Goal: Task Accomplishment & Management: Manage account settings

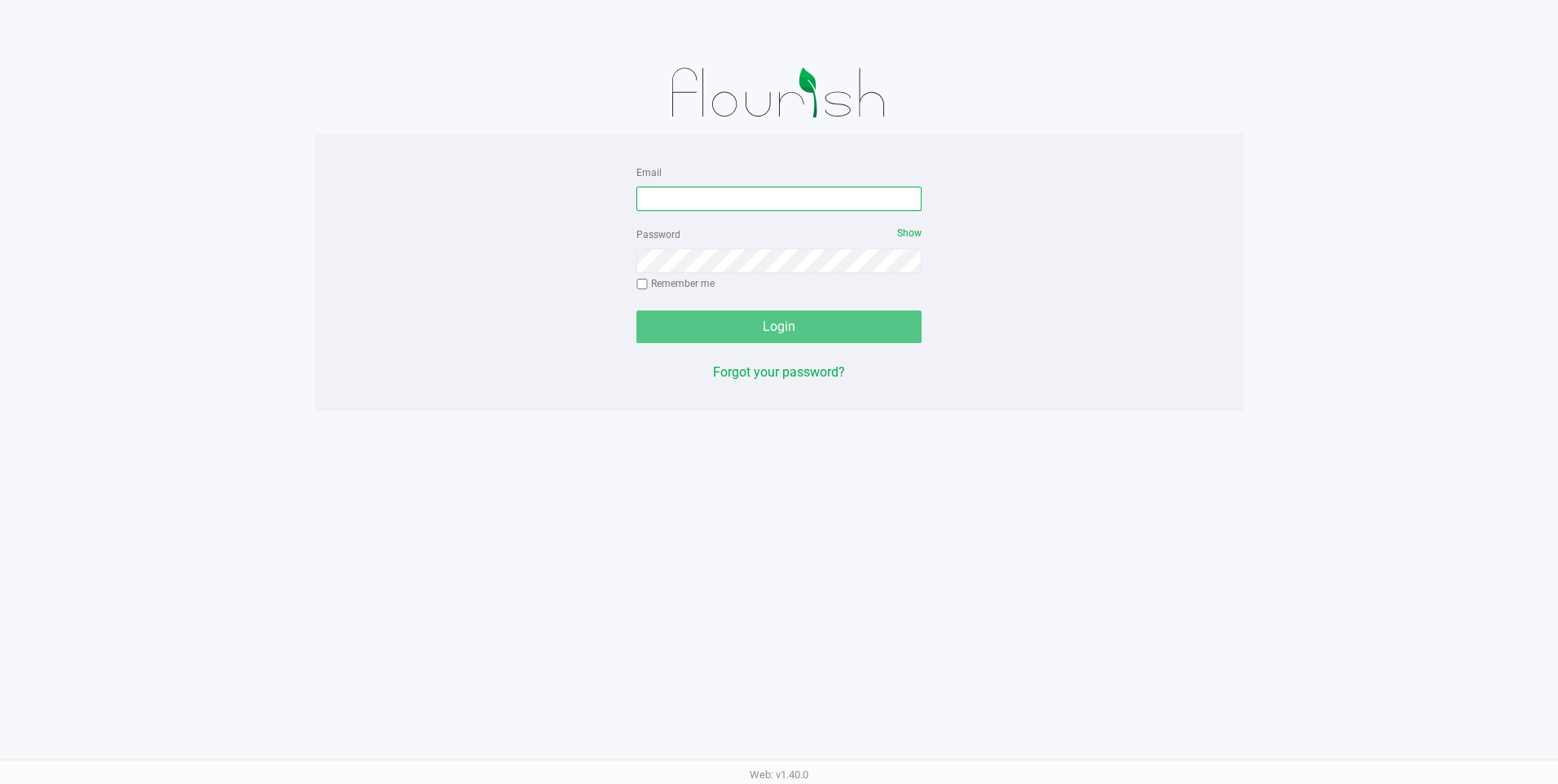
click at [682, 193] on input "Email" at bounding box center [779, 199] width 286 height 25
type input "[EMAIL_ADDRESS][DOMAIN_NAME]"
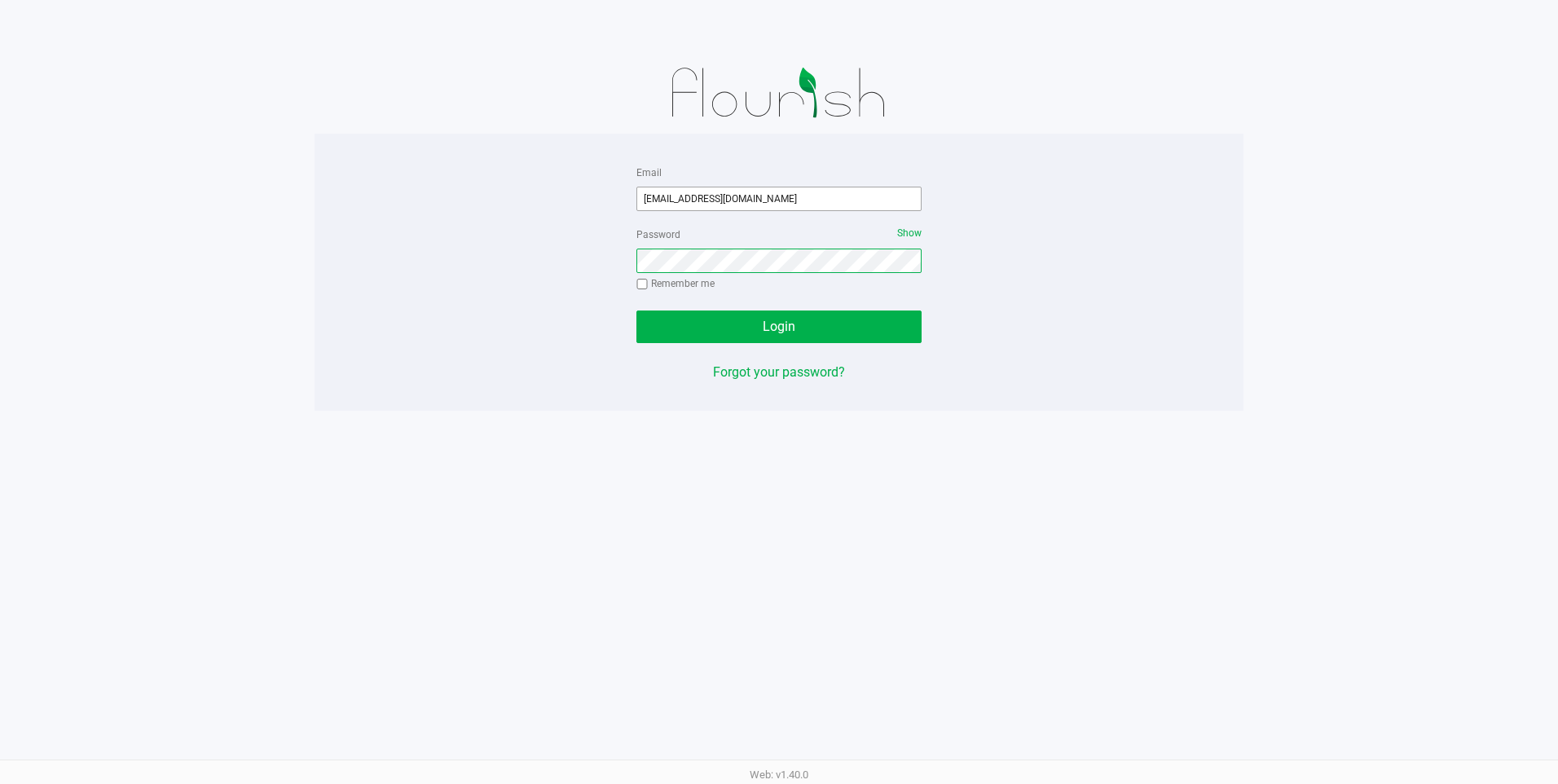
click at [637, 310] on button "Login" at bounding box center [779, 326] width 286 height 33
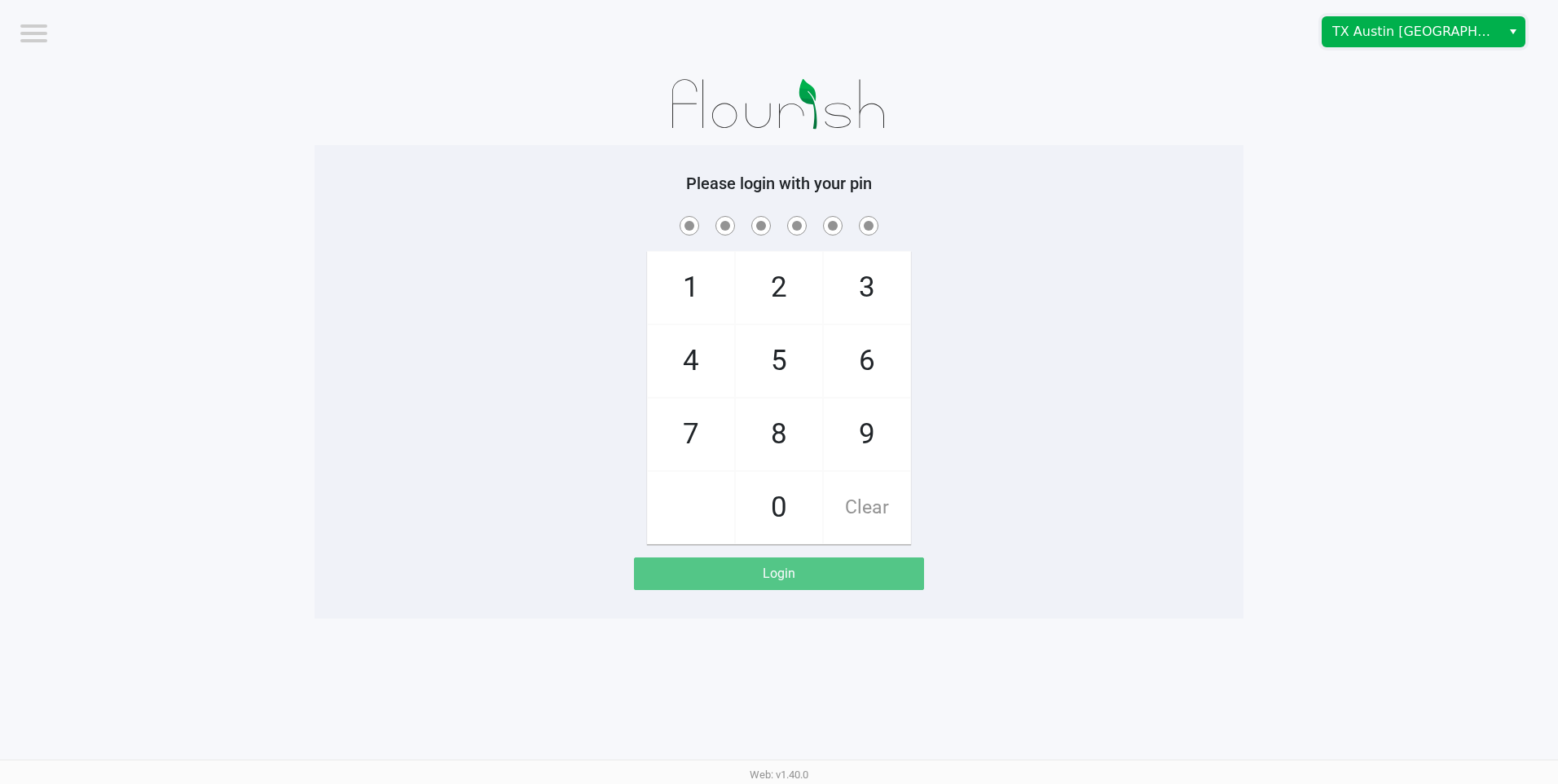
click at [1334, 21] on span "TX Austin [GEOGRAPHIC_DATA]" at bounding box center [1412, 32] width 179 height 29
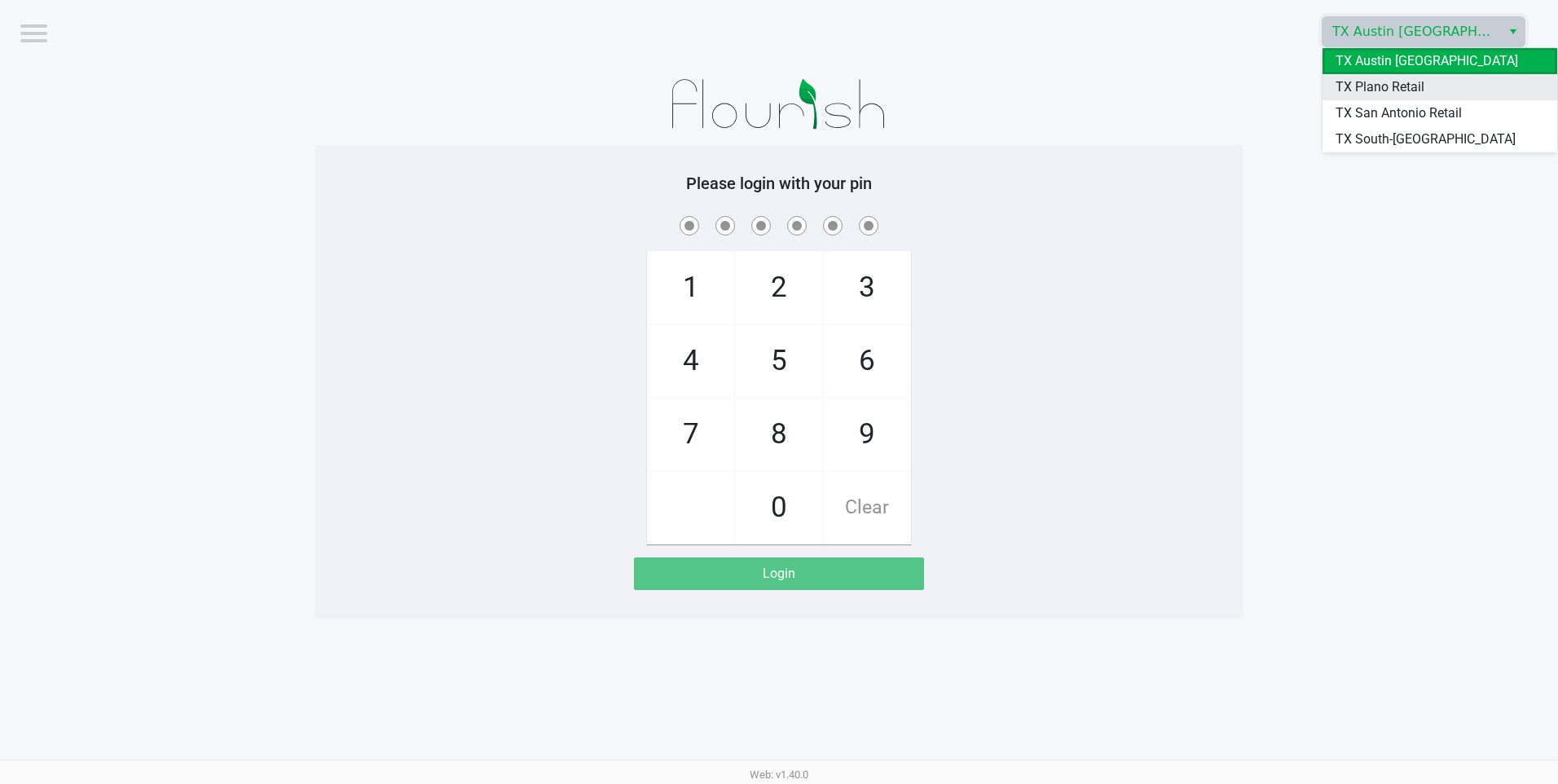
click at [1332, 86] on li "TX Plano Retail" at bounding box center [1439, 87] width 234 height 26
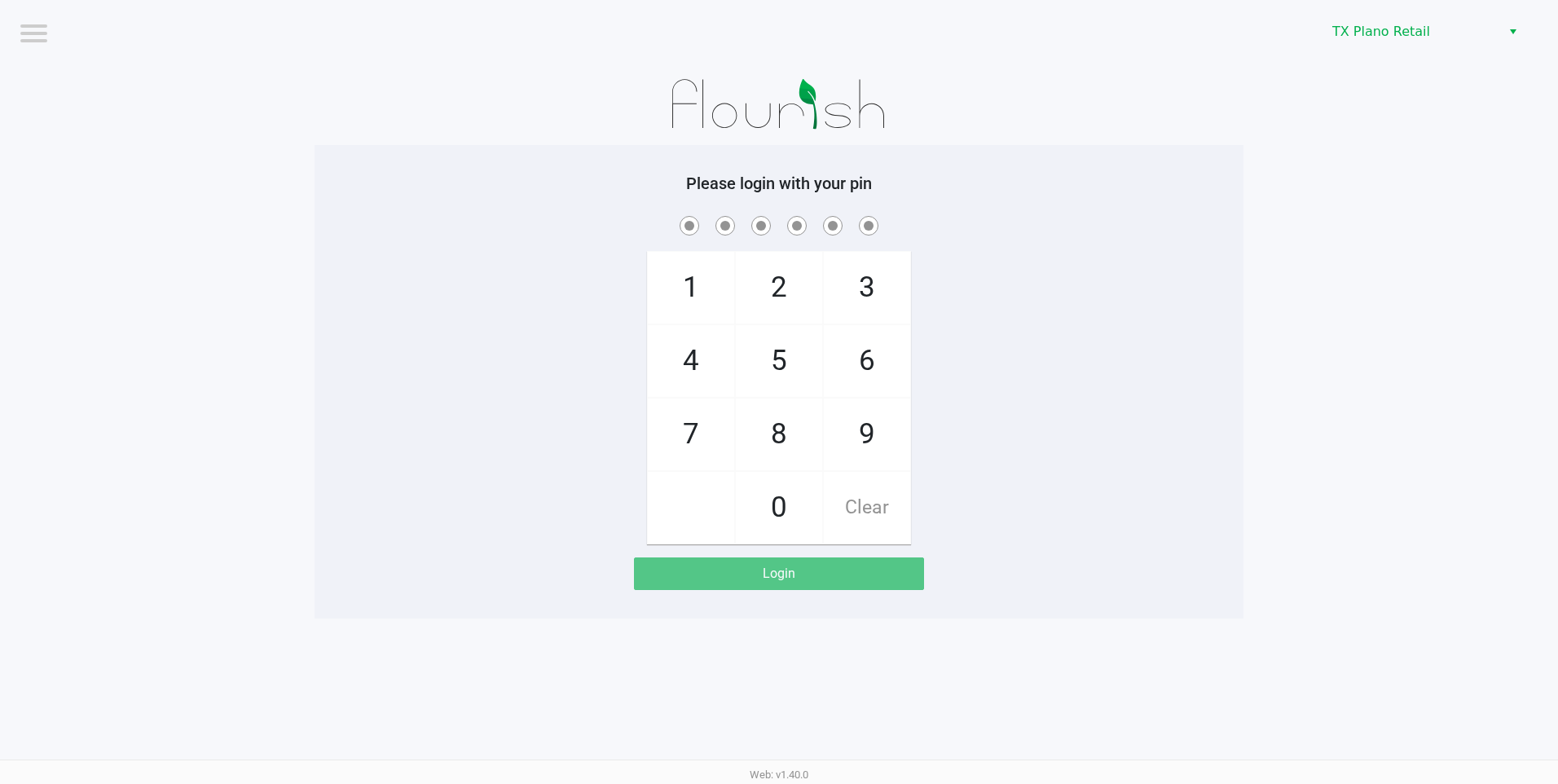
click at [1313, 86] on app-pos-login-wrapper "Logout TX Plano Retail Please login with your pin 1 4 7 2 5 8 0 3 6 9 Clear Log…" at bounding box center [779, 309] width 1558 height 618
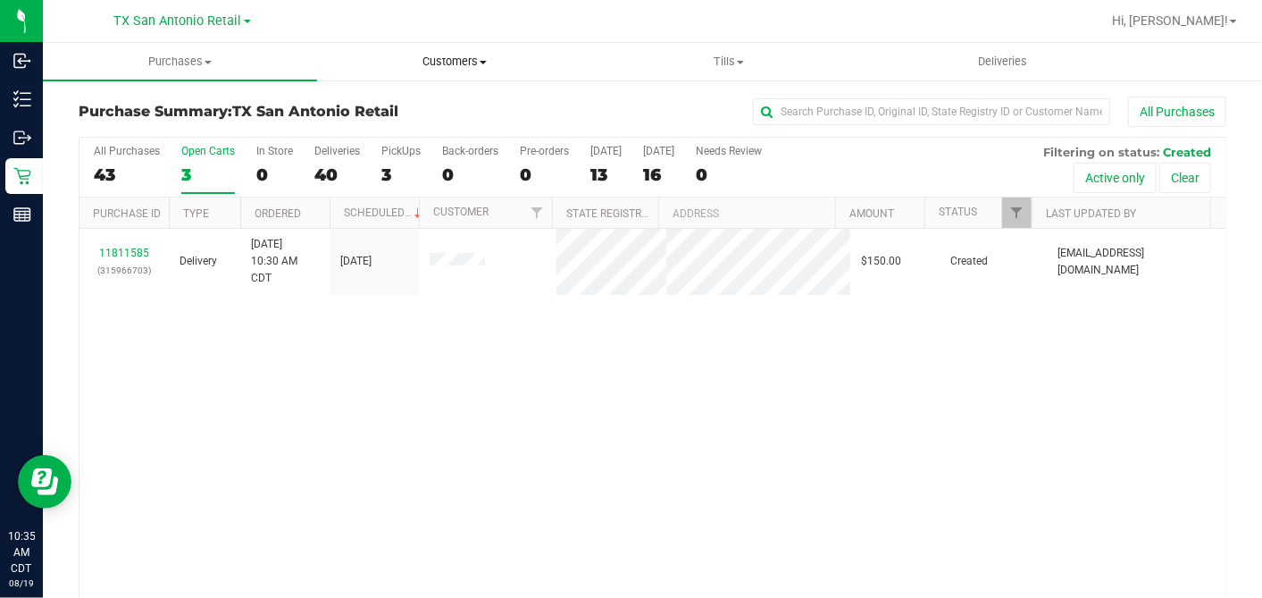
click at [449, 59] on span "Customers" at bounding box center [454, 62] width 273 height 16
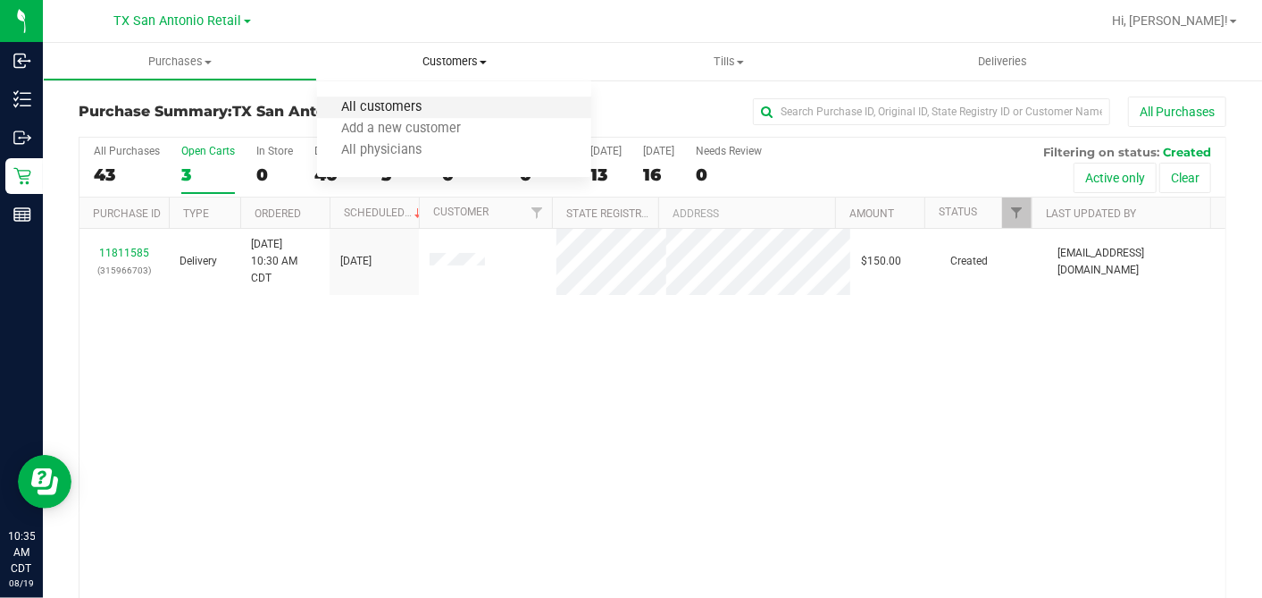
click at [404, 107] on span "All customers" at bounding box center [381, 107] width 129 height 15
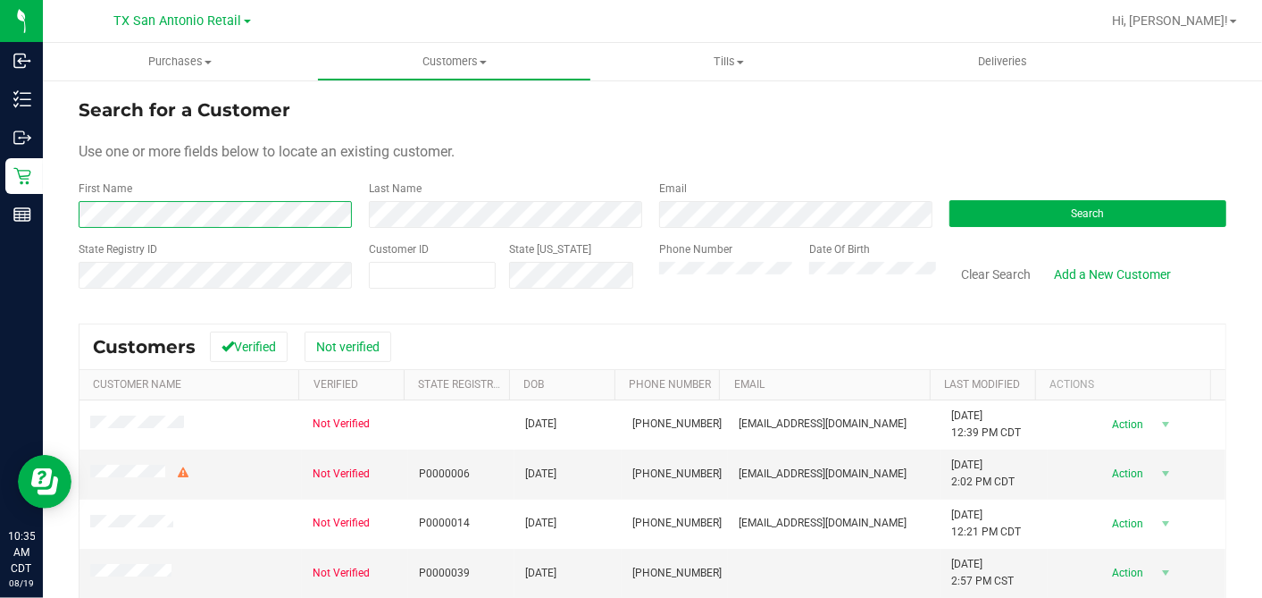
click at [696, 134] on form "Search for a Customer Use one or more fields below to locate an existing custom…" at bounding box center [653, 200] width 1148 height 208
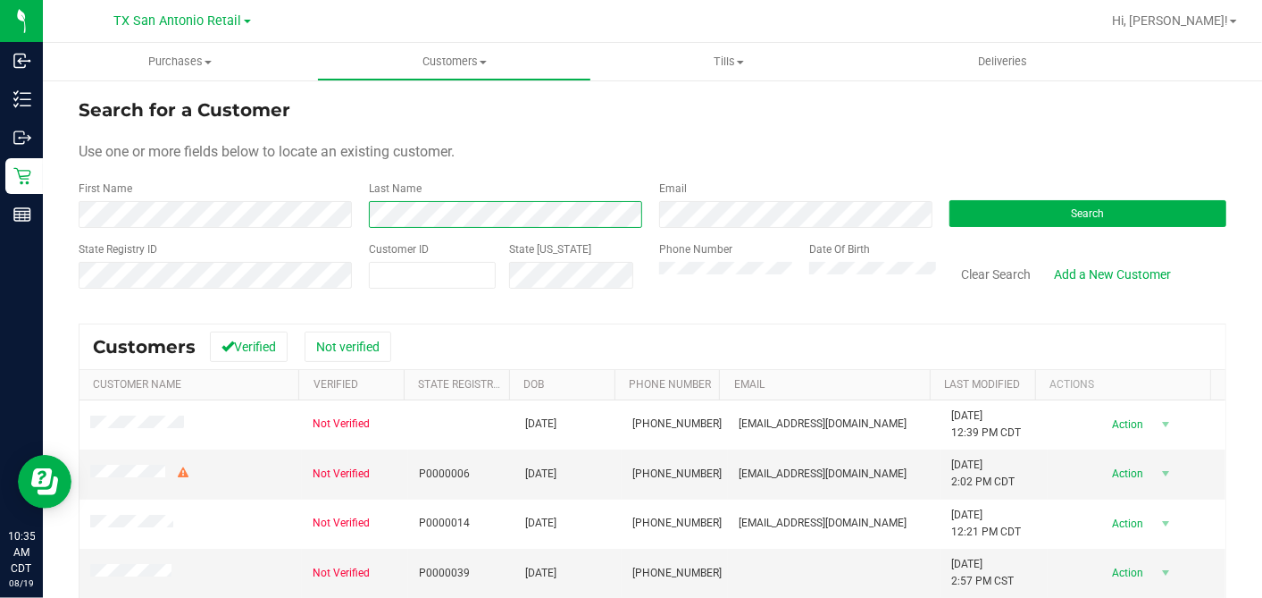
click at [263, 211] on div "First Name Last Name Email Search" at bounding box center [653, 203] width 1148 height 47
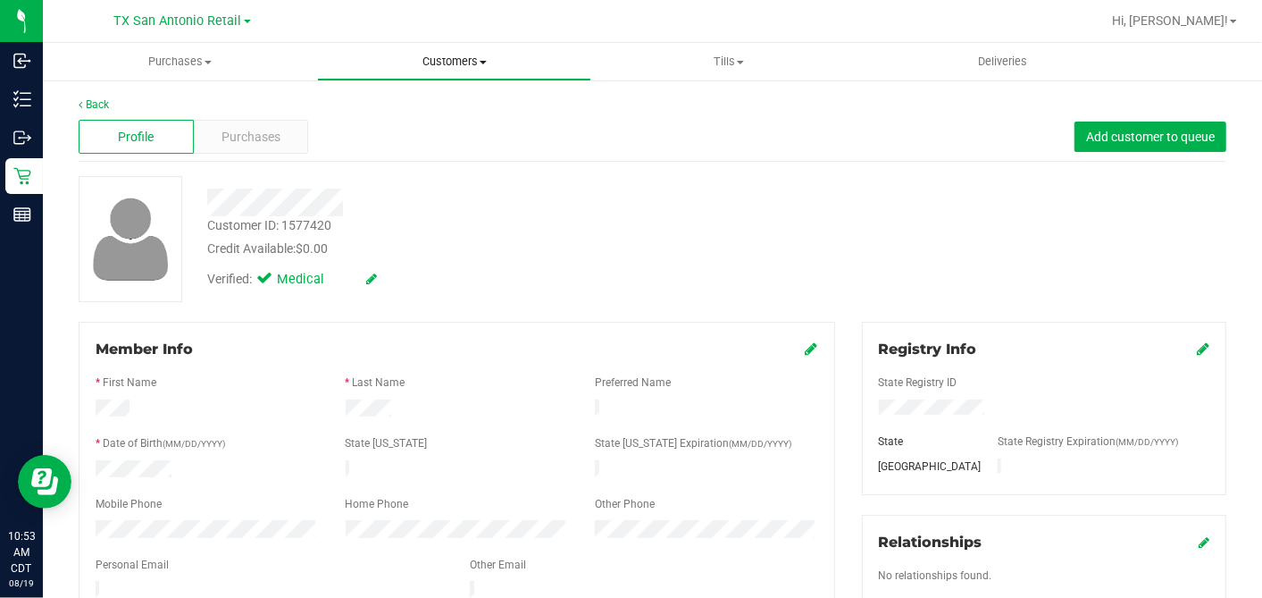
drag, startPoint x: 474, startPoint y: 52, endPoint x: 467, endPoint y: 76, distance: 25.2
click at [474, 52] on uib-tab-heading "Customers All customers Add a new customer All physicians" at bounding box center [454, 62] width 273 height 36
click at [429, 101] on span "All customers" at bounding box center [381, 107] width 129 height 15
drag, startPoint x: 433, startPoint y: 58, endPoint x: 433, endPoint y: 77, distance: 18.8
click at [433, 58] on span "Customers" at bounding box center [454, 62] width 273 height 16
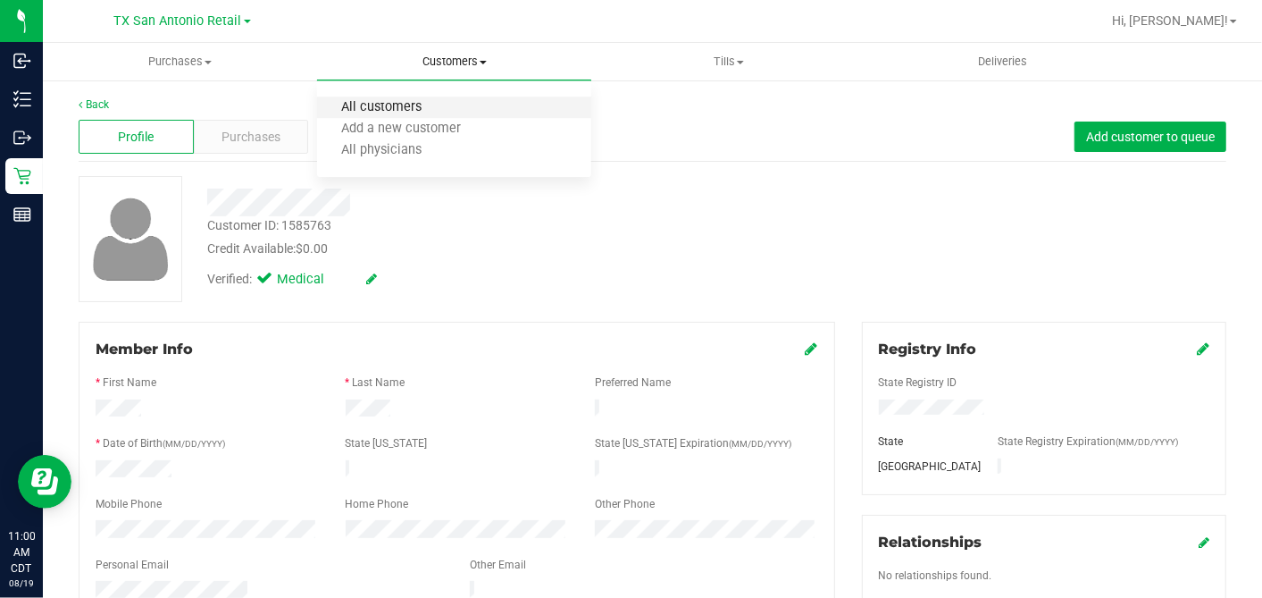
click at [426, 107] on span "All customers" at bounding box center [381, 107] width 129 height 15
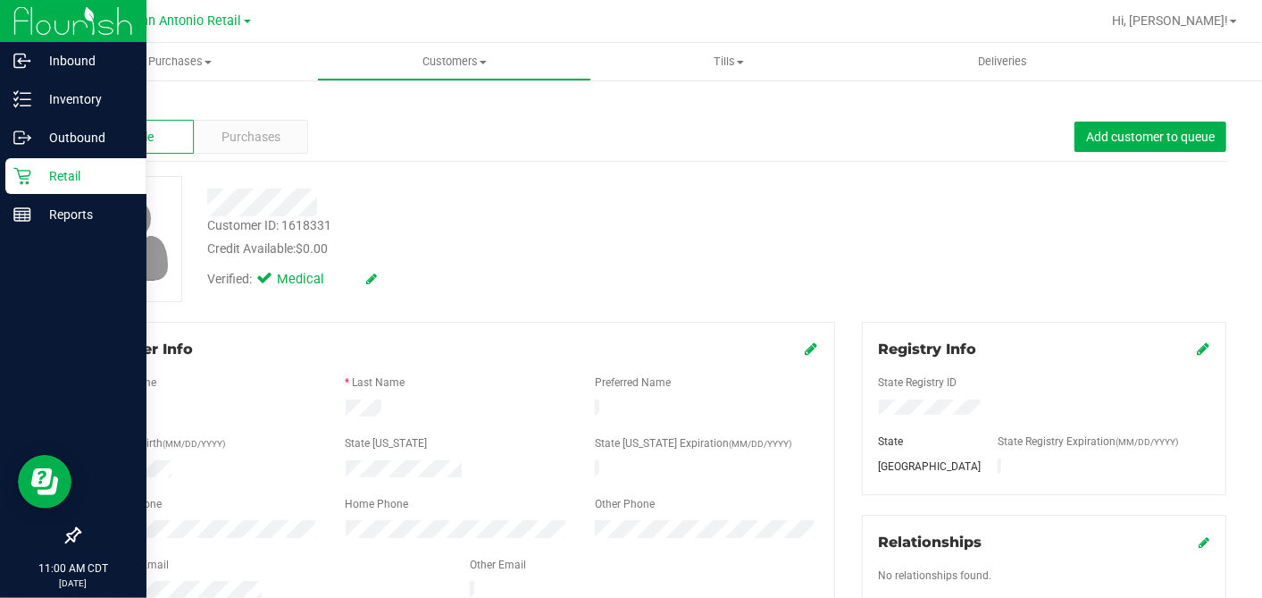
click at [38, 179] on p "Retail" at bounding box center [84, 175] width 107 height 21
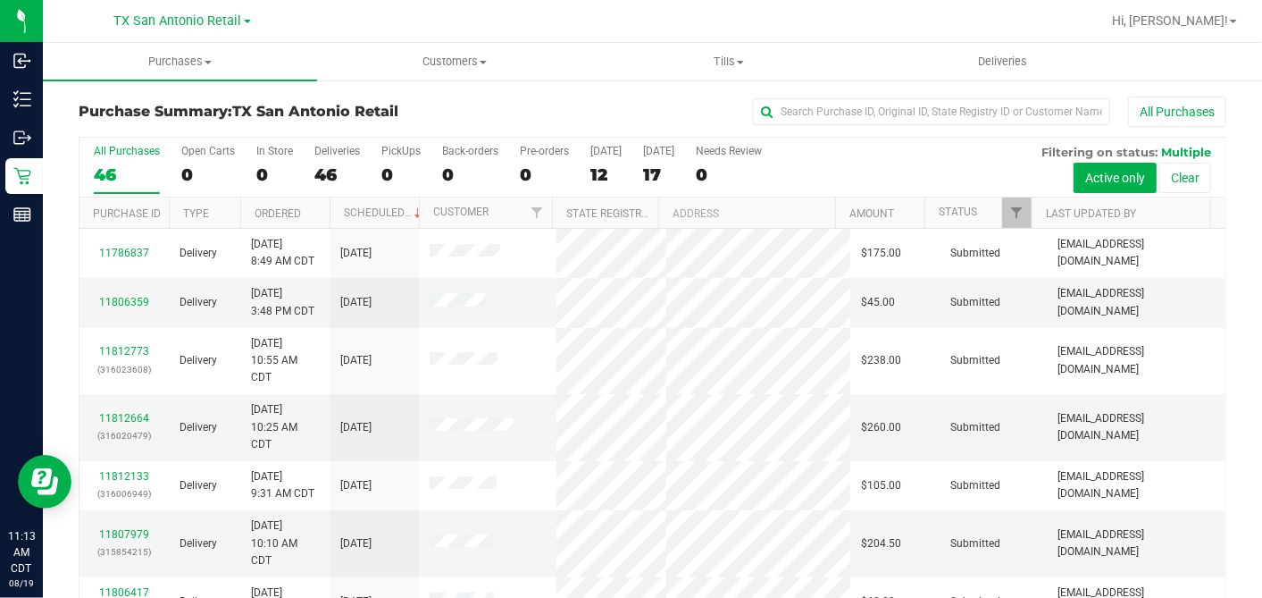
click at [595, 112] on div "All Purchases" at bounding box center [844, 111] width 766 height 30
click at [571, 112] on div "All Purchases" at bounding box center [844, 111] width 766 height 30
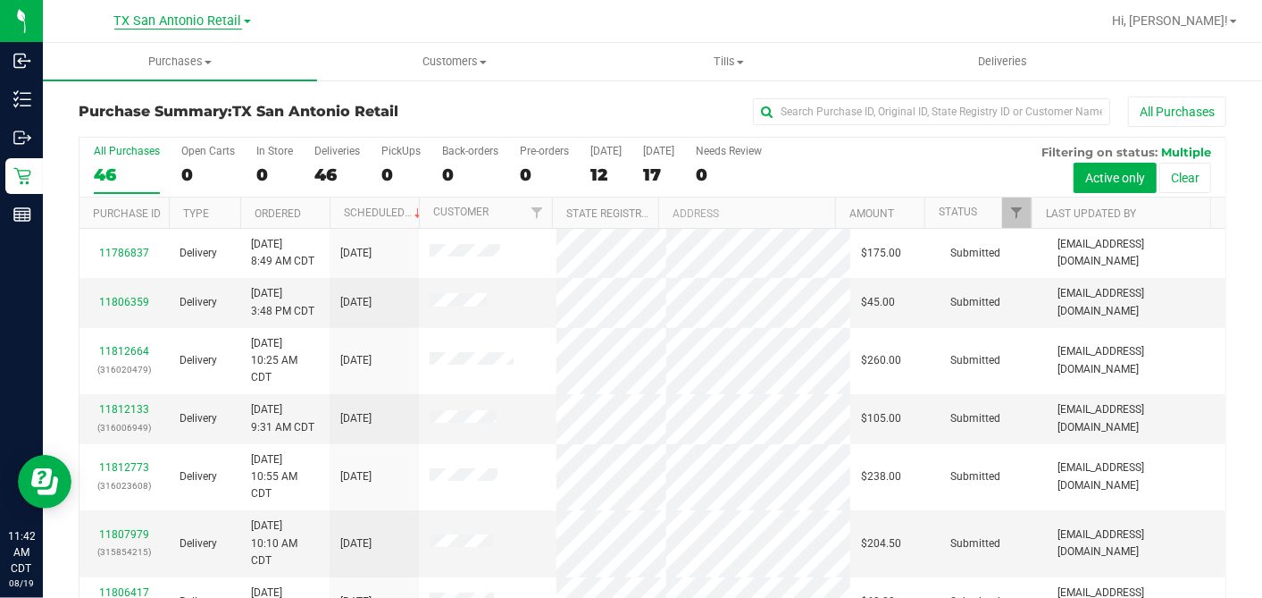
click at [206, 24] on span "TX San Antonio Retail" at bounding box center [178, 21] width 128 height 16
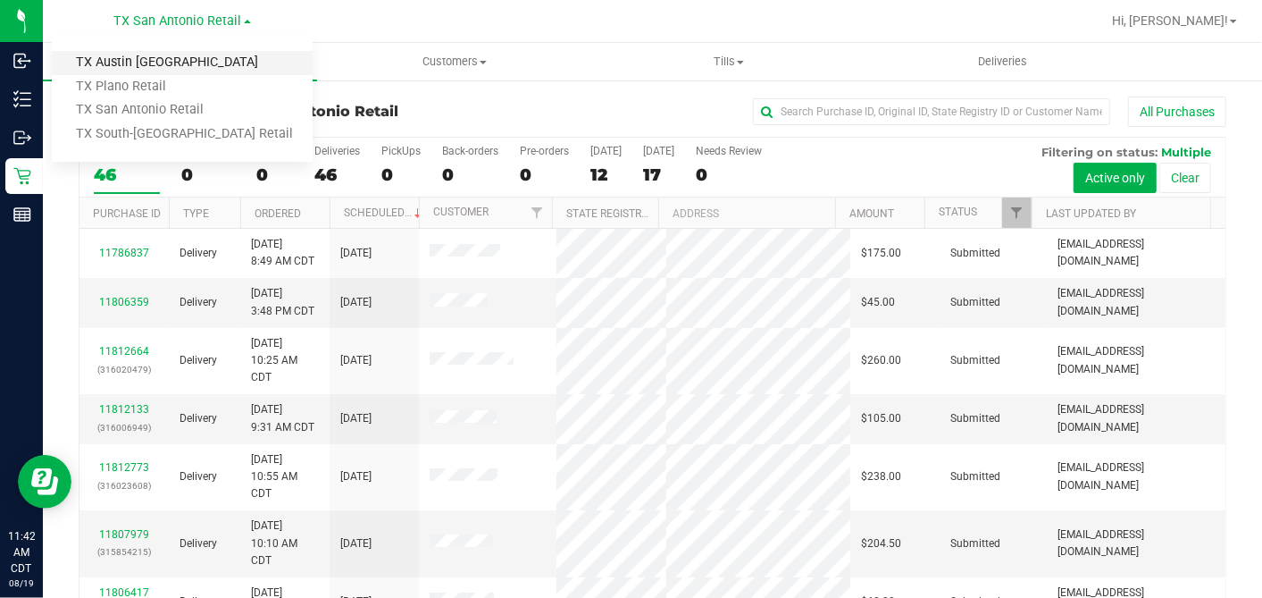
click at [160, 57] on link "TX Austin [GEOGRAPHIC_DATA]" at bounding box center [182, 63] width 261 height 24
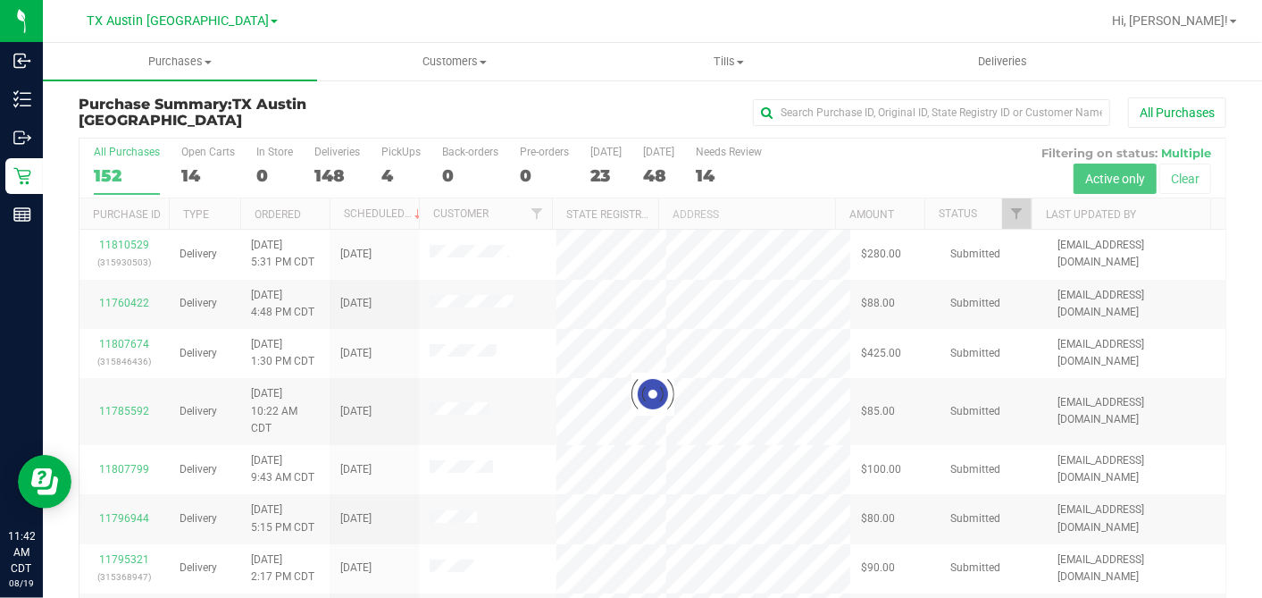
click at [198, 172] on div at bounding box center [653, 393] width 1146 height 510
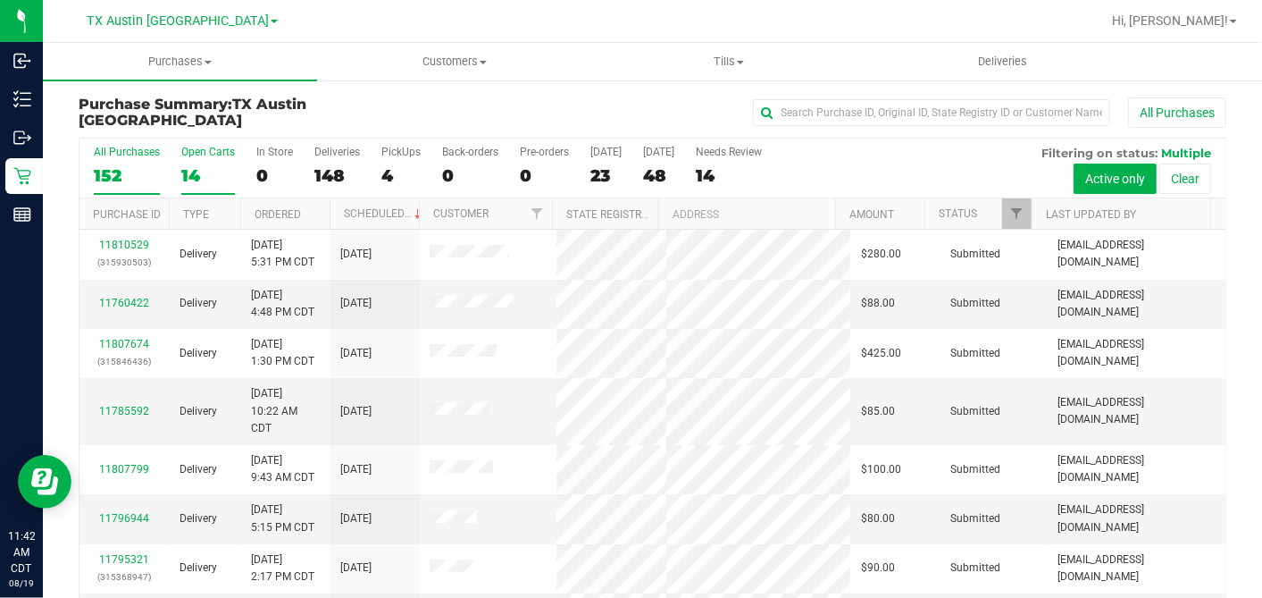
click at [207, 179] on div "14" at bounding box center [208, 175] width 54 height 21
click at [0, 0] on input "Open Carts 14" at bounding box center [0, 0] width 0 height 0
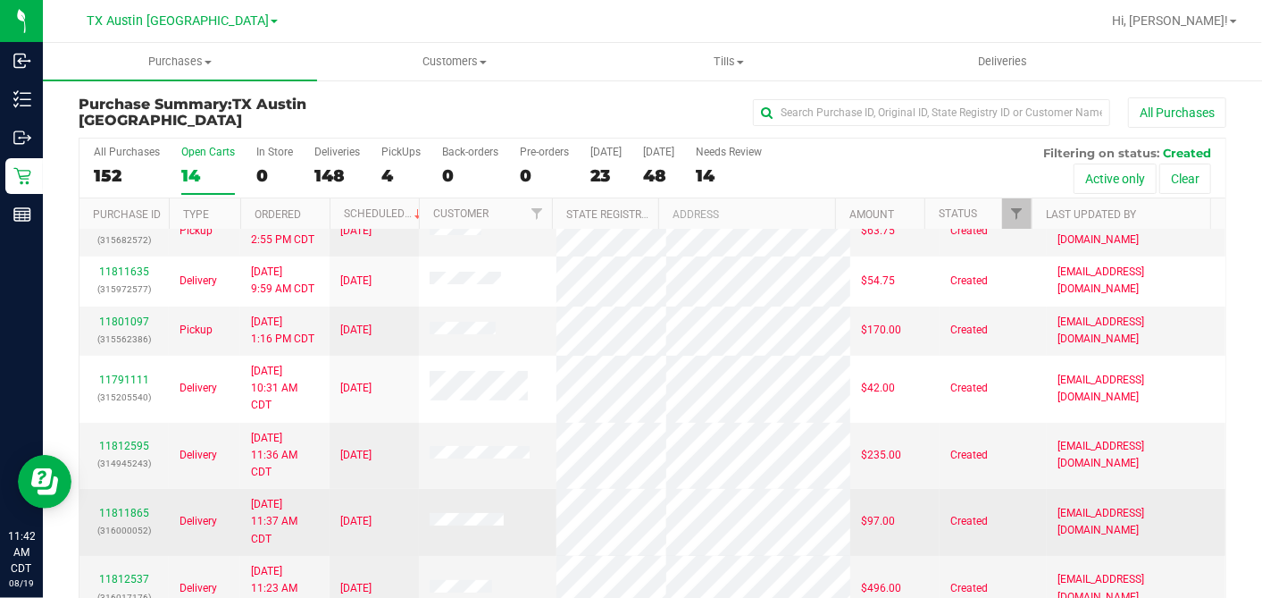
scroll to position [298, 0]
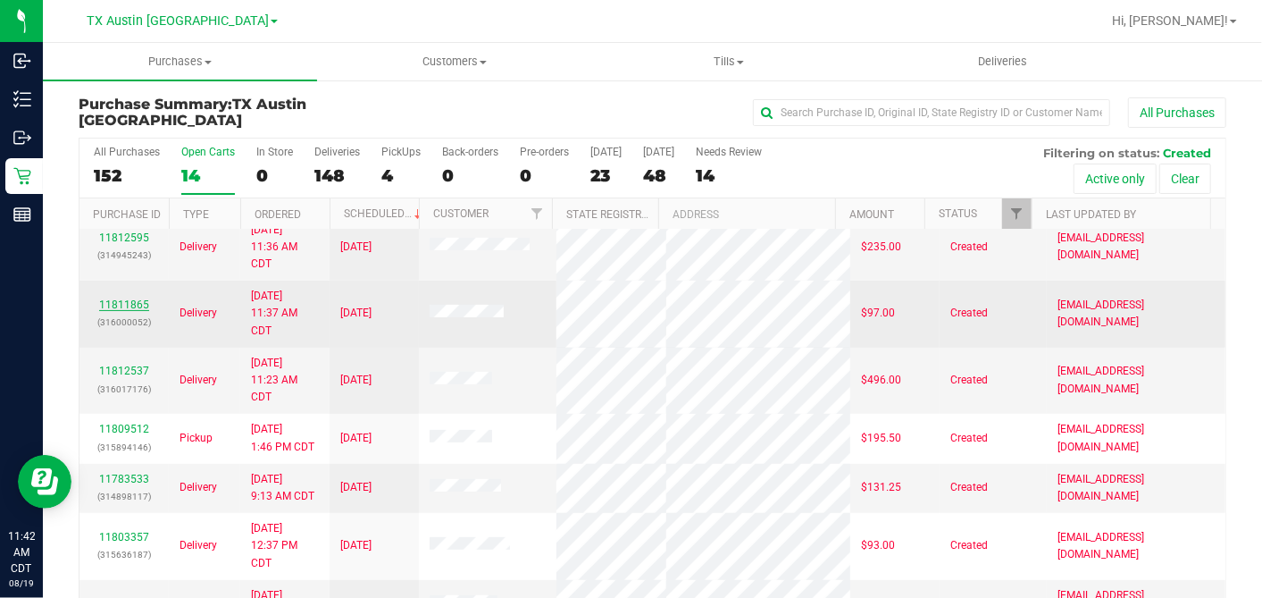
click at [130, 311] on link "11811865" at bounding box center [124, 304] width 50 height 13
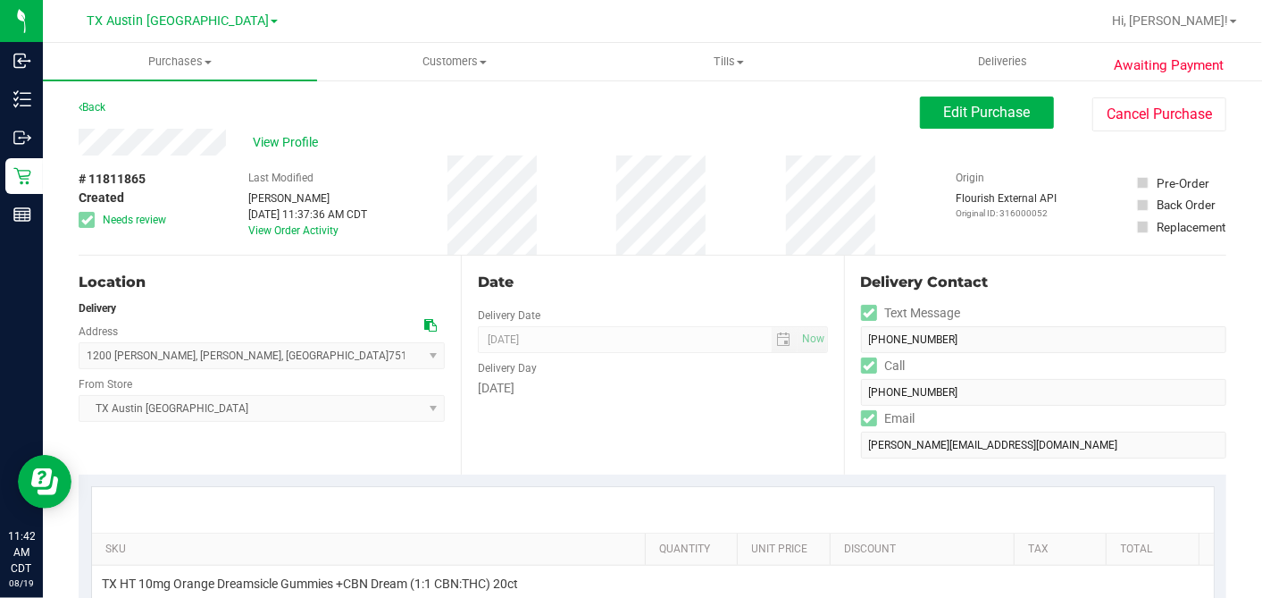
click at [724, 277] on div "Date" at bounding box center [652, 282] width 349 height 21
click at [944, 120] on span "Edit Purchase" at bounding box center [987, 112] width 87 height 17
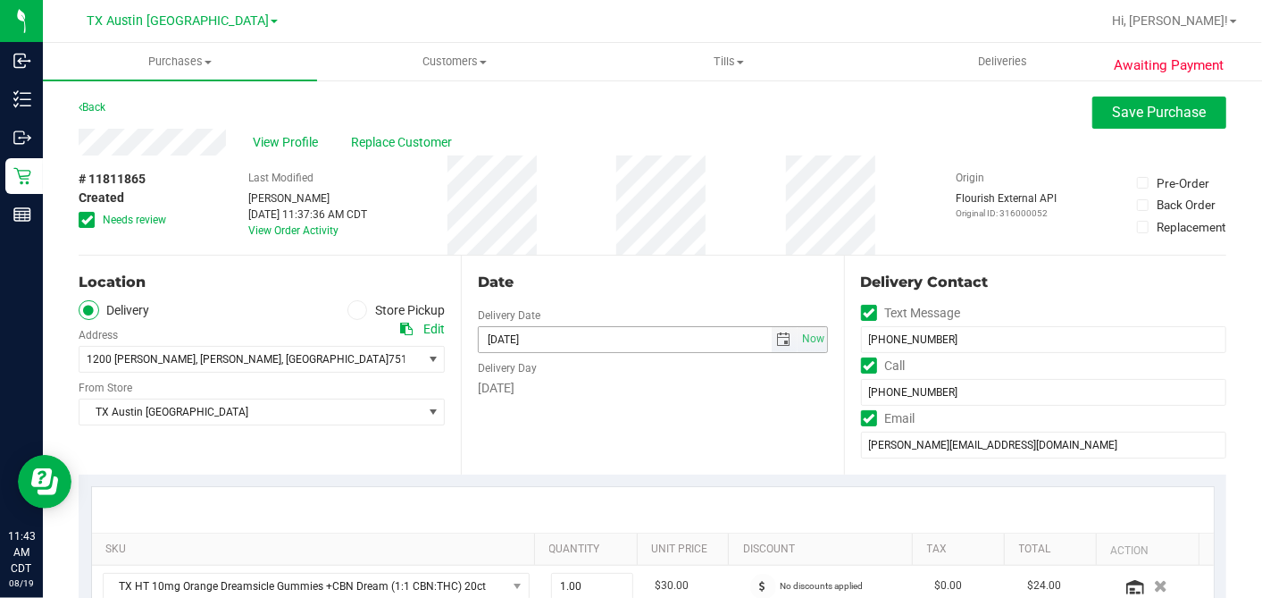
click at [777, 340] on span "select" at bounding box center [784, 339] width 14 height 14
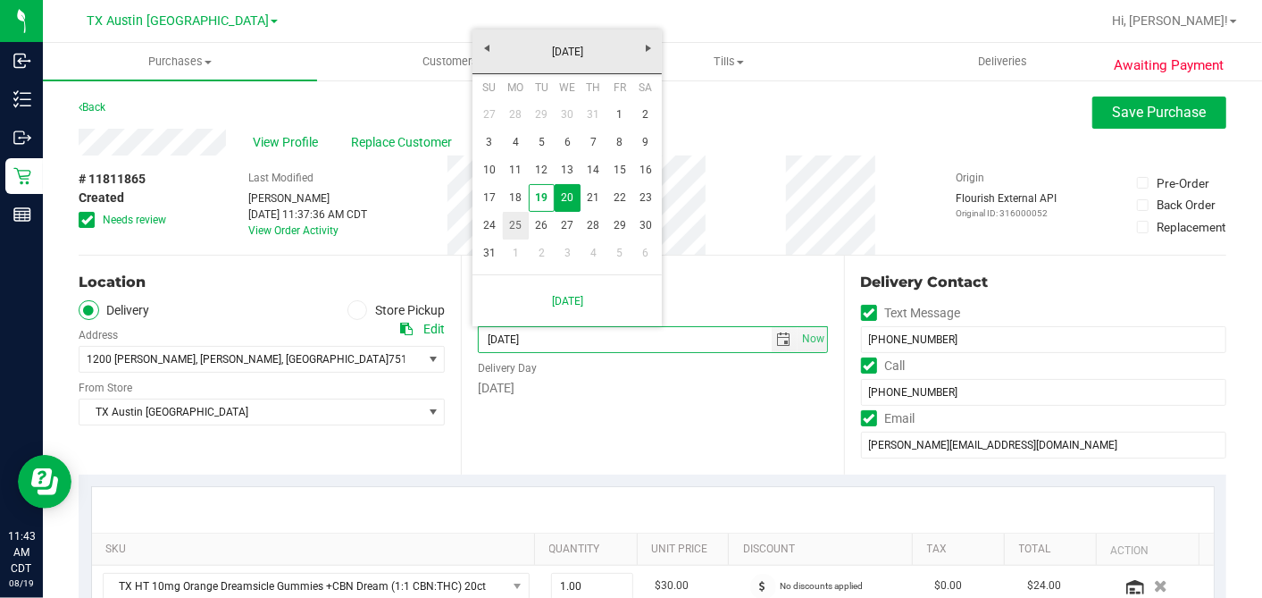
click at [505, 228] on link "25" at bounding box center [516, 226] width 26 height 28
type input "[DATE]"
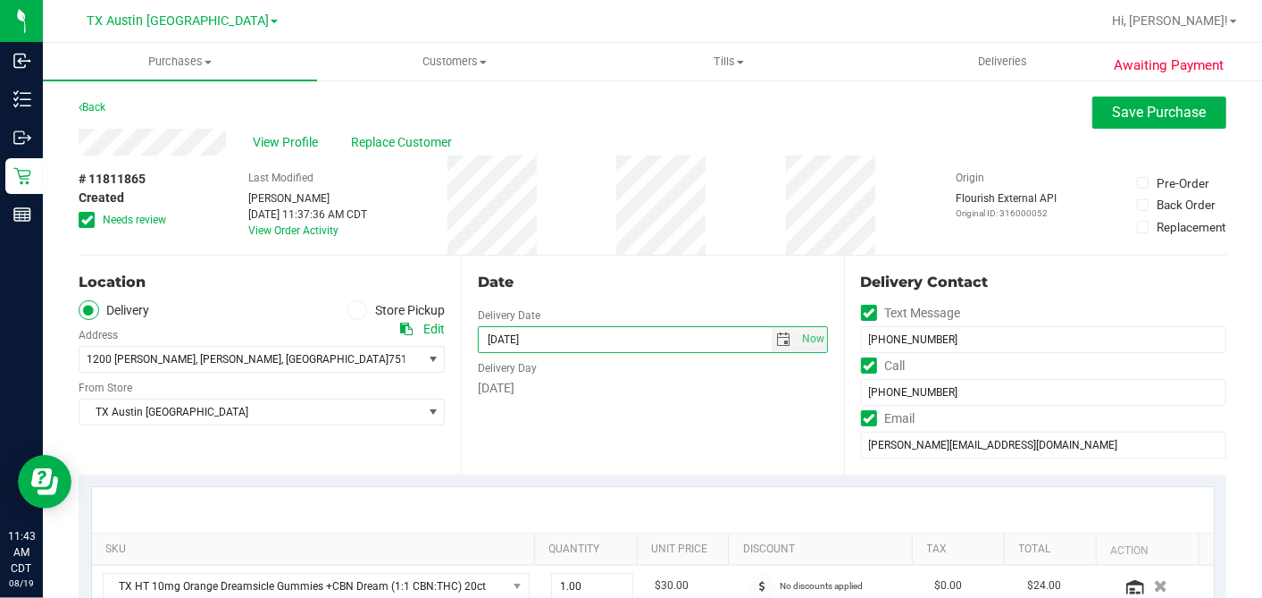
click at [623, 275] on div "Date" at bounding box center [652, 282] width 349 height 21
click at [84, 220] on icon at bounding box center [87, 220] width 12 height 0
click at [0, 0] on input "Needs review" at bounding box center [0, 0] width 0 height 0
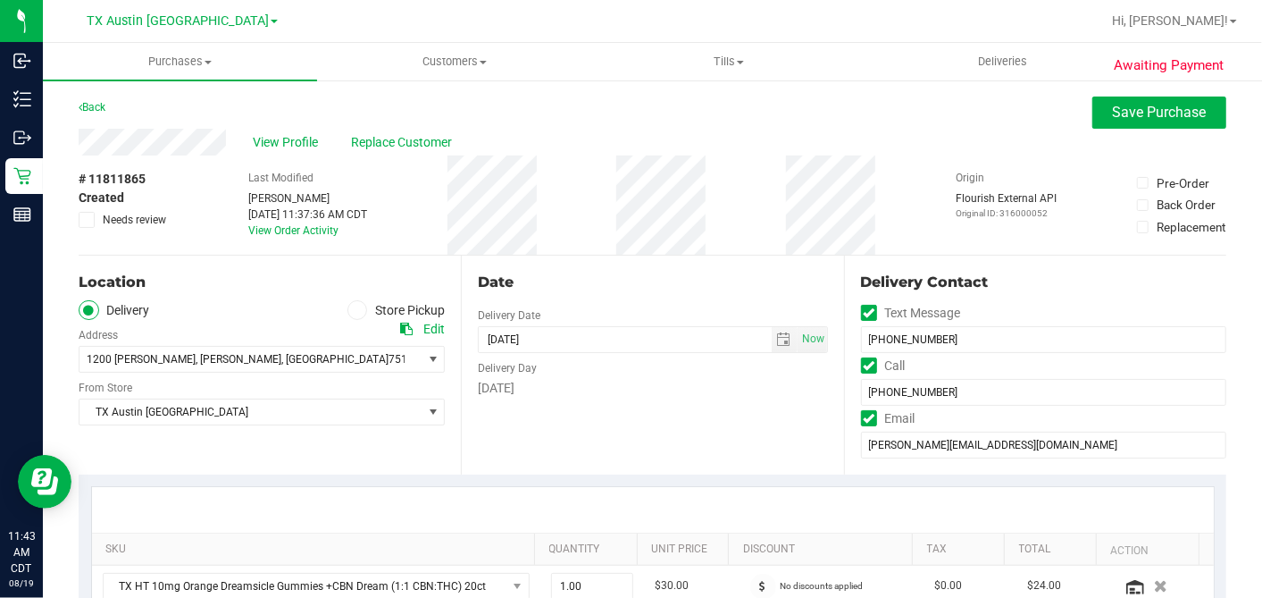
click at [594, 206] on div "# 11811865 Created Needs review Last Modified Dane Hawkins Aug 19, 2025 11:37:3…" at bounding box center [653, 204] width 1148 height 99
drag, startPoint x: 1094, startPoint y: 122, endPoint x: 1075, endPoint y: 127, distance: 19.5
click at [1093, 122] on button "Save Purchase" at bounding box center [1160, 112] width 134 height 32
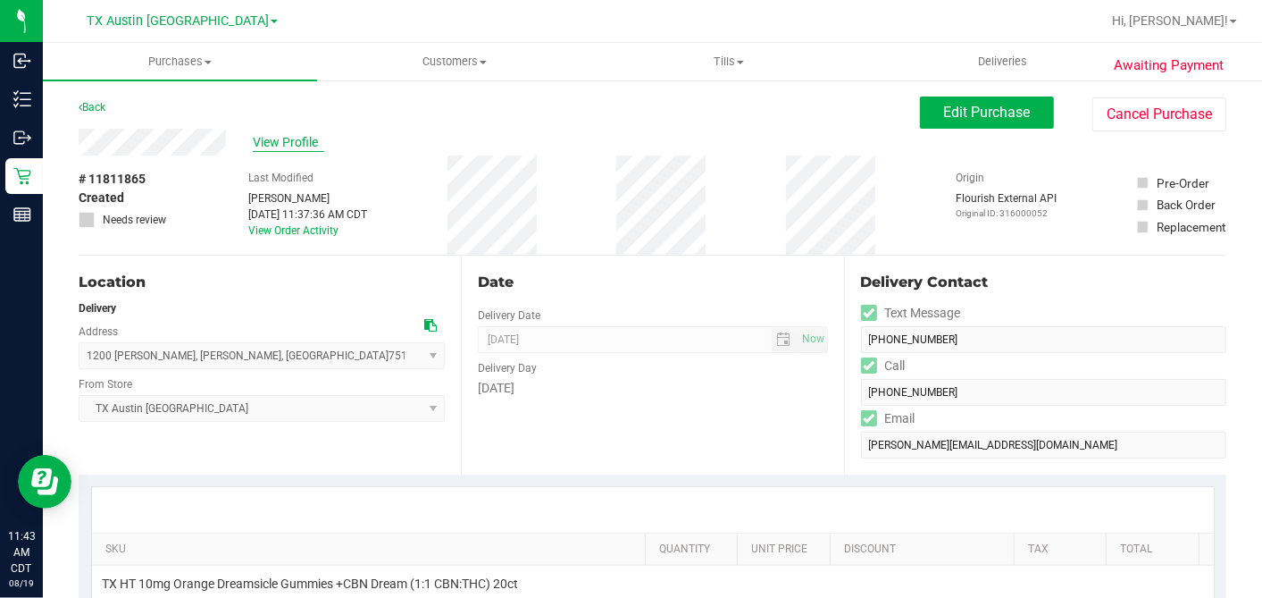
click at [302, 143] on span "View Profile" at bounding box center [288, 142] width 71 height 19
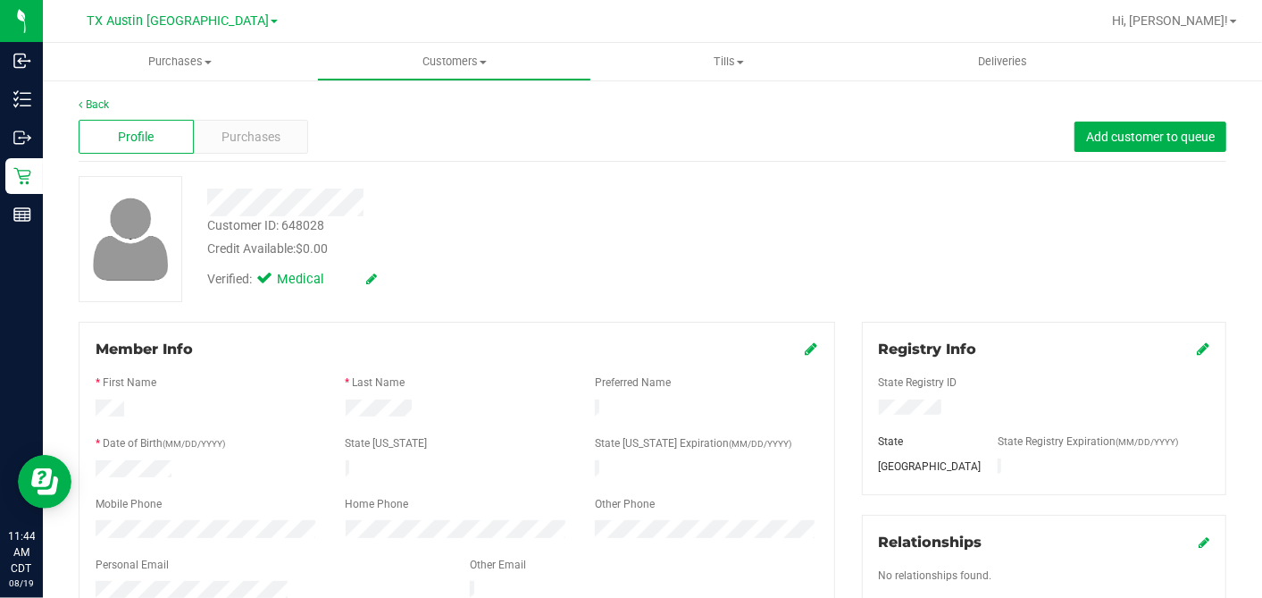
click at [434, 262] on div "Verified: Medical" at bounding box center [488, 277] width 588 height 39
click at [298, 131] on div "Purchases" at bounding box center [251, 137] width 115 height 34
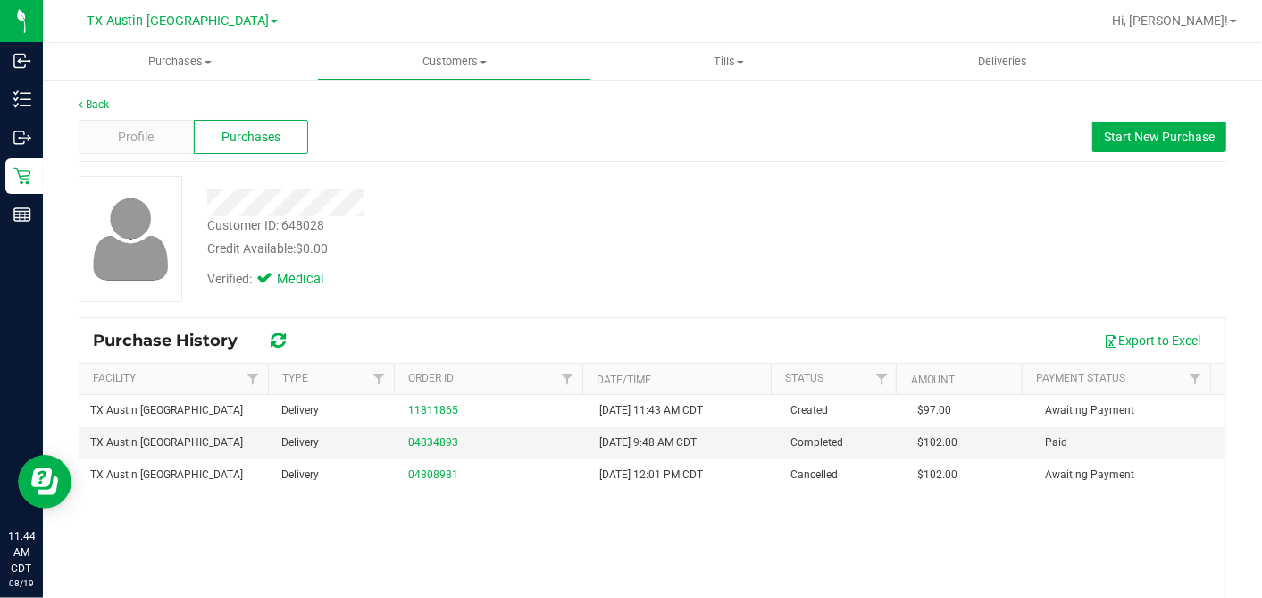
click at [512, 286] on div "Verified: Medical" at bounding box center [488, 277] width 588 height 39
click at [552, 256] on div "Credit Available: $0.00" at bounding box center [487, 248] width 561 height 19
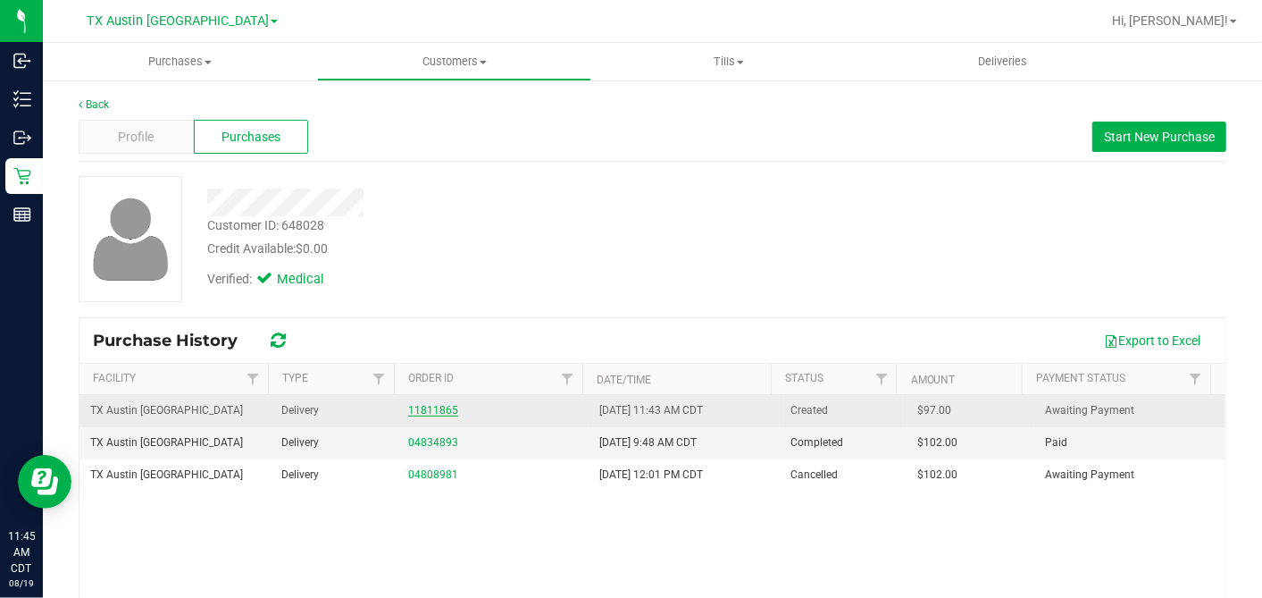
click at [422, 412] on link "11811865" at bounding box center [433, 410] width 50 height 13
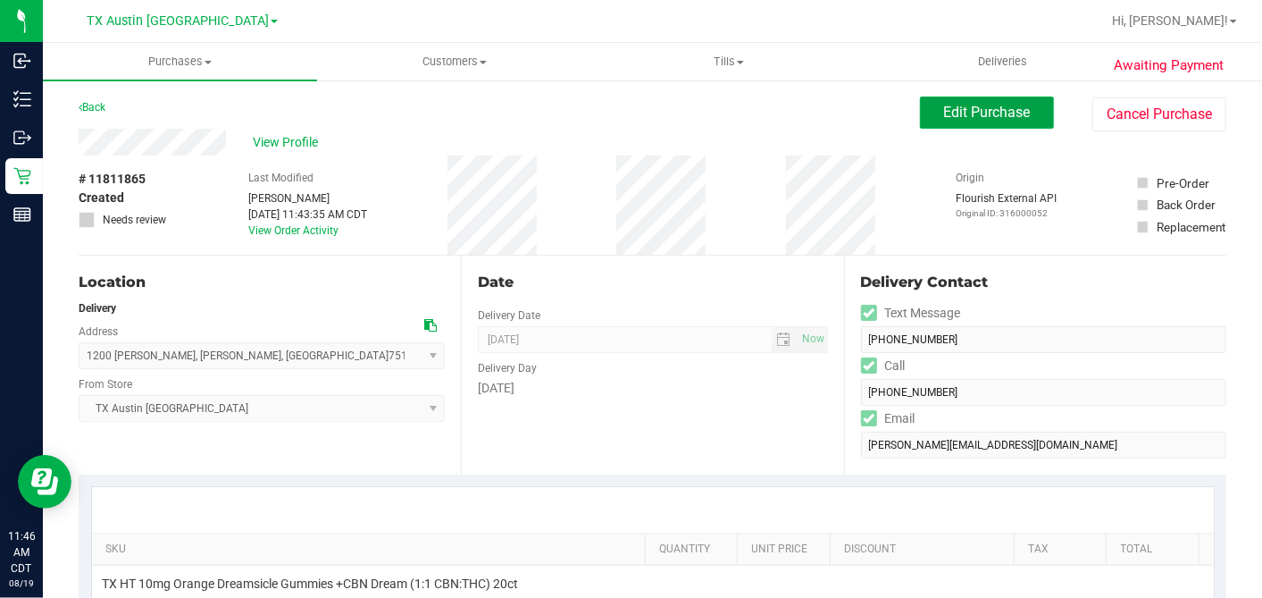
drag, startPoint x: 980, startPoint y: 126, endPoint x: 935, endPoint y: 145, distance: 48.5
click at [980, 126] on button "Edit Purchase" at bounding box center [987, 112] width 134 height 32
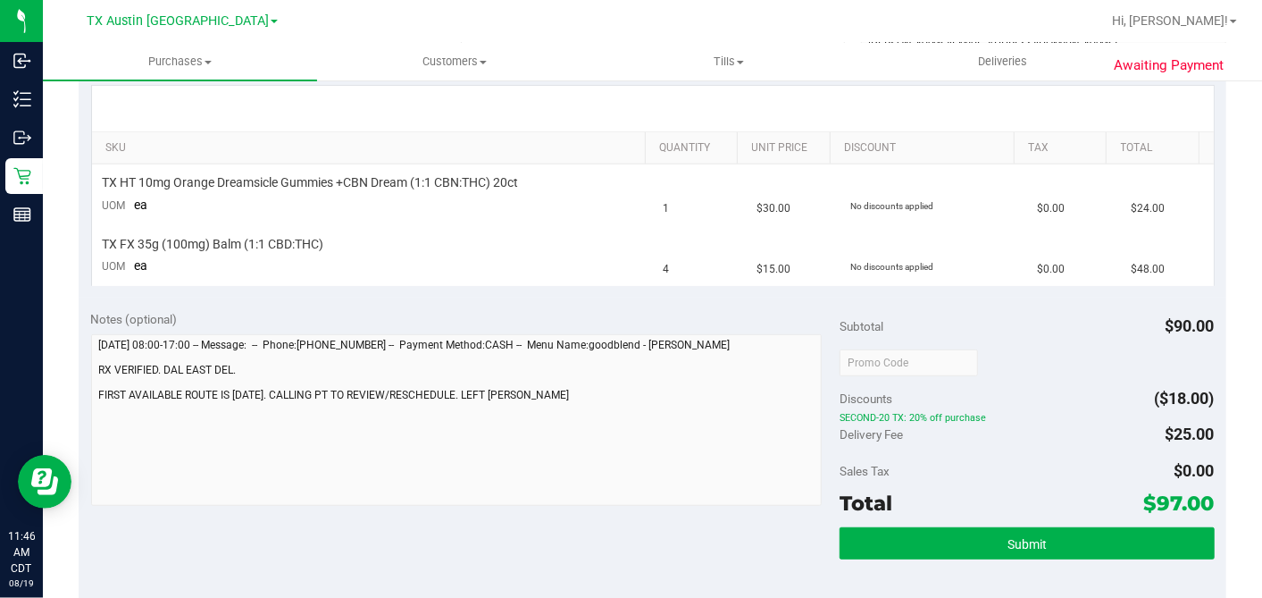
scroll to position [595, 0]
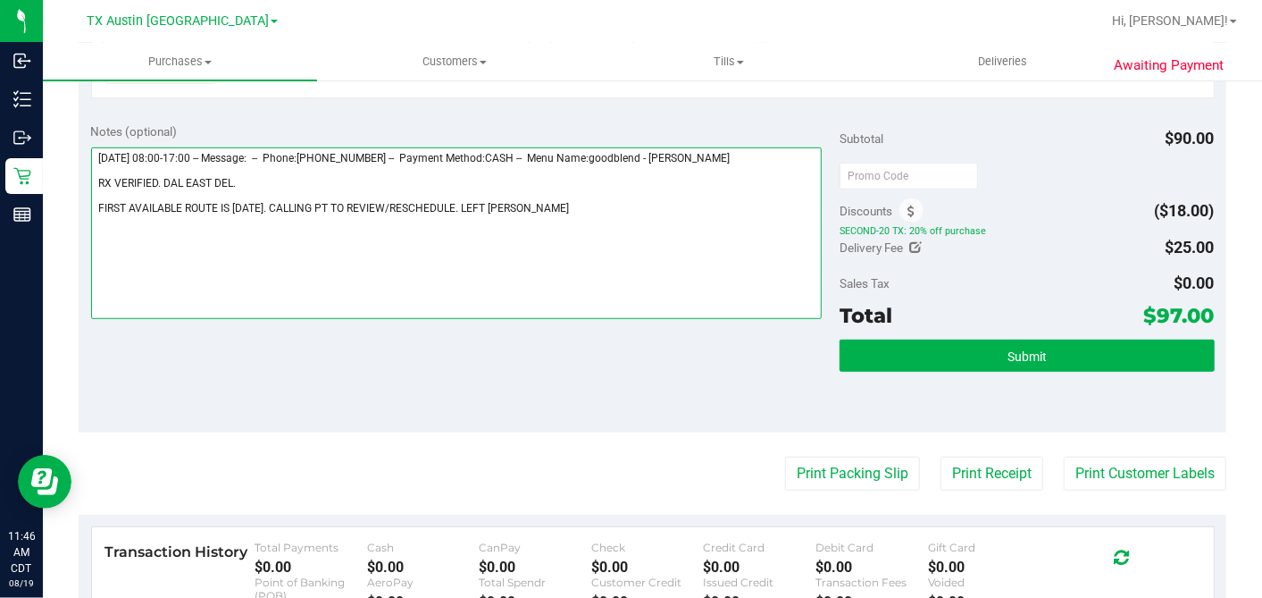
click at [253, 179] on textarea at bounding box center [457, 233] width 732 height 172
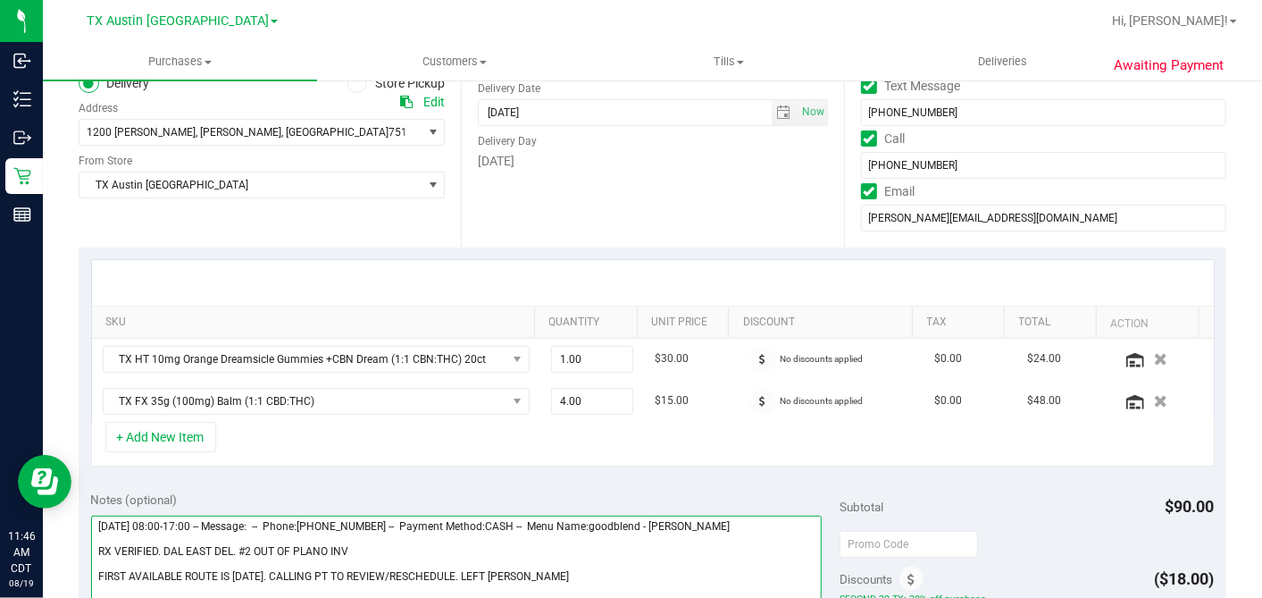
scroll to position [198, 0]
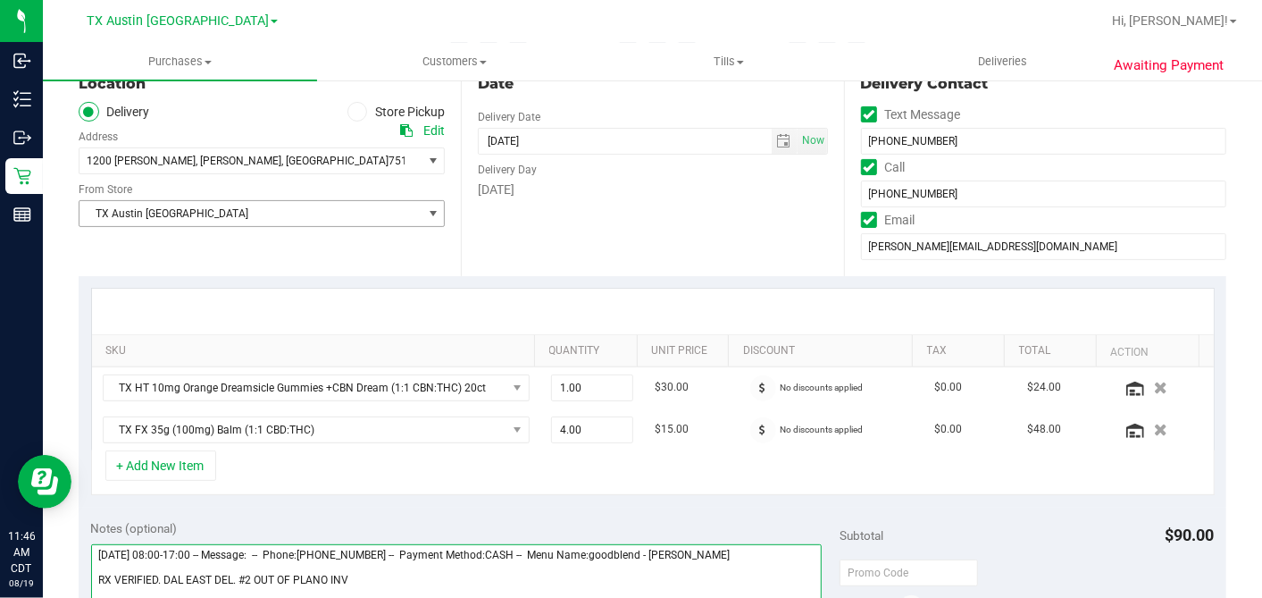
type textarea "Wednesday 08/20/2025 08:00-17:00 -- Message: -- Phone:4692315045 -- Payment Met…"
click at [292, 216] on span "TX Austin [GEOGRAPHIC_DATA]" at bounding box center [251, 213] width 342 height 25
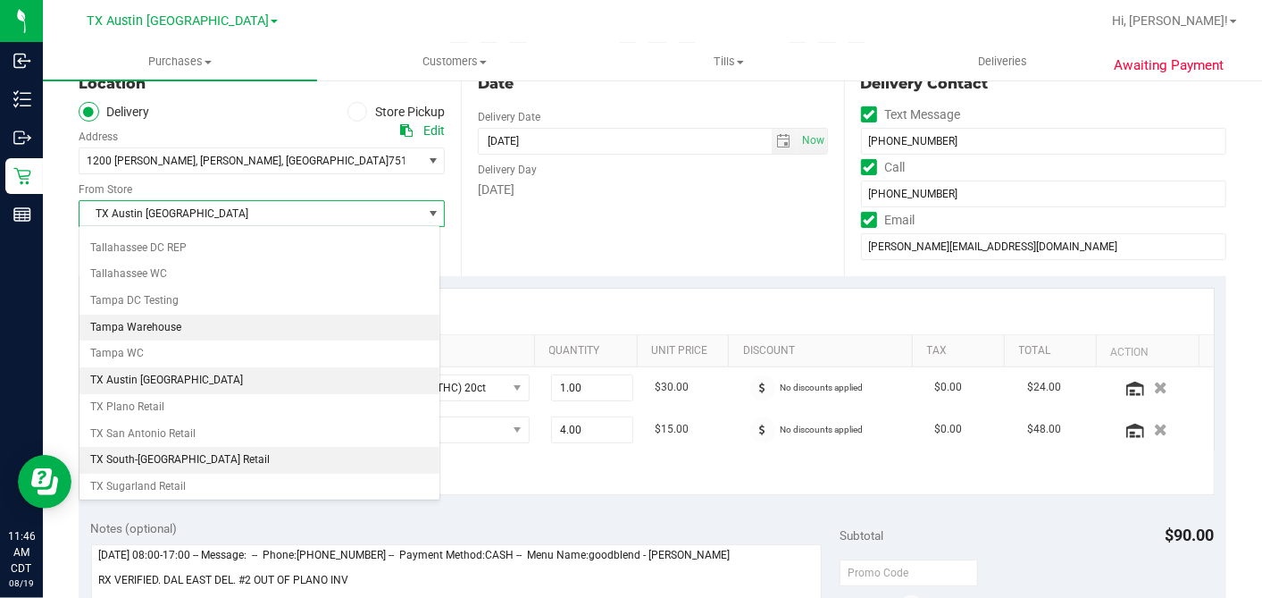
scroll to position [1271, 0]
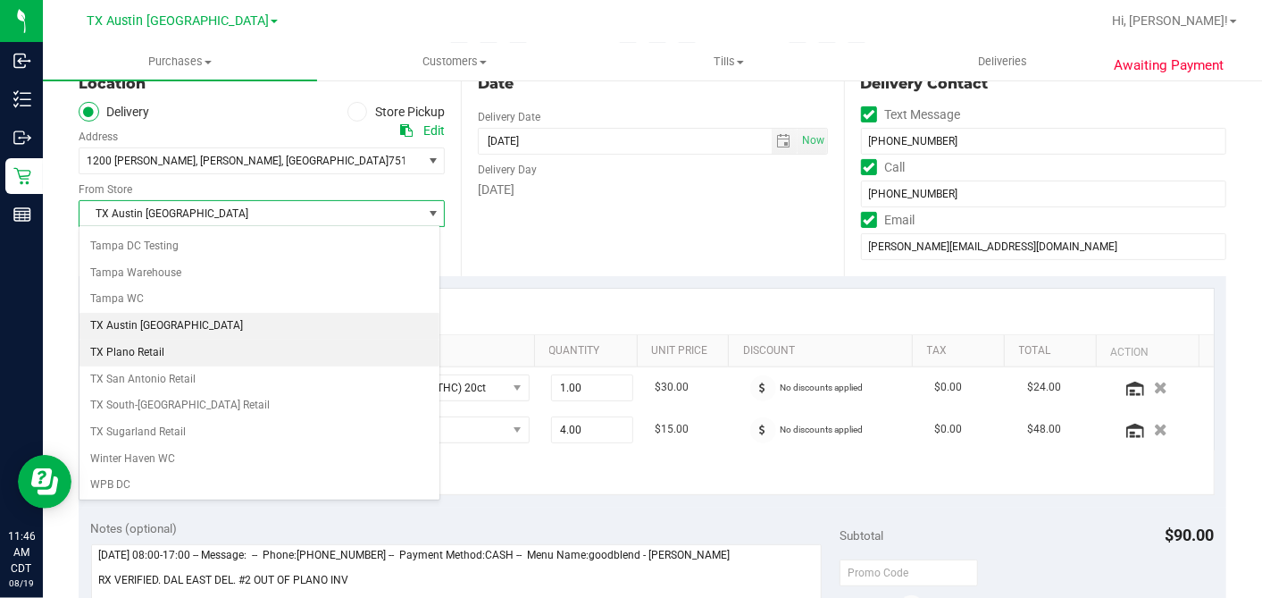
click at [171, 340] on li "TX Plano Retail" at bounding box center [260, 353] width 360 height 27
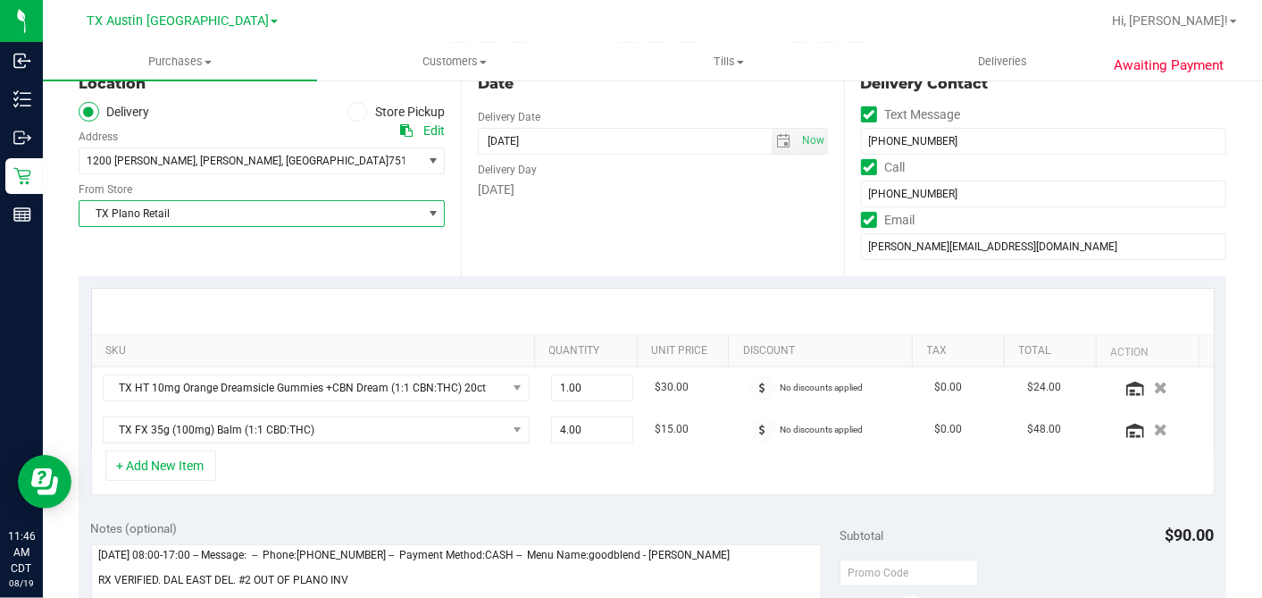
click at [586, 211] on div "Date Delivery Date 08/25/2025 Now 08/25/2025 07:00 AM Now Delivery Day Monday" at bounding box center [652, 166] width 382 height 219
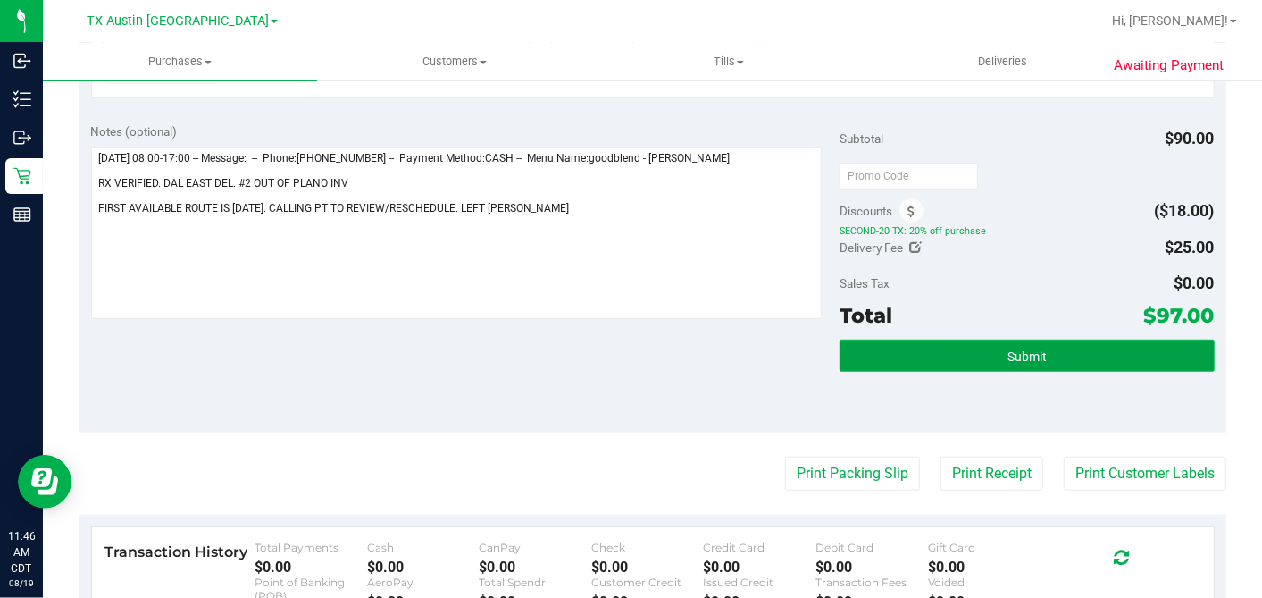
click at [977, 348] on button "Submit" at bounding box center [1027, 356] width 374 height 32
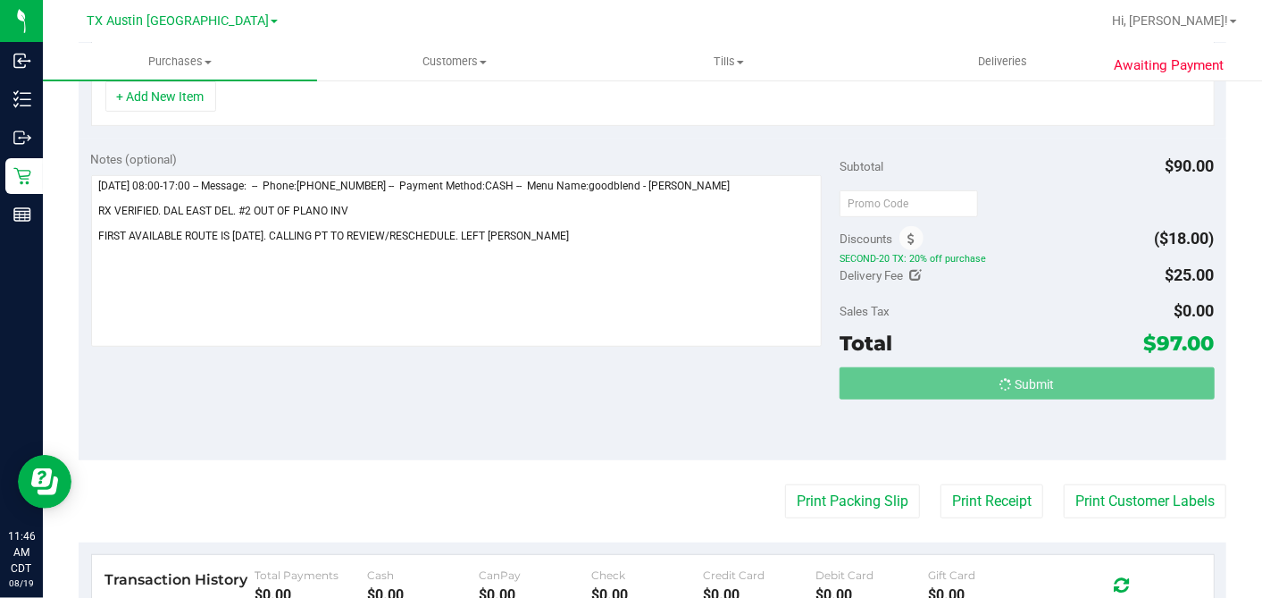
scroll to position [0, 0]
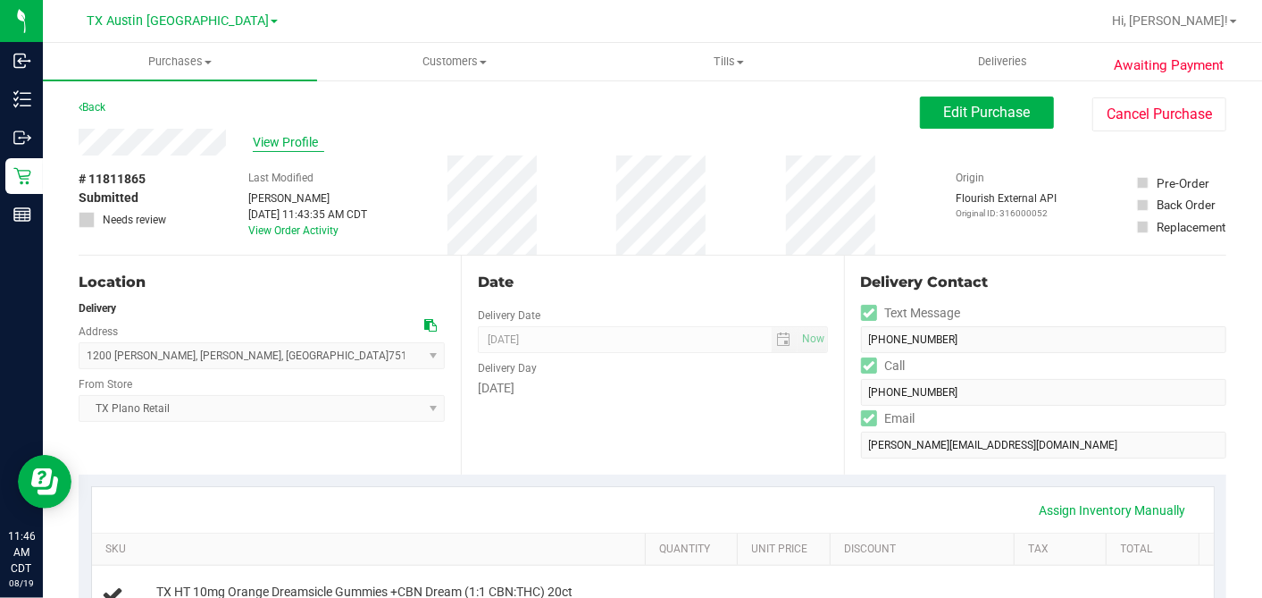
click at [284, 140] on span "View Profile" at bounding box center [288, 142] width 71 height 19
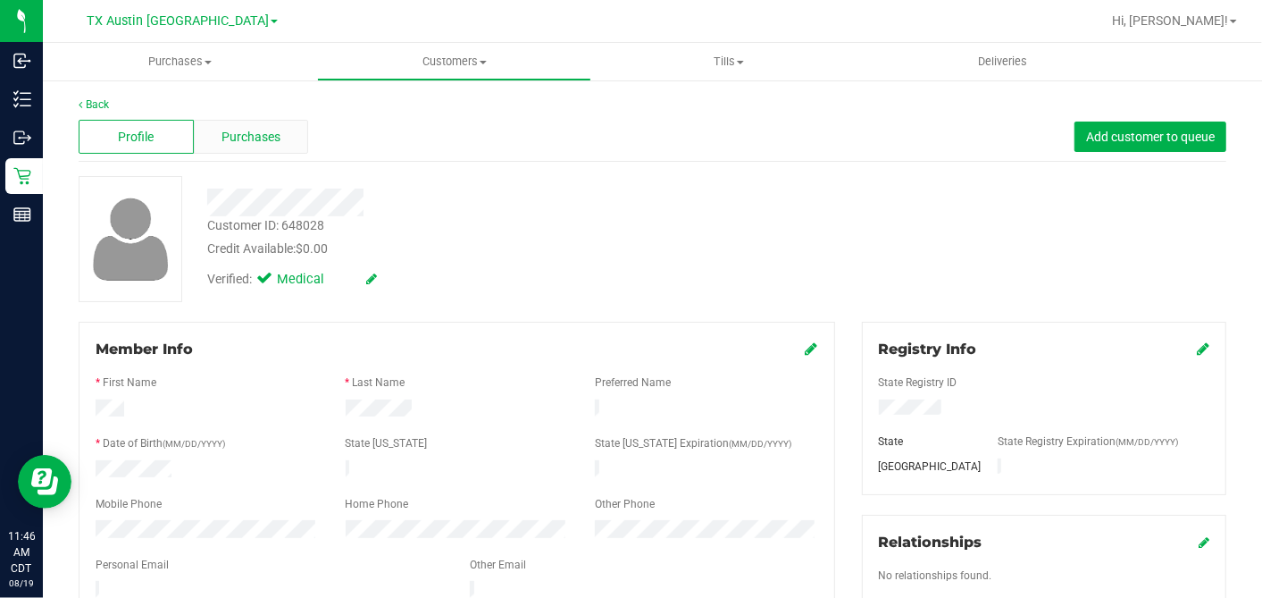
click at [289, 130] on div "Purchases" at bounding box center [251, 137] width 115 height 34
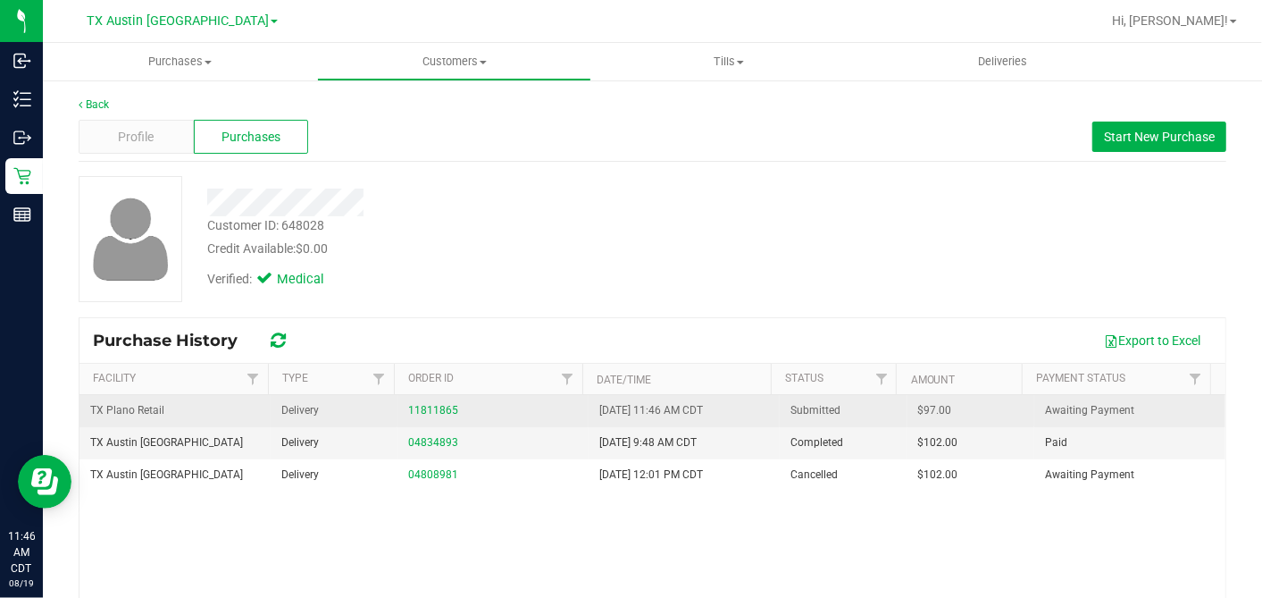
click at [921, 403] on span "$97.00" at bounding box center [935, 410] width 34 height 17
copy span "97.00"
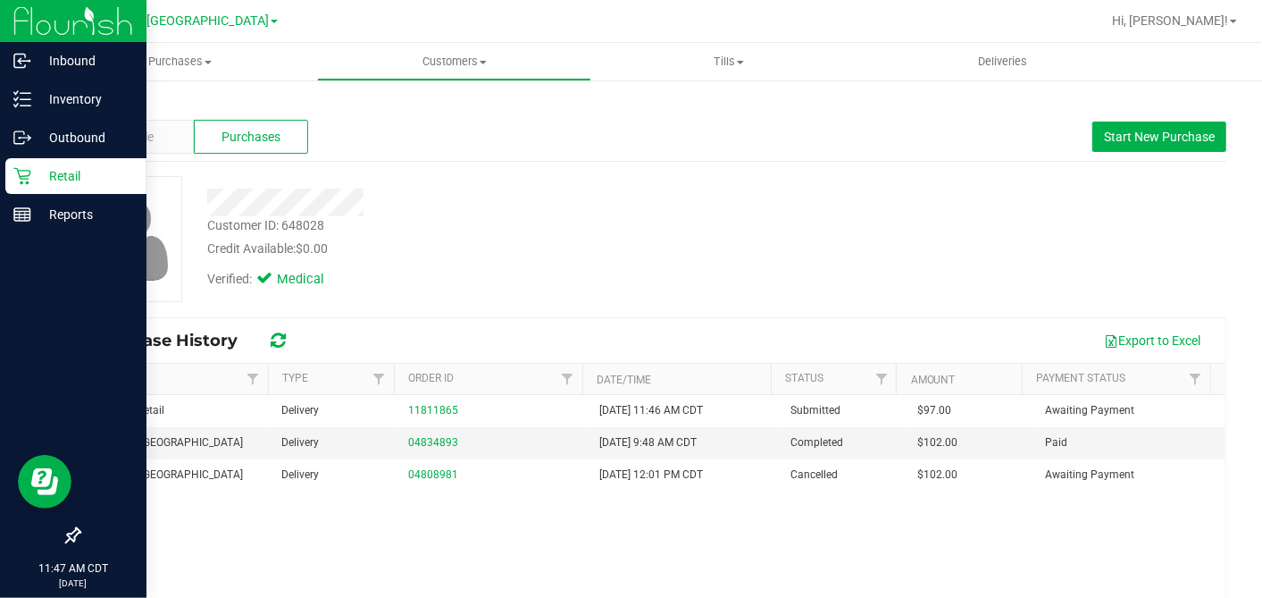
click at [30, 168] on icon at bounding box center [22, 176] width 18 height 18
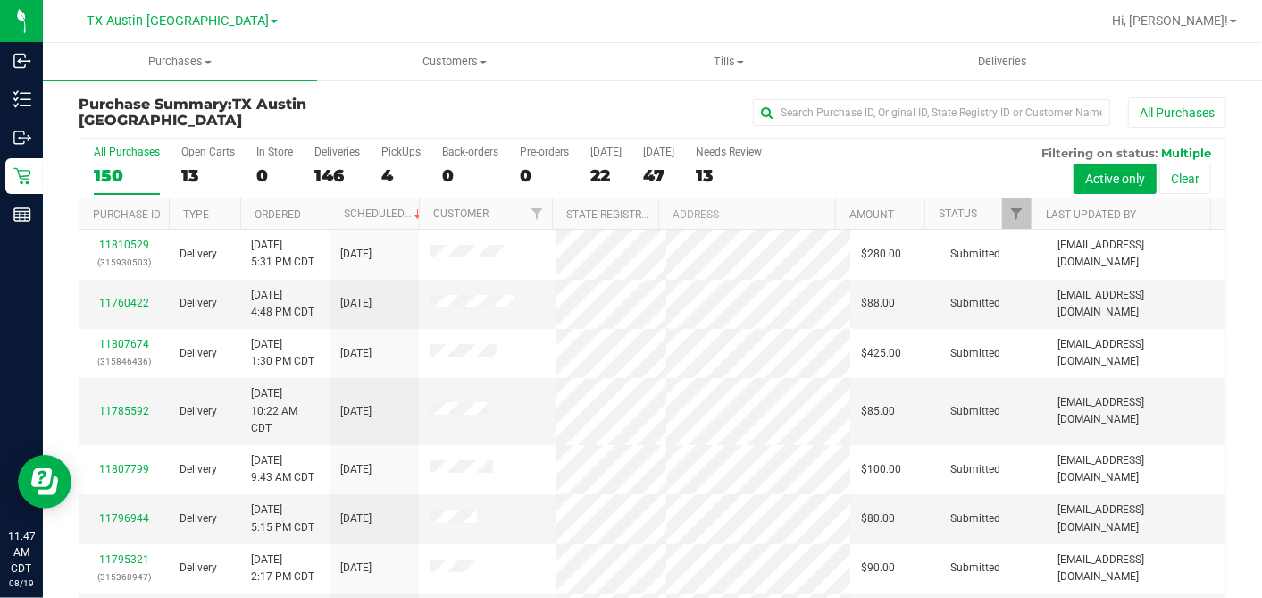
click at [201, 18] on span "TX Austin [GEOGRAPHIC_DATA]" at bounding box center [178, 21] width 182 height 16
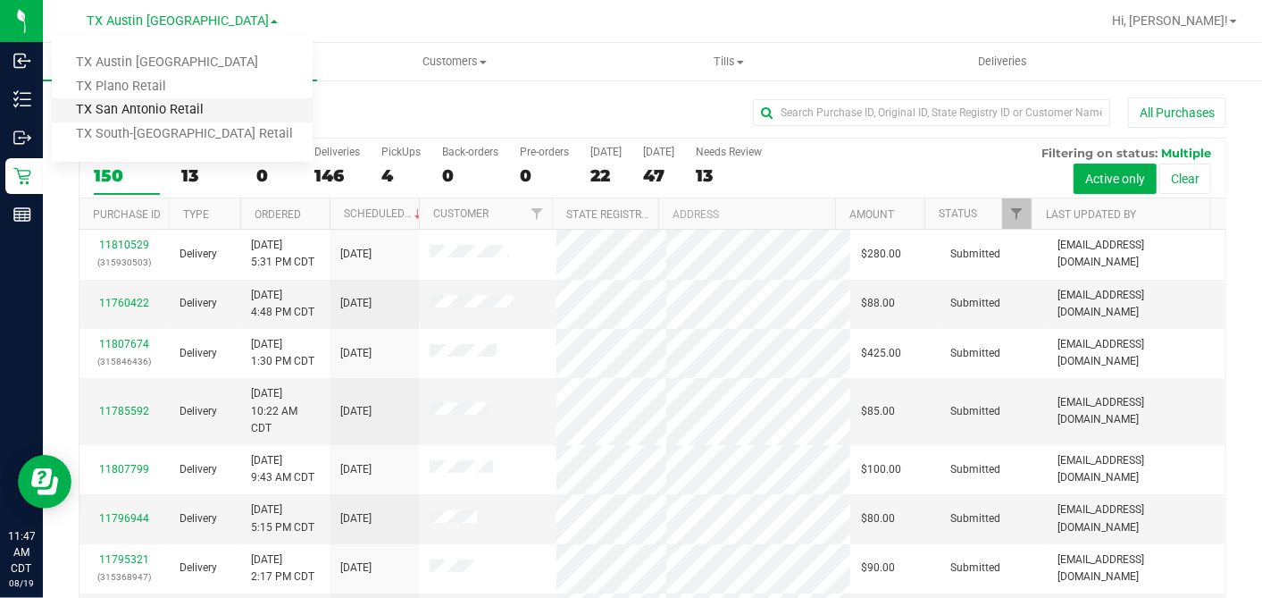
drag, startPoint x: 201, startPoint y: 19, endPoint x: 133, endPoint y: 109, distance: 112.9
click at [133, 109] on link "TX San Antonio Retail" at bounding box center [182, 110] width 261 height 24
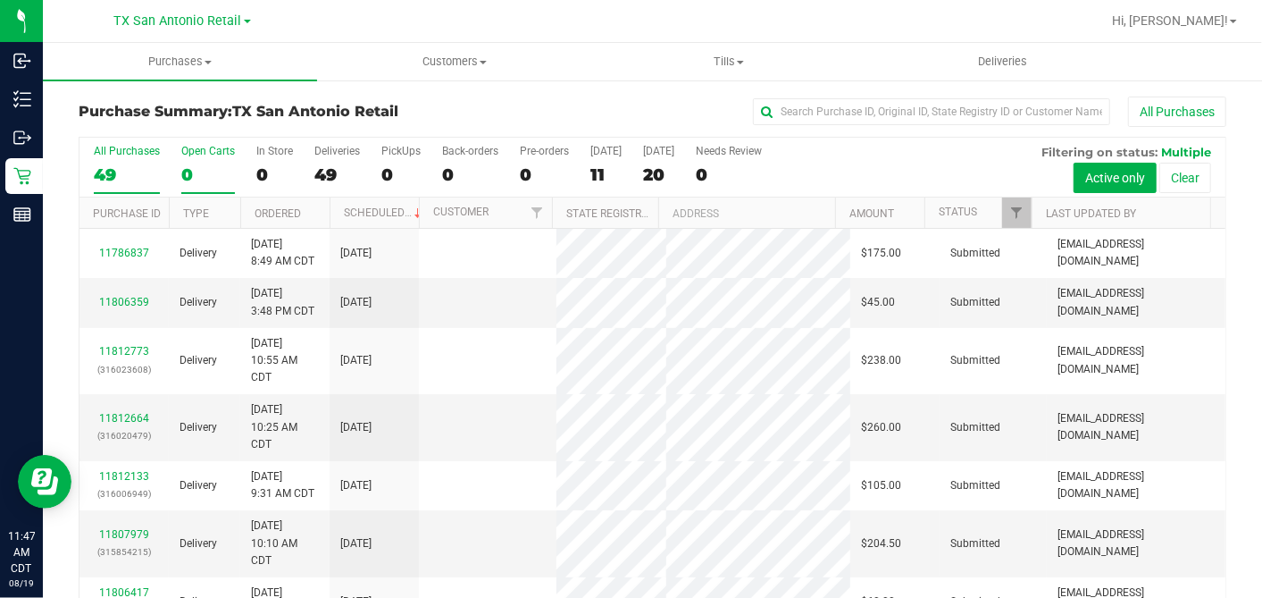
click at [191, 172] on div "0" at bounding box center [208, 174] width 54 height 21
click at [0, 0] on input "Open Carts 0" at bounding box center [0, 0] width 0 height 0
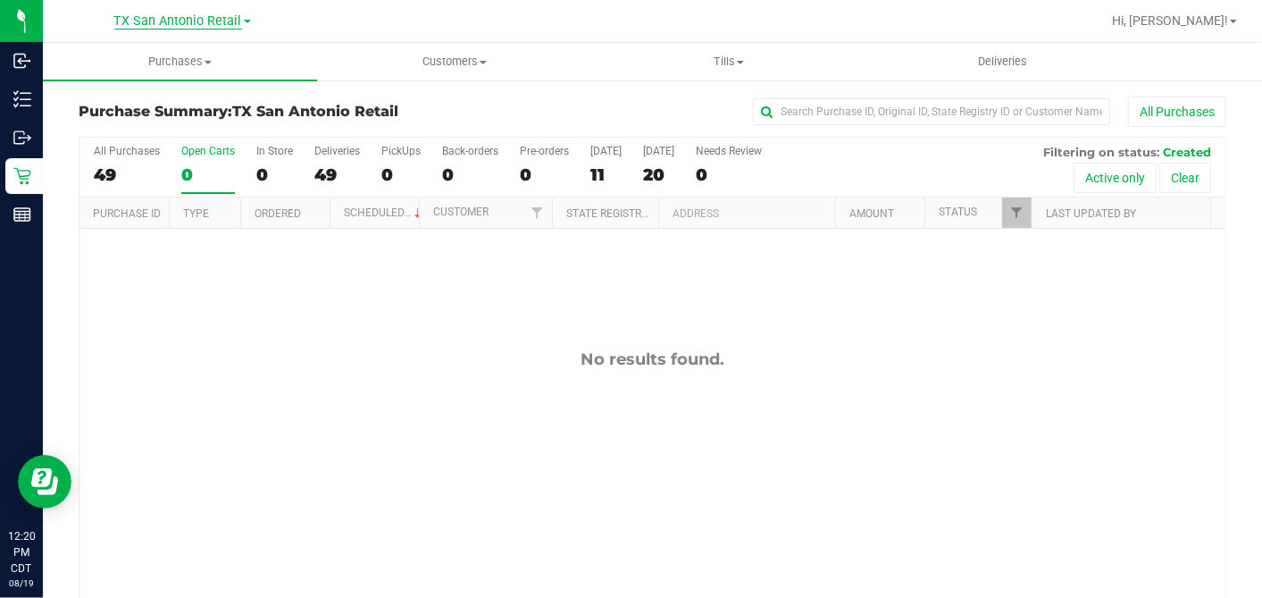
click at [214, 22] on span "TX San Antonio Retail" at bounding box center [178, 21] width 128 height 16
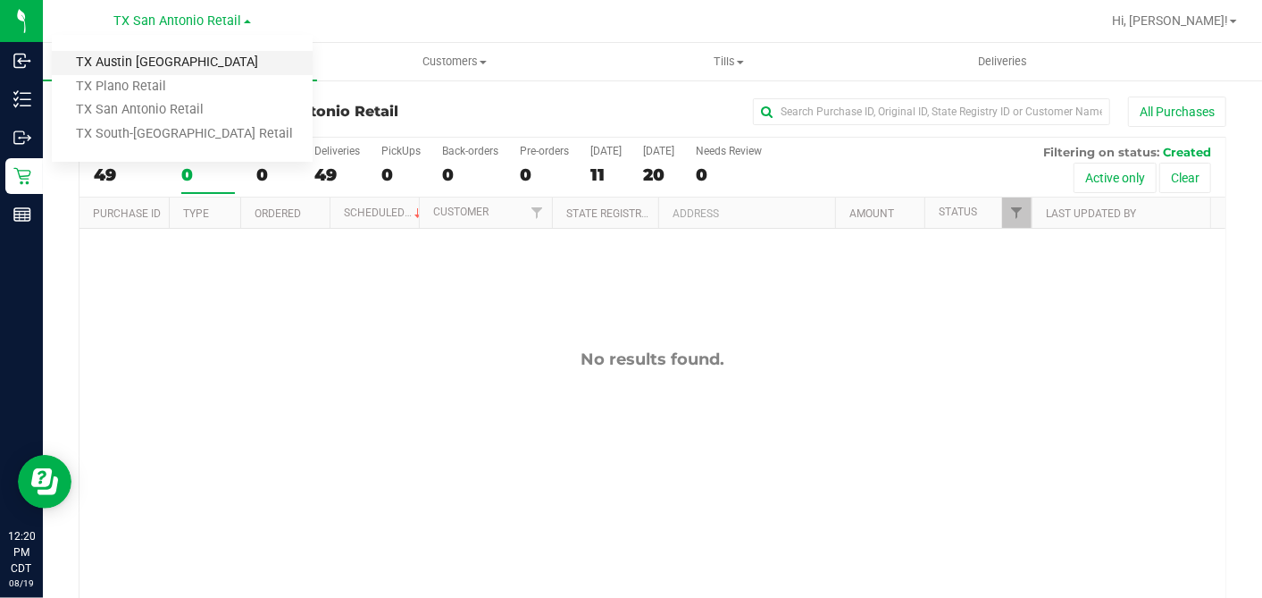
click at [133, 67] on link "TX Austin [GEOGRAPHIC_DATA]" at bounding box center [182, 63] width 261 height 24
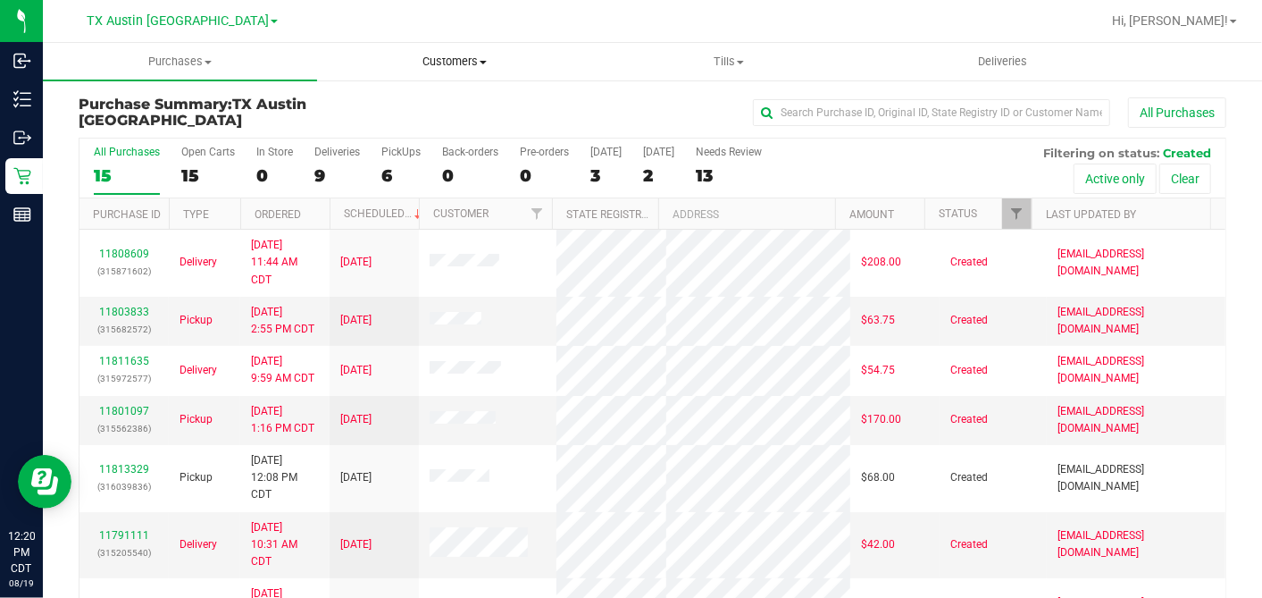
drag, startPoint x: 465, startPoint y: 53, endPoint x: 449, endPoint y: 64, distance: 19.1
click at [465, 54] on uib-tab-heading "Customers All customers Add a new customer All physicians" at bounding box center [454, 62] width 273 height 36
click at [395, 94] on ul "All customers Add a new customer All physicians" at bounding box center [454, 129] width 274 height 96
click at [446, 58] on span "Customers" at bounding box center [454, 62] width 274 height 16
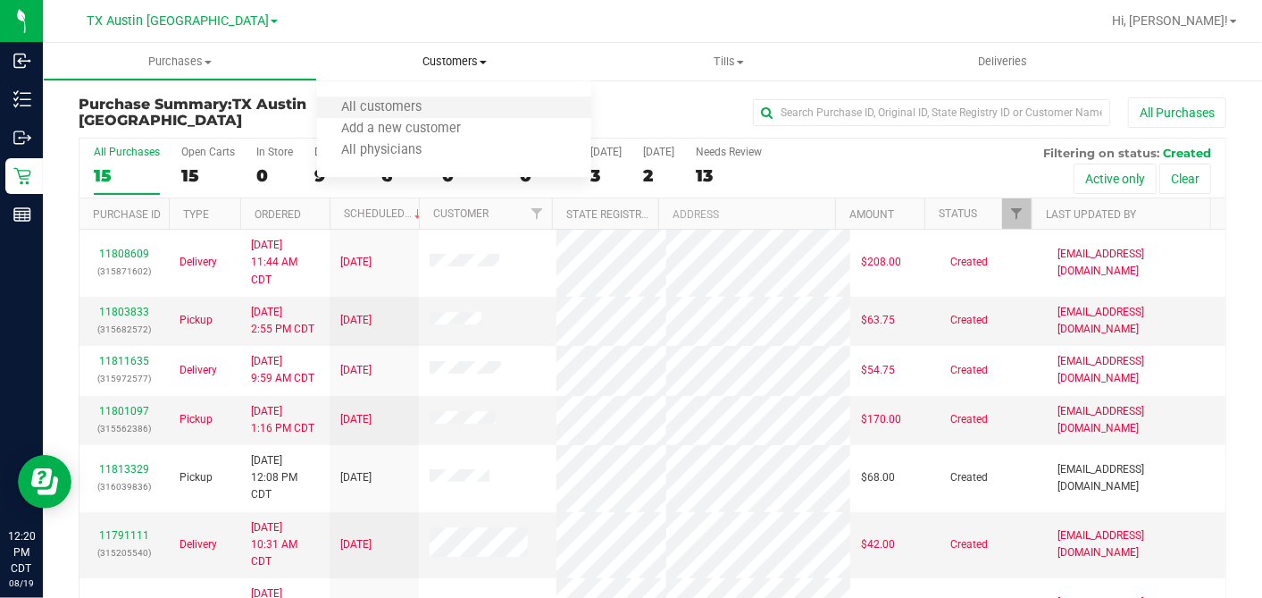
click at [404, 114] on li "All customers" at bounding box center [454, 107] width 274 height 21
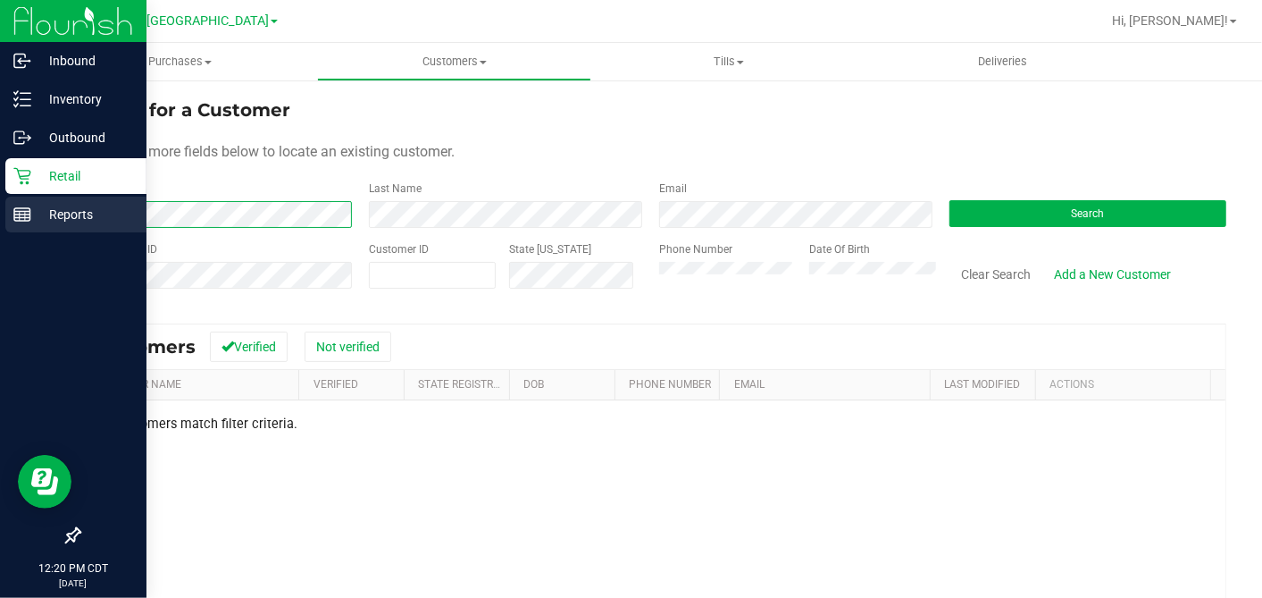
click at [0, 214] on html "Inbound Inventory Outbound Retail Reports 12:20 PM CDT 08/19/2025 08/19 TX Aust…" at bounding box center [631, 299] width 1262 height 598
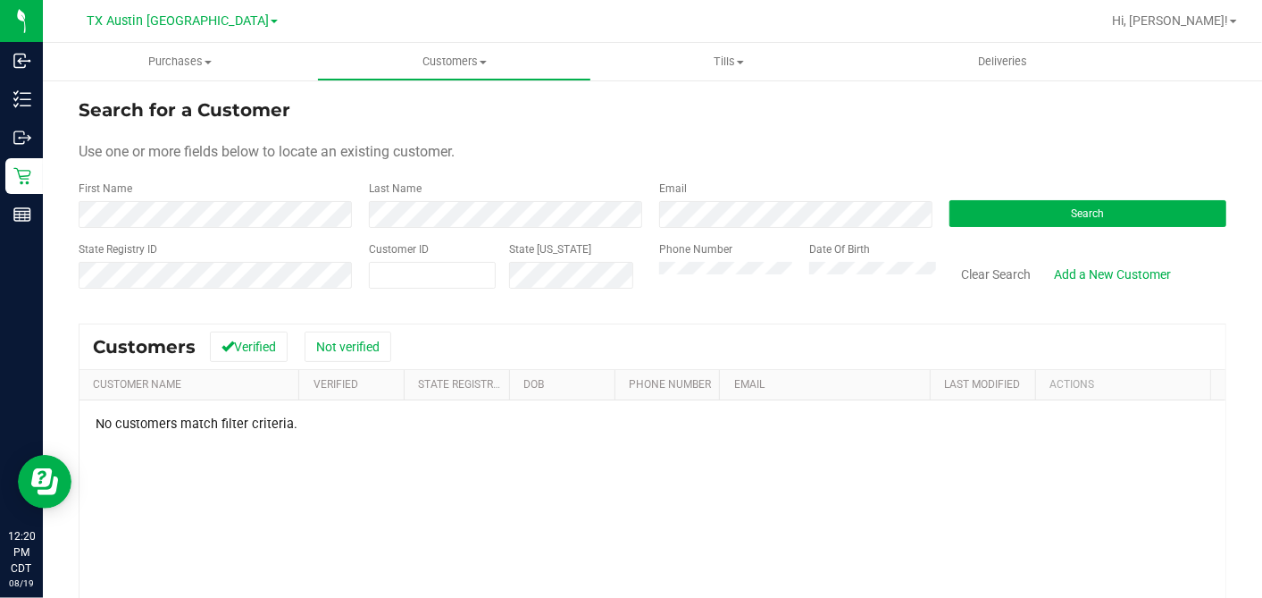
click at [119, 206] on div "First Name Last Name Email Search" at bounding box center [653, 203] width 1148 height 47
click at [197, 223] on div "First Name Last Name Email Search" at bounding box center [653, 203] width 1148 height 47
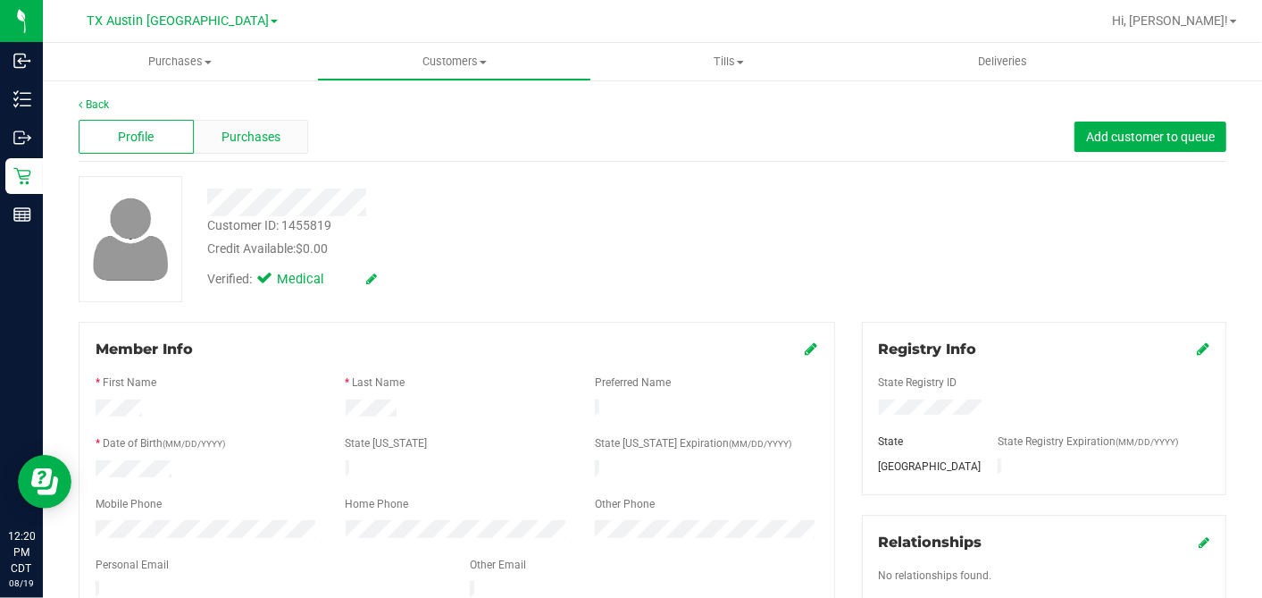
drag, startPoint x: 268, startPoint y: 132, endPoint x: 264, endPoint y: 144, distance: 12.4
click at [264, 144] on span "Purchases" at bounding box center [251, 137] width 59 height 19
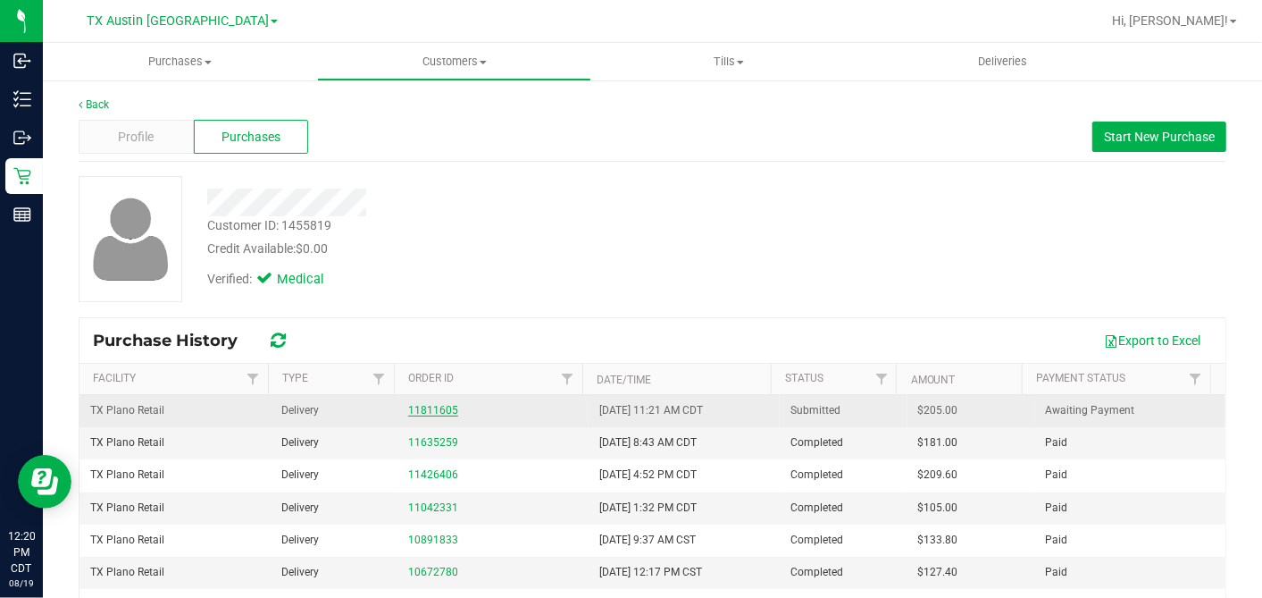
click at [415, 411] on link "11811605" at bounding box center [433, 410] width 50 height 13
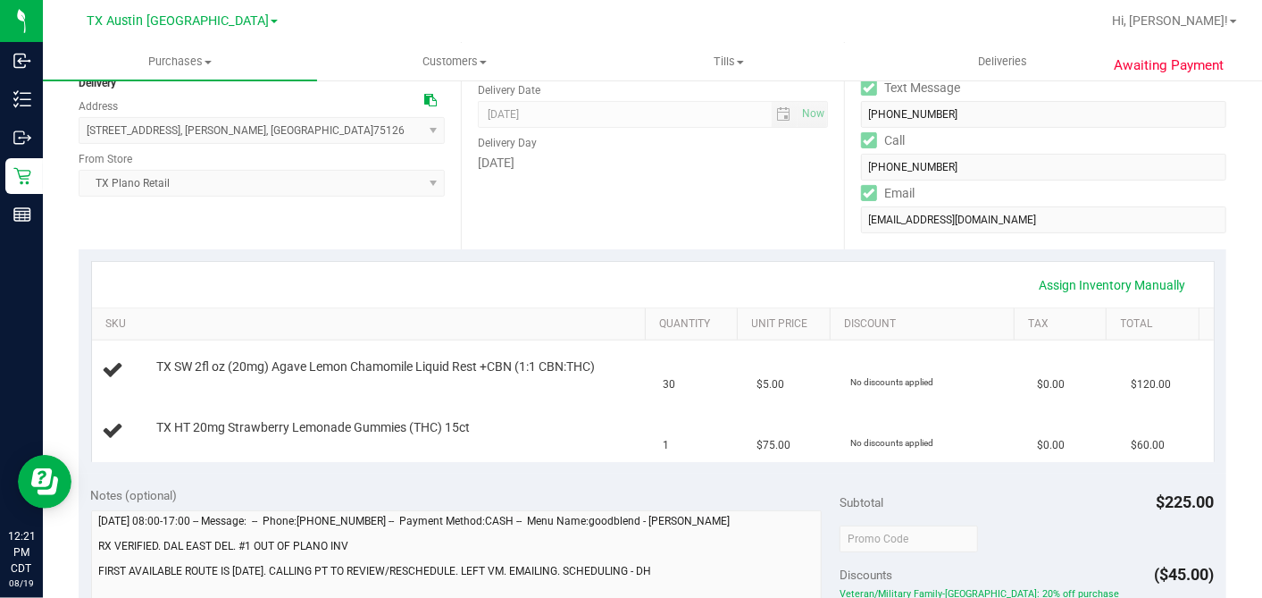
scroll to position [198, 0]
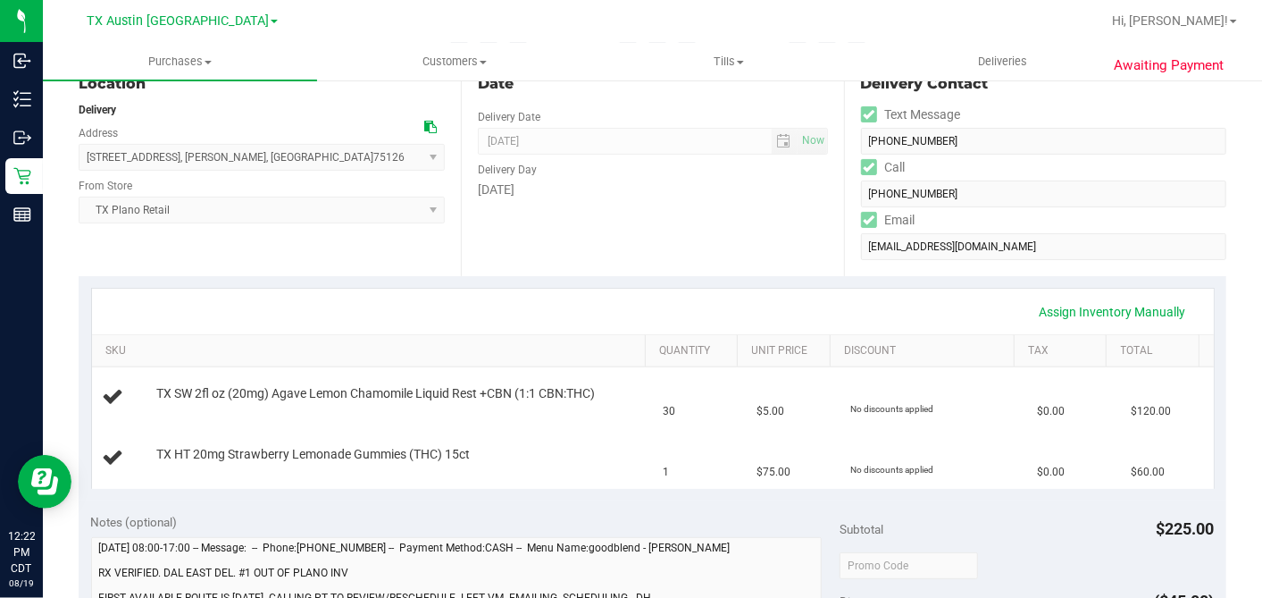
click at [675, 242] on div "Date Delivery Date 08/25/2025 Now 08/25/2025 07:00 AM Now Delivery Day Monday" at bounding box center [652, 166] width 382 height 219
click at [653, 247] on div "Date Delivery Date 08/25/2025 Now 08/25/2025 07:00 AM Now Delivery Day Monday" at bounding box center [652, 166] width 382 height 219
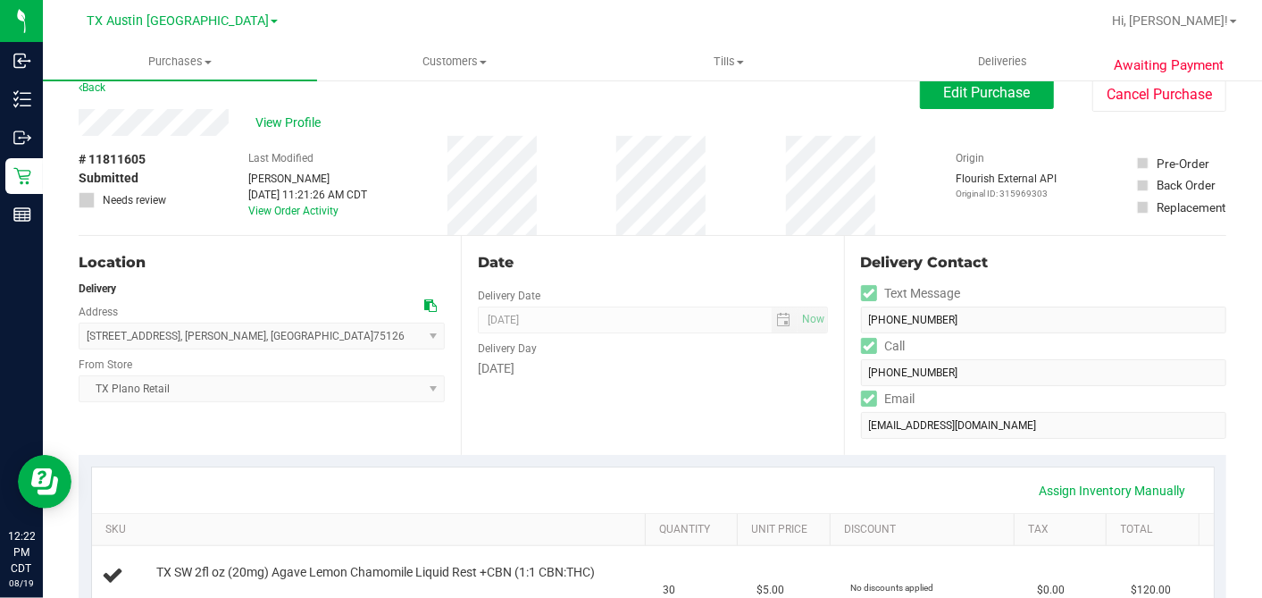
scroll to position [0, 0]
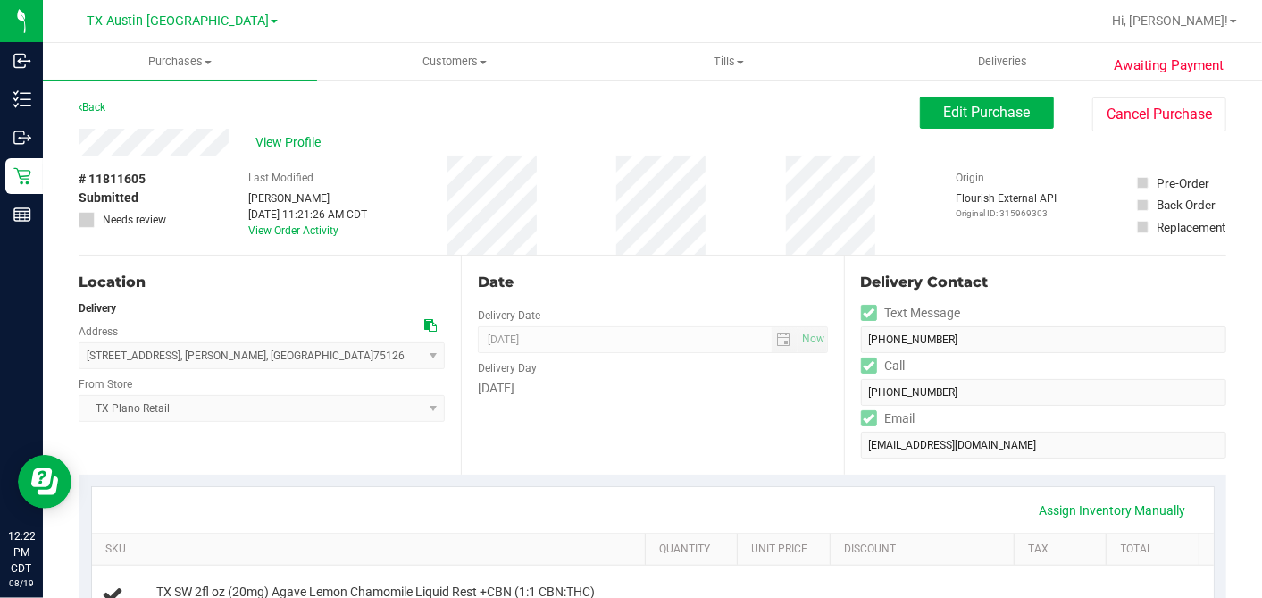
click at [707, 279] on div "Date" at bounding box center [652, 282] width 349 height 21
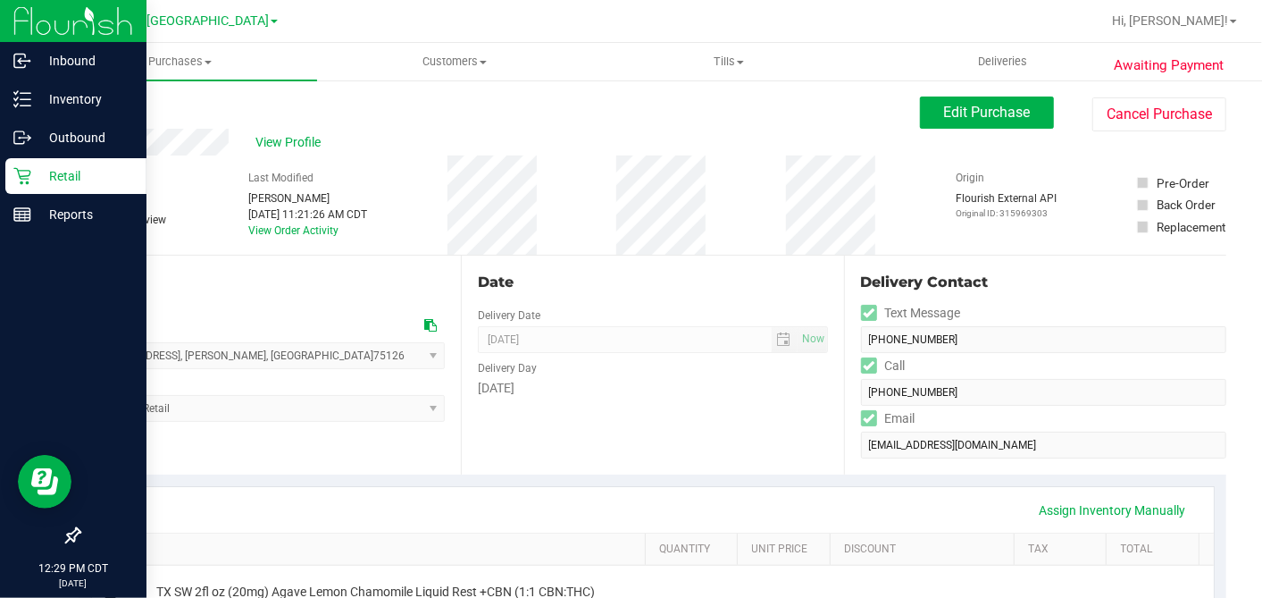
drag, startPoint x: 30, startPoint y: 180, endPoint x: 92, endPoint y: 184, distance: 61.8
click at [31, 180] on p "Retail" at bounding box center [84, 175] width 107 height 21
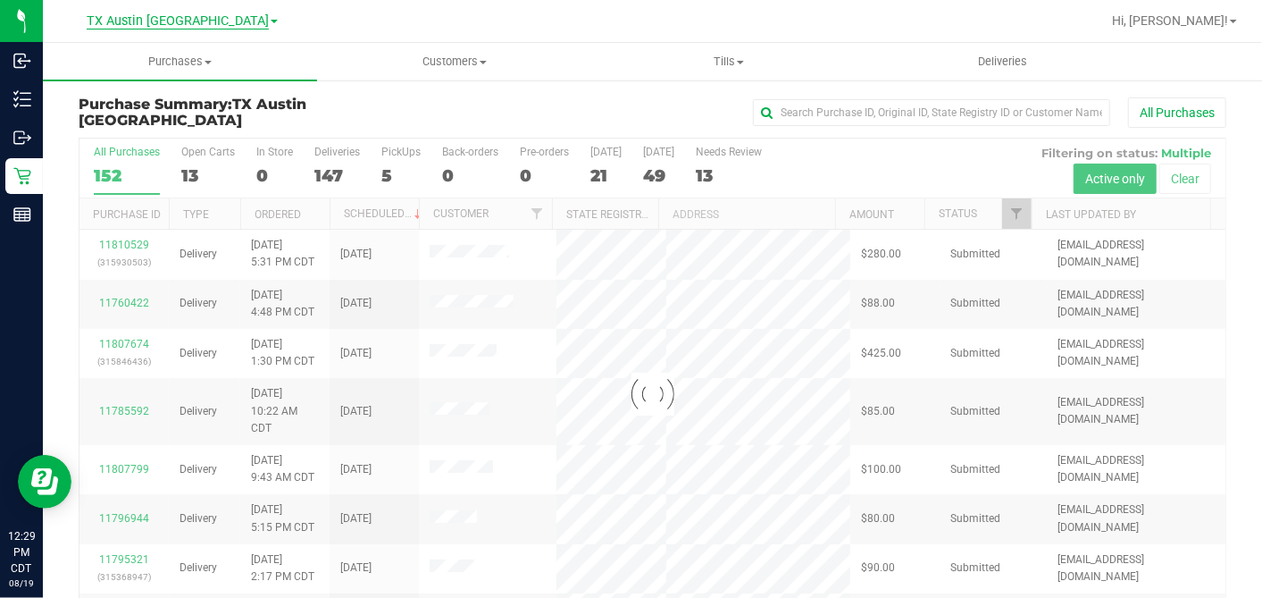
click at [206, 20] on span "TX Austin [GEOGRAPHIC_DATA]" at bounding box center [178, 21] width 182 height 16
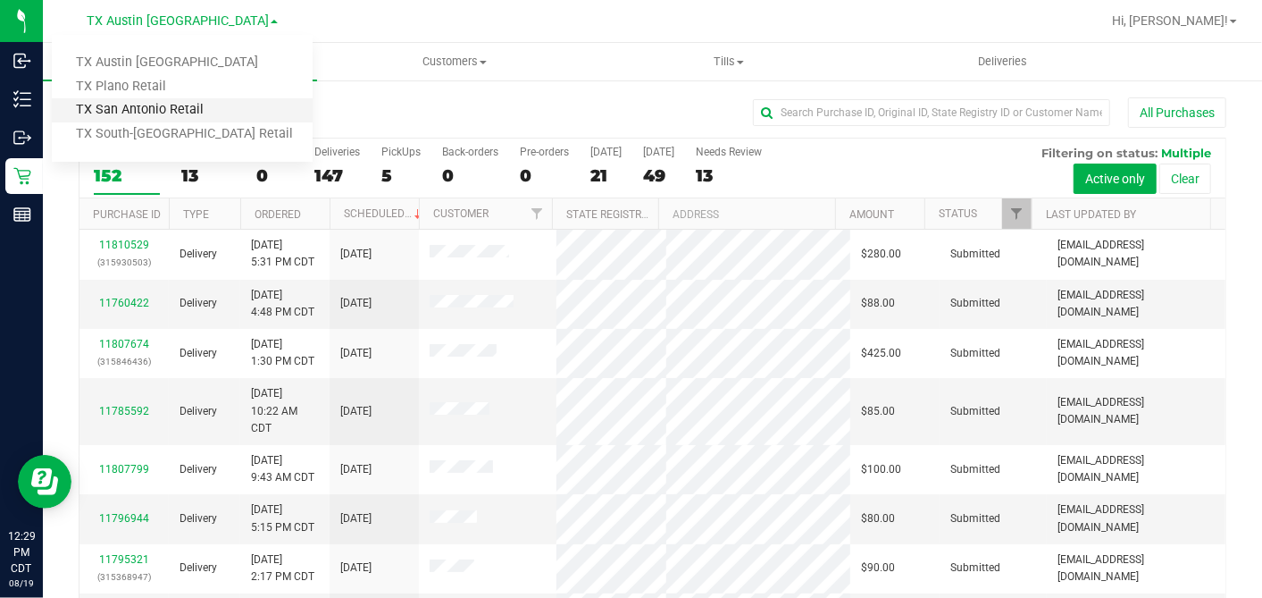
click at [136, 113] on link "TX San Antonio Retail" at bounding box center [182, 110] width 261 height 24
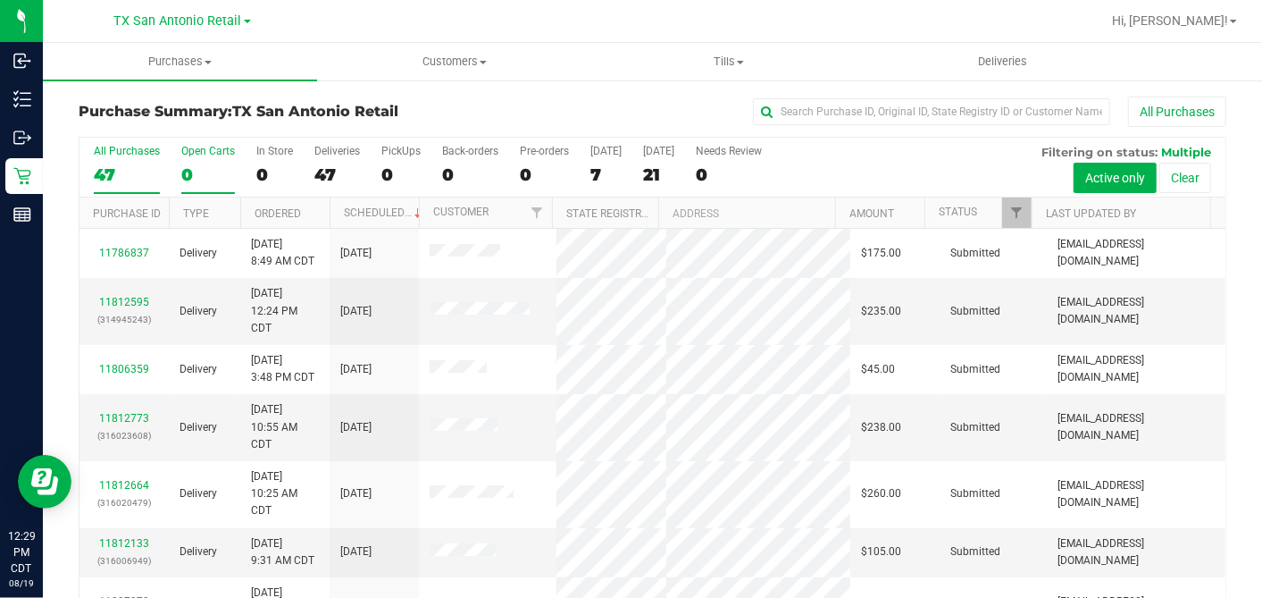
click at [190, 172] on div "0" at bounding box center [208, 174] width 54 height 21
click at [0, 0] on input "Open Carts 0" at bounding box center [0, 0] width 0 height 0
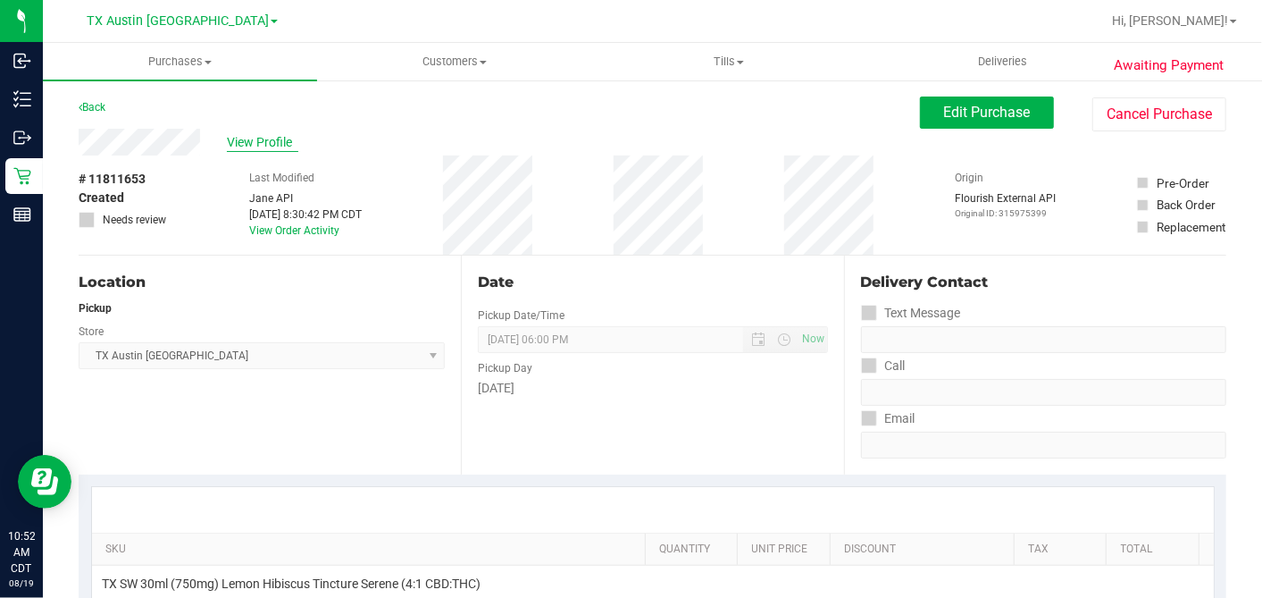
click at [255, 140] on span "View Profile" at bounding box center [262, 142] width 71 height 19
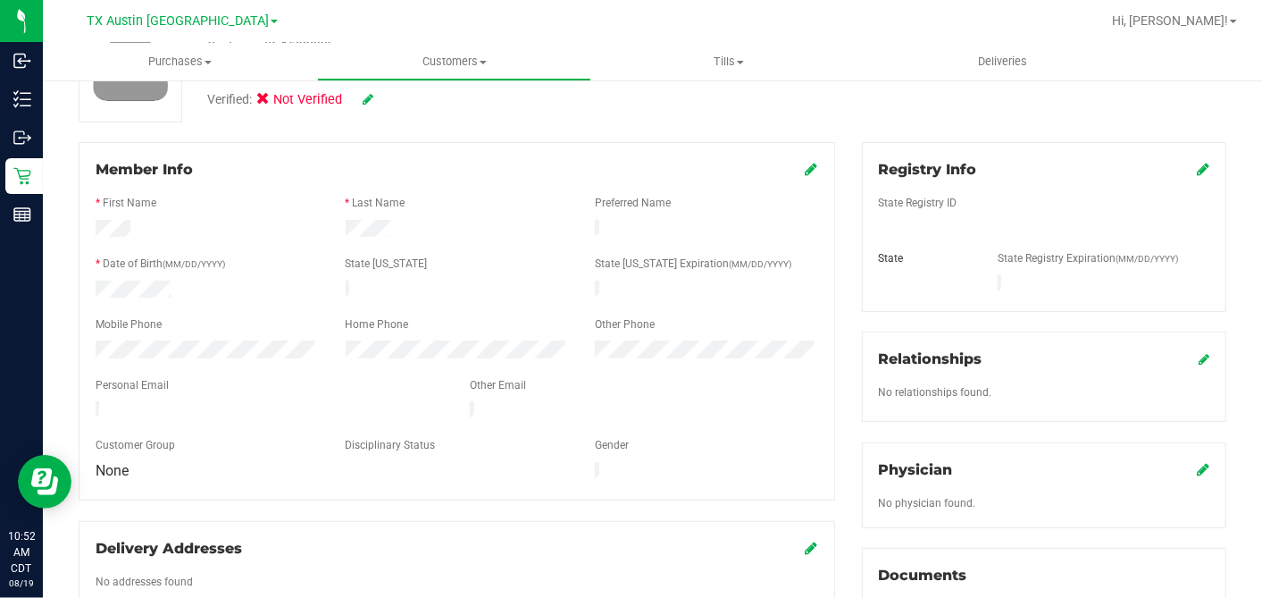
scroll to position [198, 0]
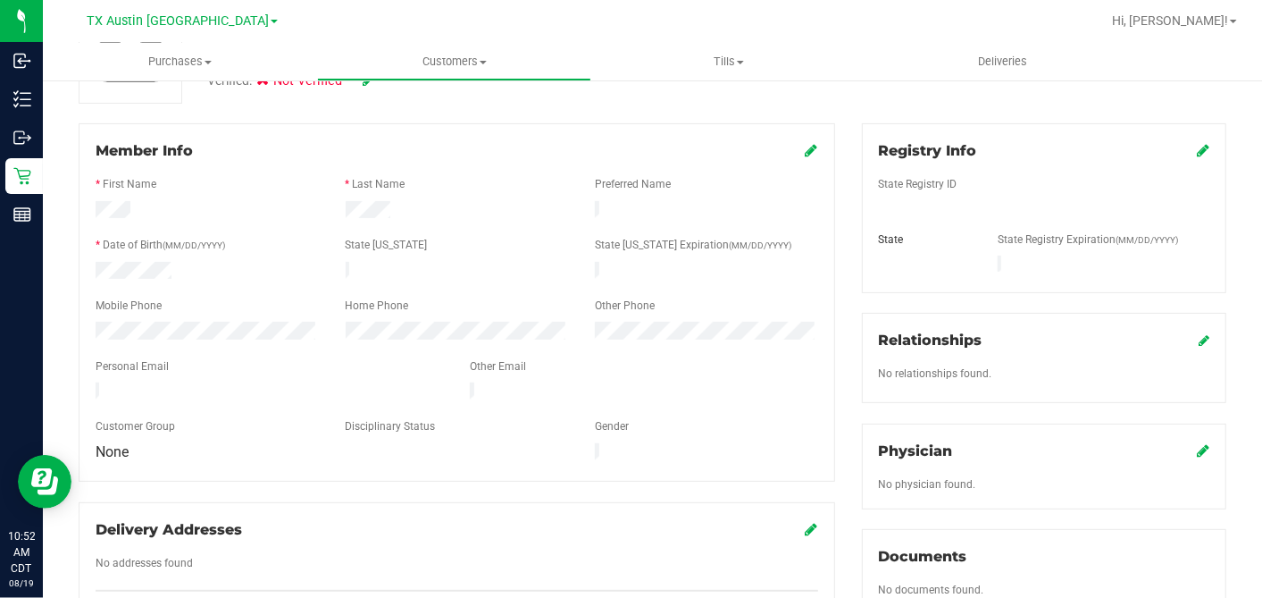
click at [612, 344] on div at bounding box center [457, 351] width 723 height 14
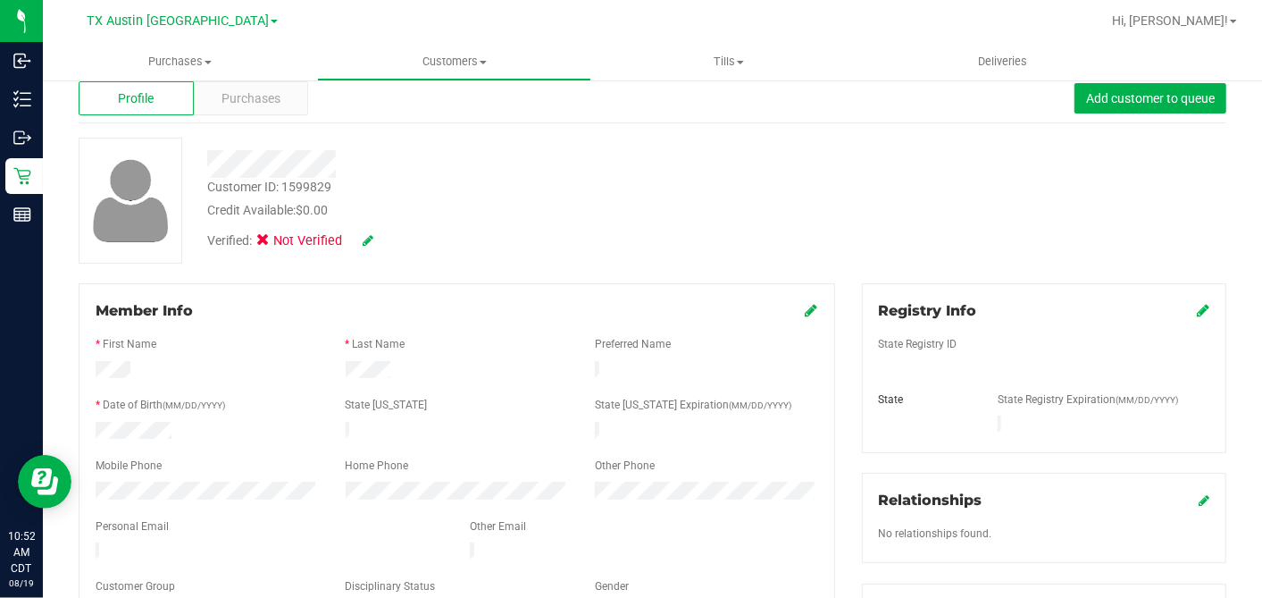
scroll to position [0, 0]
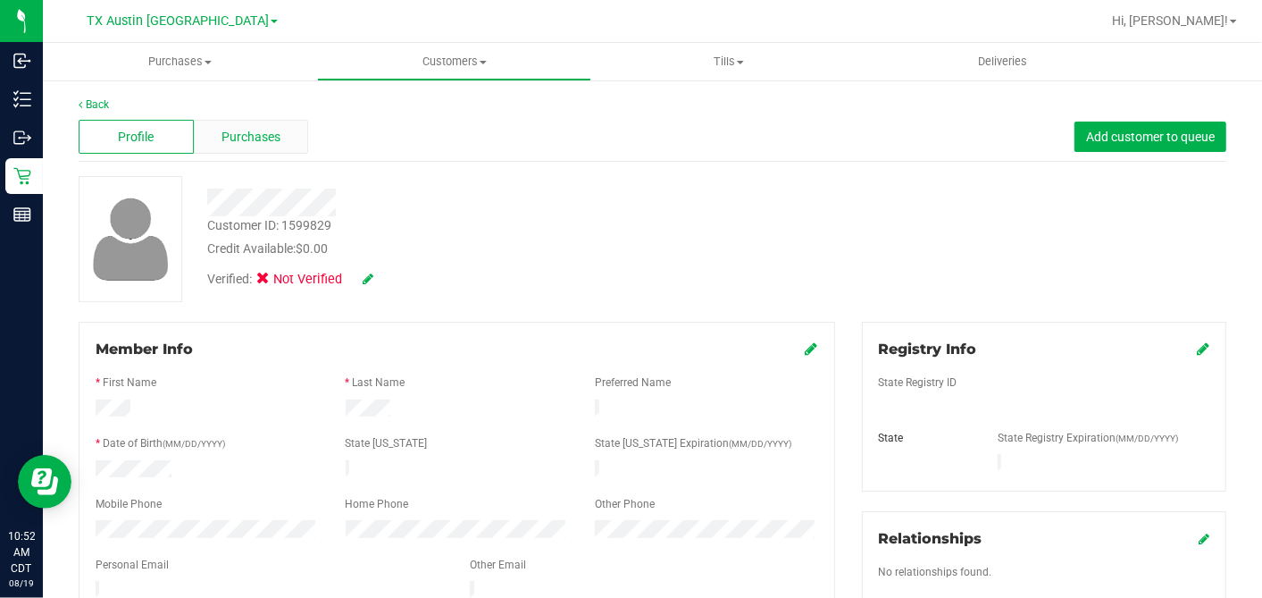
click at [249, 136] on span "Purchases" at bounding box center [251, 137] width 59 height 19
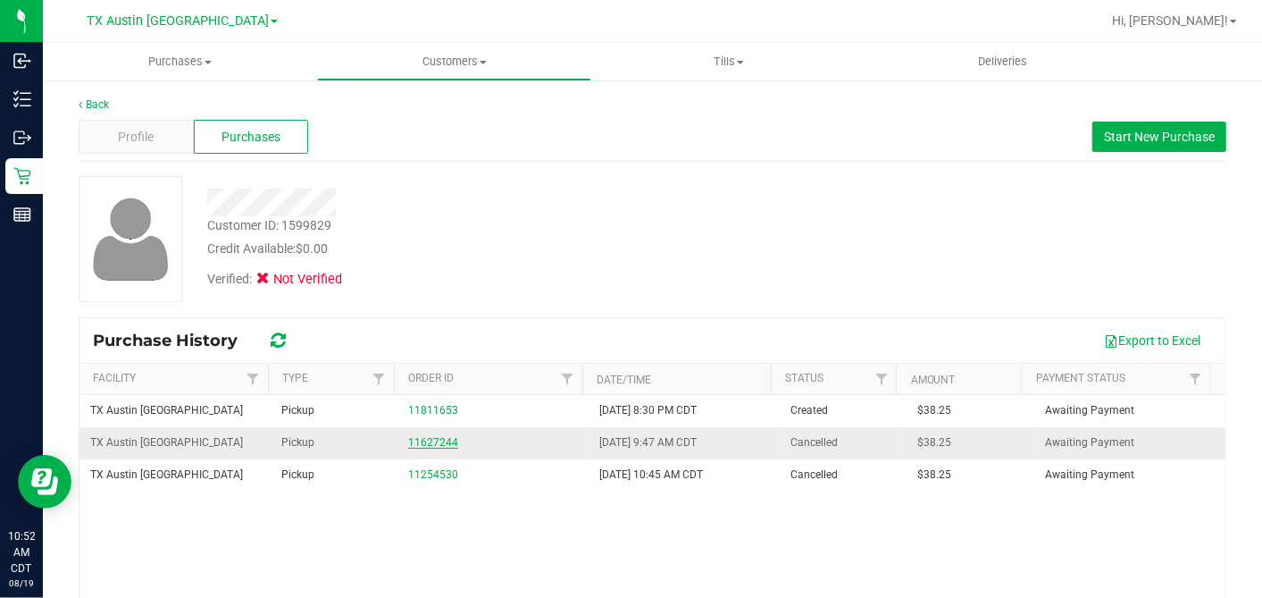
click at [418, 437] on link "11627244" at bounding box center [433, 442] width 50 height 13
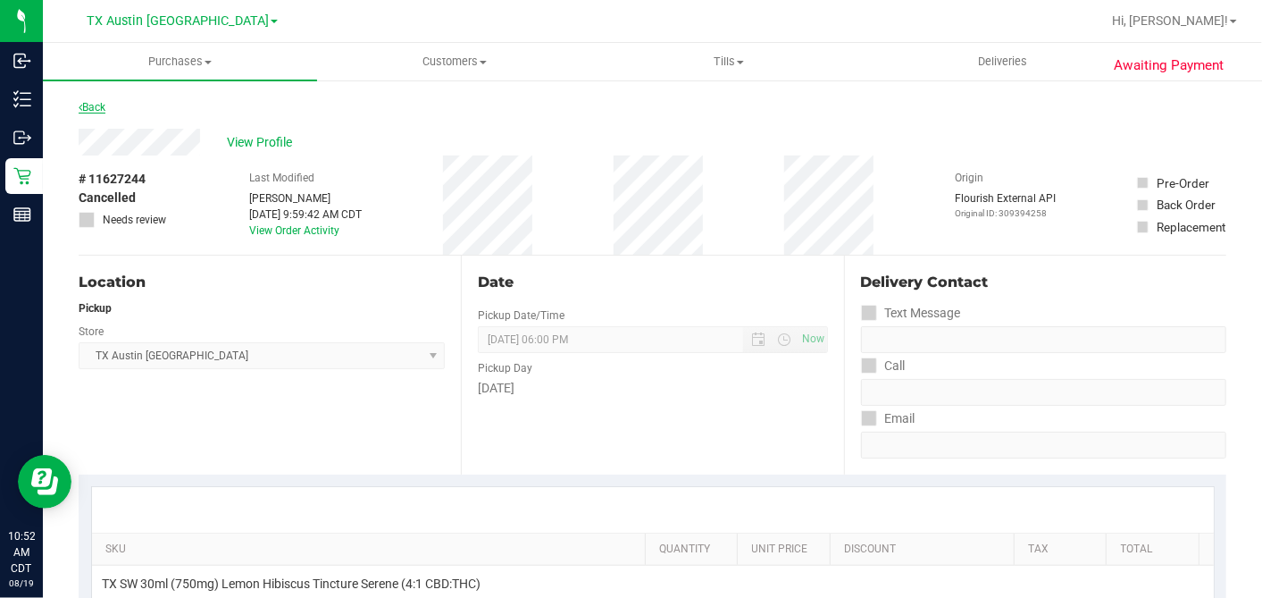
click at [105, 102] on link "Back" at bounding box center [92, 107] width 27 height 13
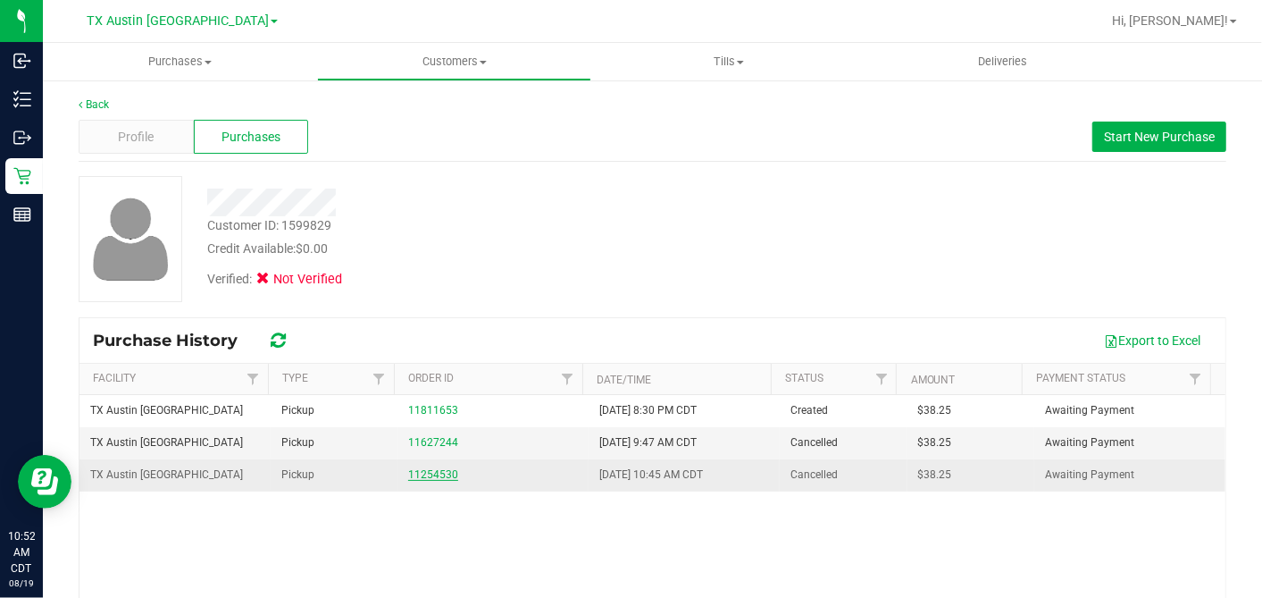
click at [443, 472] on link "11254530" at bounding box center [433, 474] width 50 height 13
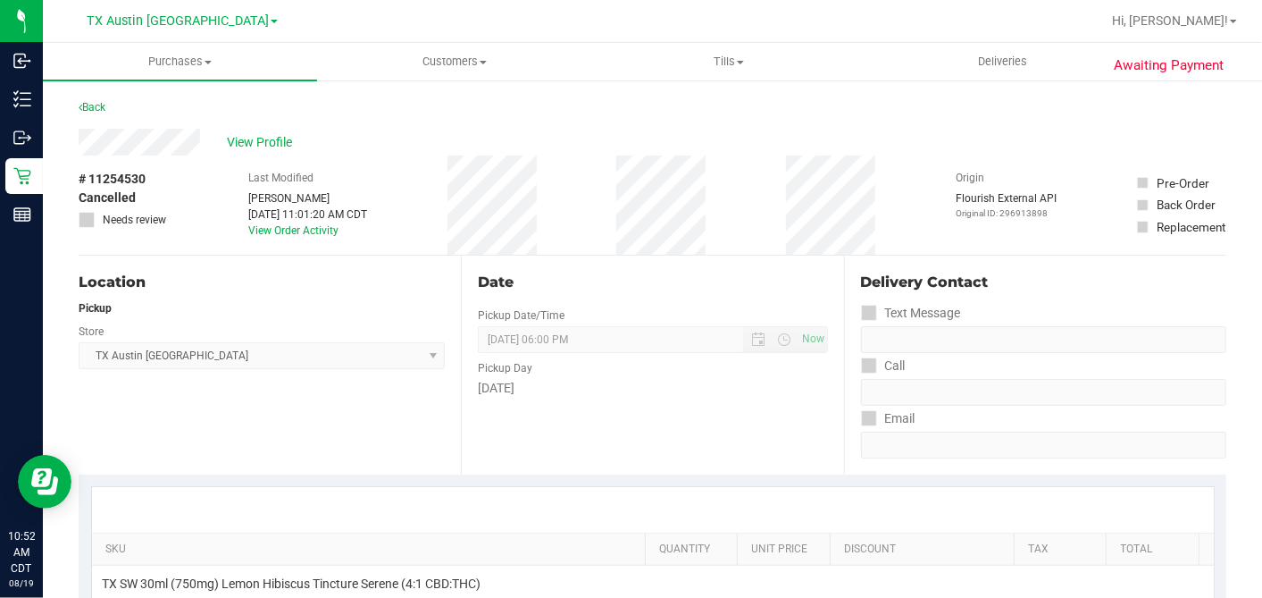
click at [112, 105] on div "Back" at bounding box center [653, 112] width 1148 height 32
click at [104, 104] on link "Back" at bounding box center [92, 107] width 27 height 13
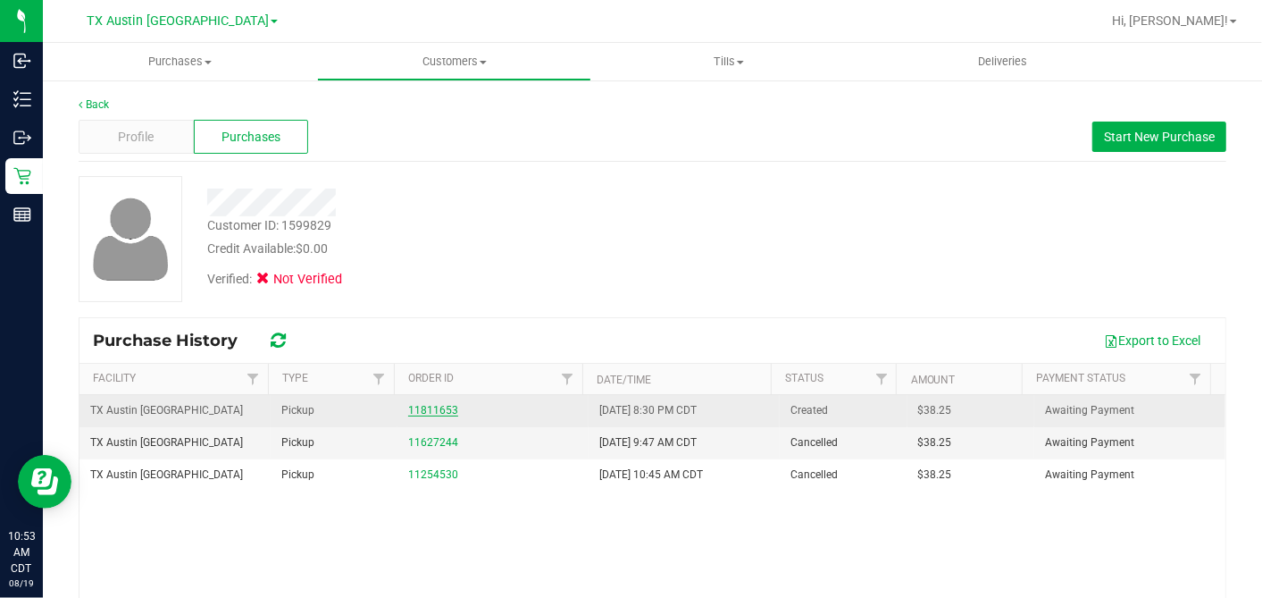
click at [408, 408] on link "11811653" at bounding box center [433, 410] width 50 height 13
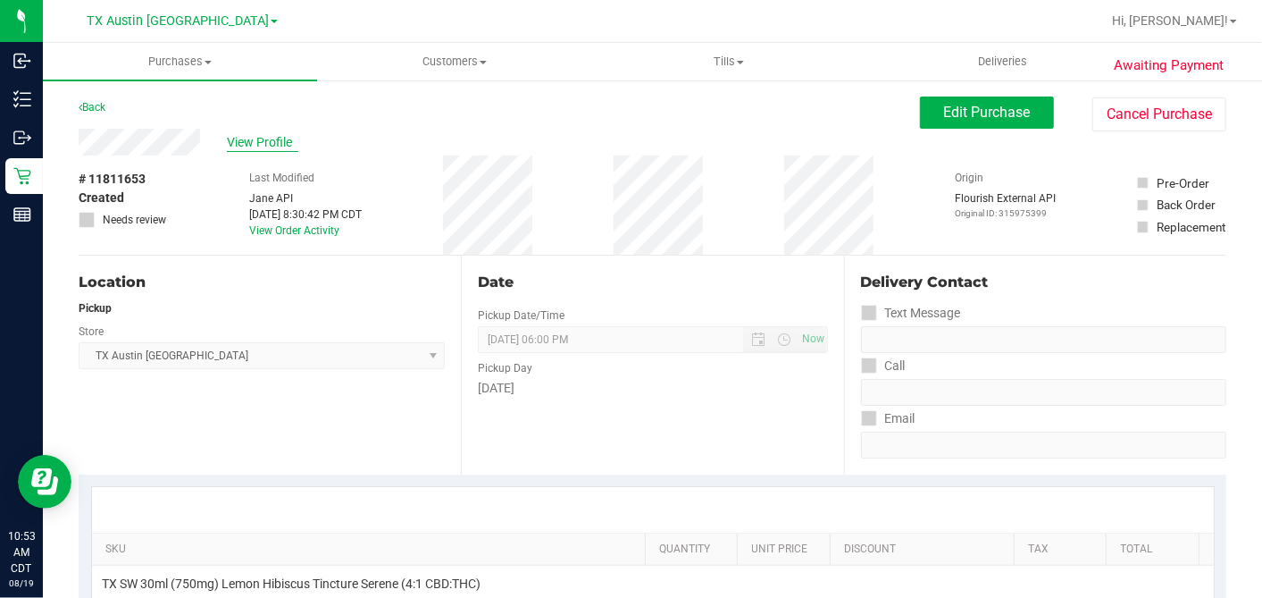
click at [263, 147] on span "View Profile" at bounding box center [262, 142] width 71 height 19
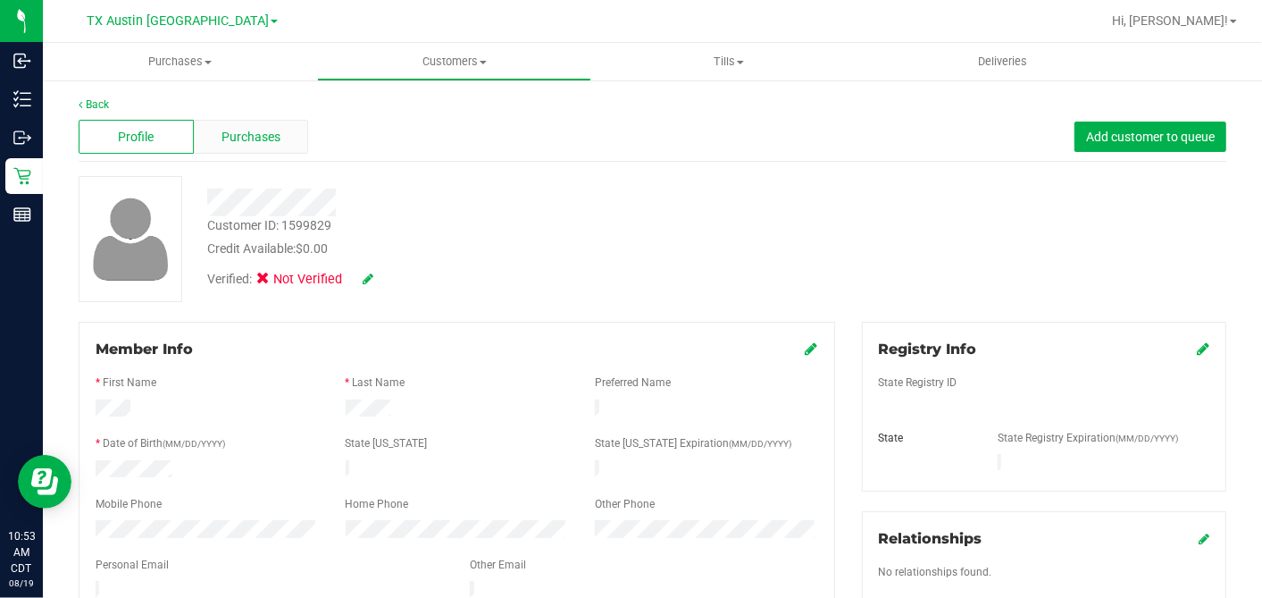
click at [256, 128] on span "Purchases" at bounding box center [251, 137] width 59 height 19
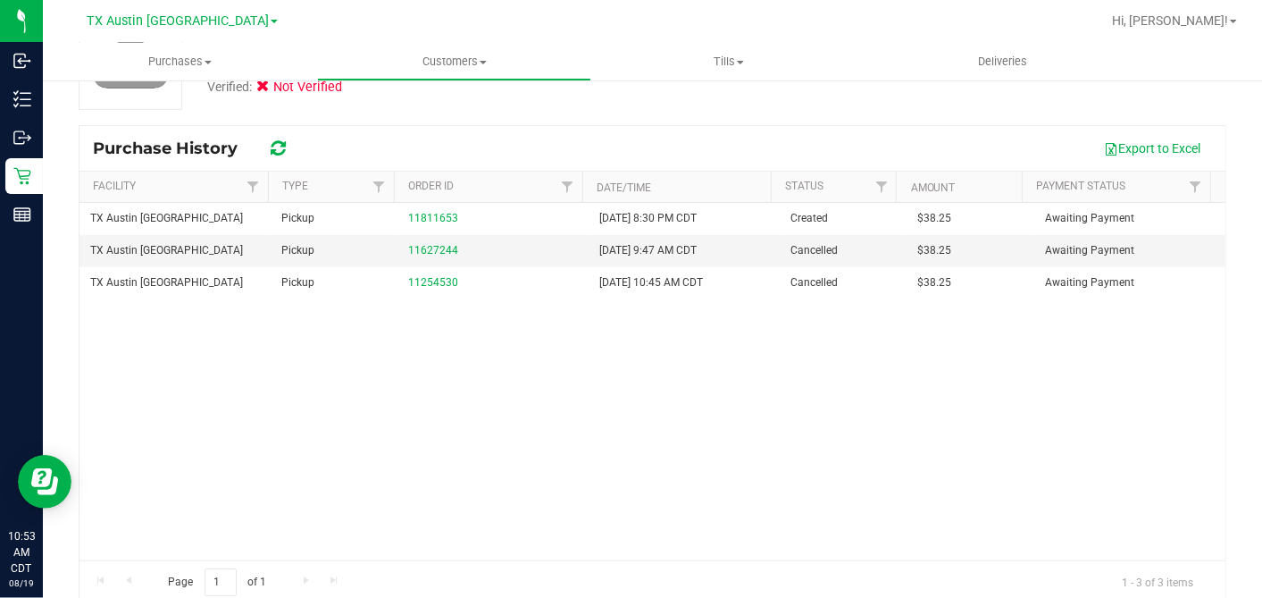
scroll to position [198, 0]
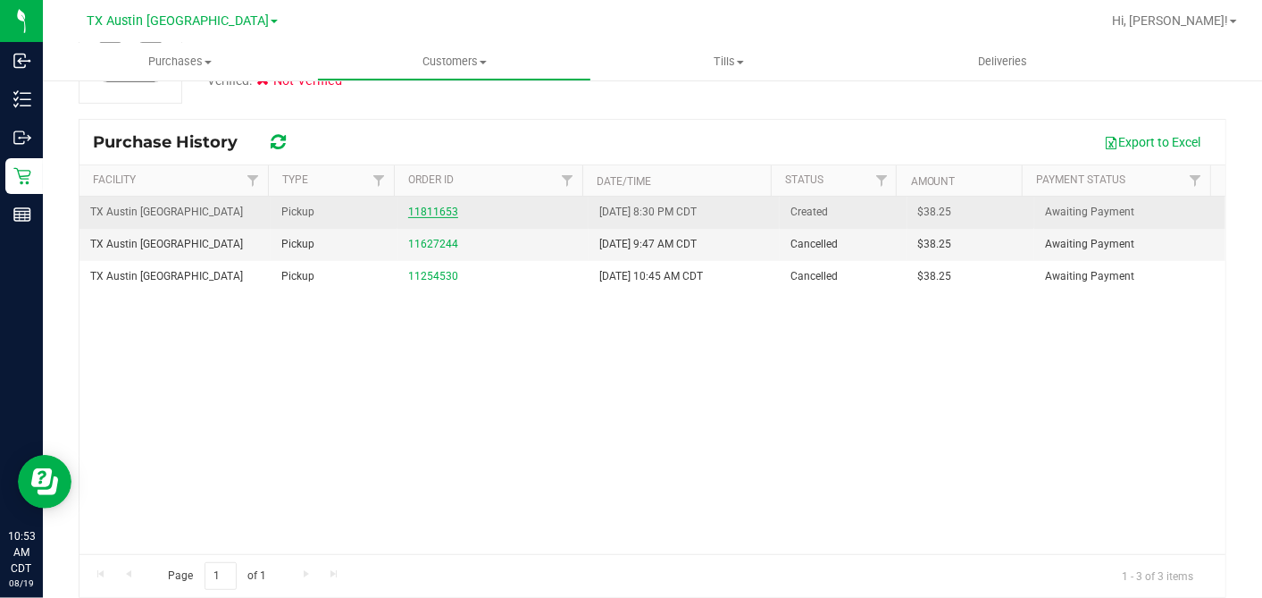
click at [423, 209] on link "11811653" at bounding box center [433, 212] width 50 height 13
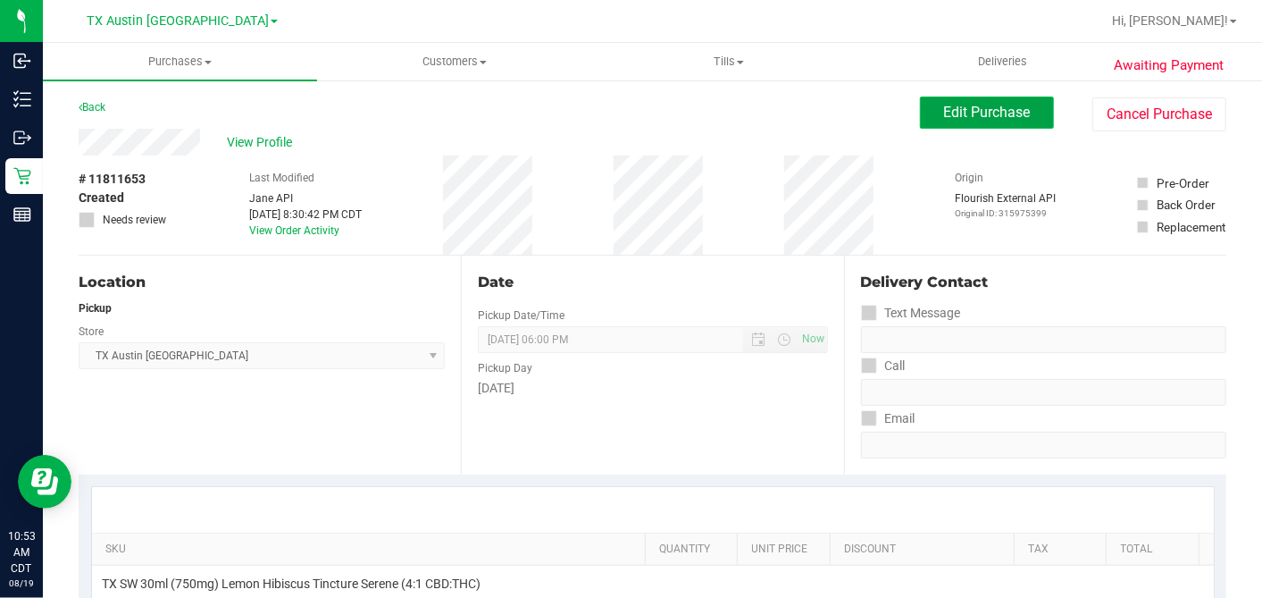
click at [927, 113] on button "Edit Purchase" at bounding box center [987, 112] width 134 height 32
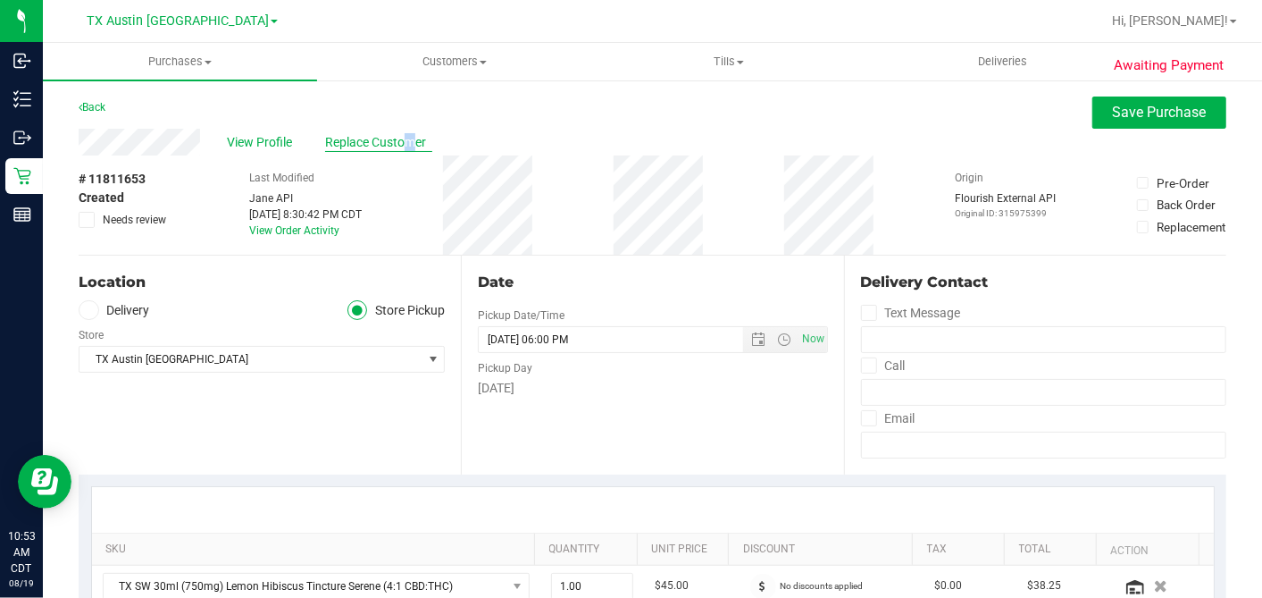
click at [343, 138] on span "Replace Customer" at bounding box center [378, 142] width 107 height 19
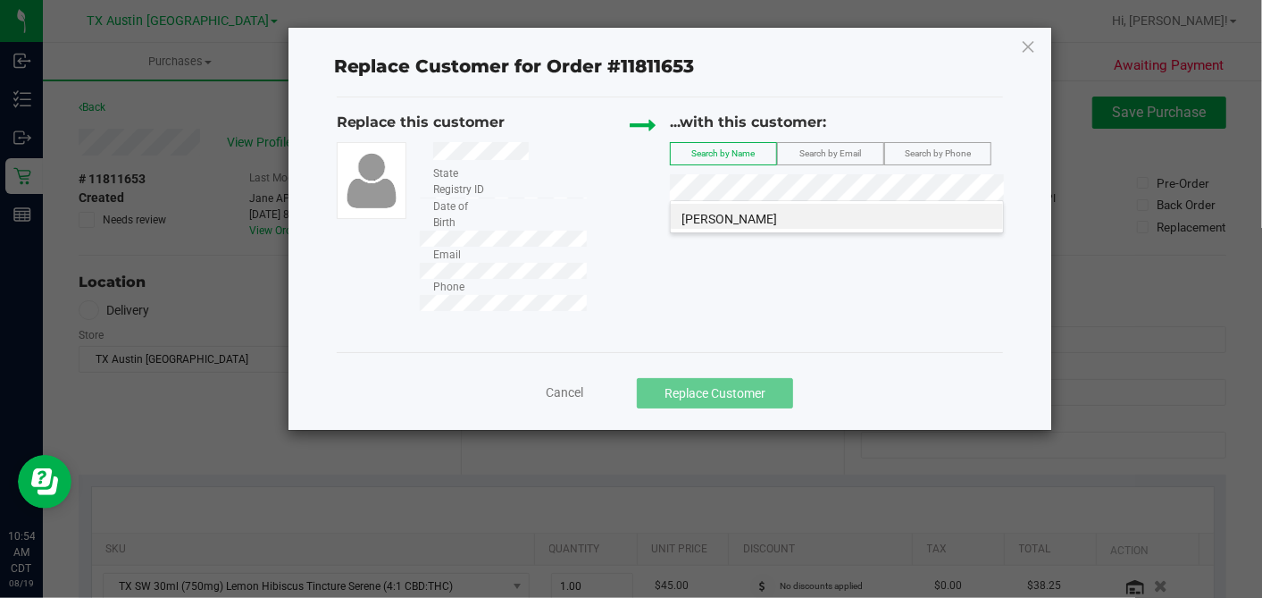
click at [773, 216] on li "[PERSON_NAME]" at bounding box center [837, 216] width 332 height 25
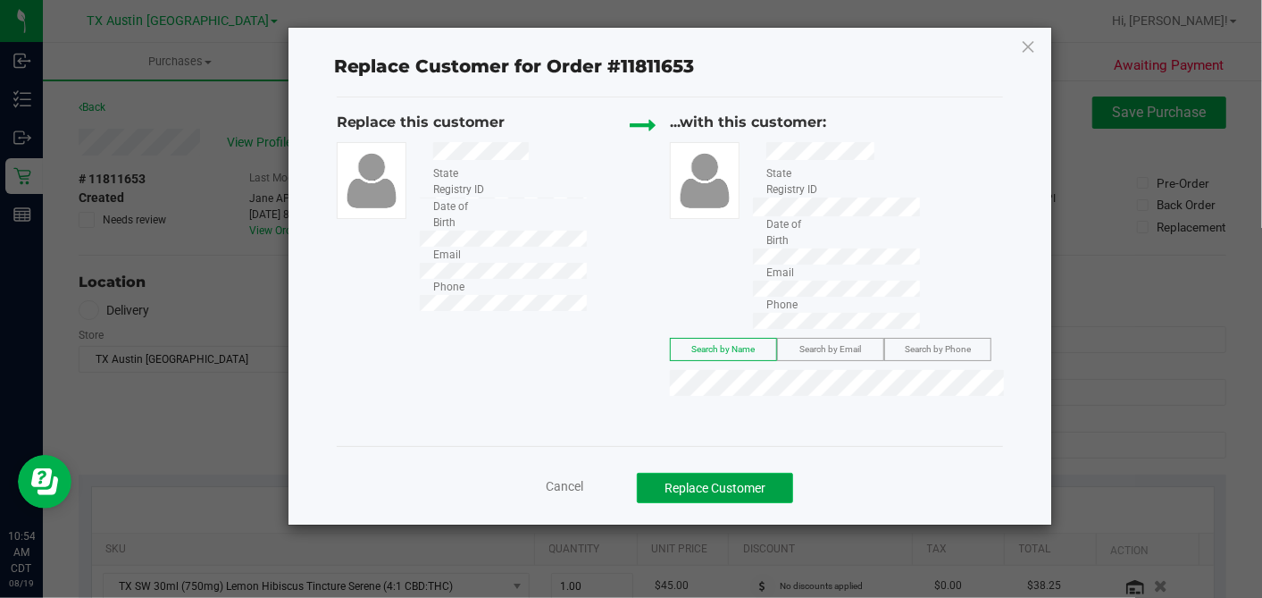
click at [737, 473] on button "Replace Customer" at bounding box center [715, 488] width 156 height 30
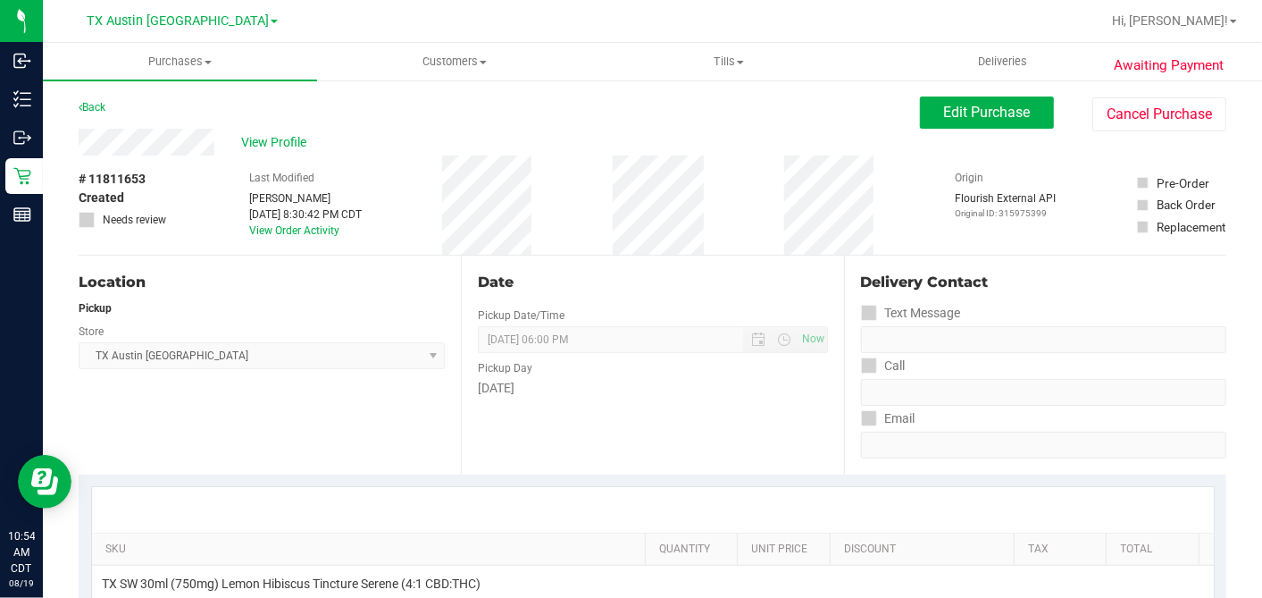
click at [642, 260] on div "Date Pickup Date/Time [DATE] Now [DATE] 06:00 PM Now Pickup Day [DATE]" at bounding box center [652, 365] width 382 height 219
click at [943, 96] on button "Edit Purchase" at bounding box center [987, 112] width 134 height 32
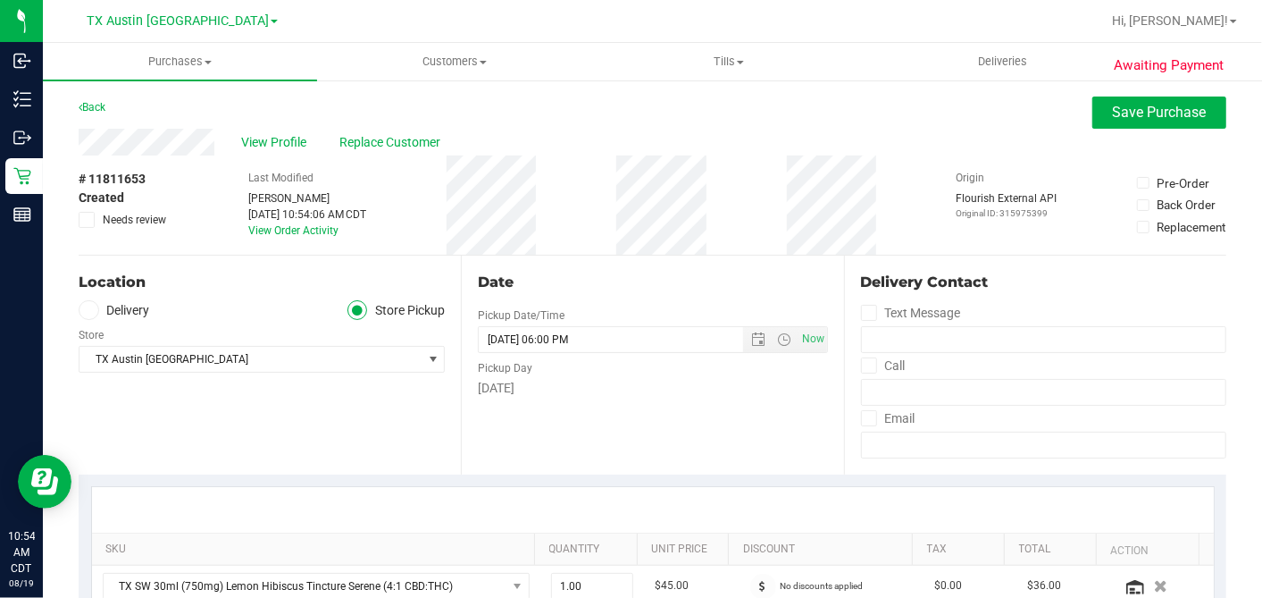
click at [102, 313] on label "Delivery" at bounding box center [114, 310] width 71 height 21
click at [0, 0] on input "Delivery" at bounding box center [0, 0] width 0 height 0
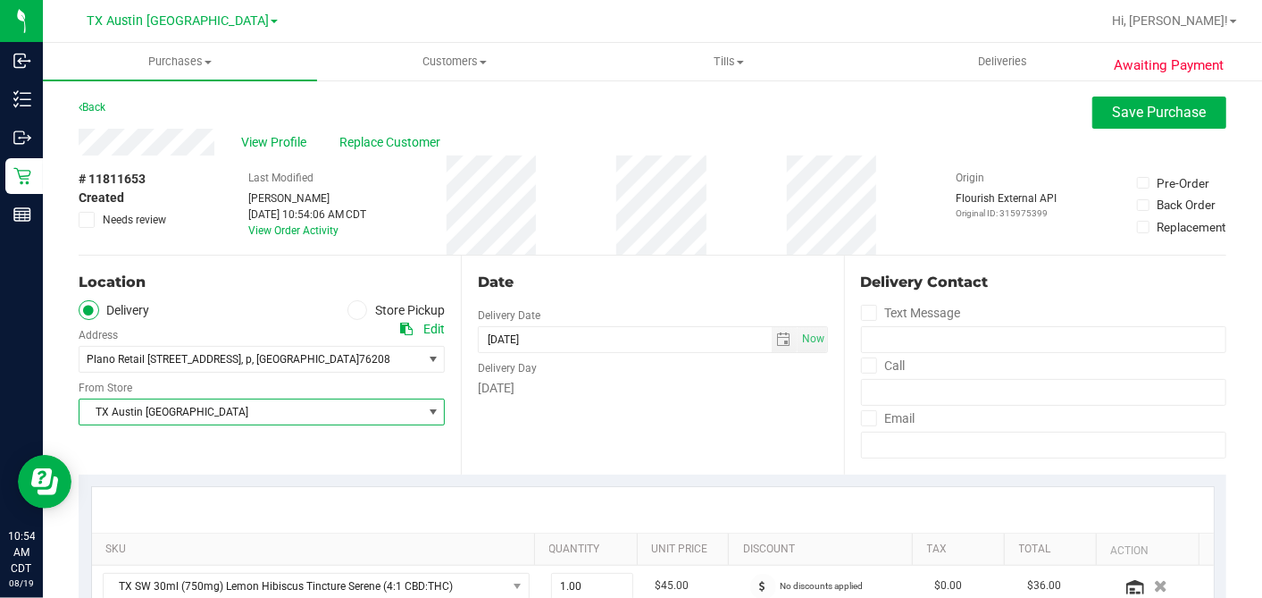
click at [199, 411] on span "TX Austin [GEOGRAPHIC_DATA]" at bounding box center [251, 411] width 342 height 25
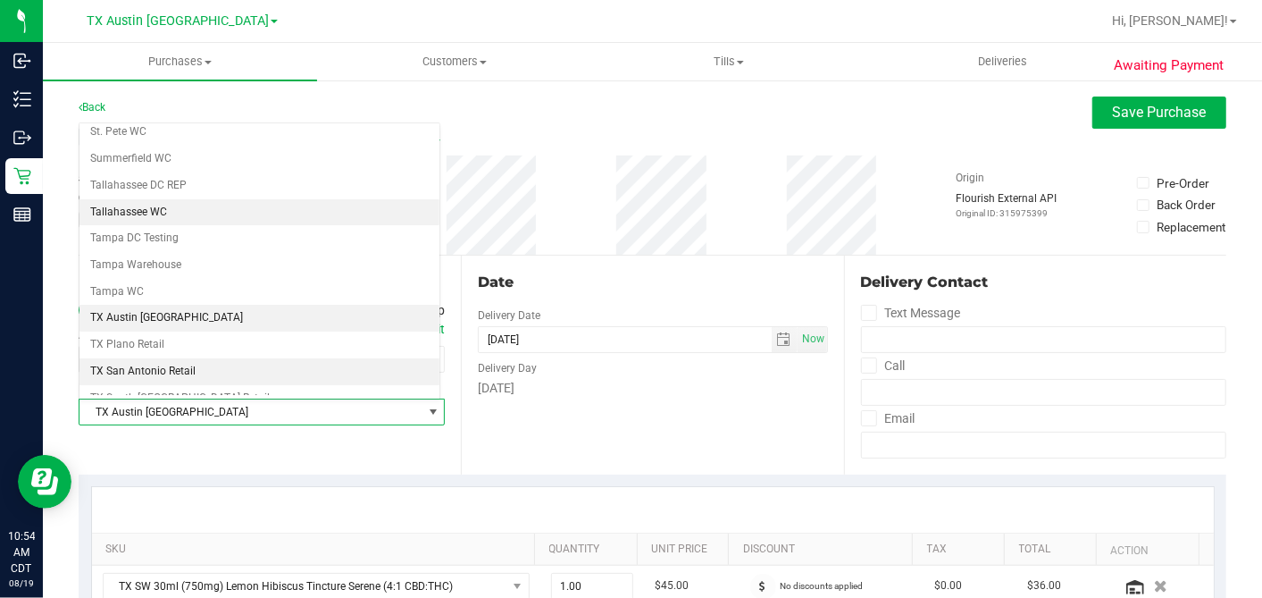
scroll to position [1271, 0]
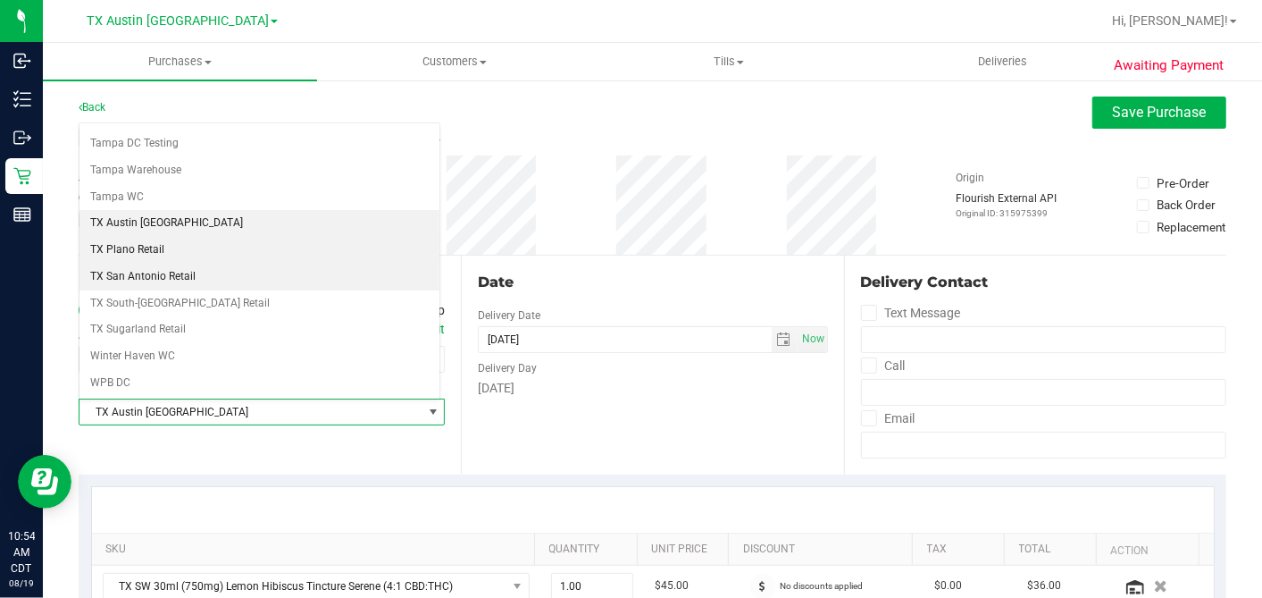
click at [151, 237] on li "TX Plano Retail" at bounding box center [260, 250] width 360 height 27
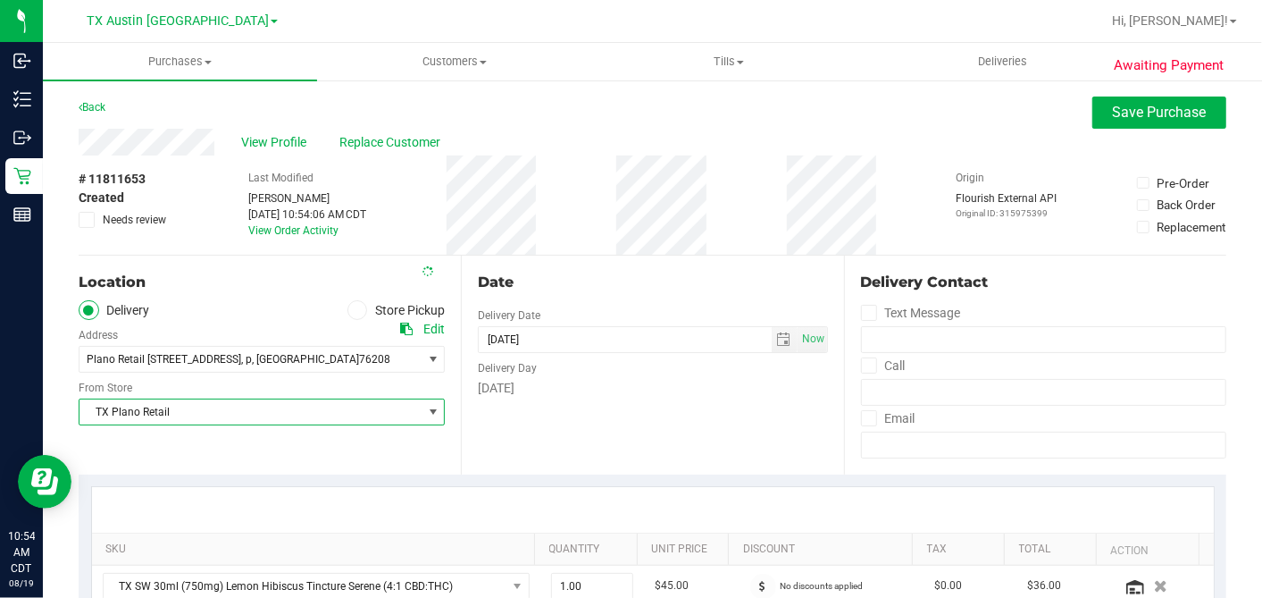
click at [617, 265] on div "Date Delivery Date [DATE] Now [DATE] 06:00 PM Now Delivery Day [DATE]" at bounding box center [652, 365] width 382 height 219
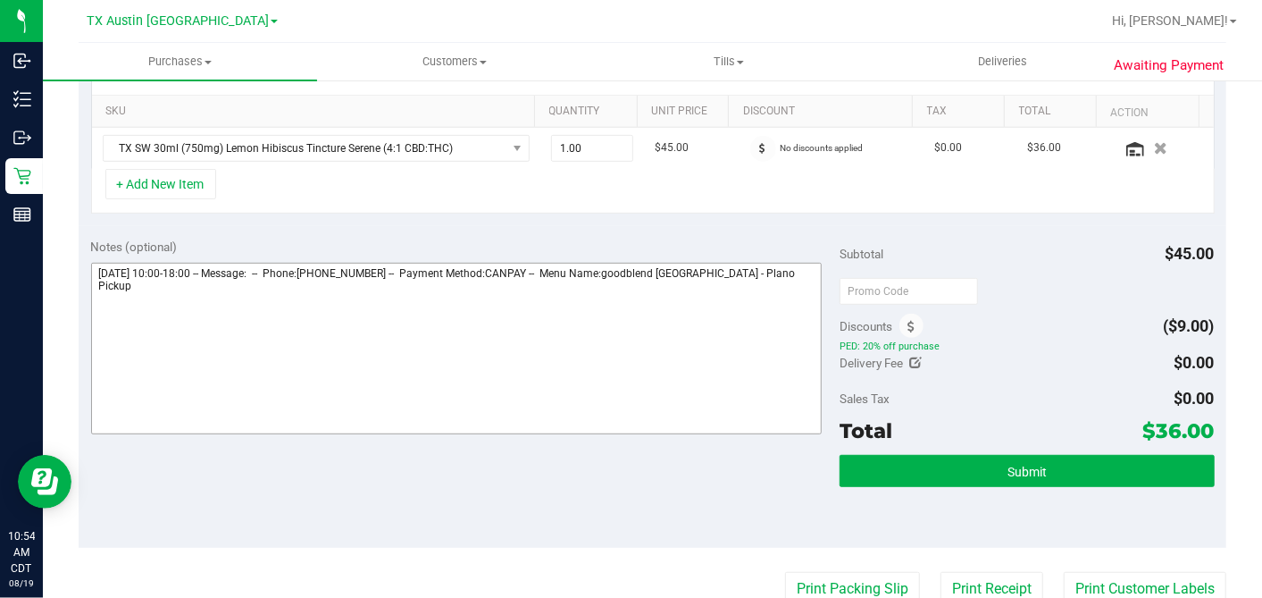
scroll to position [496, 0]
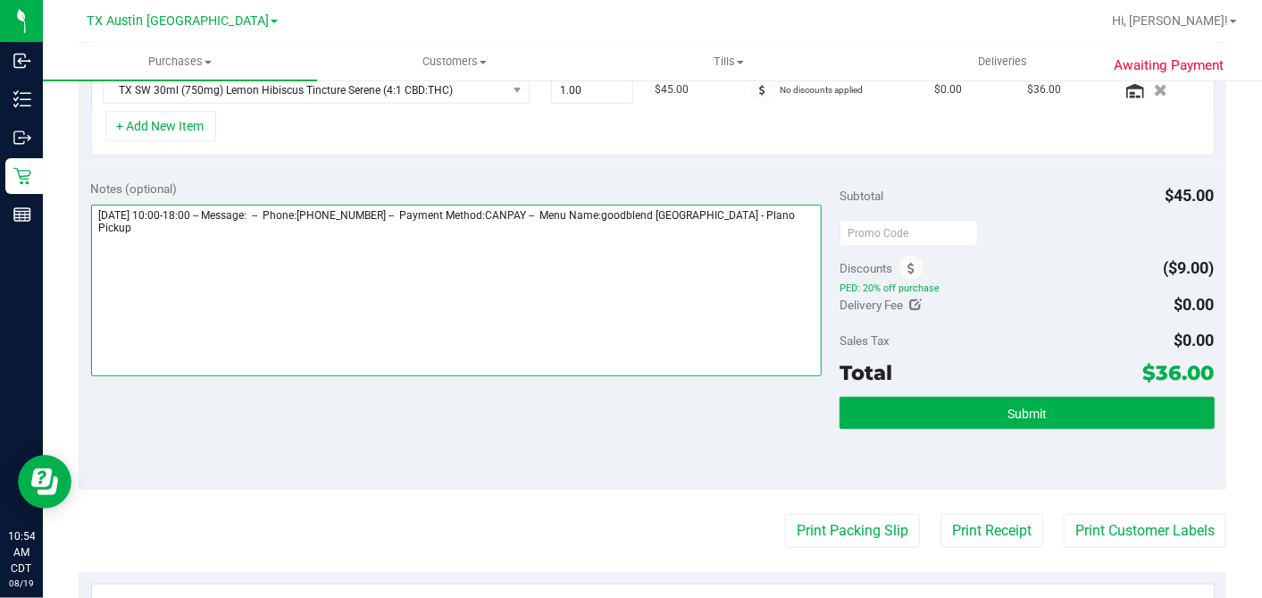
click at [809, 209] on textarea at bounding box center [457, 291] width 732 height 172
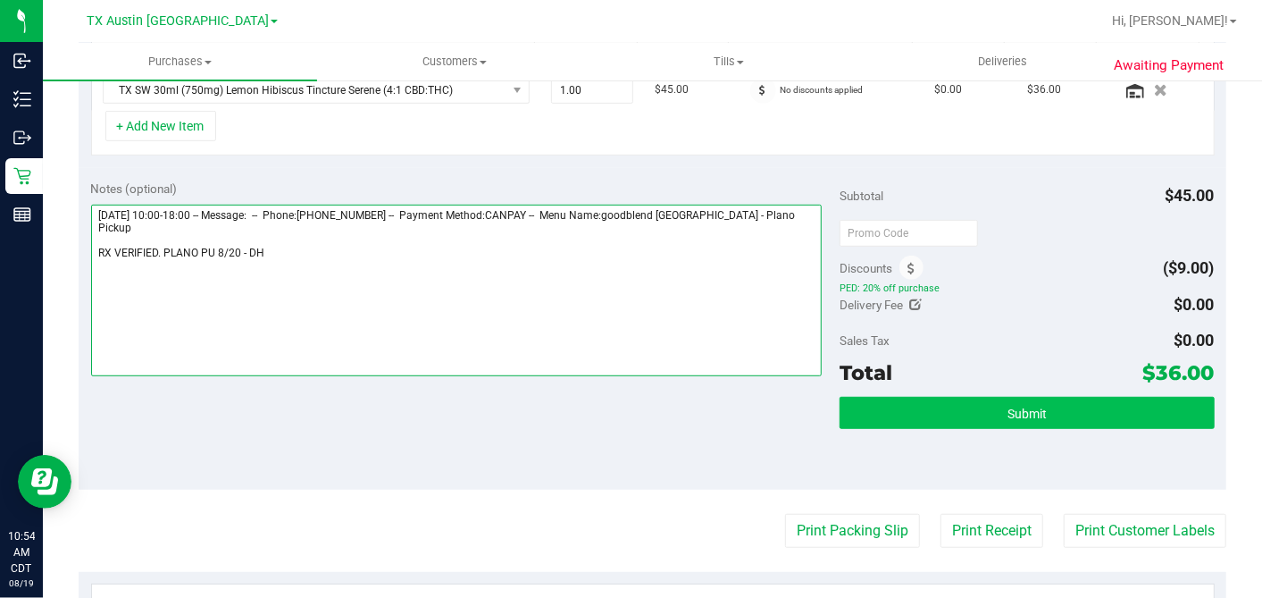
type textarea "[DATE] 10:00-18:00 -- Message: -- Phone:[PHONE_NUMBER] -- Payment Method:CANPAY…"
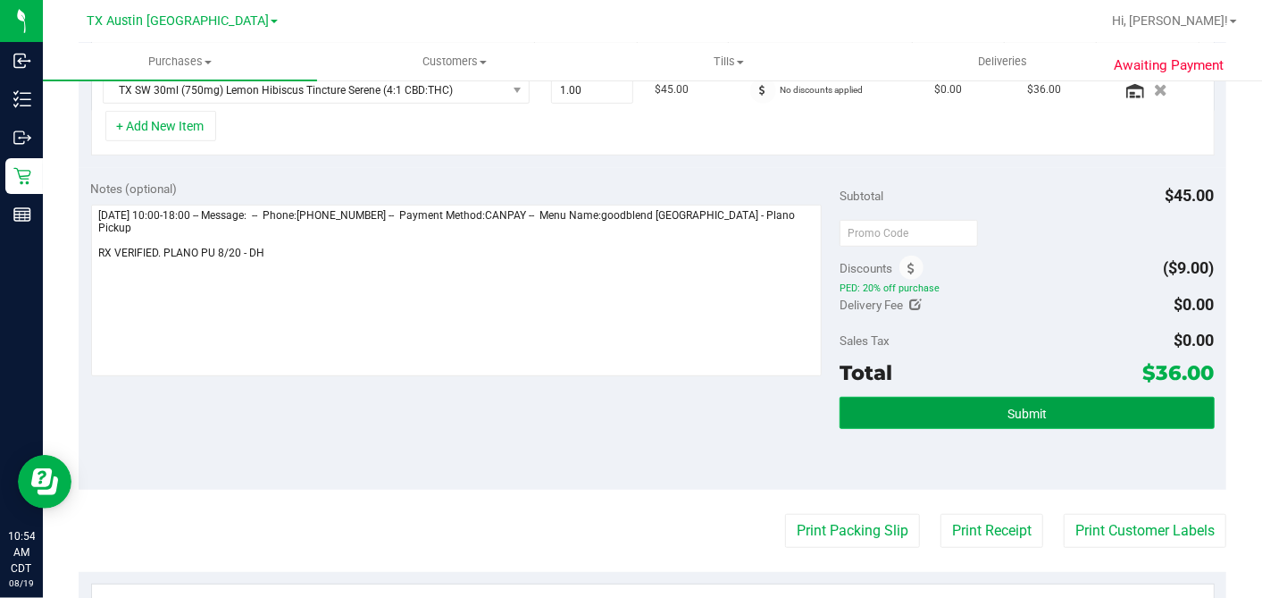
click at [1028, 407] on span "Submit" at bounding box center [1027, 414] width 39 height 14
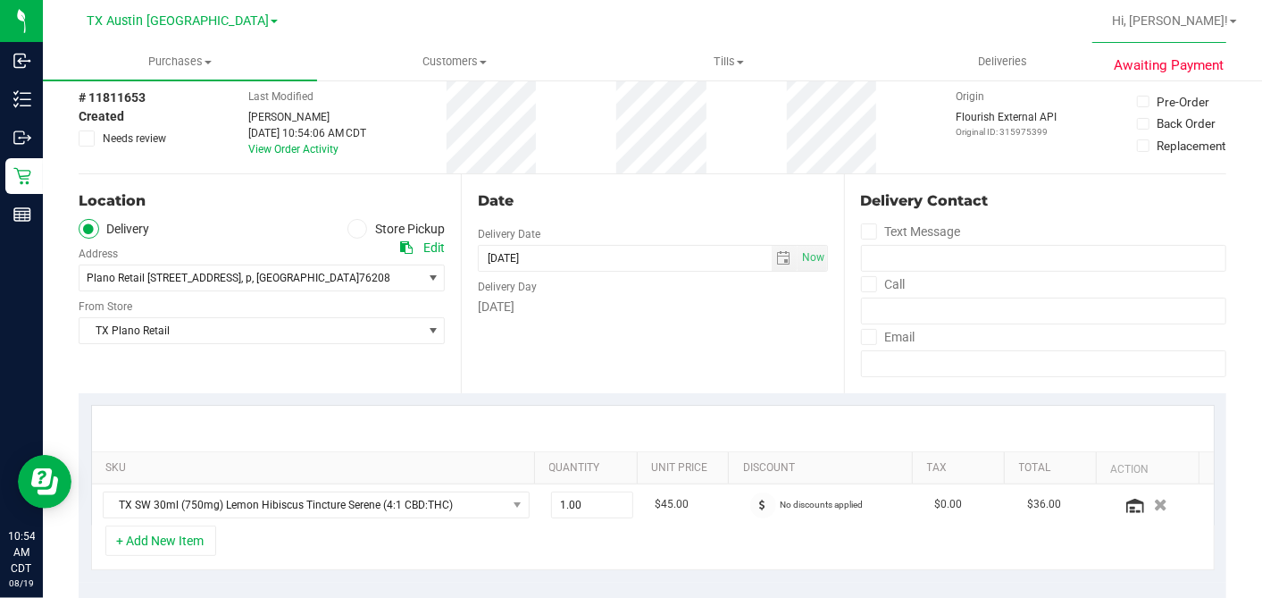
scroll to position [0, 0]
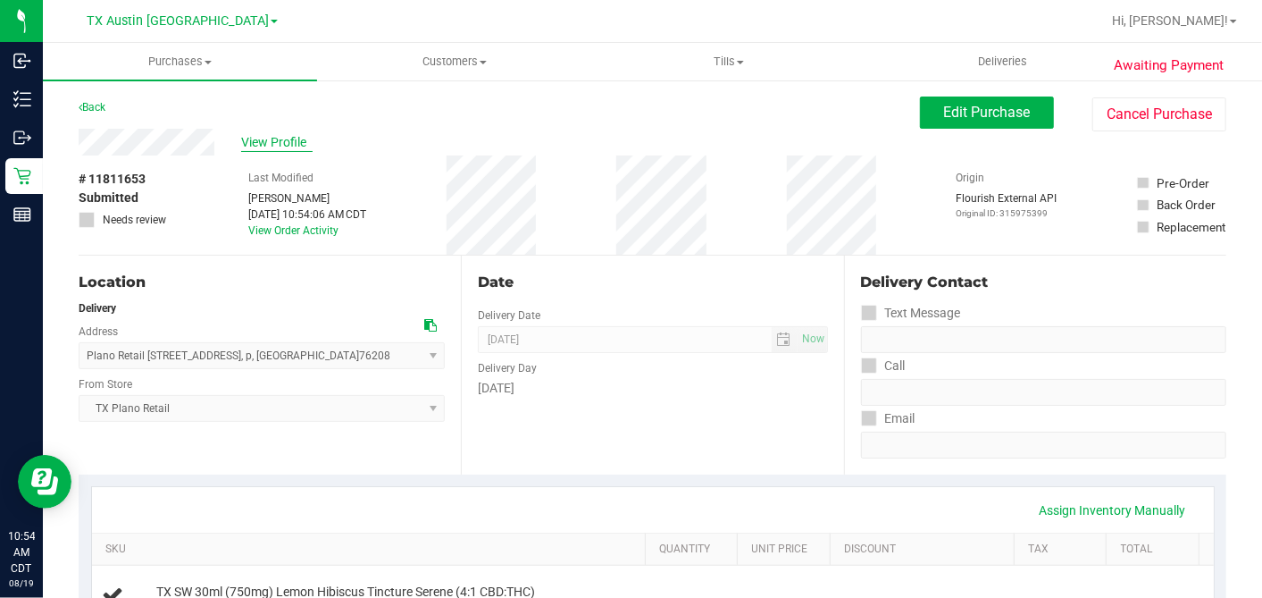
click at [254, 144] on span "View Profile" at bounding box center [276, 142] width 71 height 19
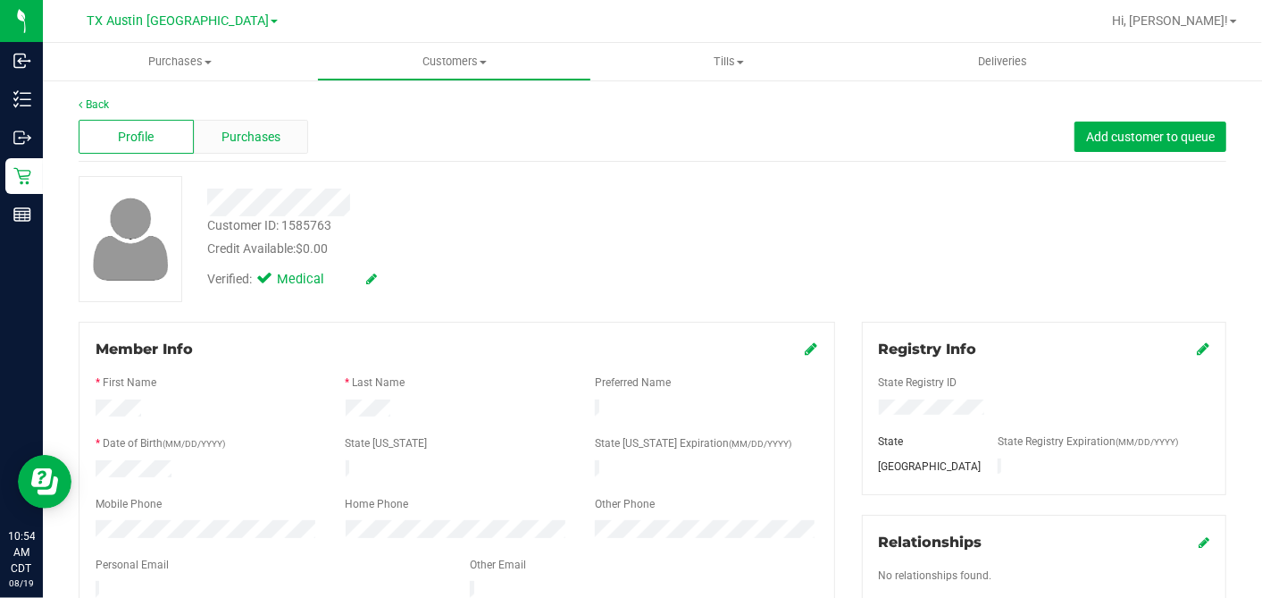
click at [245, 145] on span "Purchases" at bounding box center [251, 137] width 59 height 19
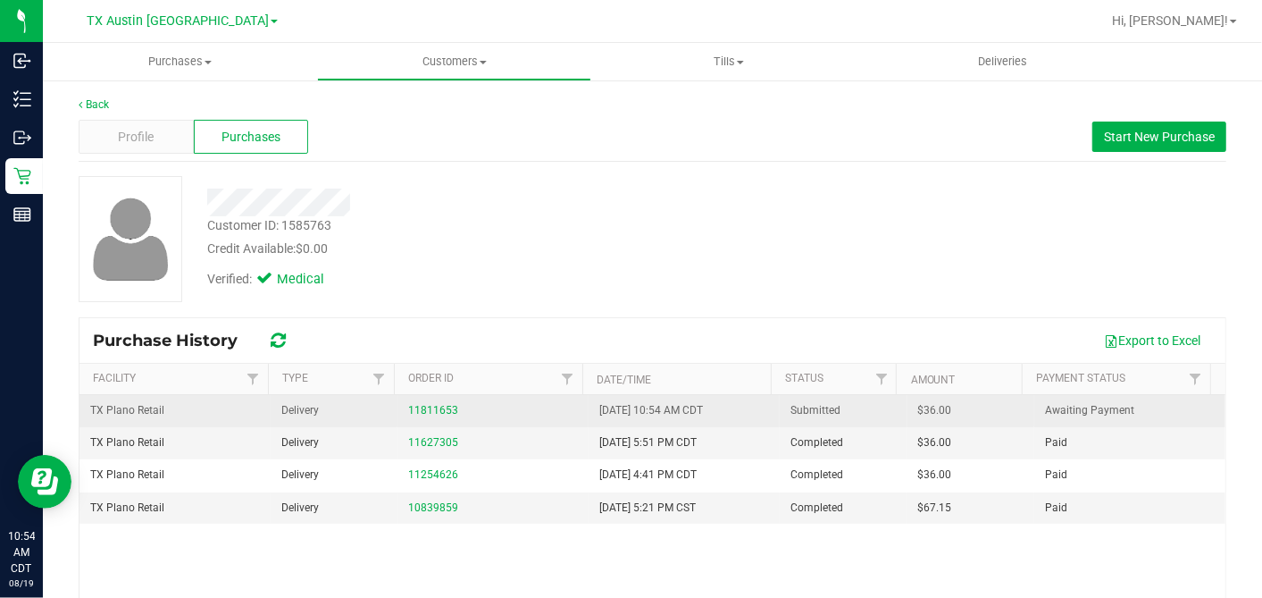
click at [918, 408] on span "$36.00" at bounding box center [935, 410] width 34 height 17
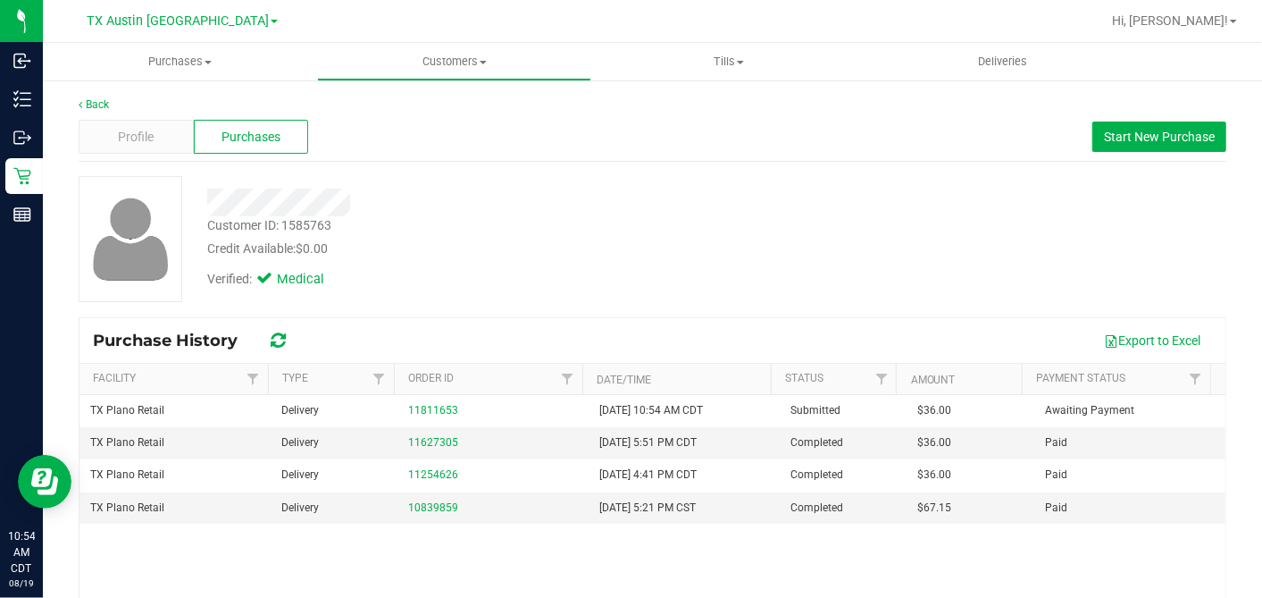
copy span "36.00"
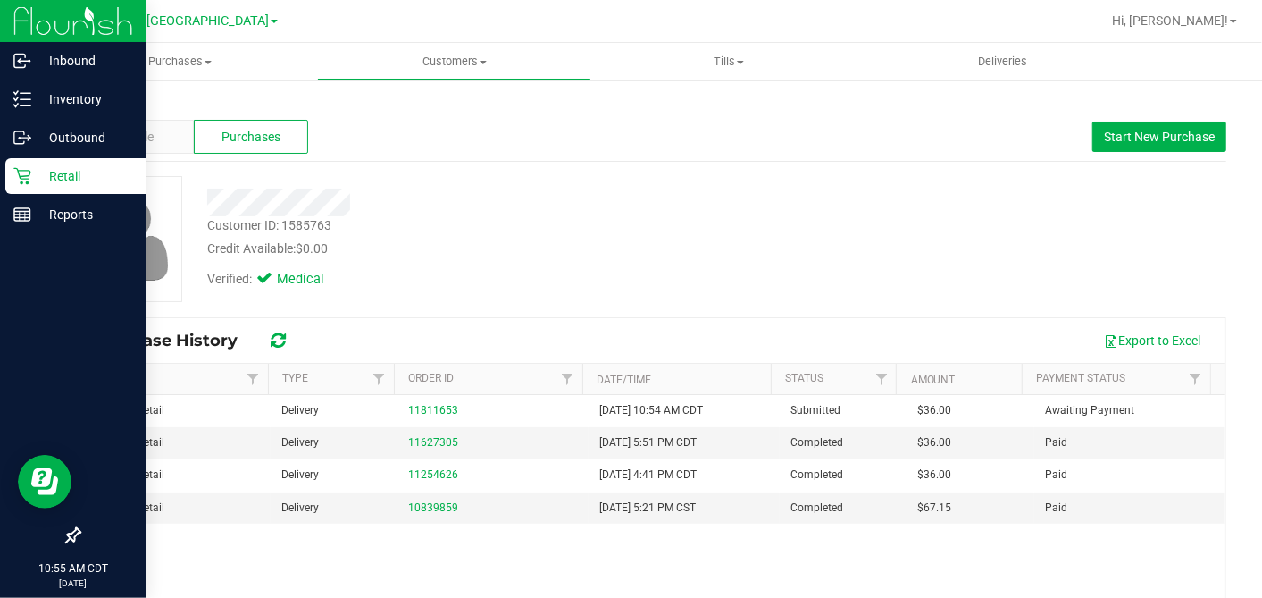
click at [18, 171] on icon at bounding box center [21, 176] width 17 height 17
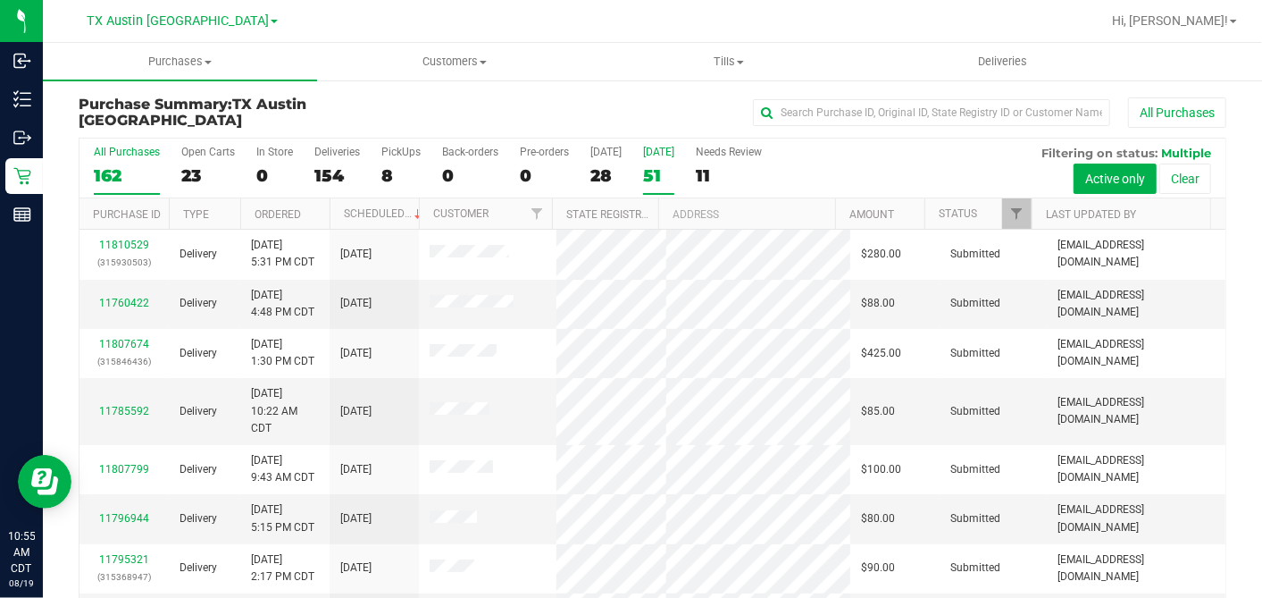
click at [647, 165] on div "51" at bounding box center [658, 175] width 31 height 21
click at [0, 0] on input "[DATE] 51" at bounding box center [0, 0] width 0 height 0
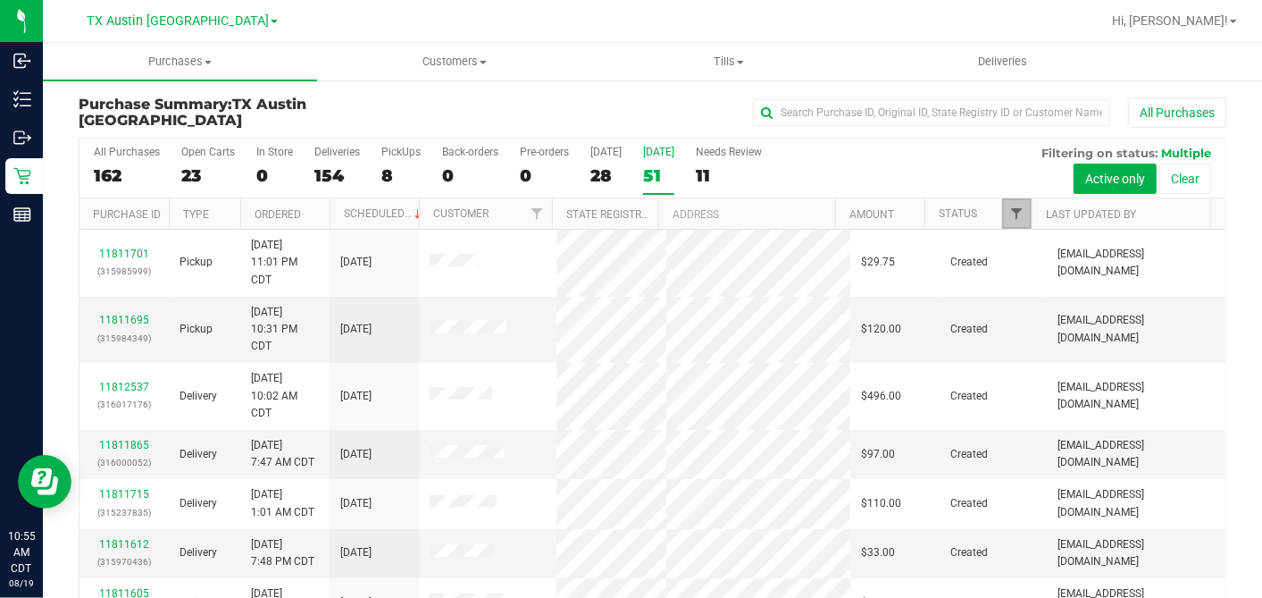
click at [1010, 206] on span "Filter" at bounding box center [1017, 213] width 14 height 14
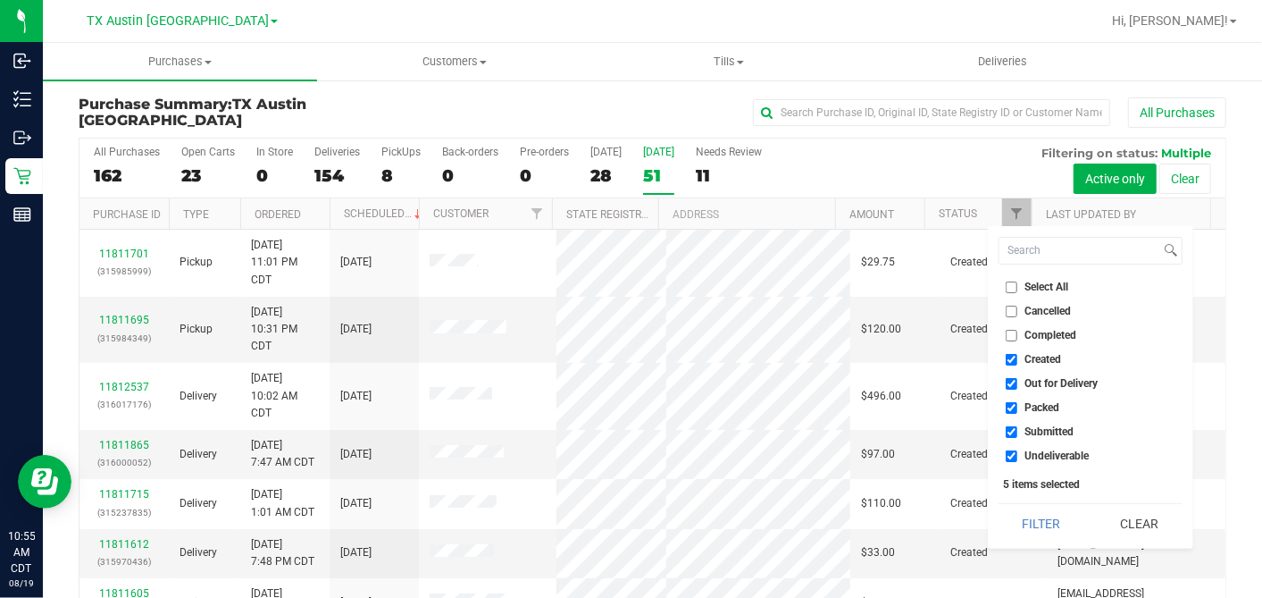
click at [1011, 291] on input "Select All" at bounding box center [1012, 287] width 12 height 12
checkbox input "true"
drag, startPoint x: 1011, startPoint y: 291, endPoint x: 1014, endPoint y: 323, distance: 32.4
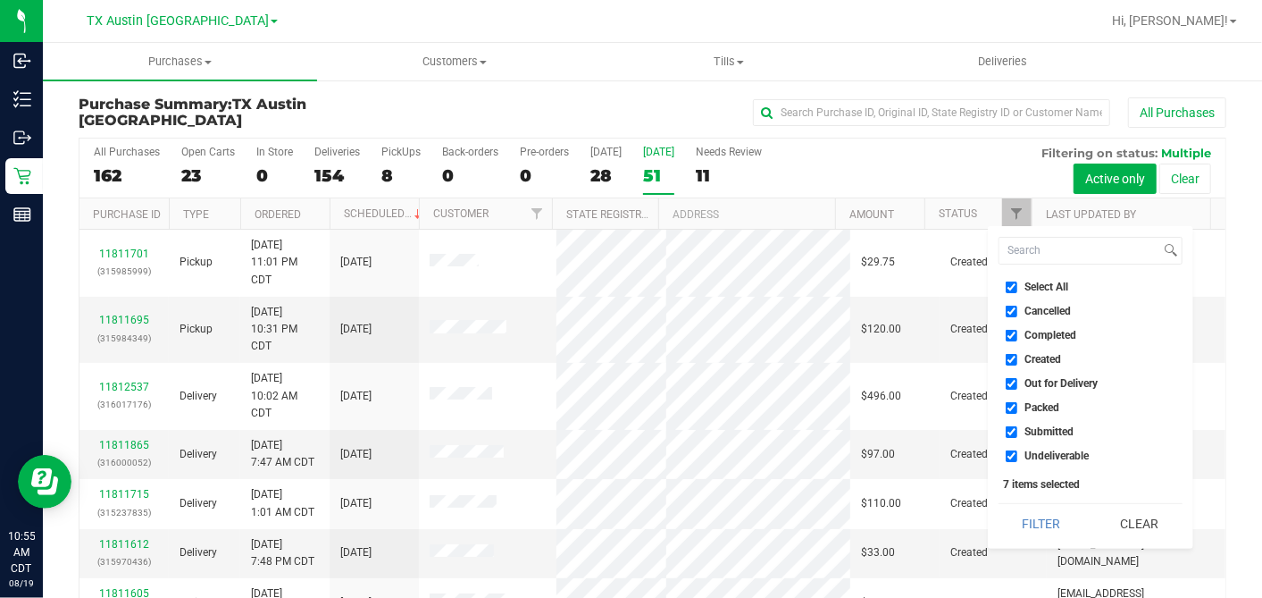
click at [1011, 292] on li "Select All" at bounding box center [1091, 287] width 184 height 19
click at [1011, 281] on input "Select All" at bounding box center [1012, 287] width 12 height 12
checkbox input "false"
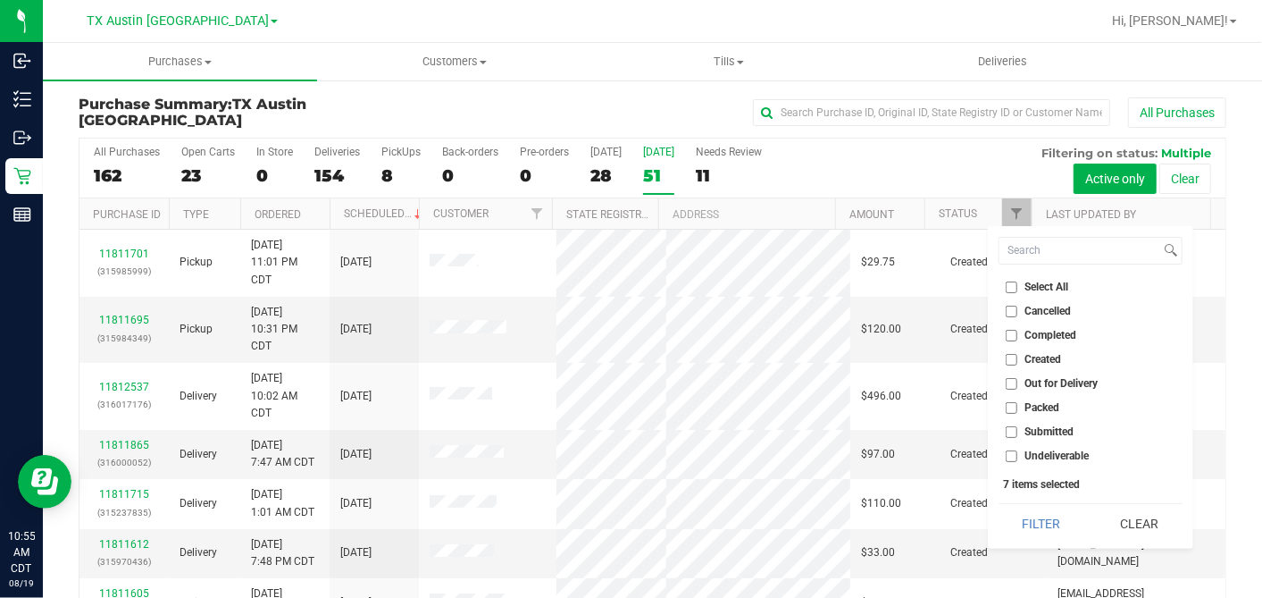
checkbox input "false"
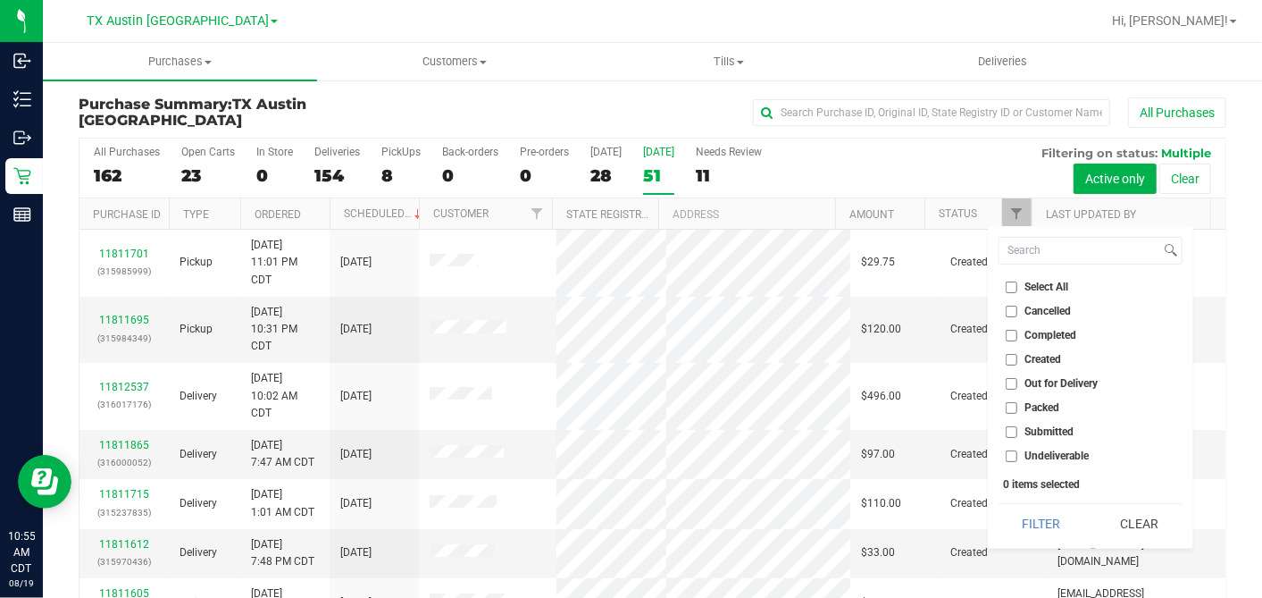
click at [1011, 365] on li "Created" at bounding box center [1091, 359] width 184 height 19
click at [1011, 357] on input "Created" at bounding box center [1012, 360] width 12 height 12
checkbox input "true"
click at [1031, 524] on button "Filter" at bounding box center [1042, 523] width 86 height 39
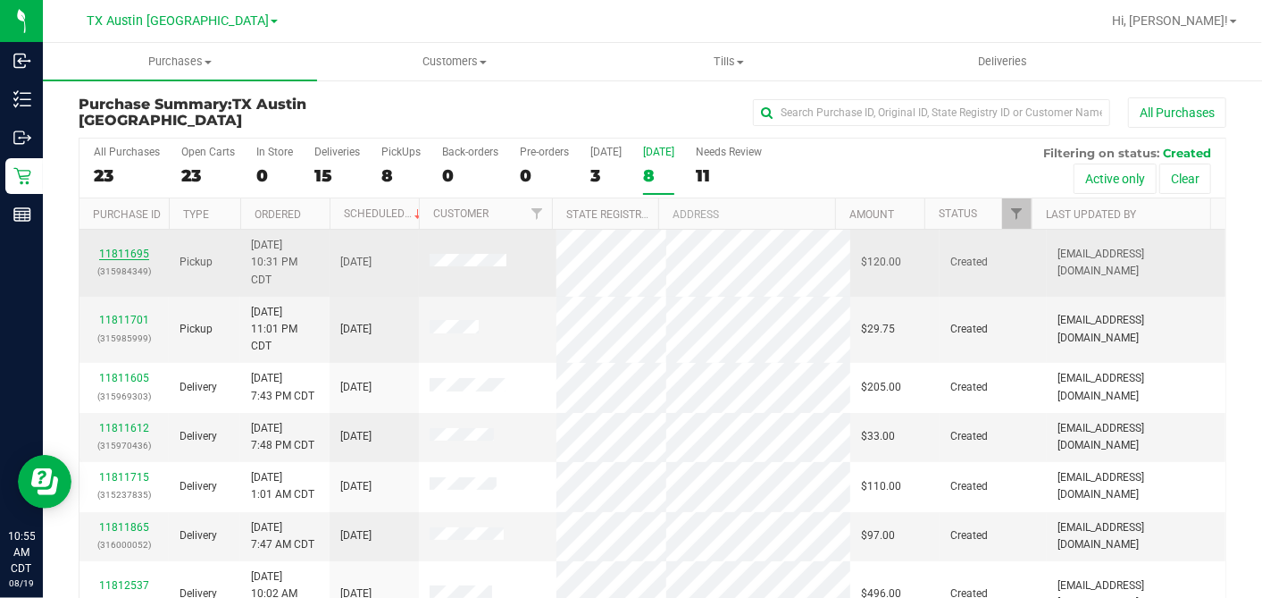
click at [131, 247] on link "11811695" at bounding box center [124, 253] width 50 height 13
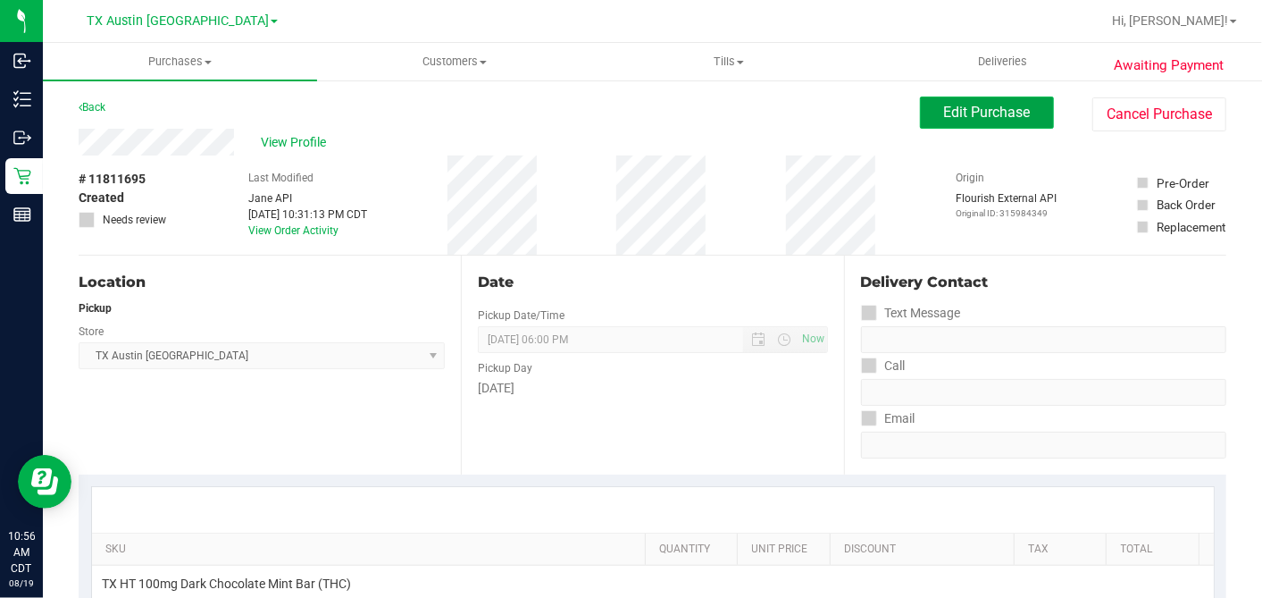
click at [920, 107] on button "Edit Purchase" at bounding box center [987, 112] width 134 height 32
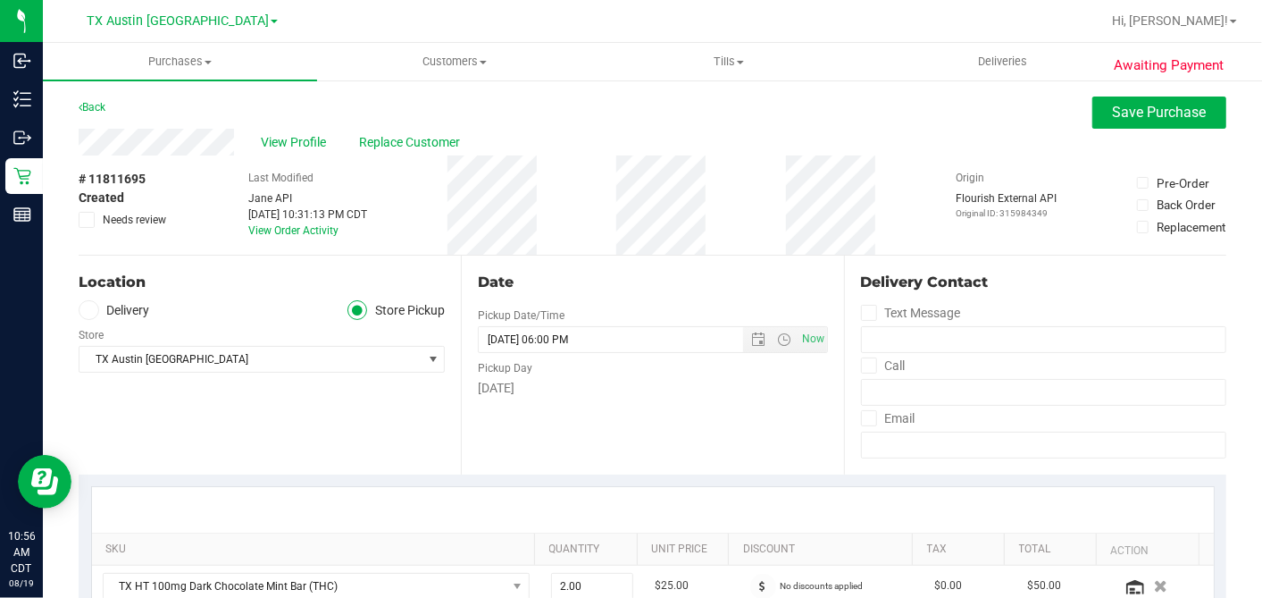
drag, startPoint x: 66, startPoint y: 308, endPoint x: 92, endPoint y: 306, distance: 26.0
click at [113, 303] on label "Delivery" at bounding box center [114, 310] width 71 height 21
click at [0, 0] on input "Delivery" at bounding box center [0, 0] width 0 height 0
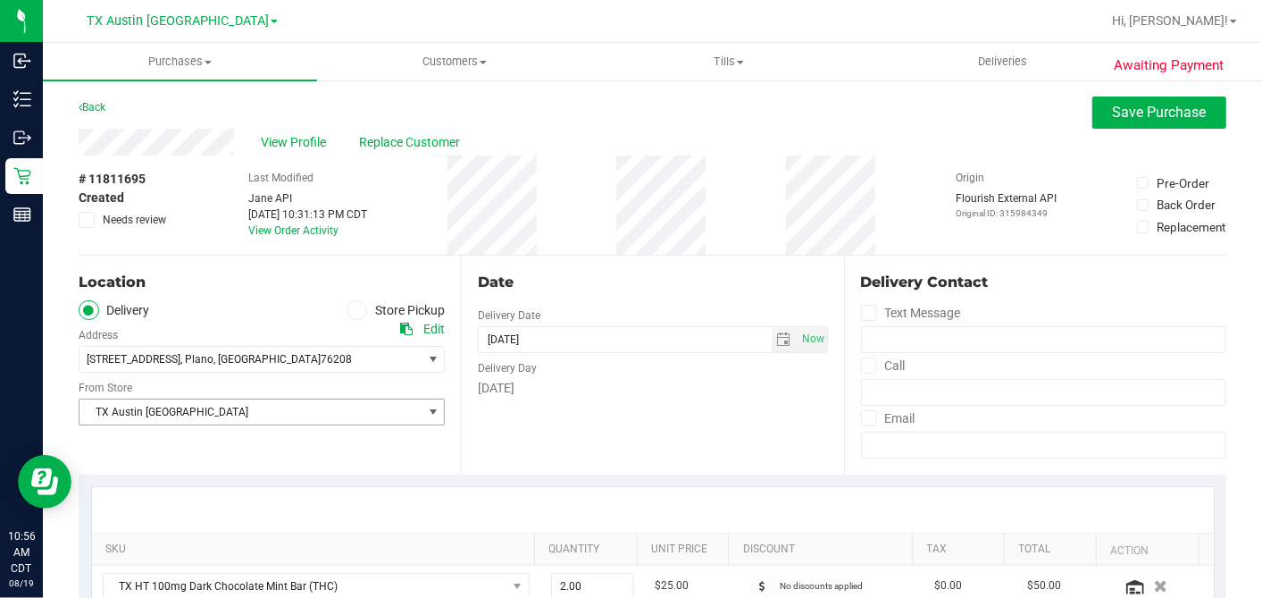
click at [226, 403] on span "TX Austin [GEOGRAPHIC_DATA]" at bounding box center [251, 411] width 342 height 25
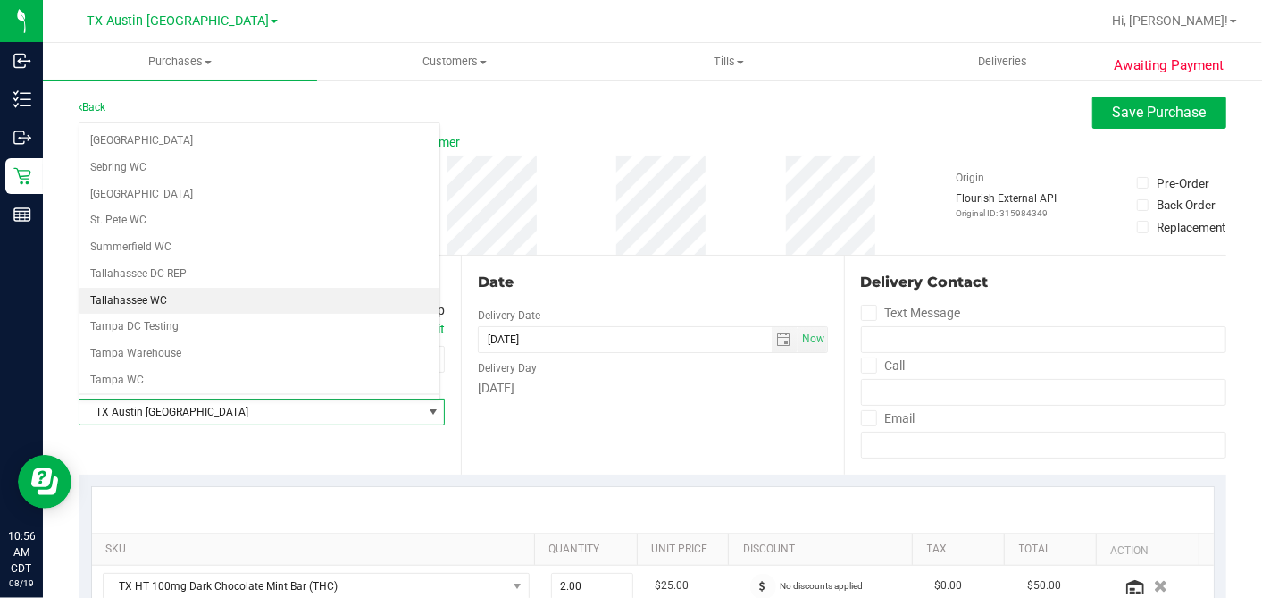
scroll to position [1271, 0]
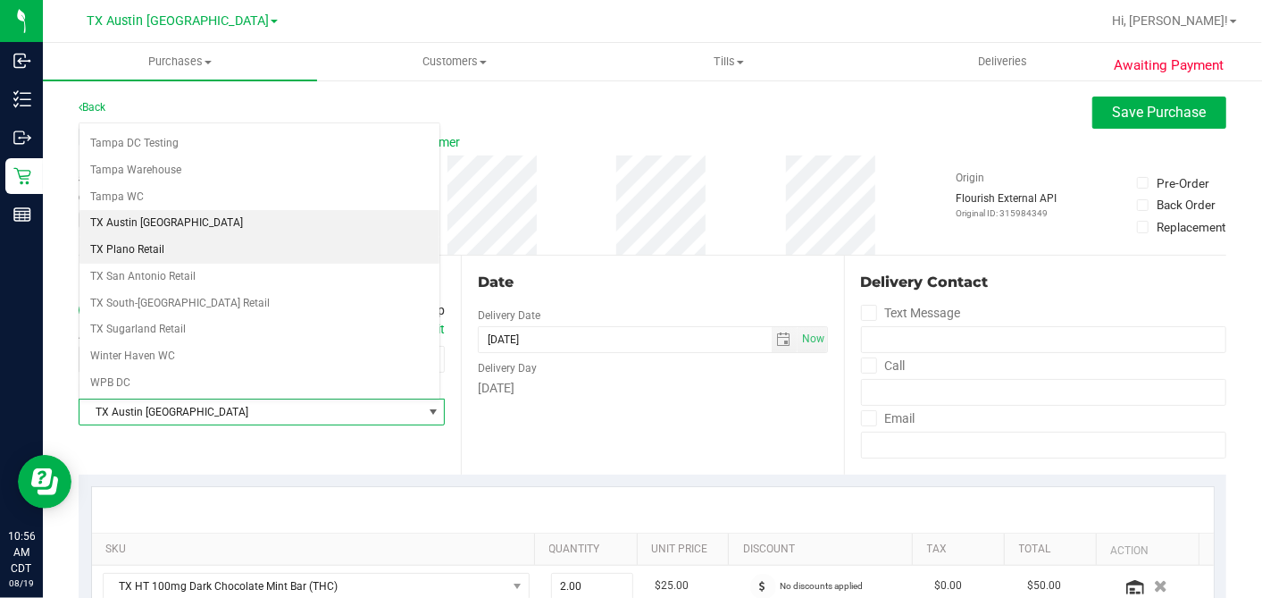
click at [194, 237] on li "TX Plano Retail" at bounding box center [260, 250] width 360 height 27
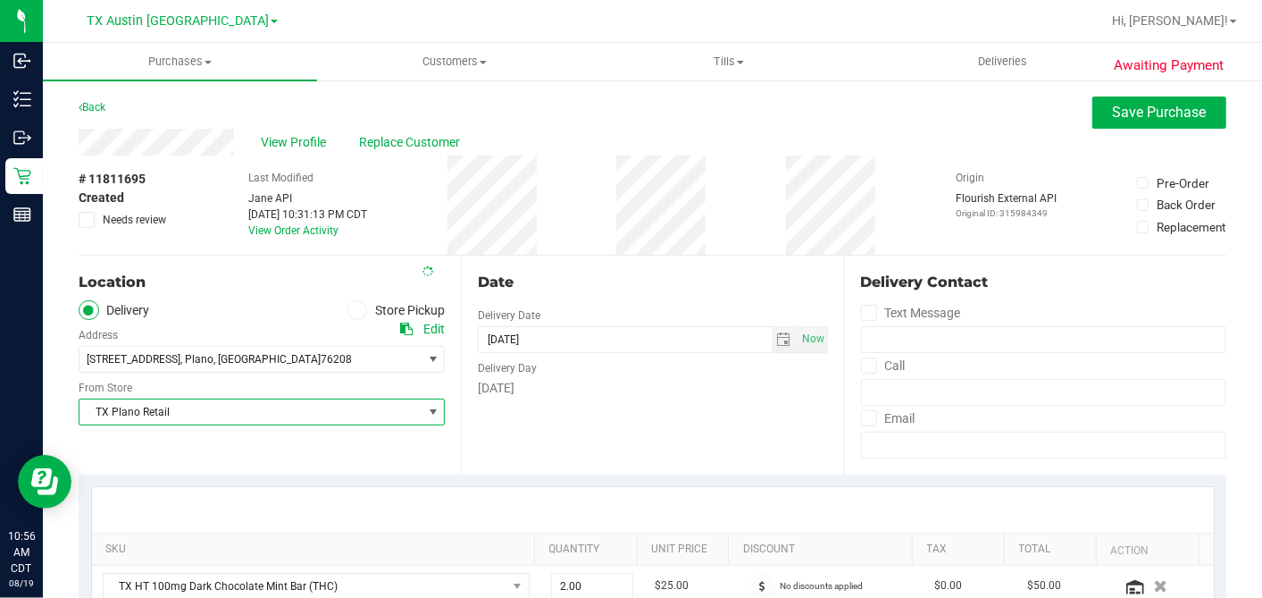
click at [561, 285] on div "Date" at bounding box center [652, 282] width 349 height 21
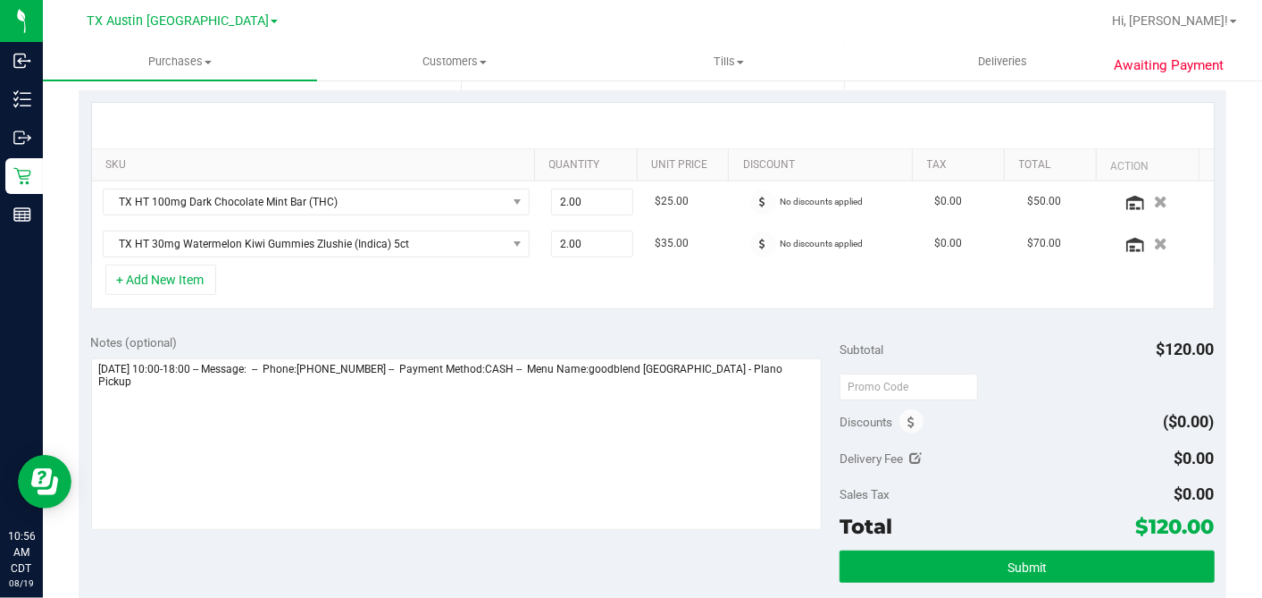
scroll to position [397, 0]
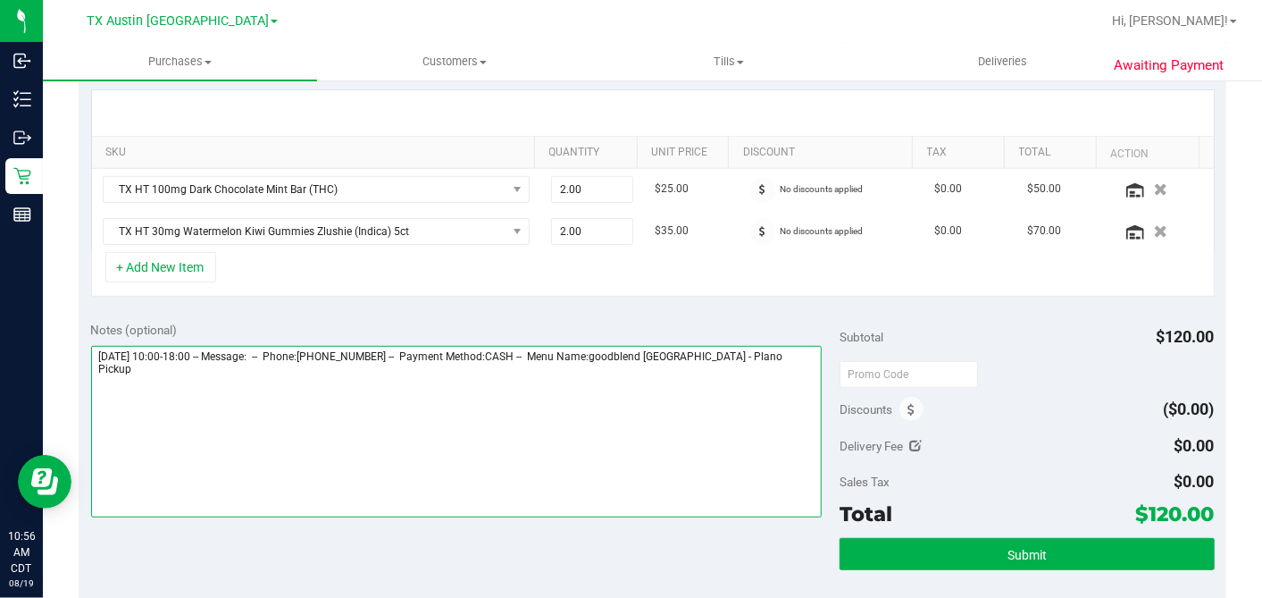
click at [781, 354] on textarea at bounding box center [457, 432] width 732 height 172
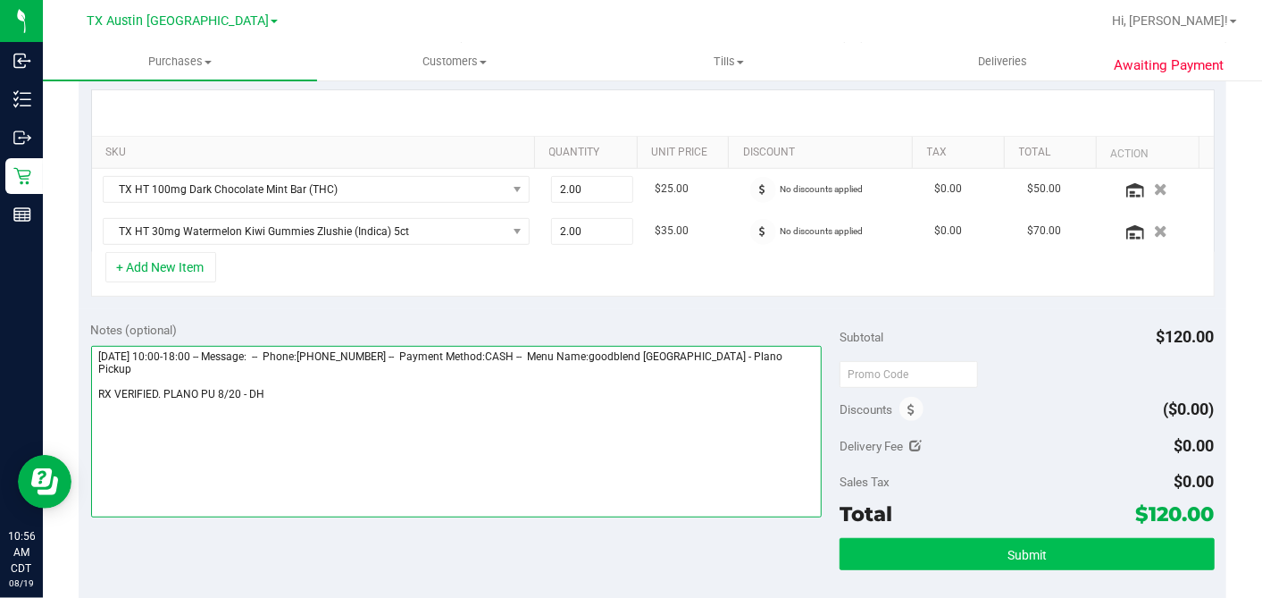
type textarea "[DATE] 10:00-18:00 -- Message: -- Phone:[PHONE_NUMBER] -- Payment Method:CASH -…"
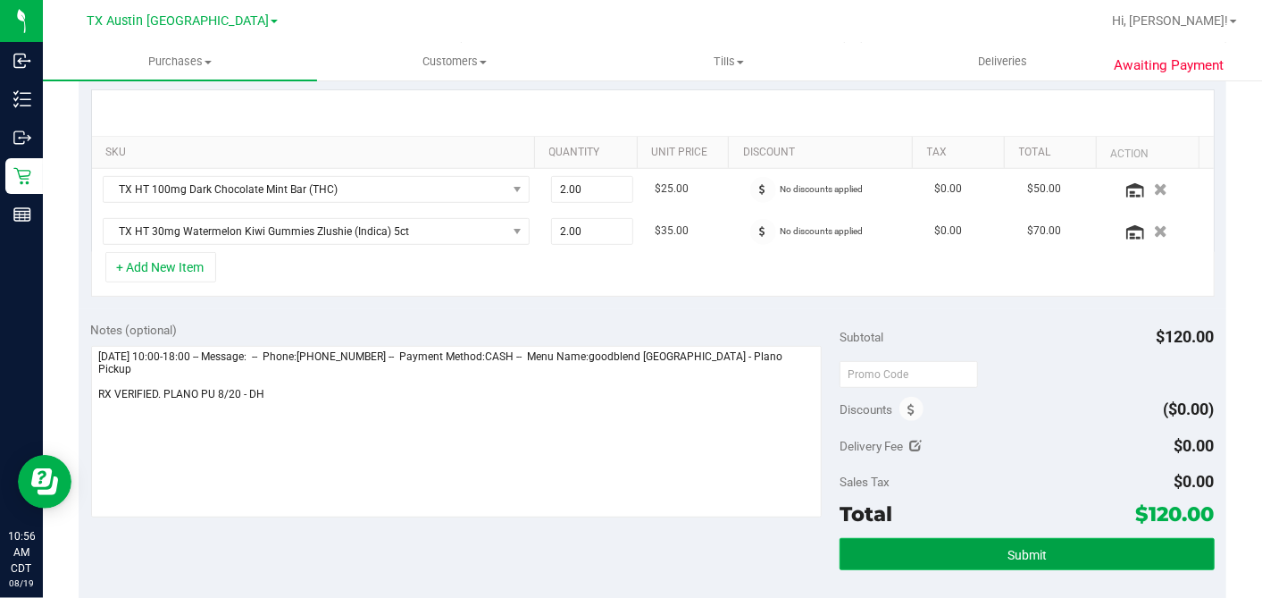
click at [957, 545] on button "Submit" at bounding box center [1027, 554] width 374 height 32
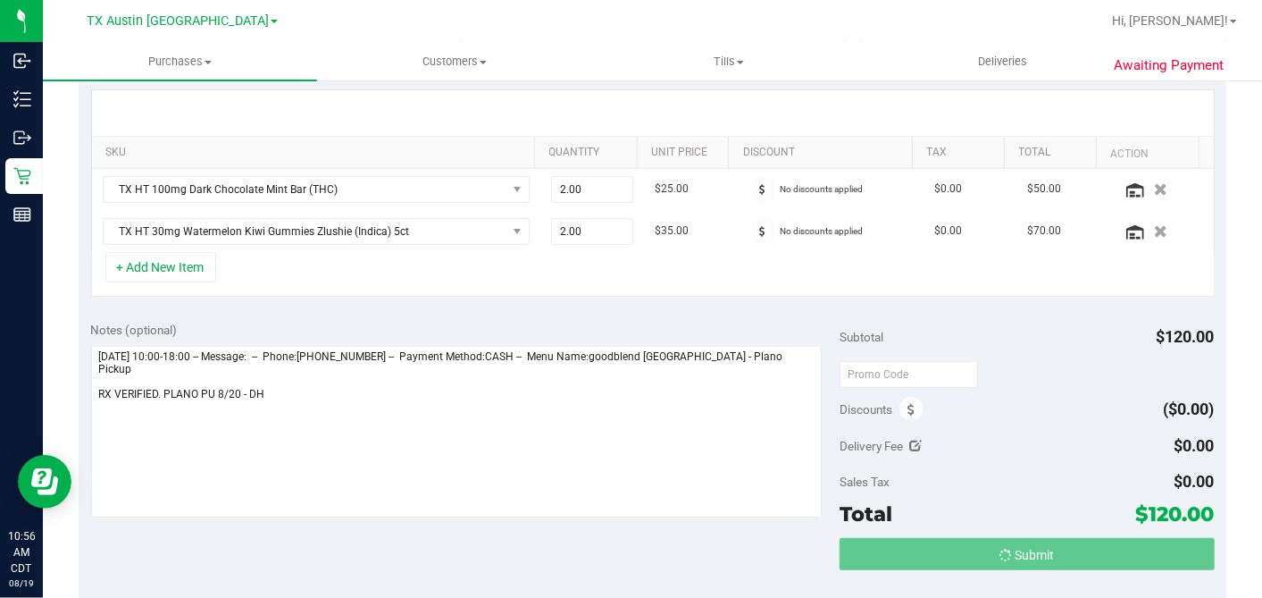
scroll to position [0, 0]
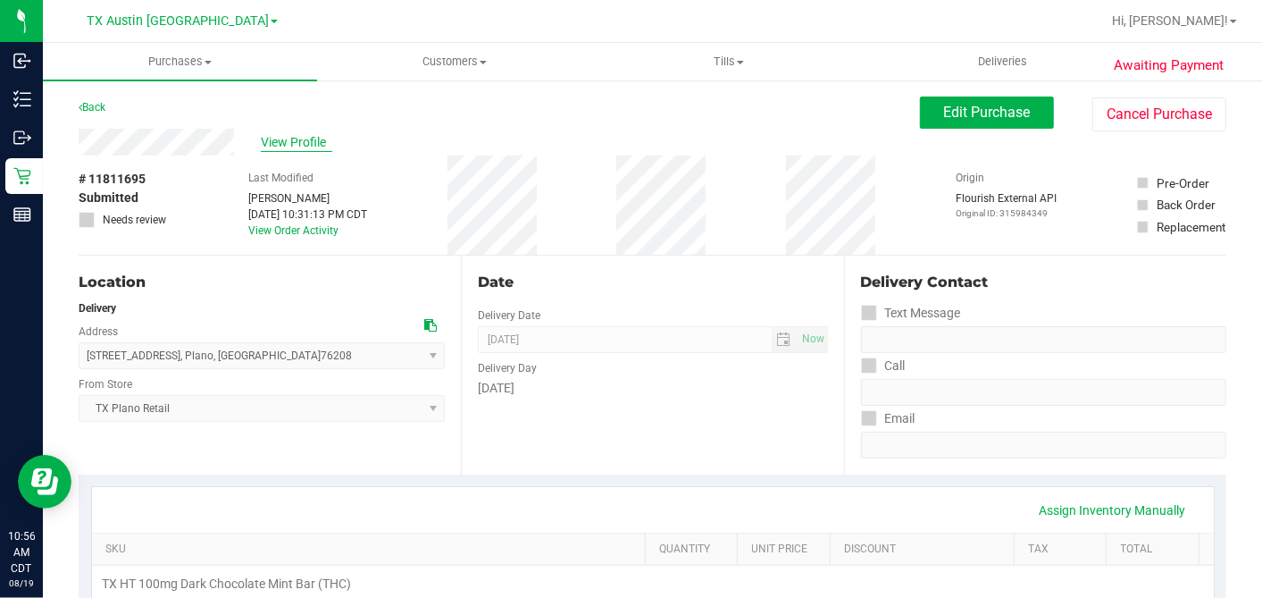
click at [301, 138] on span "View Profile" at bounding box center [296, 142] width 71 height 19
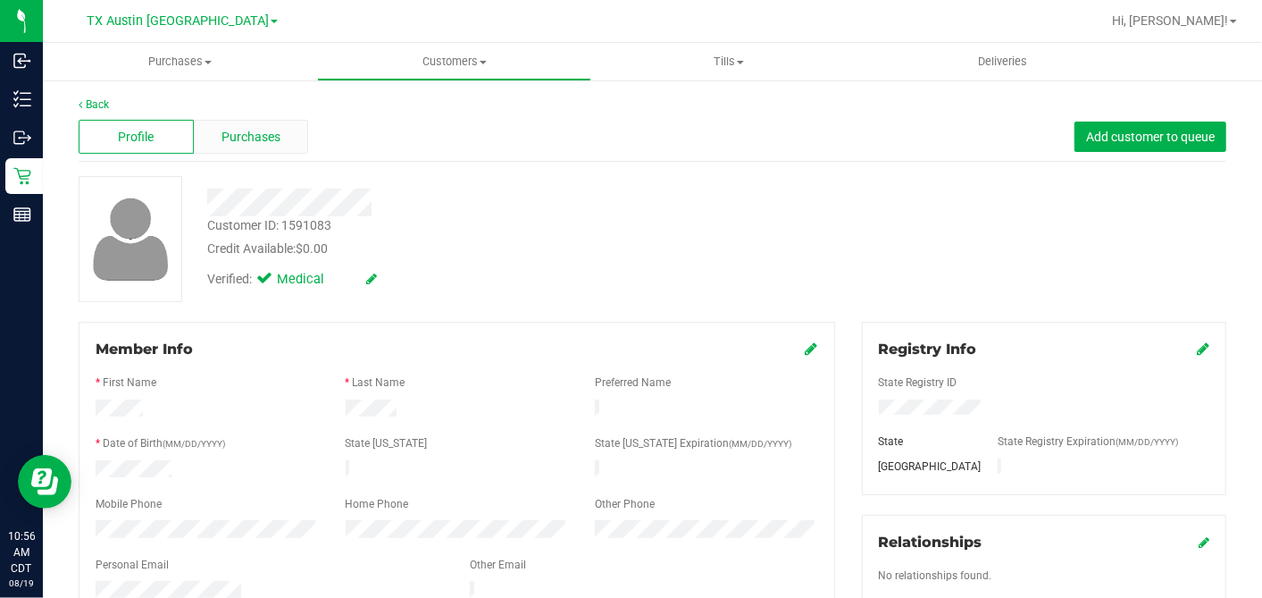
drag, startPoint x: 247, startPoint y: 133, endPoint x: 1239, endPoint y: 170, distance: 993.3
click at [246, 134] on span "Purchases" at bounding box center [251, 137] width 59 height 19
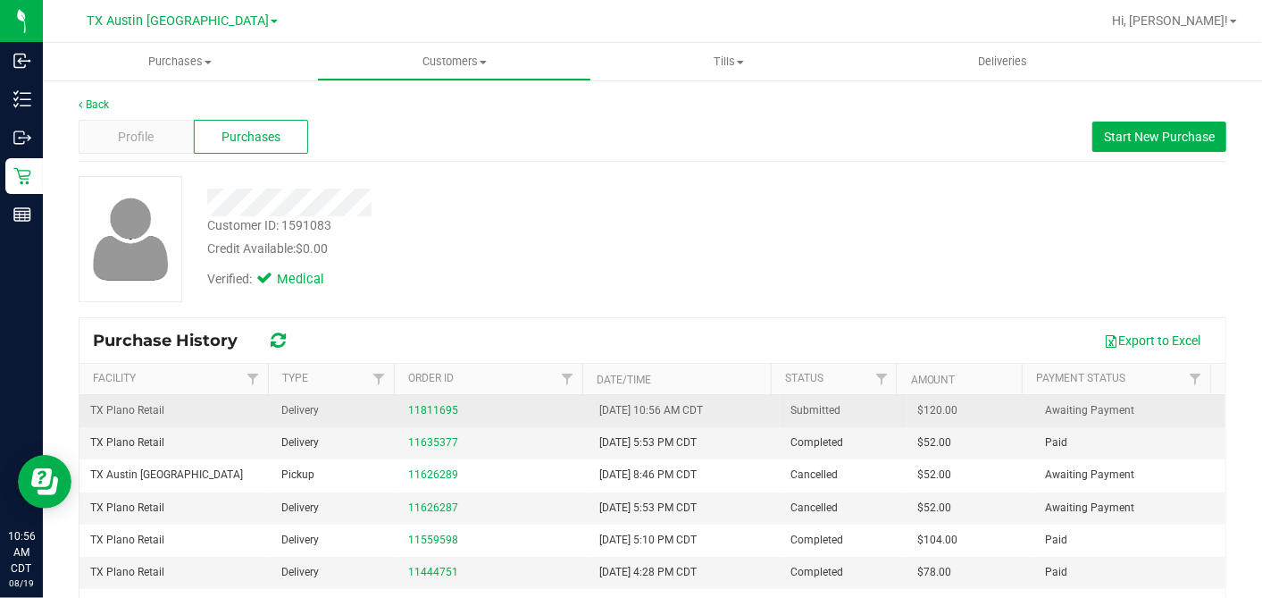
click at [918, 410] on span "$120.00" at bounding box center [938, 410] width 40 height 17
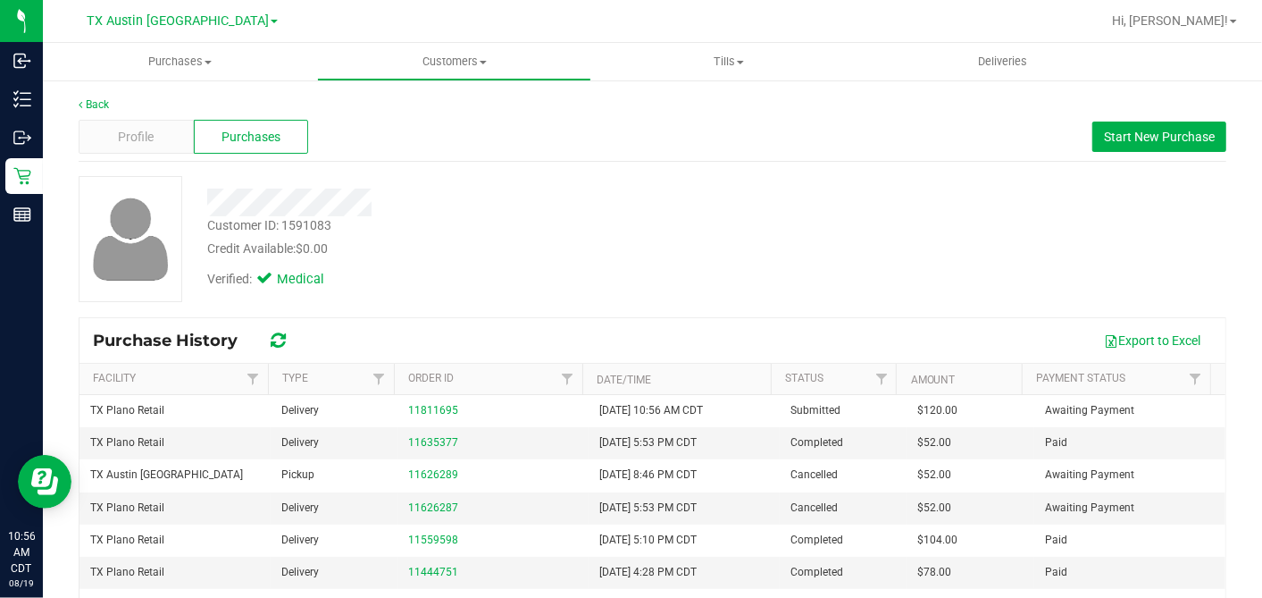
copy span "120.00"
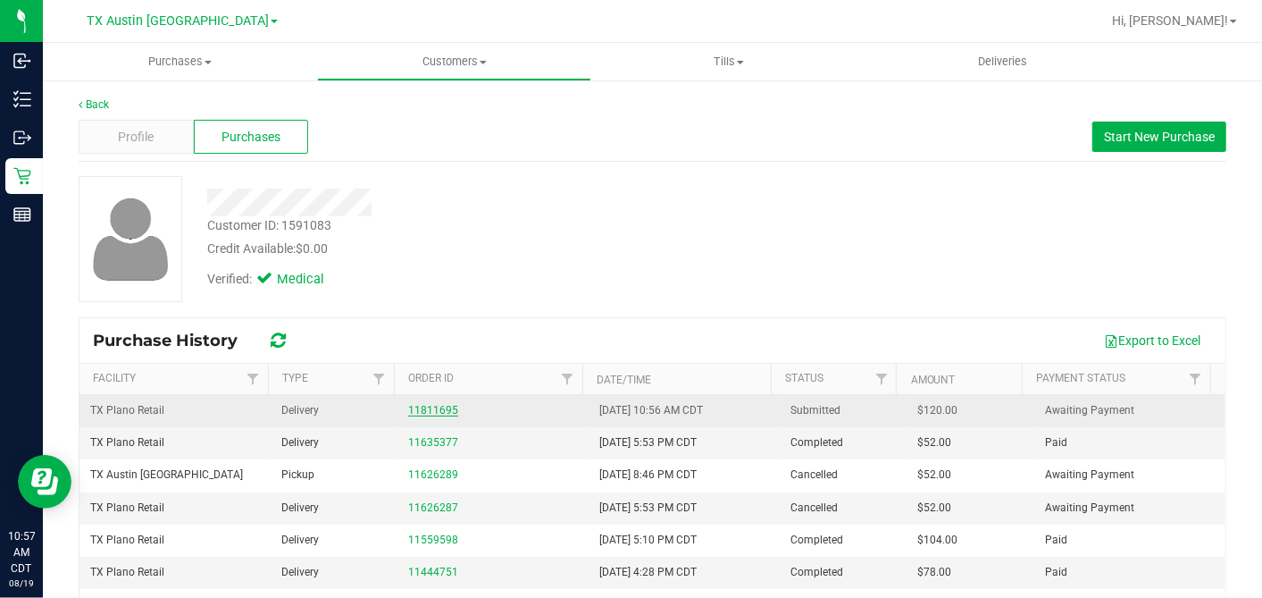
click at [421, 404] on link "11811695" at bounding box center [433, 410] width 50 height 13
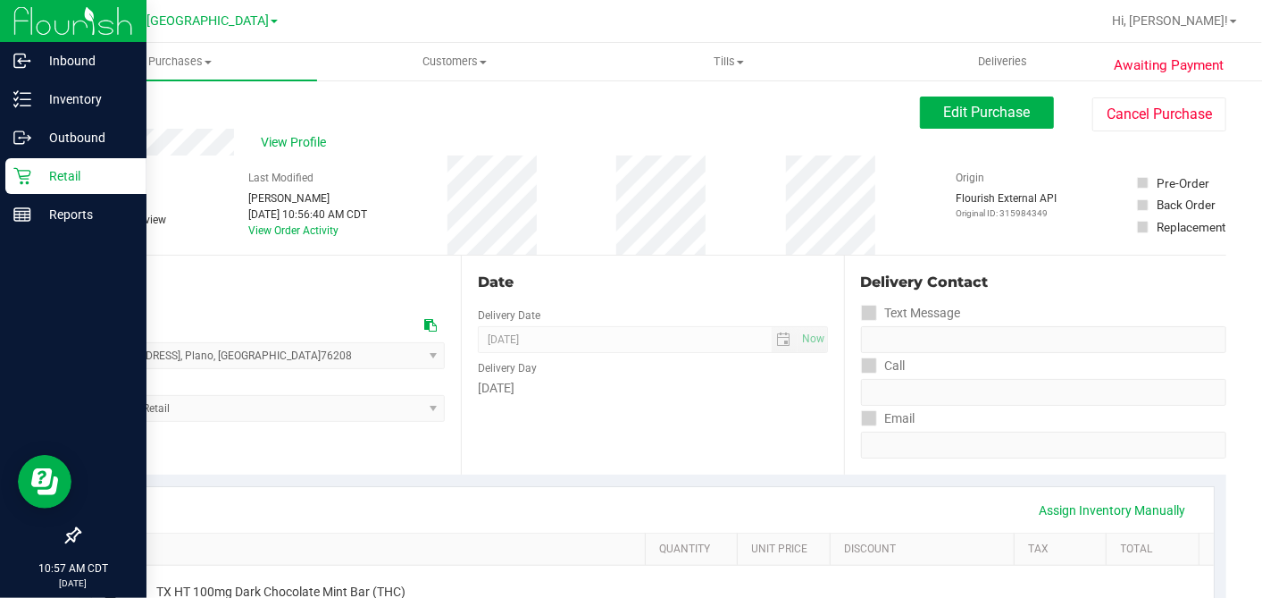
click at [25, 173] on icon at bounding box center [22, 176] width 18 height 18
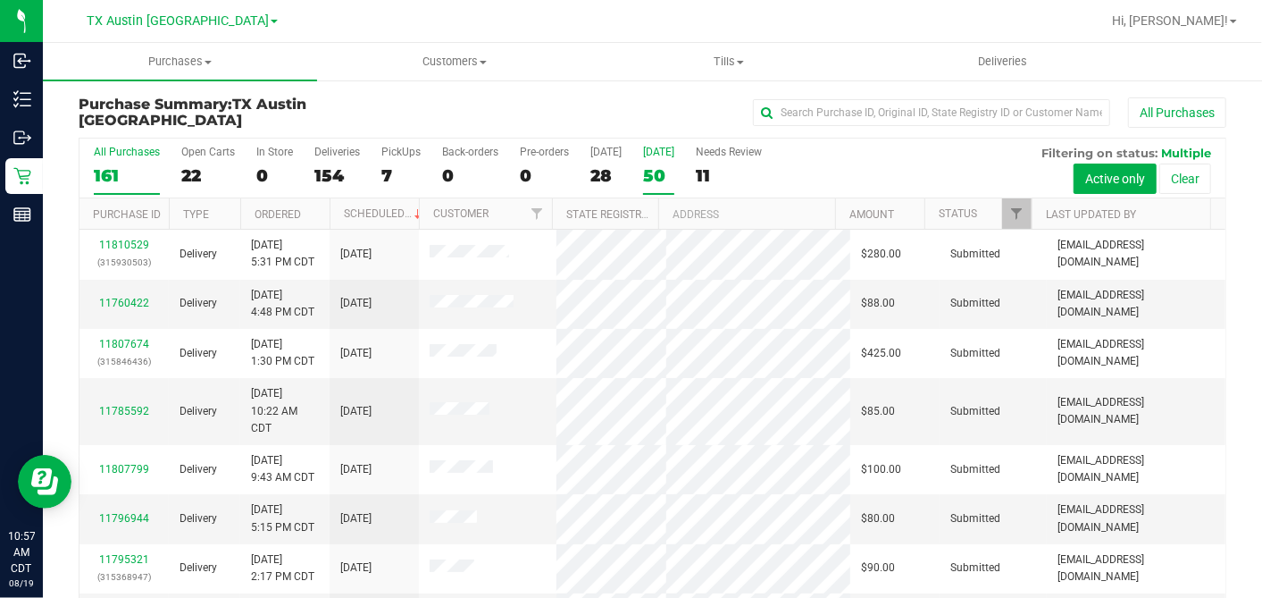
click at [643, 172] on div "50" at bounding box center [658, 175] width 31 height 21
click at [0, 0] on input "[DATE] 50" at bounding box center [0, 0] width 0 height 0
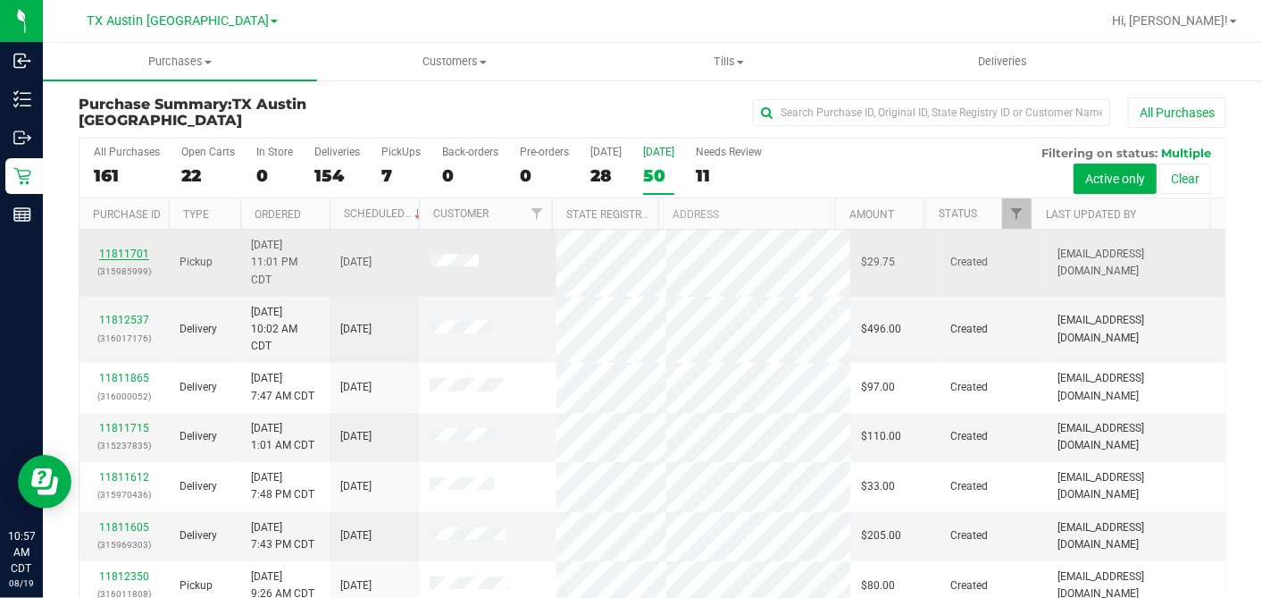
click at [117, 247] on link "11811701" at bounding box center [124, 253] width 50 height 13
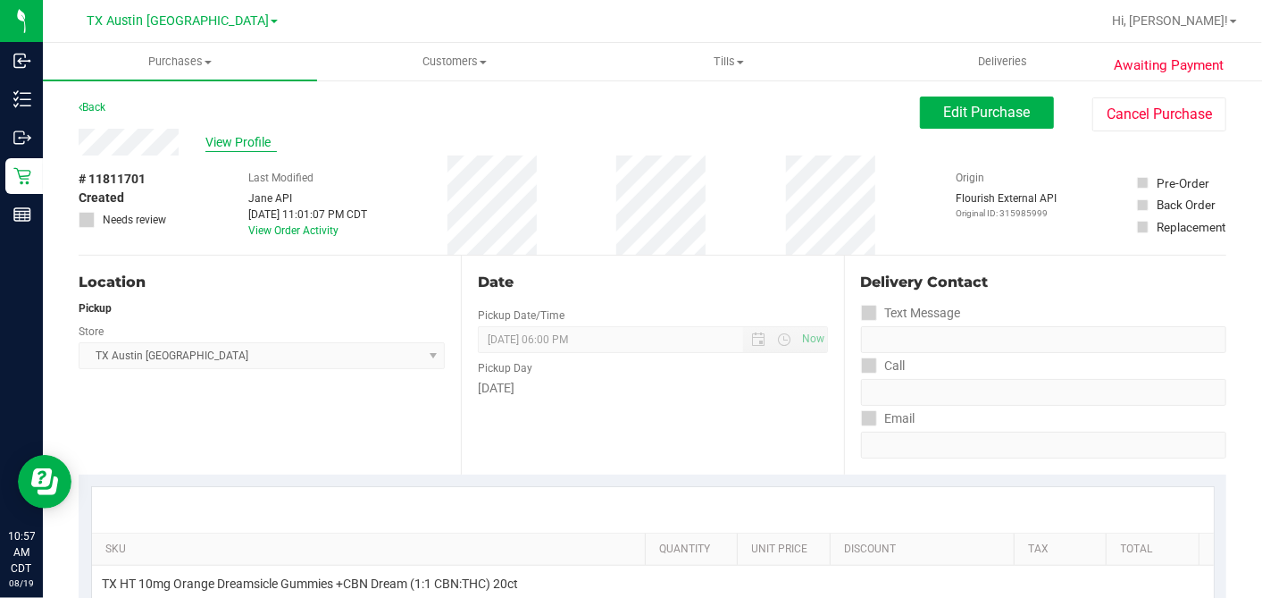
click at [255, 138] on span "View Profile" at bounding box center [241, 142] width 71 height 19
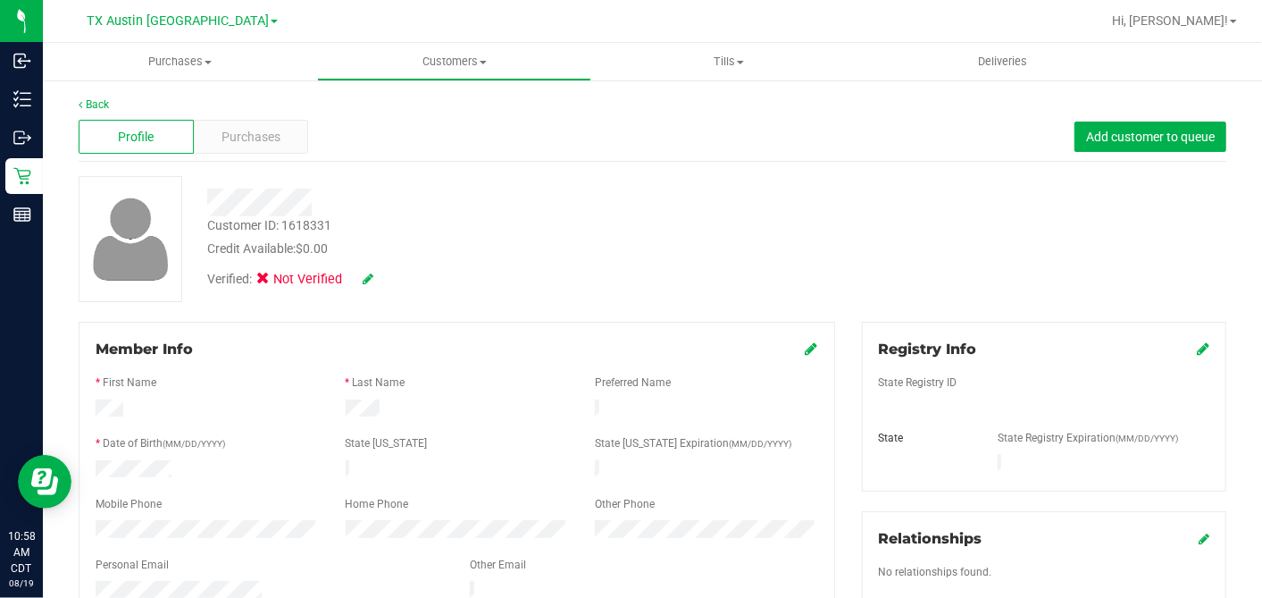
click at [806, 352] on icon at bounding box center [812, 348] width 13 height 14
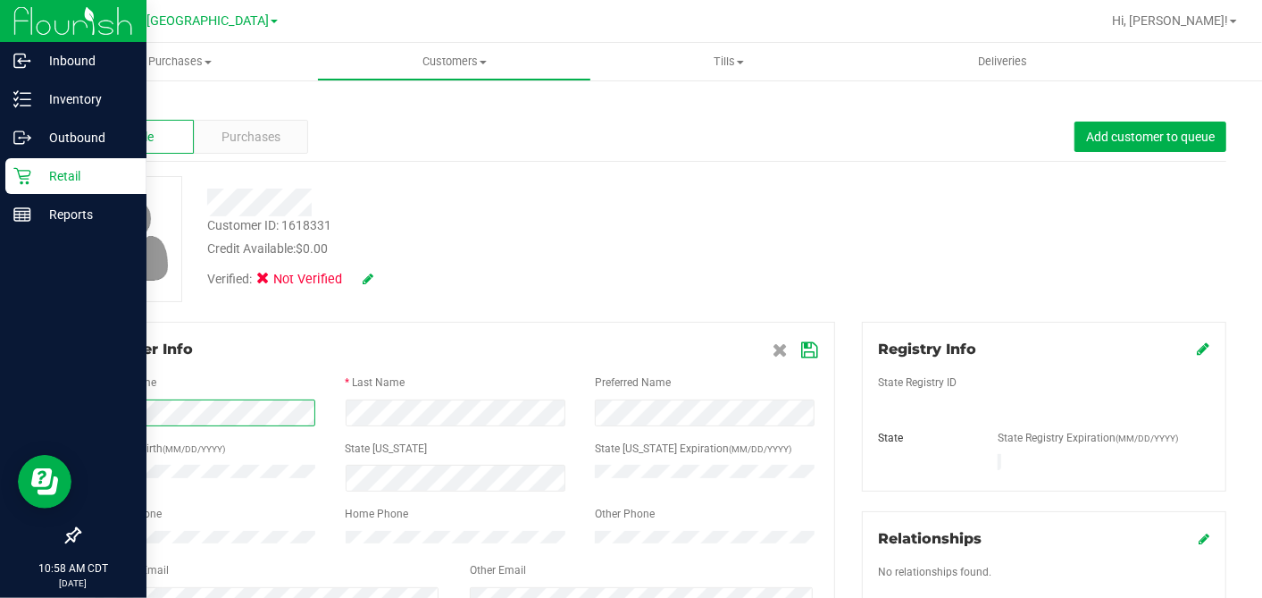
click at [3, 402] on div "Inbound Inventory Outbound Retail Reports 10:58 AM CDT [DATE] 08/19 TX Austin D…" at bounding box center [631, 299] width 1262 height 598
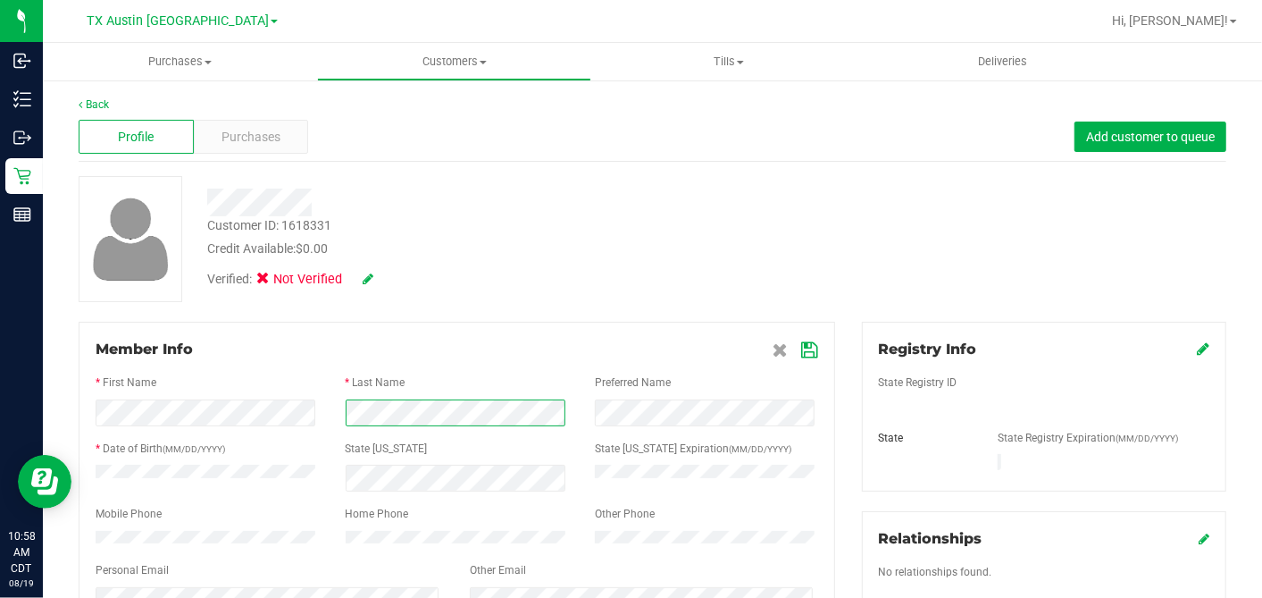
click at [308, 412] on div at bounding box center [457, 412] width 750 height 27
drag, startPoint x: 611, startPoint y: 284, endPoint x: 778, endPoint y: 271, distance: 167.6
click at [612, 284] on div "Verified: Not Verified" at bounding box center [488, 277] width 588 height 39
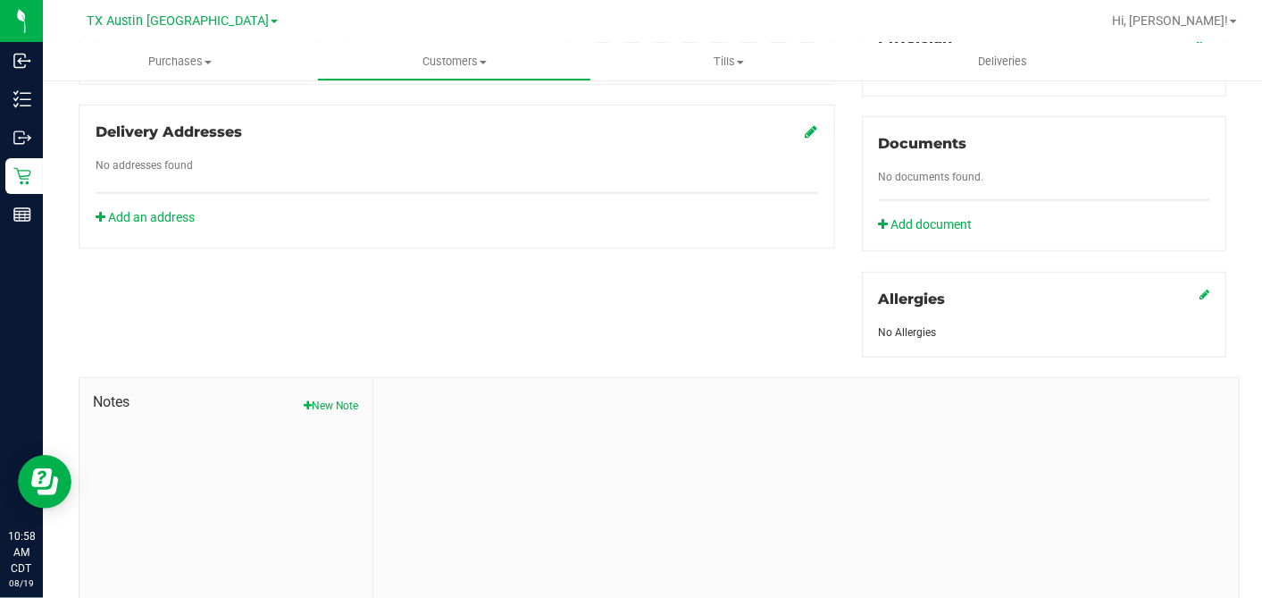
scroll to position [670, 0]
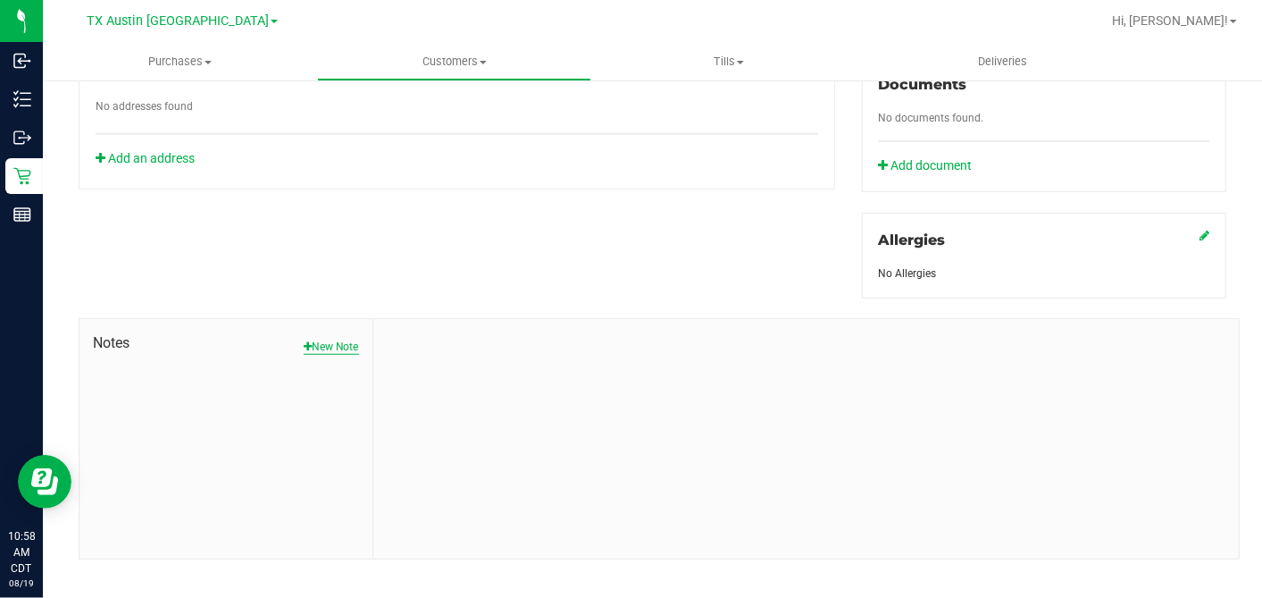
click at [325, 339] on button "New Note" at bounding box center [331, 347] width 55 height 16
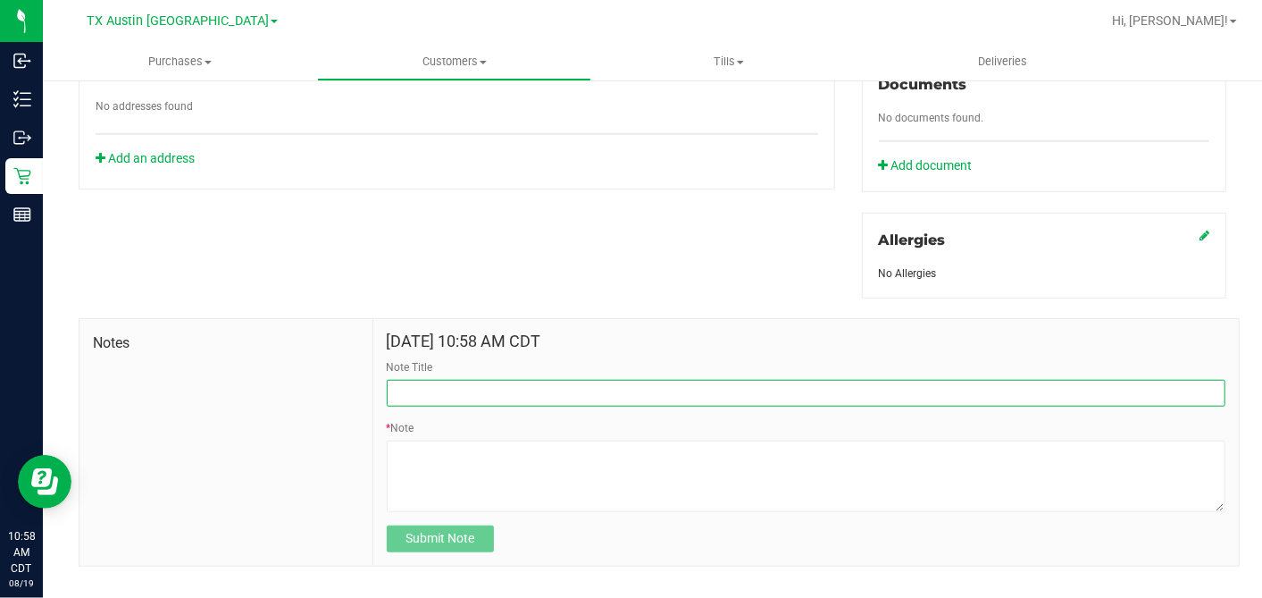
click at [407, 382] on input "Note Title" at bounding box center [806, 393] width 839 height 27
type input "[PERSON_NAME]"
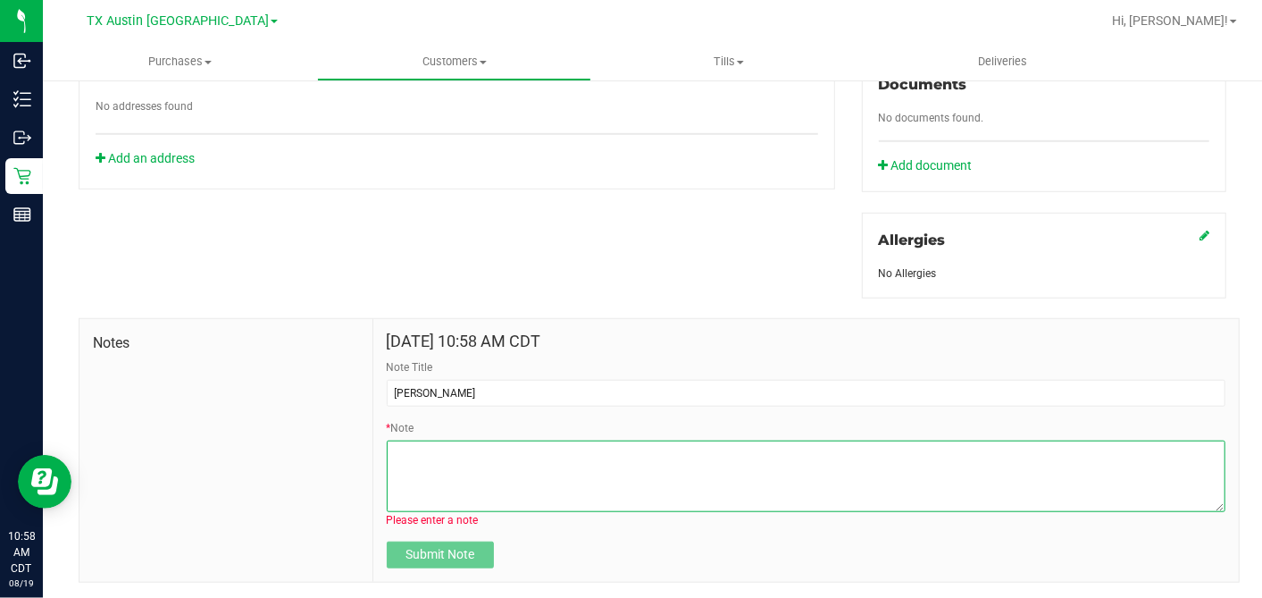
click at [392, 450] on textarea "* Note" at bounding box center [806, 475] width 839 height 71
paste textarea "Patient Name: [PERSON_NAME]. Pincu Address: [STREET_ADDRESS][PERSON_NAME] Phone…"
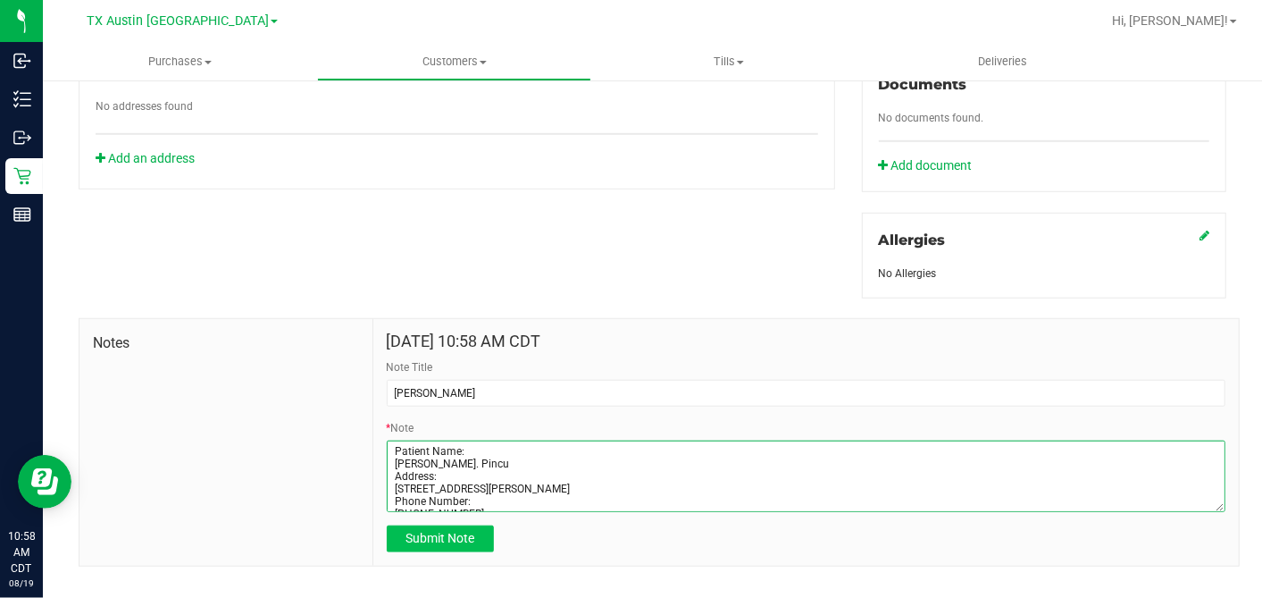
scroll to position [109, 0]
type textarea "Patient Name: [PERSON_NAME]. Pincu Address: [STREET_ADDRESS][PERSON_NAME] Phone…"
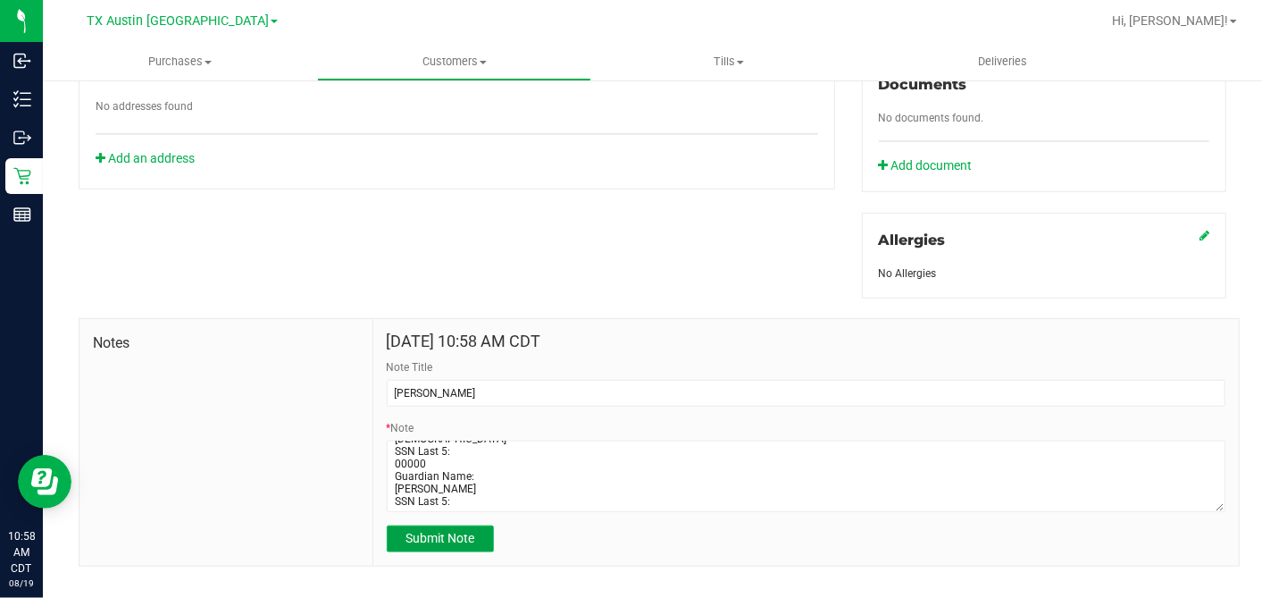
click at [411, 531] on span "Submit Note" at bounding box center [440, 538] width 69 height 14
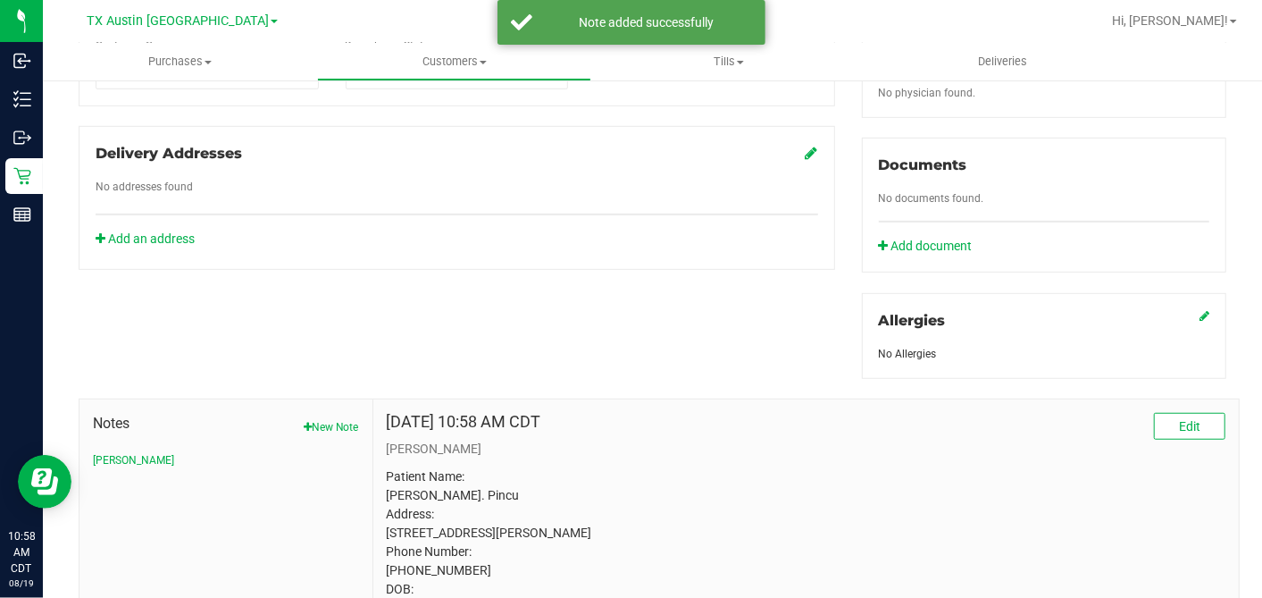
scroll to position [273, 0]
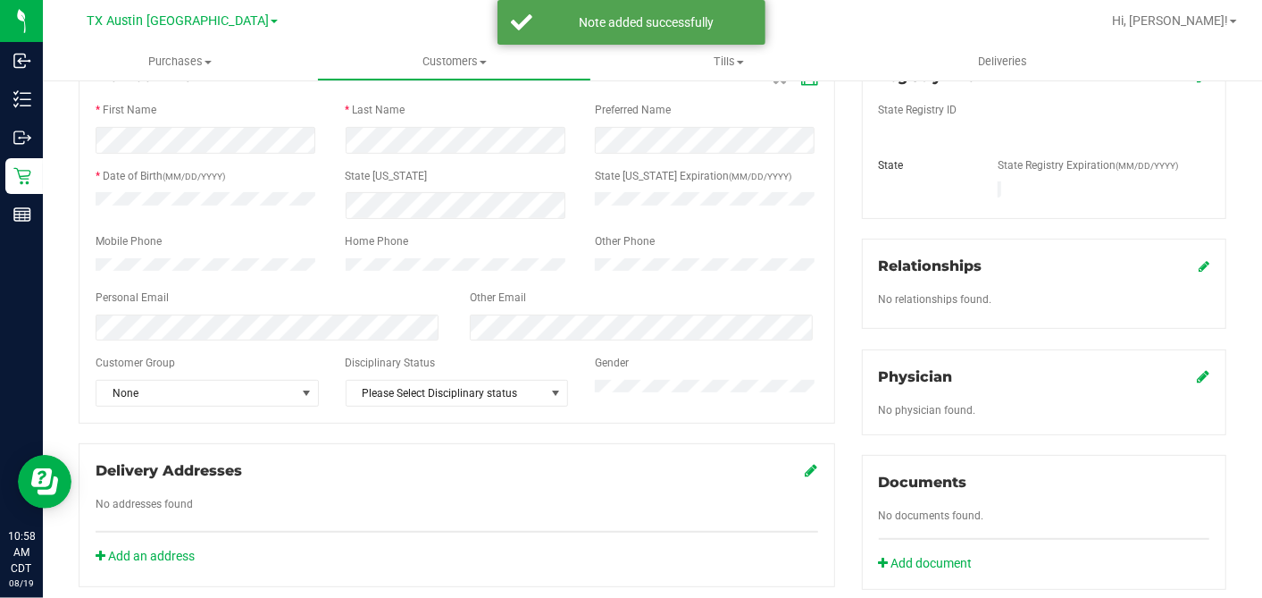
click at [1197, 369] on icon at bounding box center [1203, 376] width 13 height 14
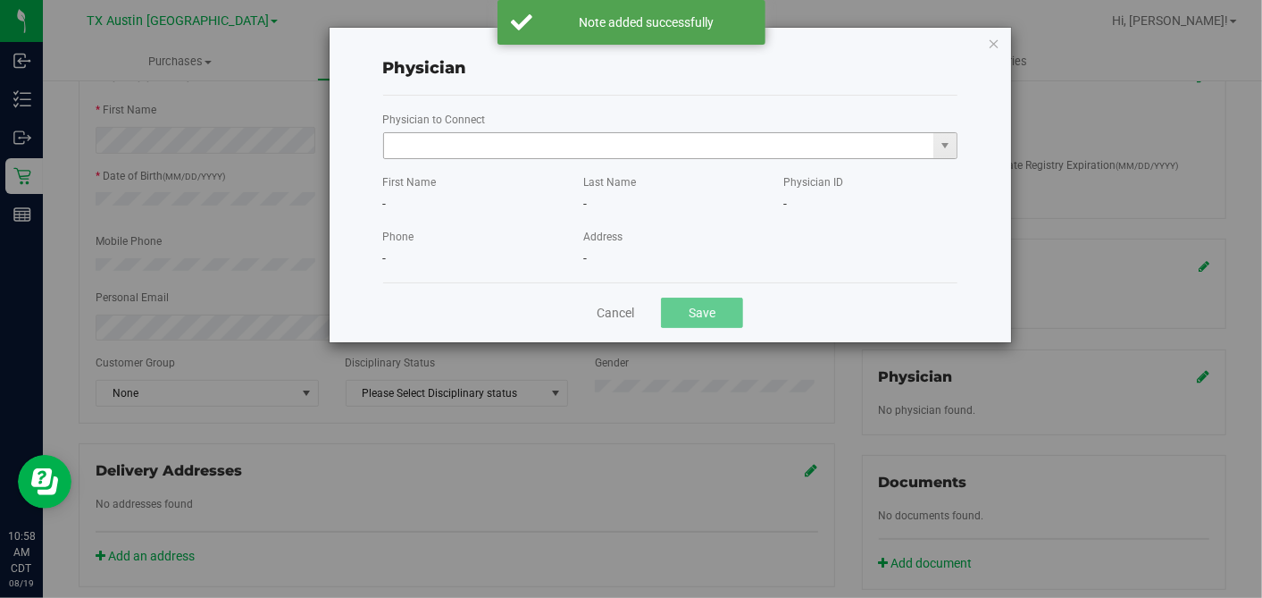
click at [737, 149] on input "text" at bounding box center [659, 145] width 550 height 25
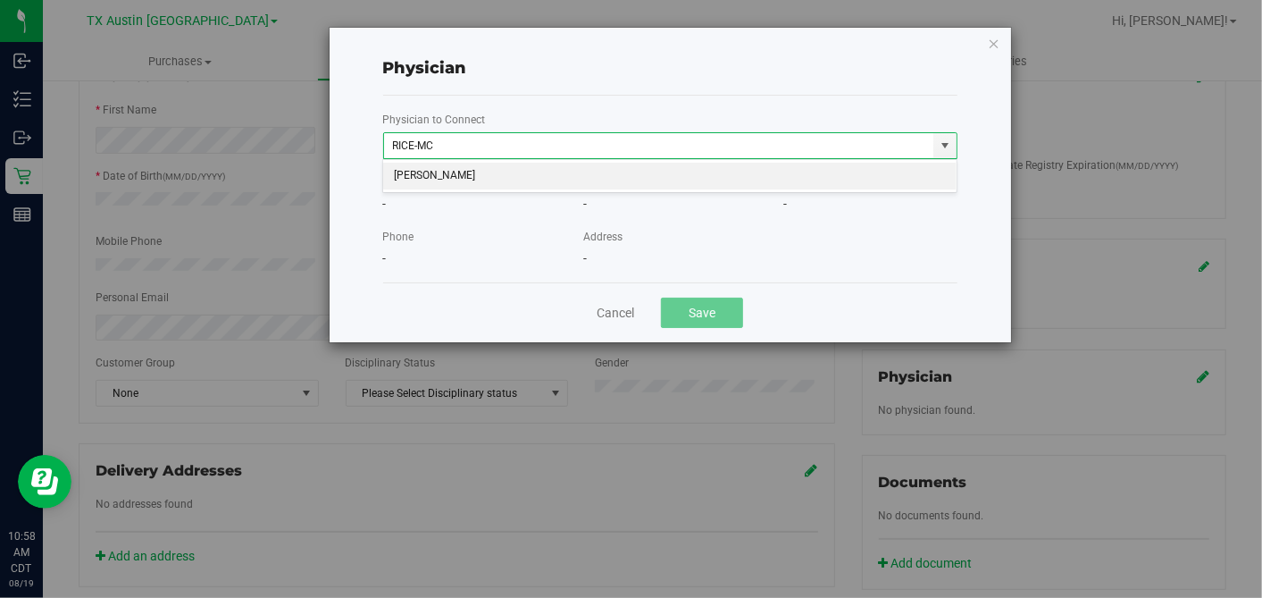
click at [727, 177] on li "[PERSON_NAME]" at bounding box center [670, 176] width 574 height 27
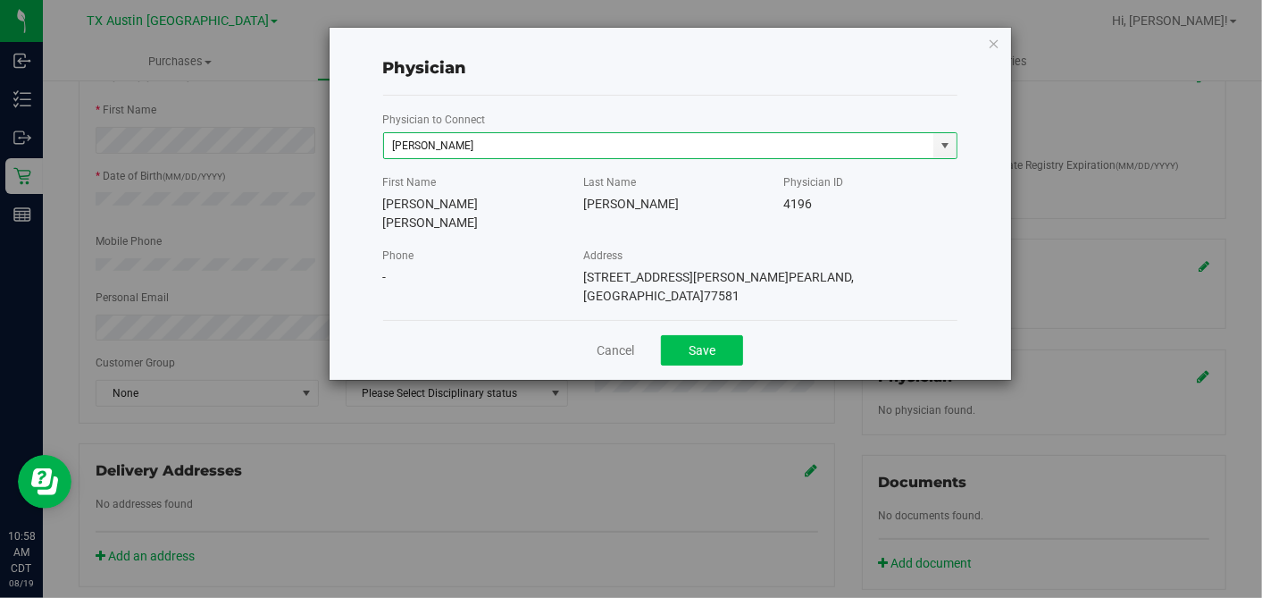
type input "[PERSON_NAME]"
click at [721, 335] on button "Save" at bounding box center [702, 350] width 82 height 30
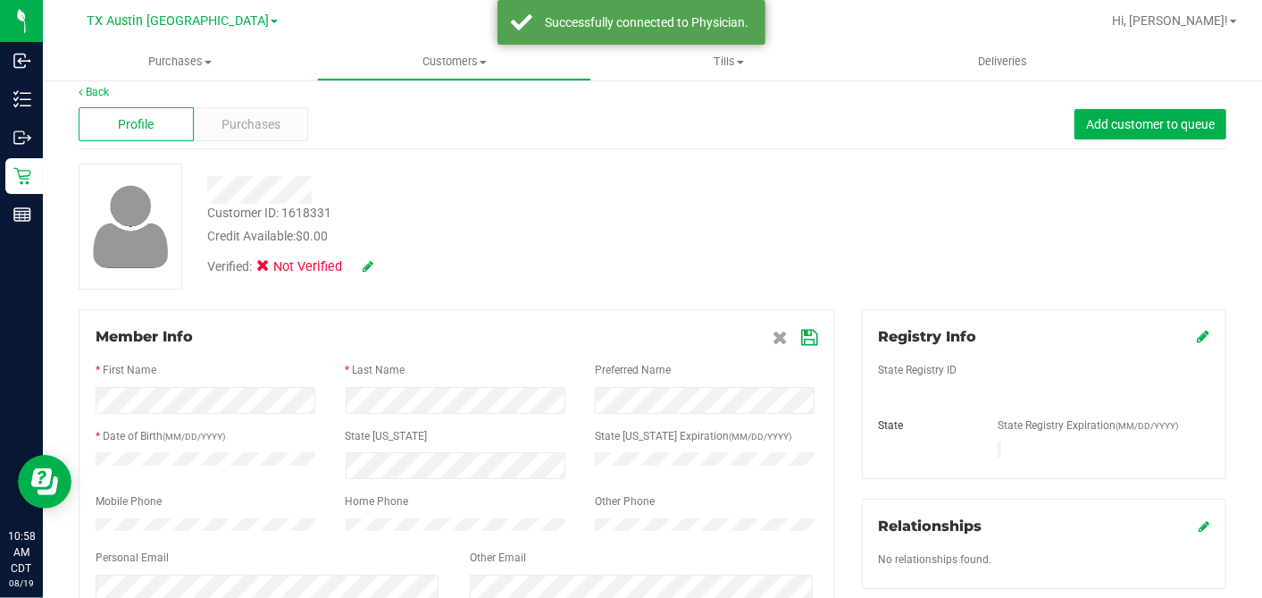
scroll to position [0, 0]
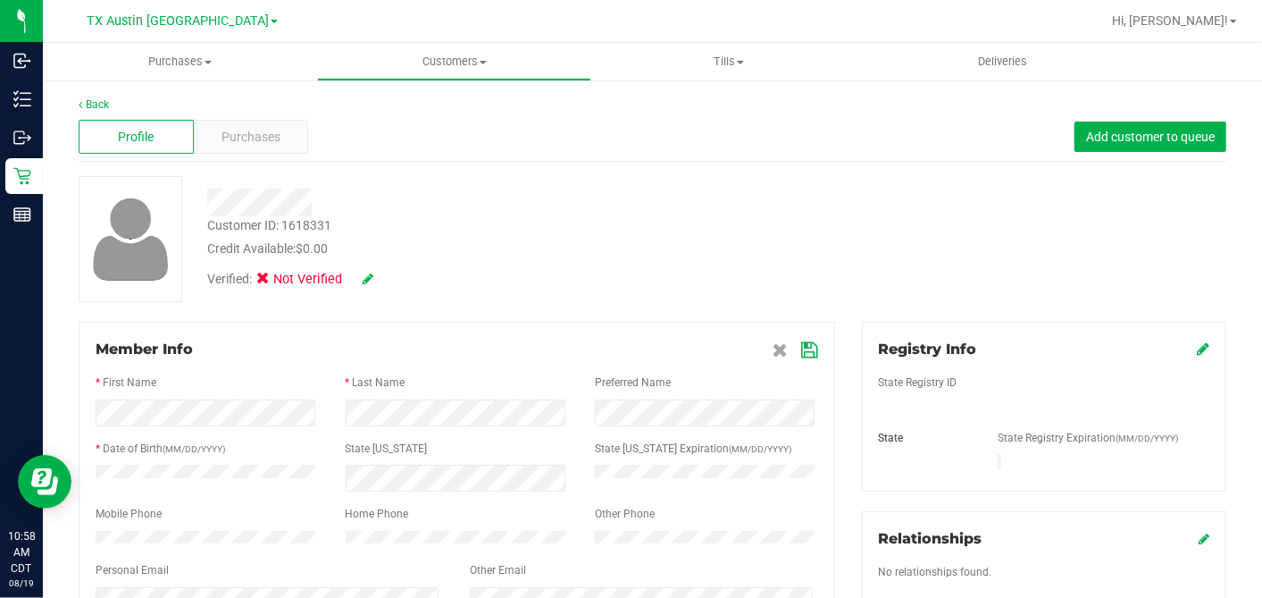
click at [1197, 347] on icon at bounding box center [1203, 348] width 13 height 14
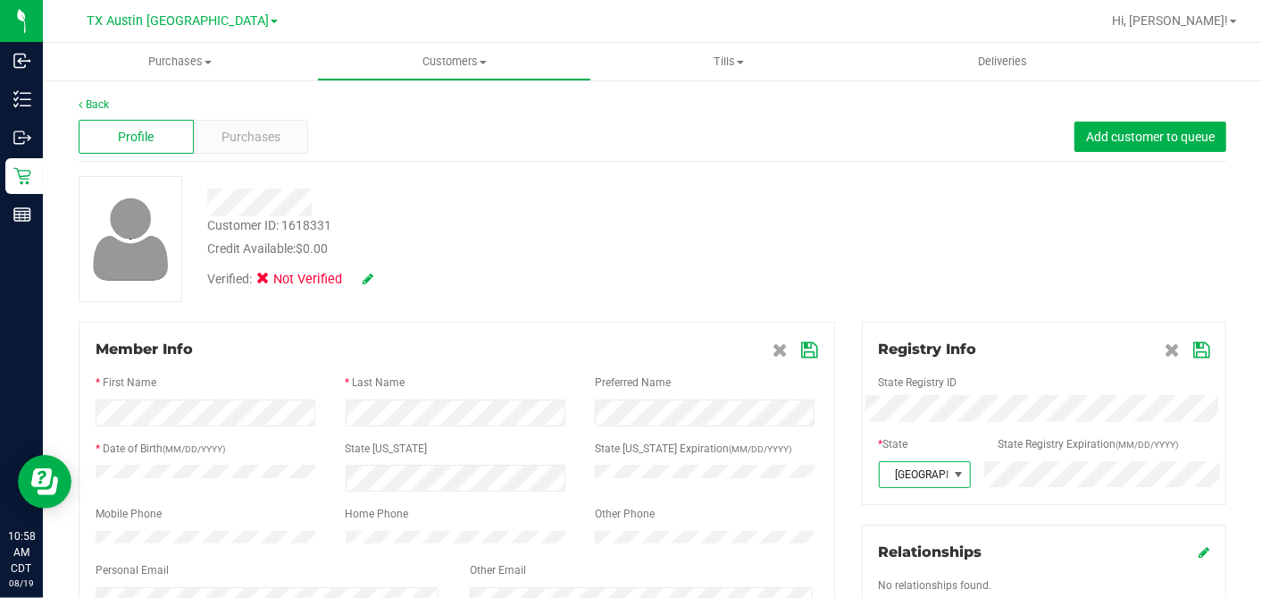
click at [1194, 346] on icon at bounding box center [1202, 350] width 16 height 14
click at [802, 348] on icon at bounding box center [810, 350] width 16 height 14
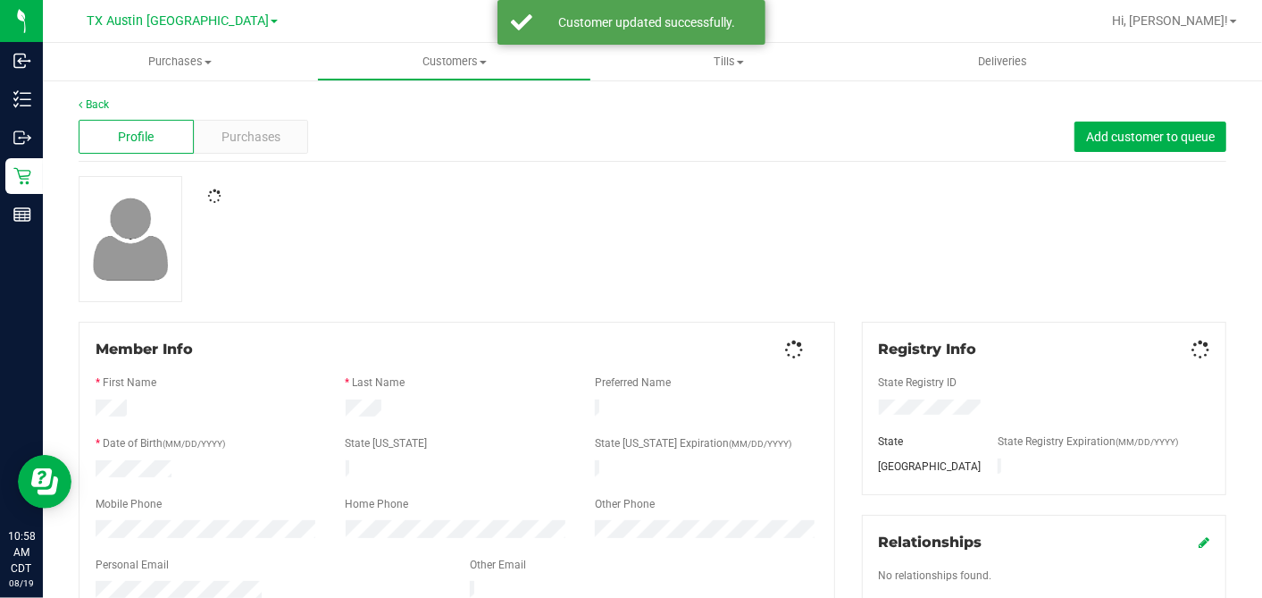
click at [475, 474] on div at bounding box center [457, 470] width 250 height 21
click at [806, 348] on icon at bounding box center [812, 348] width 13 height 14
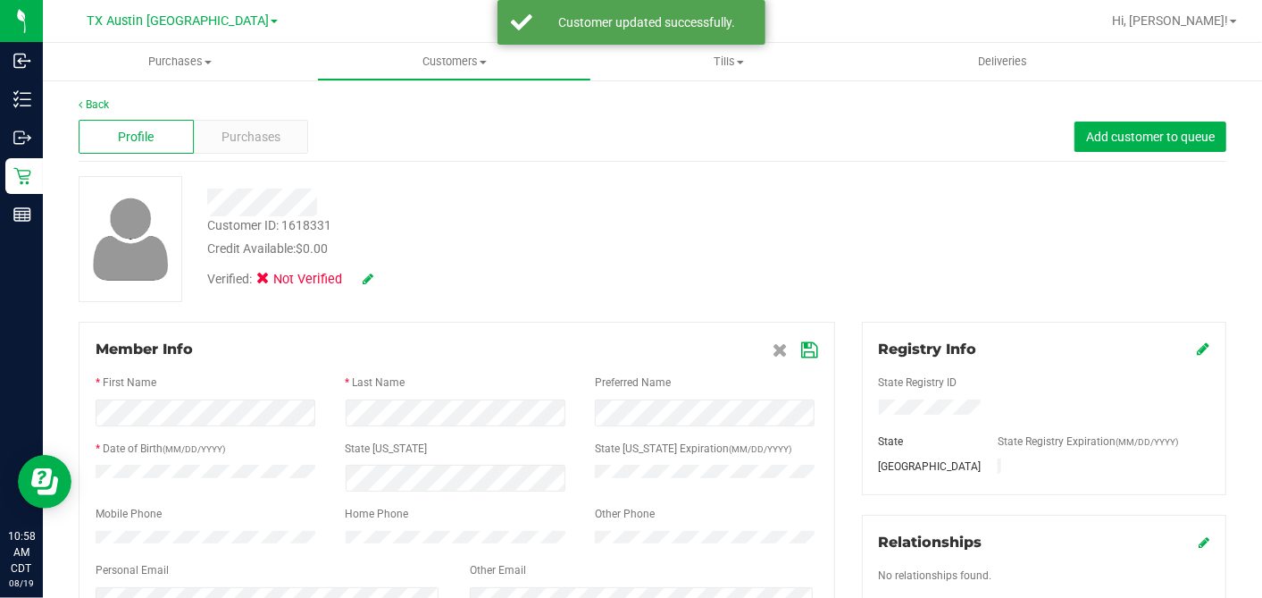
click at [802, 348] on icon at bounding box center [810, 350] width 16 height 14
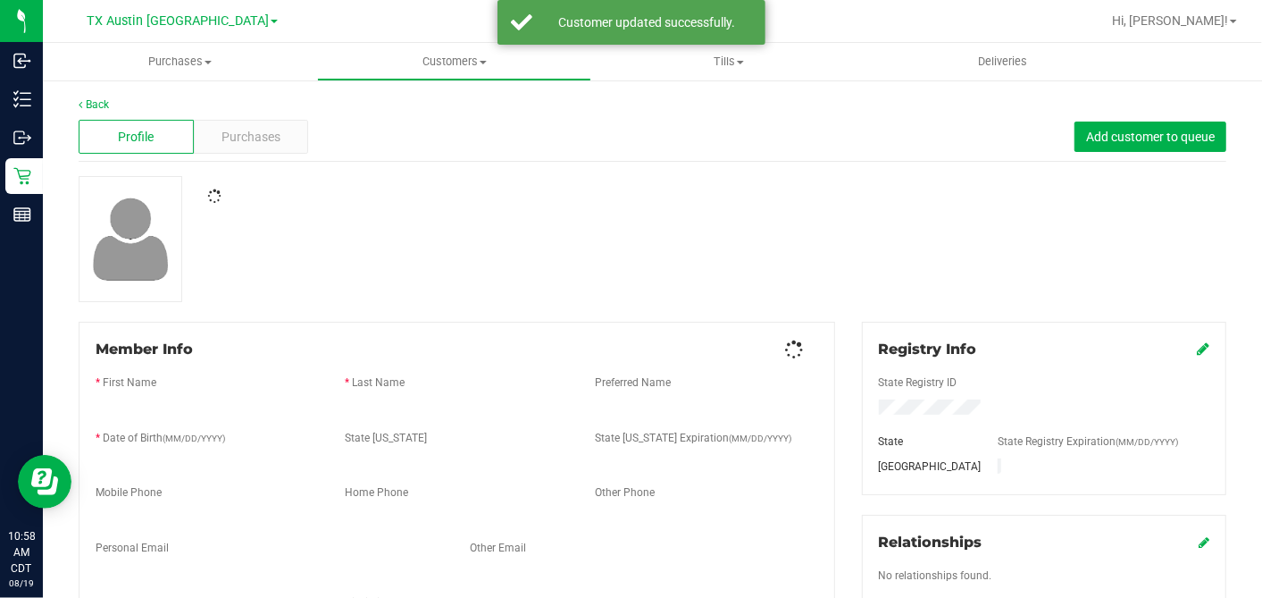
click at [625, 280] on div at bounding box center [652, 239] width 1175 height 126
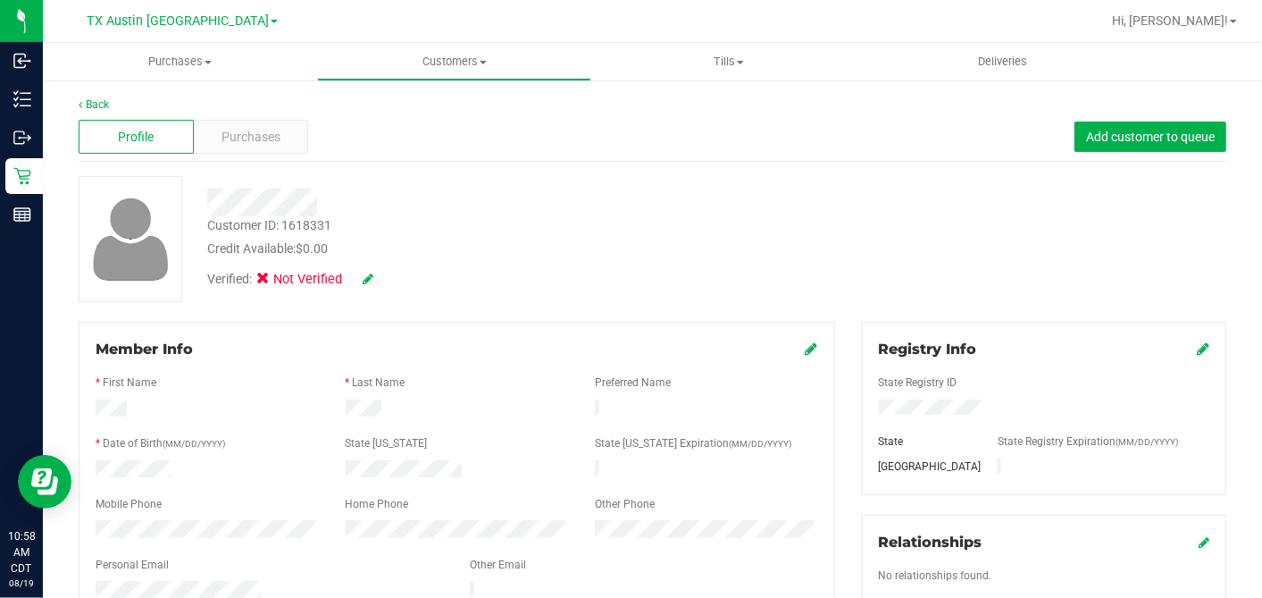
click at [360, 283] on div "Verified: Not Verified" at bounding box center [290, 280] width 166 height 20
click at [365, 280] on icon at bounding box center [368, 279] width 11 height 13
drag, startPoint x: 276, startPoint y: 274, endPoint x: 315, endPoint y: 278, distance: 39.5
click at [276, 275] on label "Medical" at bounding box center [297, 281] width 75 height 23
click at [0, 0] on input "Medical" at bounding box center [0, 0] width 0 height 0
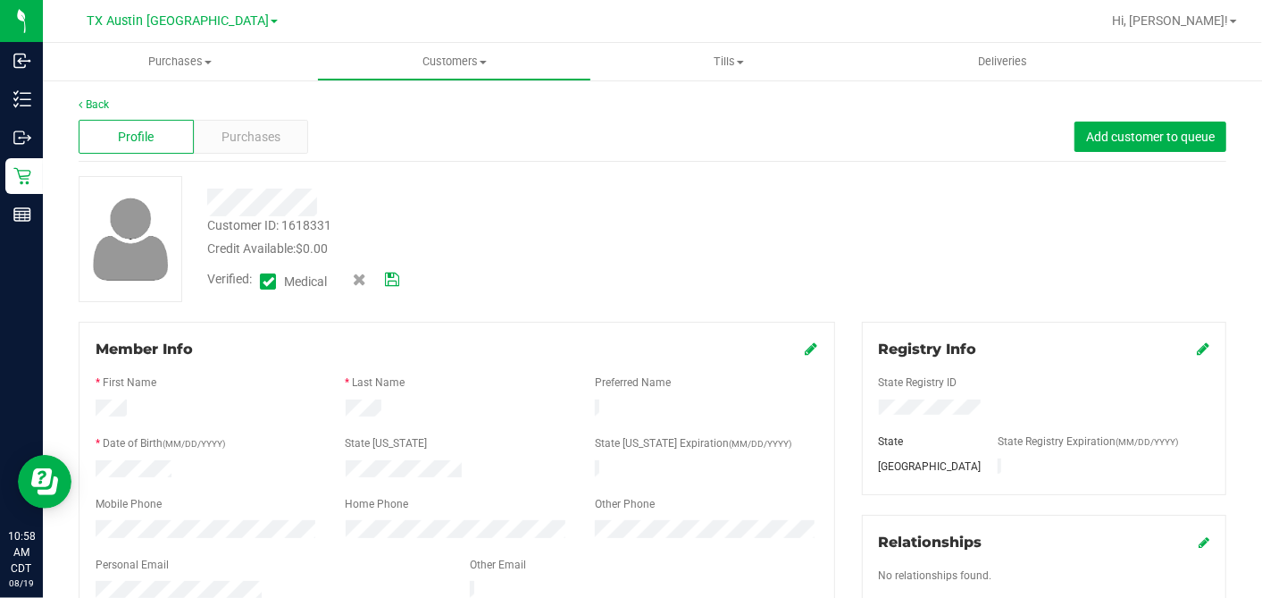
click at [397, 275] on icon at bounding box center [392, 279] width 14 height 13
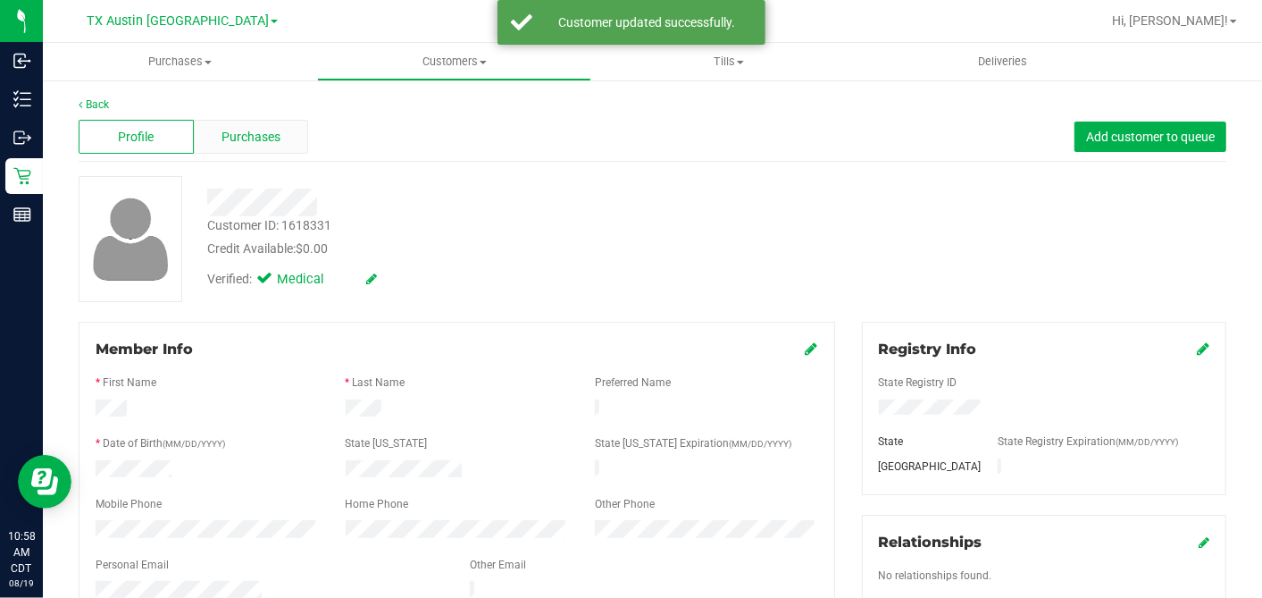
click at [278, 146] on div "Purchases" at bounding box center [251, 137] width 115 height 34
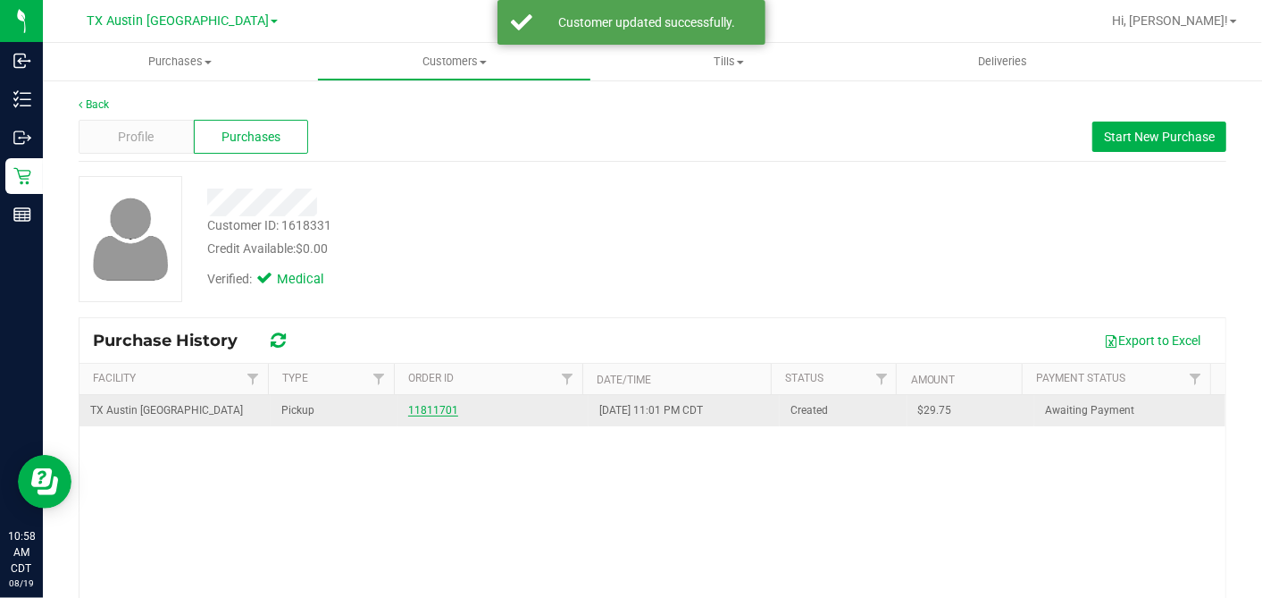
click at [424, 404] on link "11811701" at bounding box center [433, 410] width 50 height 13
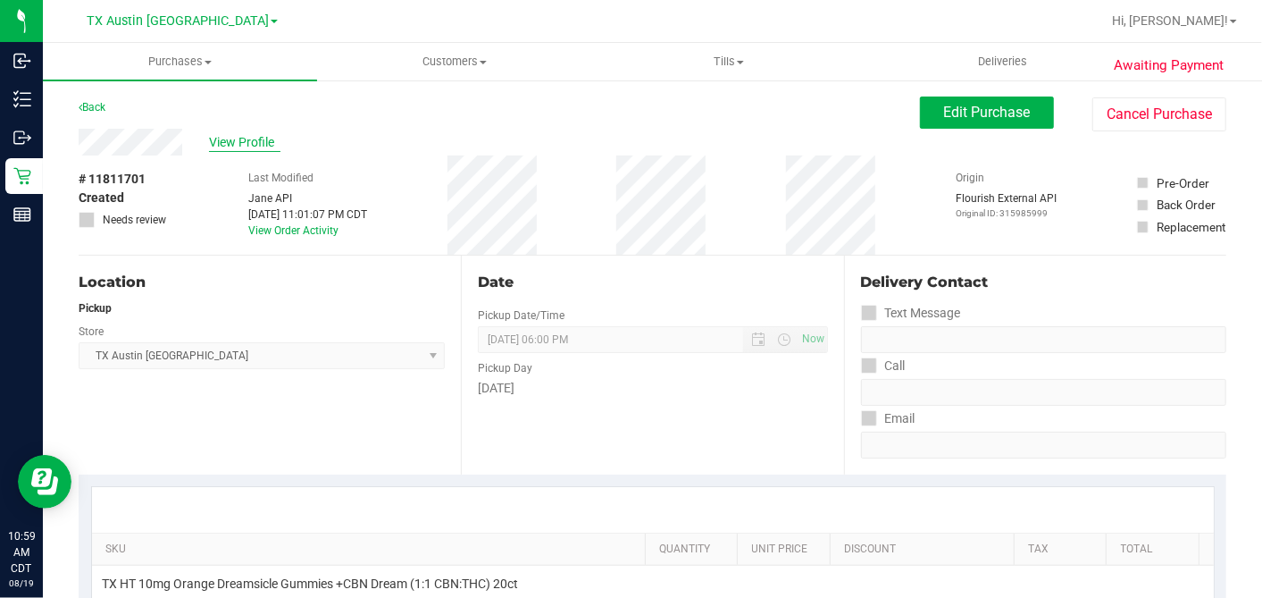
click at [255, 140] on span "View Profile" at bounding box center [244, 142] width 71 height 19
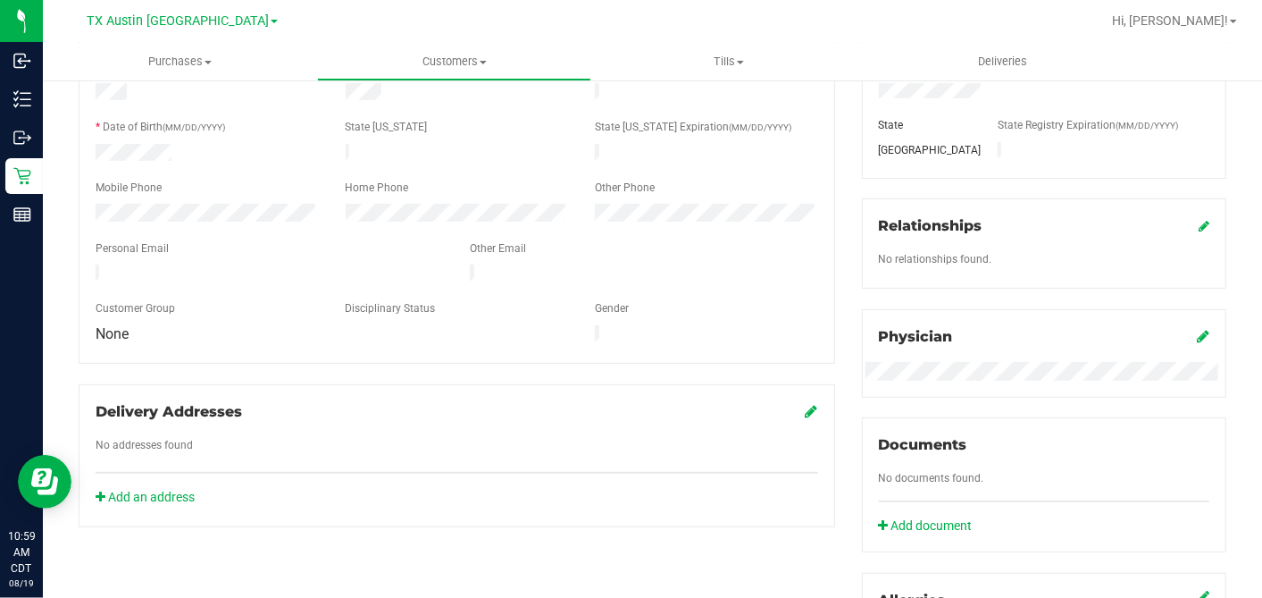
scroll to position [595, 0]
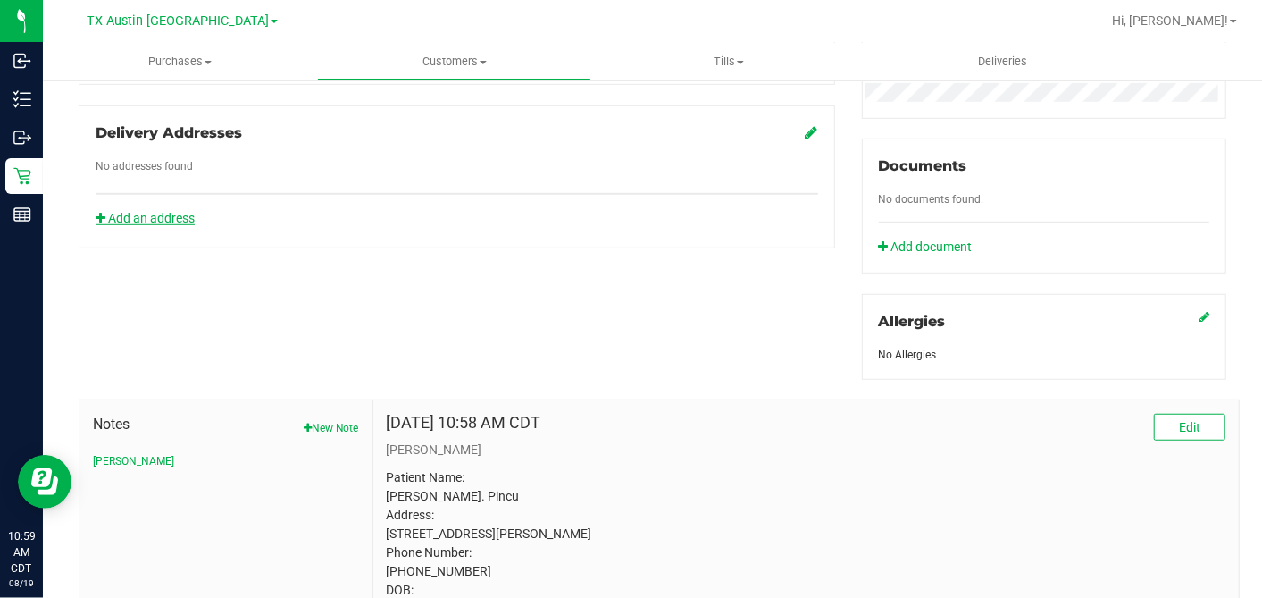
click at [165, 211] on link "Add an address" at bounding box center [145, 218] width 99 height 14
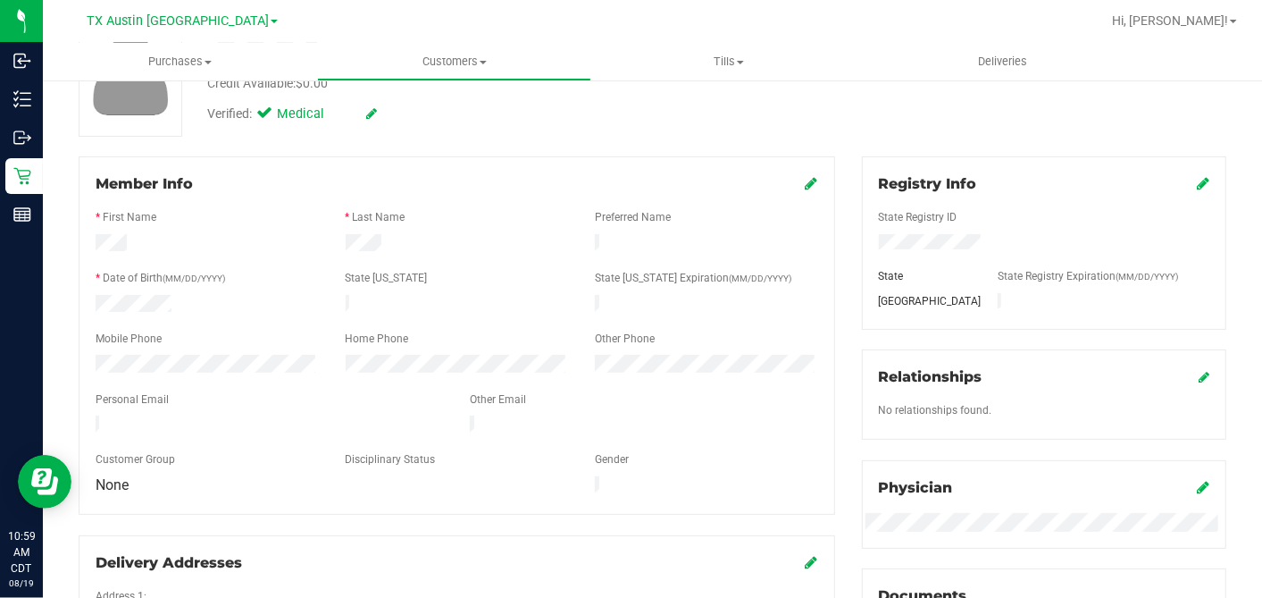
scroll to position [0, 0]
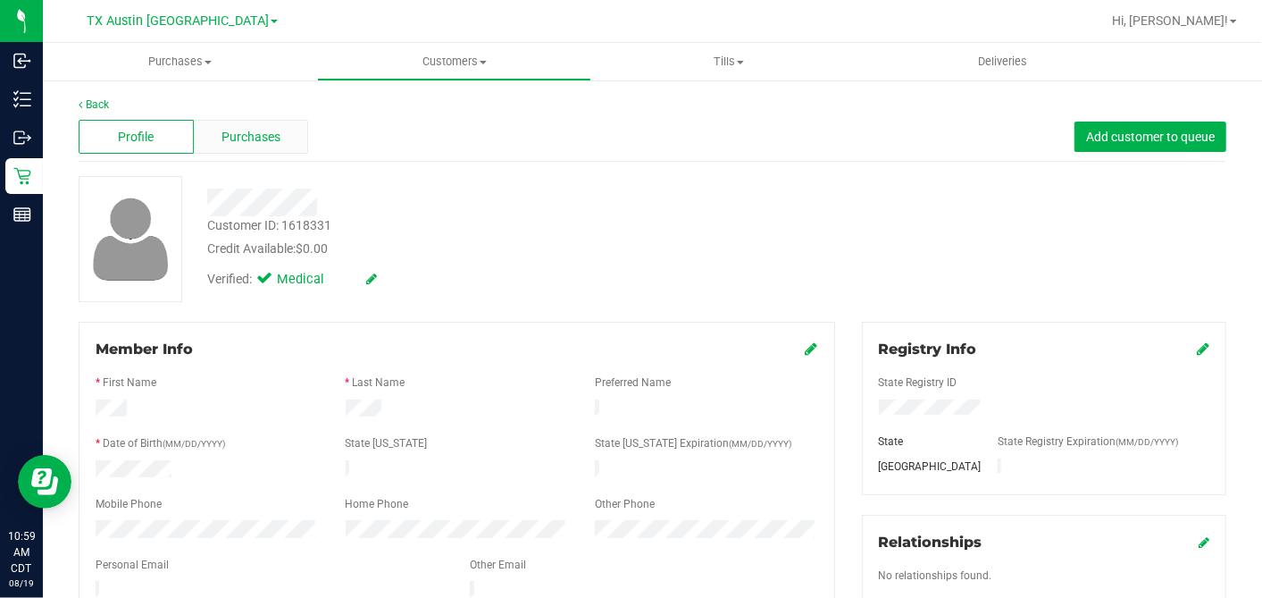
click at [291, 138] on div "Purchases" at bounding box center [251, 137] width 115 height 34
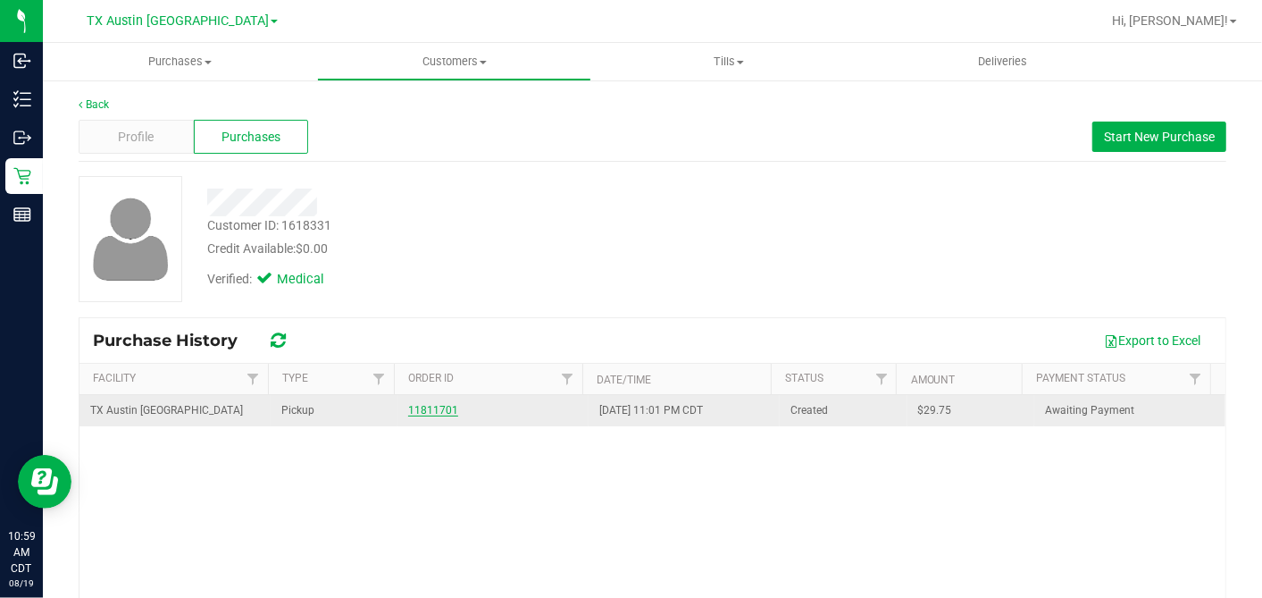
click at [408, 407] on link "11811701" at bounding box center [433, 410] width 50 height 13
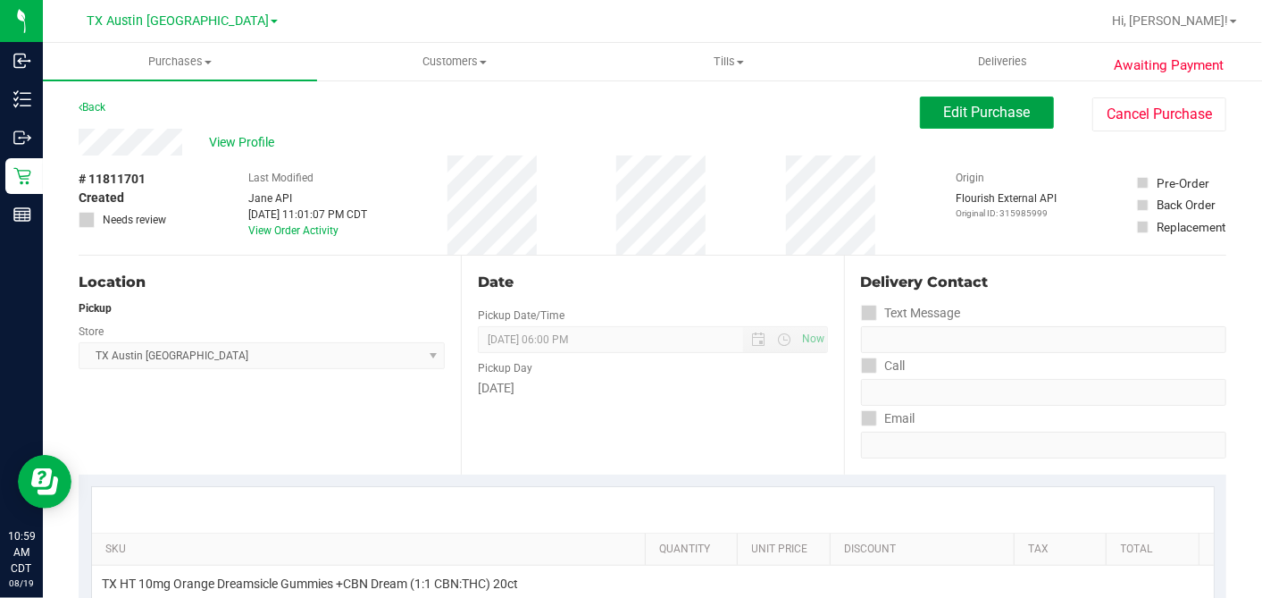
drag, startPoint x: 1002, startPoint y: 102, endPoint x: 737, endPoint y: 222, distance: 290.3
click at [1002, 102] on button "Edit Purchase" at bounding box center [987, 112] width 134 height 32
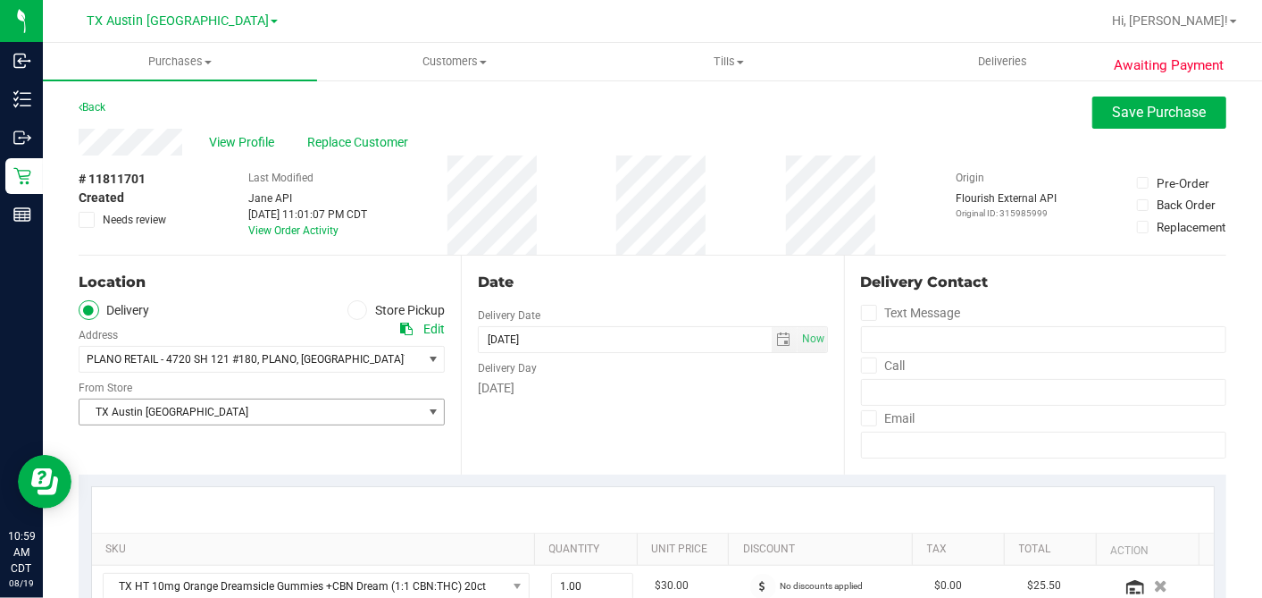
click at [123, 408] on span "TX Austin [GEOGRAPHIC_DATA]" at bounding box center [251, 411] width 342 height 25
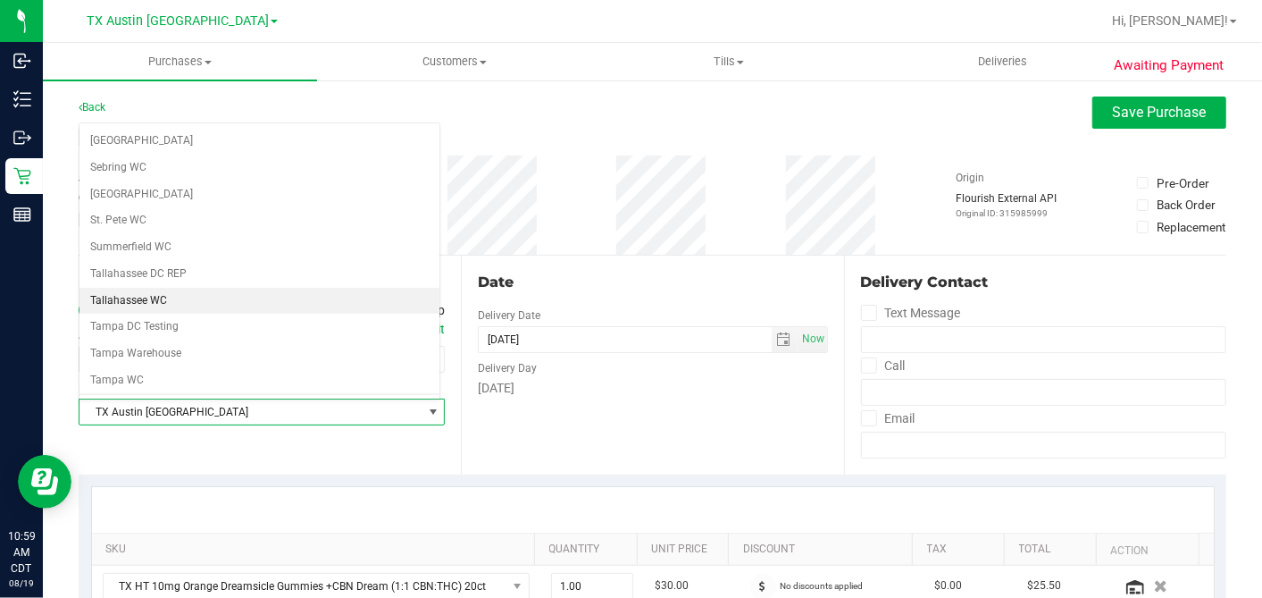
scroll to position [1271, 0]
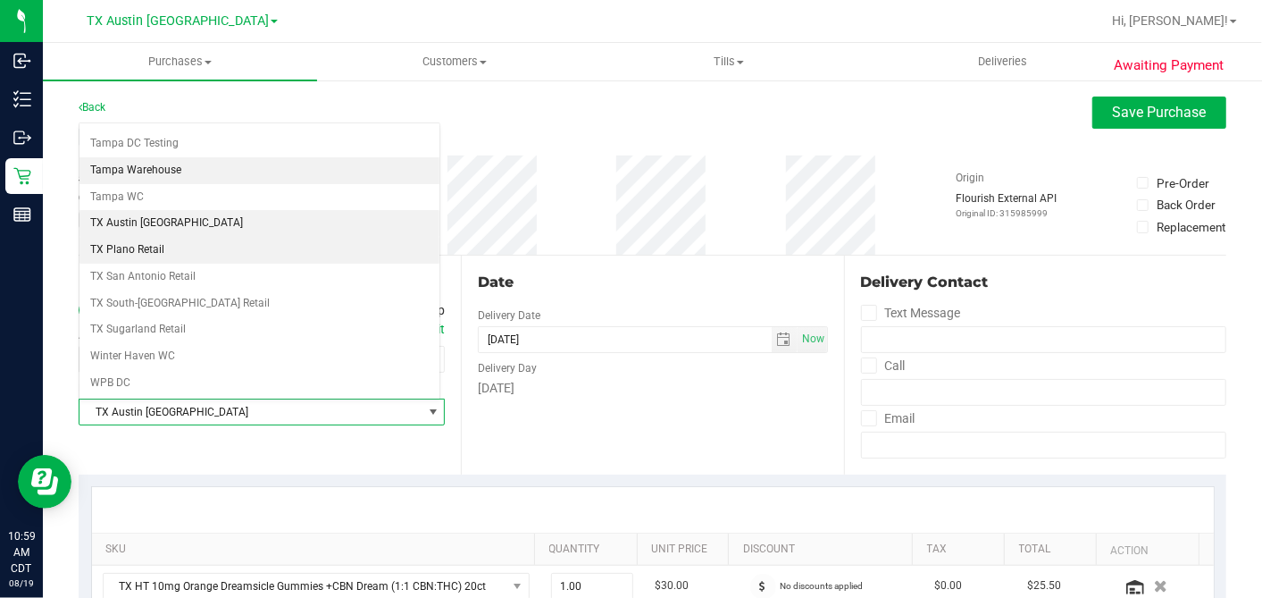
click at [144, 237] on li "TX Plano Retail" at bounding box center [260, 250] width 360 height 27
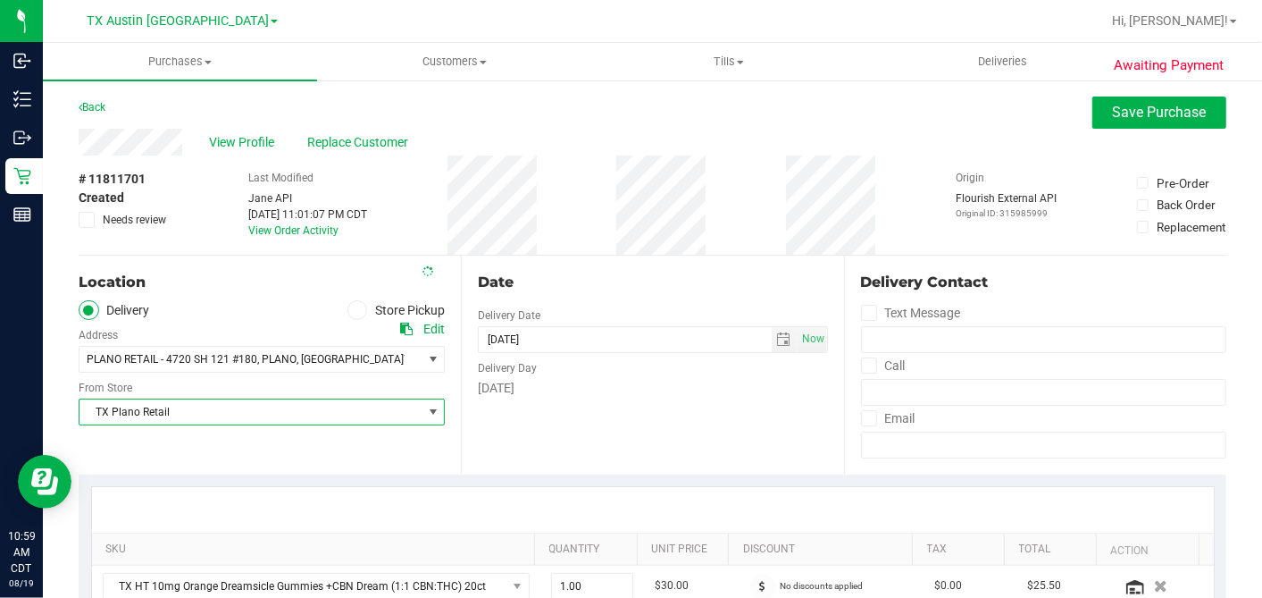
click at [616, 256] on div "Date Delivery Date [DATE] Now [DATE] 06:00 PM Now Delivery Day [DATE]" at bounding box center [652, 365] width 382 height 219
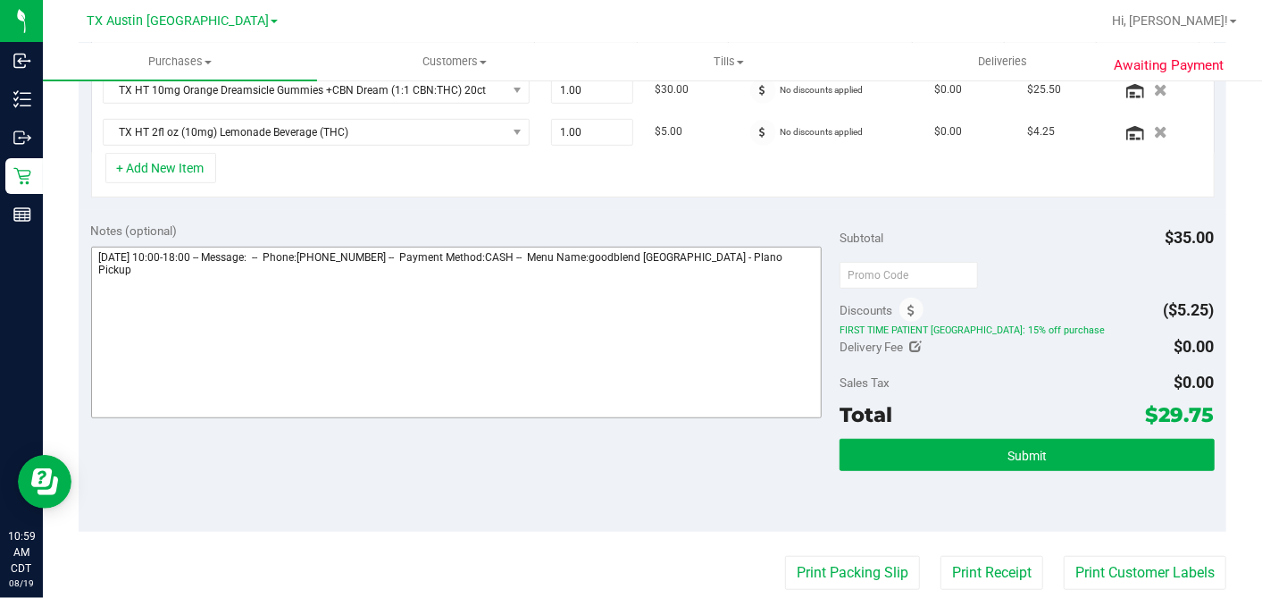
scroll to position [499, 0]
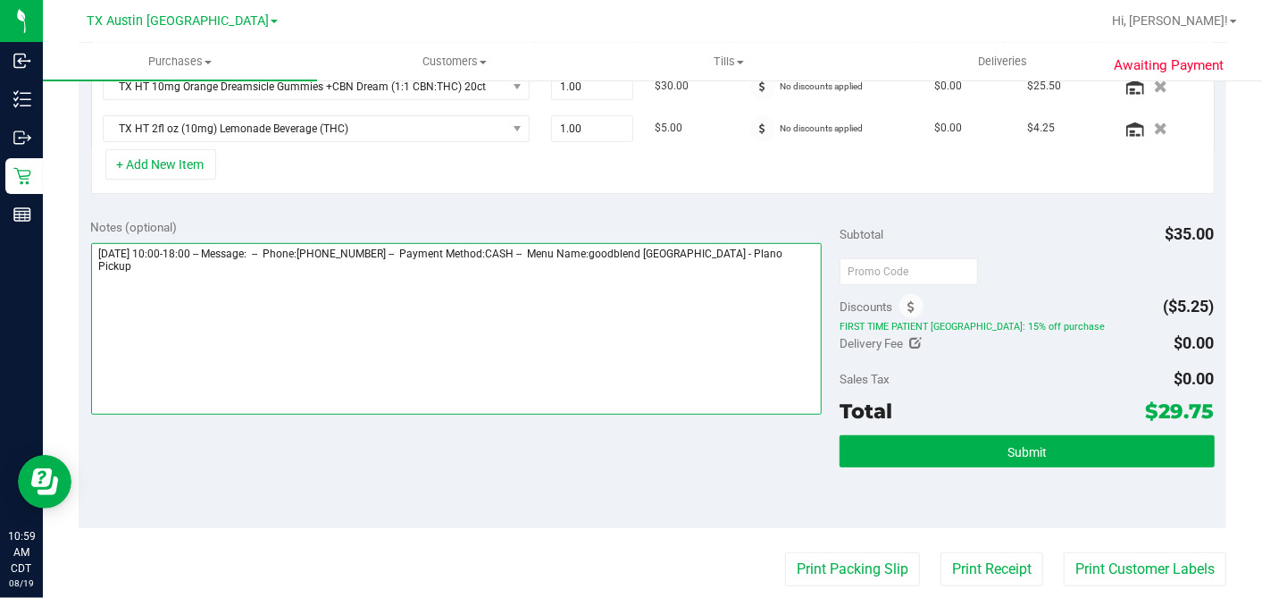
click at [779, 254] on textarea at bounding box center [457, 329] width 732 height 172
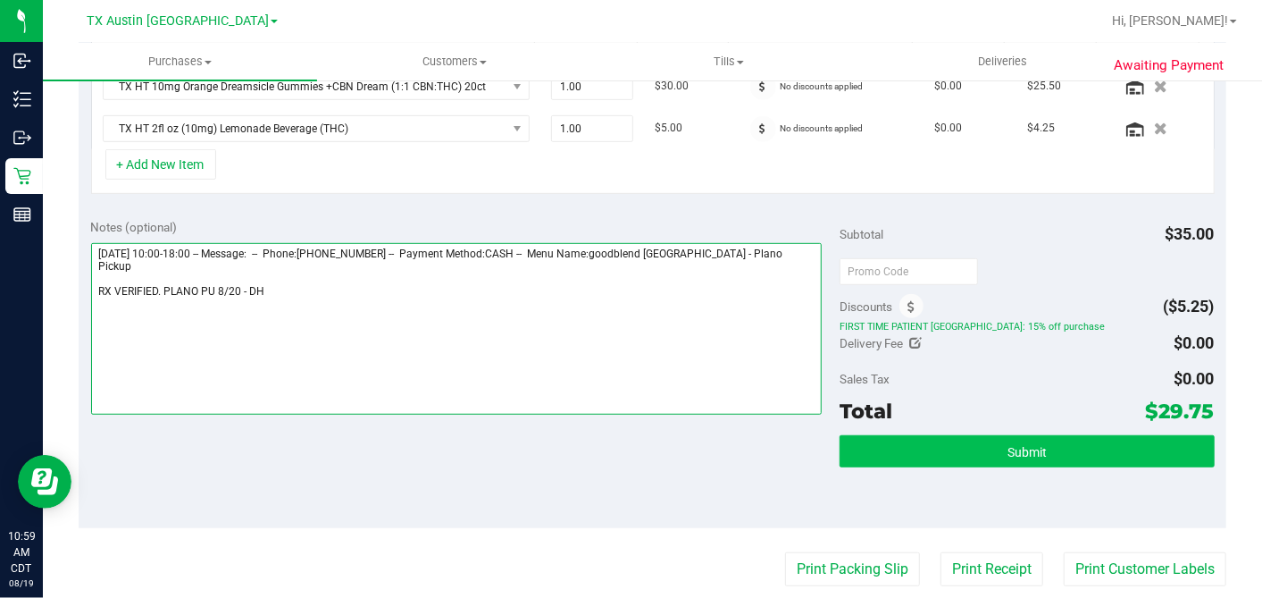
type textarea "[DATE] 10:00-18:00 -- Message: -- Phone:[PHONE_NUMBER] -- Payment Method:CASH -…"
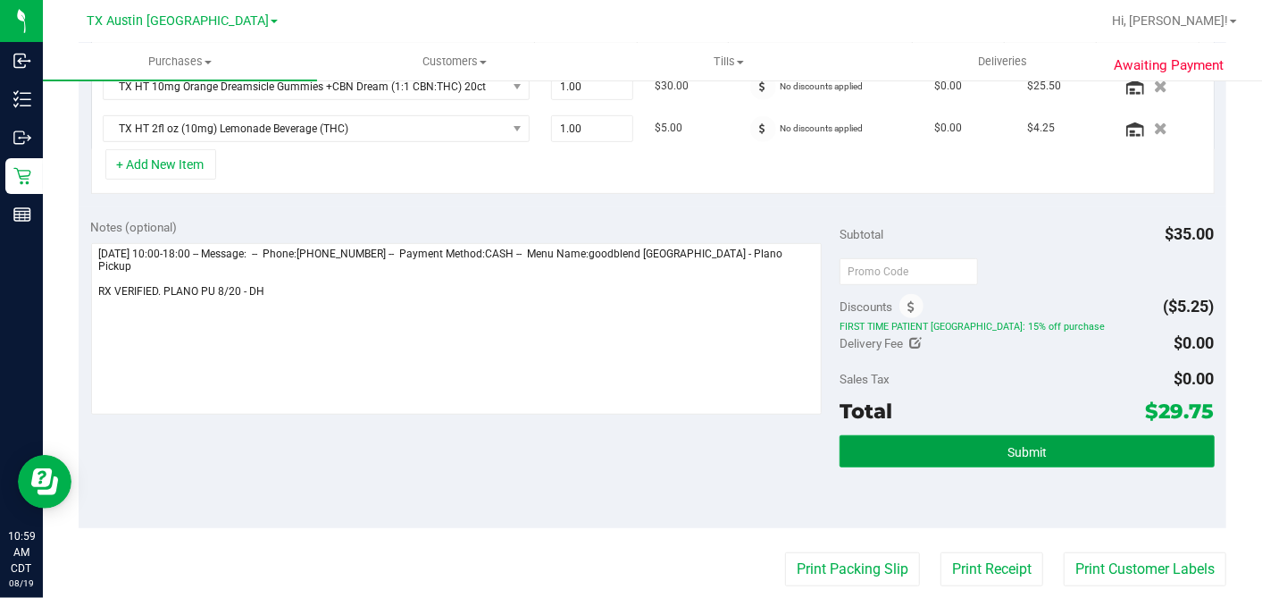
click at [1128, 461] on button "Submit" at bounding box center [1027, 451] width 374 height 32
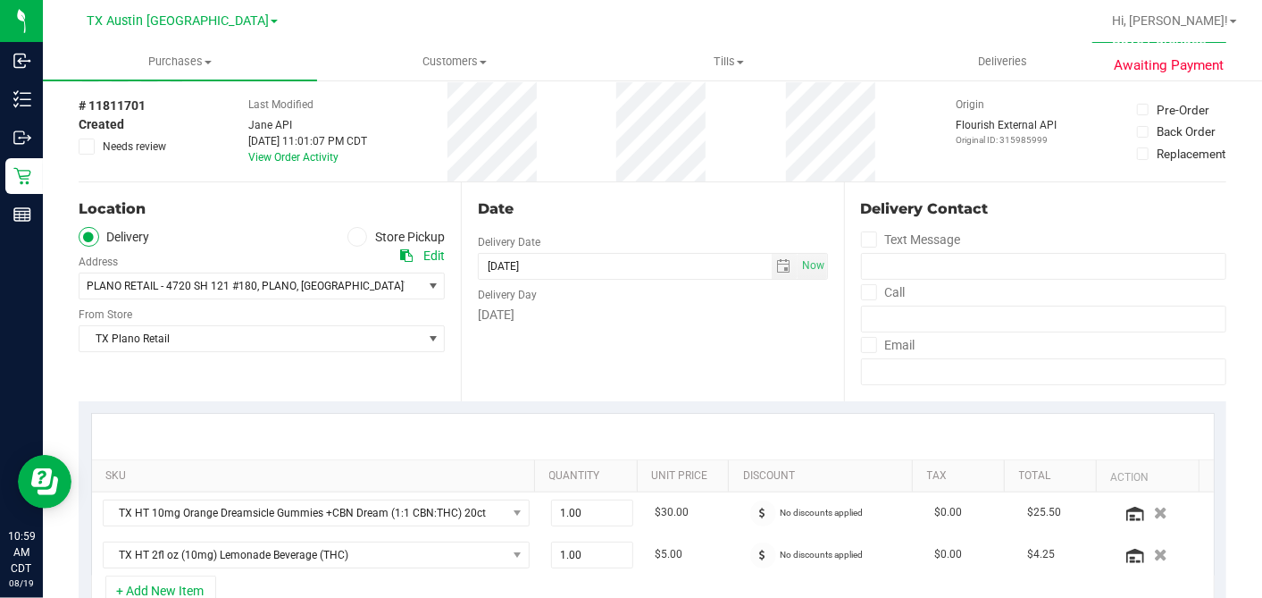
scroll to position [0, 0]
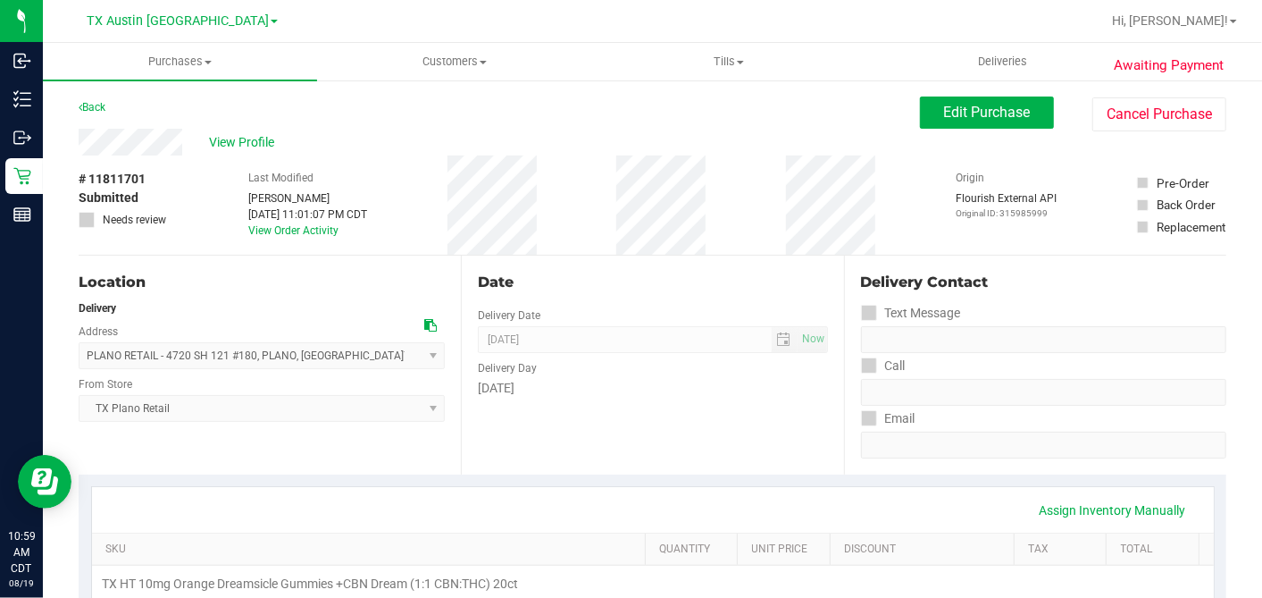
click at [264, 145] on span "View Profile" at bounding box center [244, 142] width 71 height 19
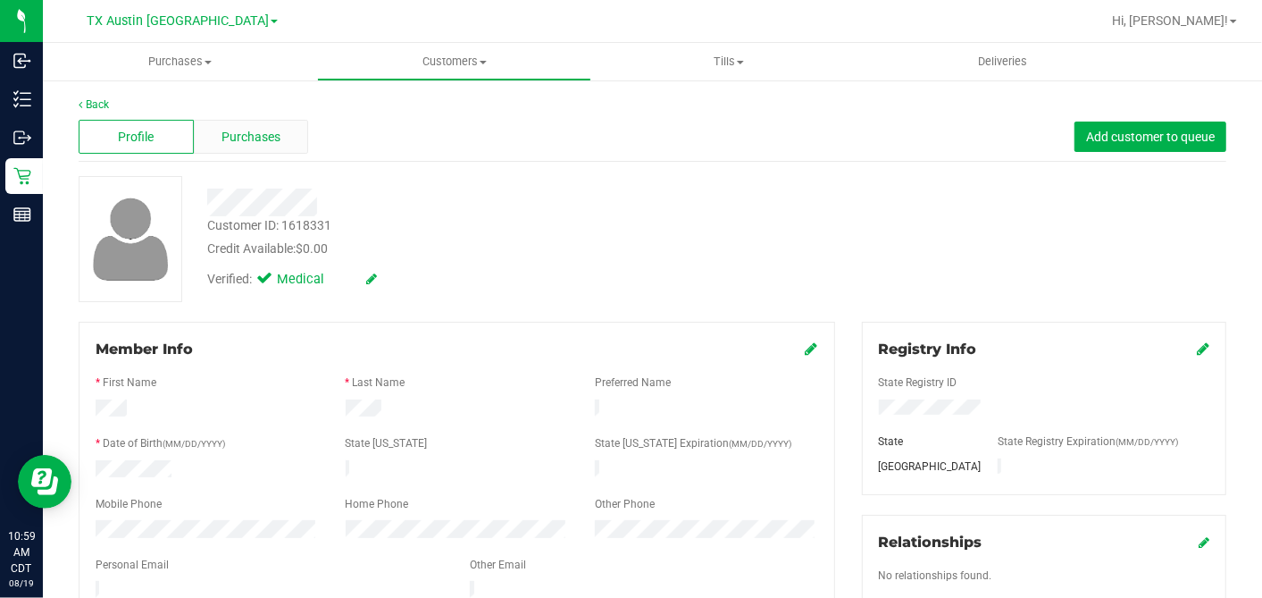
click at [263, 140] on span "Purchases" at bounding box center [251, 137] width 59 height 19
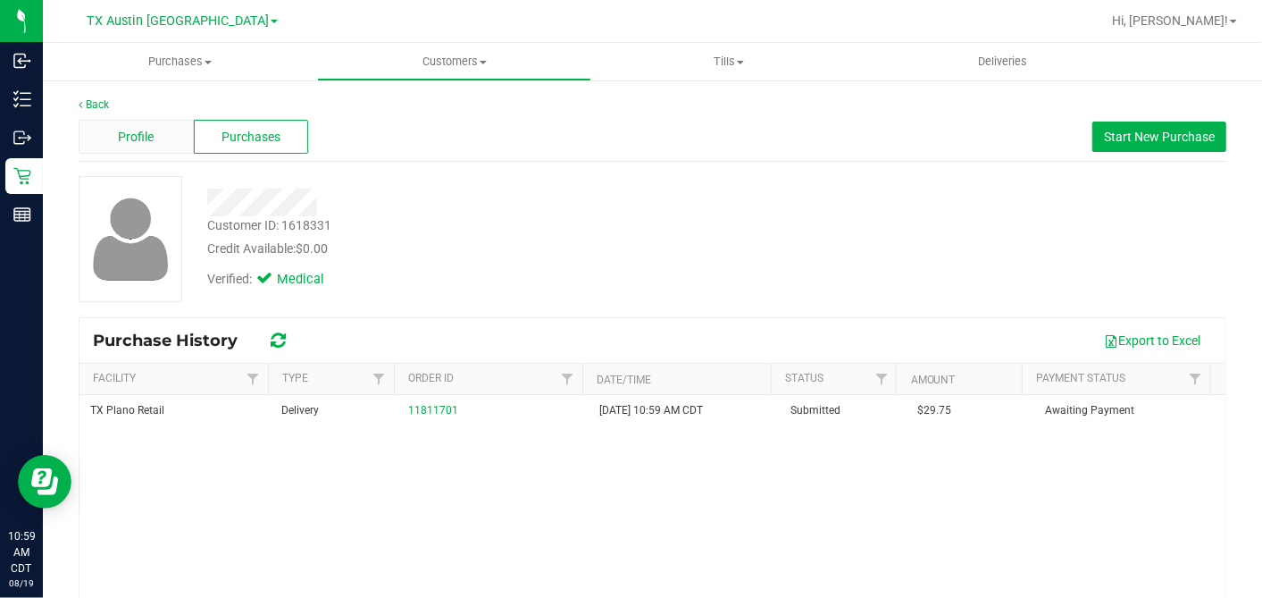
click at [164, 140] on div "Profile" at bounding box center [136, 137] width 115 height 34
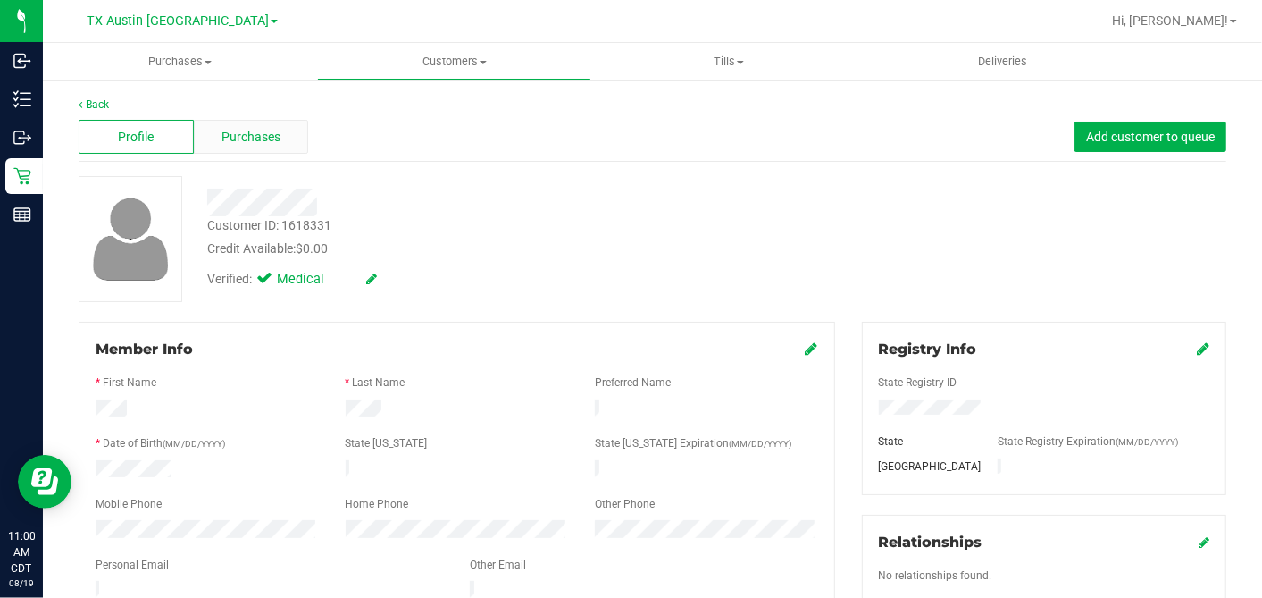
click at [296, 137] on div "Purchases" at bounding box center [251, 137] width 115 height 34
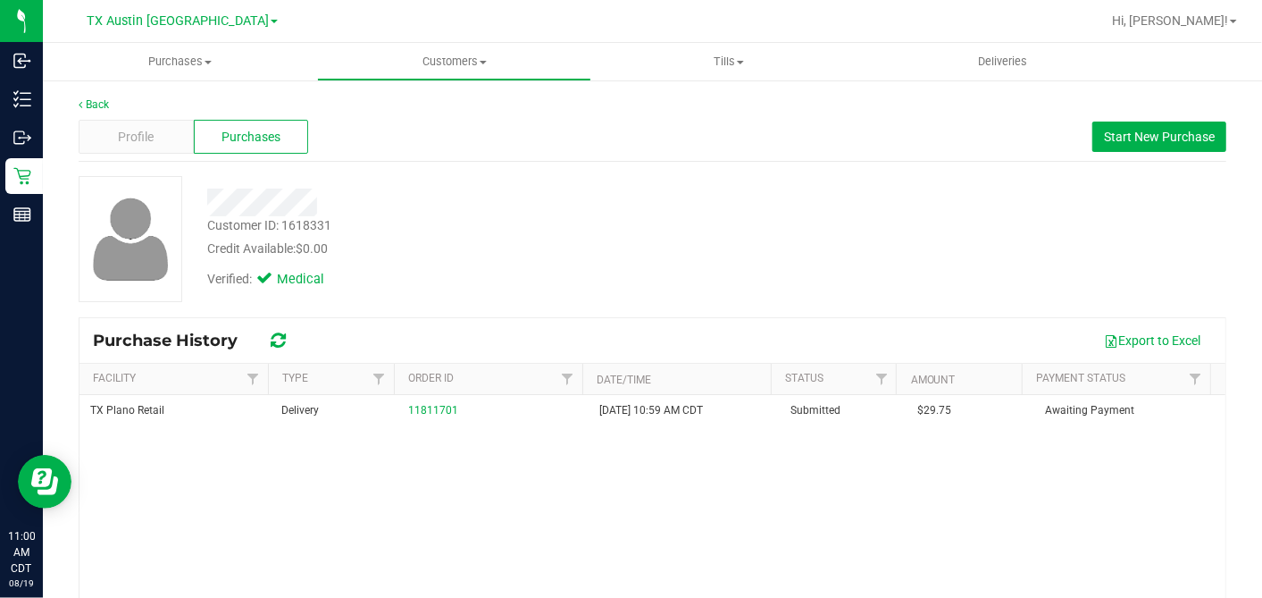
click at [918, 408] on span "$29.75" at bounding box center [935, 410] width 34 height 17
copy span "29.75"
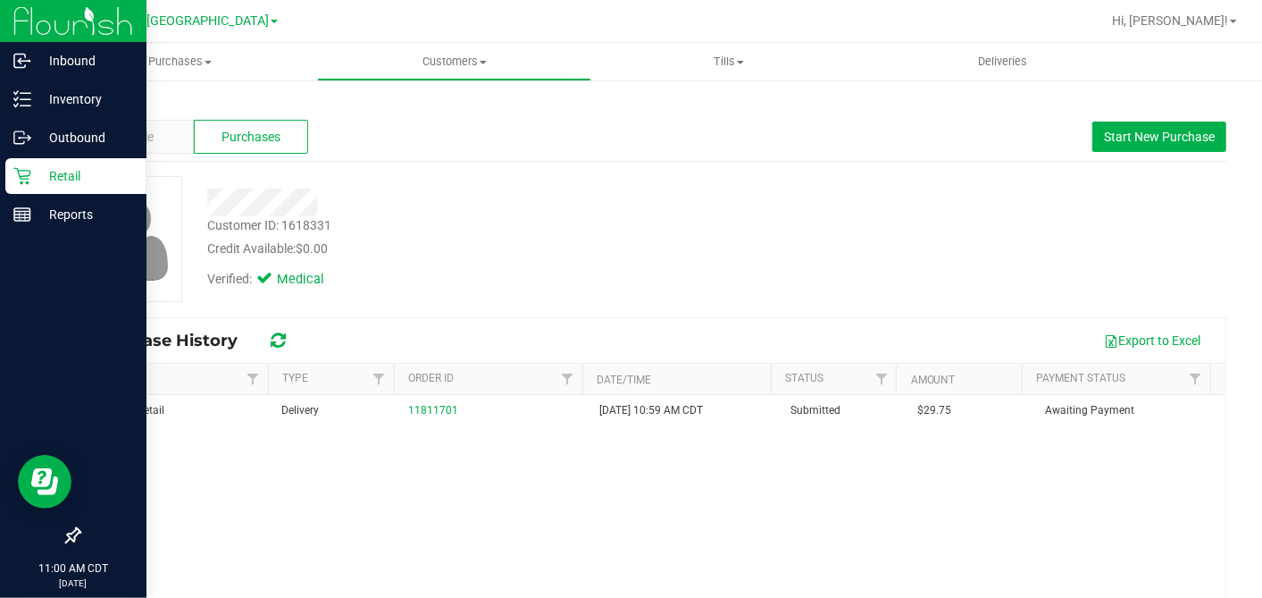
click at [28, 169] on icon at bounding box center [22, 176] width 18 height 18
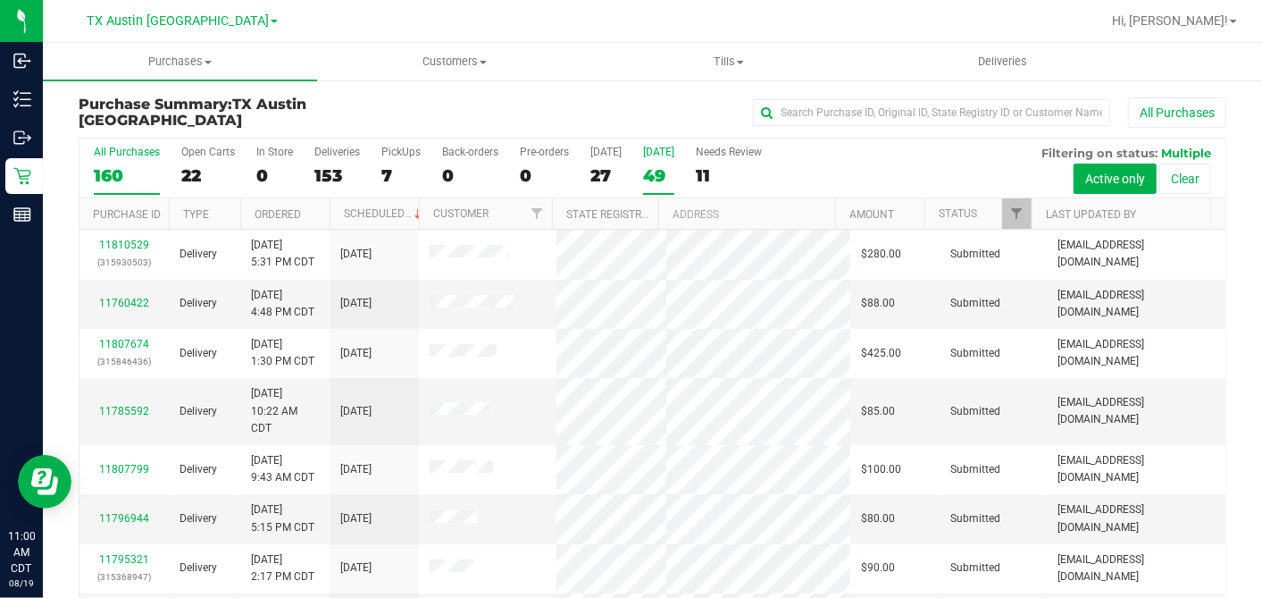
click at [650, 172] on div "49" at bounding box center [658, 175] width 31 height 21
click at [0, 0] on input "[DATE] 49" at bounding box center [0, 0] width 0 height 0
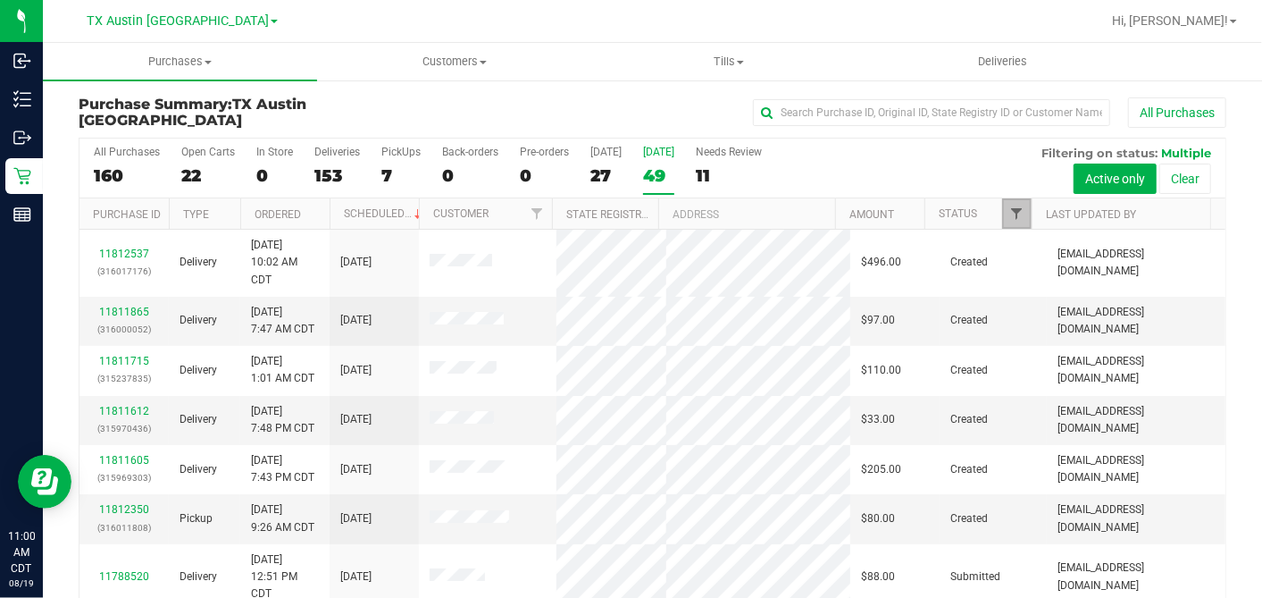
click at [1010, 206] on span "Filter" at bounding box center [1017, 213] width 14 height 14
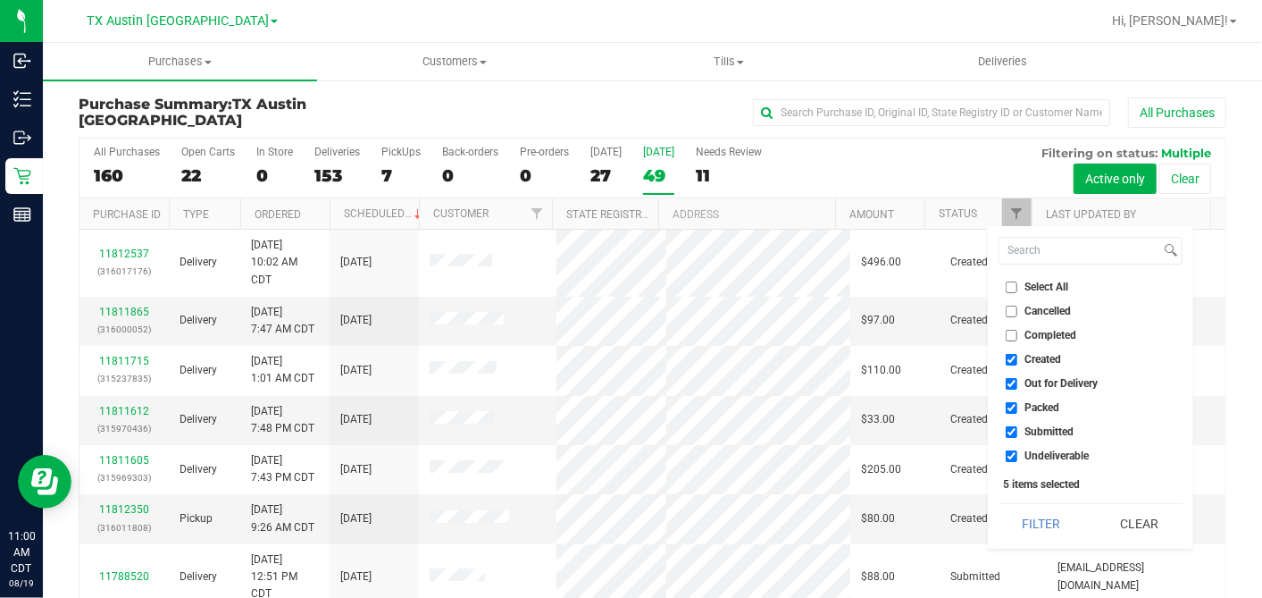
click at [1013, 283] on input "Select All" at bounding box center [1012, 287] width 12 height 12
checkbox input "true"
click at [1013, 283] on input "Select All" at bounding box center [1012, 287] width 12 height 12
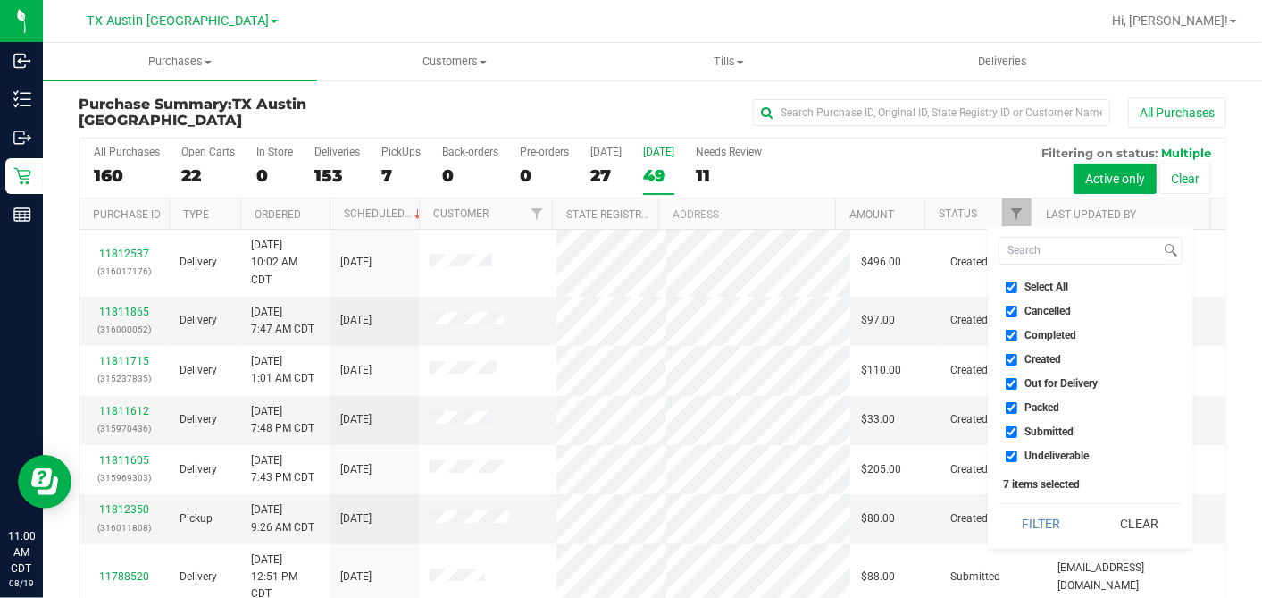
checkbox input "false"
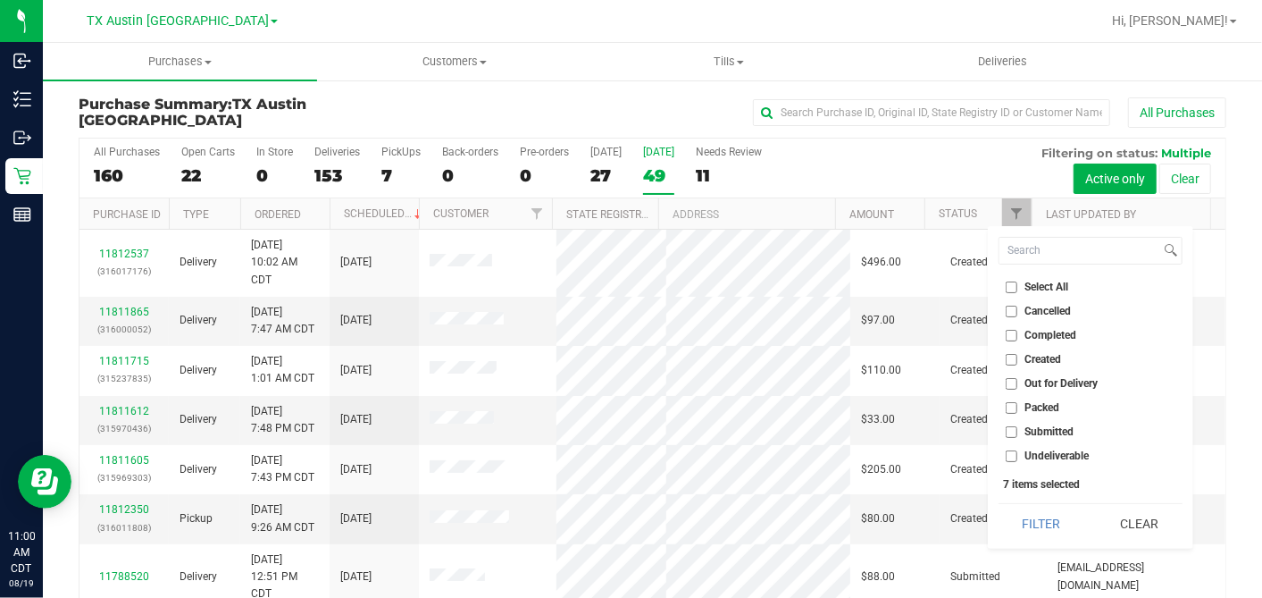
checkbox input "false"
click at [1014, 354] on input "Created" at bounding box center [1012, 360] width 12 height 12
checkbox input "true"
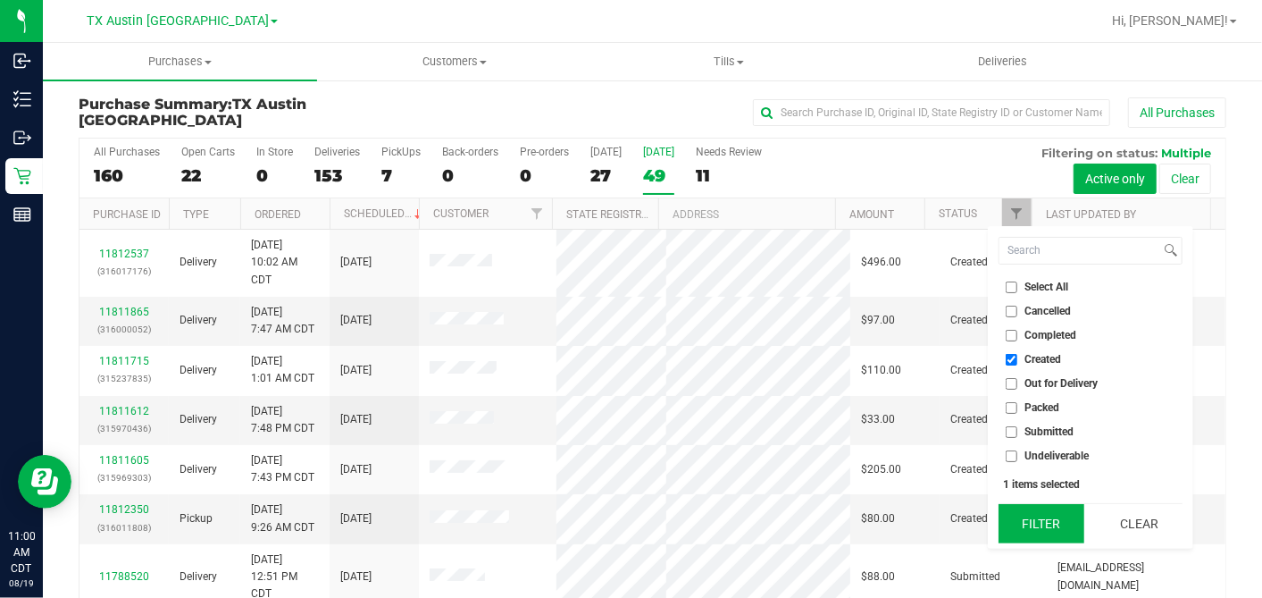
click at [1044, 518] on button "Filter" at bounding box center [1042, 523] width 86 height 39
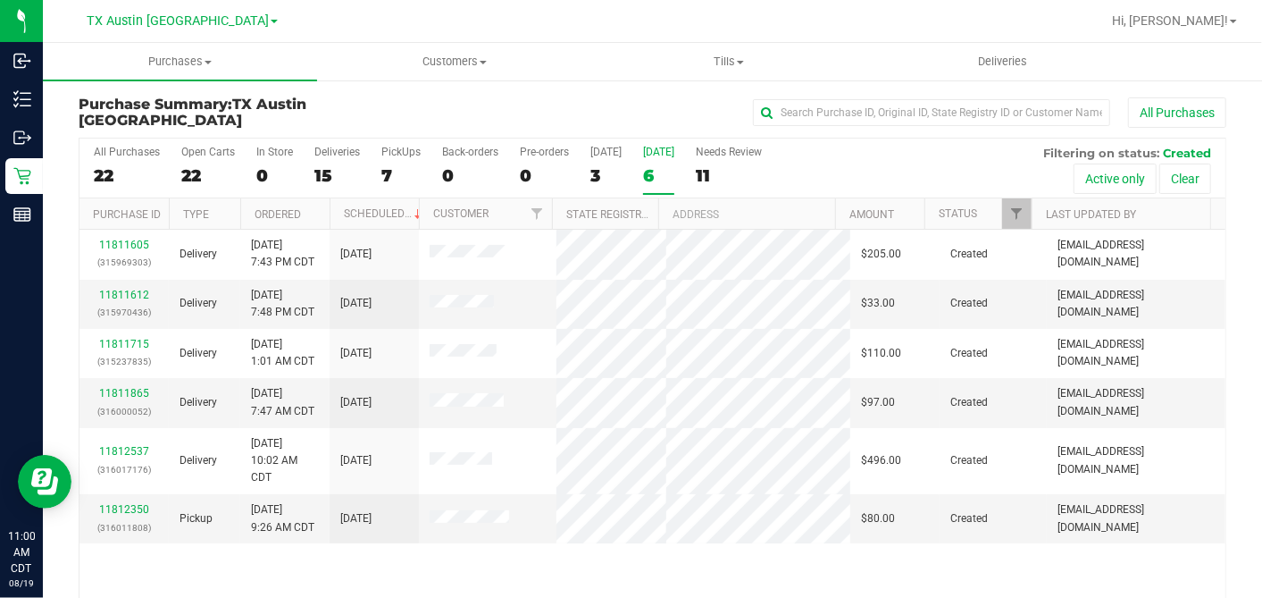
click at [319, 213] on th "Ordered" at bounding box center [284, 213] width 89 height 31
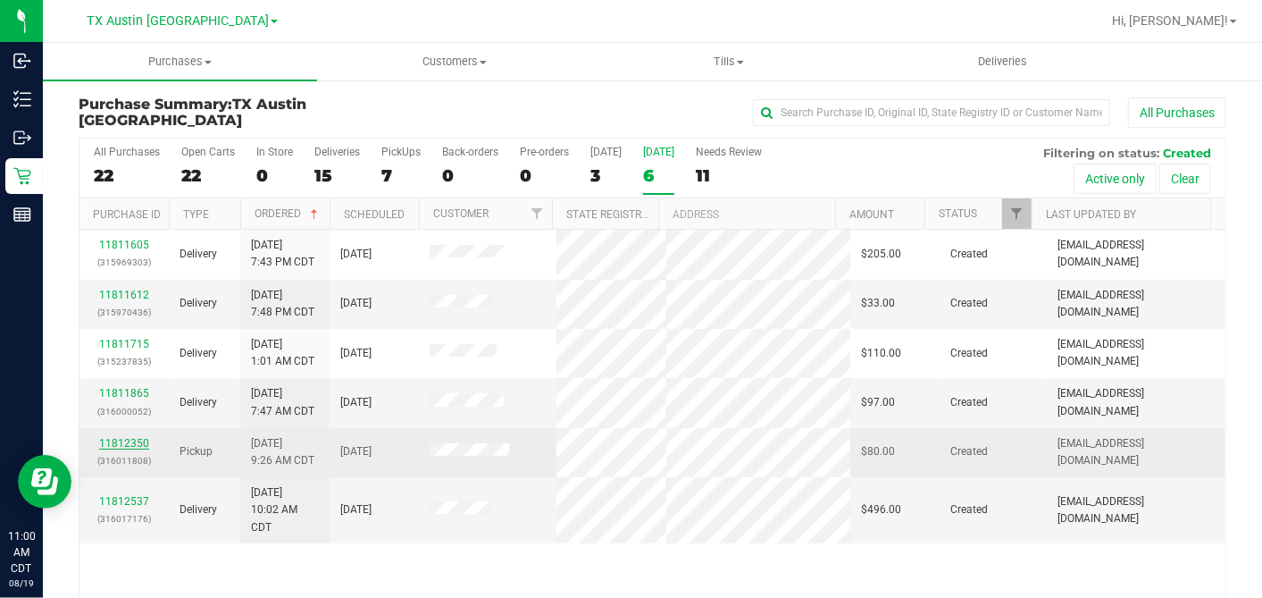
click at [114, 437] on link "11812350" at bounding box center [124, 443] width 50 height 13
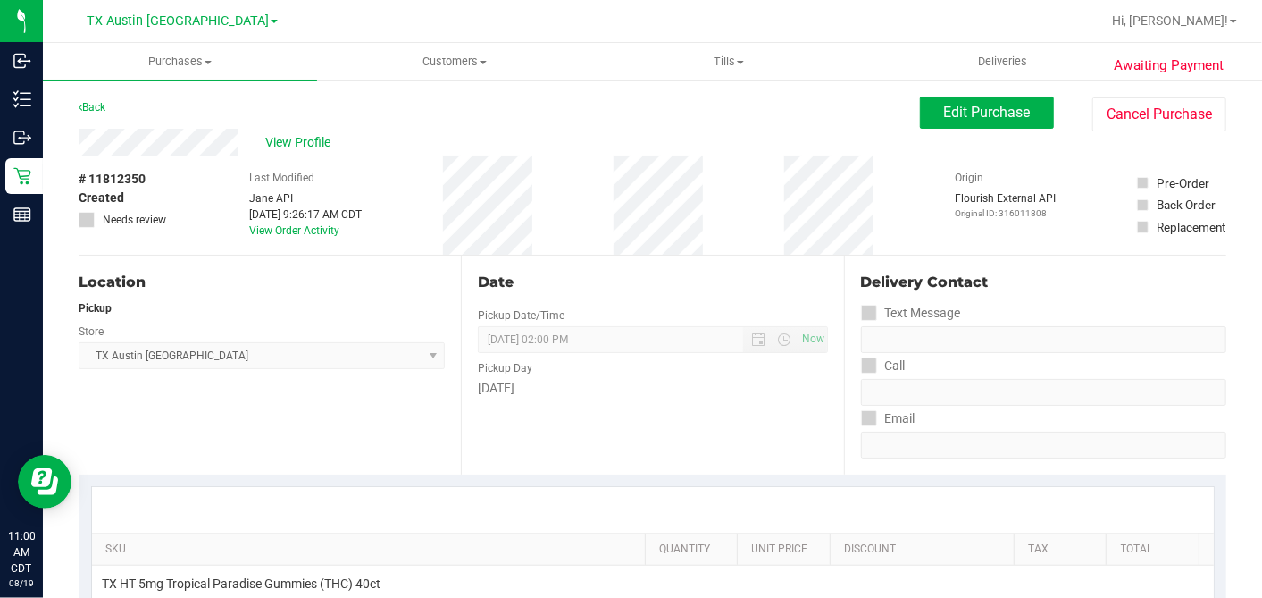
click at [199, 172] on div "# 11812350 Created Needs review Last Modified [PERSON_NAME] API [DATE] 9:26:17 …" at bounding box center [653, 204] width 1148 height 99
click at [1000, 104] on span "Edit Purchase" at bounding box center [987, 112] width 87 height 17
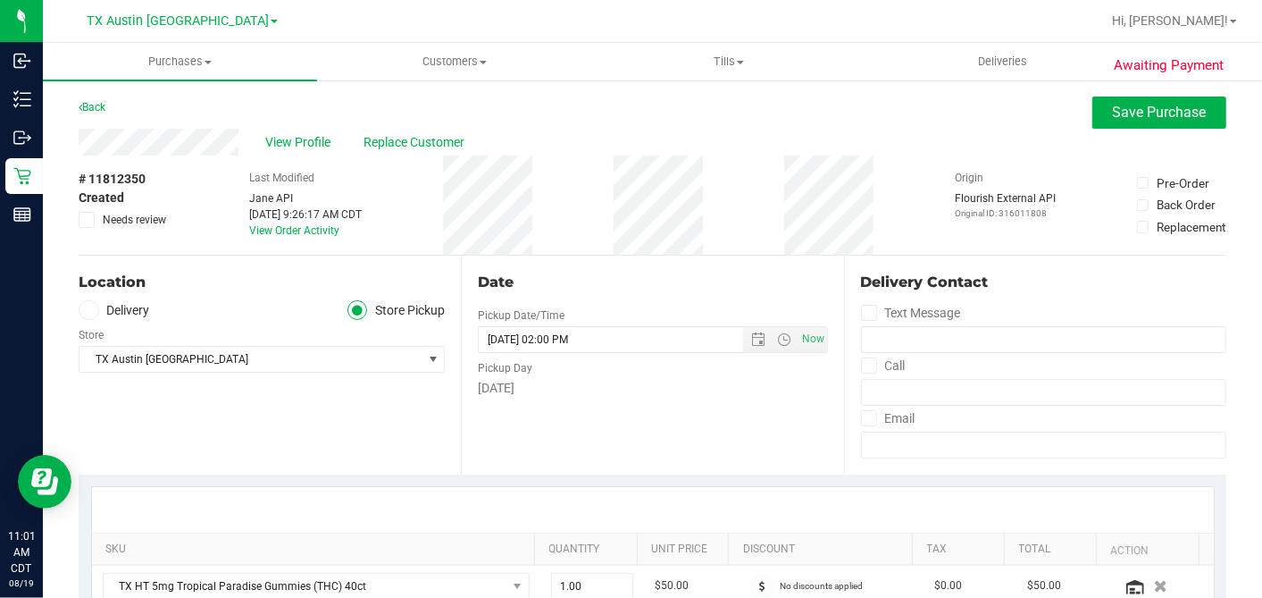
click at [98, 314] on label "Delivery" at bounding box center [114, 310] width 71 height 21
click at [0, 0] on input "Delivery" at bounding box center [0, 0] width 0 height 0
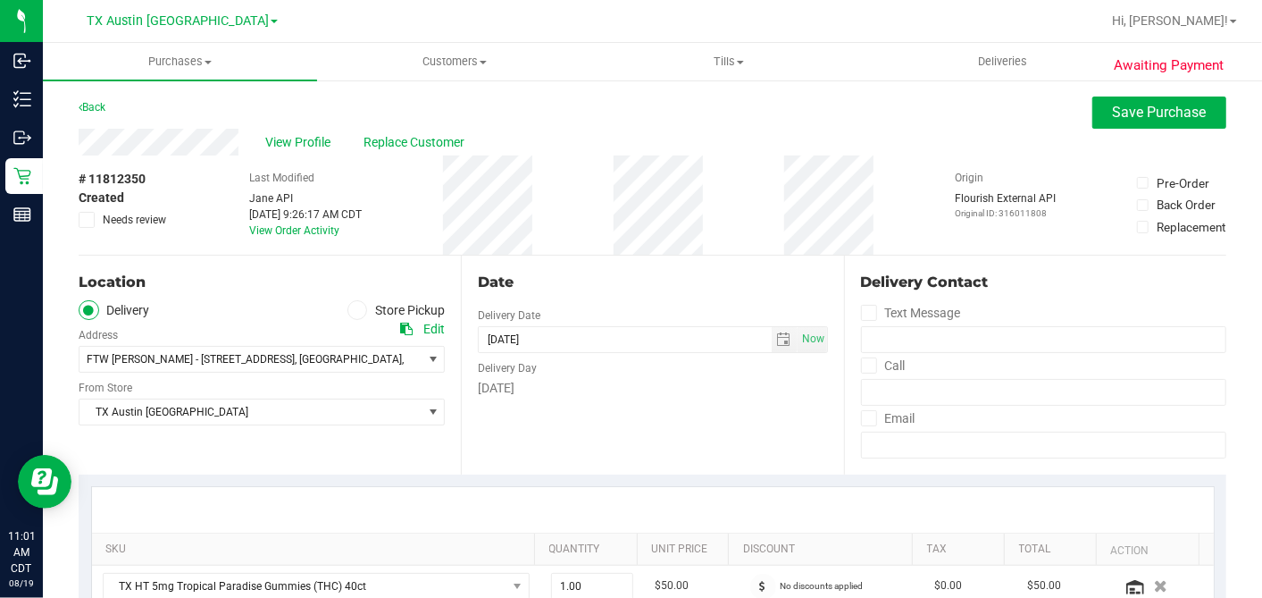
click at [599, 449] on div "Date Delivery Date [DATE] Now [DATE] 02:00 PM Now Delivery Day [DATE]" at bounding box center [652, 365] width 382 height 219
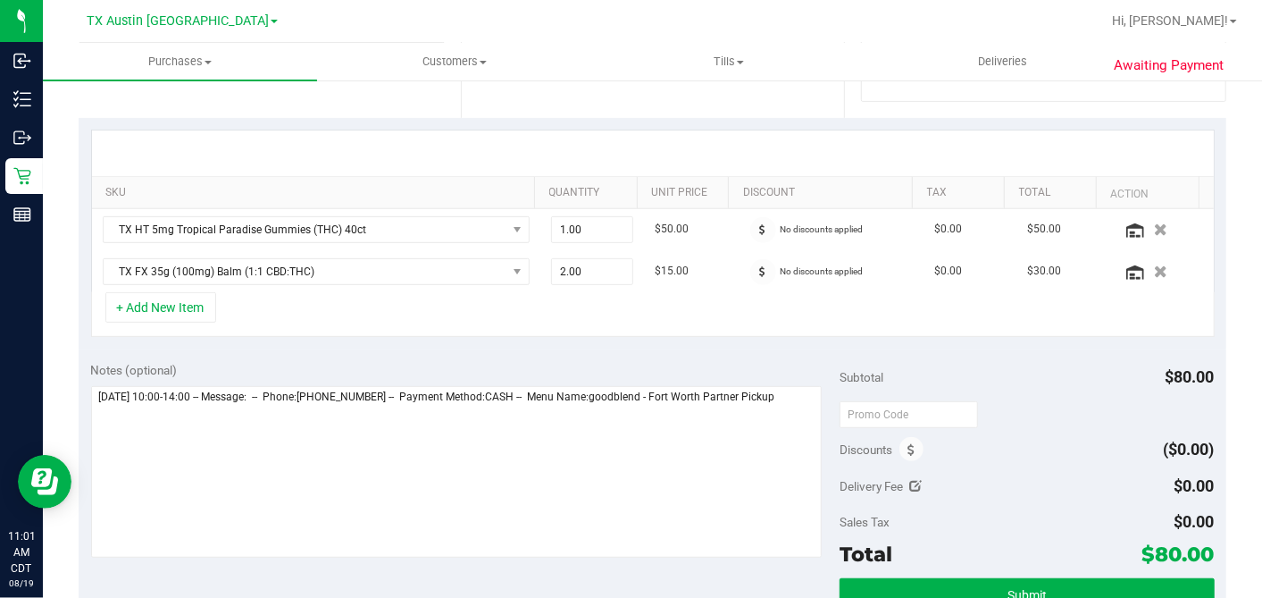
scroll to position [397, 0]
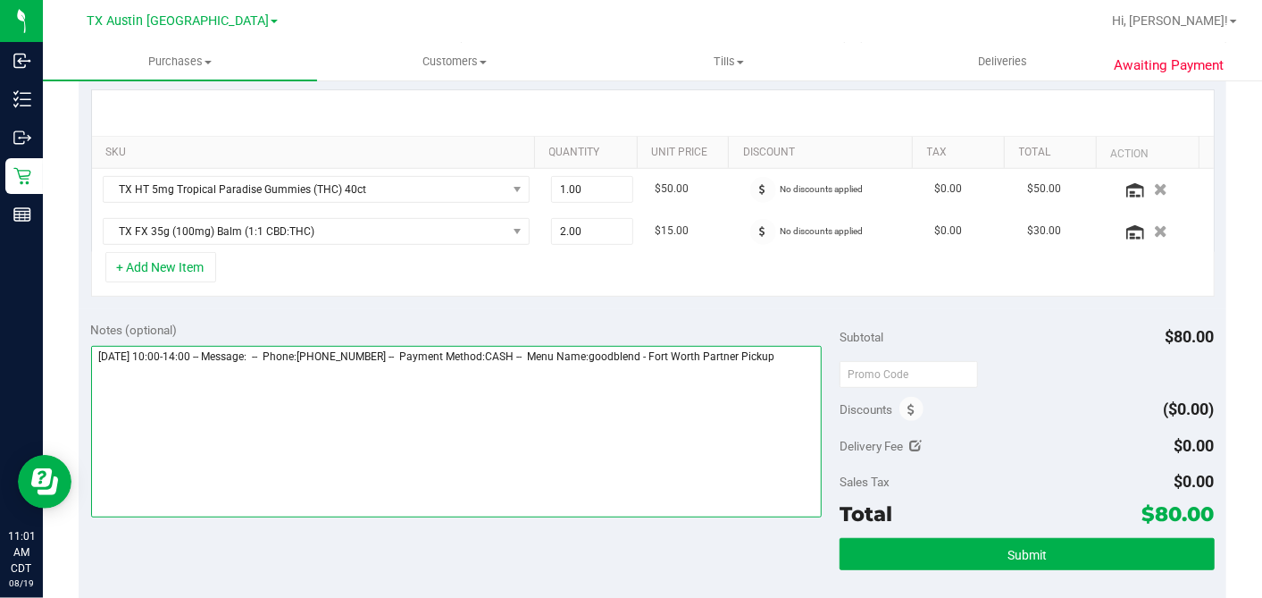
click at [720, 373] on textarea at bounding box center [457, 432] width 732 height 172
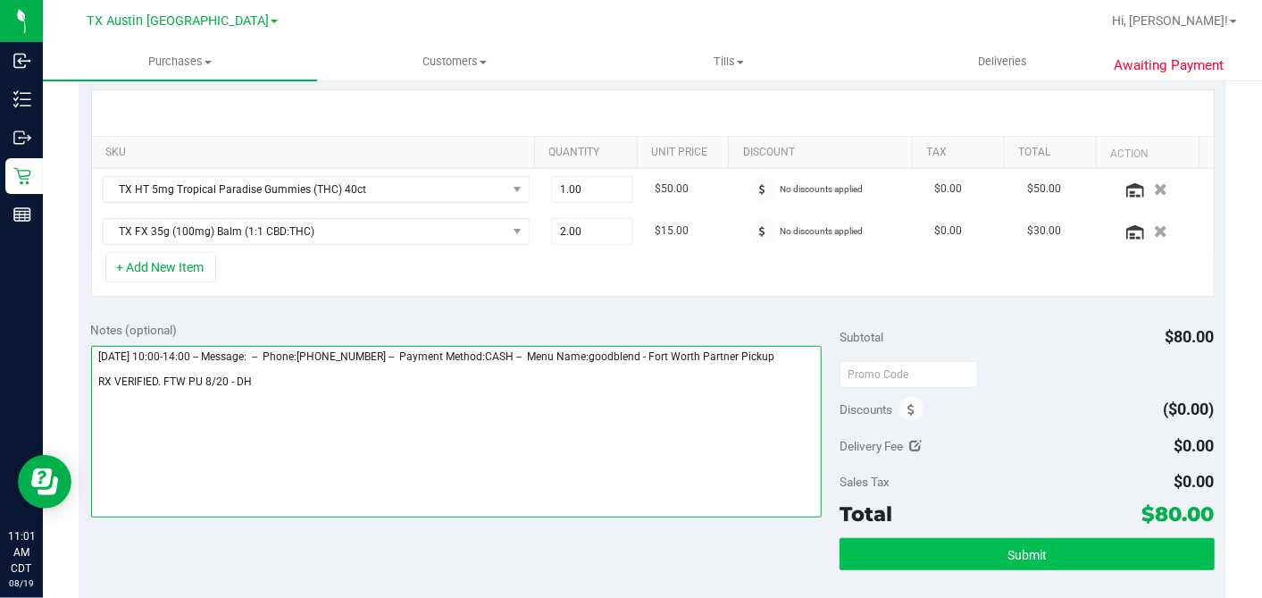
type textarea "[DATE] 10:00-14:00 -- Message: -- Phone:[PHONE_NUMBER] -- Payment Method:CASH -…"
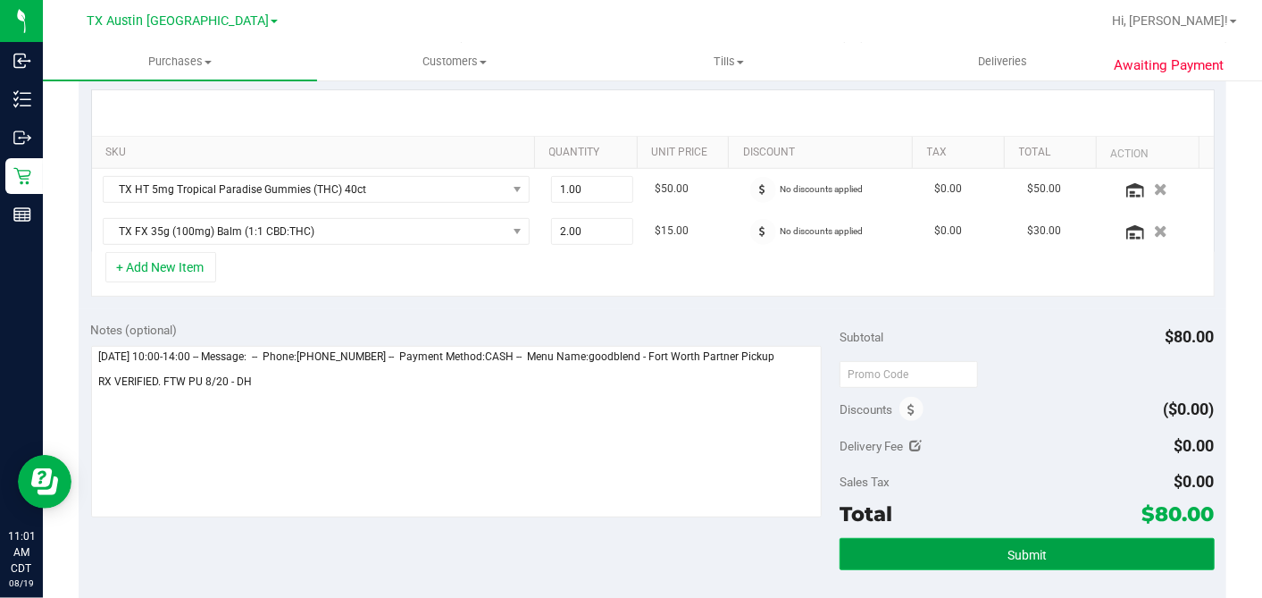
drag, startPoint x: 999, startPoint y: 549, endPoint x: 881, endPoint y: 534, distance: 118.8
click at [1008, 549] on span "Submit" at bounding box center [1027, 555] width 39 height 14
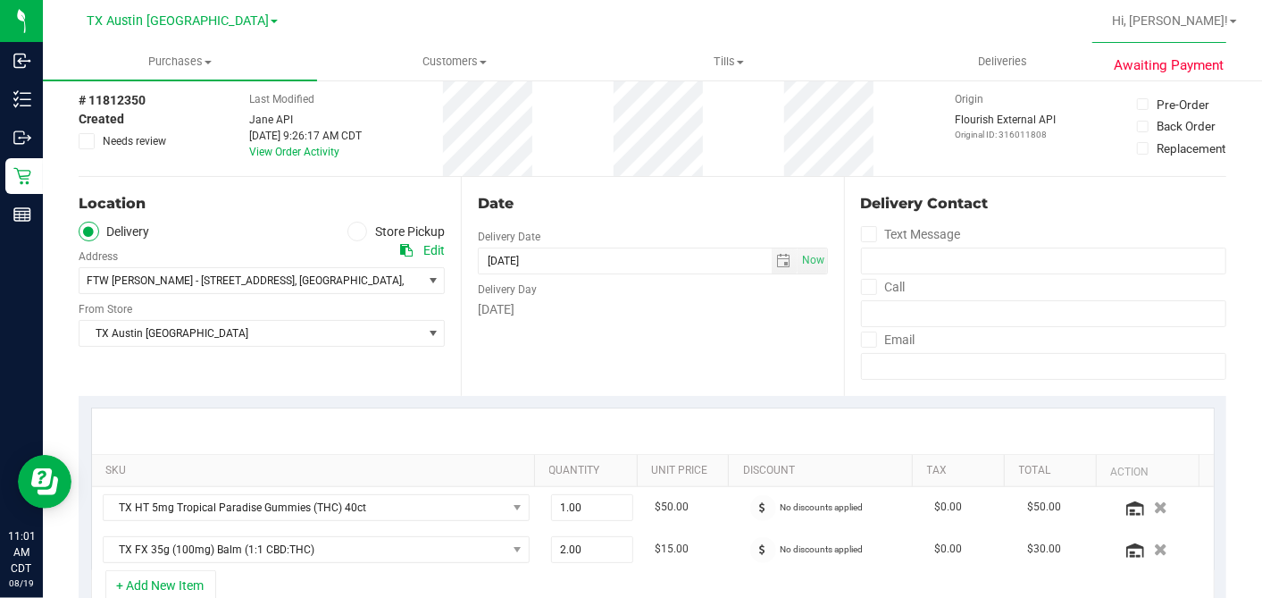
scroll to position [0, 0]
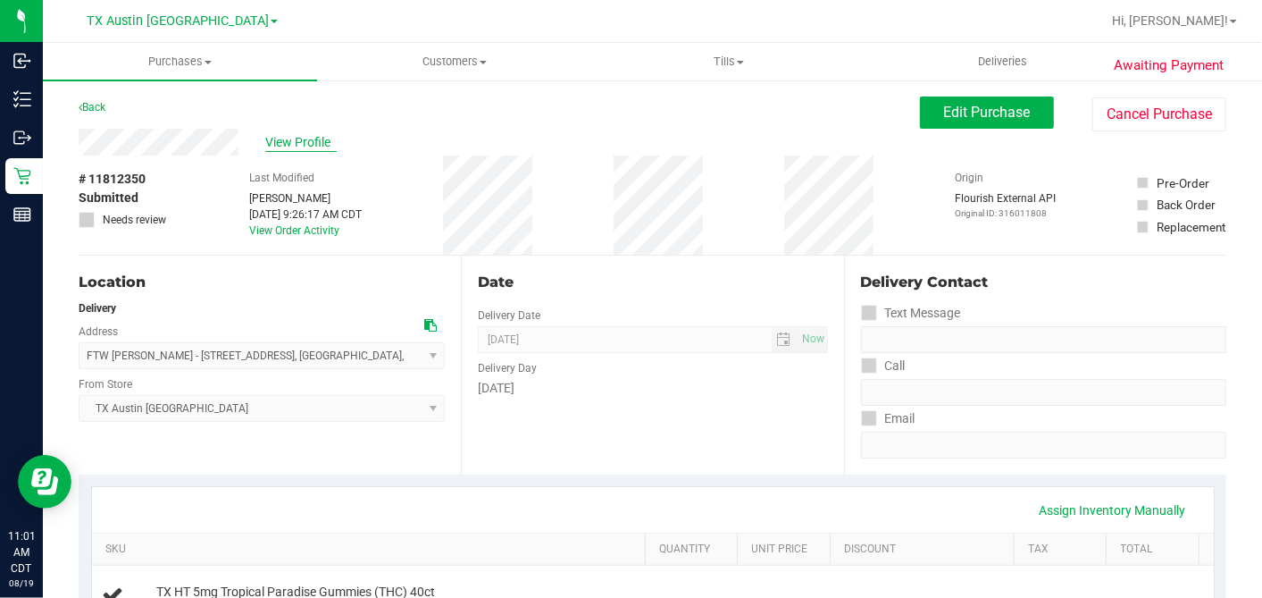
click at [294, 138] on span "View Profile" at bounding box center [300, 142] width 71 height 19
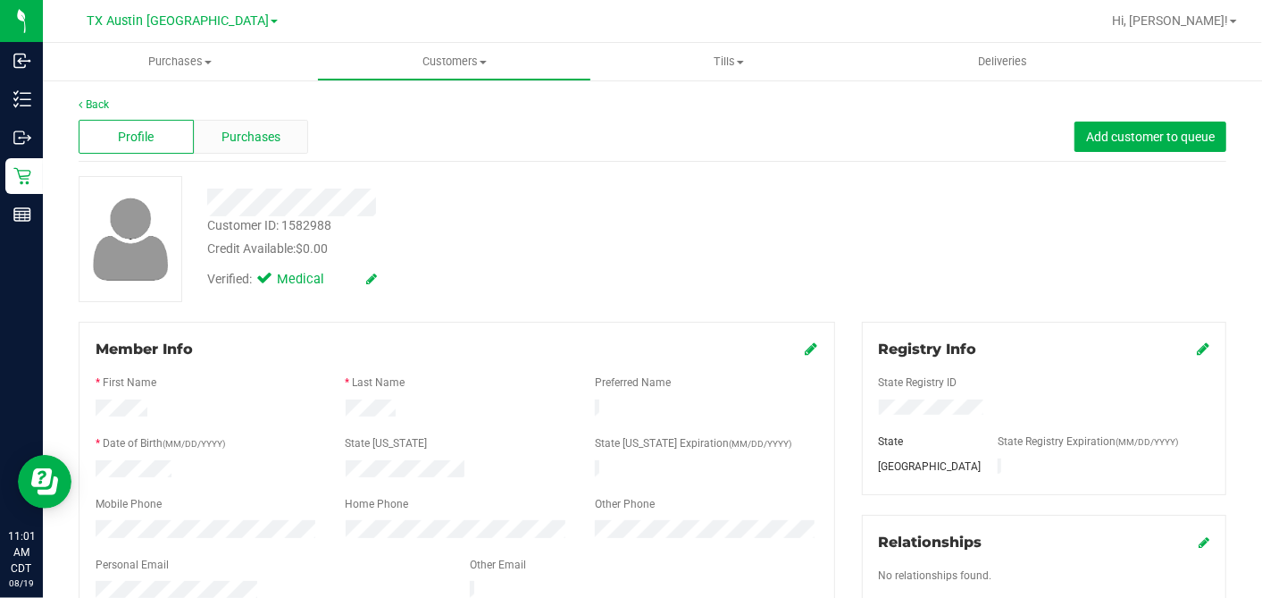
click at [267, 138] on span "Purchases" at bounding box center [251, 137] width 59 height 19
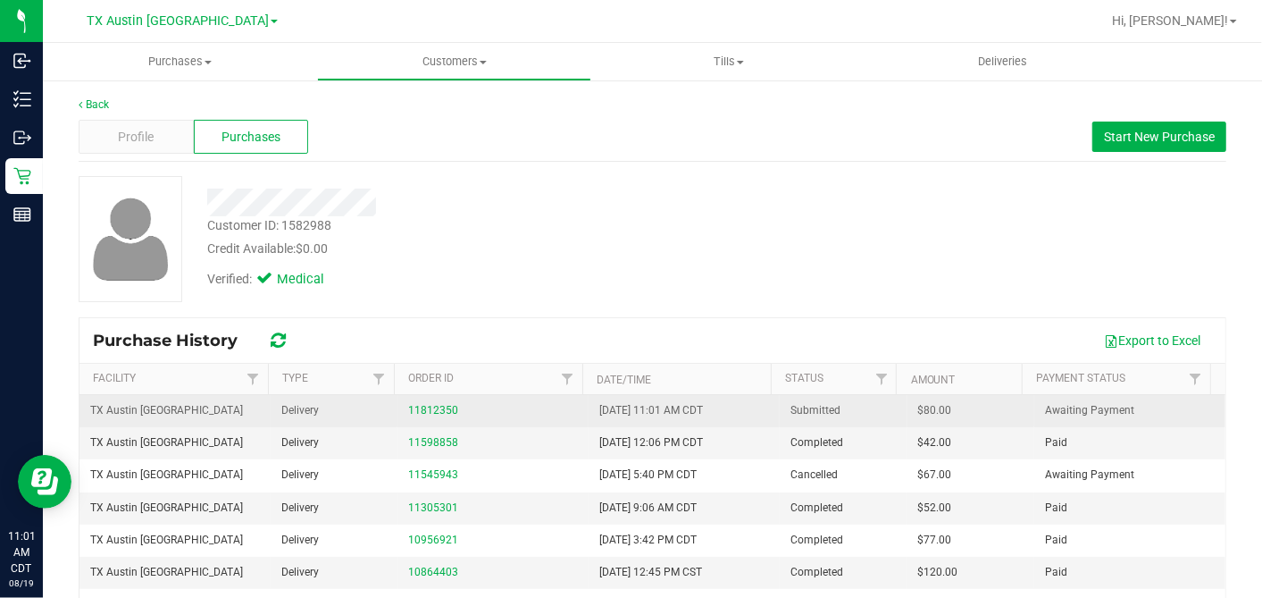
click at [918, 409] on span "$80.00" at bounding box center [935, 410] width 34 height 17
copy span "80.00"
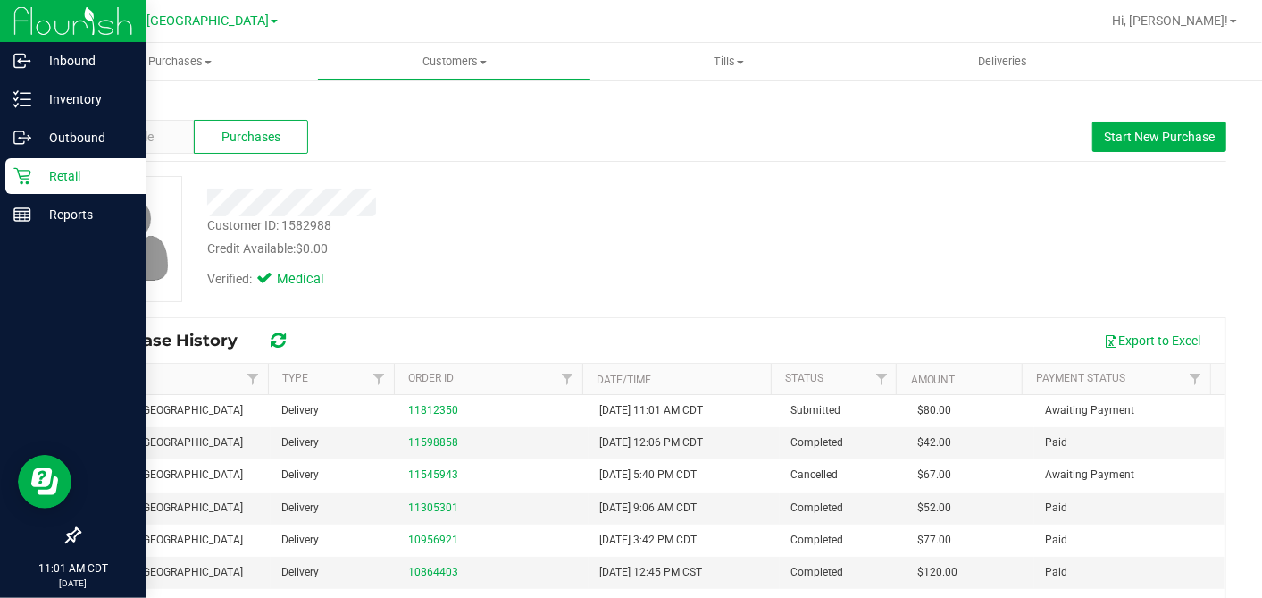
click at [20, 179] on icon at bounding box center [21, 176] width 17 height 17
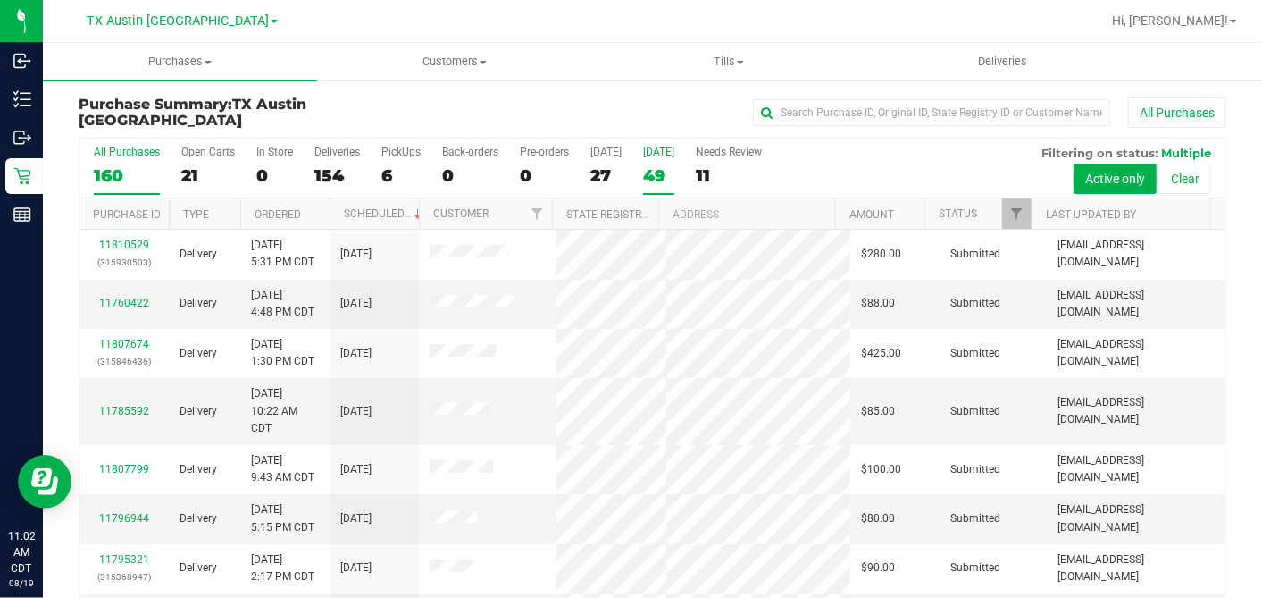
click at [648, 168] on div "49" at bounding box center [658, 175] width 31 height 21
click at [0, 0] on input "[DATE] 49" at bounding box center [0, 0] width 0 height 0
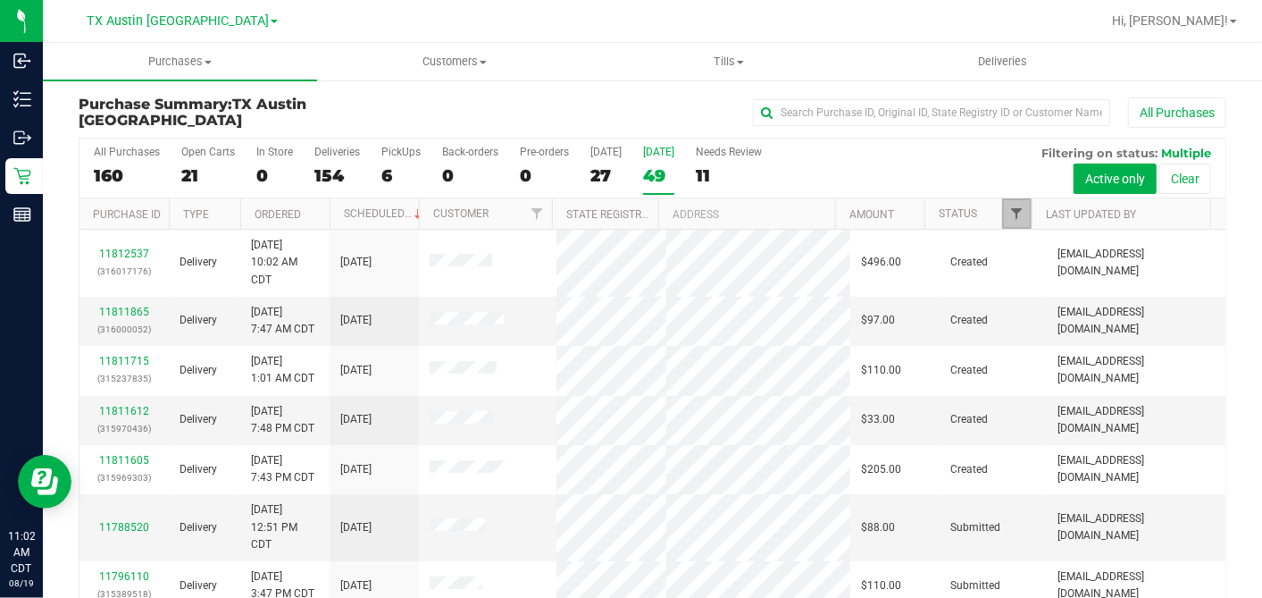
click at [1010, 212] on span "Filter" at bounding box center [1017, 213] width 14 height 14
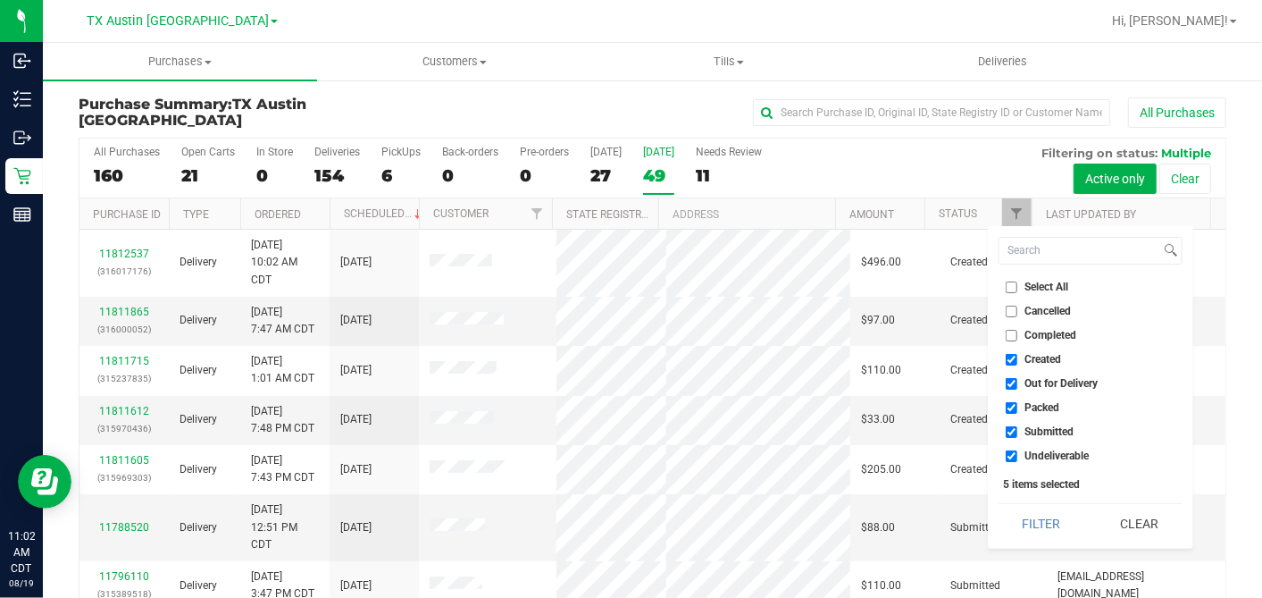
click at [1008, 286] on input "Select All" at bounding box center [1012, 287] width 12 height 12
checkbox input "true"
click at [1008, 286] on input "Select All" at bounding box center [1012, 287] width 12 height 12
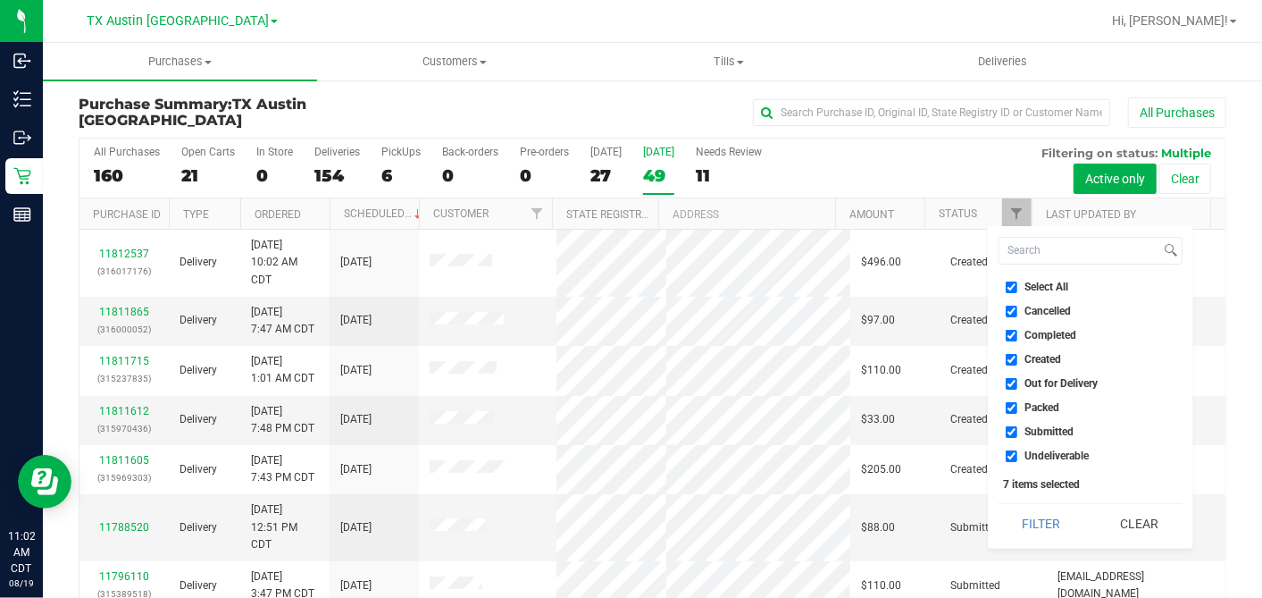
checkbox input "false"
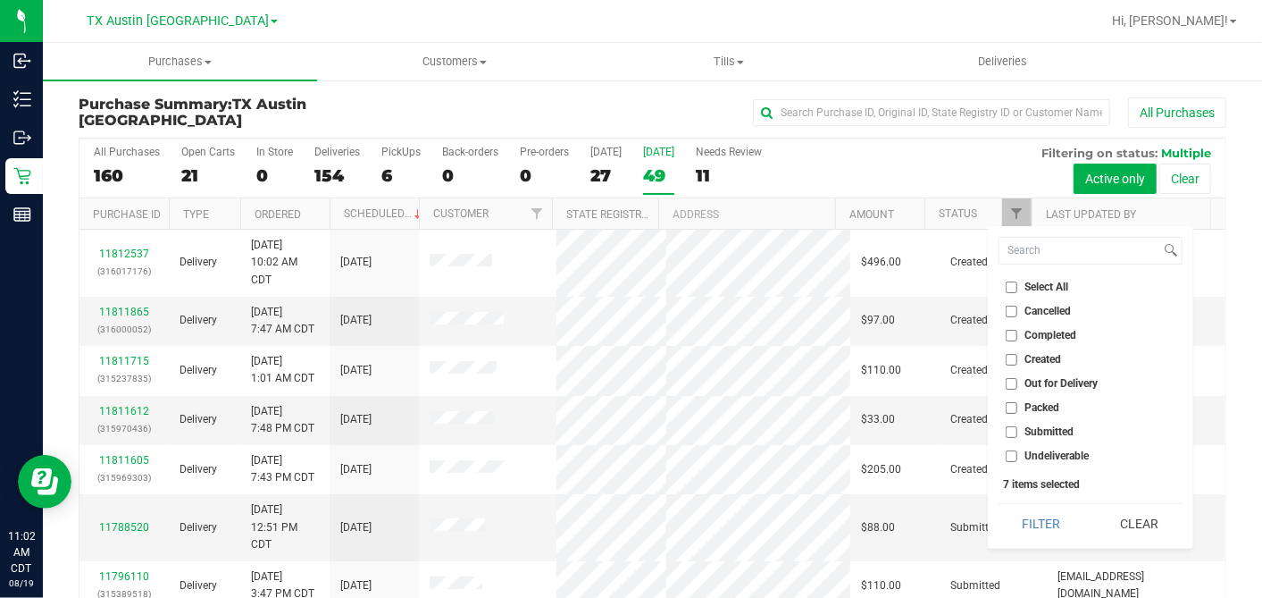
checkbox input "false"
click at [1015, 360] on input "Created" at bounding box center [1012, 360] width 12 height 12
checkbox input "true"
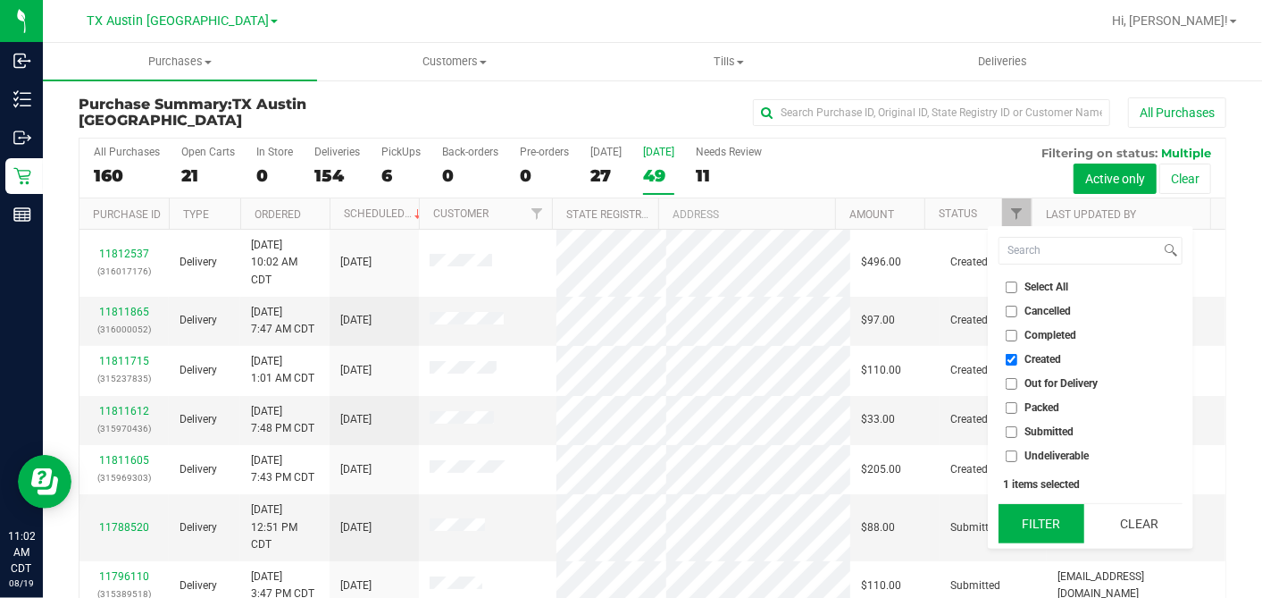
click at [1018, 507] on button "Filter" at bounding box center [1042, 523] width 86 height 39
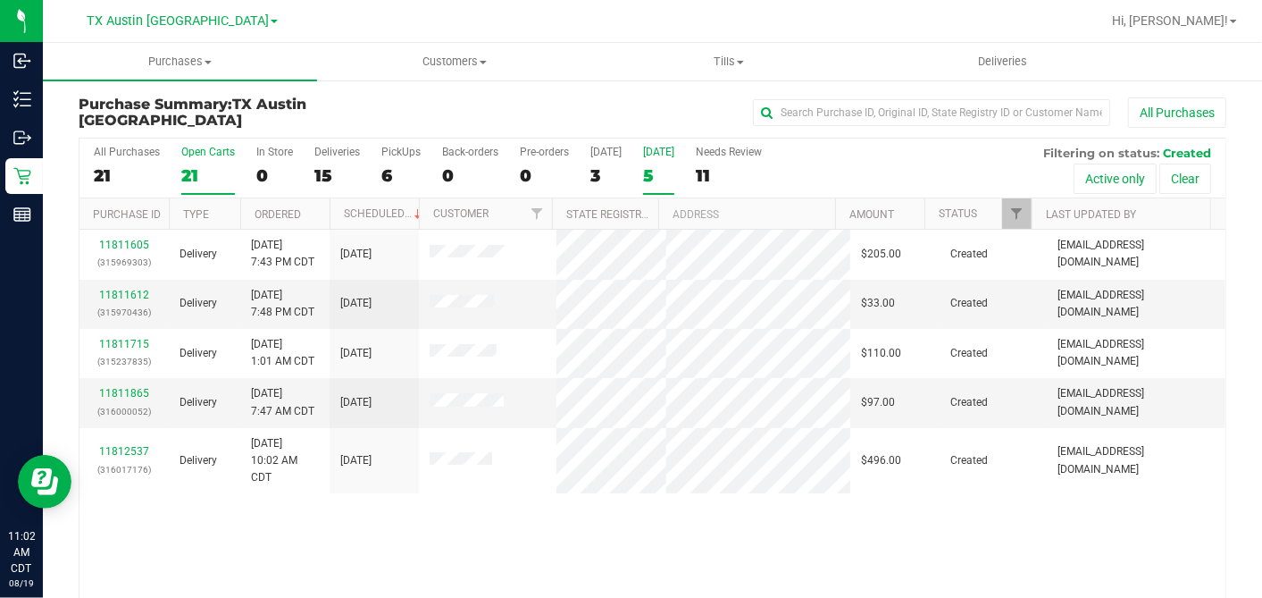
click at [193, 167] on div "21" at bounding box center [208, 175] width 54 height 21
click at [0, 0] on input "Open Carts 21" at bounding box center [0, 0] width 0 height 0
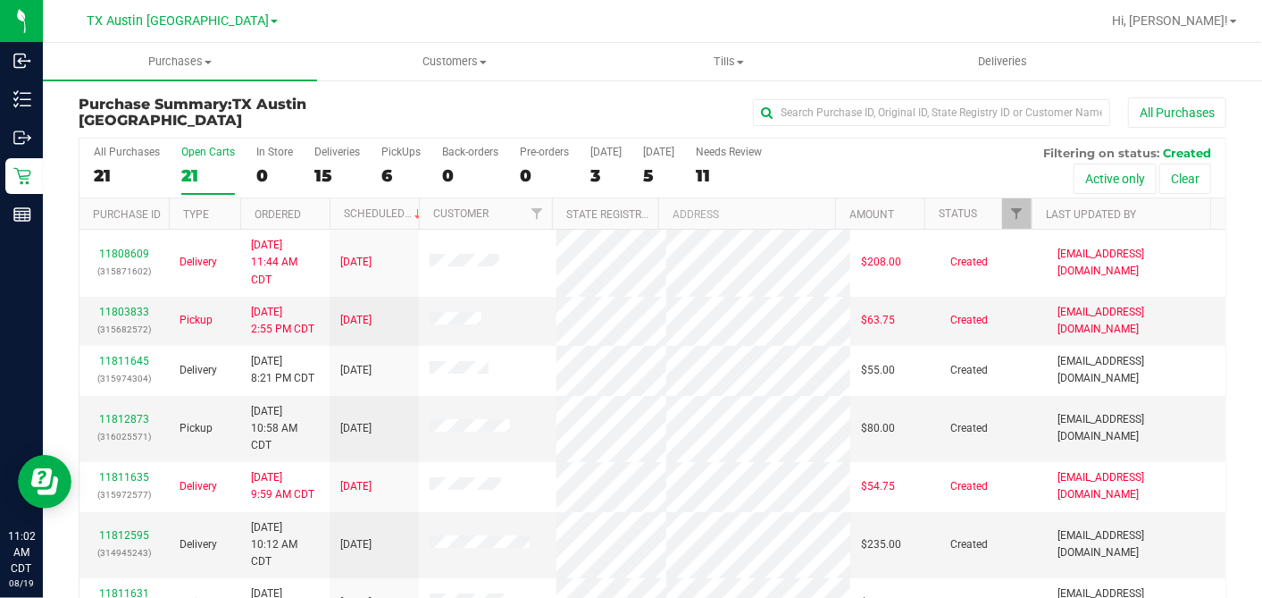
click at [315, 212] on th "Ordered" at bounding box center [284, 213] width 89 height 31
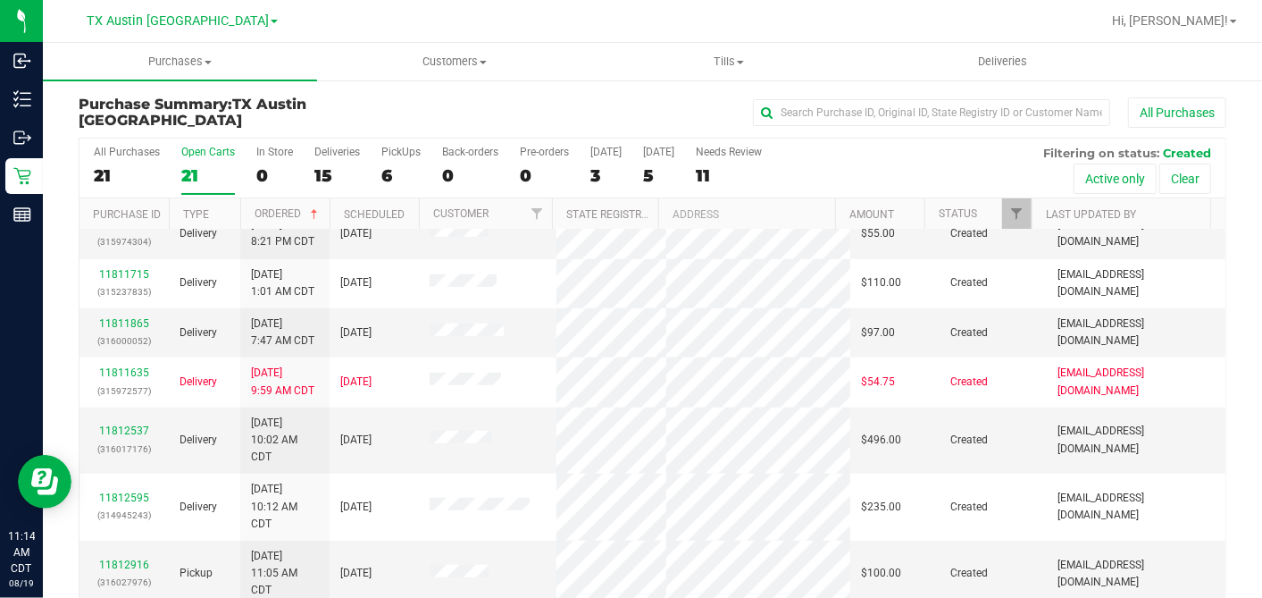
scroll to position [66, 0]
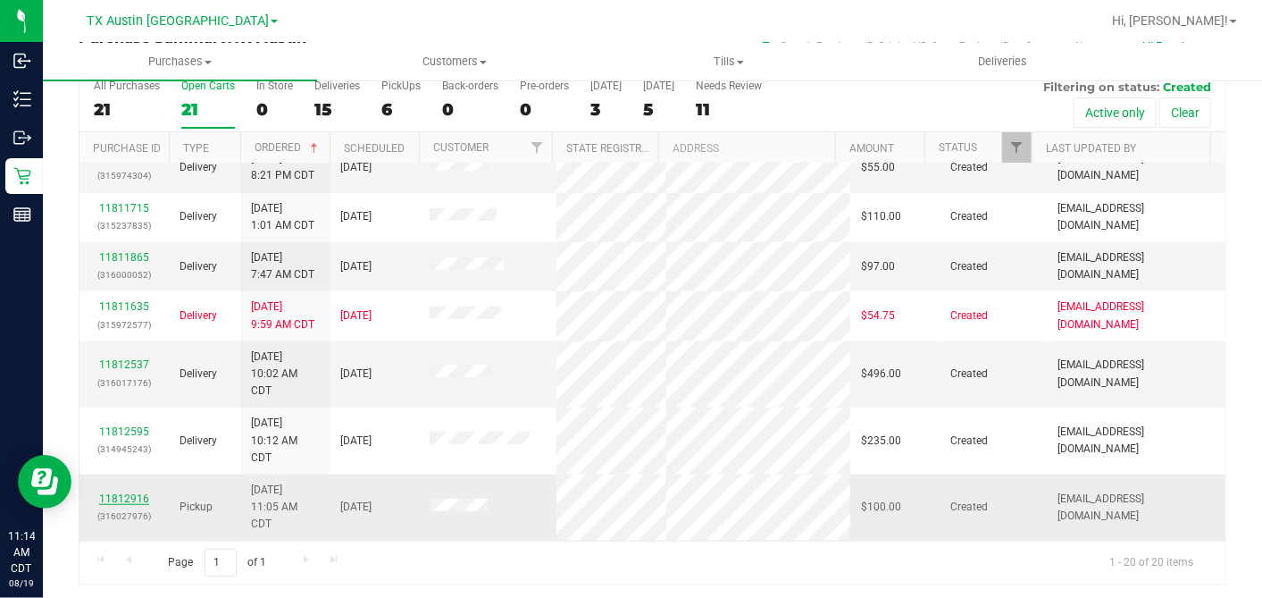
click at [132, 497] on link "11812916" at bounding box center [124, 498] width 50 height 13
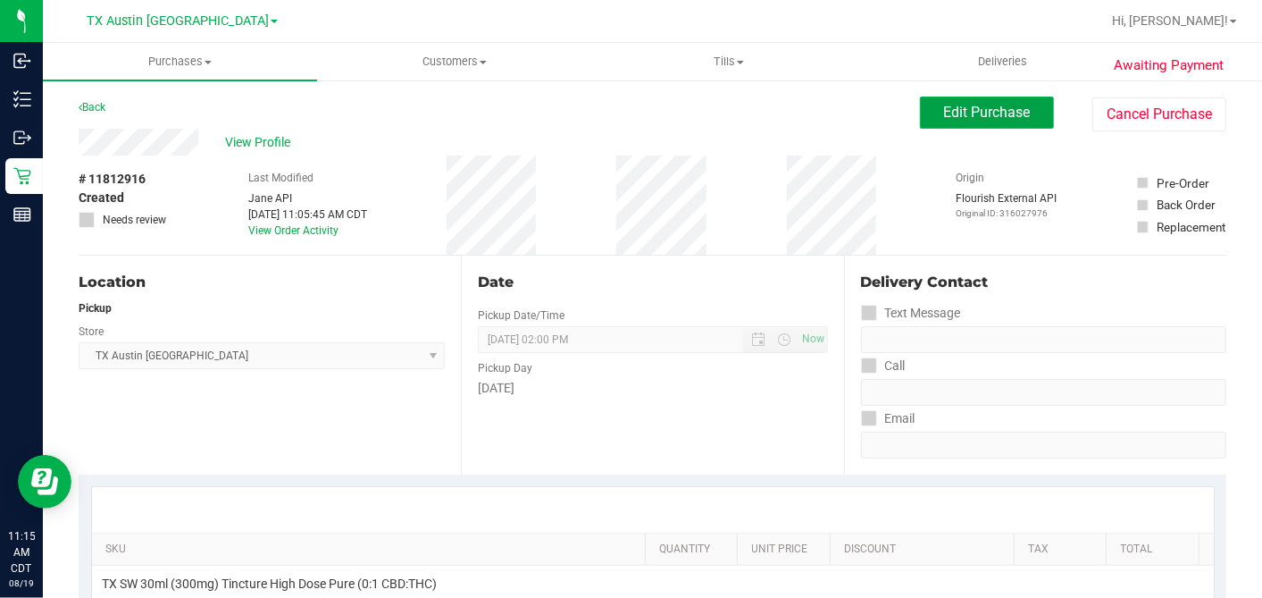
click at [968, 115] on span "Edit Purchase" at bounding box center [987, 112] width 87 height 17
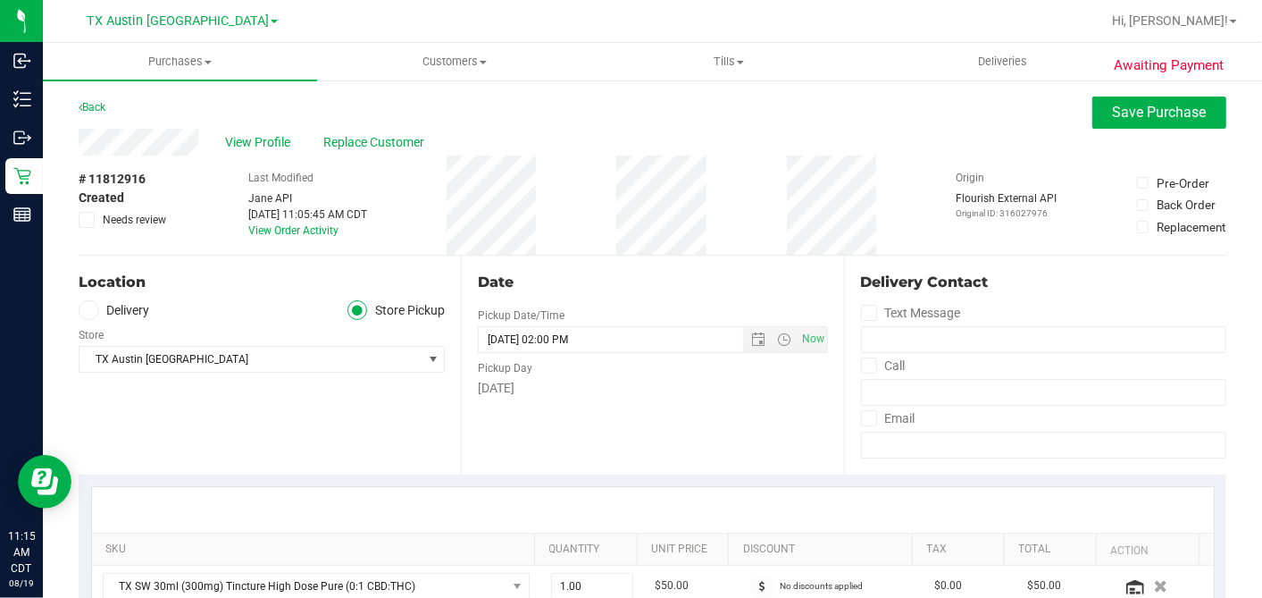
click at [127, 308] on label "Delivery" at bounding box center [114, 310] width 71 height 21
click at [0, 0] on input "Delivery" at bounding box center [0, 0] width 0 height 0
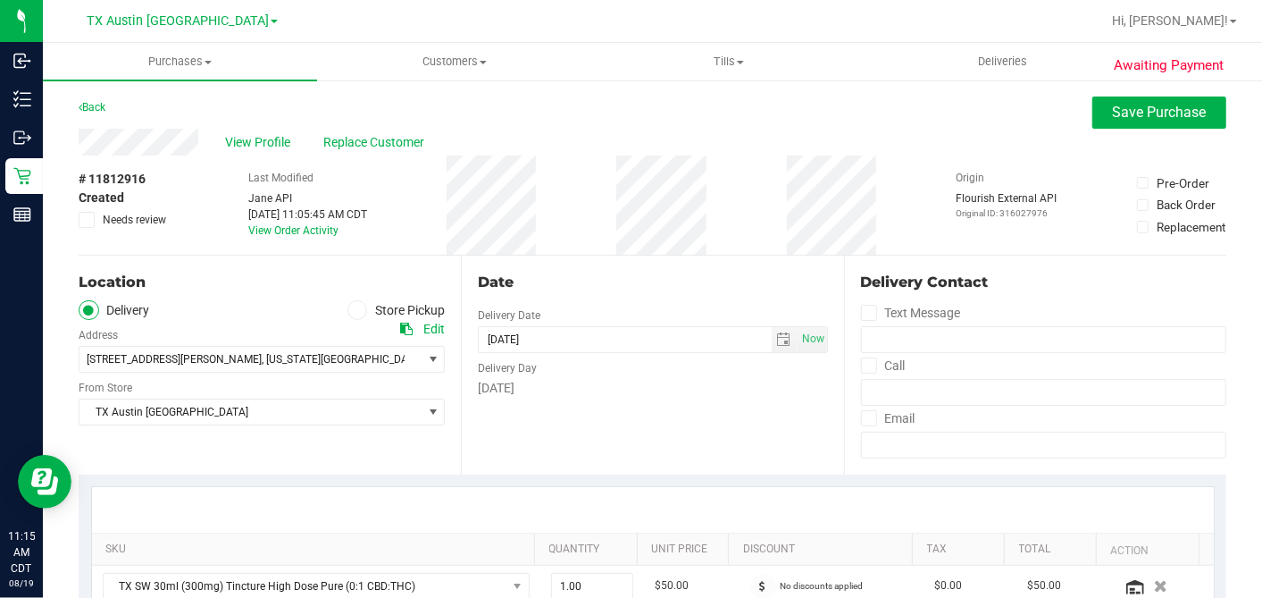
click at [641, 433] on div "Date Delivery Date [DATE] Now [DATE] 02:00 PM Now Delivery Day [DATE]" at bounding box center [652, 365] width 382 height 219
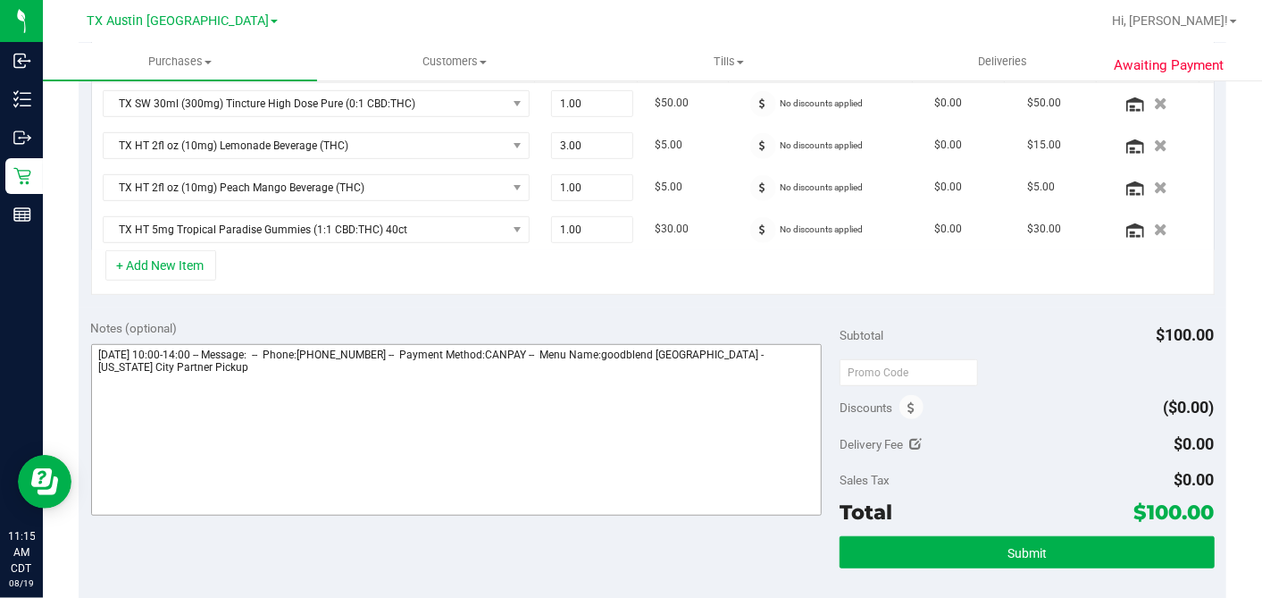
scroll to position [496, 0]
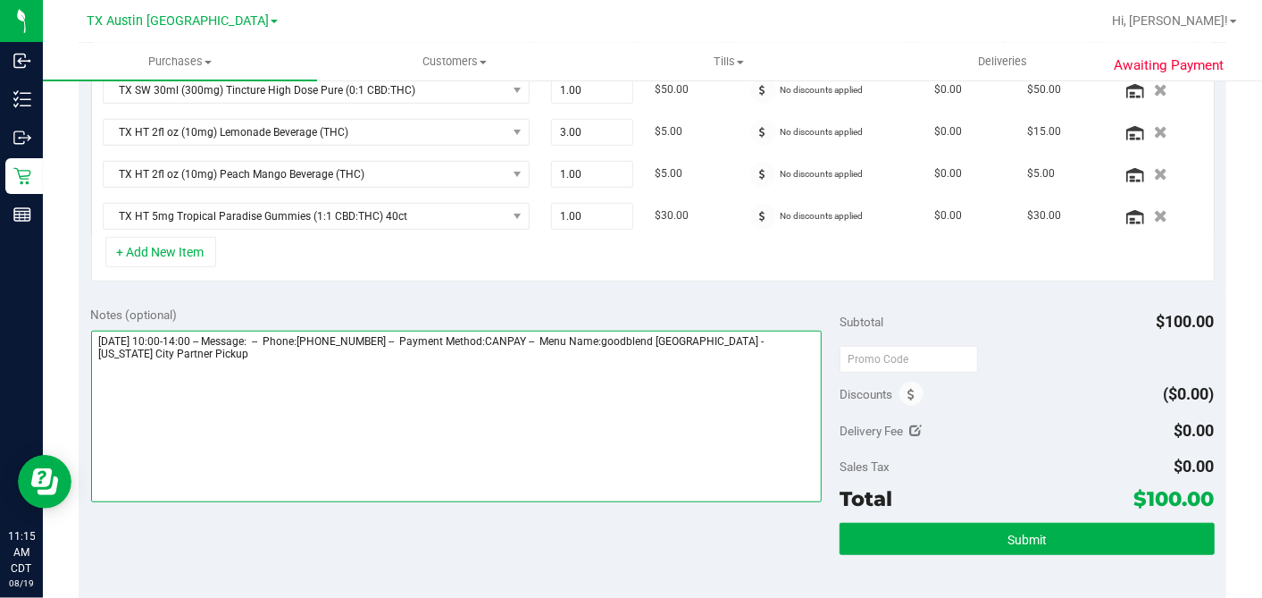
click at [439, 349] on textarea at bounding box center [457, 417] width 732 height 172
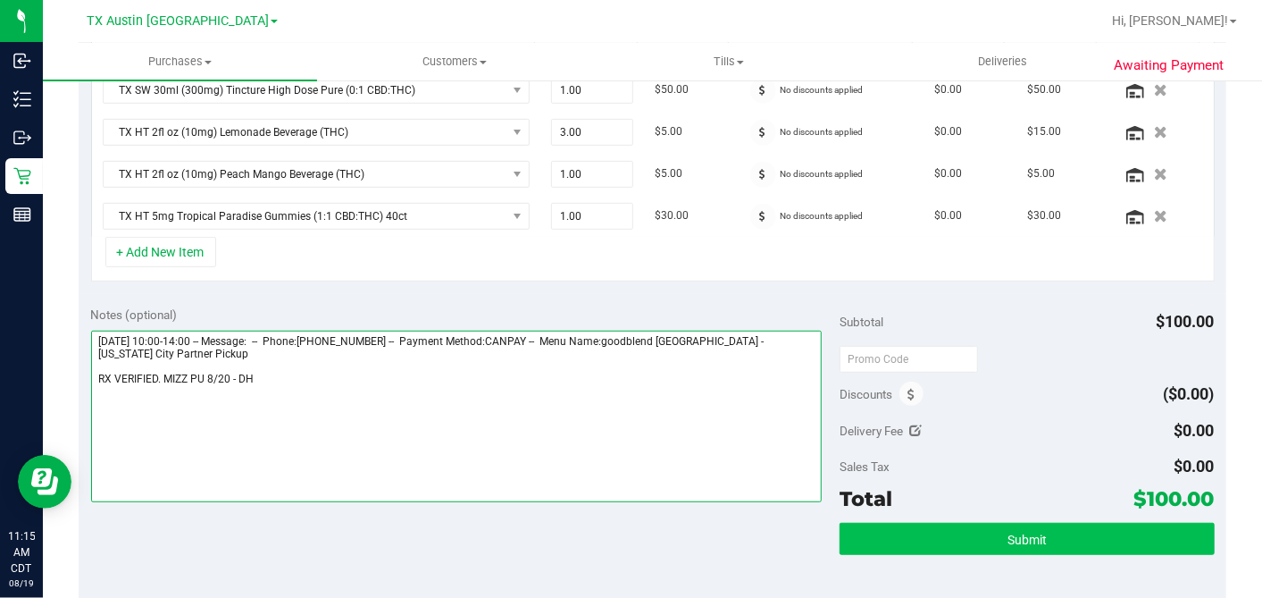
type textarea "[DATE] 10:00-14:00 -- Message: -- Phone:[PHONE_NUMBER] -- Payment Method:CANPAY…"
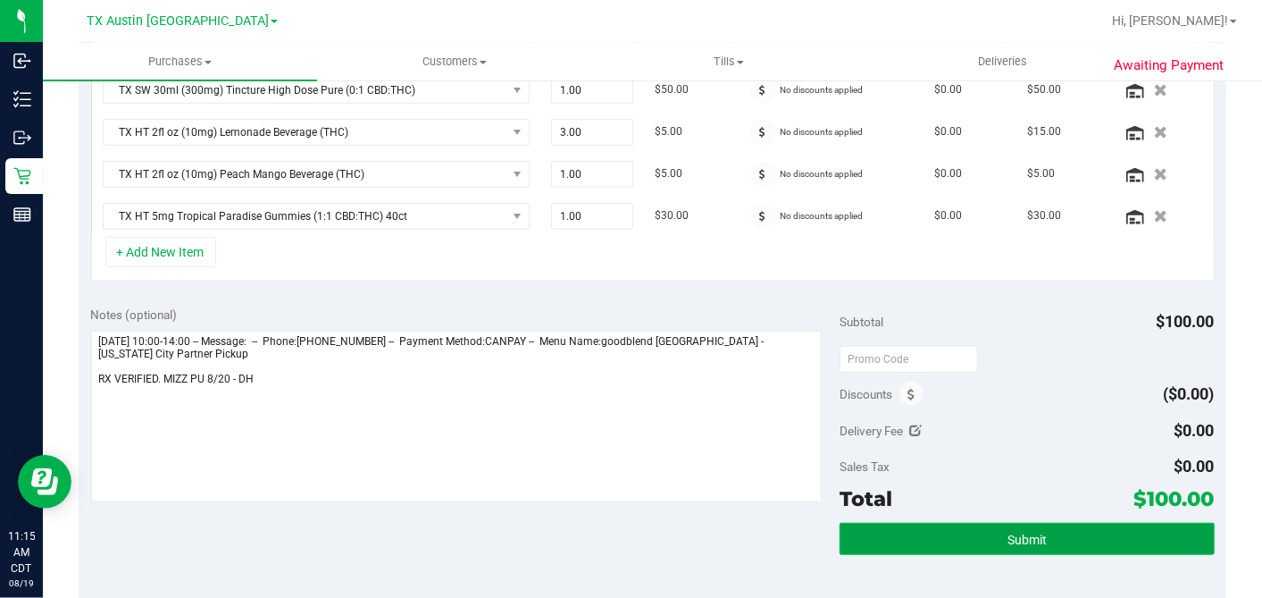
click at [934, 545] on button "Submit" at bounding box center [1027, 539] width 374 height 32
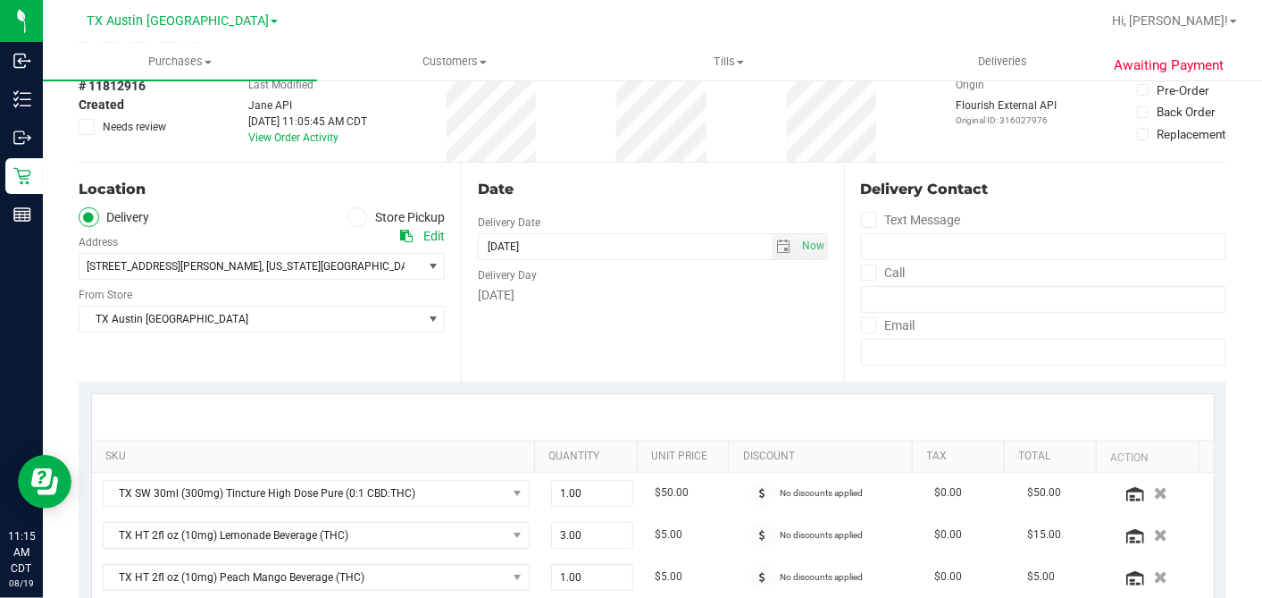
scroll to position [0, 0]
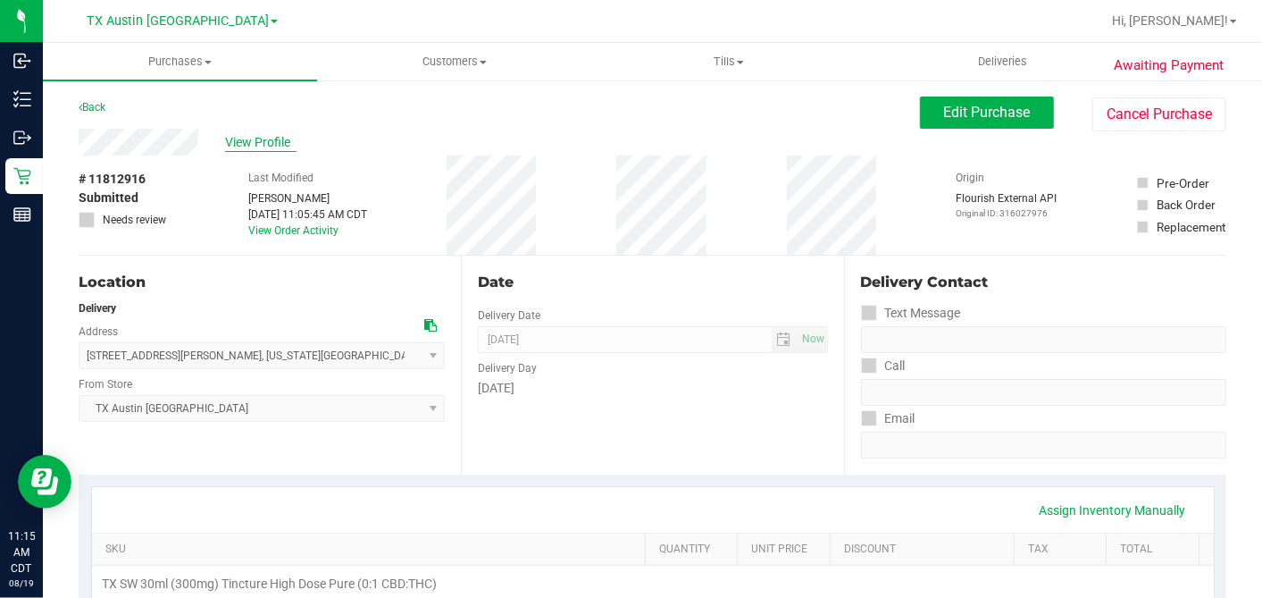
click at [273, 145] on span "View Profile" at bounding box center [260, 142] width 71 height 19
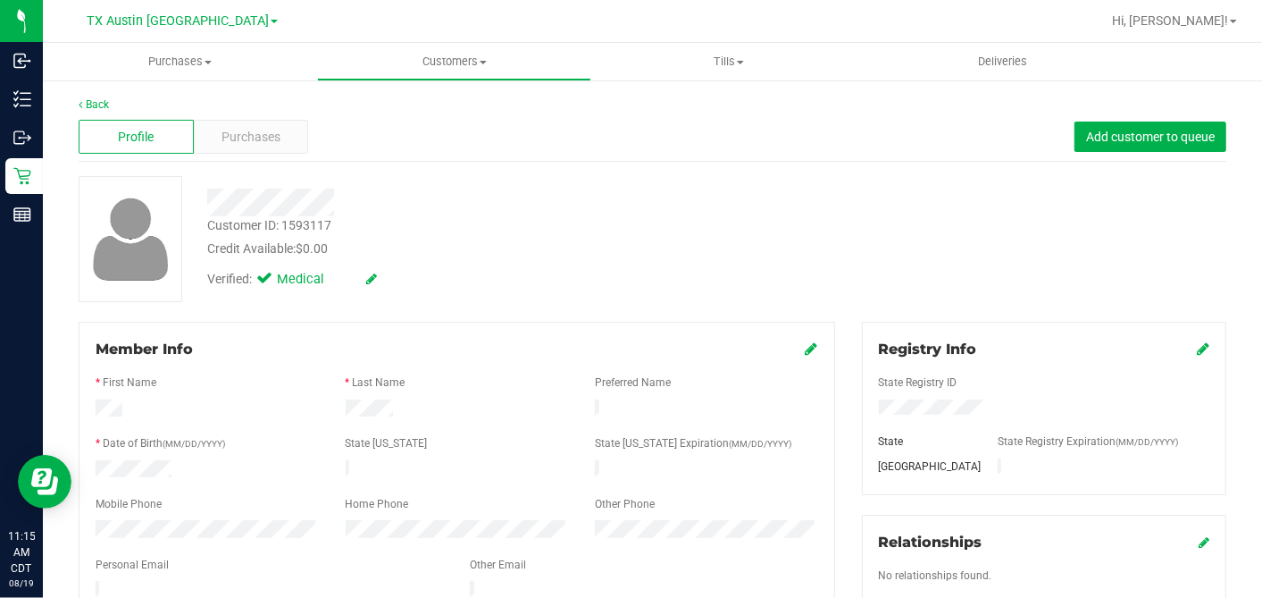
click at [173, 577] on div at bounding box center [457, 579] width 723 height 4
click at [277, 126] on div "Purchases" at bounding box center [251, 137] width 115 height 34
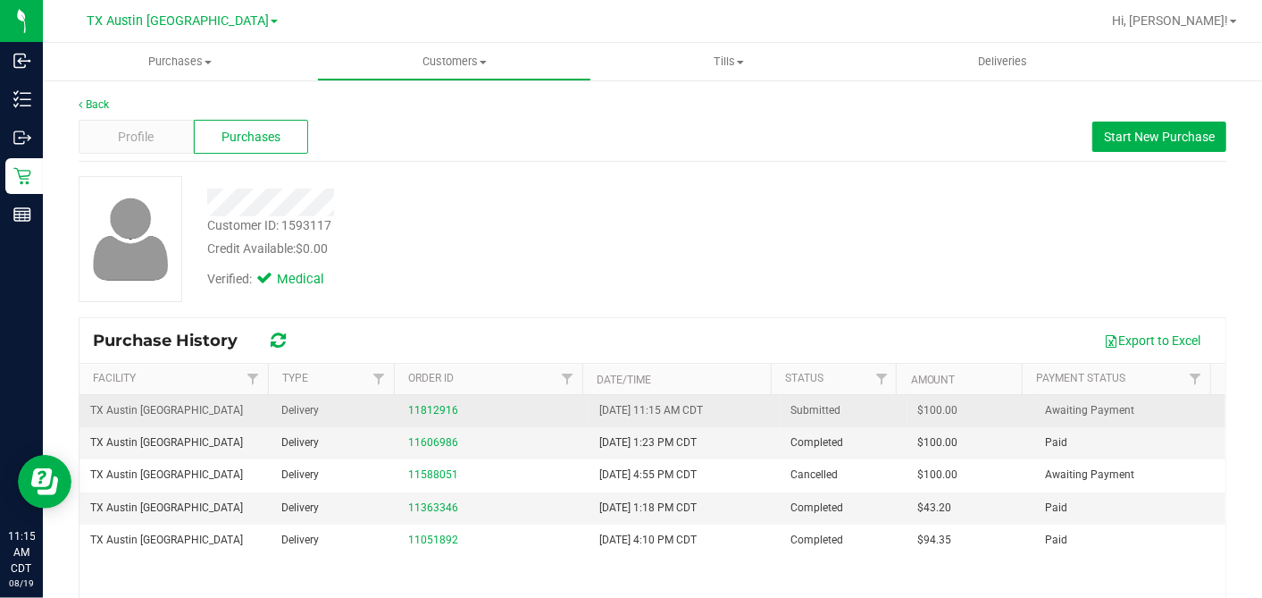
click at [918, 408] on span "$100.00" at bounding box center [938, 410] width 40 height 17
copy span "100.00"
click at [429, 407] on link "11812916" at bounding box center [433, 410] width 50 height 13
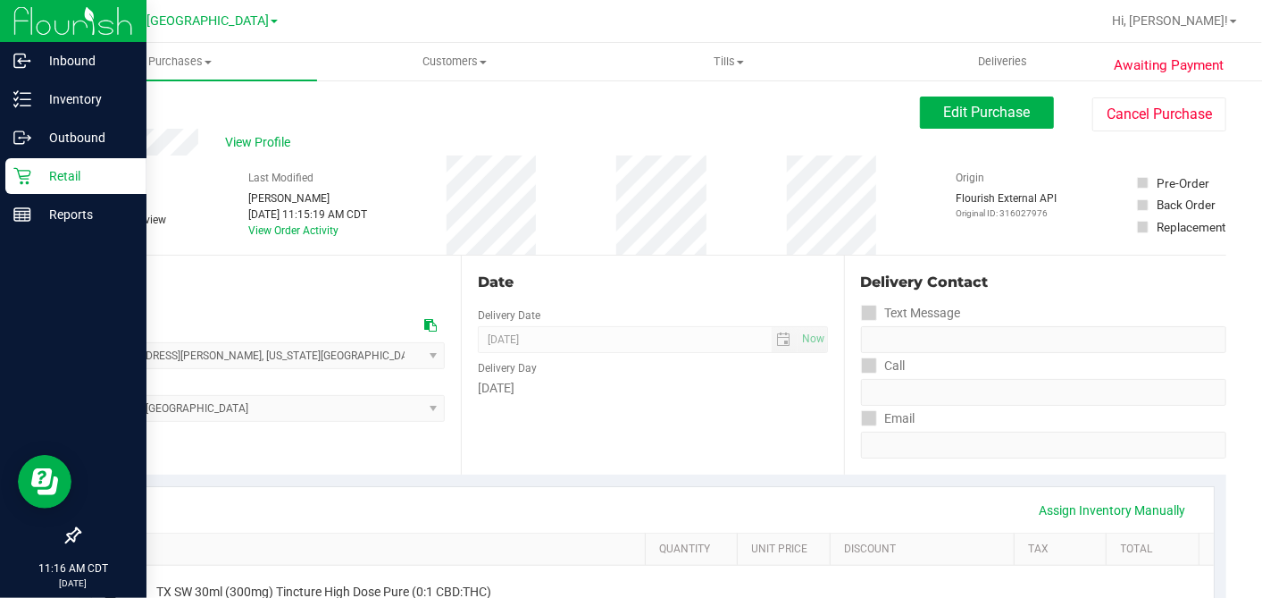
click at [25, 179] on icon at bounding box center [21, 176] width 17 height 17
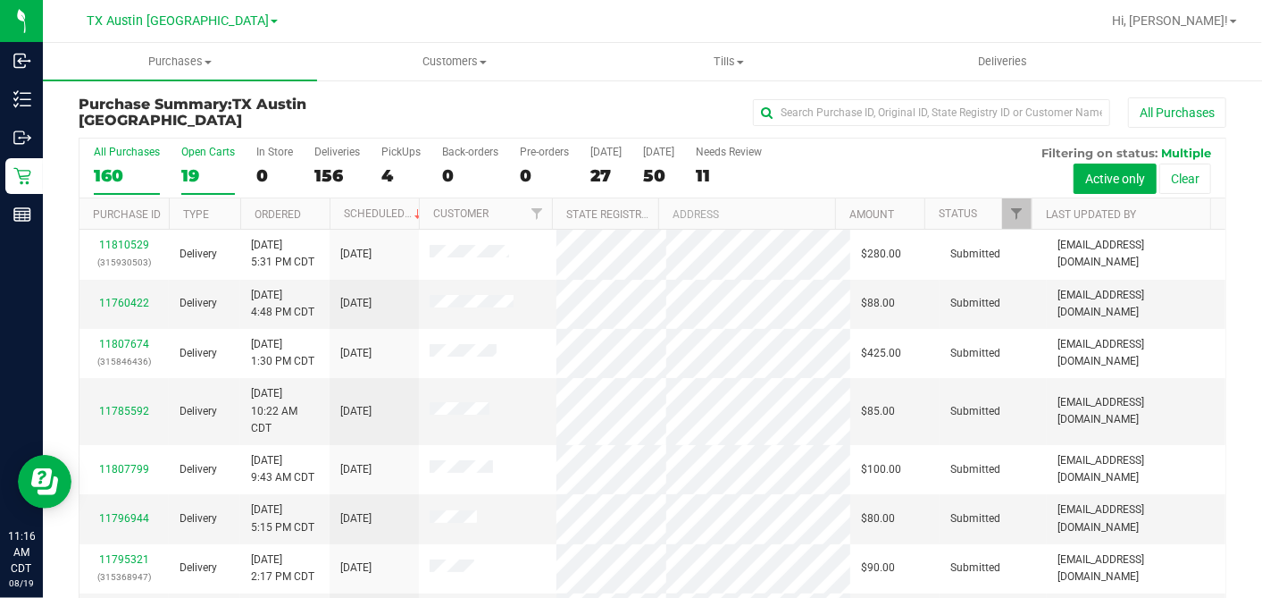
click at [182, 173] on div "19" at bounding box center [208, 175] width 54 height 21
click at [0, 0] on input "Open Carts 19" at bounding box center [0, 0] width 0 height 0
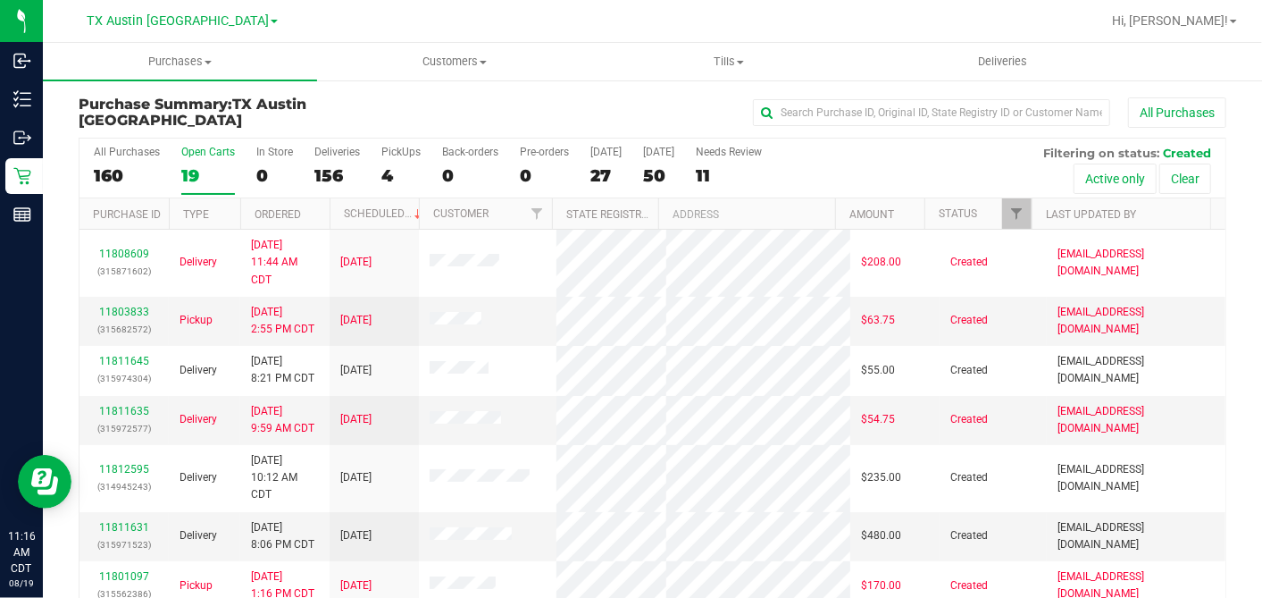
click at [316, 208] on th "Ordered" at bounding box center [284, 213] width 89 height 31
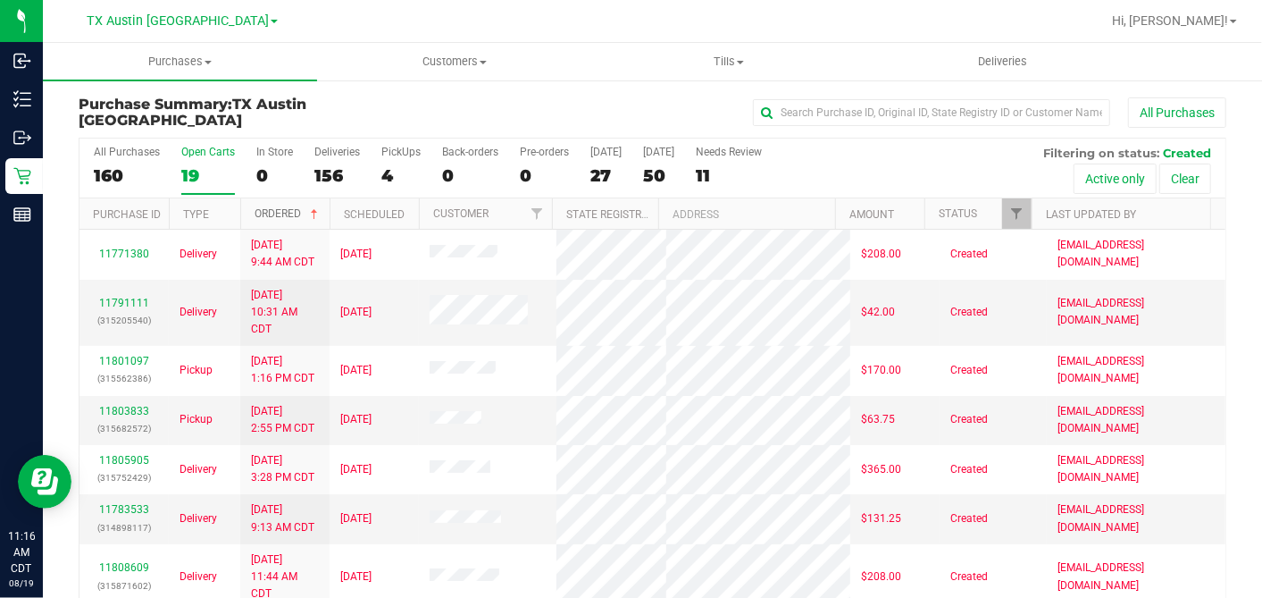
click at [317, 208] on span at bounding box center [314, 214] width 14 height 14
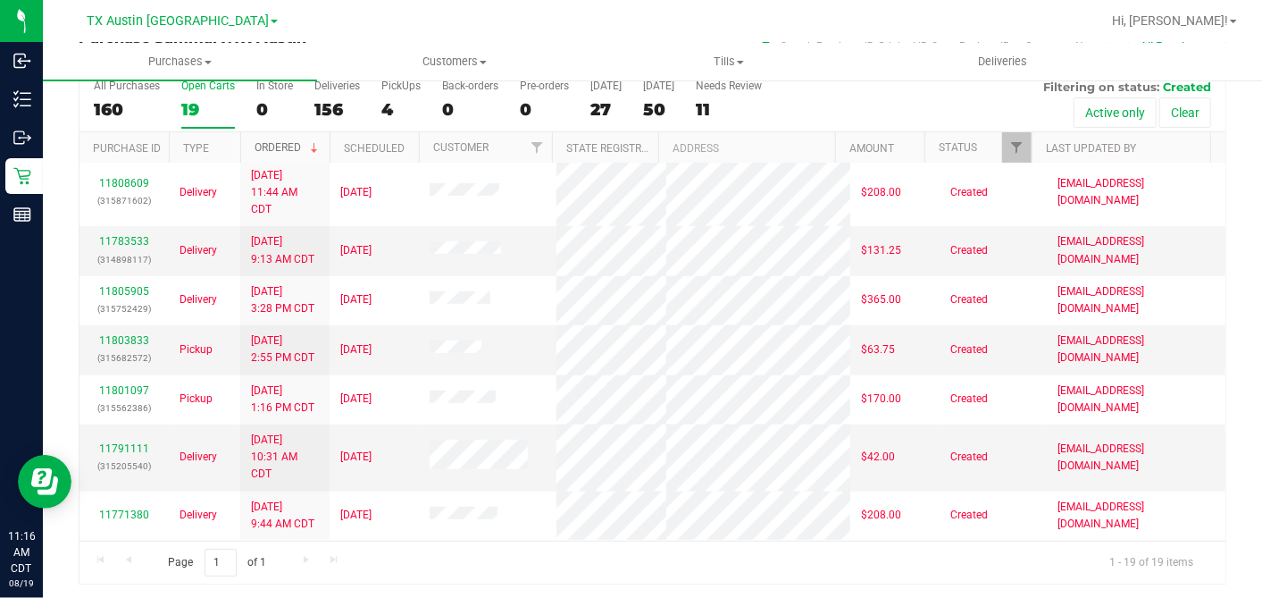
scroll to position [182, 0]
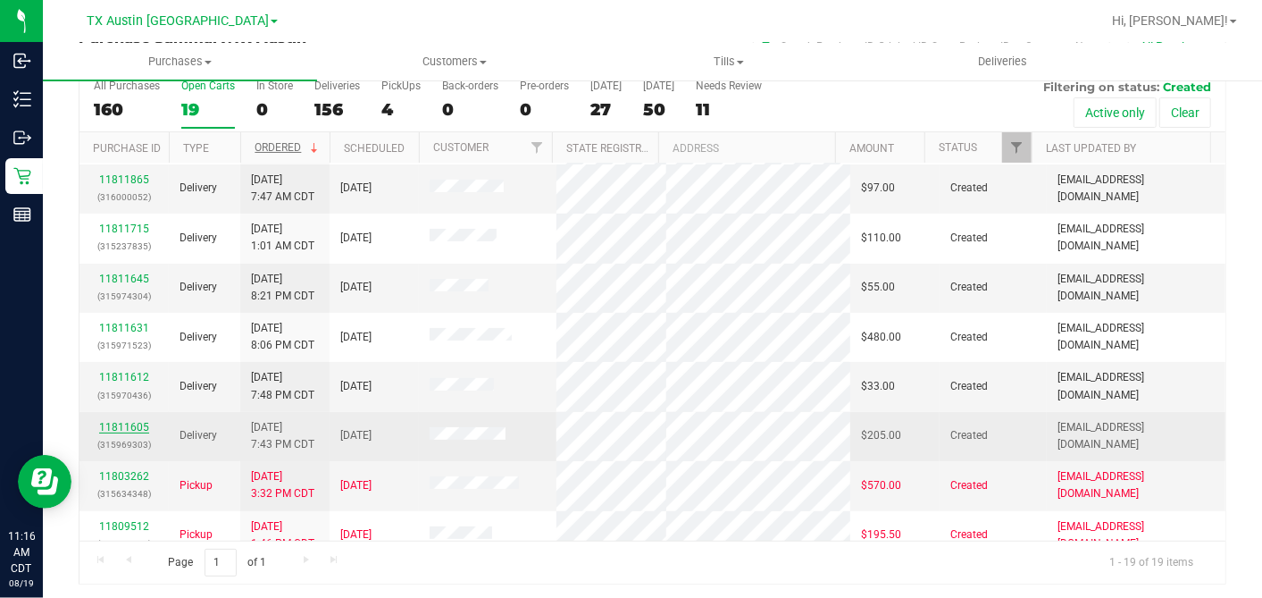
click at [132, 421] on link "11811605" at bounding box center [124, 427] width 50 height 13
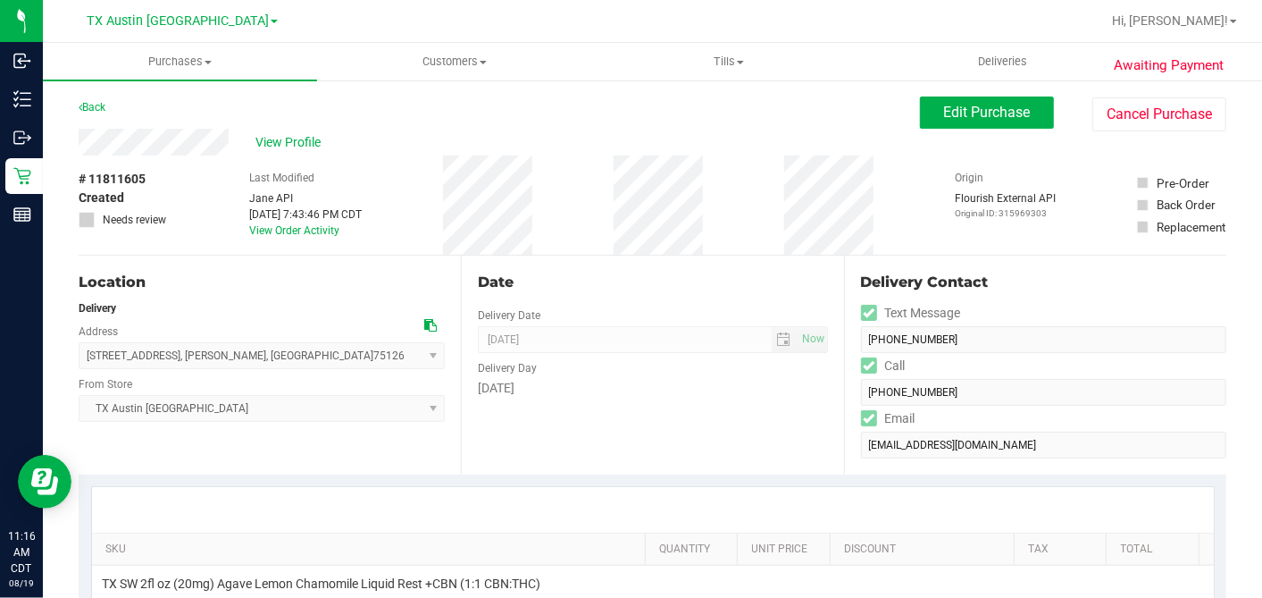
click at [426, 323] on icon at bounding box center [430, 325] width 13 height 13
drag, startPoint x: 945, startPoint y: 127, endPoint x: 886, endPoint y: 162, distance: 68.5
click at [946, 127] on button "Edit Purchase" at bounding box center [987, 112] width 134 height 32
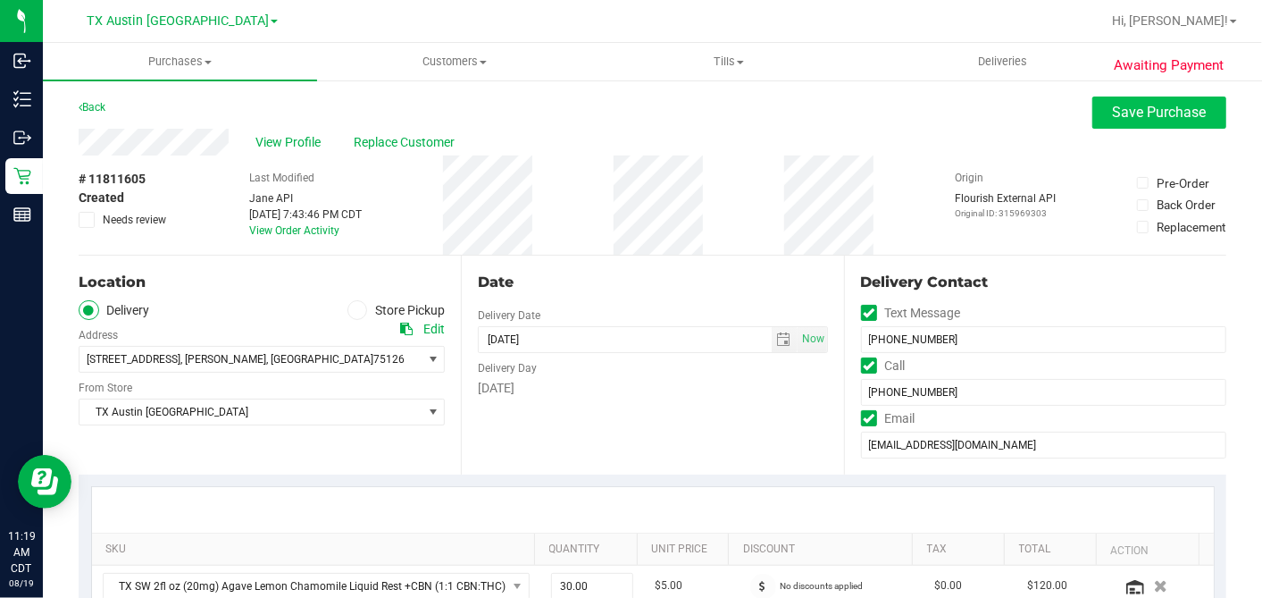
type textarea "[DATE] 08:00-17:00 -- Message: -- Phone:[PHONE_NUMBER] -- Payment Method:CASH -…"
click at [1095, 120] on button "Save Purchase" at bounding box center [1160, 112] width 134 height 32
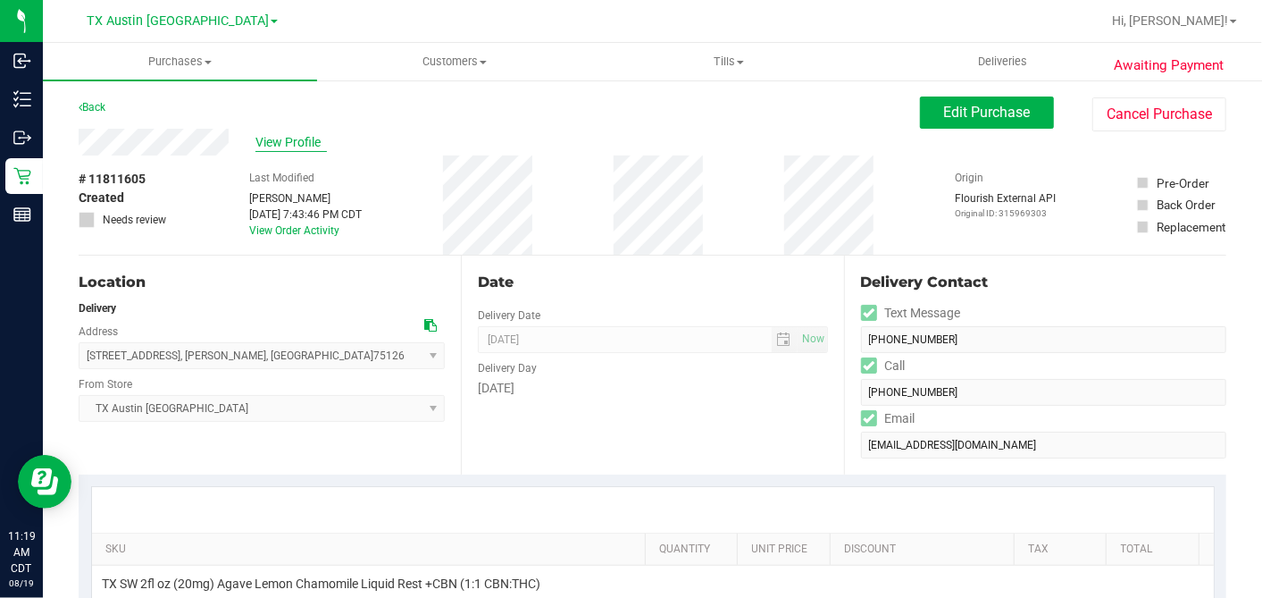
click at [277, 137] on span "View Profile" at bounding box center [291, 142] width 71 height 19
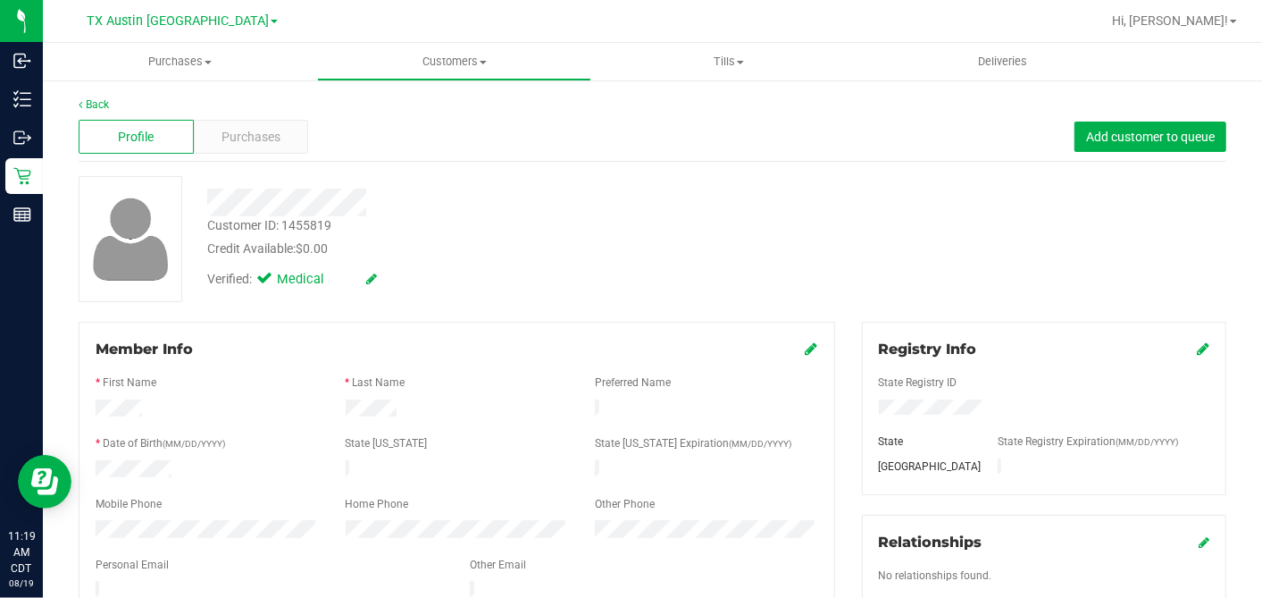
click at [277, 138] on span "Purchases" at bounding box center [251, 137] width 59 height 19
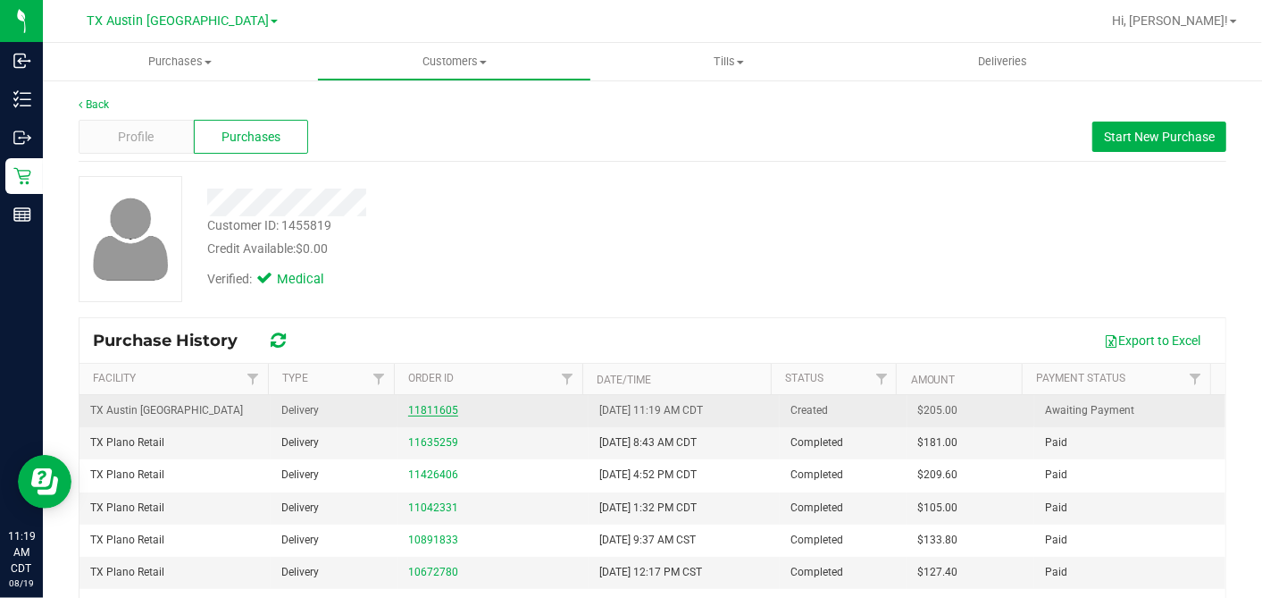
click at [424, 411] on link "11811605" at bounding box center [433, 410] width 50 height 13
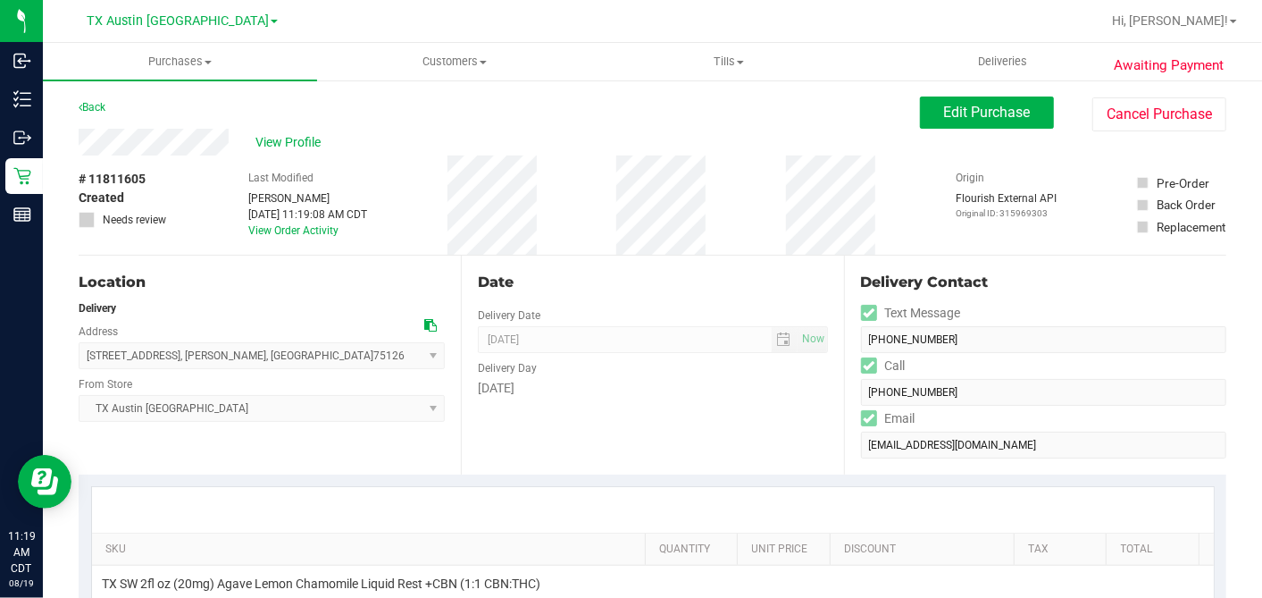
click at [809, 281] on div "Date" at bounding box center [652, 282] width 349 height 21
click at [954, 107] on span "Edit Purchase" at bounding box center [987, 112] width 87 height 17
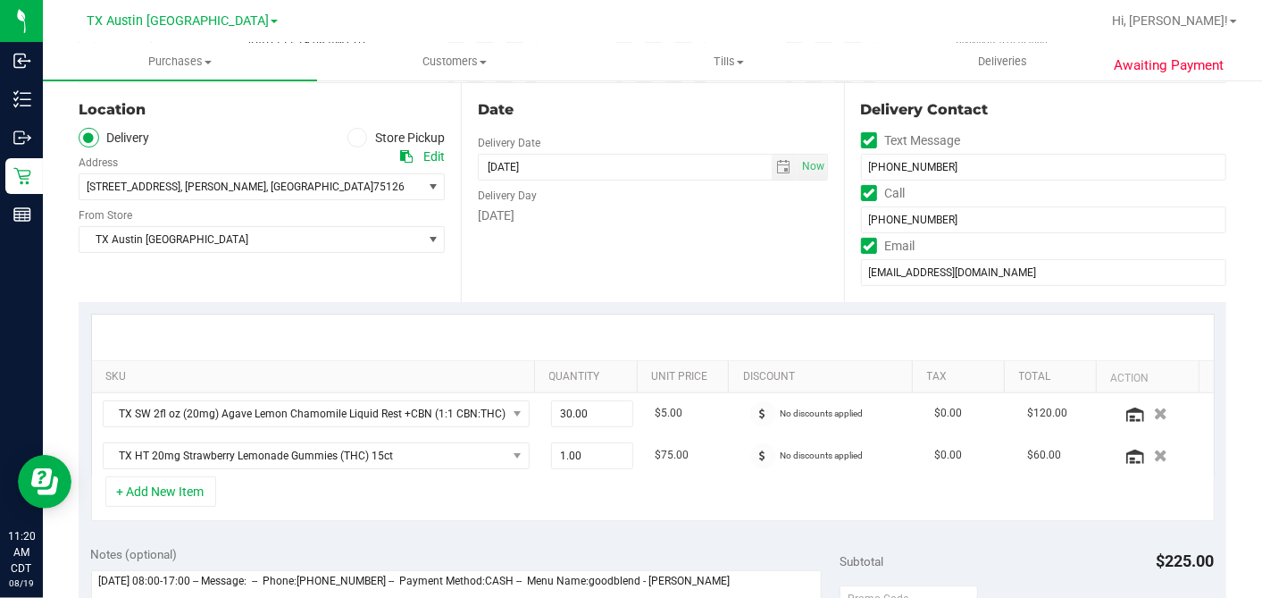
scroll to position [397, 0]
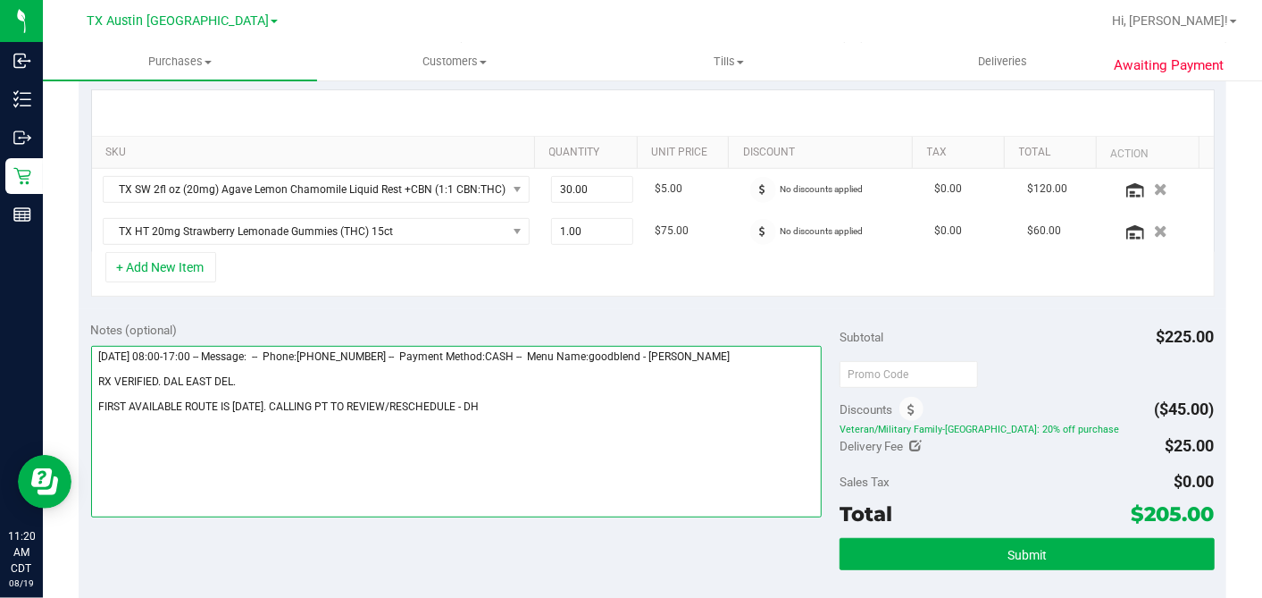
click at [472, 406] on textarea at bounding box center [457, 432] width 732 height 172
type textarea "[DATE] 08:00-17:00 -- Message: -- Phone:[PHONE_NUMBER] -- Payment Method:CASH -…"
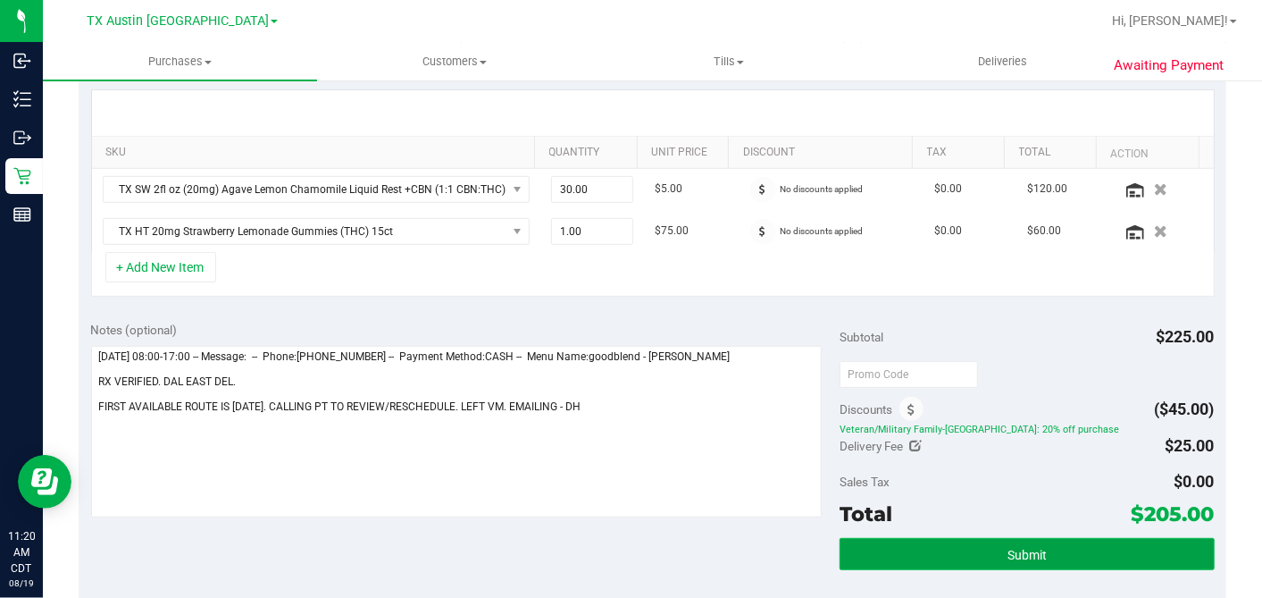
click at [975, 538] on button "Submit" at bounding box center [1027, 554] width 374 height 32
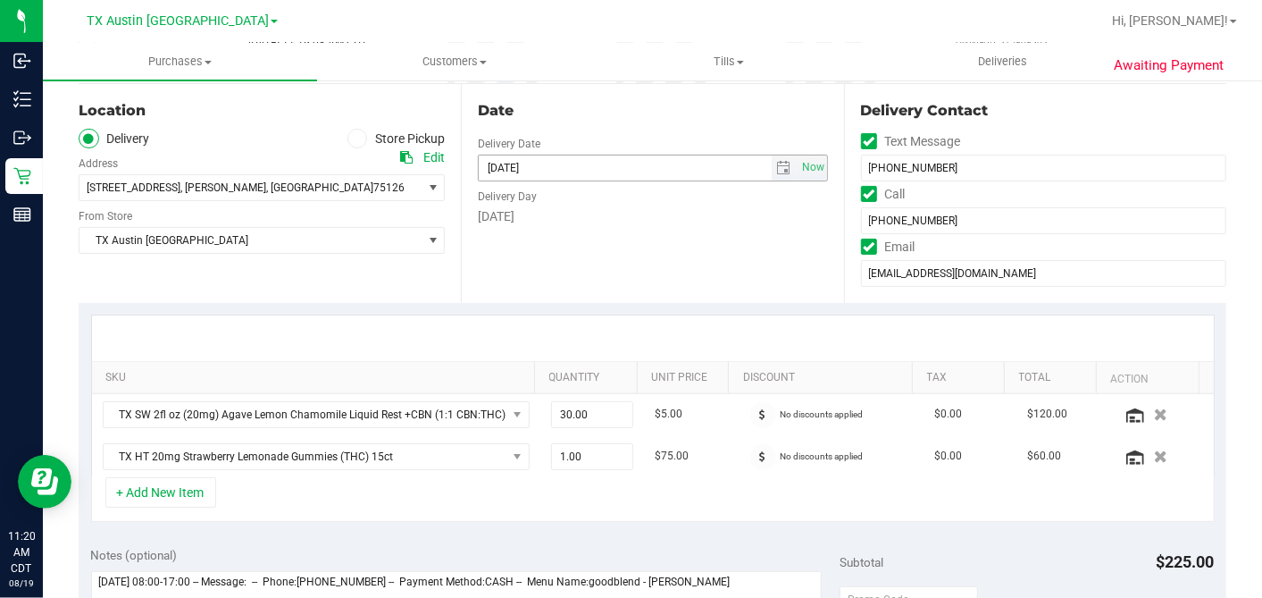
scroll to position [0, 0]
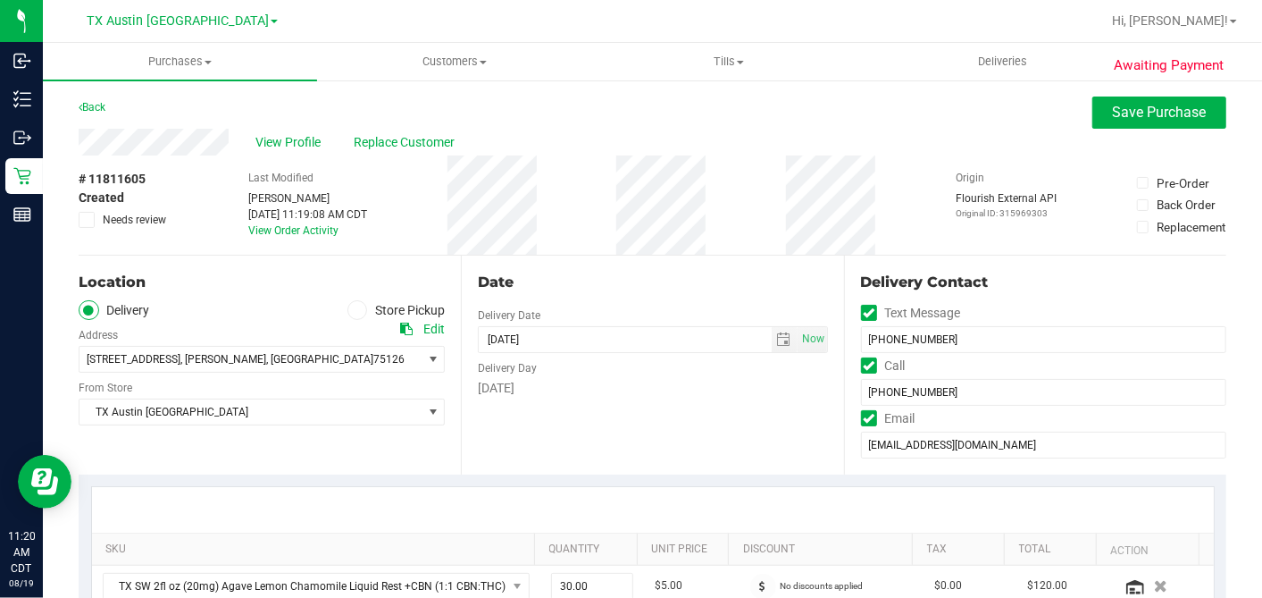
click at [723, 243] on div "# 11811605 Created Needs review Last Modified [PERSON_NAME] [DATE] 11:19:08 AM …" at bounding box center [653, 204] width 1148 height 99
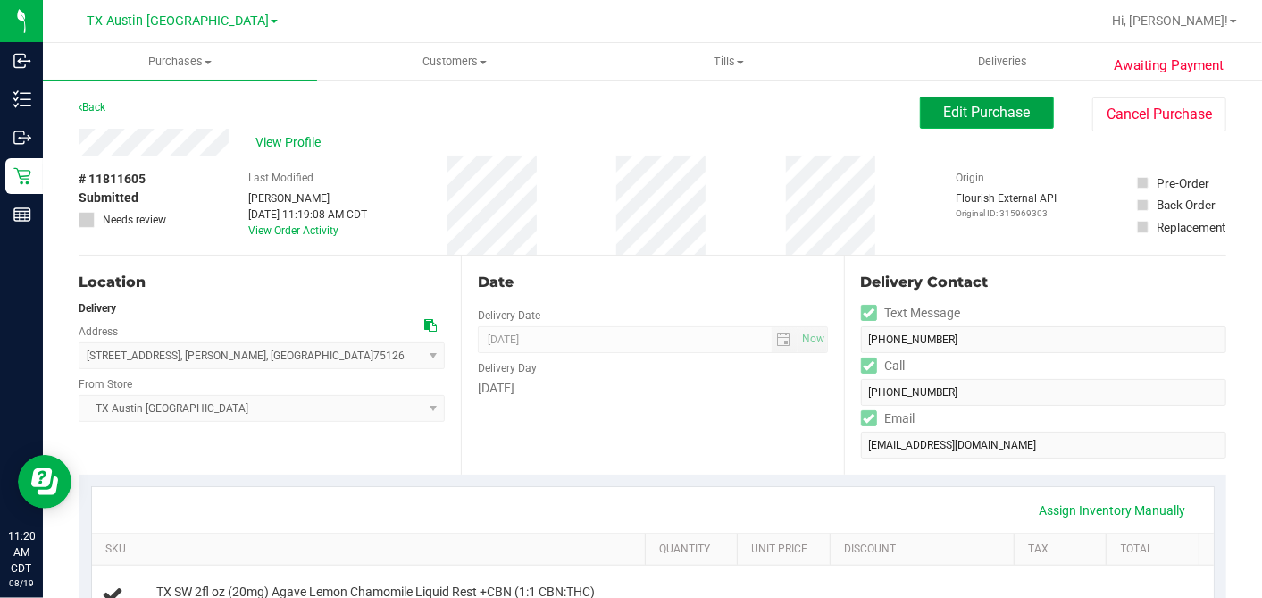
click at [969, 127] on button "Edit Purchase" at bounding box center [987, 112] width 134 height 32
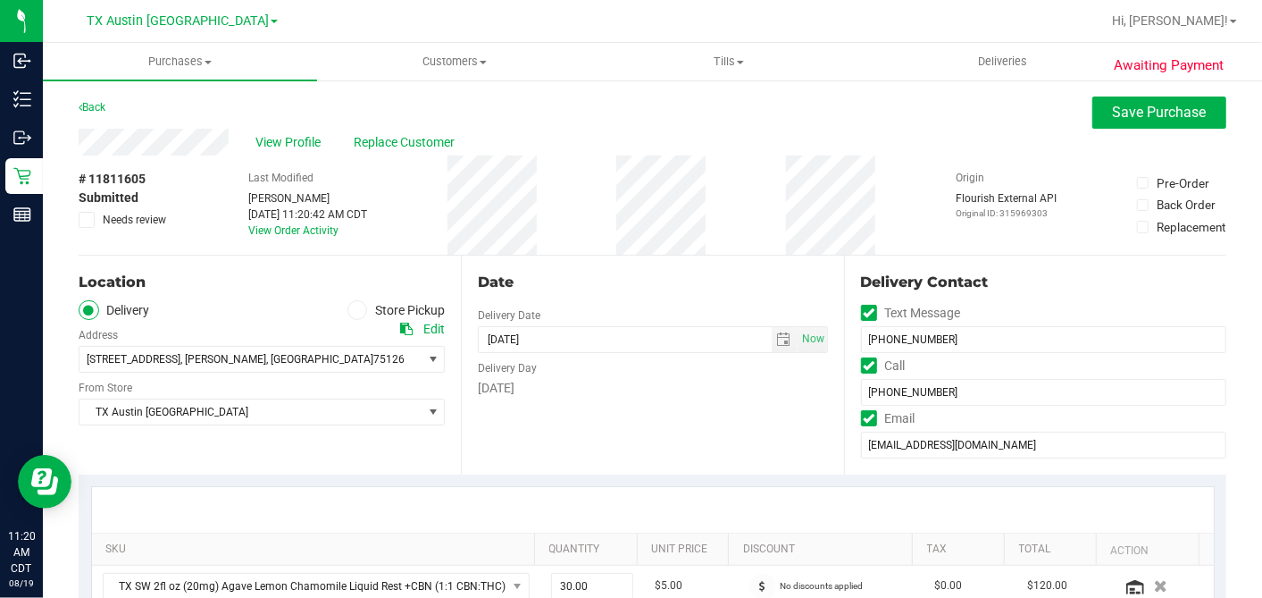
click at [762, 273] on div "Date" at bounding box center [652, 282] width 349 height 21
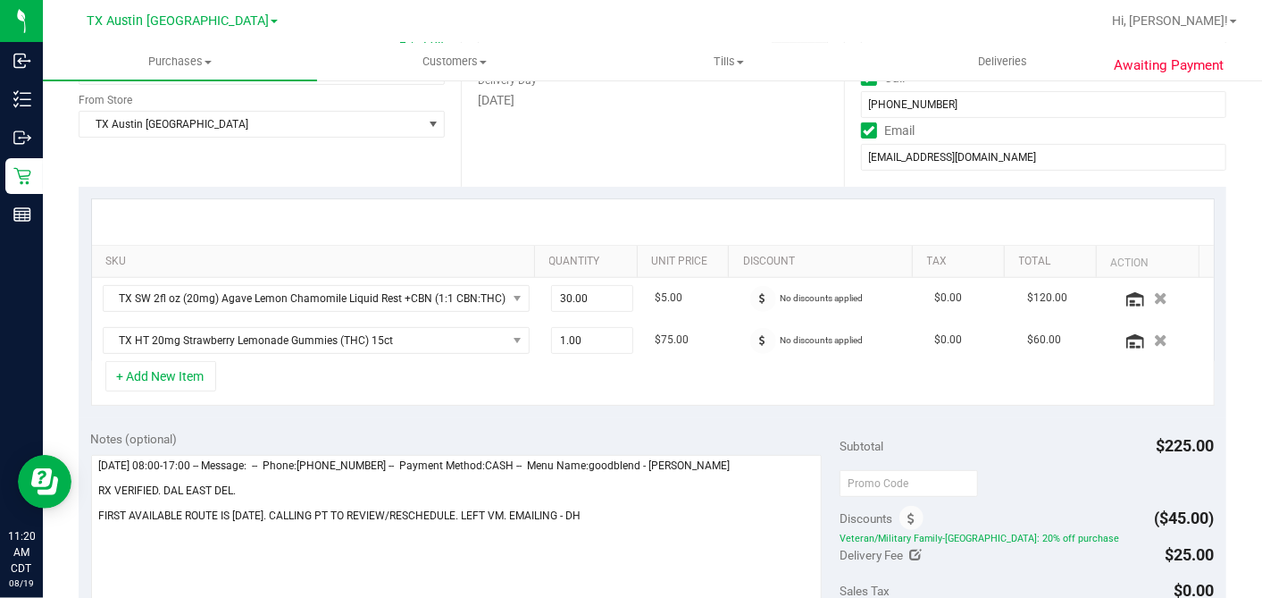
scroll to position [397, 0]
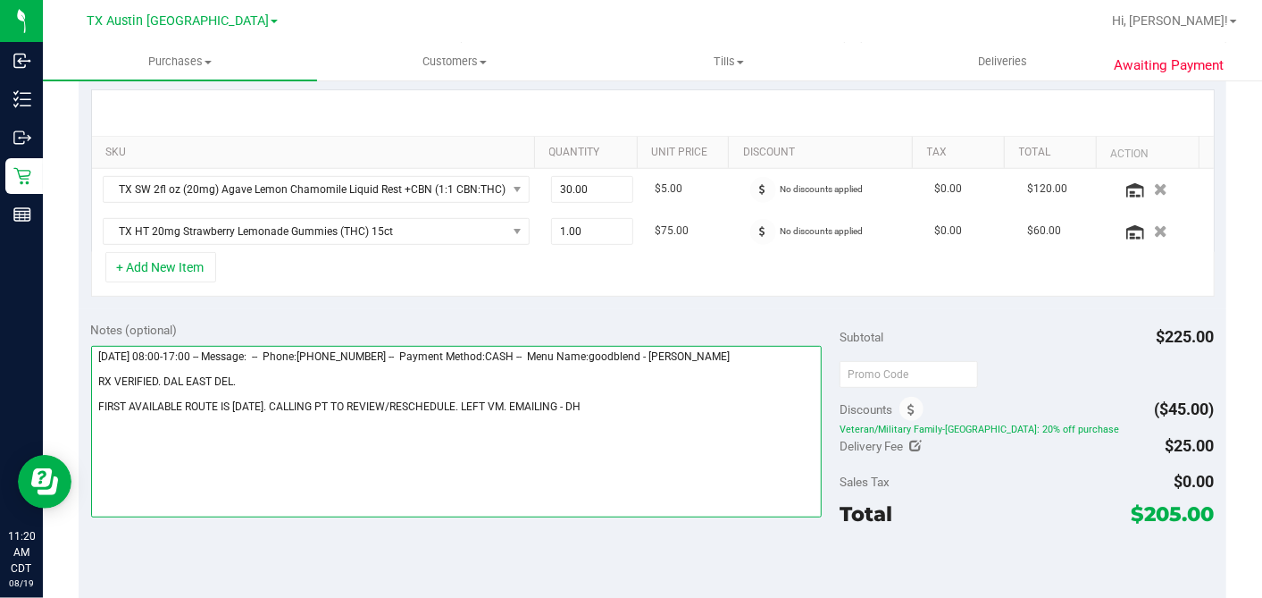
click at [576, 404] on textarea at bounding box center [457, 432] width 732 height 172
click at [337, 370] on textarea at bounding box center [457, 432] width 732 height 172
click at [268, 373] on textarea at bounding box center [457, 432] width 732 height 172
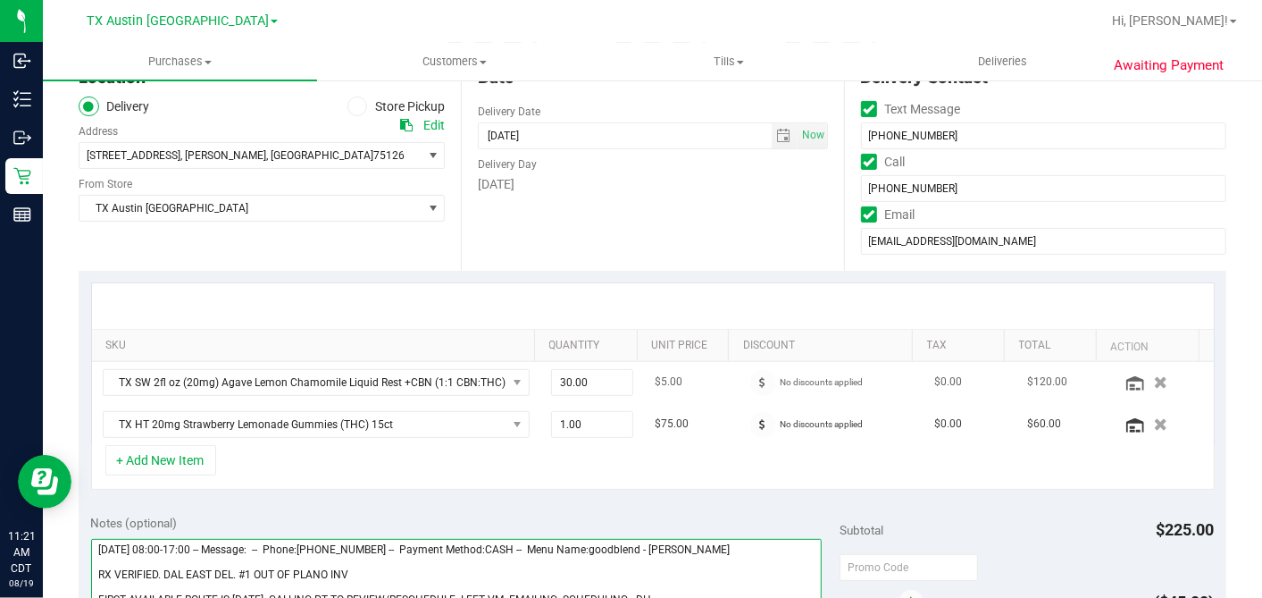
scroll to position [198, 0]
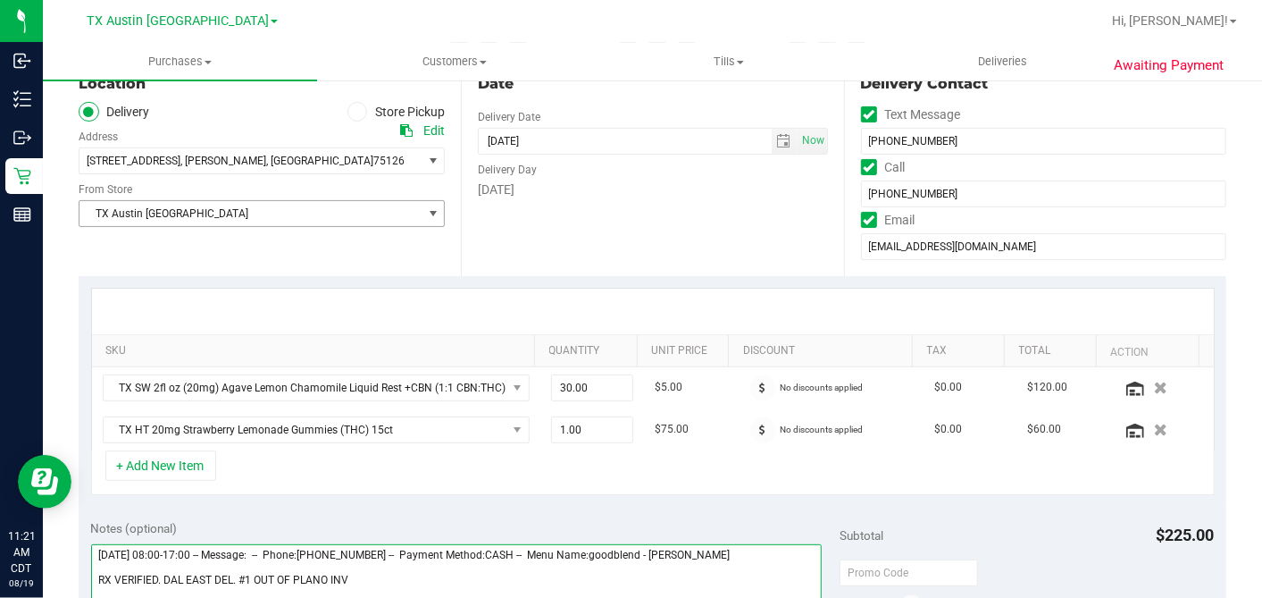
type textarea "[DATE] 08:00-17:00 -- Message: -- Phone:[PHONE_NUMBER] -- Payment Method:CASH -…"
click at [309, 210] on span "TX Austin [GEOGRAPHIC_DATA]" at bounding box center [251, 213] width 342 height 25
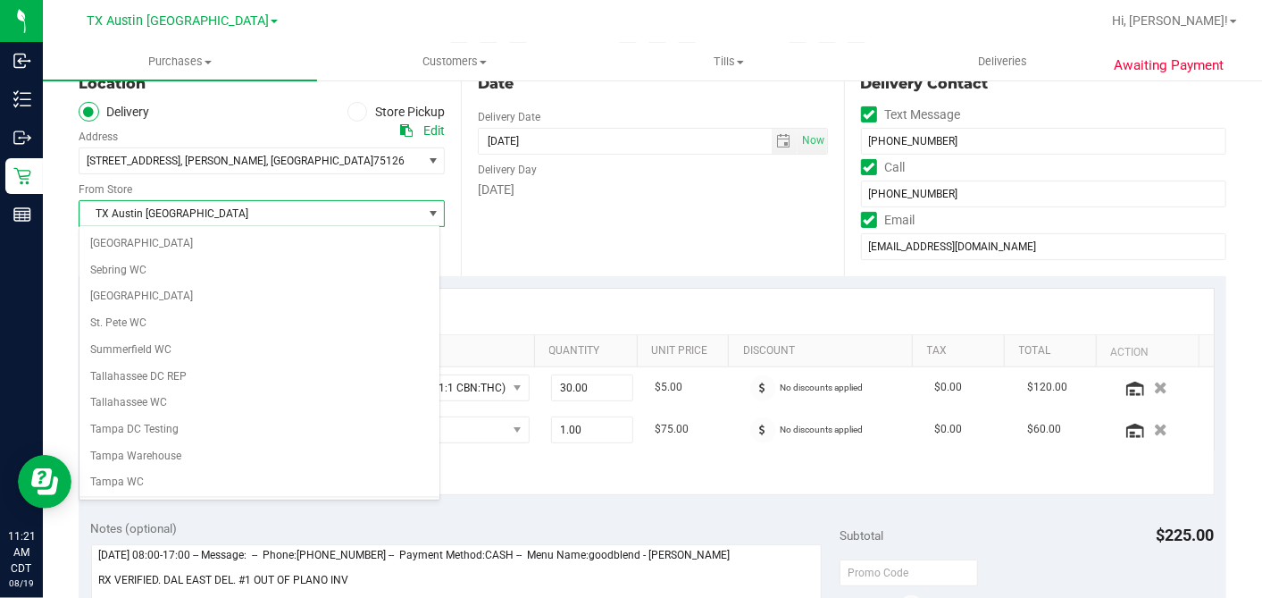
scroll to position [1271, 0]
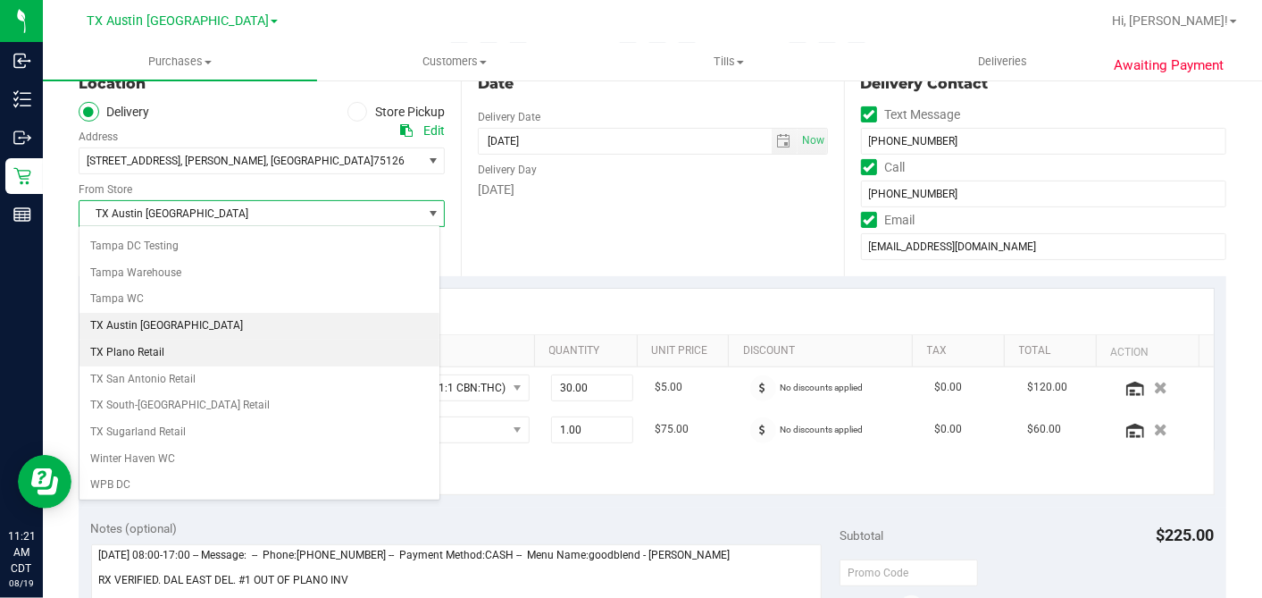
click at [214, 340] on li "TX Plano Retail" at bounding box center [260, 353] width 360 height 27
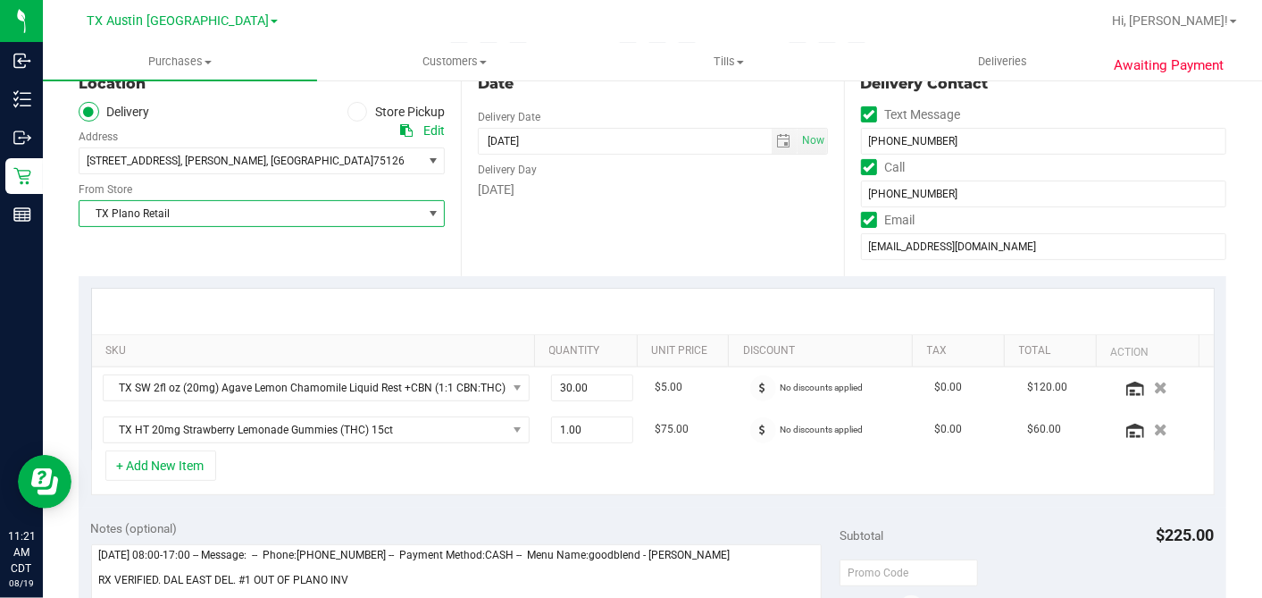
click at [661, 255] on div "Date Delivery Date [DATE] Now [DATE] 07:00 AM Now Delivery Day [DATE]" at bounding box center [652, 166] width 382 height 219
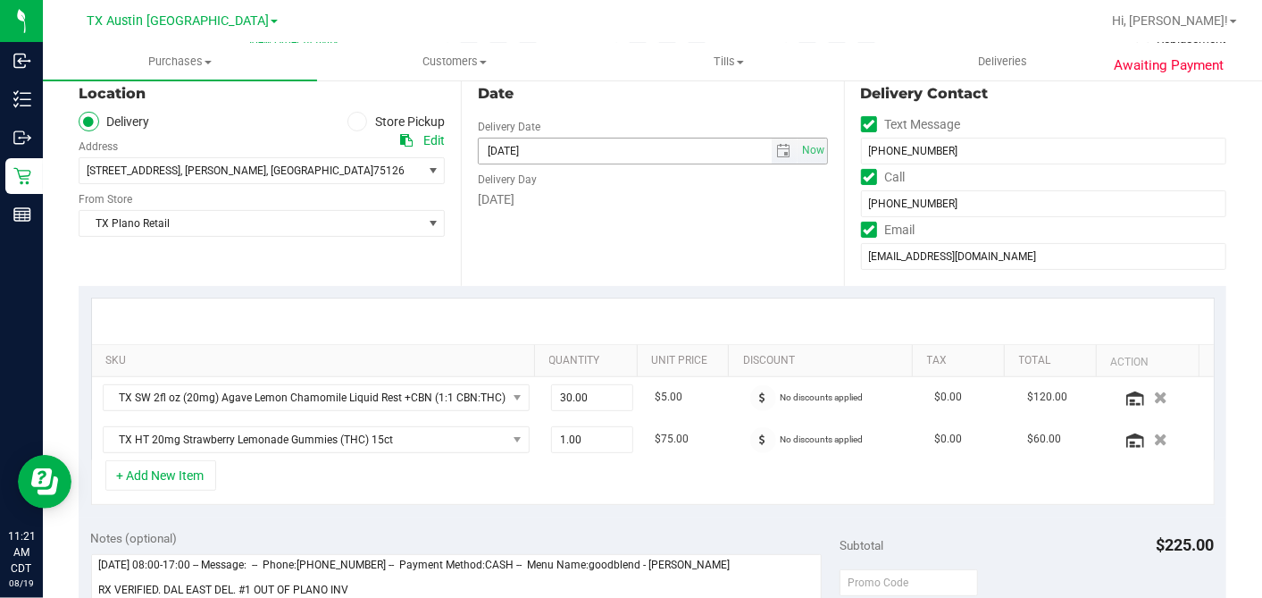
scroll to position [0, 0]
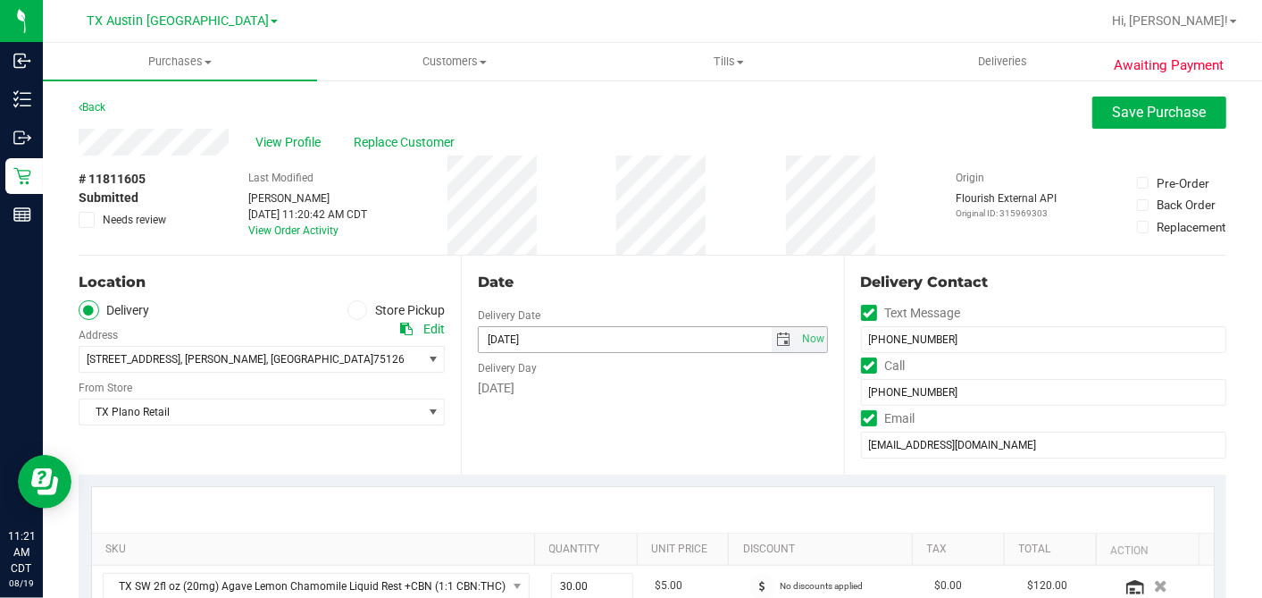
drag, startPoint x: 770, startPoint y: 340, endPoint x: 650, endPoint y: 336, distance: 119.8
click at [777, 340] on span "select" at bounding box center [784, 339] width 14 height 14
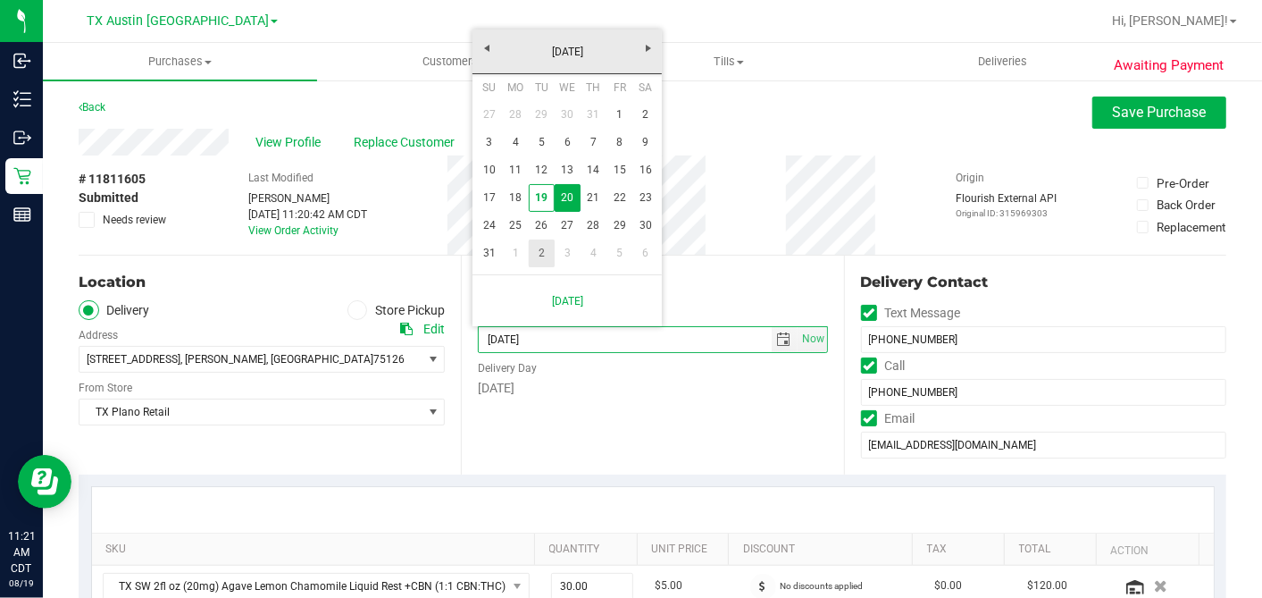
click at [515, 219] on link "25" at bounding box center [516, 226] width 26 height 28
type input "[DATE]"
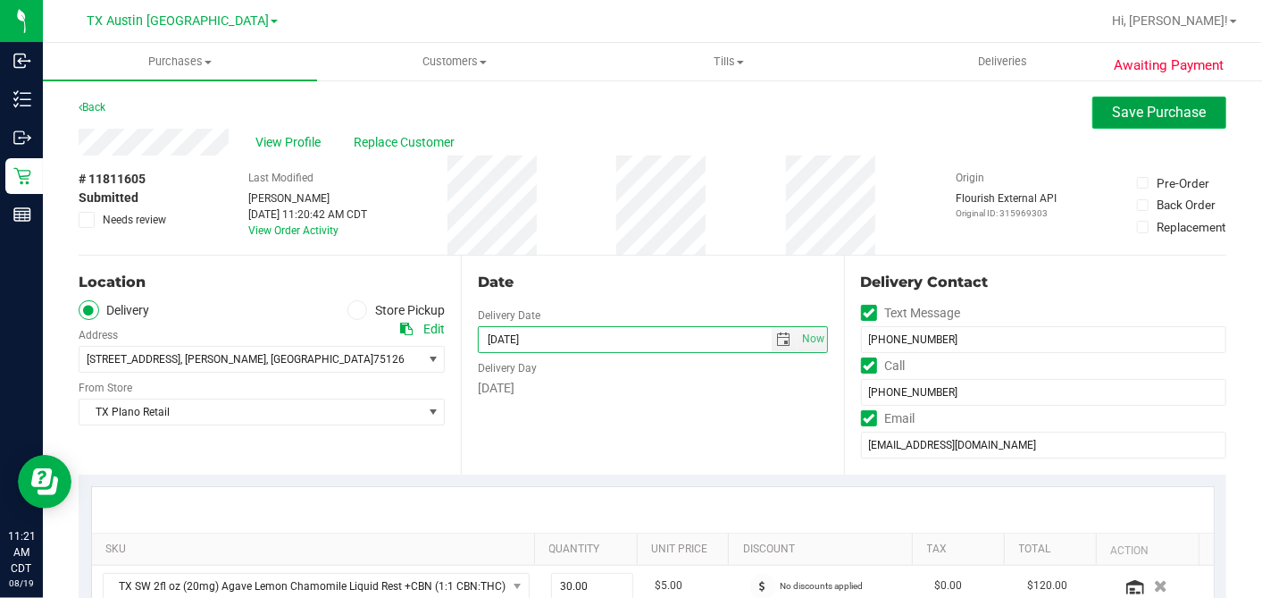
click at [1118, 127] on button "Save Purchase" at bounding box center [1160, 112] width 134 height 32
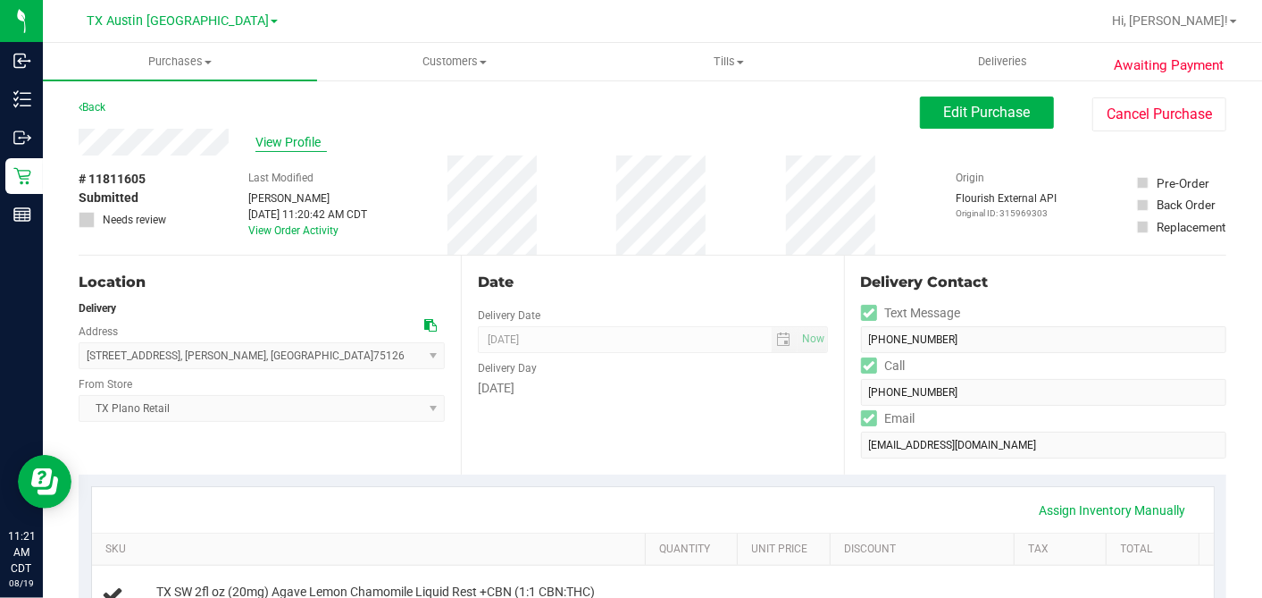
click at [278, 133] on span "View Profile" at bounding box center [291, 142] width 71 height 19
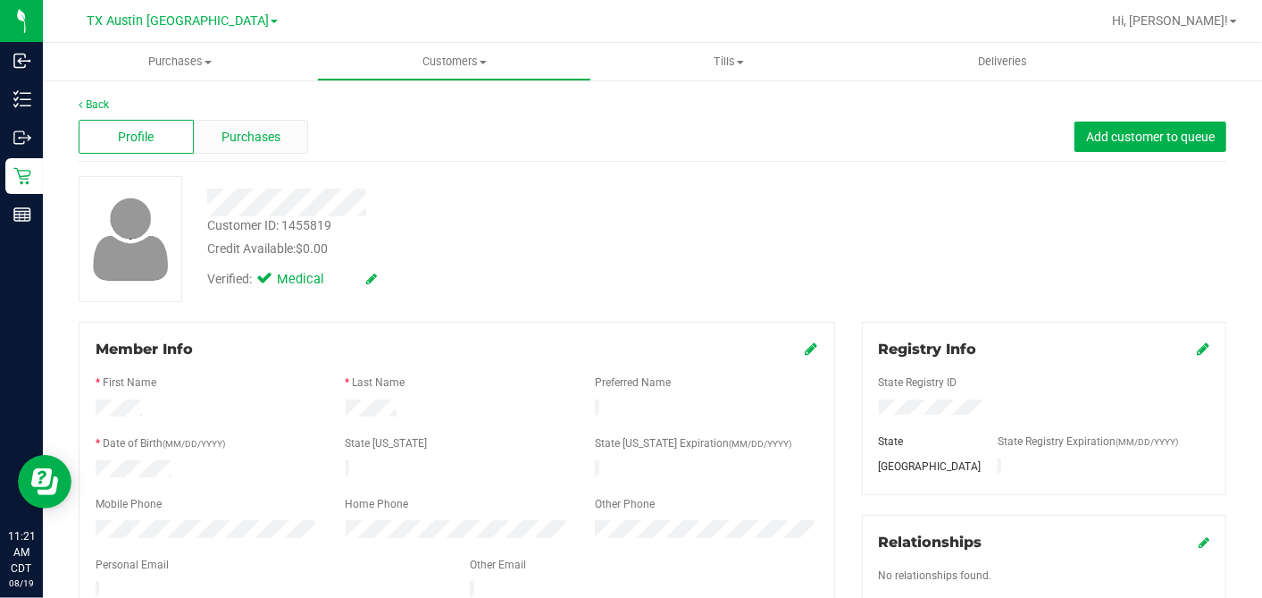
click at [288, 134] on div "Purchases" at bounding box center [251, 137] width 115 height 34
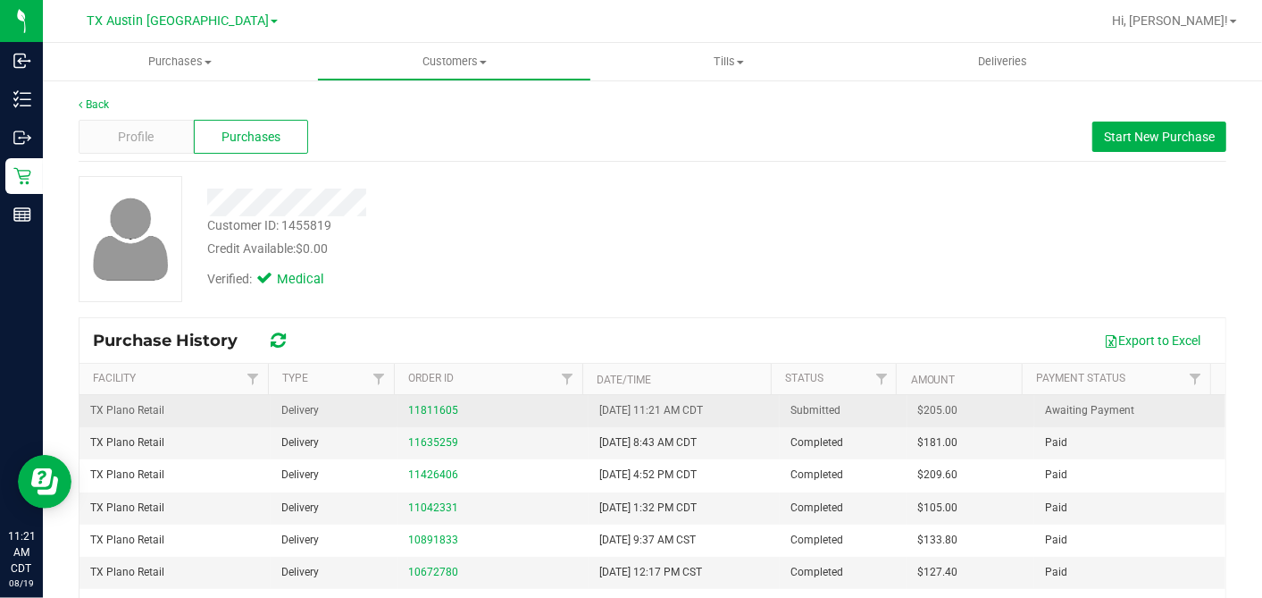
click at [918, 408] on span "$205.00" at bounding box center [938, 410] width 40 height 17
copy span "205.00"
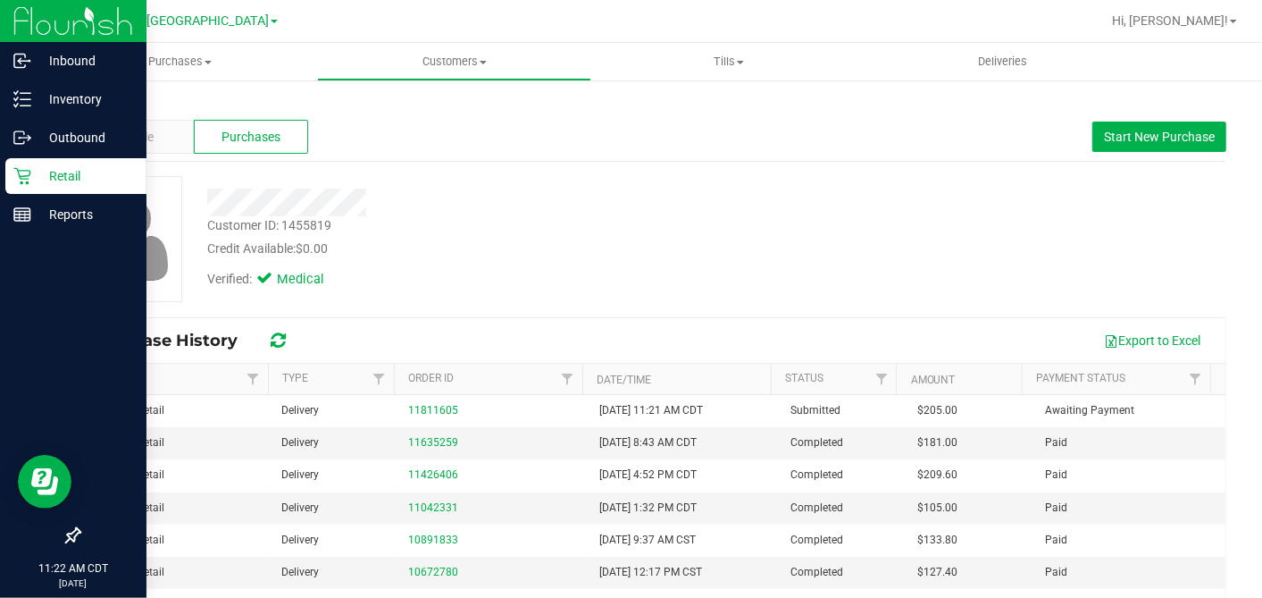
click at [33, 174] on p "Retail" at bounding box center [84, 175] width 107 height 21
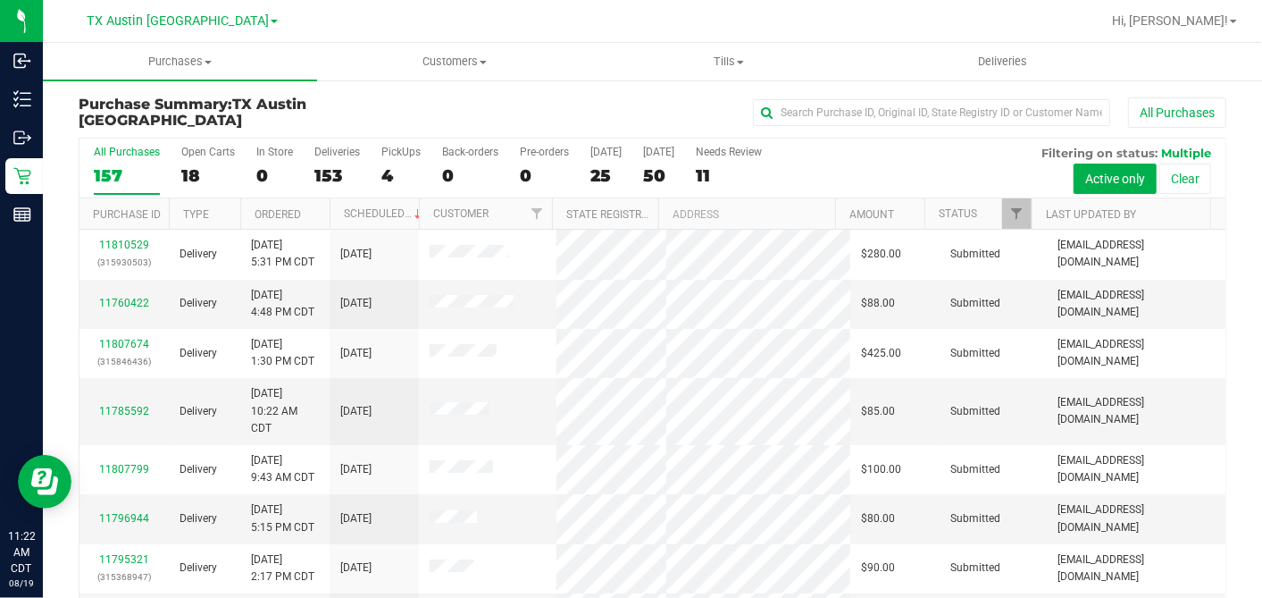
click at [191, 170] on div "18" at bounding box center [208, 175] width 54 height 21
click at [0, 0] on input "Open Carts 18" at bounding box center [0, 0] width 0 height 0
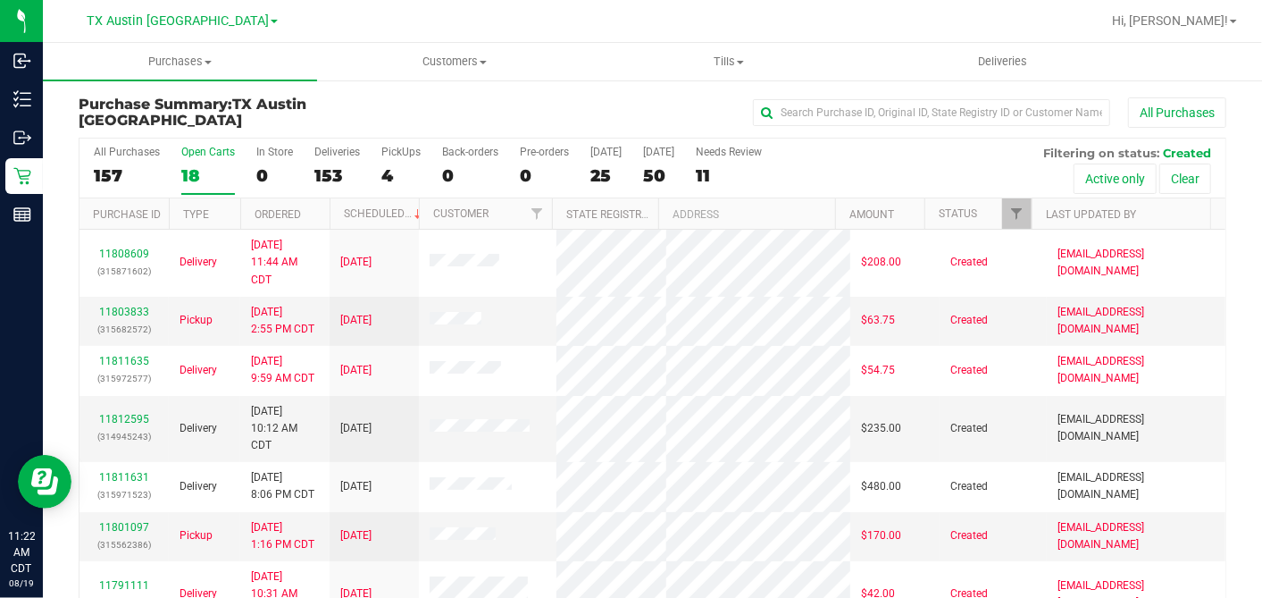
click at [313, 214] on th "Ordered" at bounding box center [284, 213] width 89 height 31
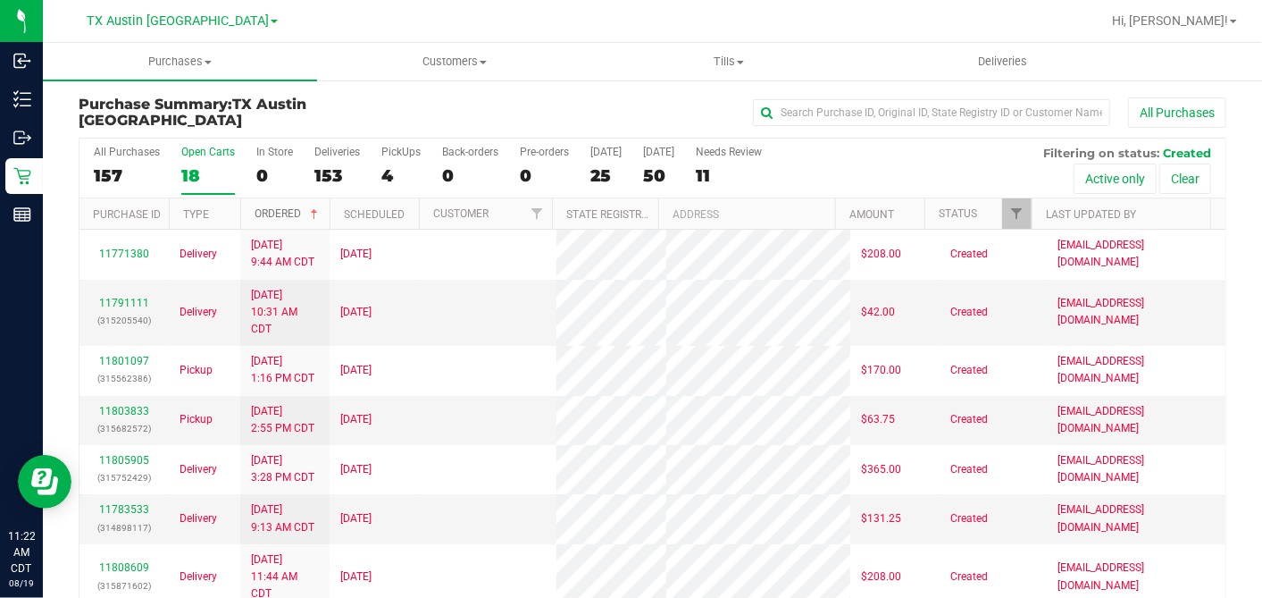
click at [313, 213] on span at bounding box center [314, 214] width 14 height 14
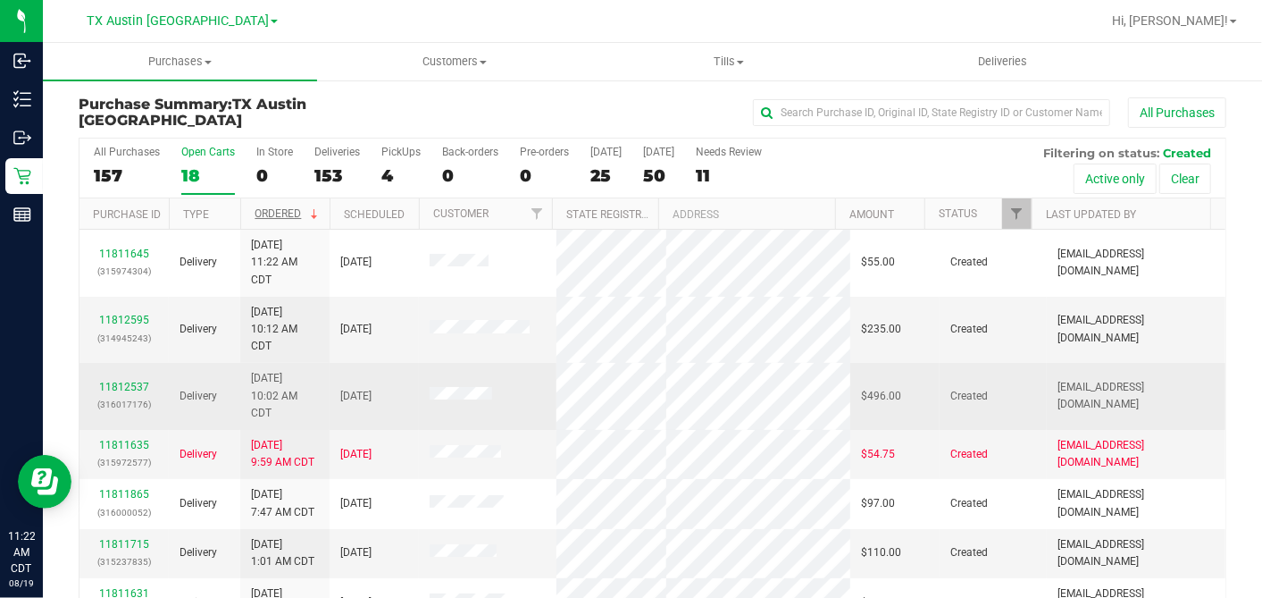
scroll to position [298, 0]
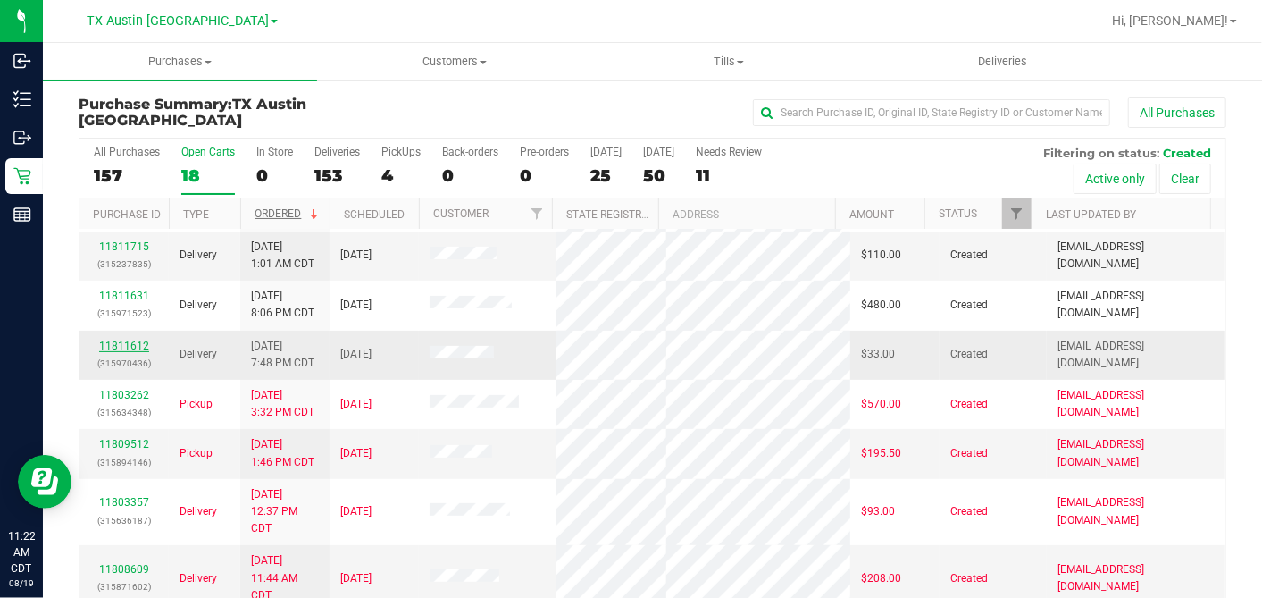
click at [122, 340] on link "11811612" at bounding box center [124, 346] width 50 height 13
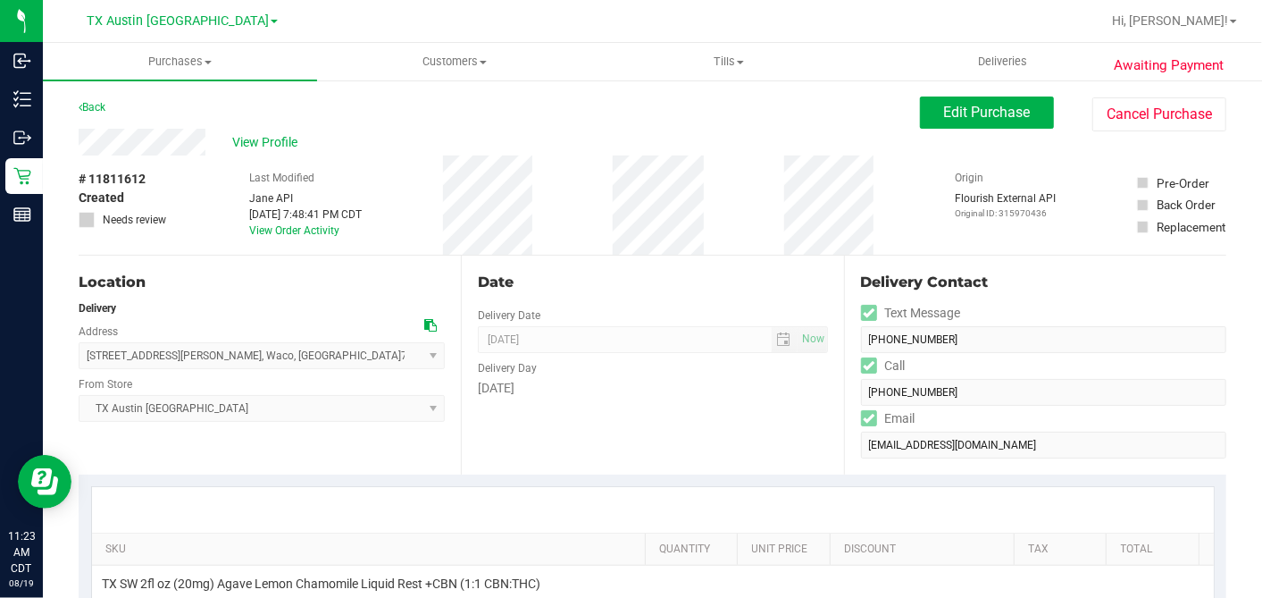
drag, startPoint x: 145, startPoint y: 183, endPoint x: 152, endPoint y: 168, distance: 16.8
click at [147, 179] on div "# 11811612 Created Needs review" at bounding box center [123, 199] width 89 height 58
click at [431, 314] on div "Delivery" at bounding box center [262, 308] width 366 height 16
click at [426, 323] on icon at bounding box center [430, 325] width 13 height 13
drag, startPoint x: 944, startPoint y: 111, endPoint x: 562, endPoint y: 275, distance: 415.4
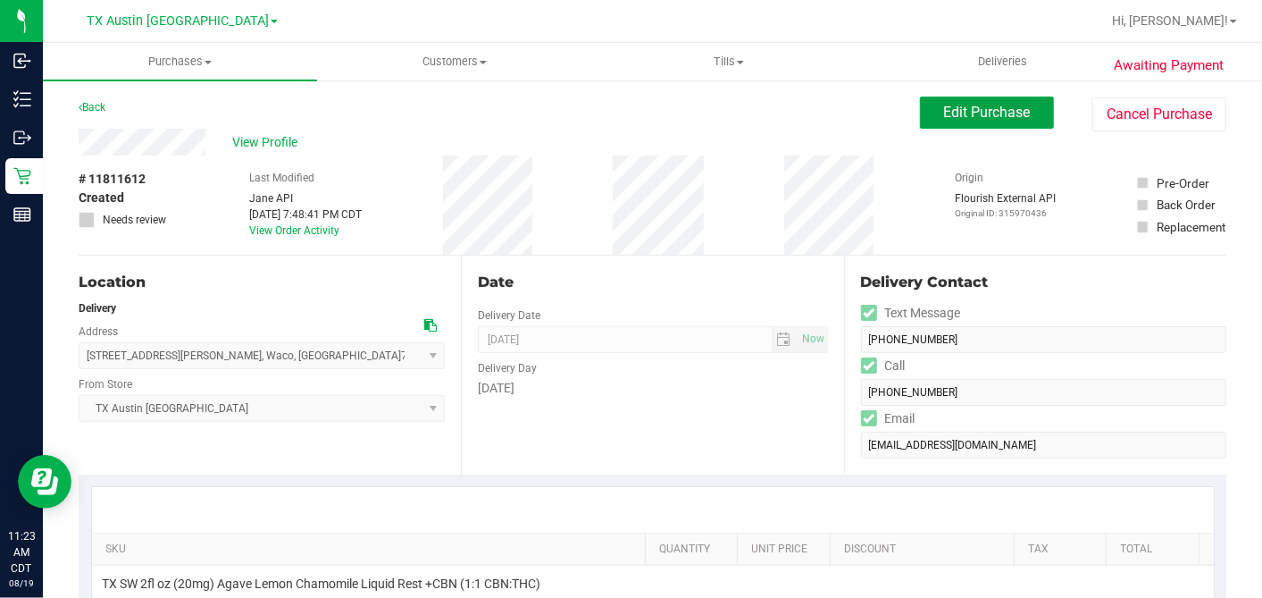
click at [944, 112] on span "Edit Purchase" at bounding box center [987, 112] width 87 height 17
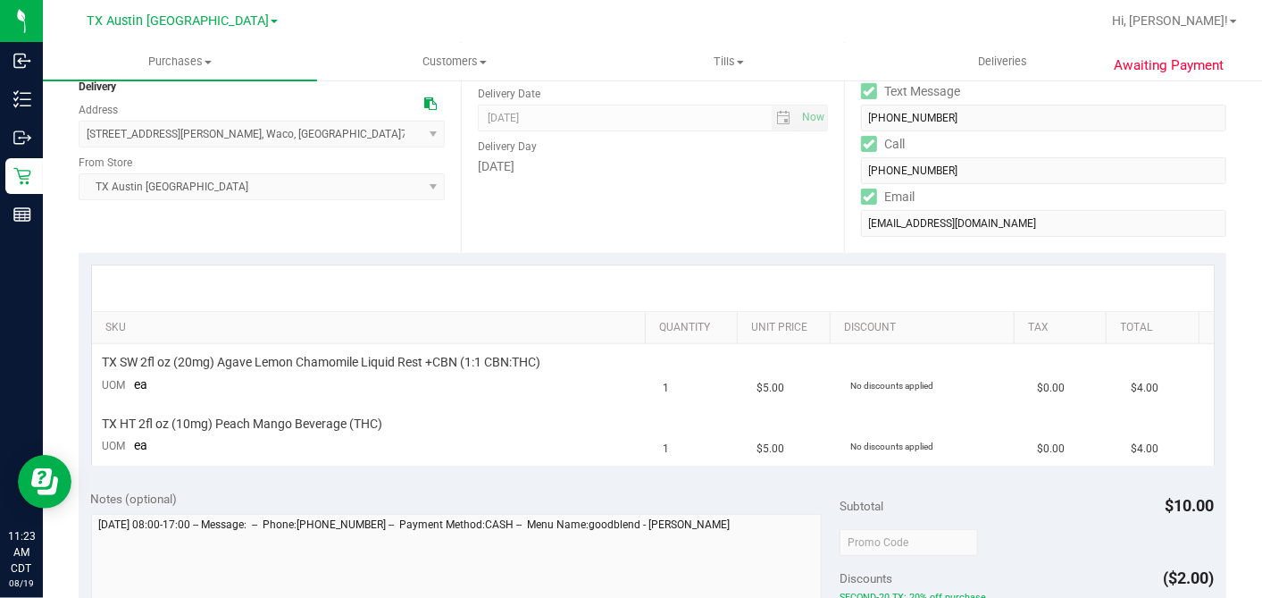
scroll to position [397, 0]
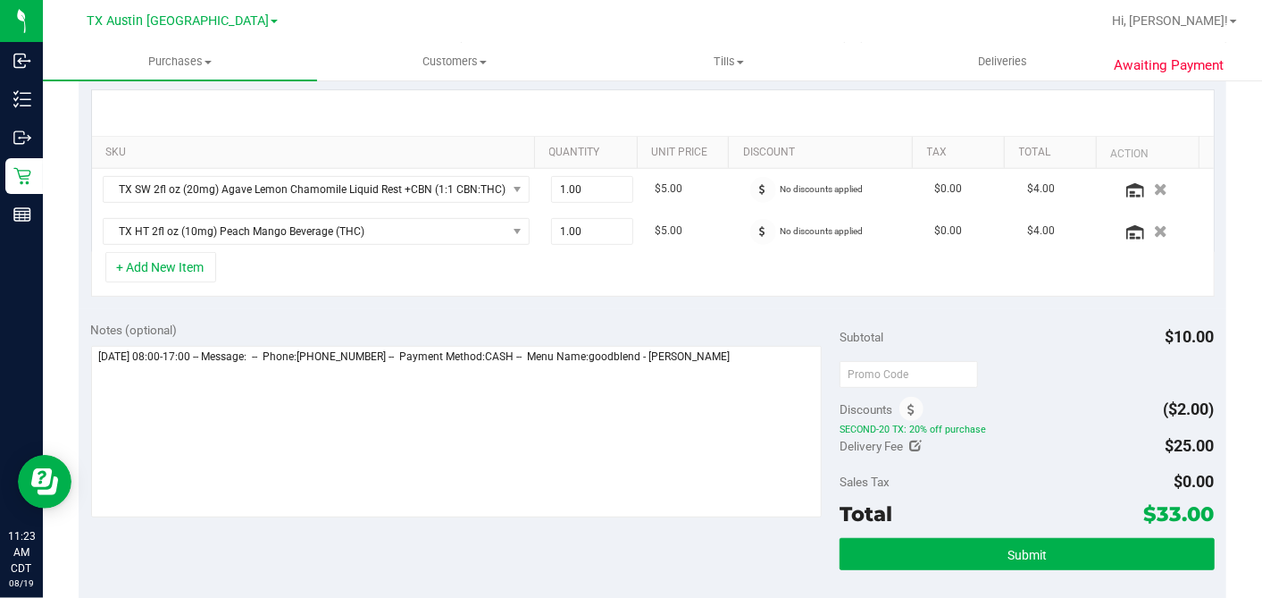
click at [777, 340] on div "Notes (optional)" at bounding box center [466, 421] width 750 height 200
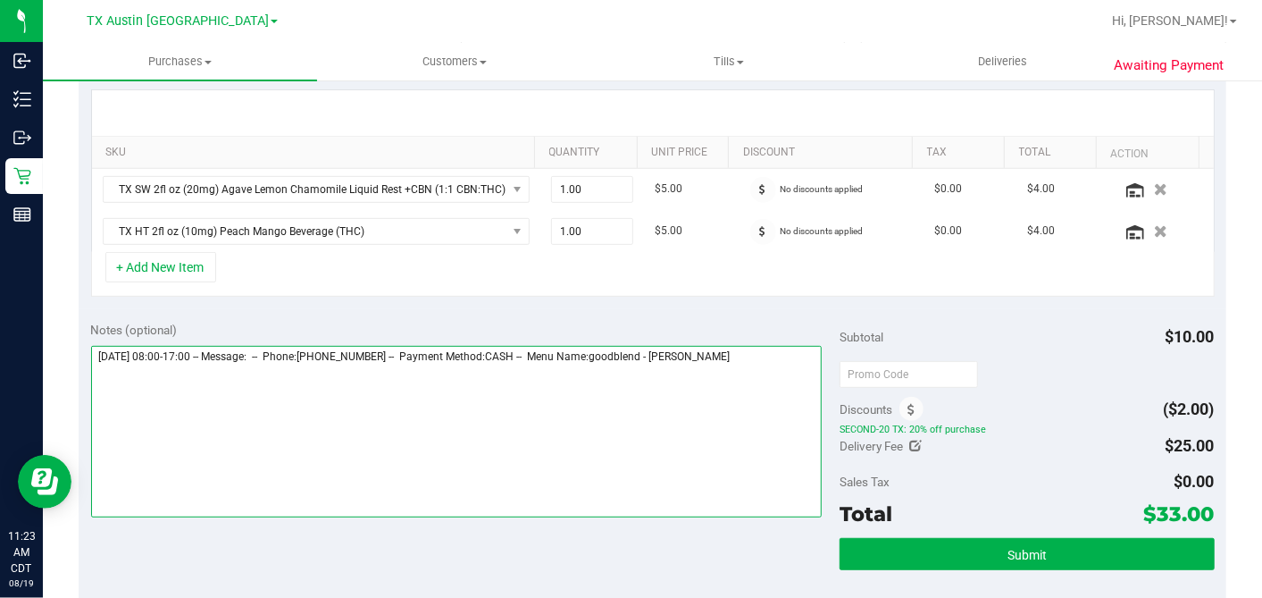
click at [777, 348] on textarea at bounding box center [457, 432] width 732 height 172
click at [171, 374] on textarea at bounding box center [457, 432] width 732 height 172
drag, startPoint x: 171, startPoint y: 374, endPoint x: 191, endPoint y: 373, distance: 20.6
click at [192, 373] on textarea at bounding box center [457, 432] width 732 height 172
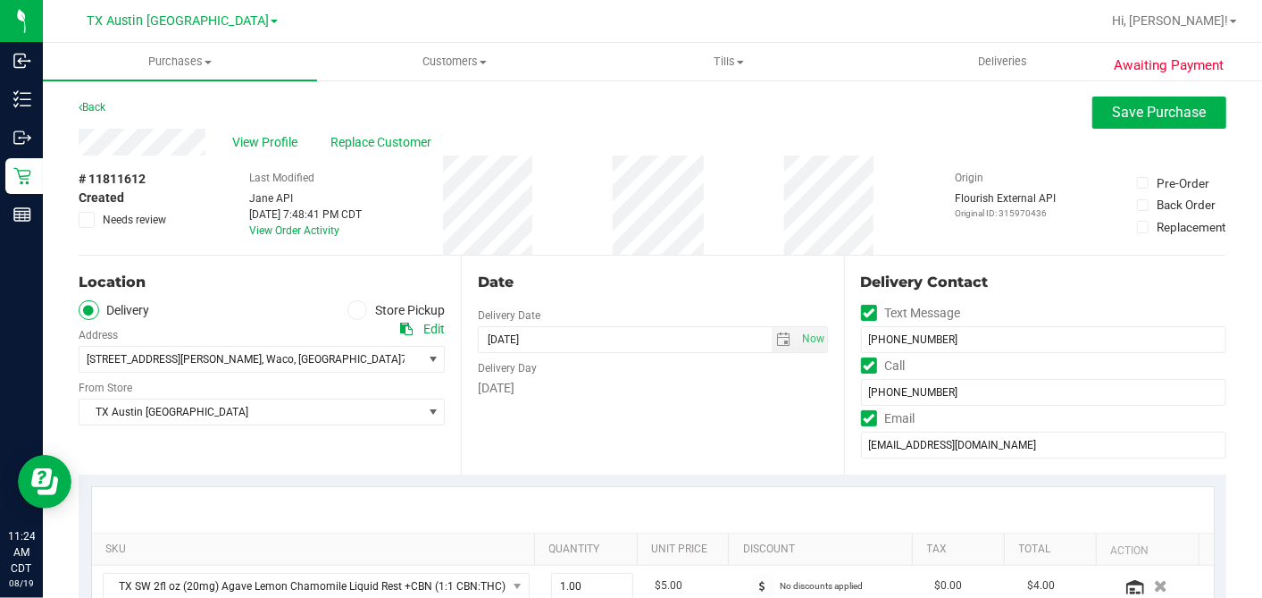
scroll to position [397, 0]
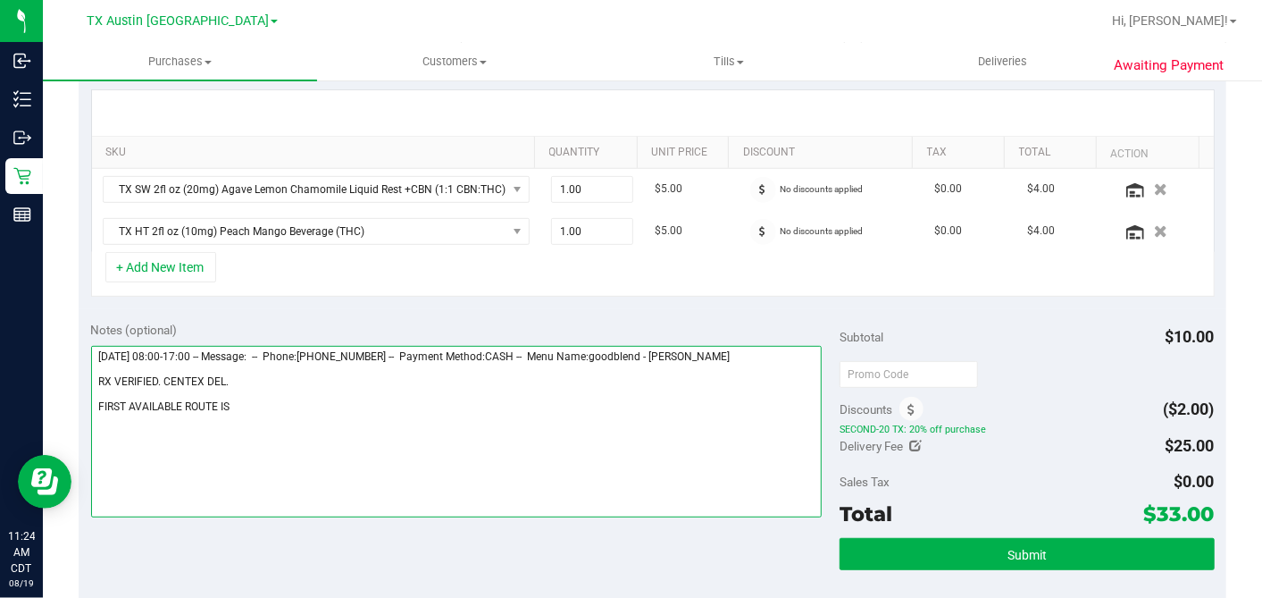
click at [176, 374] on textarea at bounding box center [457, 432] width 732 height 172
click at [277, 415] on textarea at bounding box center [457, 432] width 732 height 172
click at [263, 387] on textarea at bounding box center [457, 432] width 732 height 172
click at [279, 375] on textarea at bounding box center [457, 432] width 732 height 172
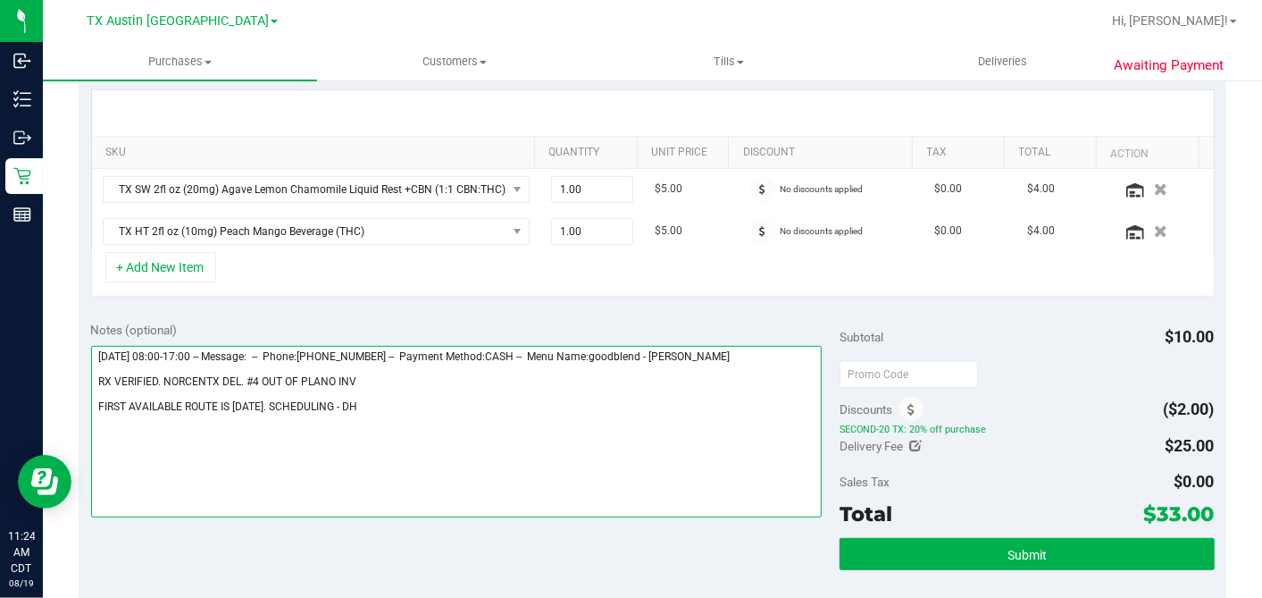
scroll to position [99, 0]
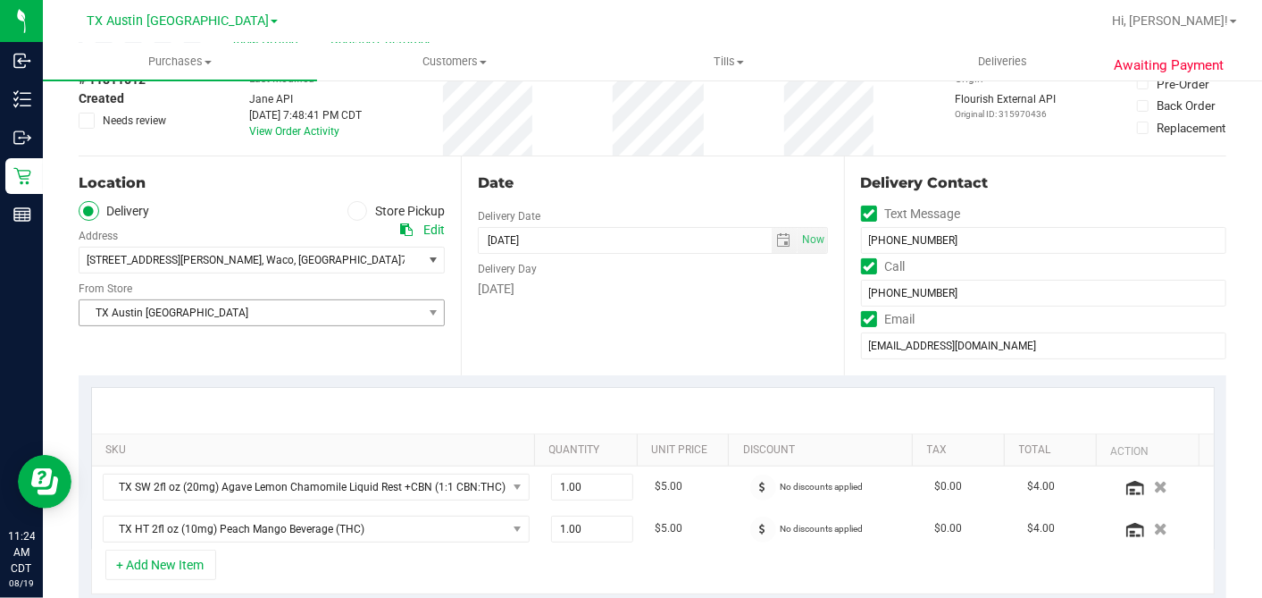
type textarea "[DATE] 08:00-17:00 -- Message: -- Phone:[PHONE_NUMBER] -- Payment Method:CASH -…"
click at [263, 314] on span "TX Austin [GEOGRAPHIC_DATA]" at bounding box center [251, 312] width 342 height 25
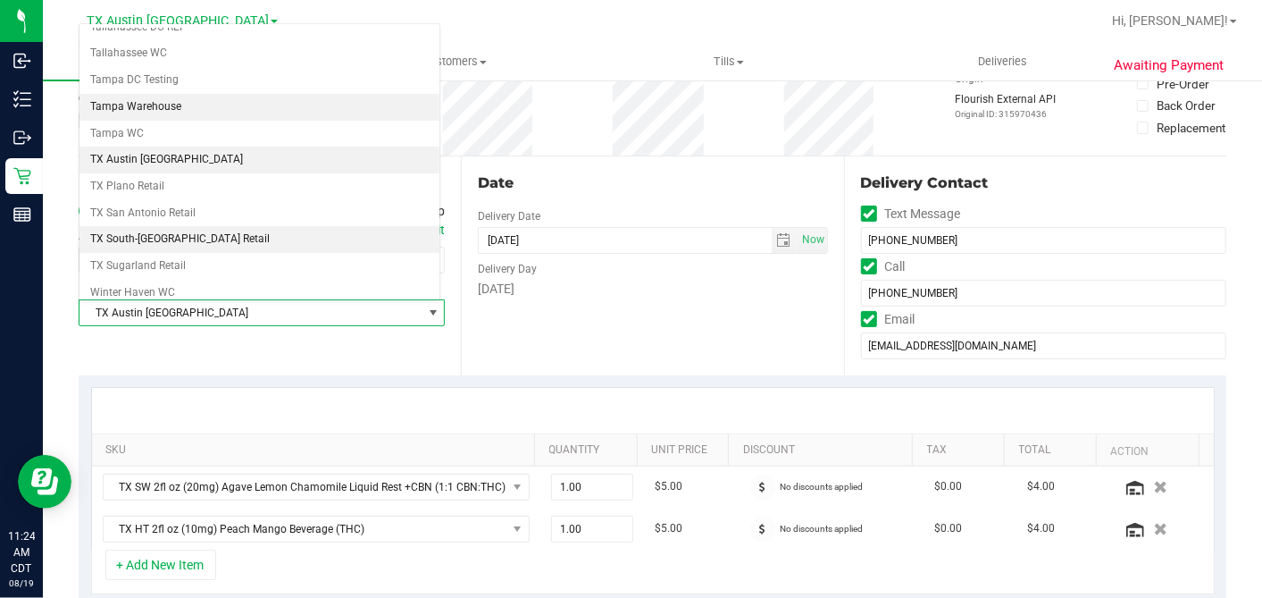
scroll to position [1271, 0]
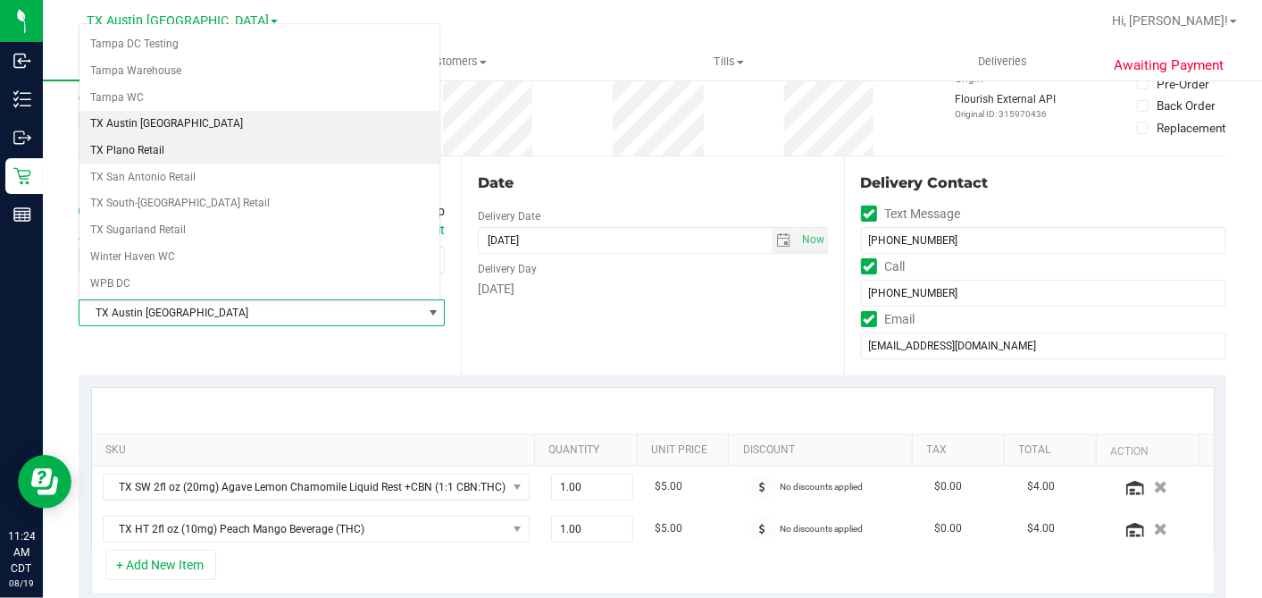
click at [208, 138] on li "TX Plano Retail" at bounding box center [260, 151] width 360 height 27
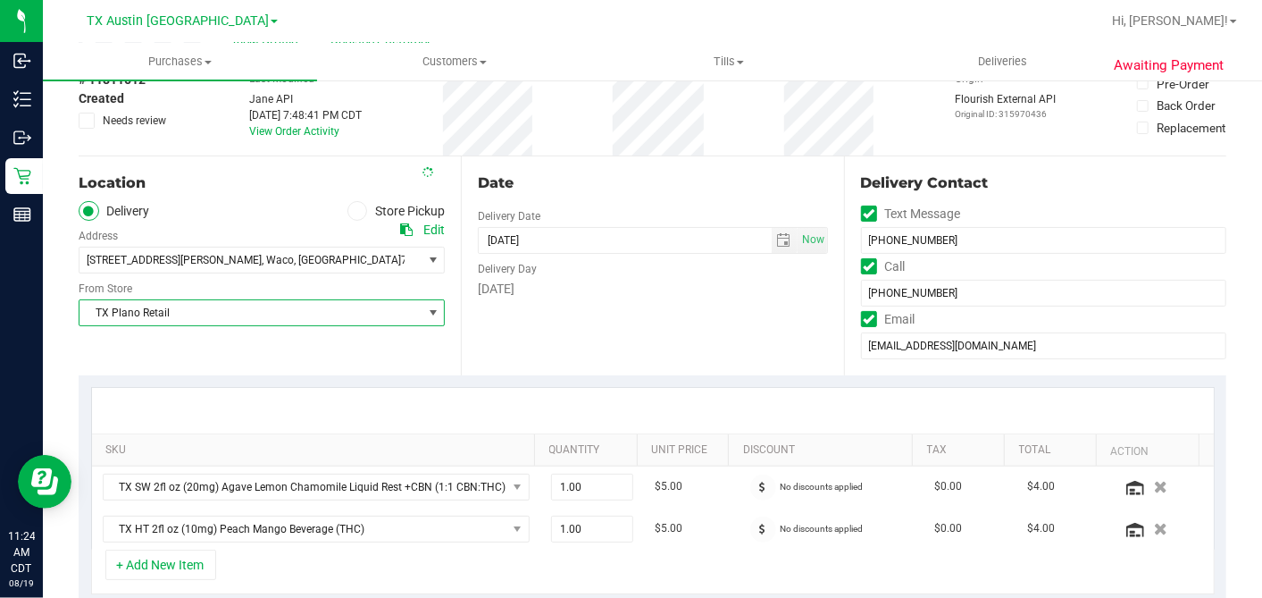
click at [726, 164] on div "Date Delivery Date [DATE] Now [DATE] 05:00 PM Now Delivery Day [DATE]" at bounding box center [652, 265] width 382 height 219
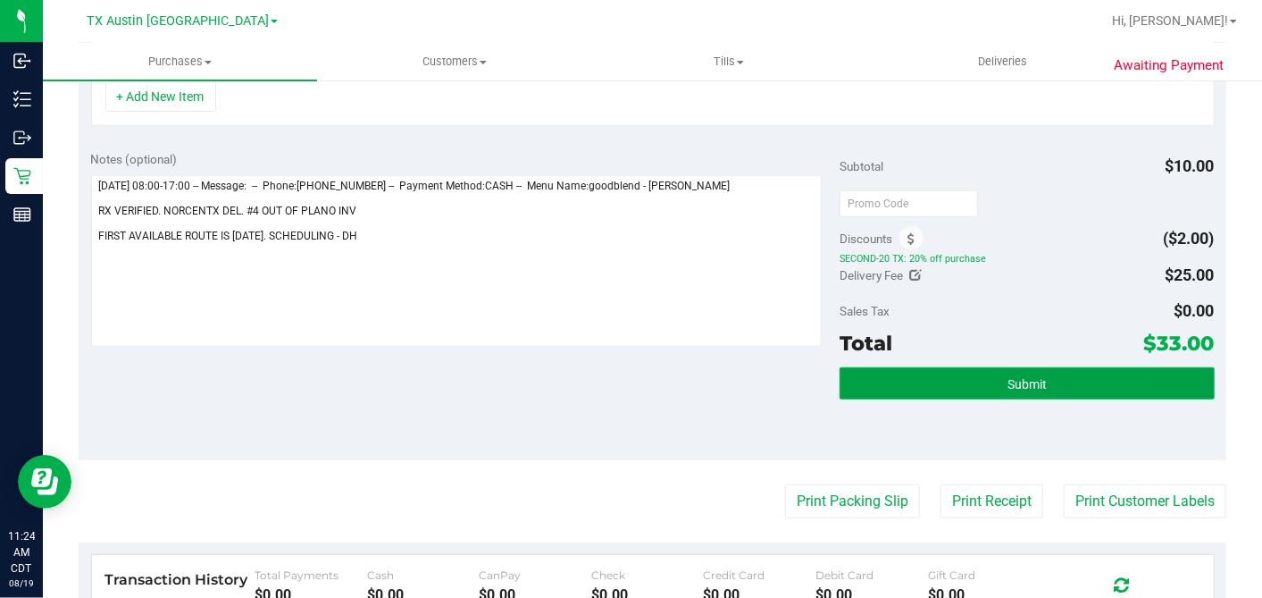
click at [1008, 377] on span "Submit" at bounding box center [1027, 384] width 39 height 14
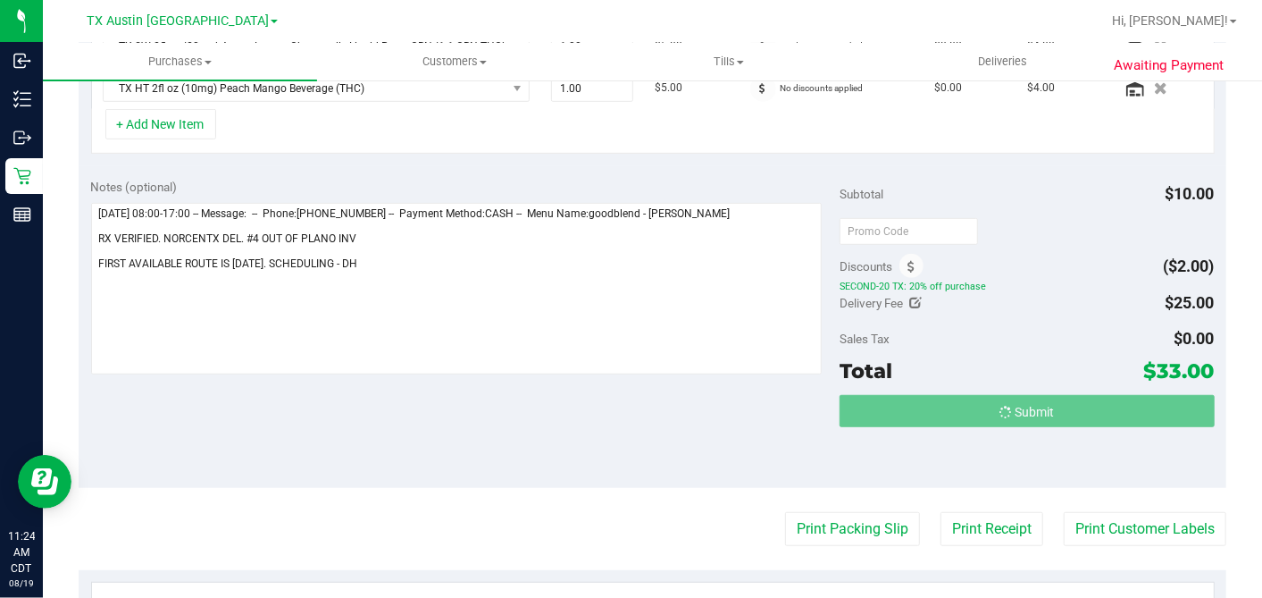
scroll to position [512, 0]
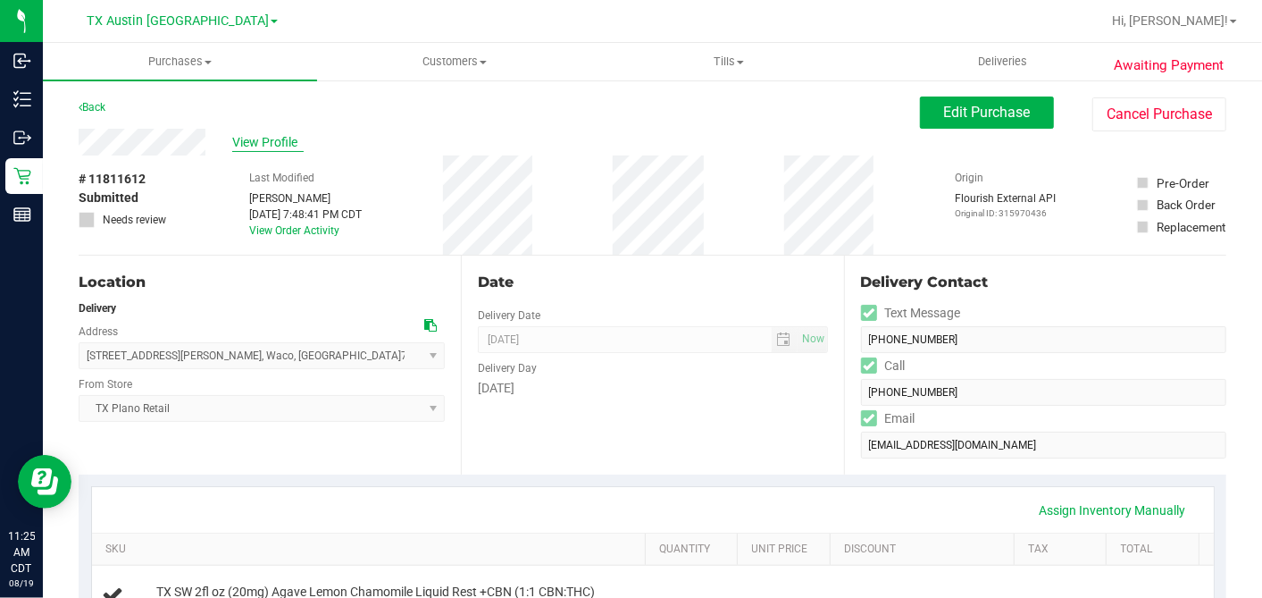
click at [268, 148] on span "View Profile" at bounding box center [267, 142] width 71 height 19
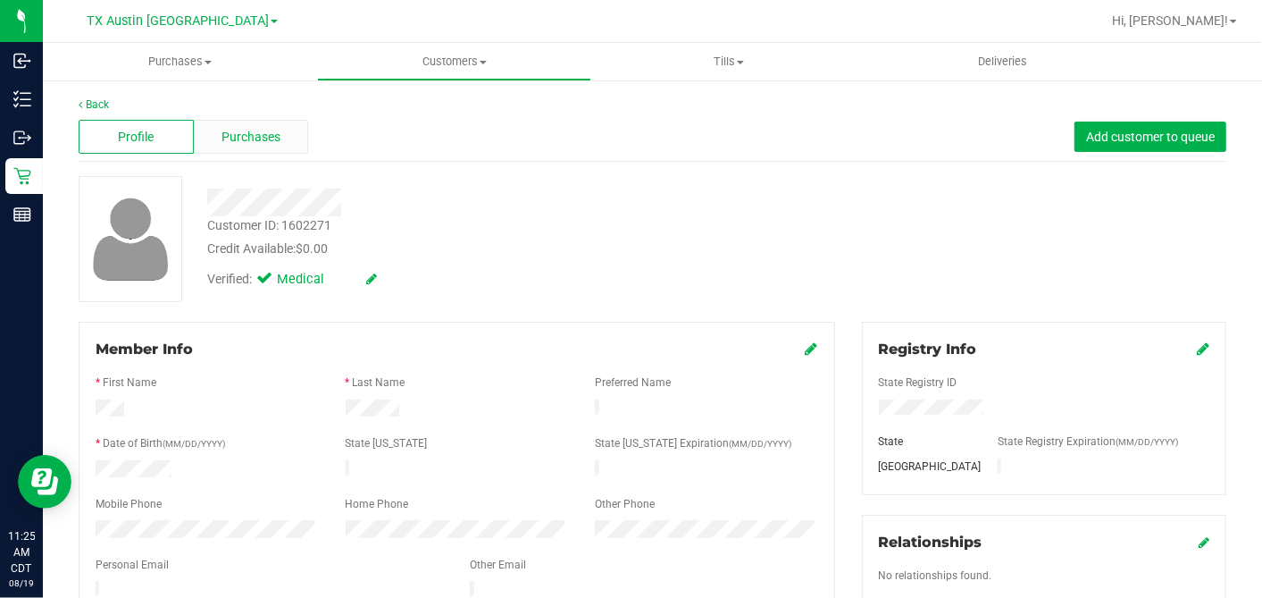
click at [291, 139] on div "Purchases" at bounding box center [251, 137] width 115 height 34
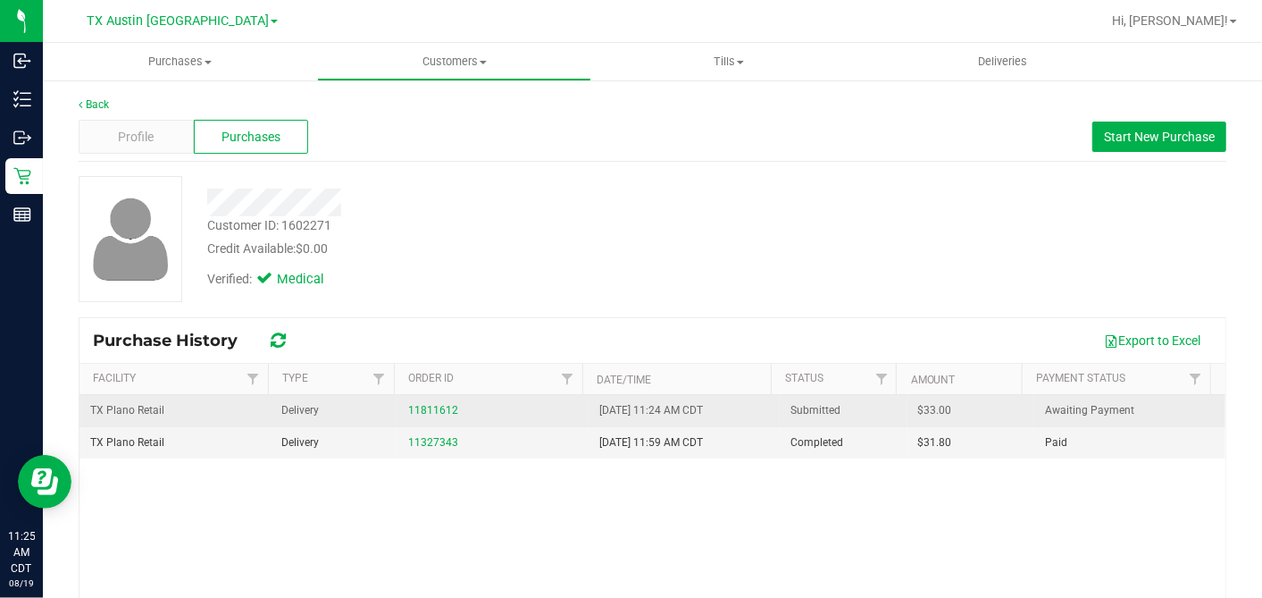
click at [918, 409] on span "$33.00" at bounding box center [935, 410] width 34 height 17
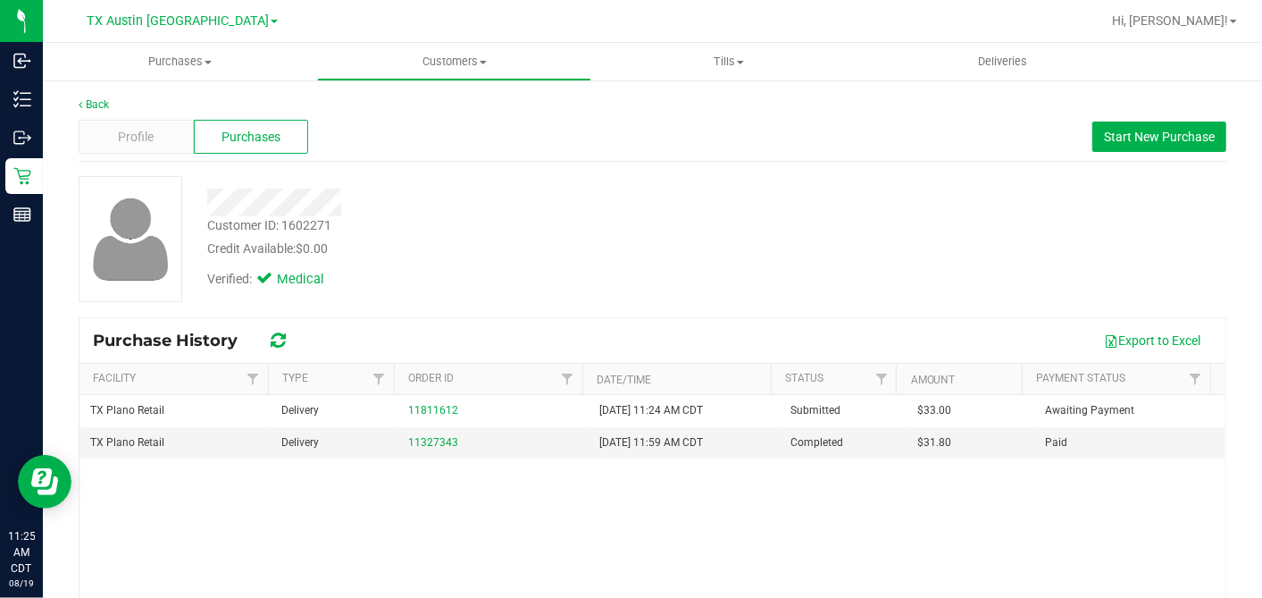
copy span "33.00"
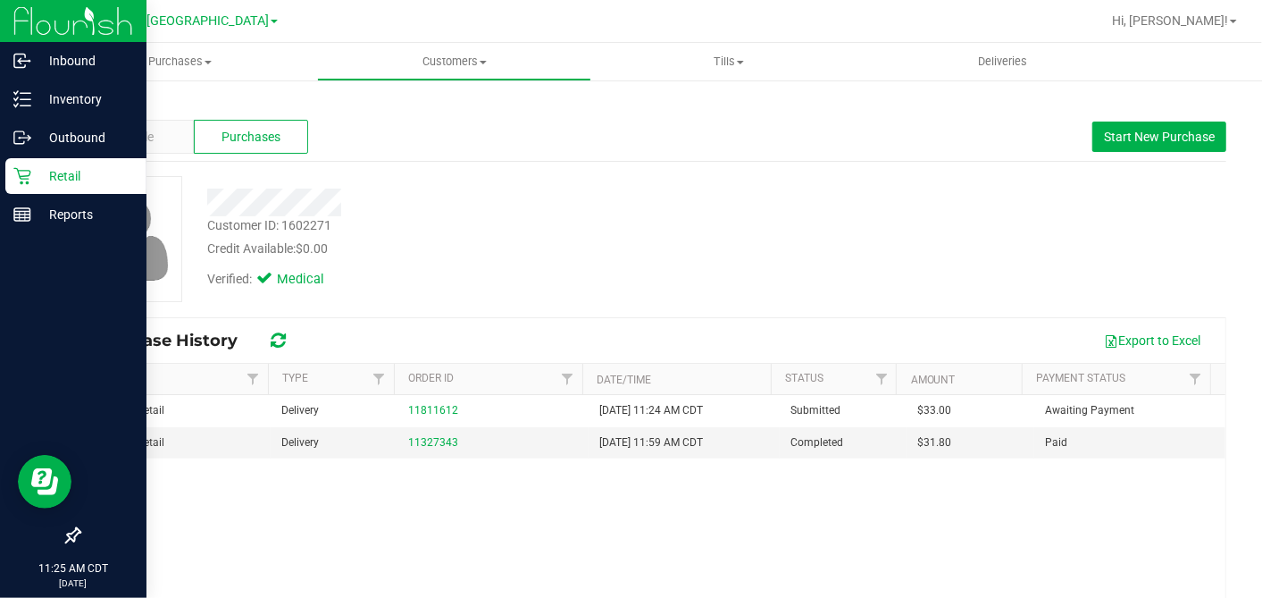
click at [36, 171] on p "Retail" at bounding box center [84, 175] width 107 height 21
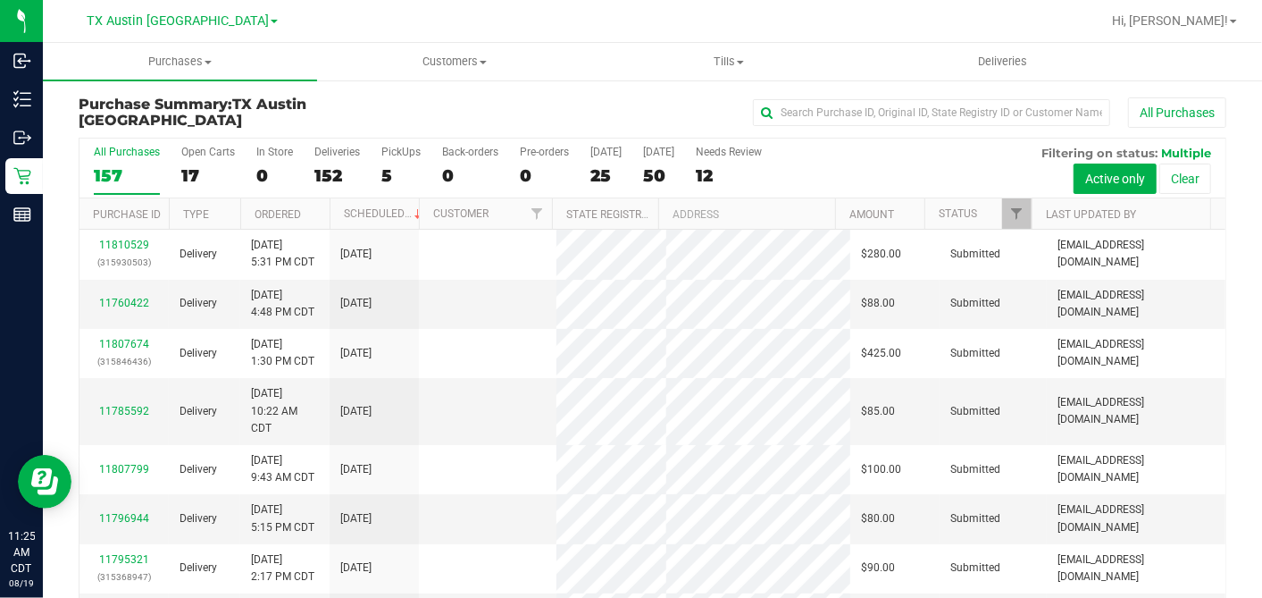
click at [191, 171] on div "17" at bounding box center [208, 175] width 54 height 21
click at [0, 0] on input "Open Carts 17" at bounding box center [0, 0] width 0 height 0
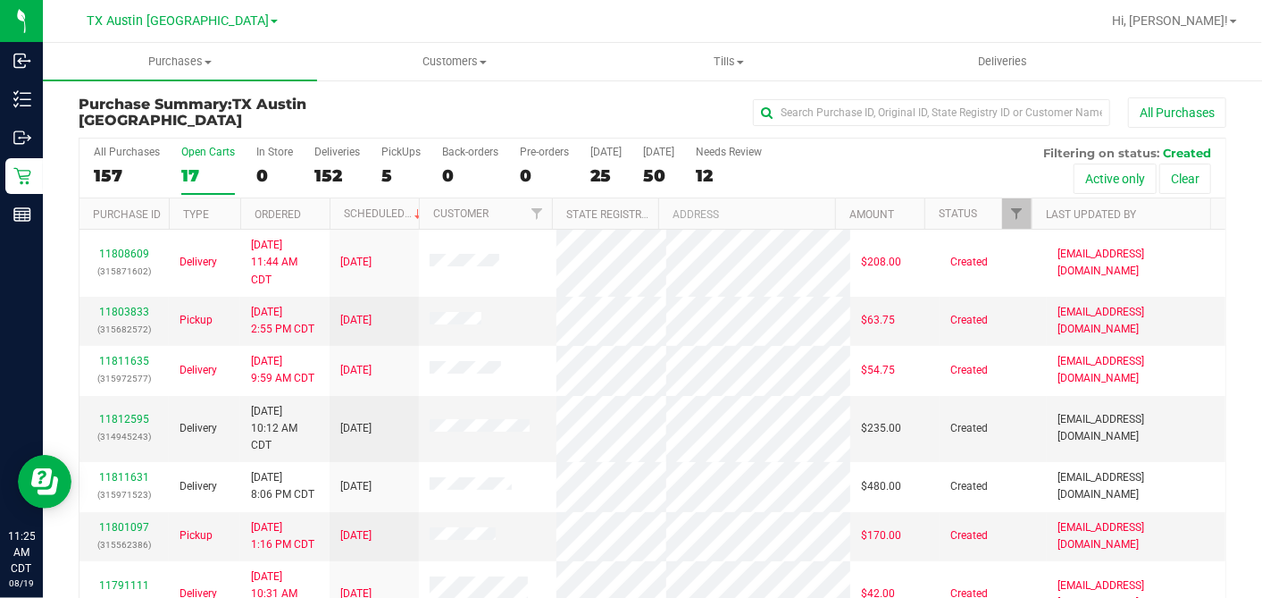
click at [314, 209] on th "Ordered" at bounding box center [284, 213] width 89 height 31
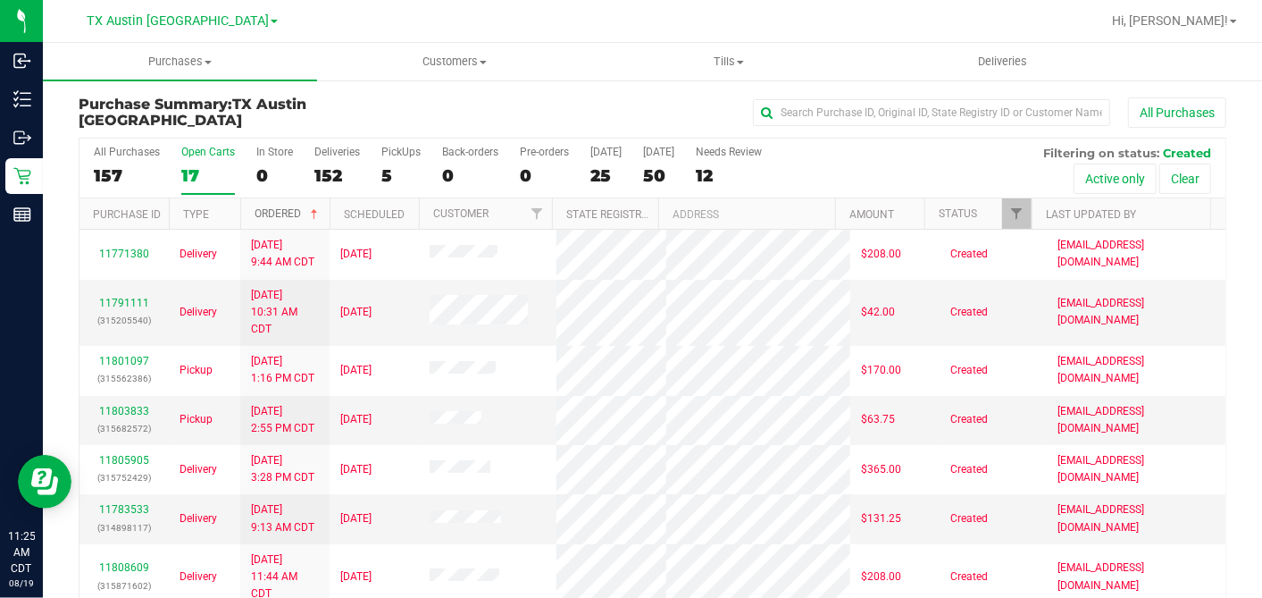
click at [316, 209] on span at bounding box center [314, 214] width 14 height 14
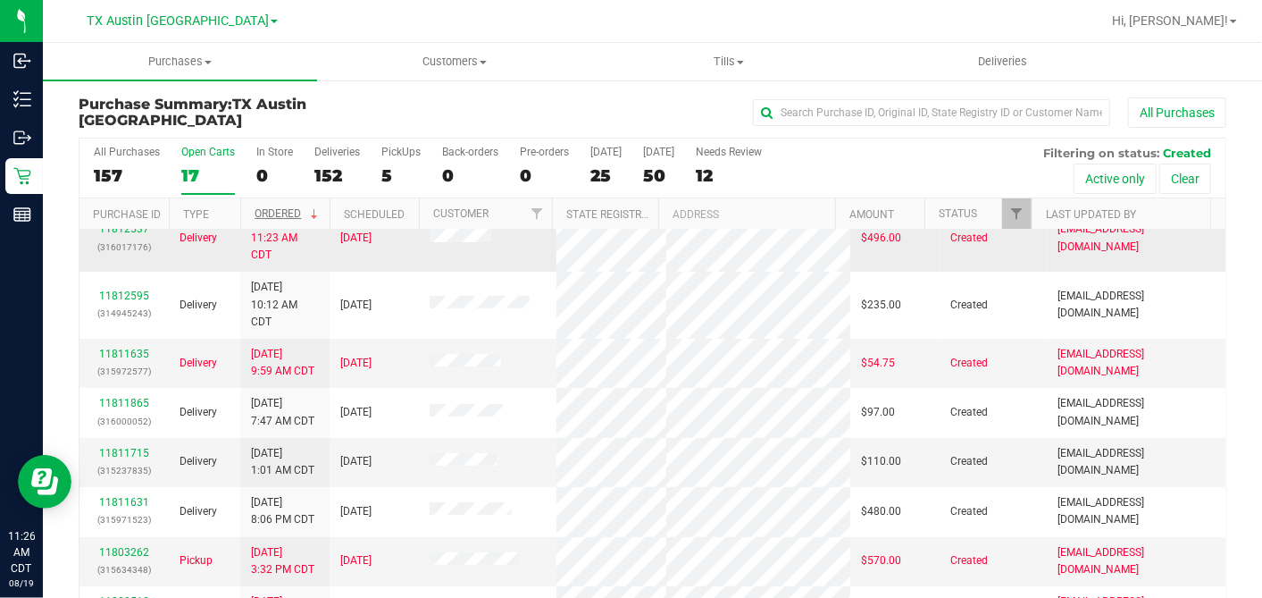
scroll to position [198, 0]
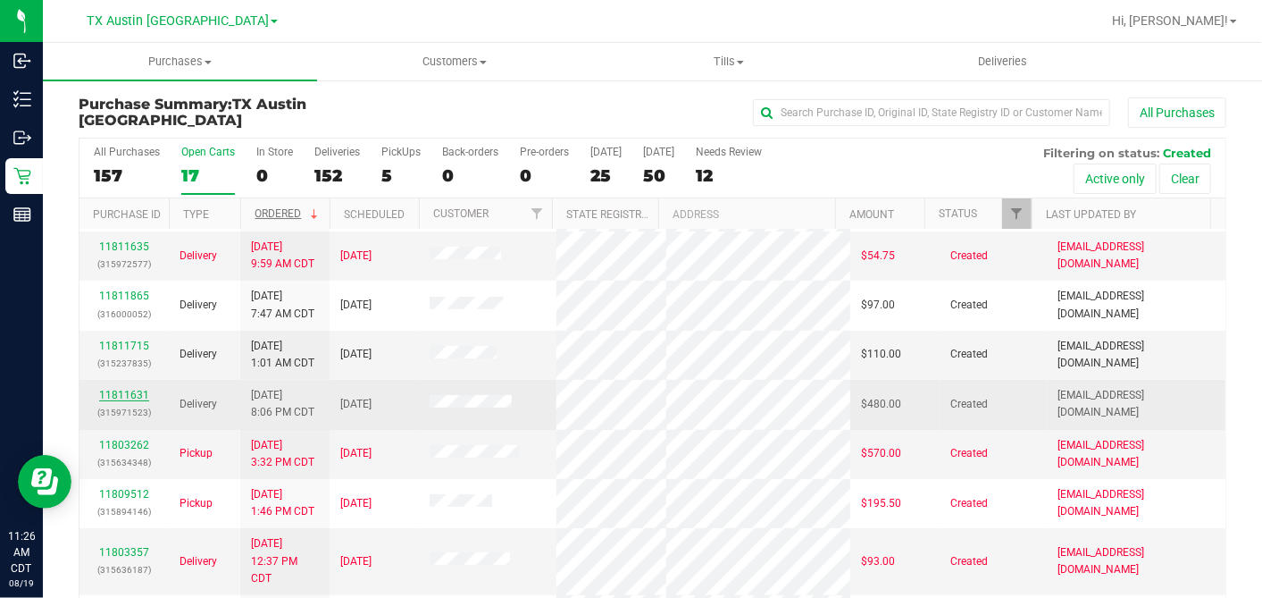
click at [130, 389] on link "11811631" at bounding box center [124, 395] width 50 height 13
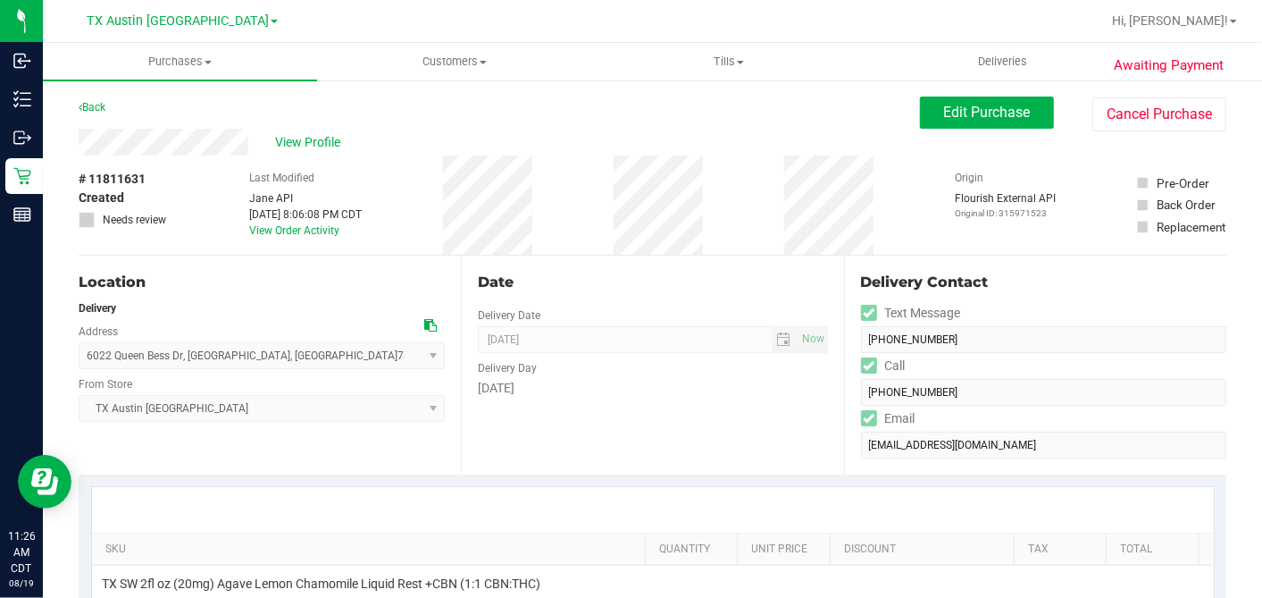
click at [247, 139] on div "View Profile" at bounding box center [500, 142] width 842 height 27
click at [252, 139] on div "View Profile" at bounding box center [500, 142] width 842 height 27
click at [334, 144] on span "View Profile" at bounding box center [310, 142] width 71 height 19
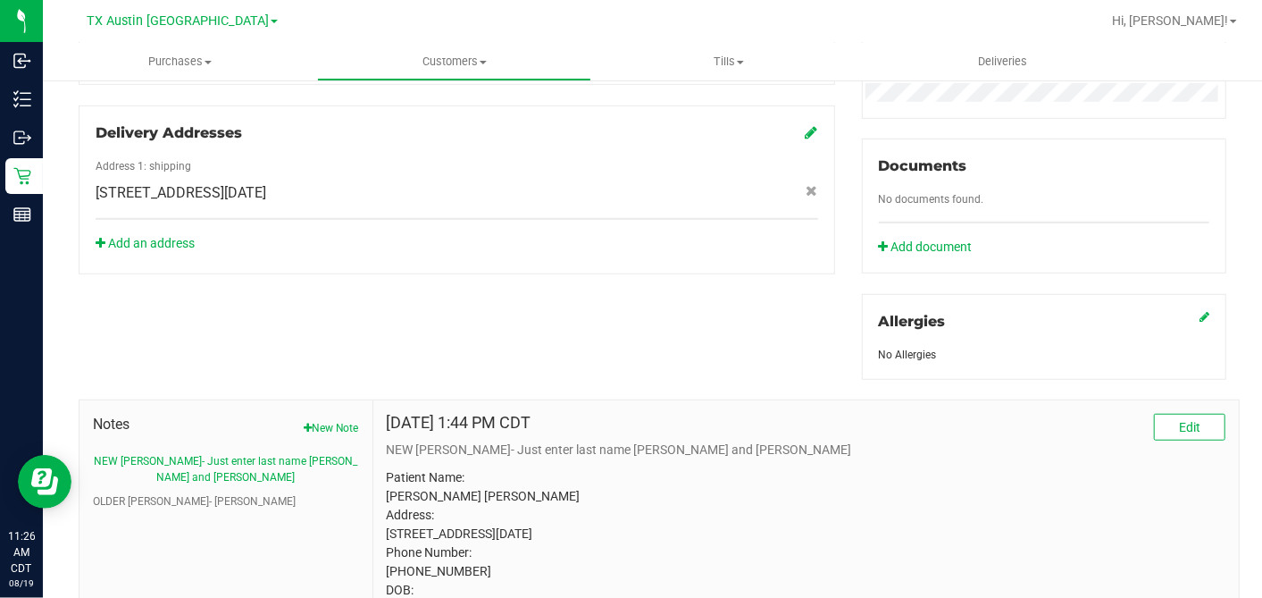
scroll to position [694, 0]
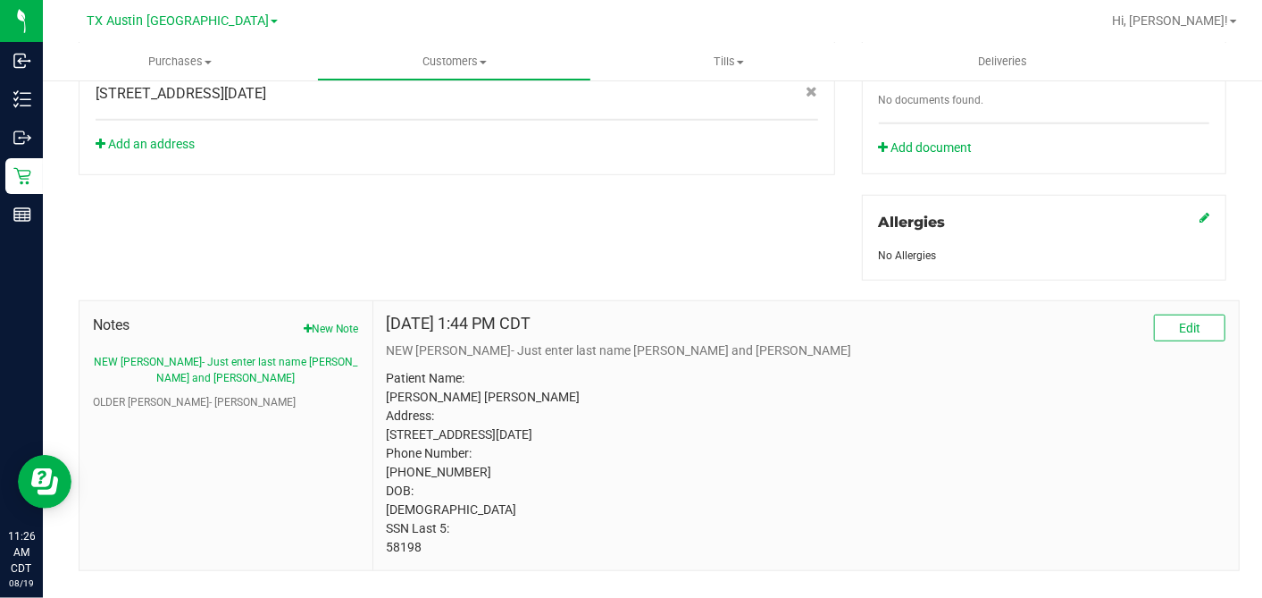
click at [488, 390] on p "Patient Name: [PERSON_NAME] [PERSON_NAME] Address: [STREET_ADDRESS][DATE] Phone…" at bounding box center [806, 463] width 839 height 188
click at [488, 389] on p "Patient Name: [PERSON_NAME] [PERSON_NAME] Address: [STREET_ADDRESS][DATE] Phone…" at bounding box center [806, 463] width 839 height 188
copy p "[PERSON_NAME]"
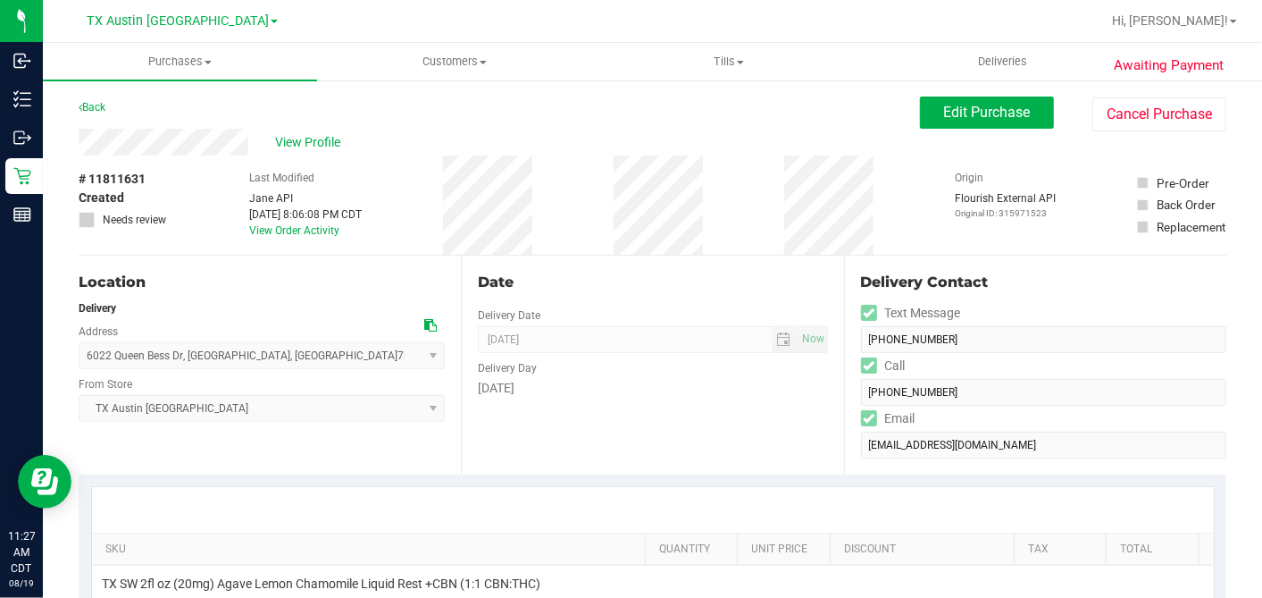
click at [424, 325] on icon at bounding box center [430, 325] width 13 height 13
click at [962, 112] on span "Edit Purchase" at bounding box center [987, 112] width 87 height 17
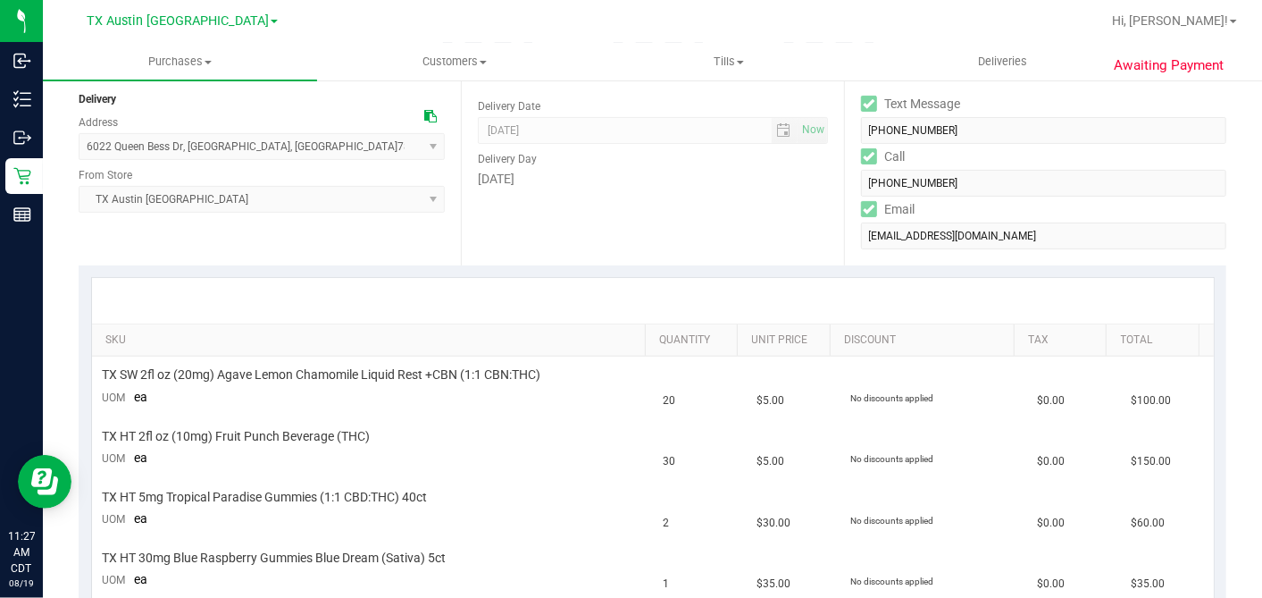
scroll to position [298, 0]
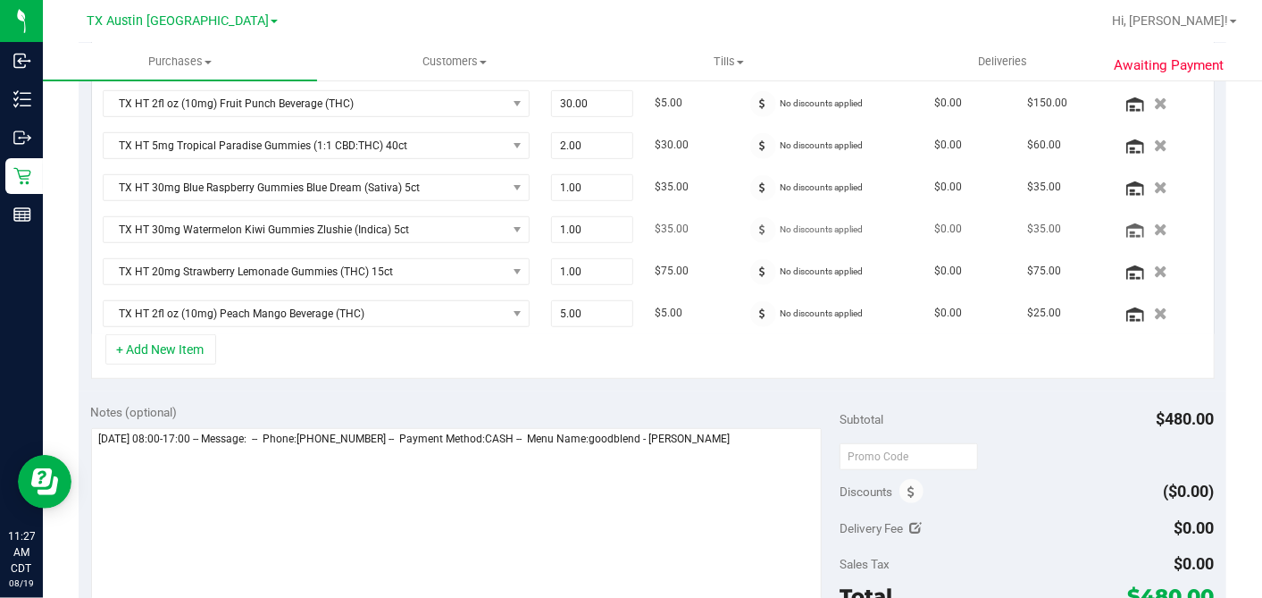
scroll to position [694, 0]
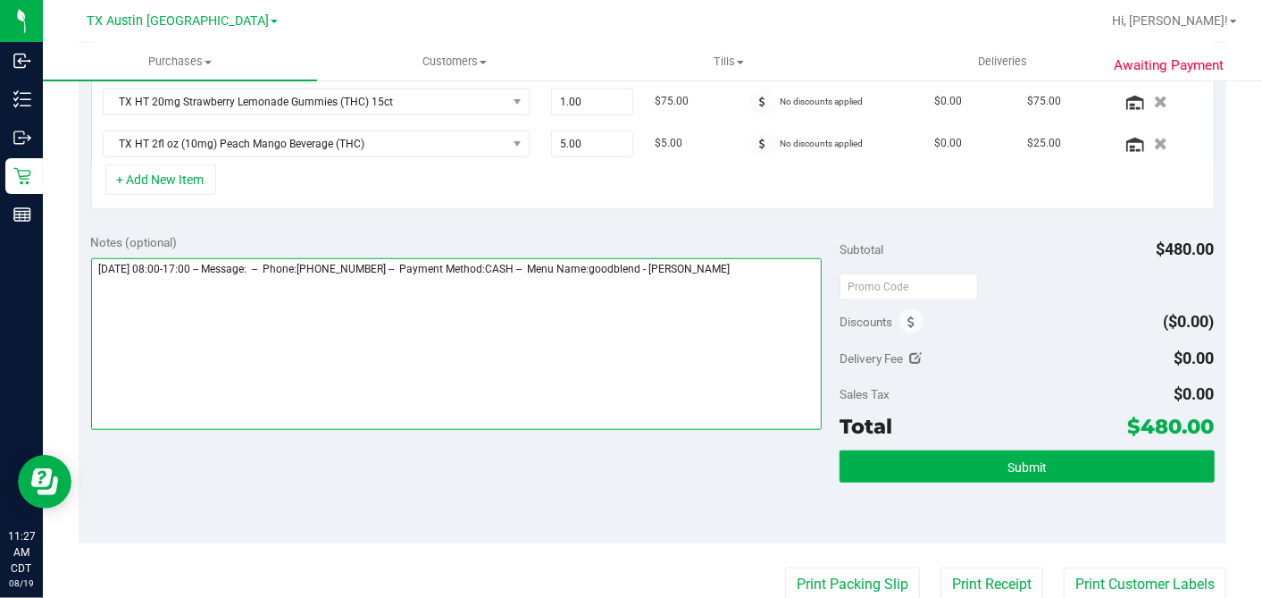
click at [776, 260] on textarea at bounding box center [457, 344] width 732 height 172
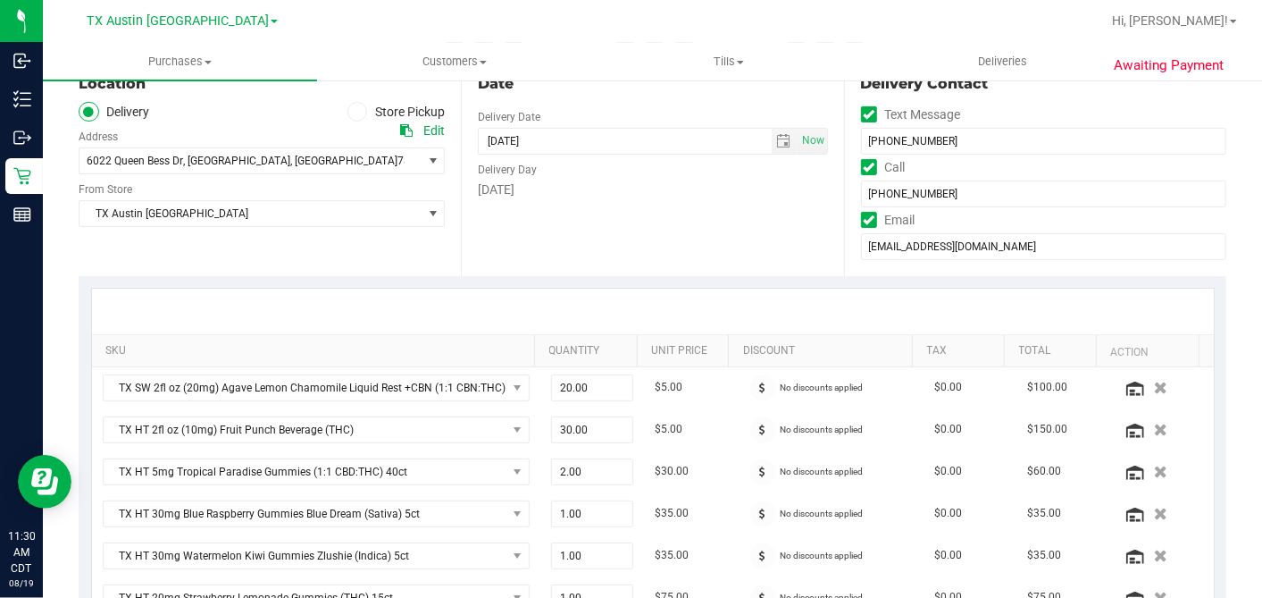
scroll to position [496, 0]
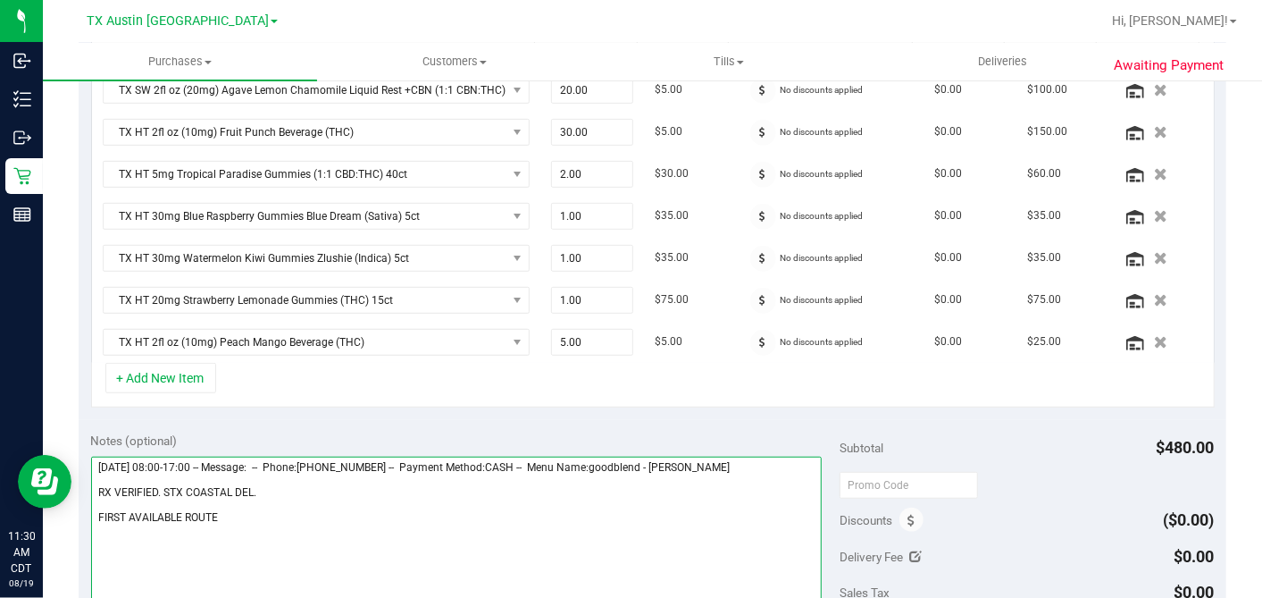
drag, startPoint x: 231, startPoint y: 519, endPoint x: 242, endPoint y: 512, distance: 13.6
click at [231, 520] on textarea at bounding box center [457, 543] width 732 height 172
click at [273, 486] on textarea at bounding box center [457, 543] width 732 height 172
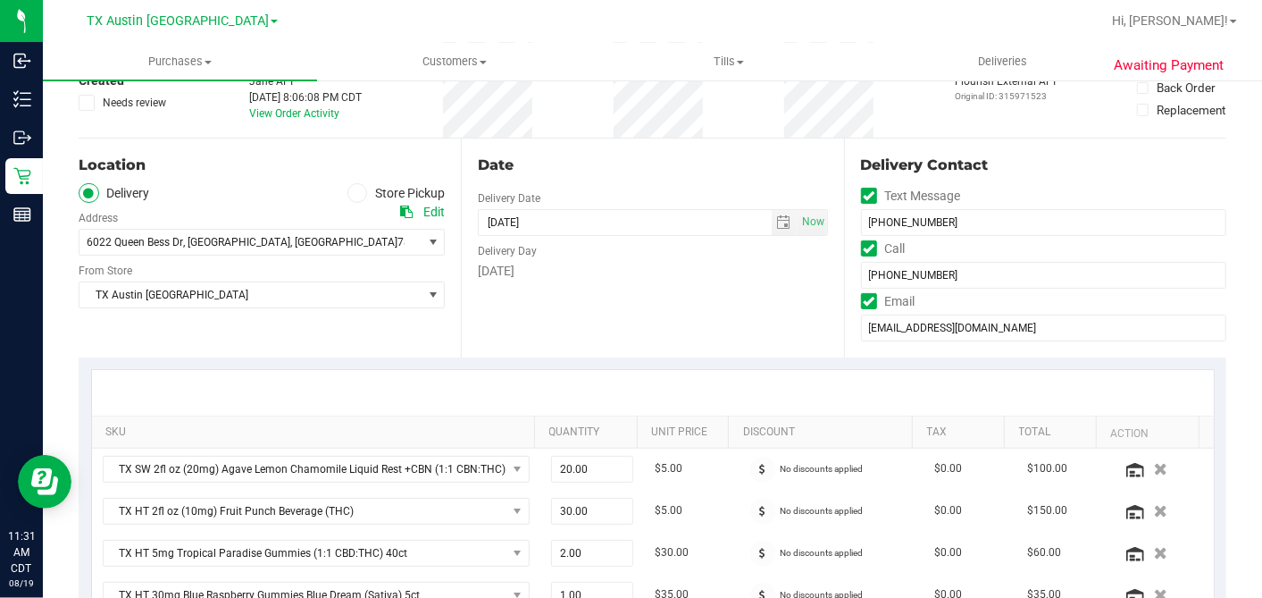
scroll to position [99, 0]
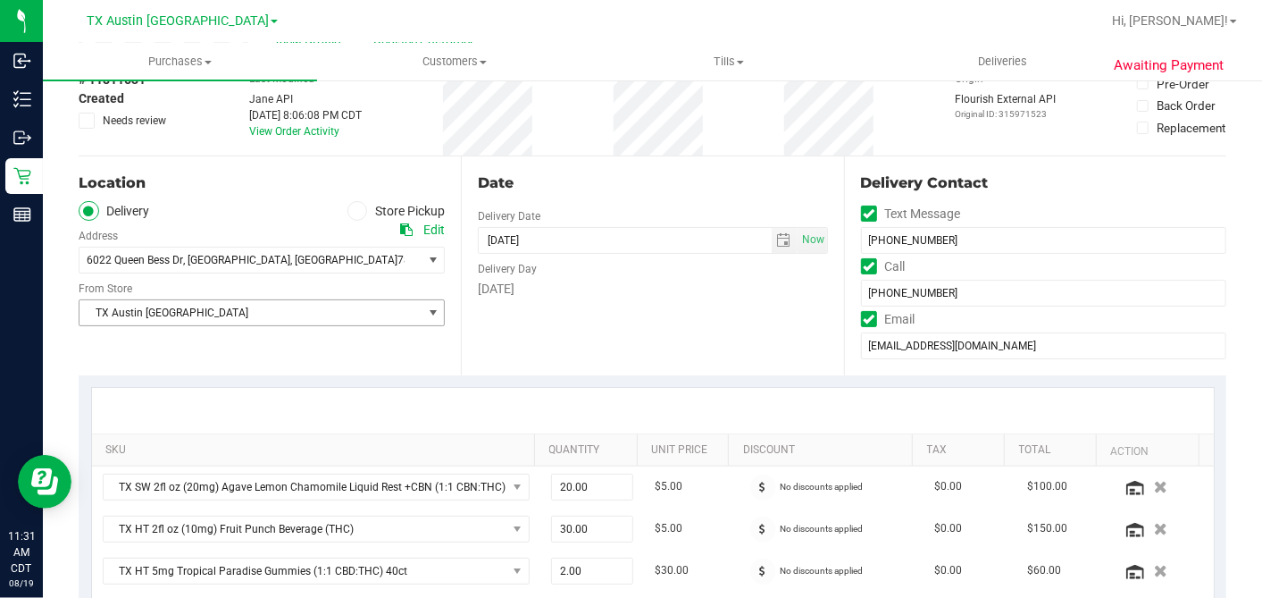
type textarea "[DATE] 08:00-17:00 -- Message: -- Phone:[PHONE_NUMBER] -- Payment Method:CASH -…"
click at [334, 314] on span "TX Austin [GEOGRAPHIC_DATA]" at bounding box center [251, 312] width 342 height 25
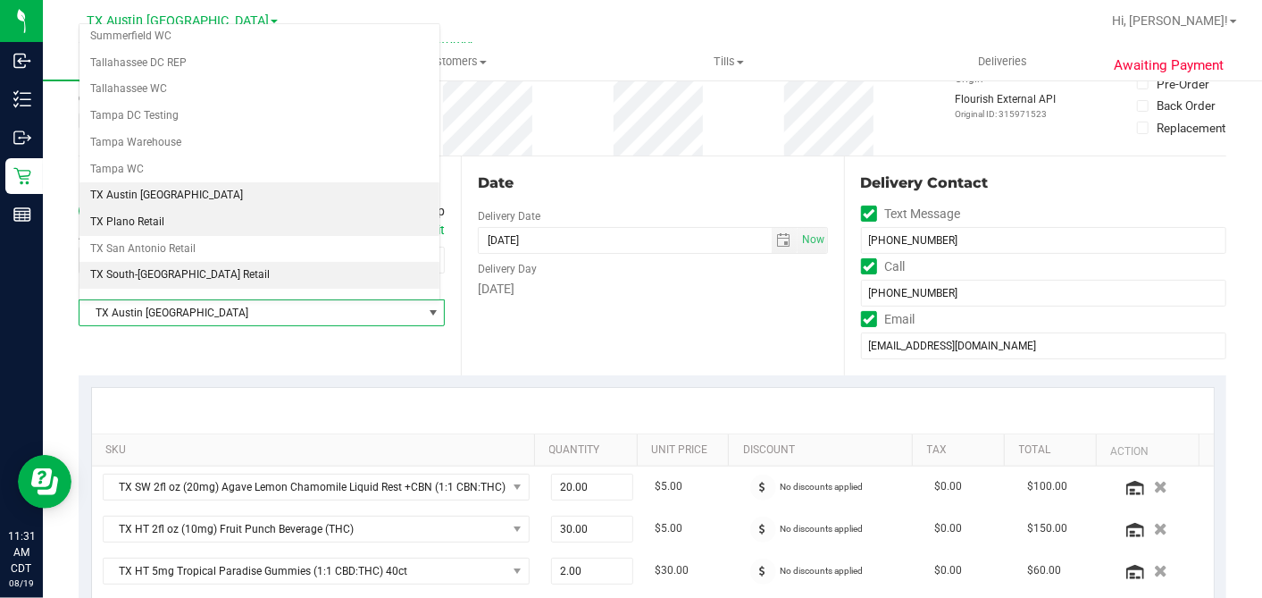
scroll to position [1271, 0]
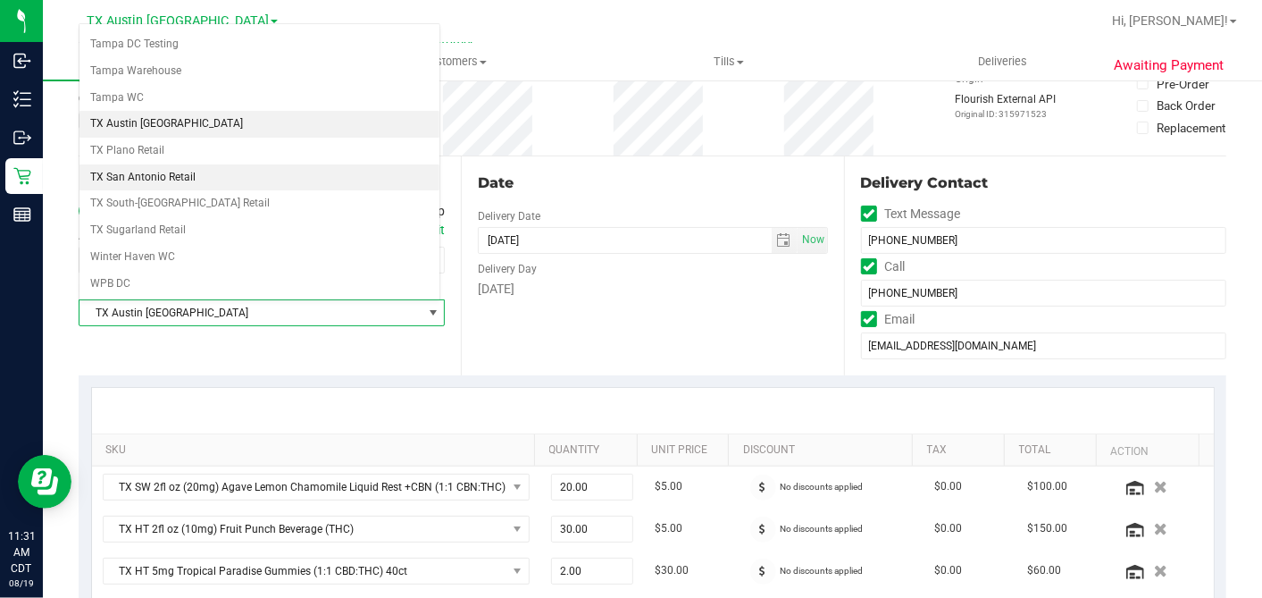
click at [230, 164] on li "TX San Antonio Retail" at bounding box center [260, 177] width 360 height 27
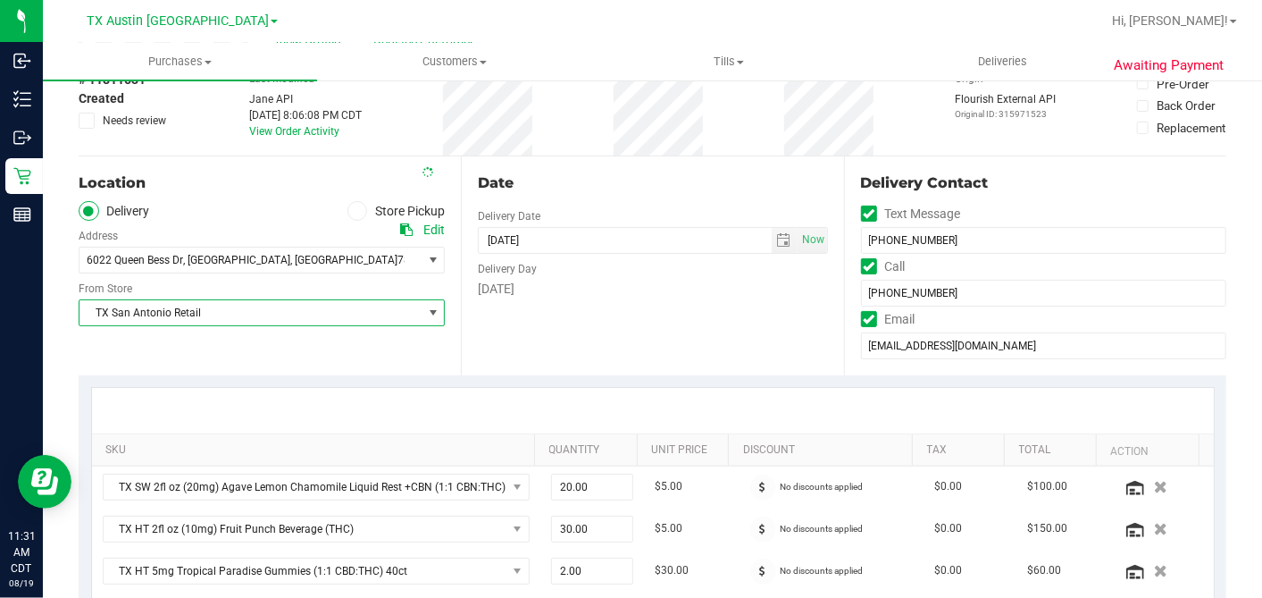
click at [692, 325] on div "Date Delivery Date [DATE] Now [DATE] 05:00 PM Now Delivery Day [DATE]" at bounding box center [652, 265] width 382 height 219
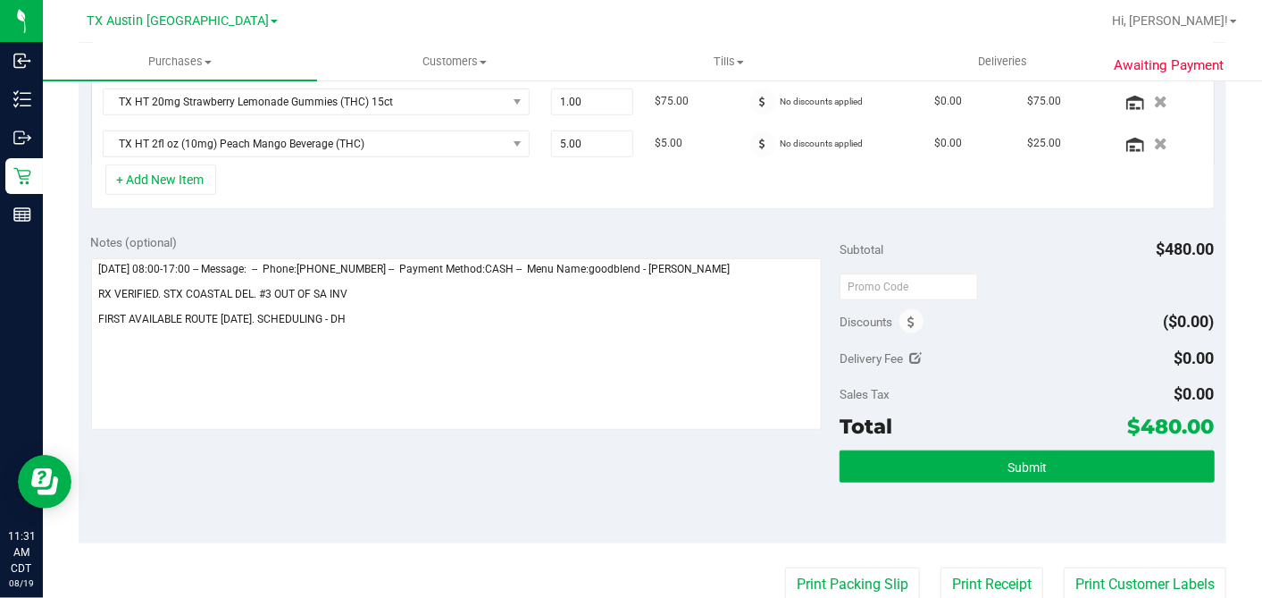
scroll to position [667, 0]
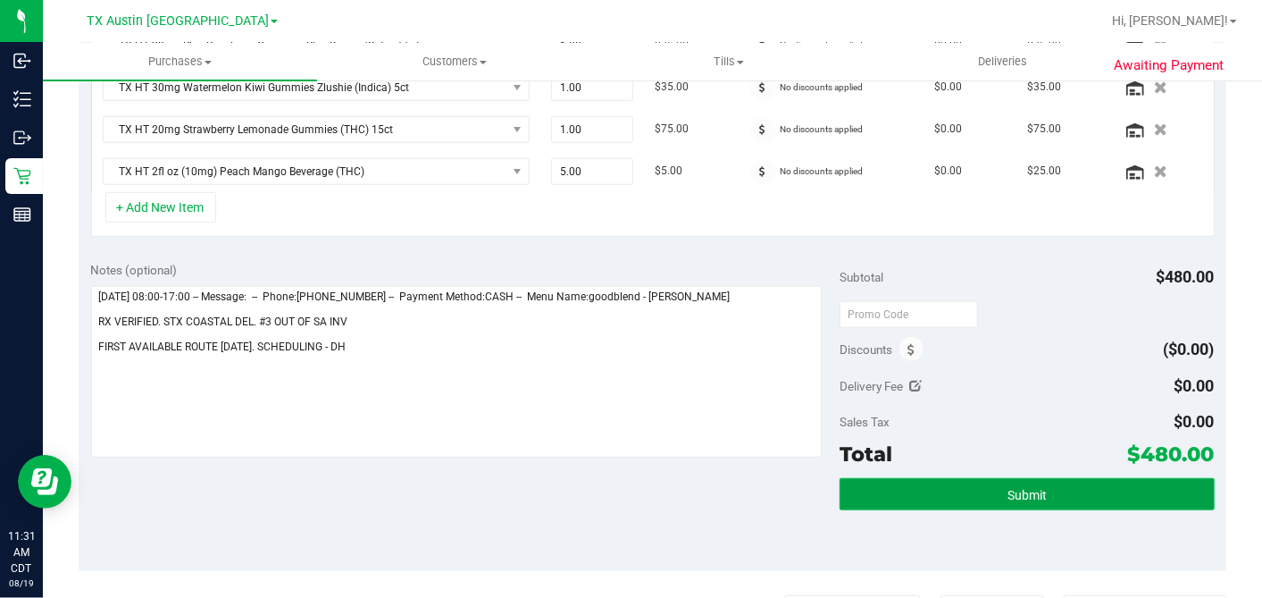
click at [1015, 488] on span "Submit" at bounding box center [1027, 495] width 39 height 14
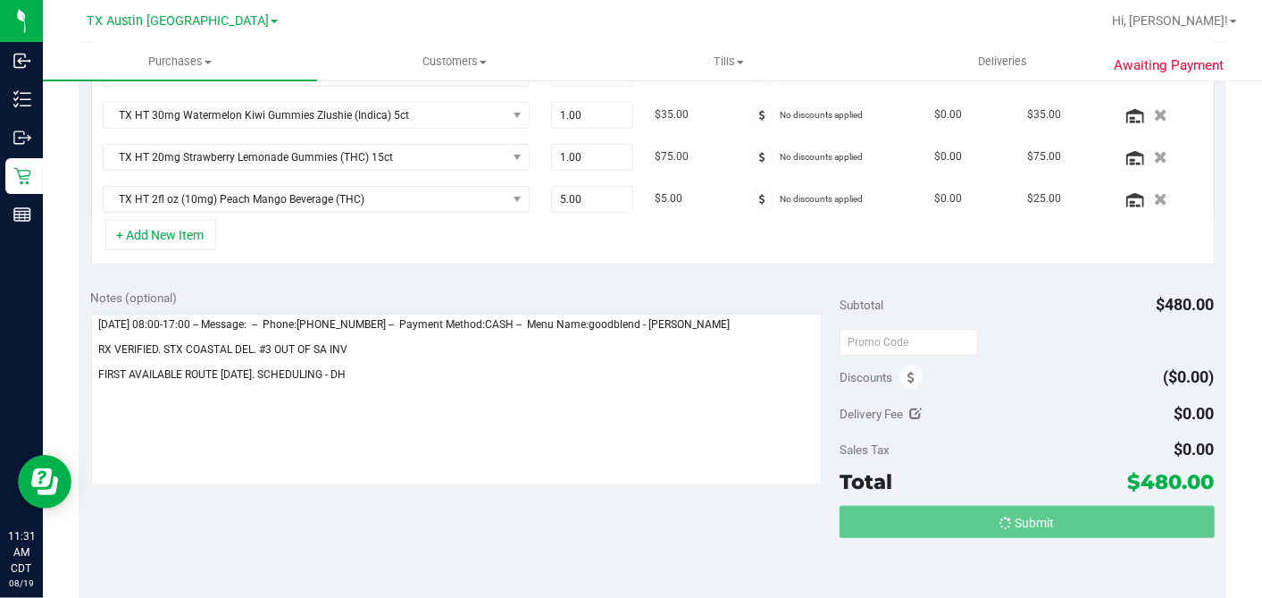
scroll to position [611, 0]
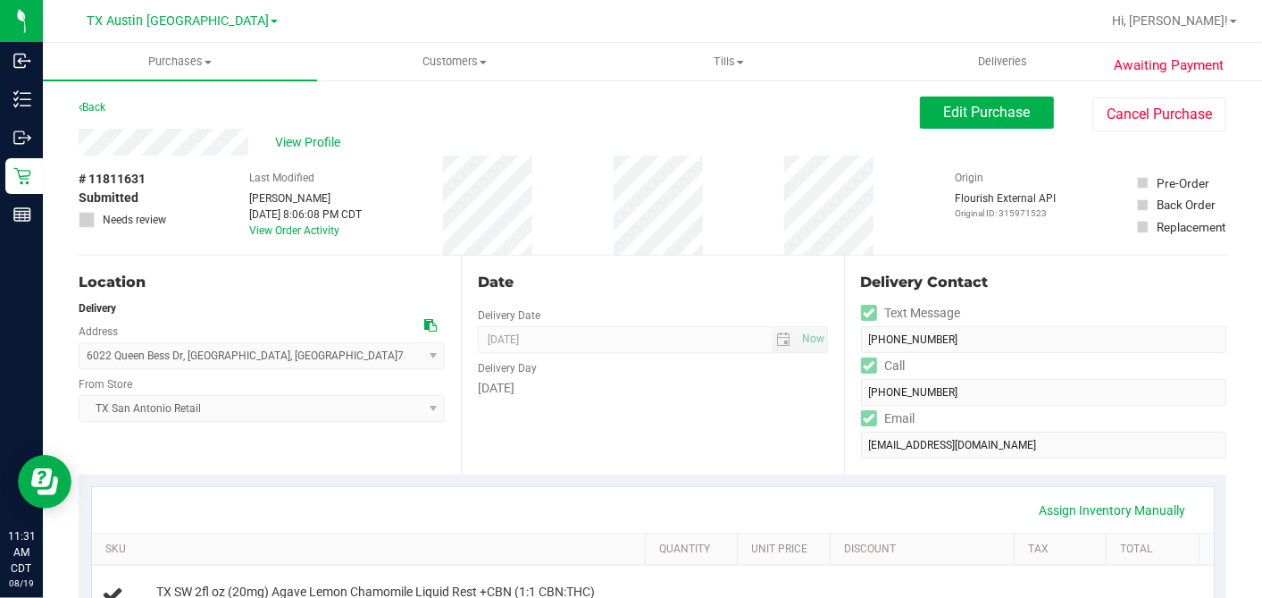
click at [310, 129] on div "View Profile" at bounding box center [500, 142] width 842 height 27
click at [307, 138] on span "View Profile" at bounding box center [310, 142] width 71 height 19
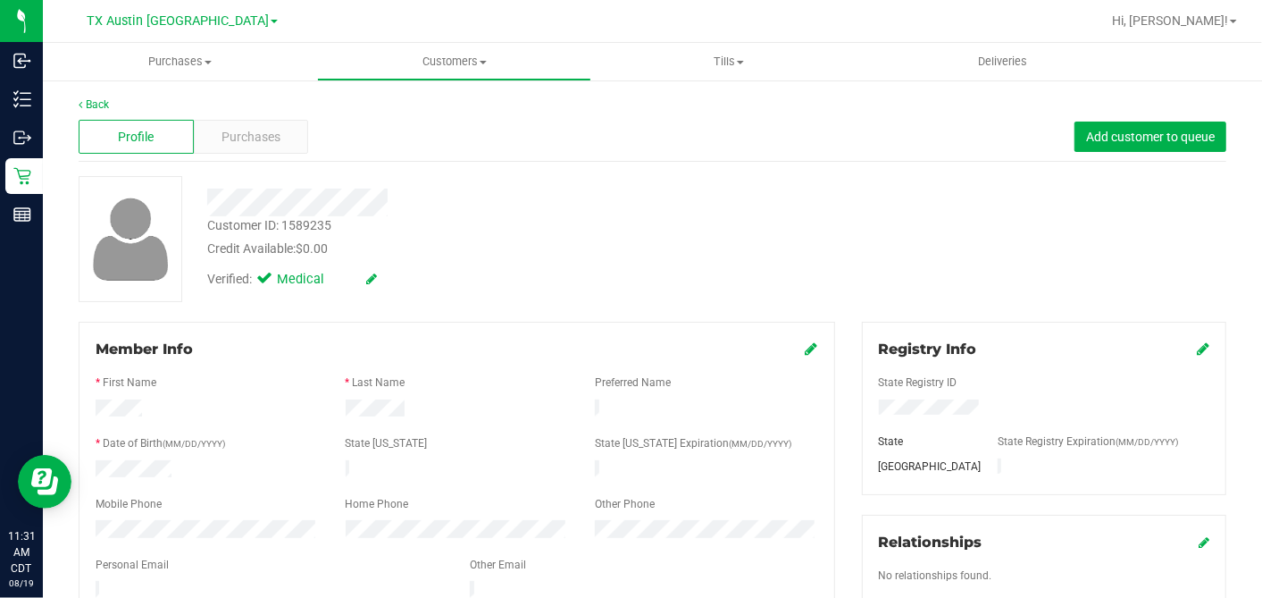
click at [236, 111] on div "Back" at bounding box center [653, 104] width 1148 height 16
click at [245, 138] on span "Purchases" at bounding box center [251, 137] width 59 height 19
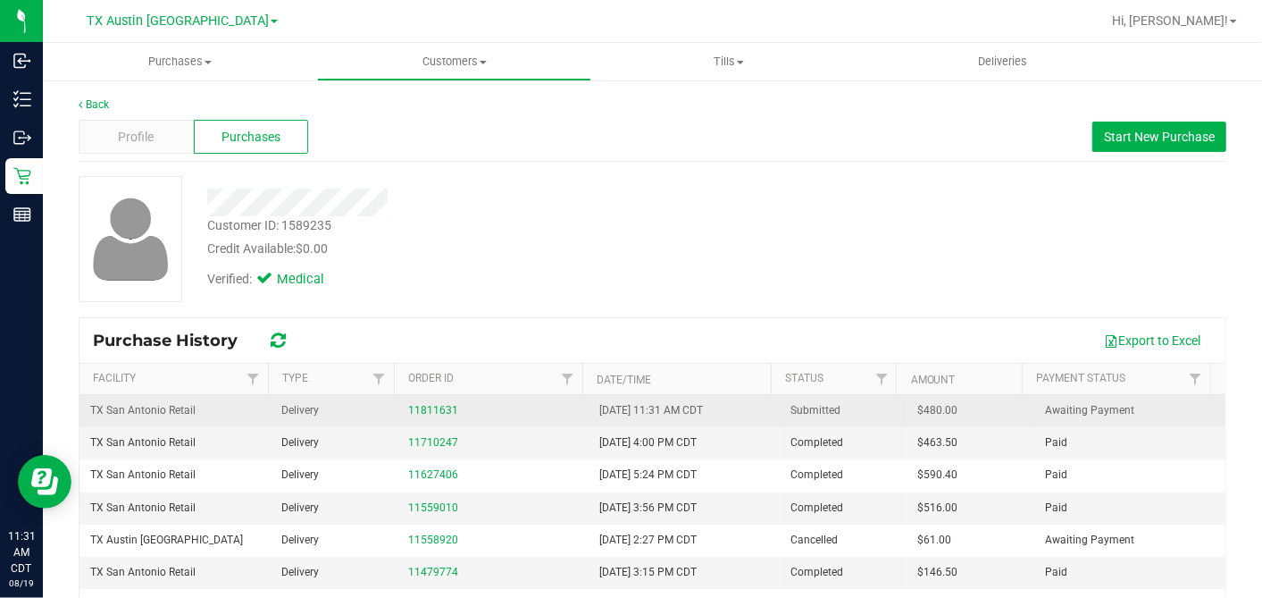
click at [918, 402] on span "$480.00" at bounding box center [938, 410] width 40 height 17
click at [918, 407] on span "$480.00" at bounding box center [938, 410] width 40 height 17
copy span "480.00"
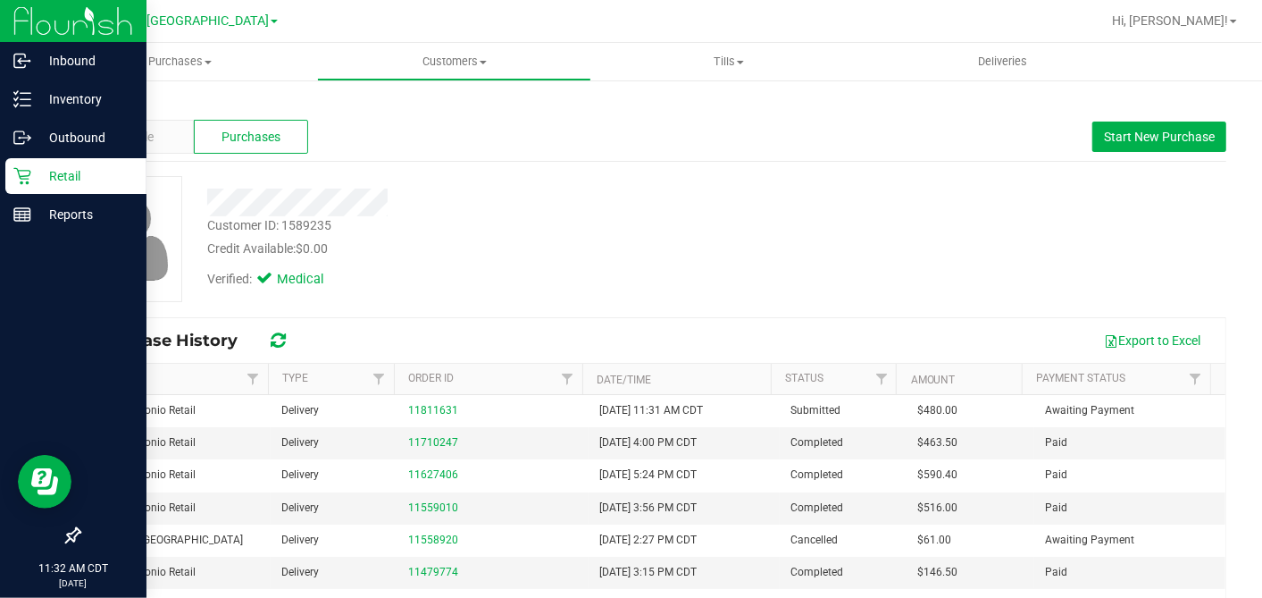
click at [37, 175] on p "Retail" at bounding box center [84, 175] width 107 height 21
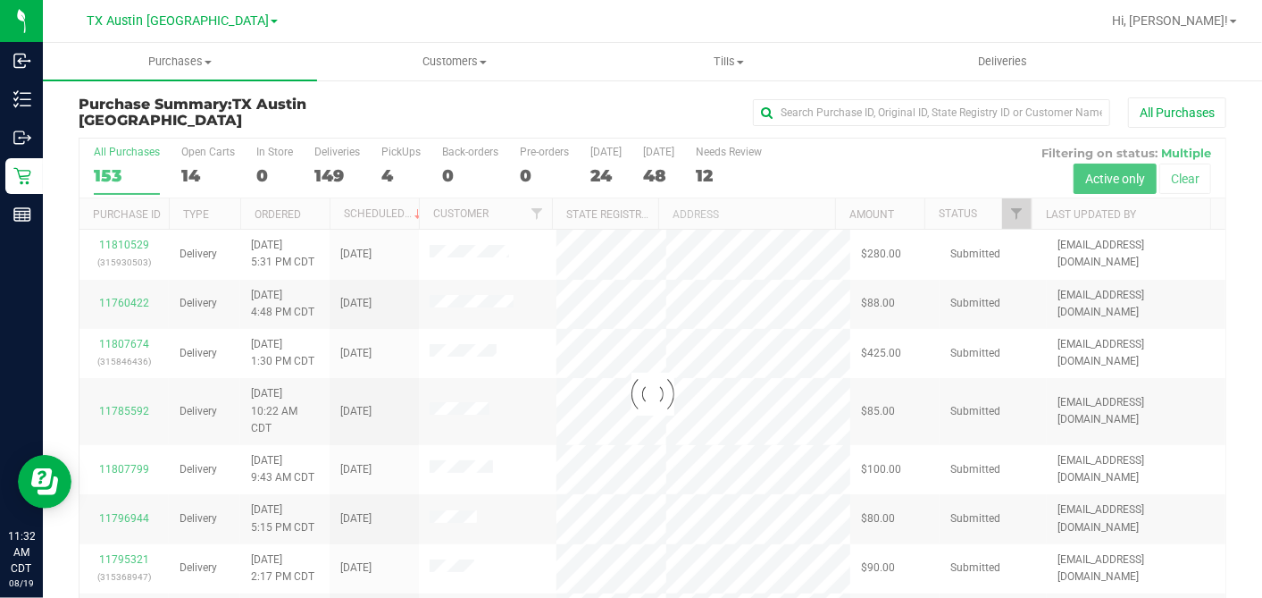
click at [200, 172] on div at bounding box center [653, 393] width 1146 height 510
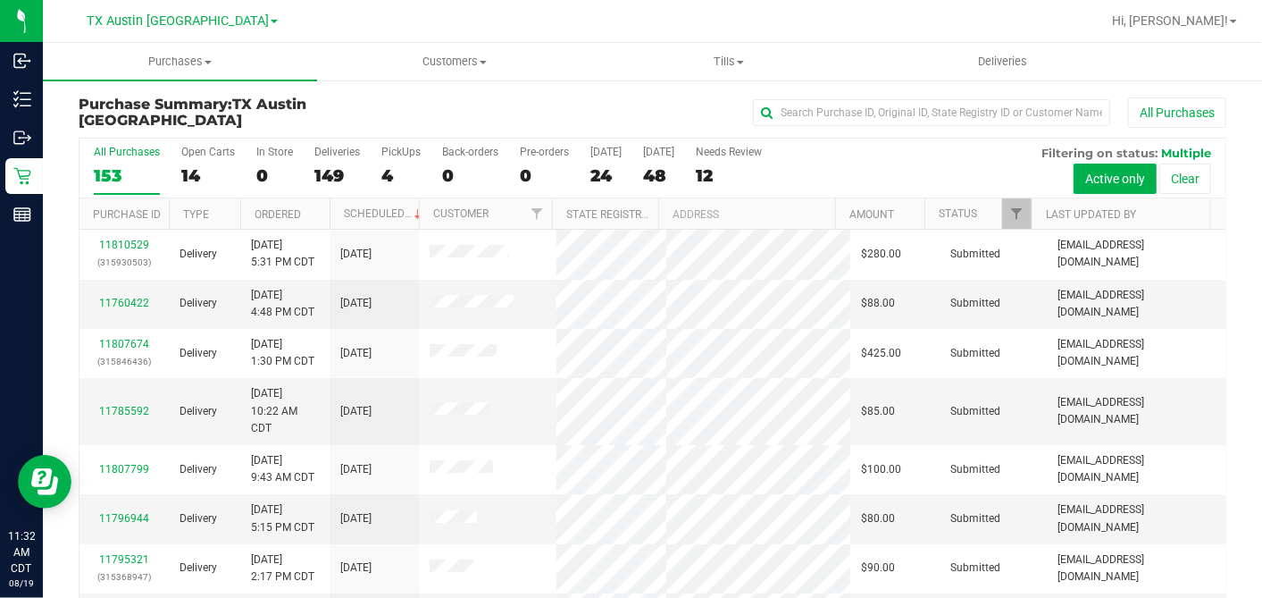
click at [200, 172] on div "14" at bounding box center [208, 175] width 54 height 21
click at [0, 0] on input "Open Carts 14" at bounding box center [0, 0] width 0 height 0
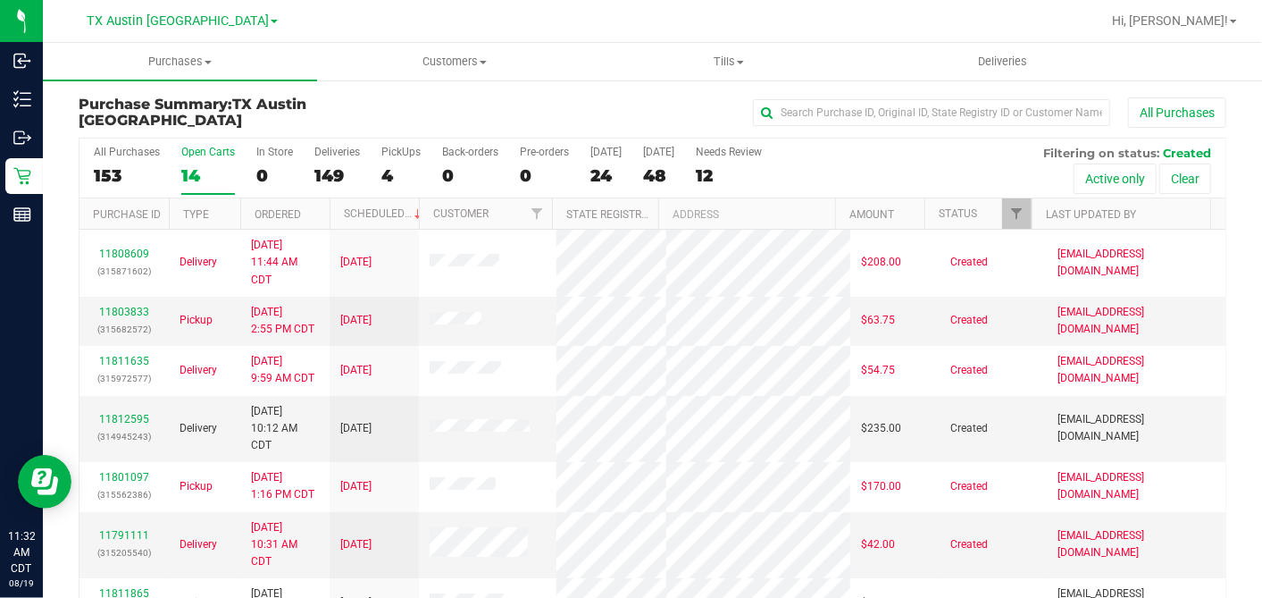
click at [317, 202] on th "Ordered" at bounding box center [284, 213] width 89 height 31
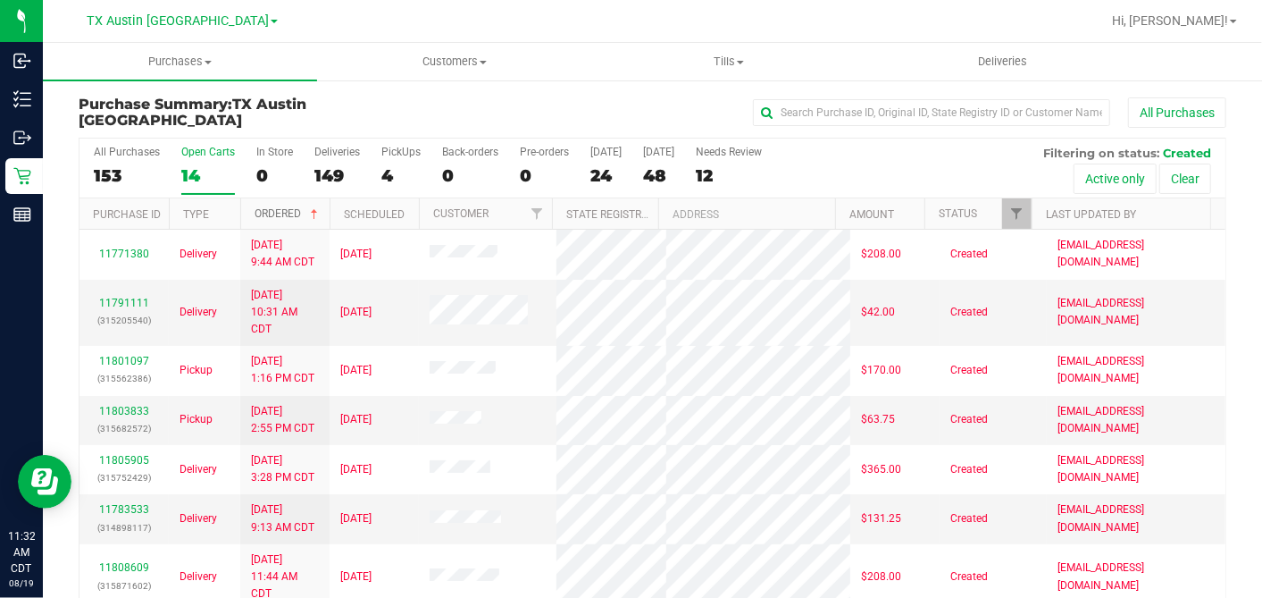
click at [313, 211] on span at bounding box center [314, 214] width 14 height 14
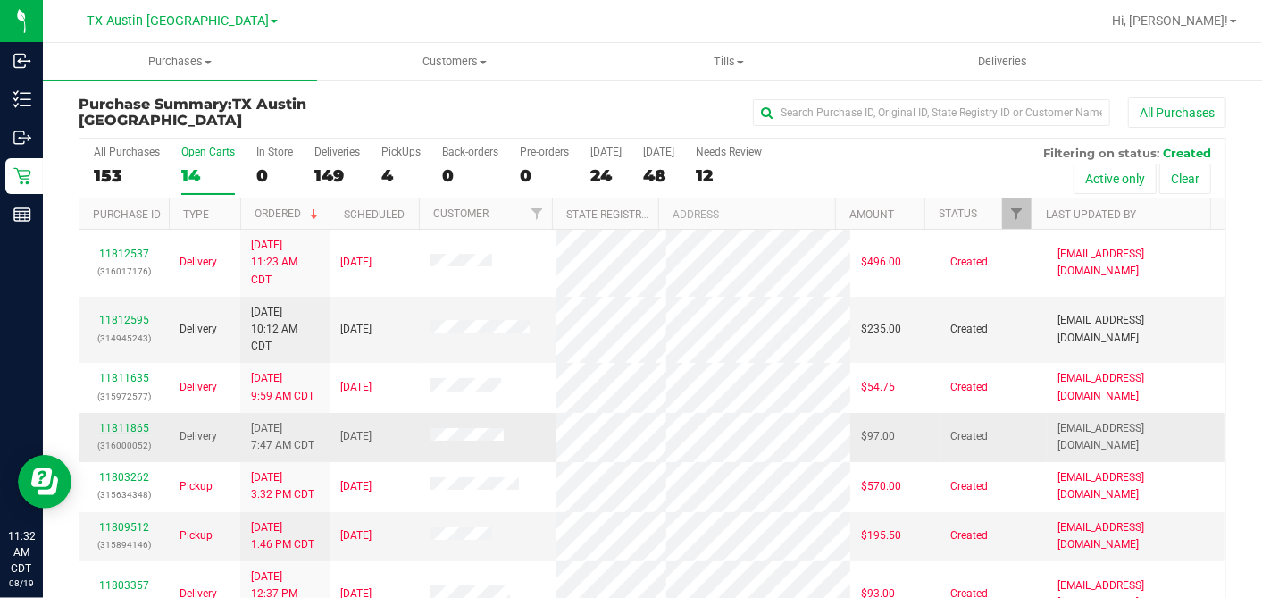
click at [122, 422] on link "11811865" at bounding box center [124, 428] width 50 height 13
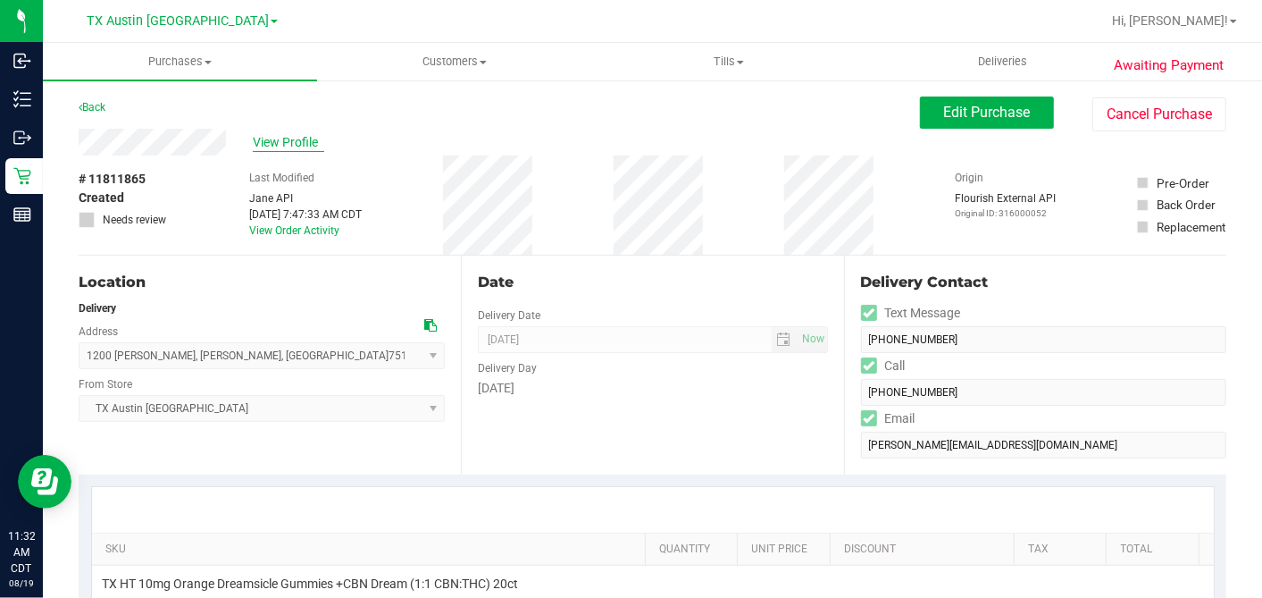
click at [298, 148] on span "View Profile" at bounding box center [288, 142] width 71 height 19
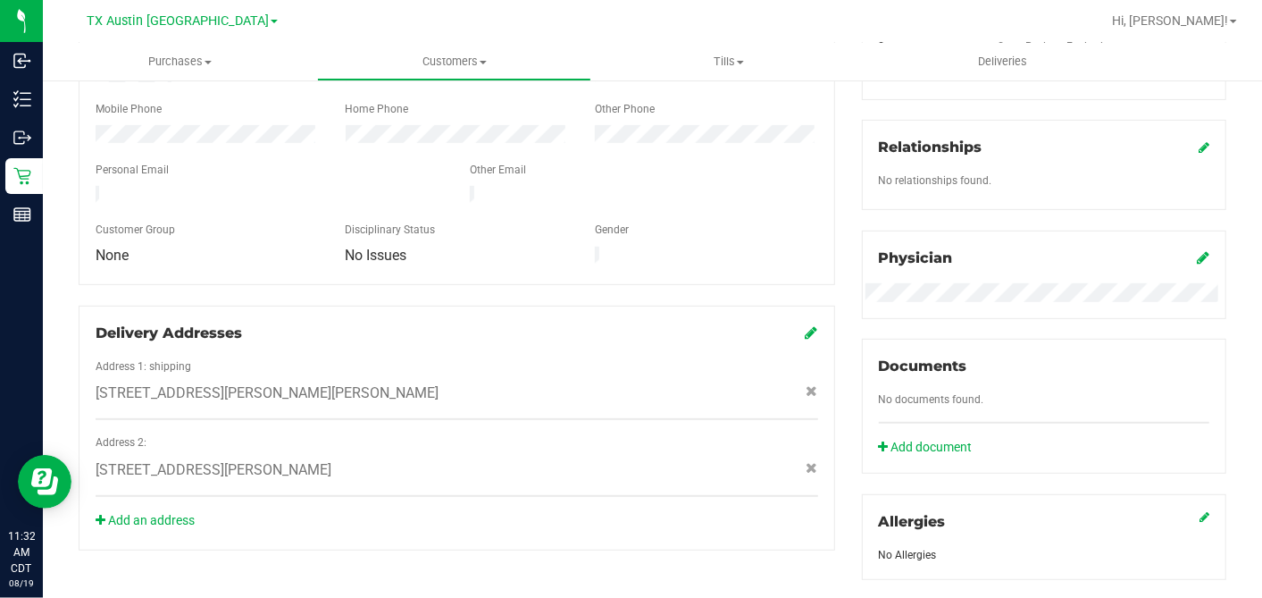
scroll to position [738, 0]
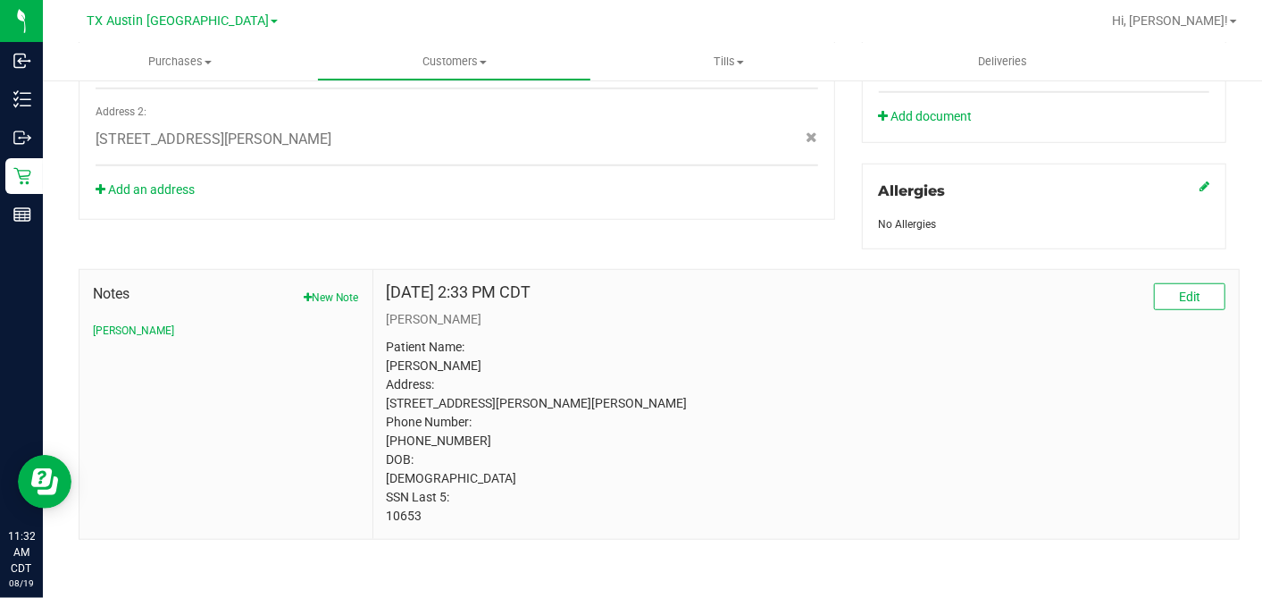
click at [402, 521] on p "Patient Name: [PERSON_NAME] Address: [STREET_ADDRESS][PERSON_NAME][PERSON_NAME]…" at bounding box center [806, 432] width 839 height 188
drag, startPoint x: 402, startPoint y: 521, endPoint x: 490, endPoint y: 508, distance: 88.4
click at [403, 521] on p "Patient Name: [PERSON_NAME] Address: [STREET_ADDRESS][PERSON_NAME][PERSON_NAME]…" at bounding box center [806, 432] width 839 height 188
copy p "10653"
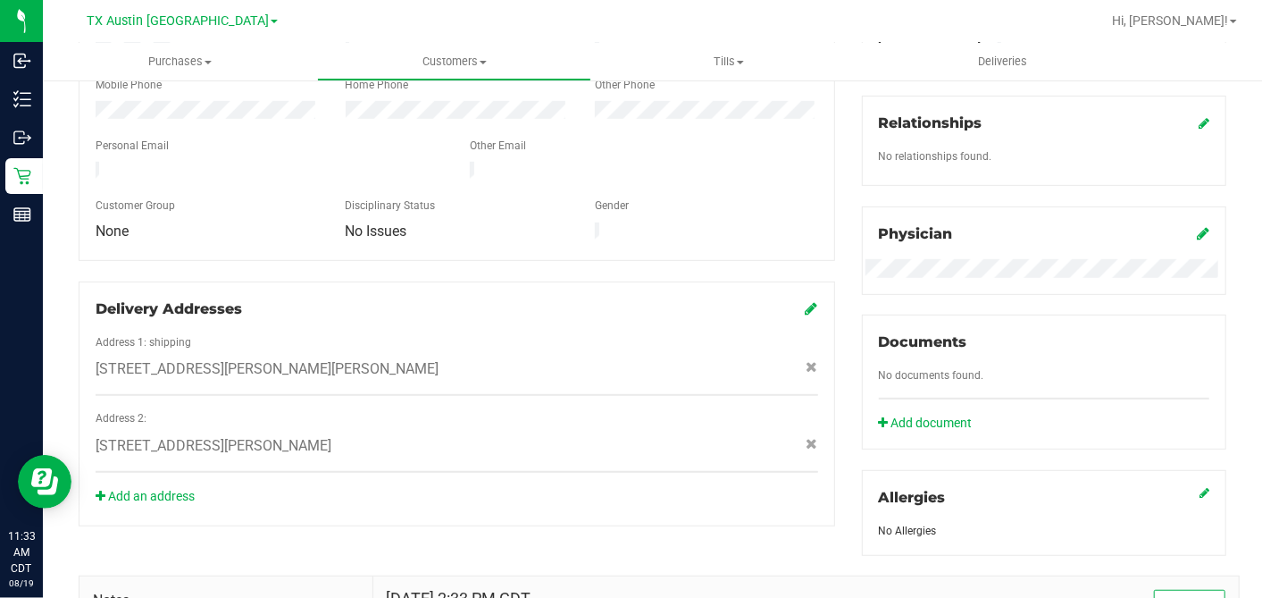
scroll to position [639, 0]
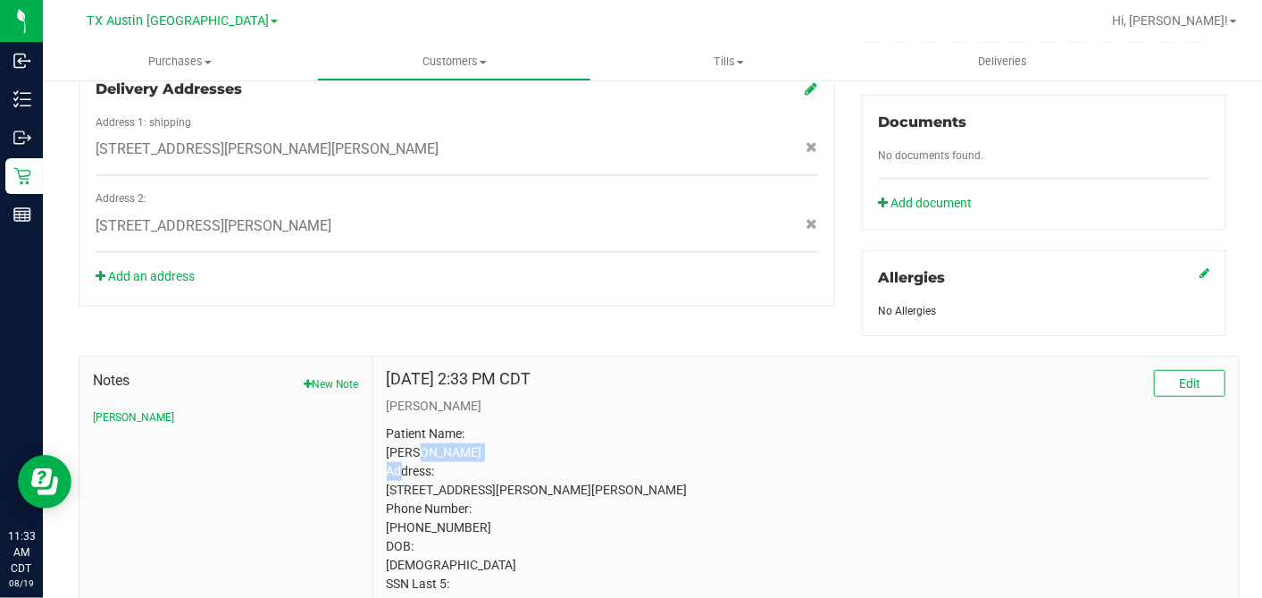
drag, startPoint x: 409, startPoint y: 443, endPoint x: 724, endPoint y: 444, distance: 314.5
click at [724, 444] on p "Patient Name: [PERSON_NAME] Address: [STREET_ADDRESS][PERSON_NAME][PERSON_NAME]…" at bounding box center [806, 518] width 839 height 188
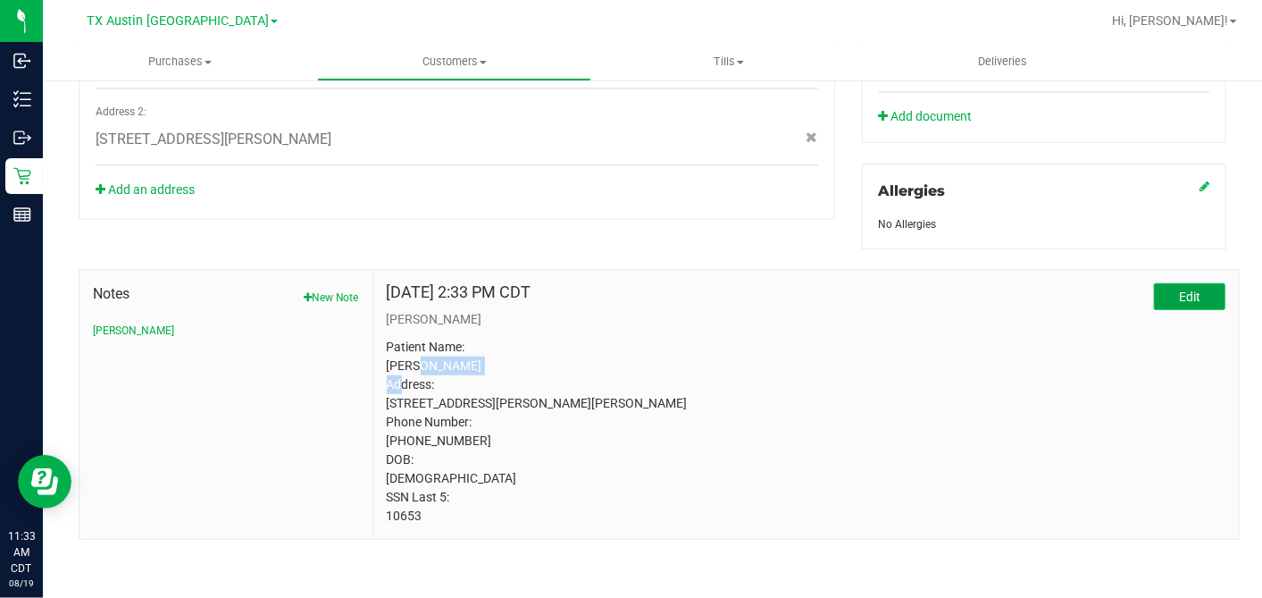
click at [1155, 283] on button "Edit" at bounding box center [1189, 296] width 71 height 27
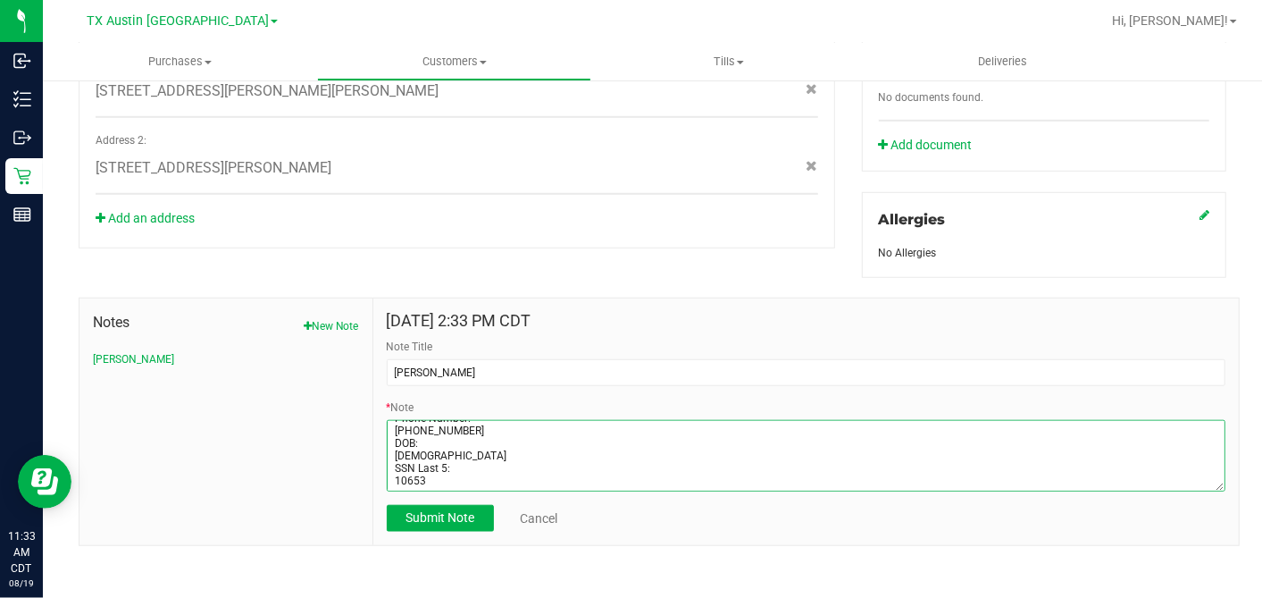
drag, startPoint x: 388, startPoint y: 424, endPoint x: 991, endPoint y: 641, distance: 641.0
click at [991, 597] on html "Inbound Inventory Outbound Retail Reports 11:33 AM CDT [DATE] 08/19 TX [GEOGRAP…" at bounding box center [631, 299] width 1262 height 598
paste textarea "[PERSON_NAME] Address: [STREET_ADDRESS][PERSON_NAME] Phone Number: [PHONE_NUMBE…"
type textarea "Patient Name: [PERSON_NAME] Address: [STREET_ADDRESS][PERSON_NAME] Phone Number…"
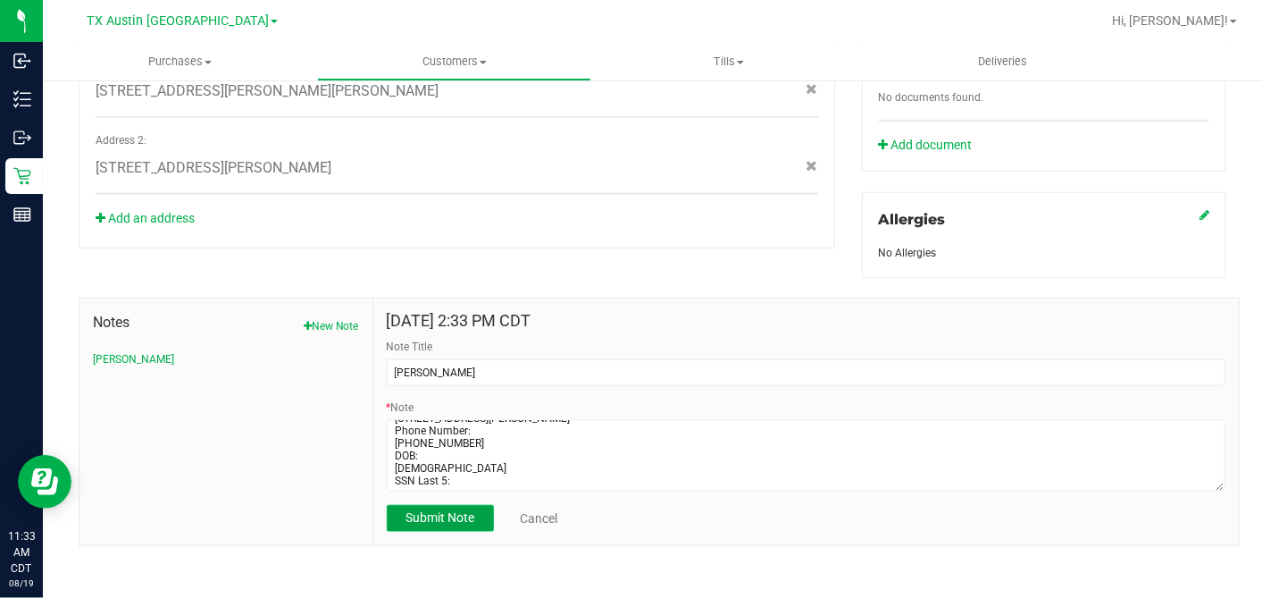
click at [480, 505] on button "Submit Note" at bounding box center [440, 518] width 107 height 27
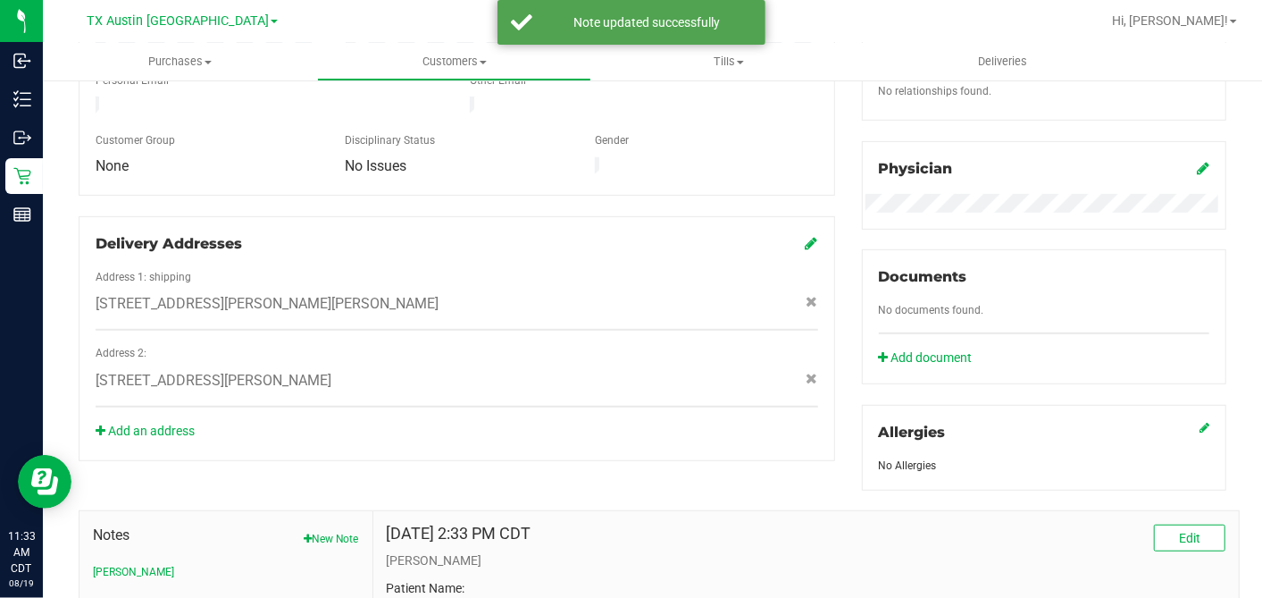
scroll to position [300, 0]
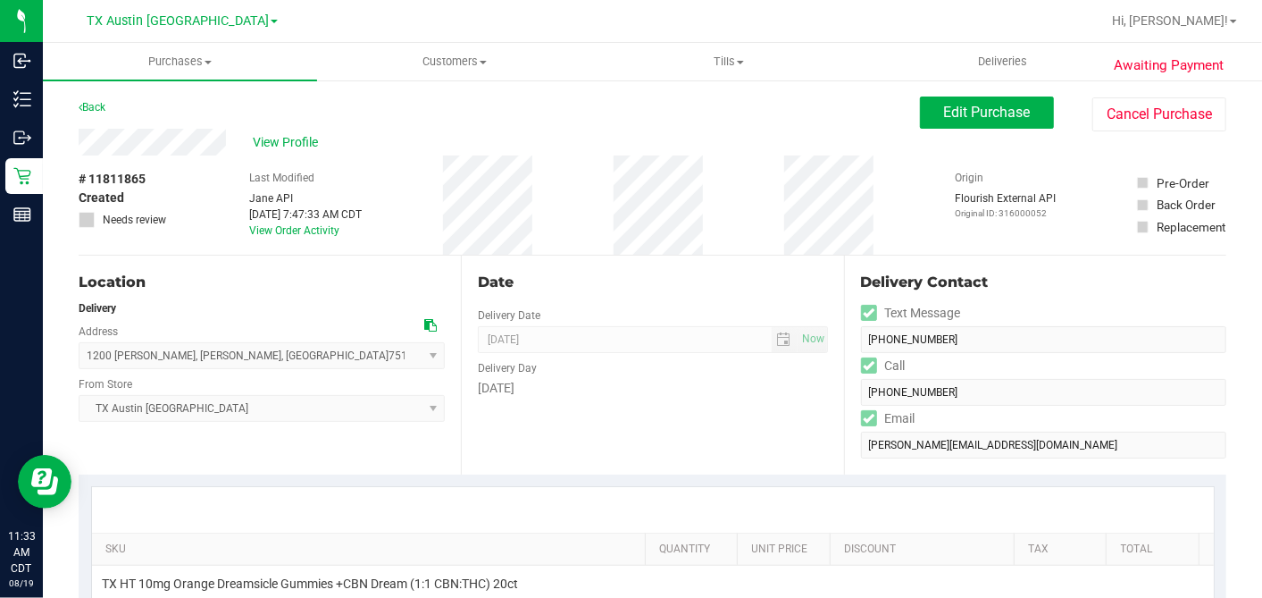
click at [426, 322] on icon at bounding box center [430, 325] width 13 height 13
click at [948, 109] on span "Edit Purchase" at bounding box center [987, 112] width 87 height 17
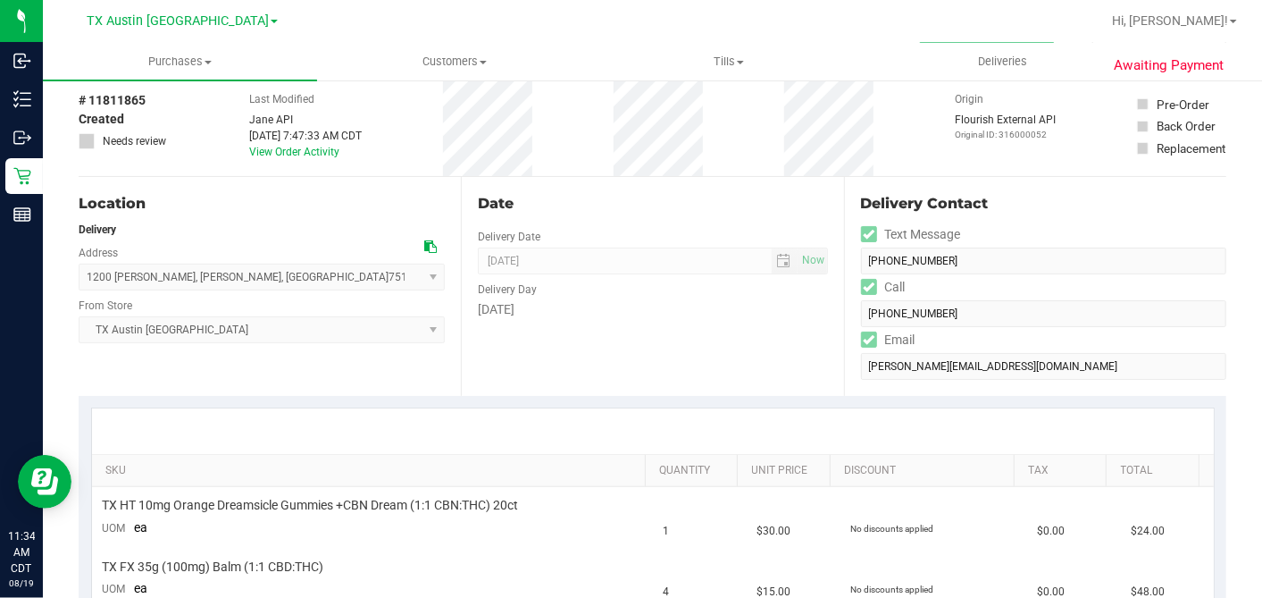
scroll to position [397, 0]
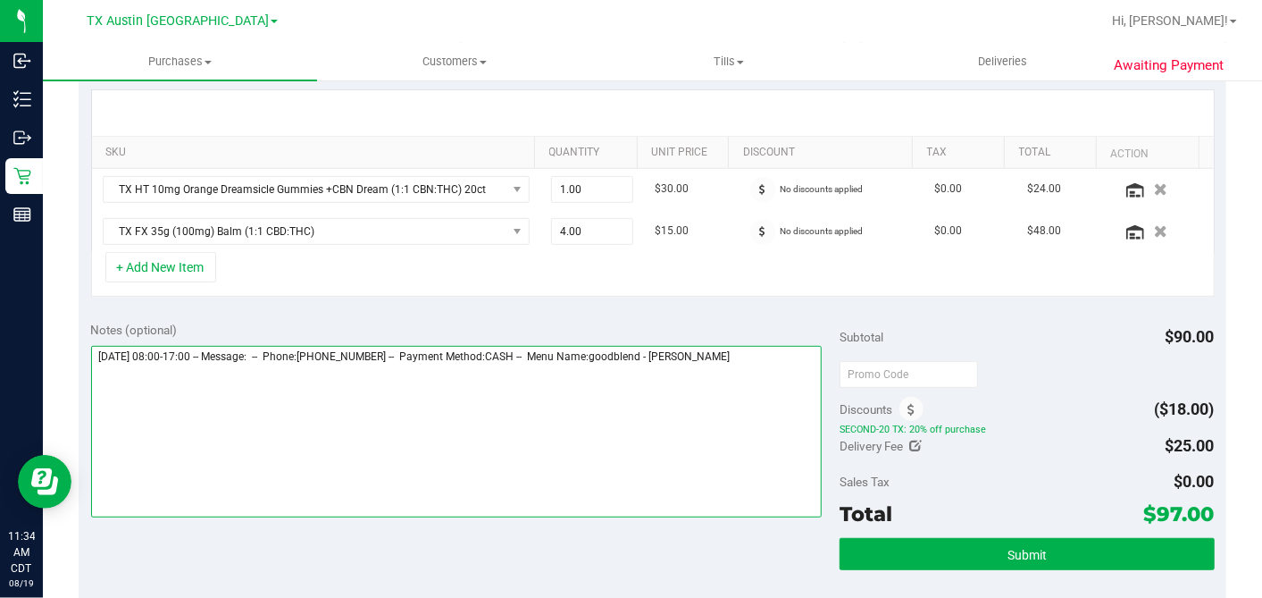
click at [784, 346] on textarea at bounding box center [457, 432] width 732 height 172
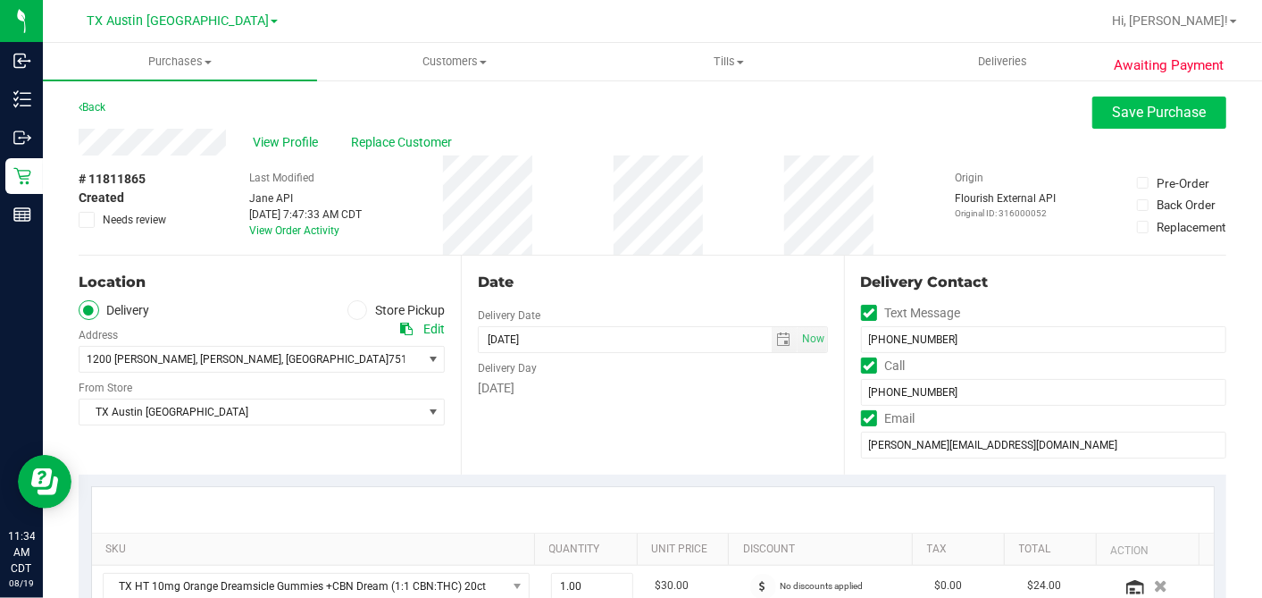
type textarea "[DATE] 08:00-17:00 -- Message: -- Phone:[PHONE_NUMBER] -- Payment Method:CASH -…"
click at [1113, 119] on span "Save Purchase" at bounding box center [1160, 112] width 94 height 17
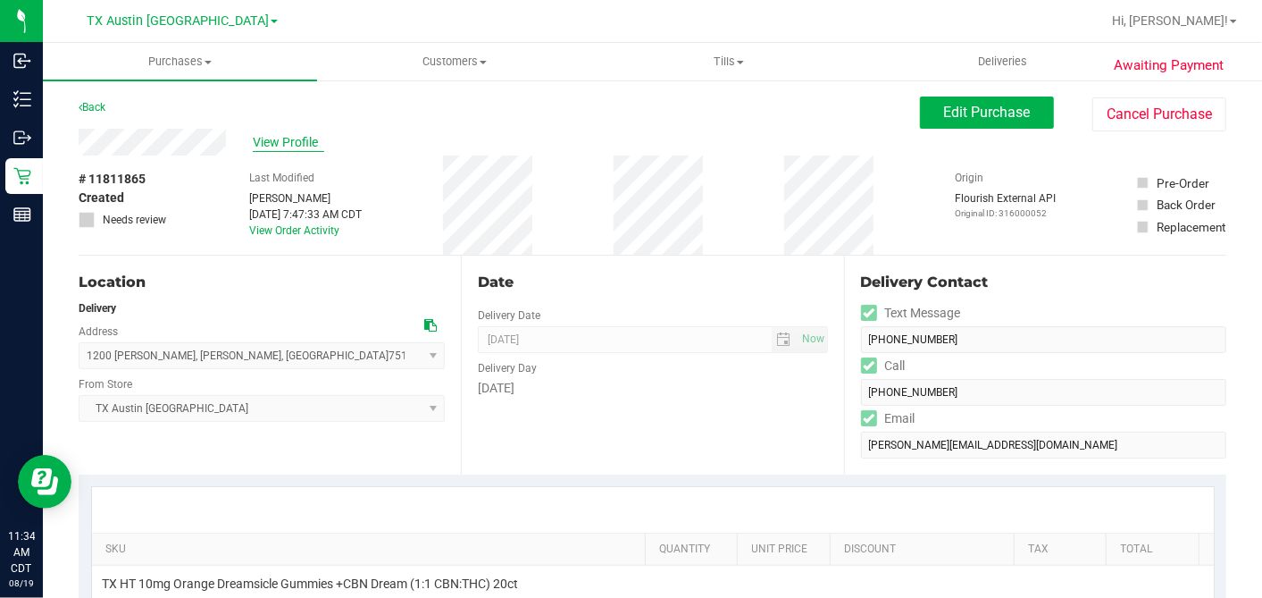
click at [296, 145] on span "View Profile" at bounding box center [288, 142] width 71 height 19
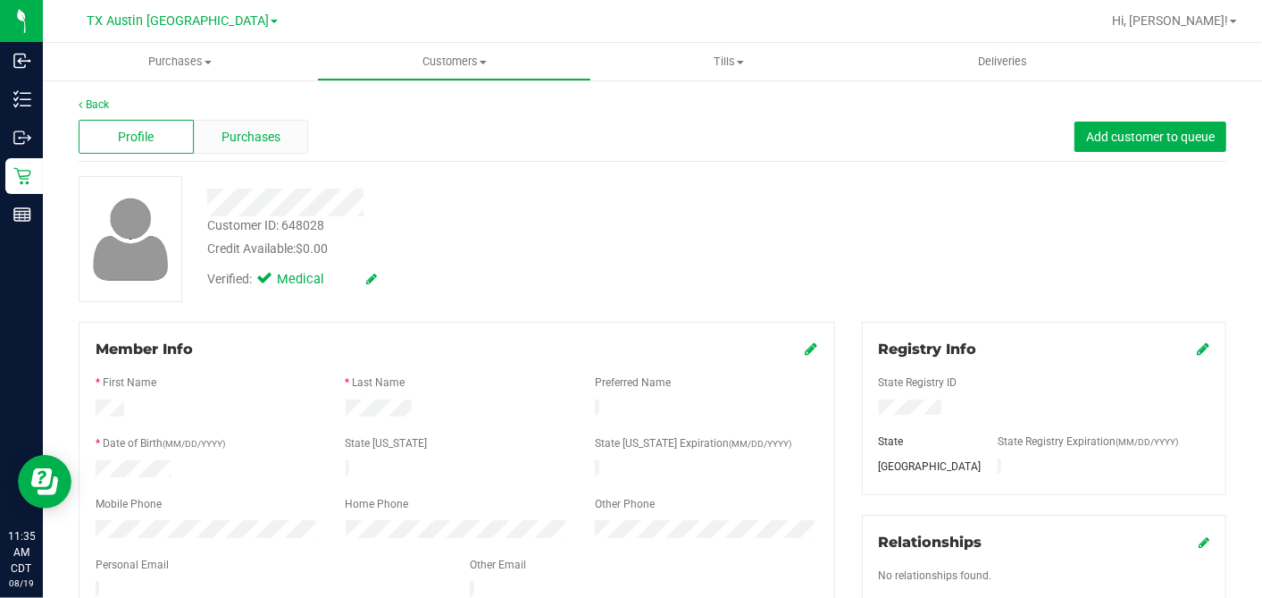
click at [293, 132] on div "Purchases" at bounding box center [251, 137] width 115 height 34
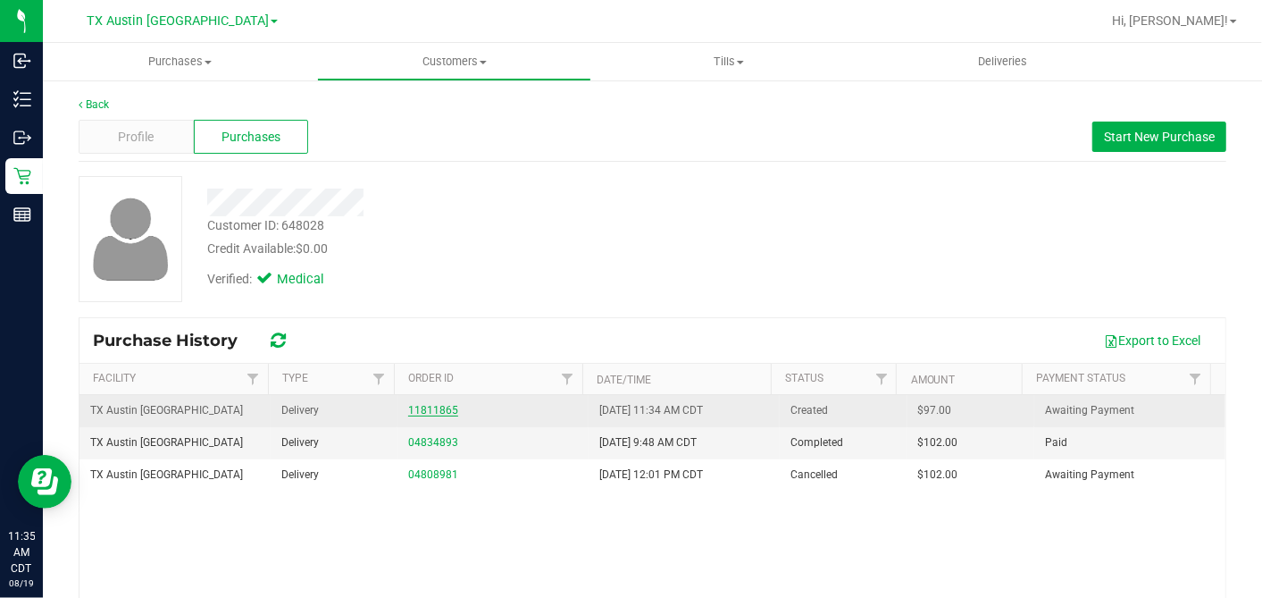
click at [408, 409] on link "11811865" at bounding box center [433, 410] width 50 height 13
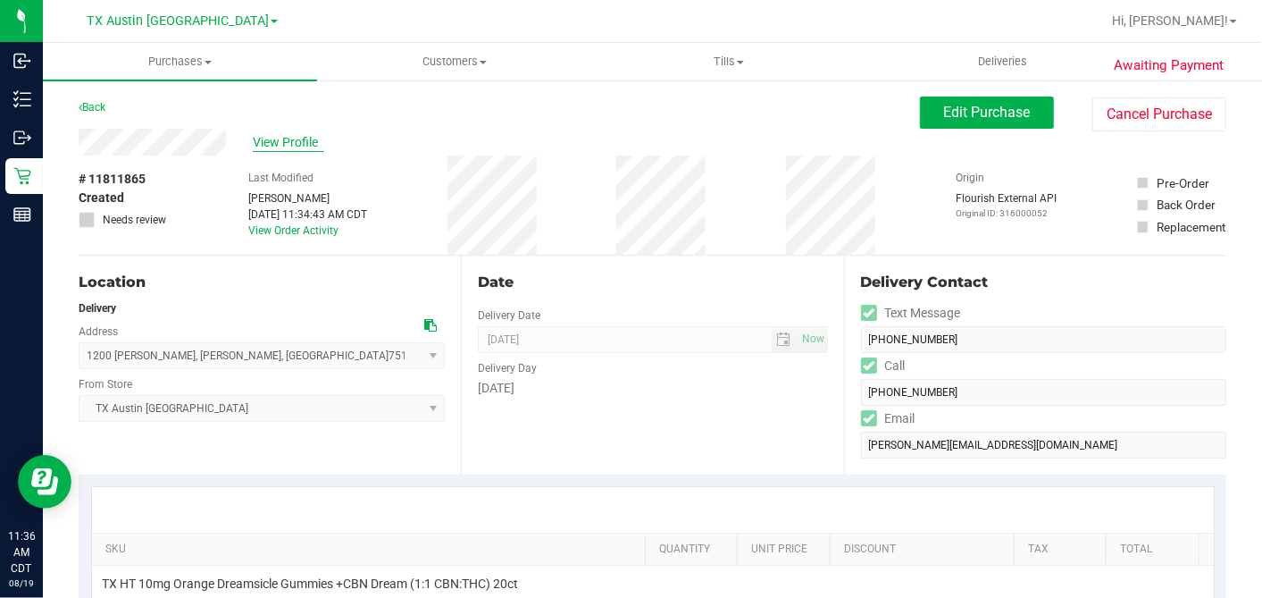
click at [288, 138] on span "View Profile" at bounding box center [288, 142] width 71 height 19
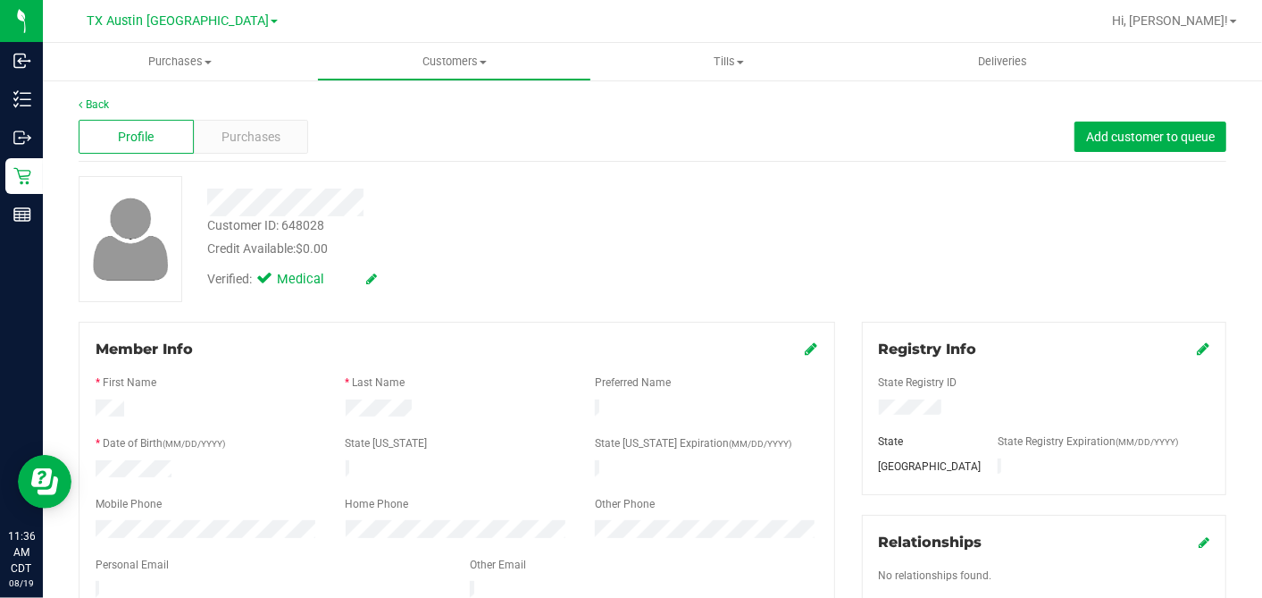
click at [602, 290] on div "Verified: Medical" at bounding box center [488, 277] width 588 height 39
click at [564, 214] on div at bounding box center [488, 203] width 588 height 28
click at [556, 230] on div "Customer ID: 648028 Credit Available: $0.00" at bounding box center [488, 237] width 588 height 42
click at [293, 130] on div "Purchases" at bounding box center [251, 137] width 115 height 34
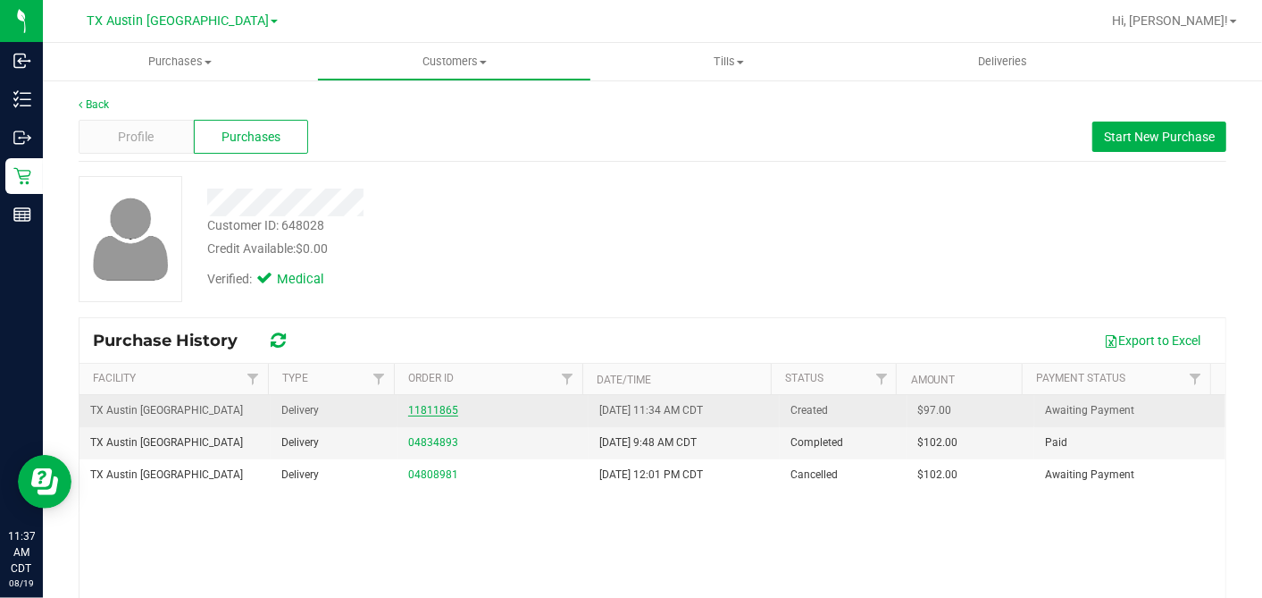
click at [421, 407] on link "11811865" at bounding box center [433, 410] width 50 height 13
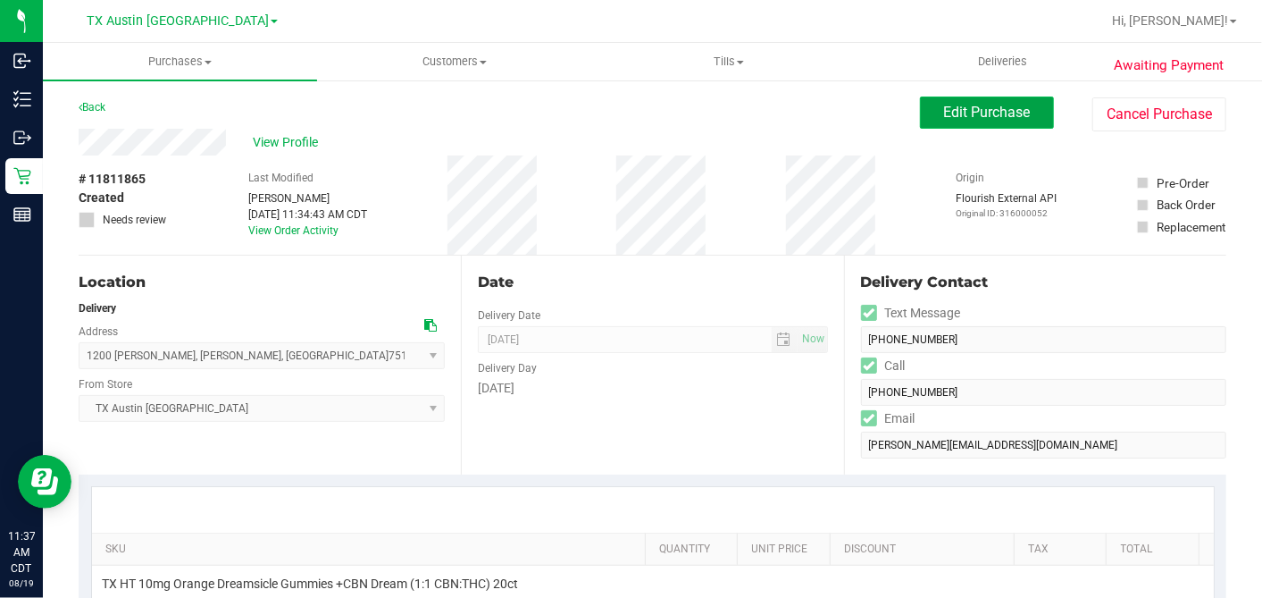
click at [960, 112] on span "Edit Purchase" at bounding box center [987, 112] width 87 height 17
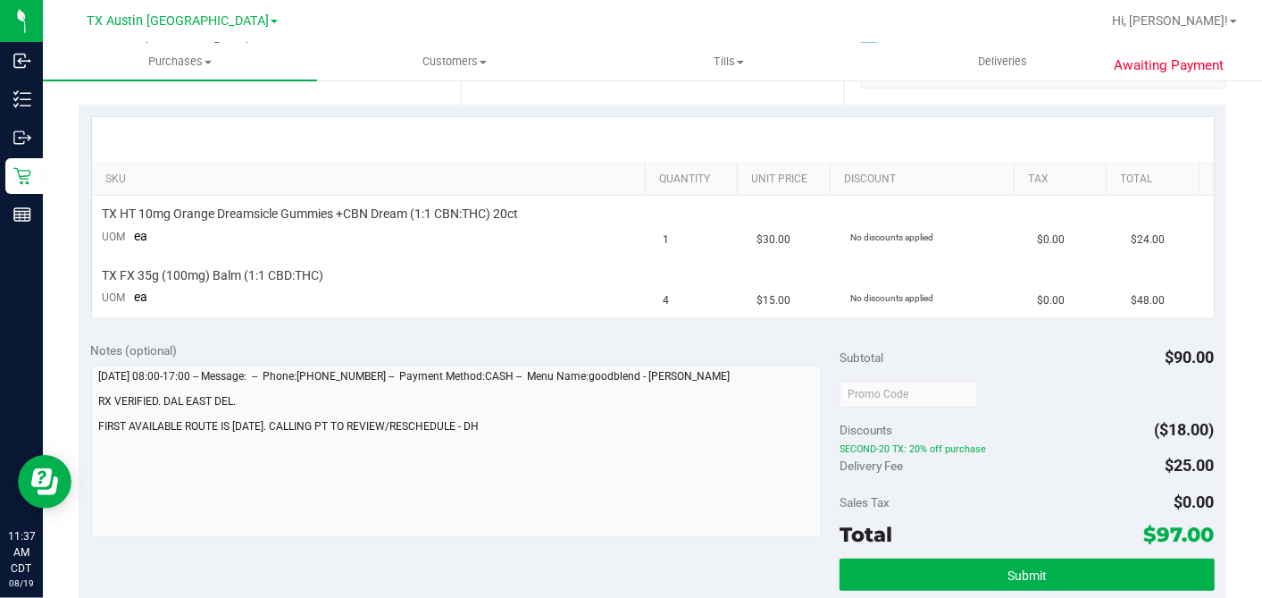
scroll to position [595, 0]
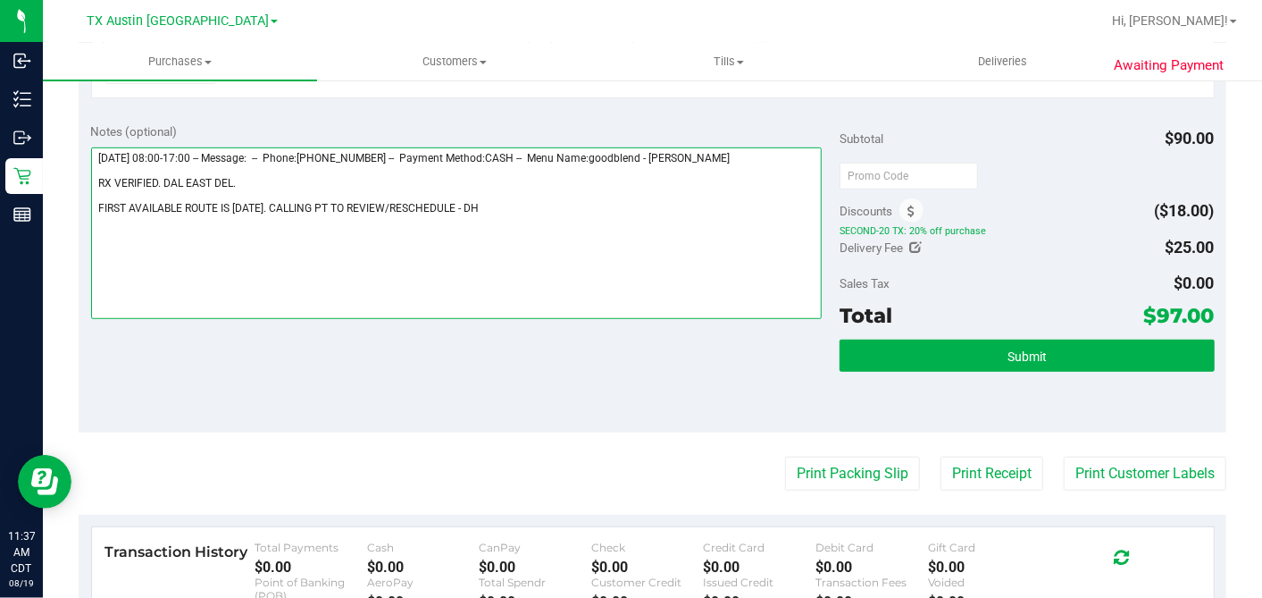
click at [472, 206] on textarea at bounding box center [457, 233] width 732 height 172
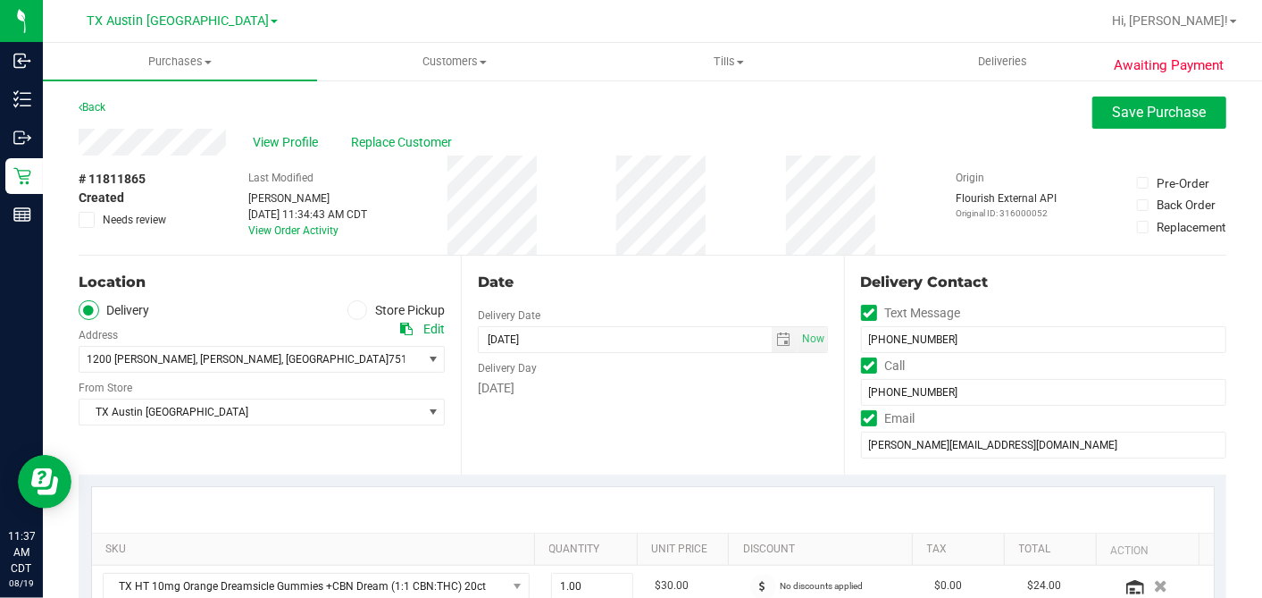
type textarea "[DATE] 08:00-17:00 -- Message: -- Phone:[PHONE_NUMBER] -- Payment Method:CASH -…"
click at [81, 225] on span at bounding box center [87, 220] width 16 height 16
click at [88, 220] on icon at bounding box center [87, 220] width 12 height 0
click at [0, 0] on input "Needs review" at bounding box center [0, 0] width 0 height 0
click at [1126, 124] on button "Save Purchase" at bounding box center [1160, 112] width 134 height 32
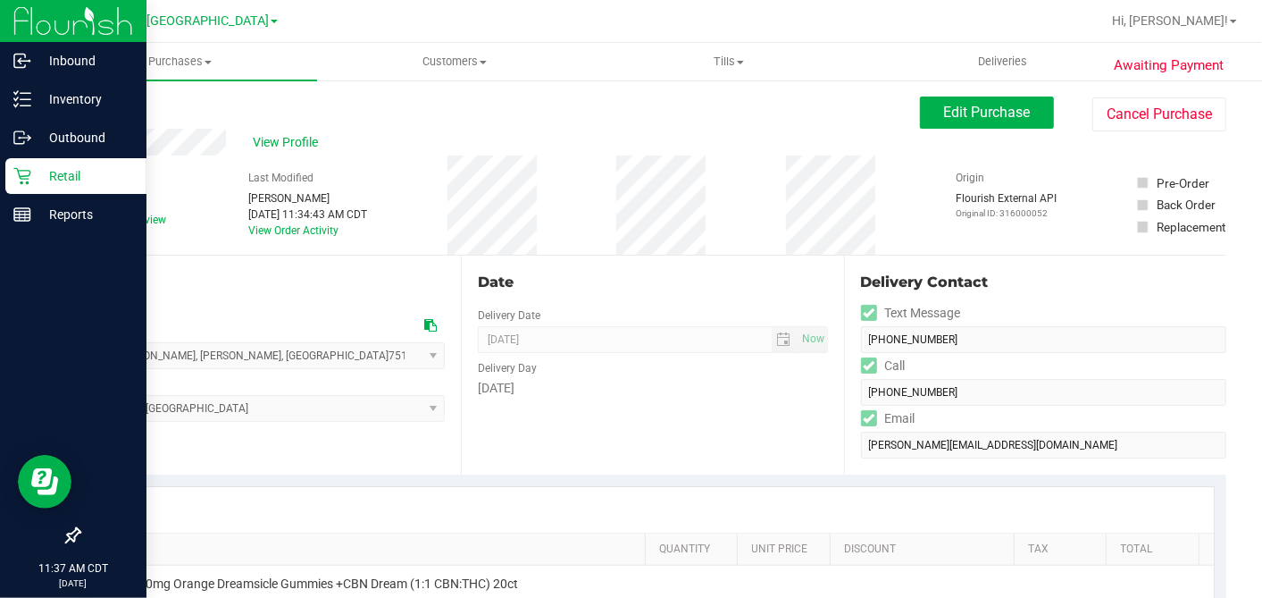
click at [37, 172] on p "Retail" at bounding box center [84, 175] width 107 height 21
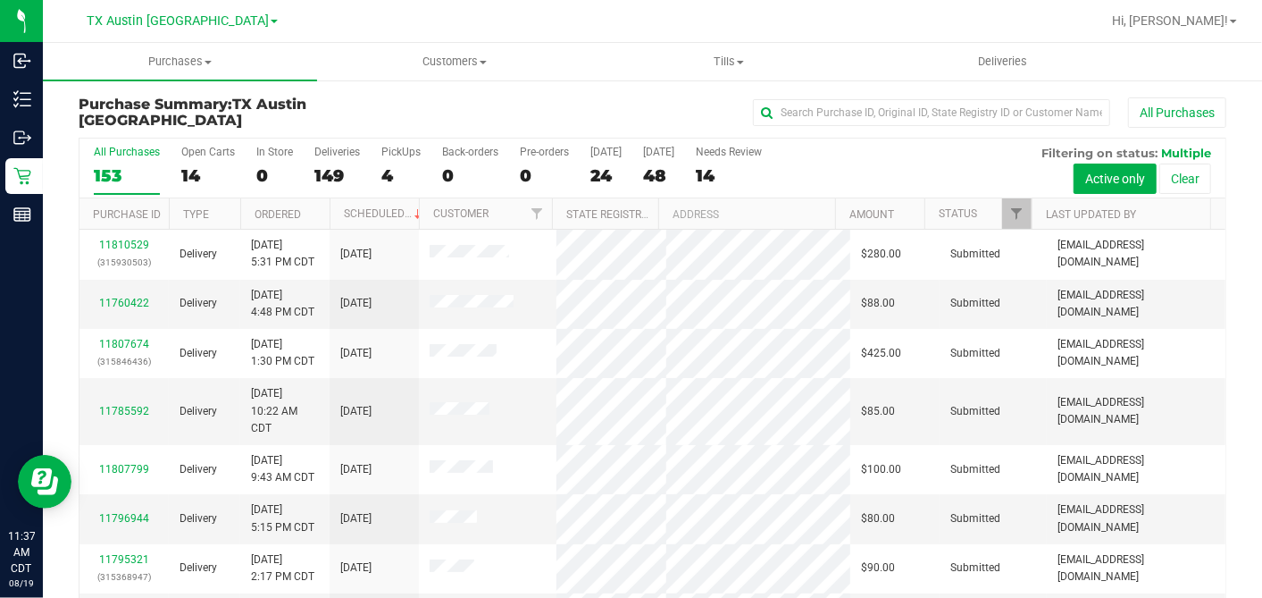
click at [168, 162] on div "All Purchases 153 Open Carts 14 In Store 0 Deliveries 149 PickUps 4 Back-orders…" at bounding box center [653, 168] width 1146 height 60
click at [193, 170] on div "14" at bounding box center [208, 175] width 54 height 21
click at [0, 0] on input "Open Carts 14" at bounding box center [0, 0] width 0 height 0
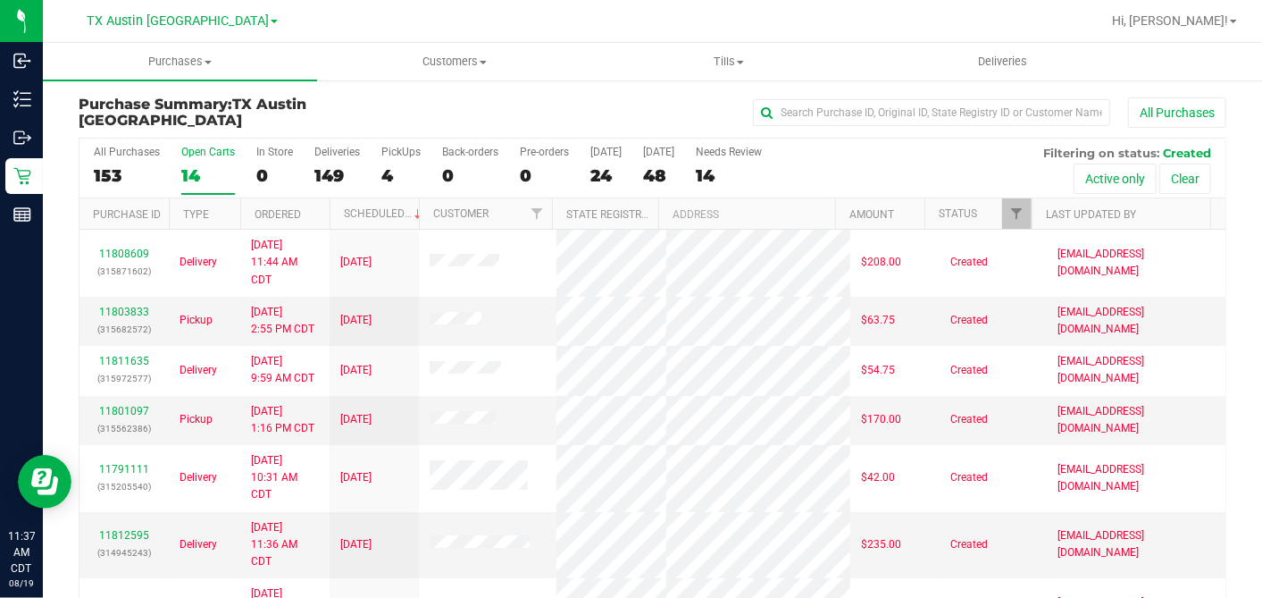
click at [310, 204] on th "Ordered" at bounding box center [284, 213] width 89 height 31
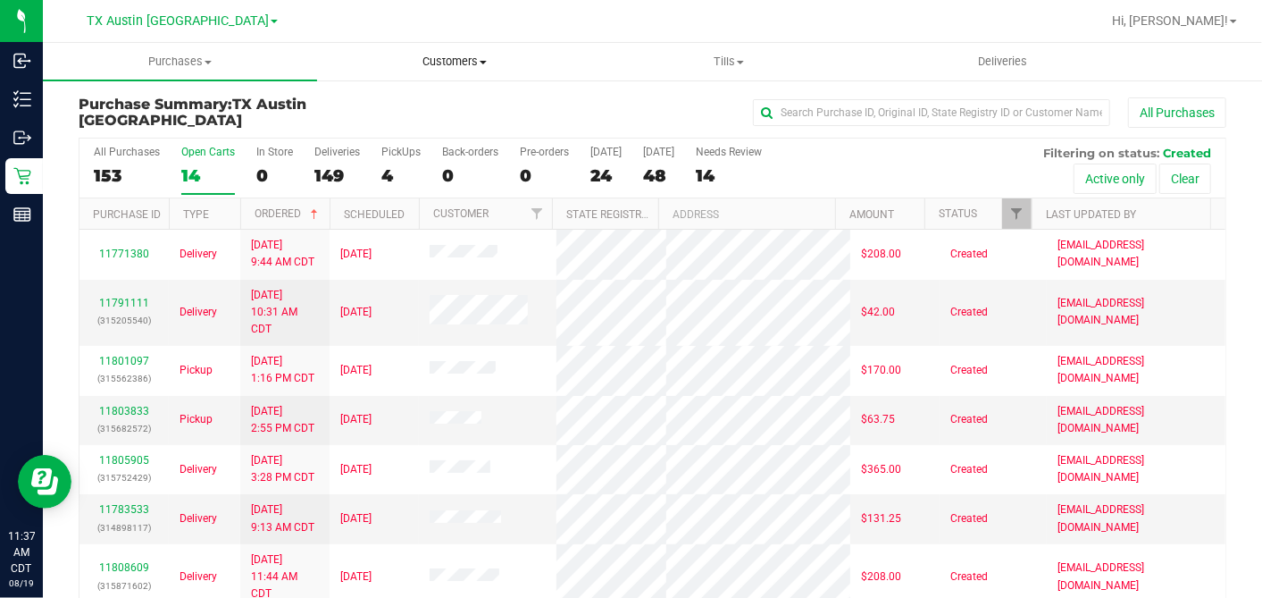
drag, startPoint x: 472, startPoint y: 60, endPoint x: 464, endPoint y: 69, distance: 12.0
click at [472, 60] on span "Customers" at bounding box center [454, 62] width 273 height 16
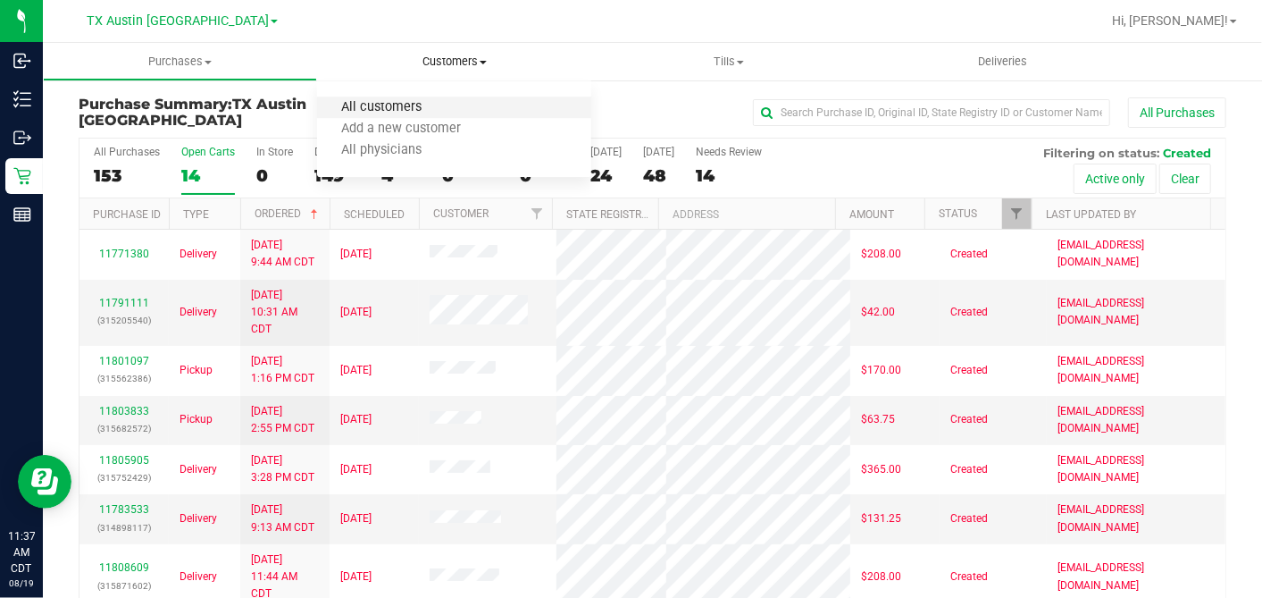
click at [389, 112] on span "All customers" at bounding box center [381, 107] width 129 height 15
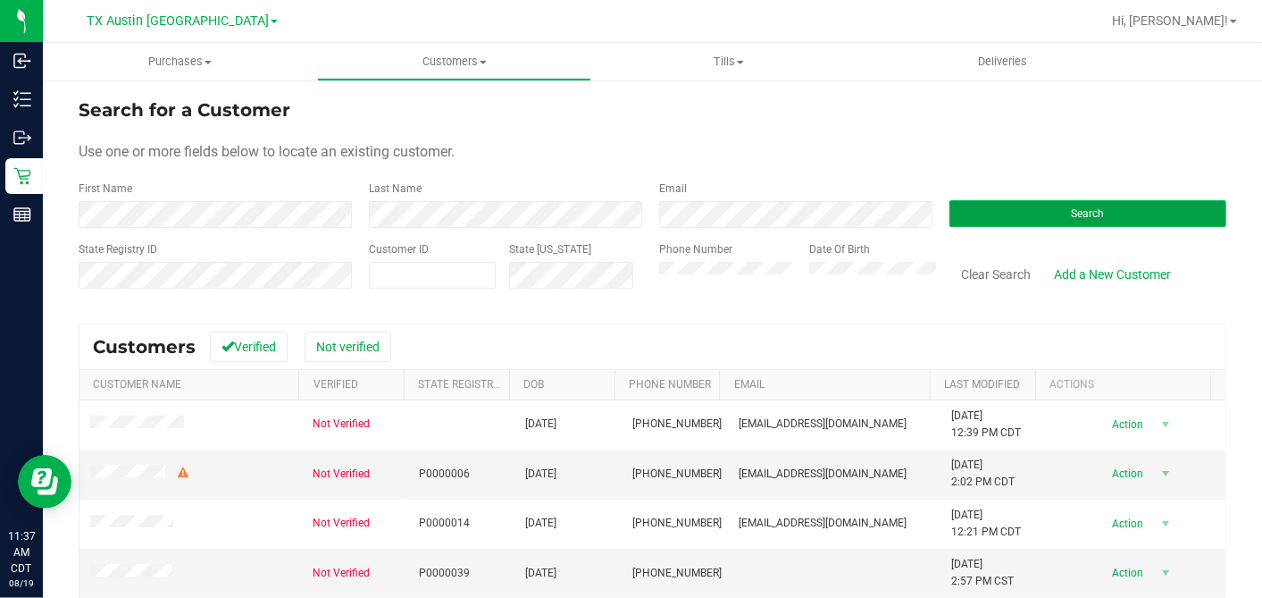
click at [1118, 209] on button "Search" at bounding box center [1088, 213] width 277 height 27
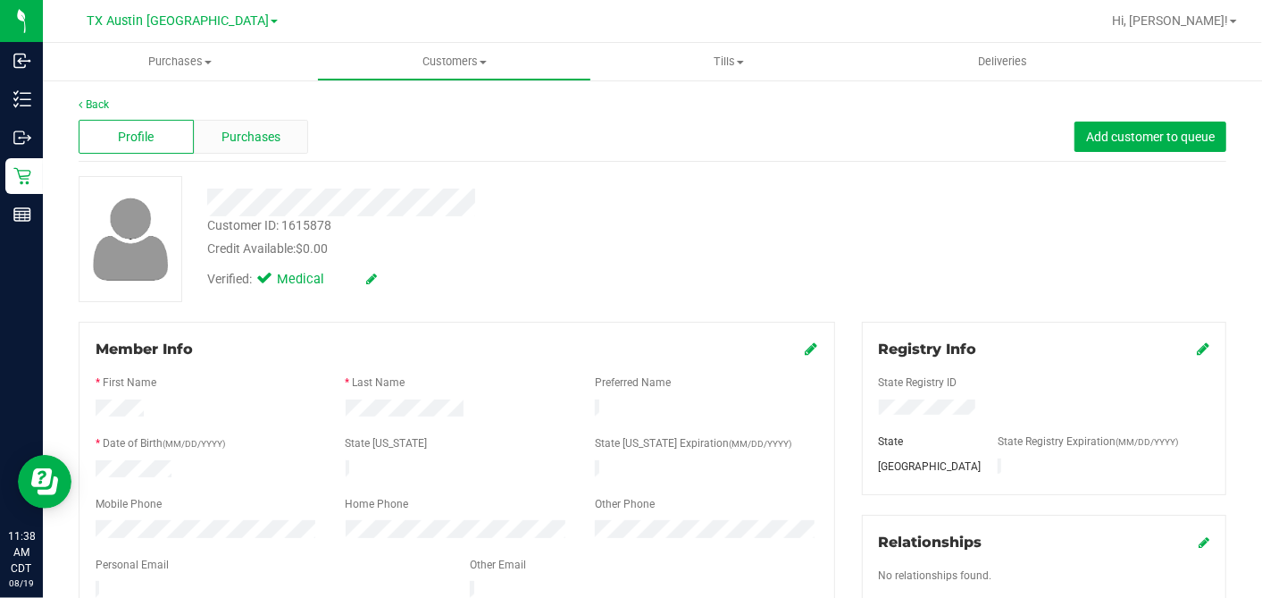
click at [281, 133] on div "Purchases" at bounding box center [251, 137] width 115 height 34
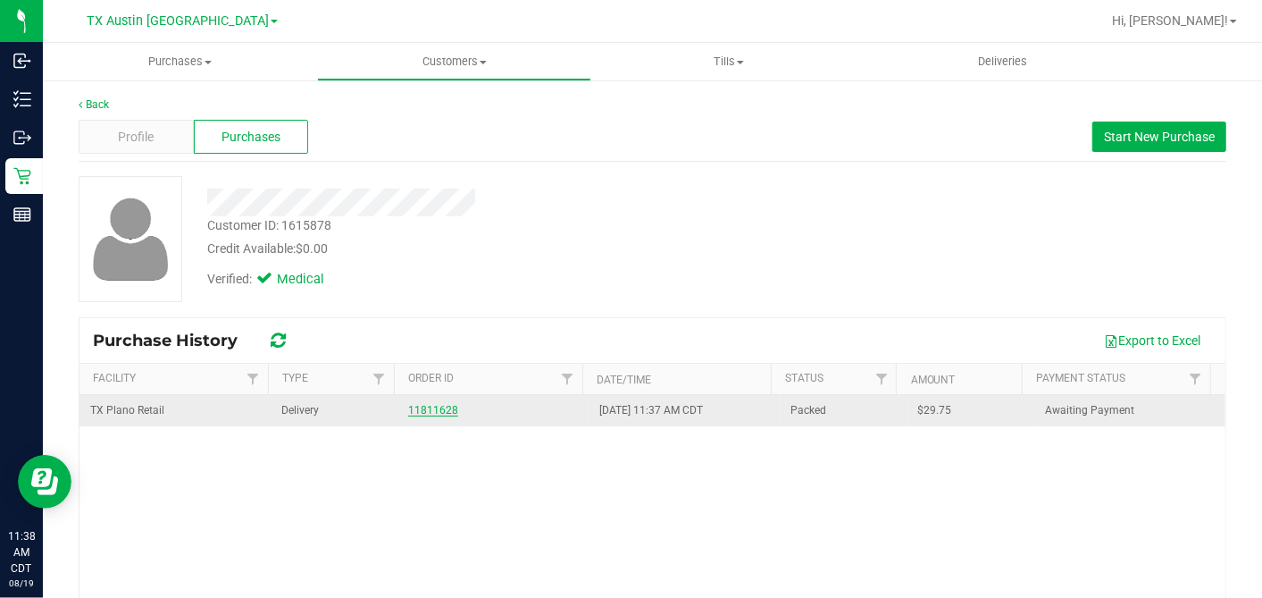
click at [429, 408] on link "11811628" at bounding box center [433, 410] width 50 height 13
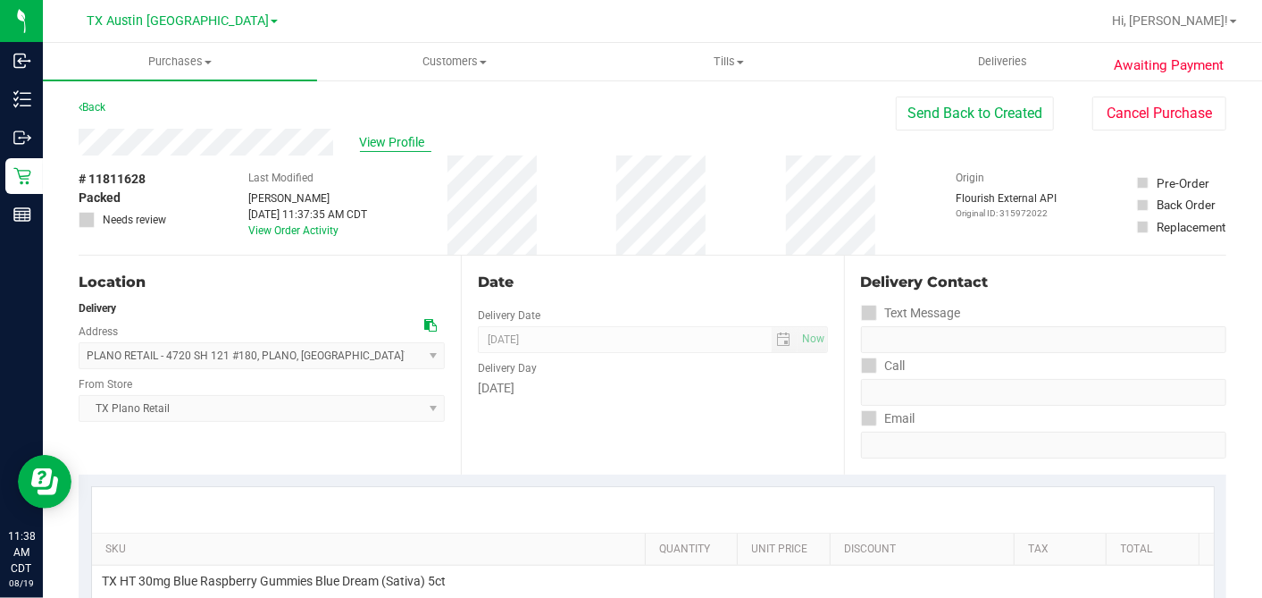
click at [382, 147] on span "View Profile" at bounding box center [395, 142] width 71 height 19
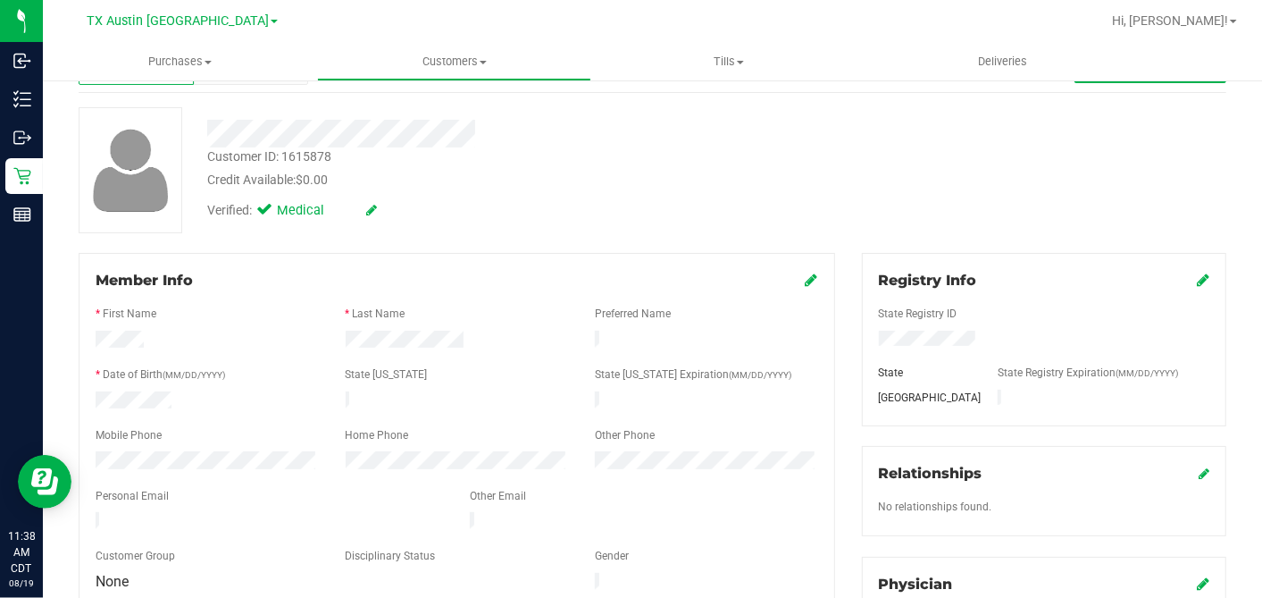
scroll to position [198, 0]
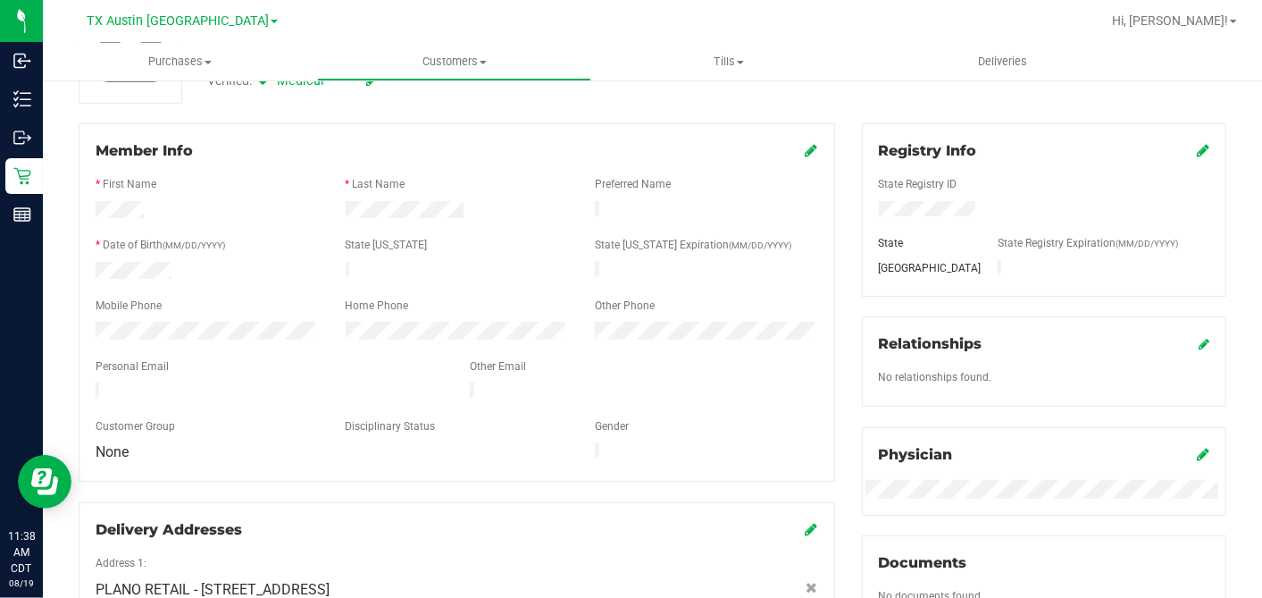
click at [806, 149] on icon at bounding box center [812, 150] width 13 height 14
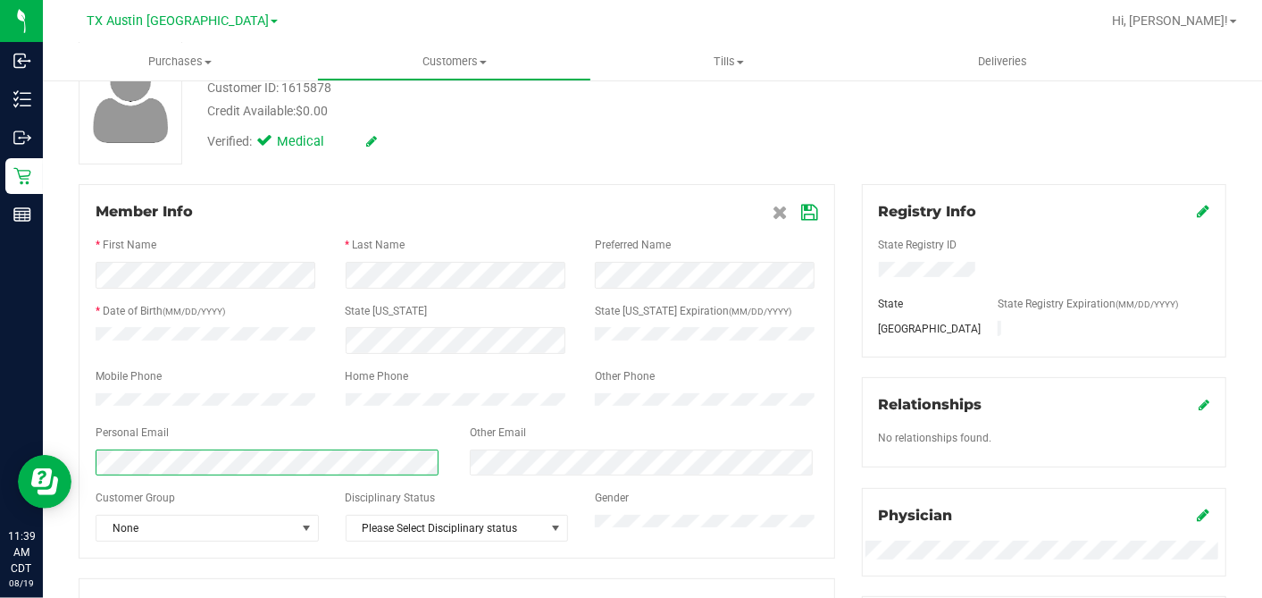
scroll to position [1, 0]
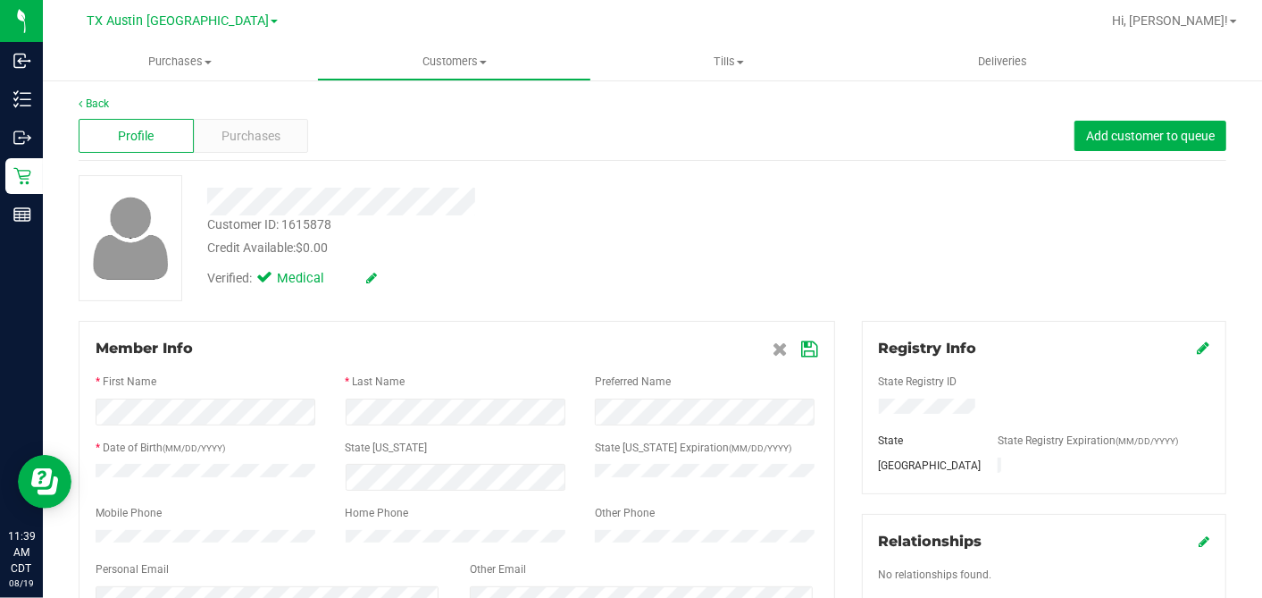
drag, startPoint x: 801, startPoint y: 347, endPoint x: 637, endPoint y: 260, distance: 185.8
click at [802, 347] on icon at bounding box center [810, 349] width 16 height 14
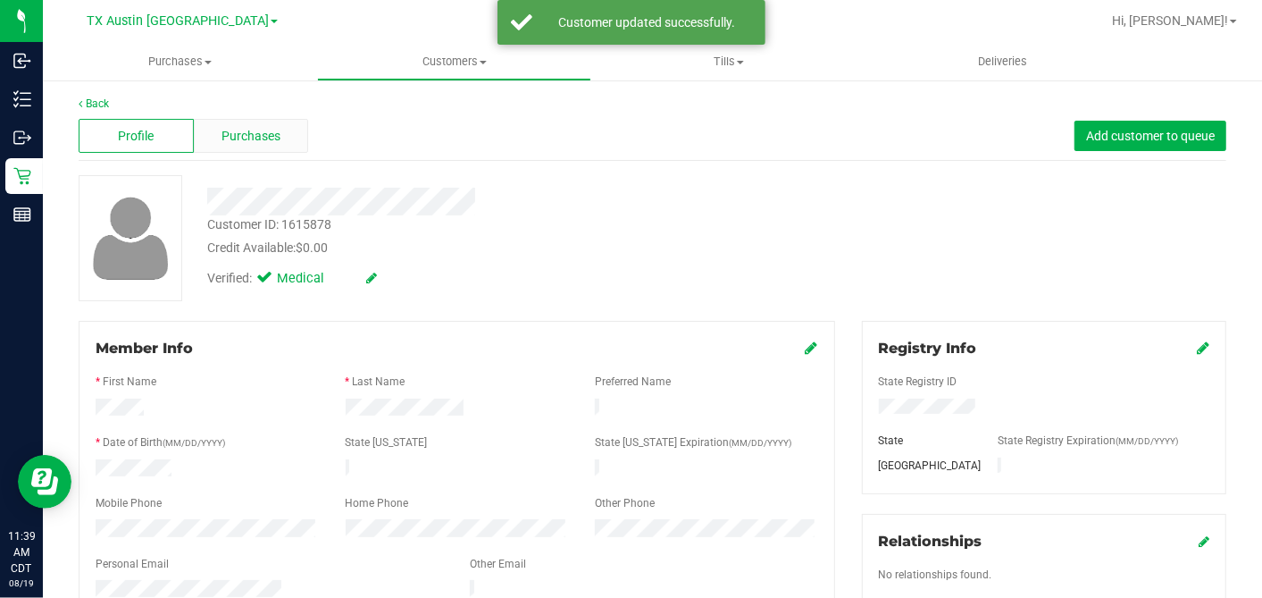
click at [232, 152] on div "Purchases" at bounding box center [251, 136] width 115 height 34
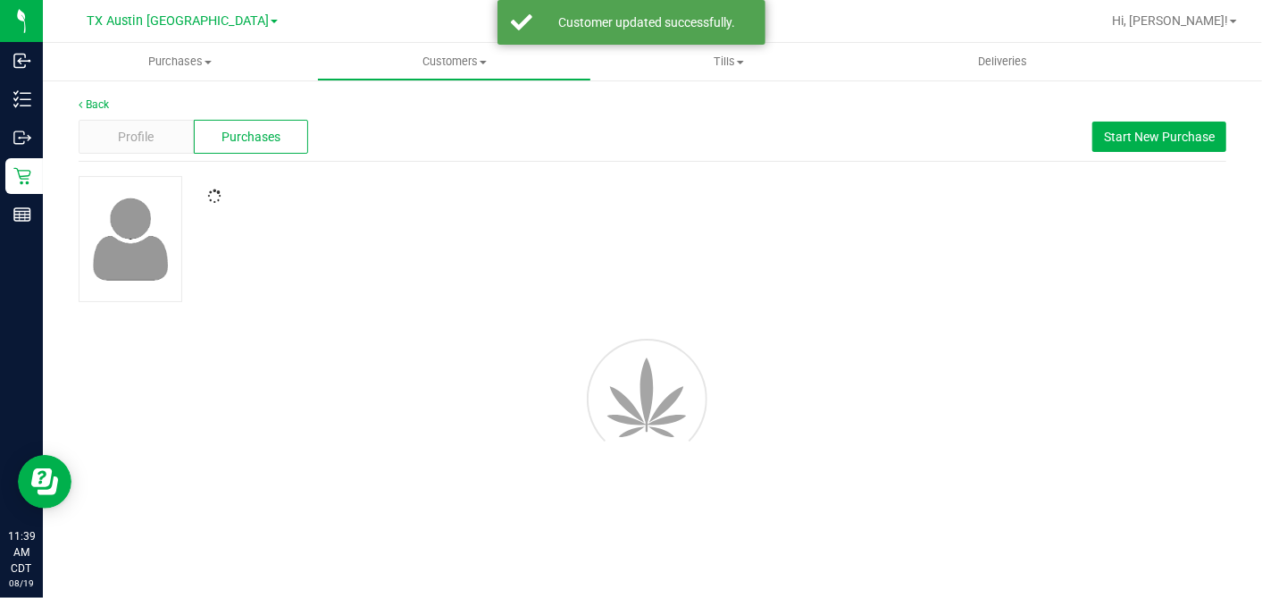
click at [242, 125] on div "Purchases" at bounding box center [251, 137] width 115 height 34
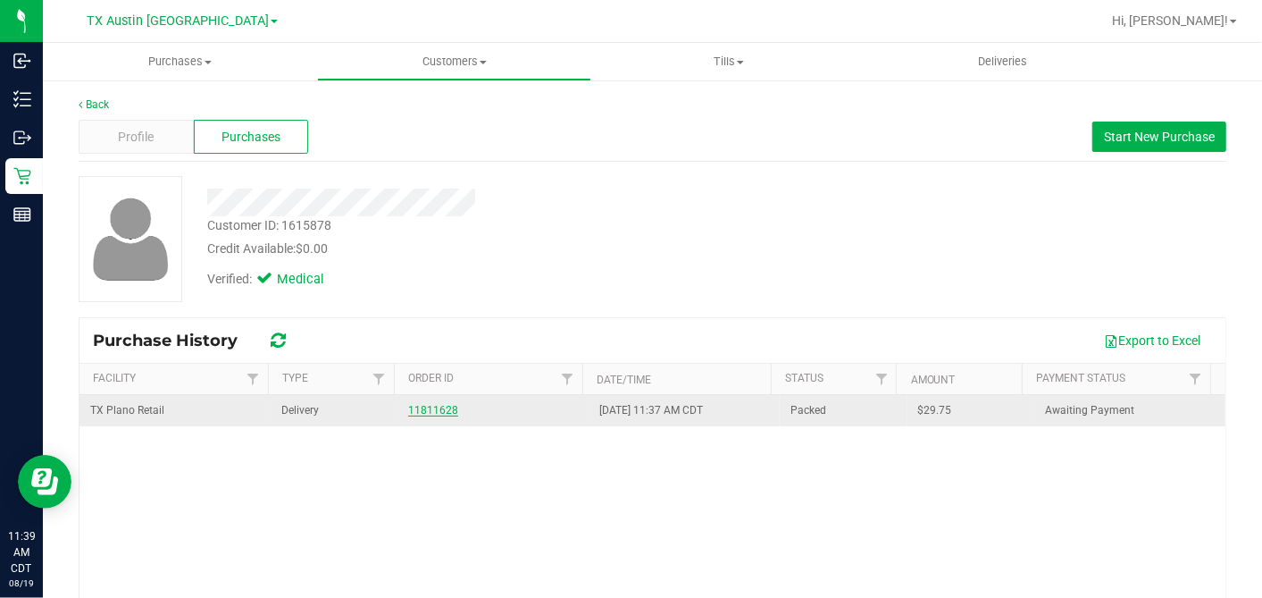
click at [410, 411] on link "11811628" at bounding box center [433, 410] width 50 height 13
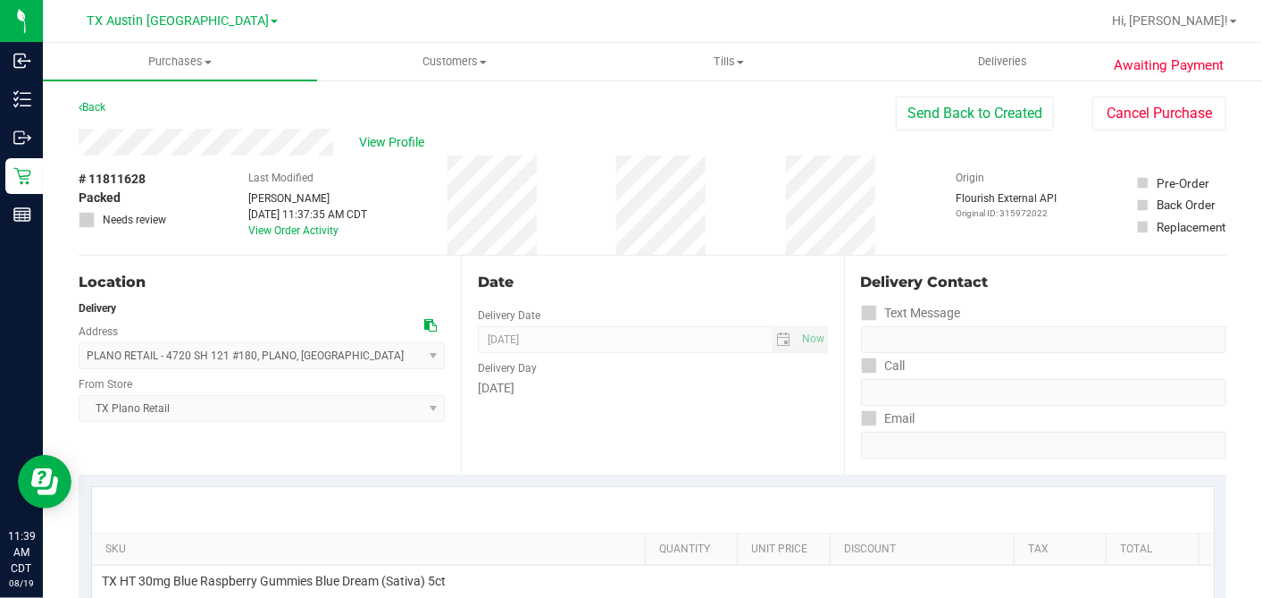
click at [653, 281] on div "Date" at bounding box center [652, 282] width 349 height 21
click at [391, 145] on span "View Profile" at bounding box center [395, 142] width 71 height 19
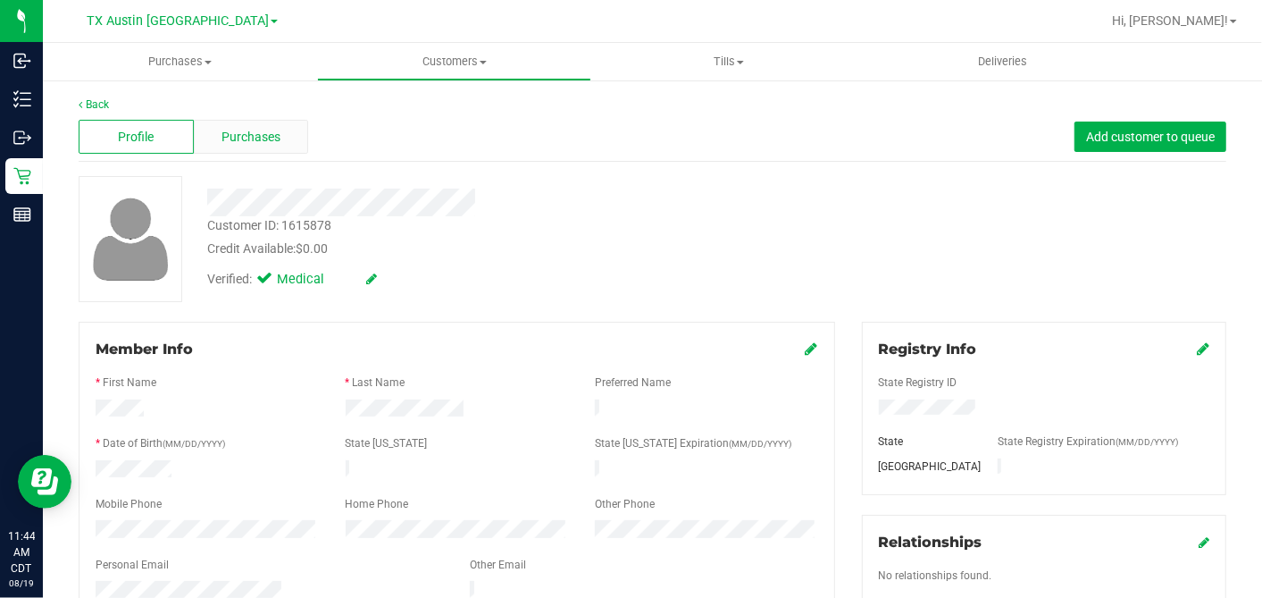
click at [246, 127] on div "Purchases" at bounding box center [251, 137] width 115 height 34
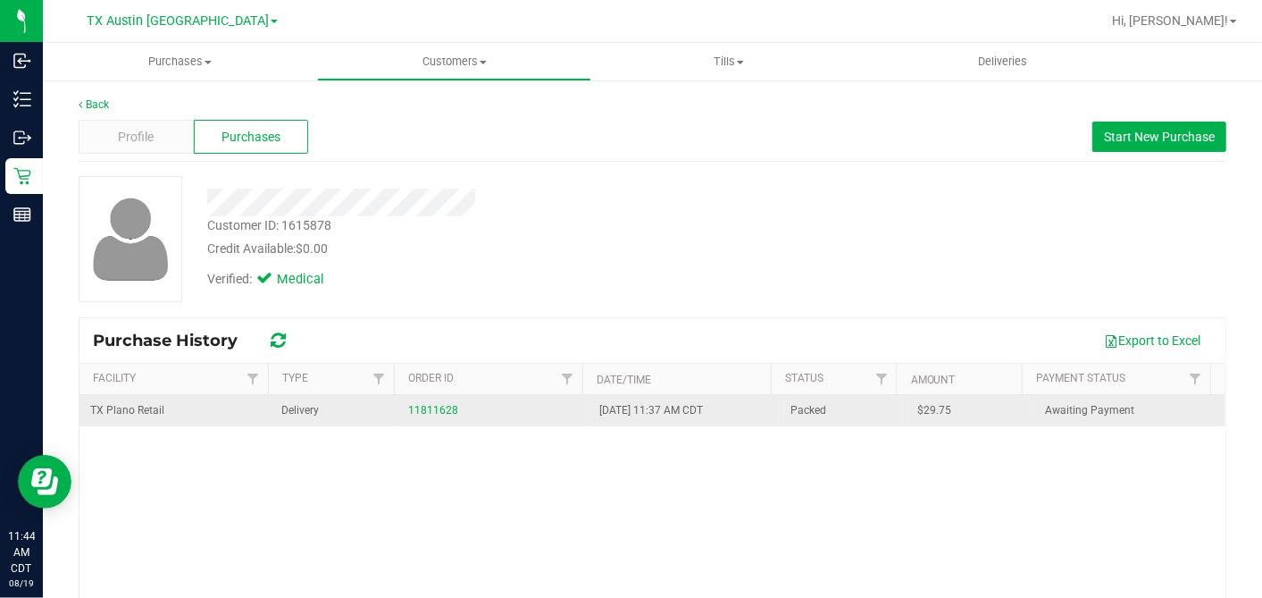
click at [918, 406] on span "$29.75" at bounding box center [935, 410] width 34 height 17
click at [918, 405] on span "$29.75" at bounding box center [935, 410] width 34 height 17
click at [433, 409] on link "11811628" at bounding box center [433, 410] width 50 height 13
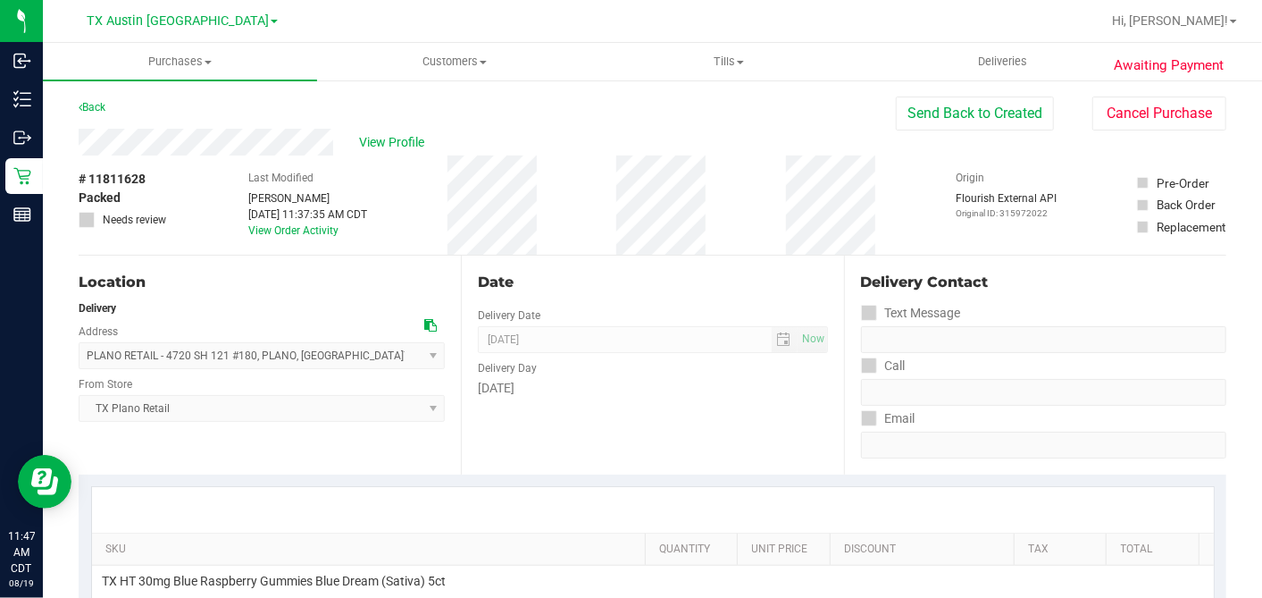
click at [681, 263] on div "Date Delivery Date [DATE] Now [DATE] 07:00 AM Now Delivery Day [DATE]" at bounding box center [652, 365] width 382 height 219
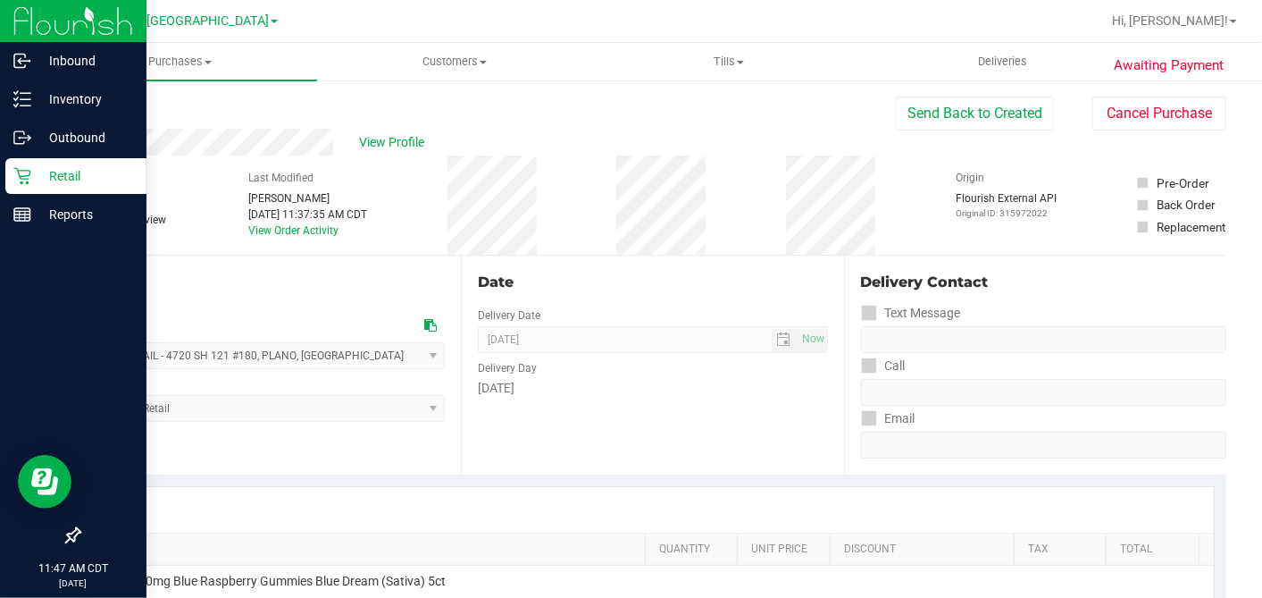
click at [36, 176] on p "Retail" at bounding box center [84, 175] width 107 height 21
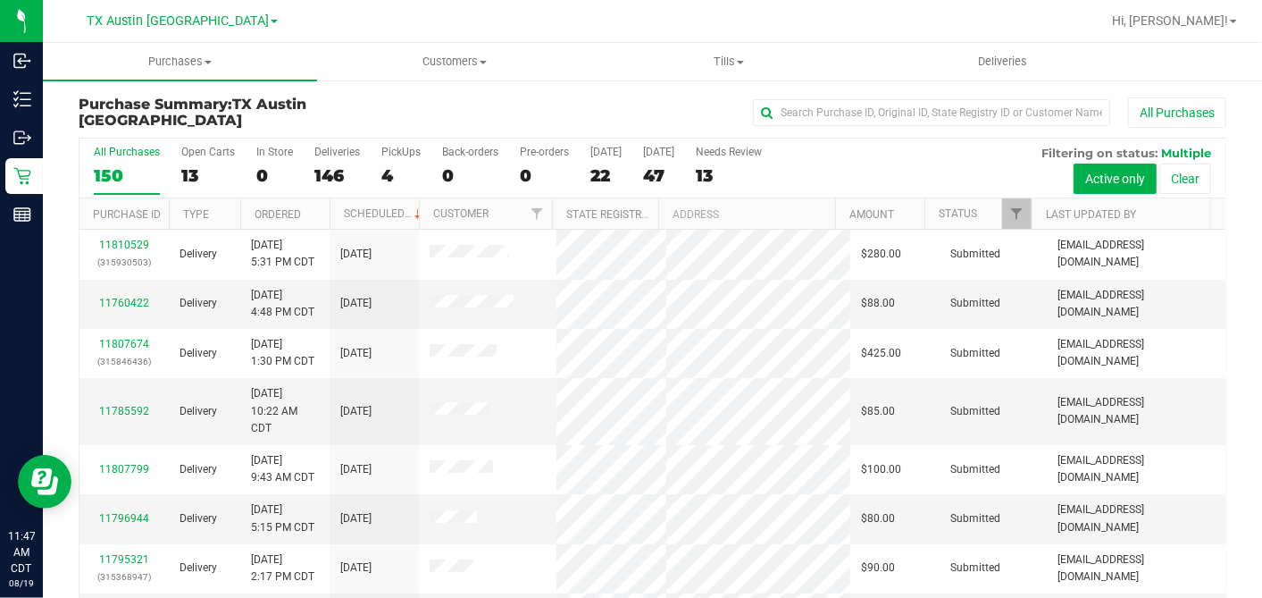
click at [189, 172] on div "13" at bounding box center [208, 175] width 54 height 21
click at [0, 0] on input "Open Carts 13" at bounding box center [0, 0] width 0 height 0
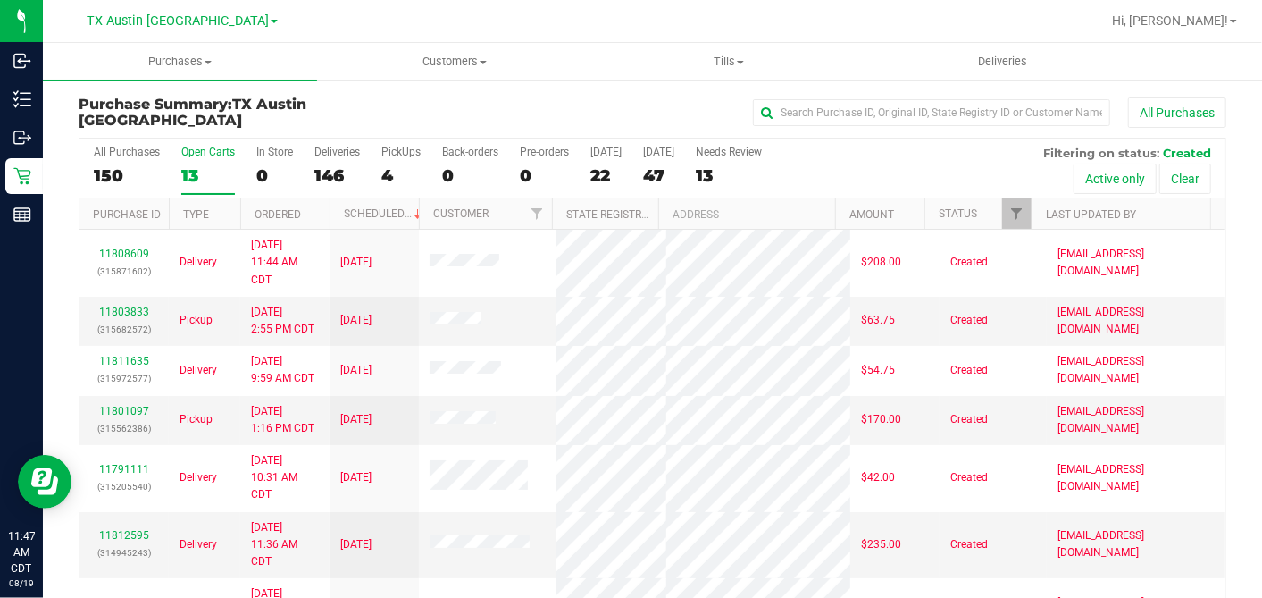
click at [321, 211] on th "Ordered" at bounding box center [284, 213] width 89 height 31
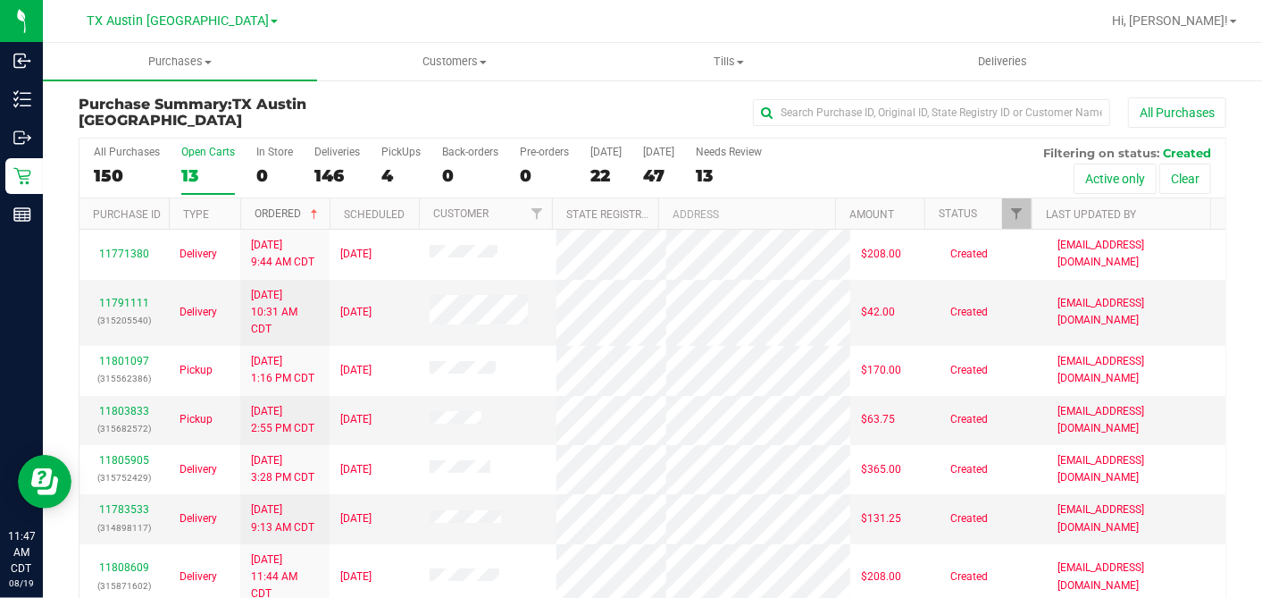
click at [320, 212] on span at bounding box center [314, 214] width 14 height 14
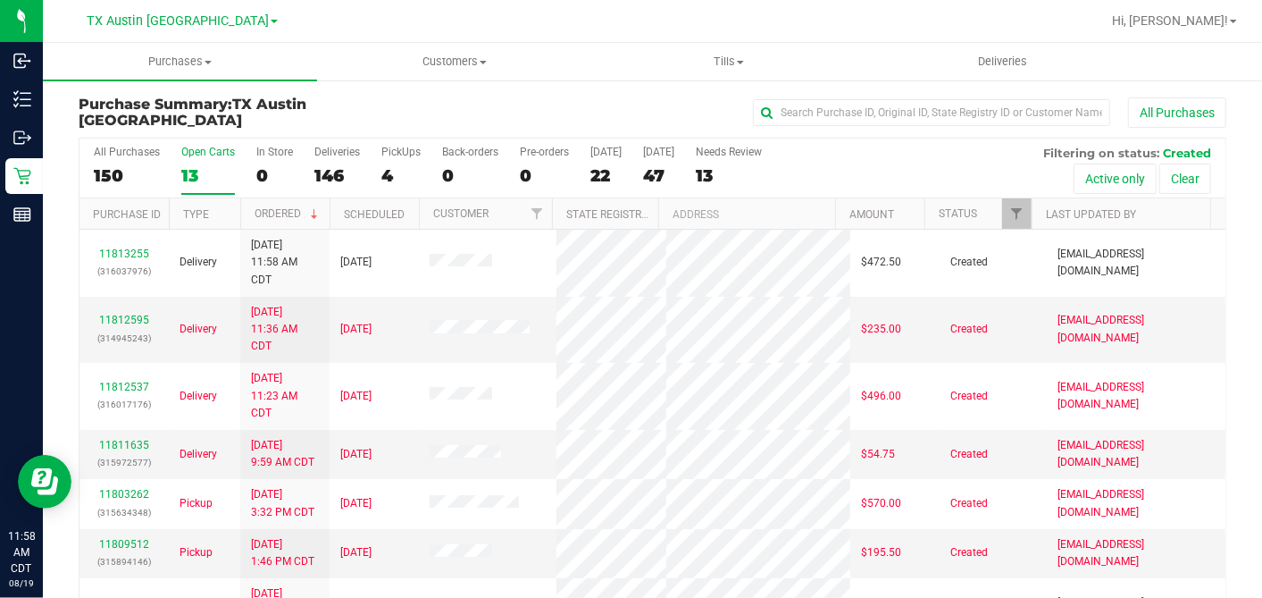
click at [492, 109] on div "All Purchases" at bounding box center [844, 112] width 766 height 30
click at [466, 66] on span "Customers" at bounding box center [454, 62] width 273 height 16
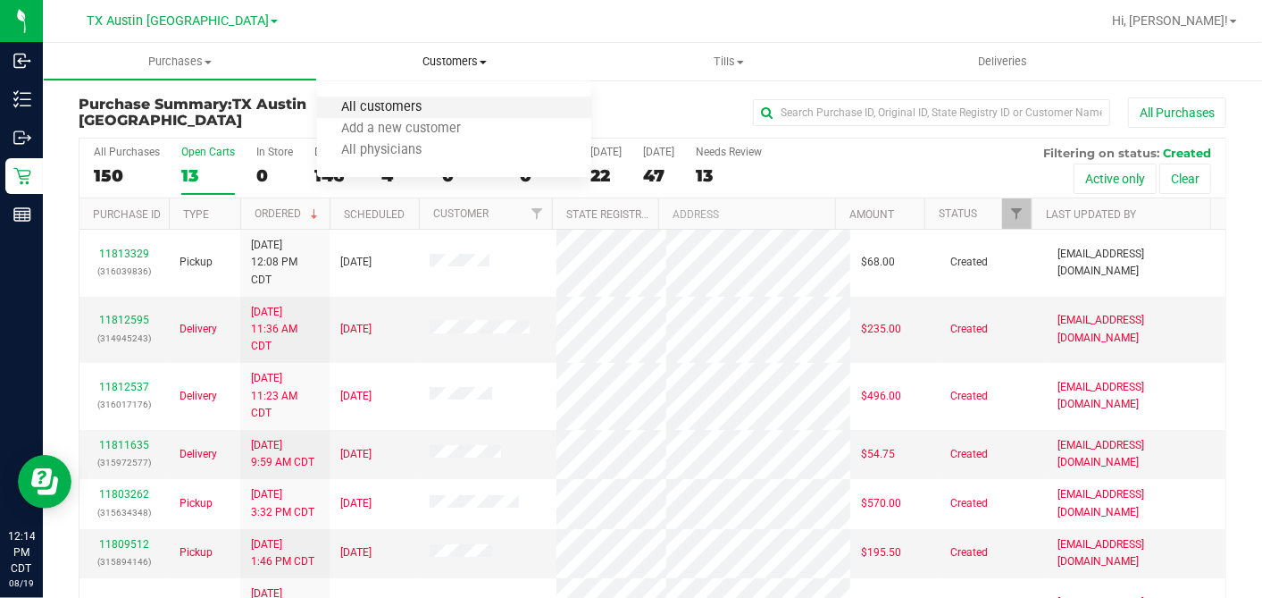
click at [404, 103] on span "All customers" at bounding box center [381, 107] width 129 height 15
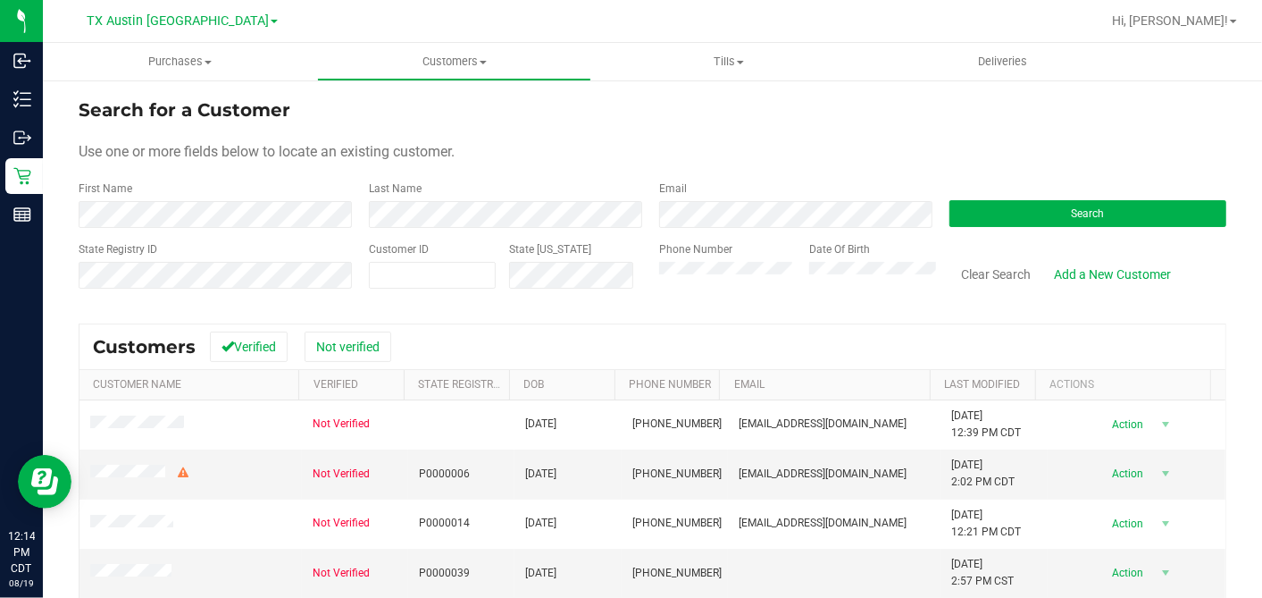
click at [159, 194] on div "First Name" at bounding box center [217, 203] width 277 height 47
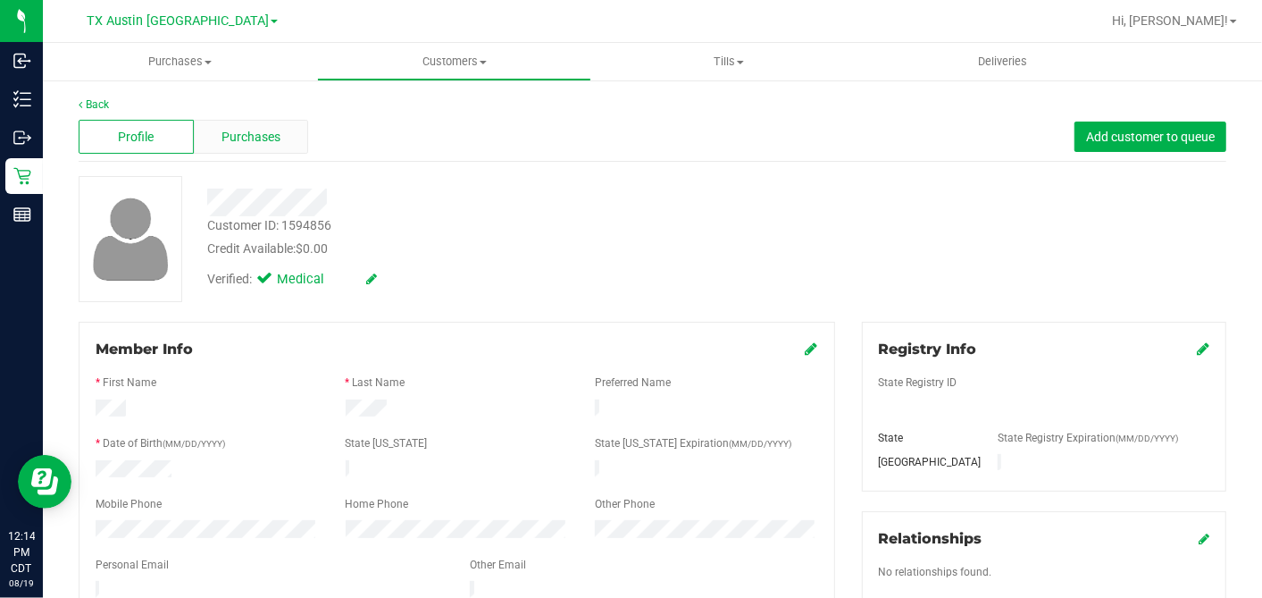
click at [242, 135] on span "Purchases" at bounding box center [251, 137] width 59 height 19
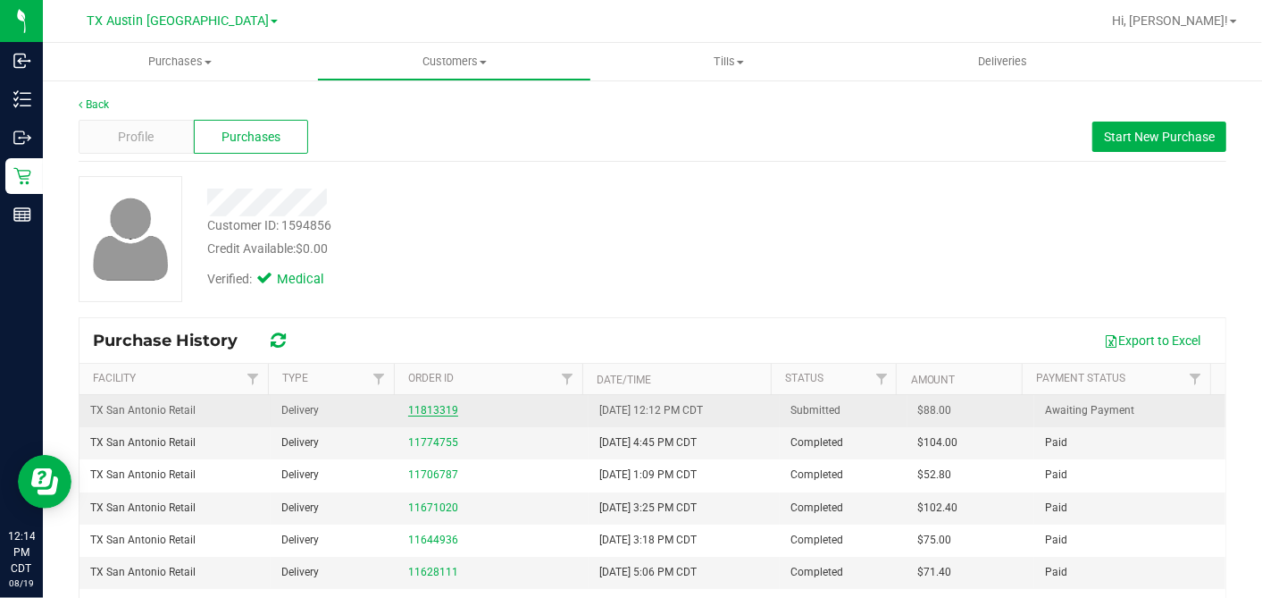
click at [424, 410] on link "11813319" at bounding box center [433, 410] width 50 height 13
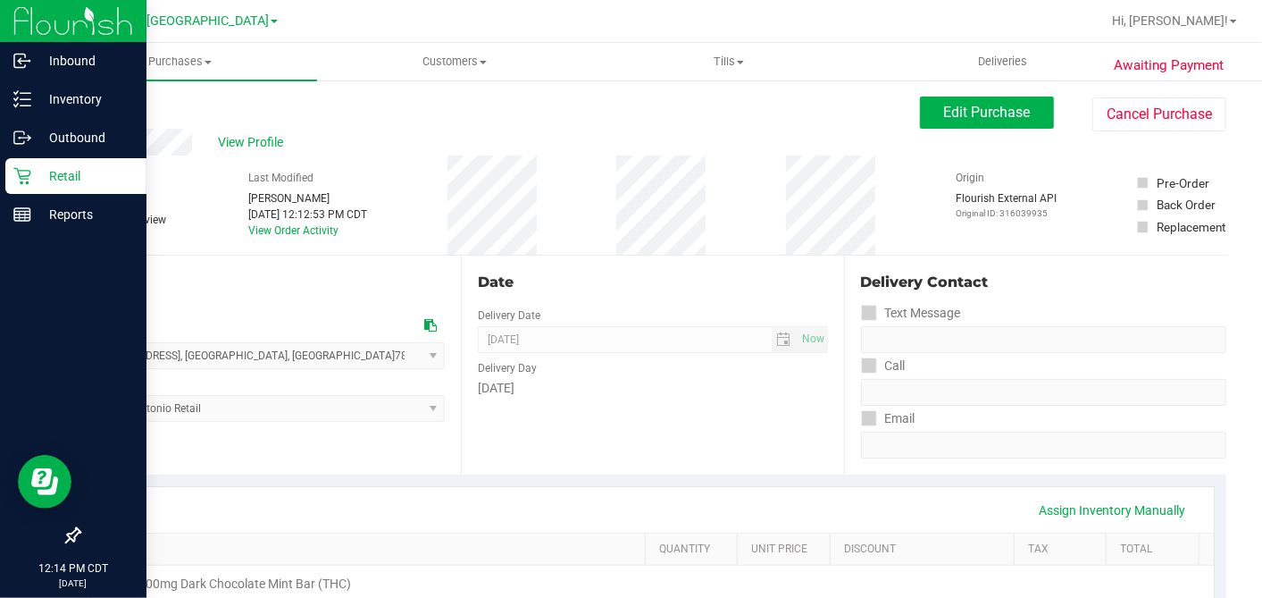
click at [21, 178] on icon at bounding box center [22, 176] width 18 height 18
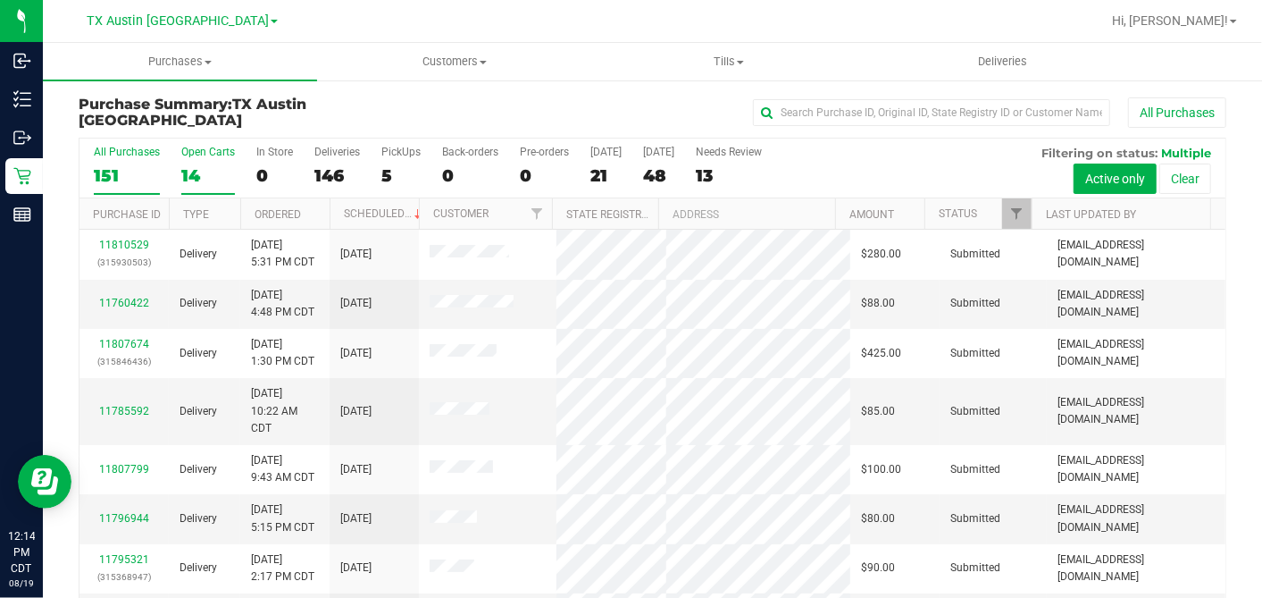
click at [198, 171] on div "14" at bounding box center [208, 175] width 54 height 21
click at [0, 0] on input "Open Carts 14" at bounding box center [0, 0] width 0 height 0
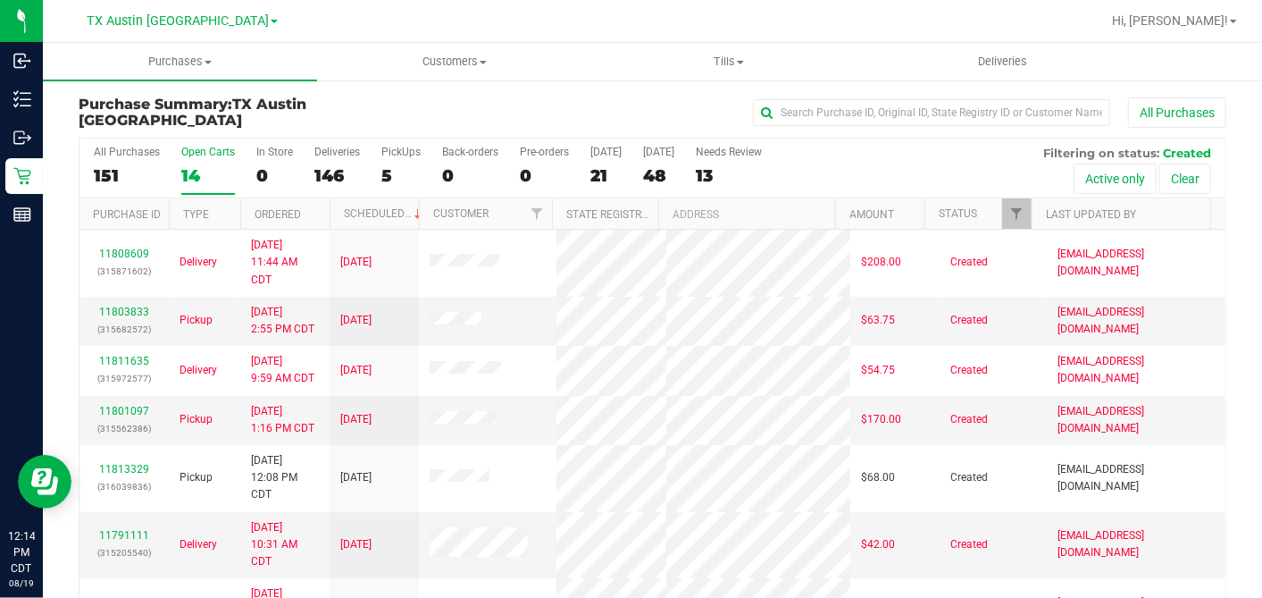
click at [315, 207] on th "Ordered" at bounding box center [284, 213] width 89 height 31
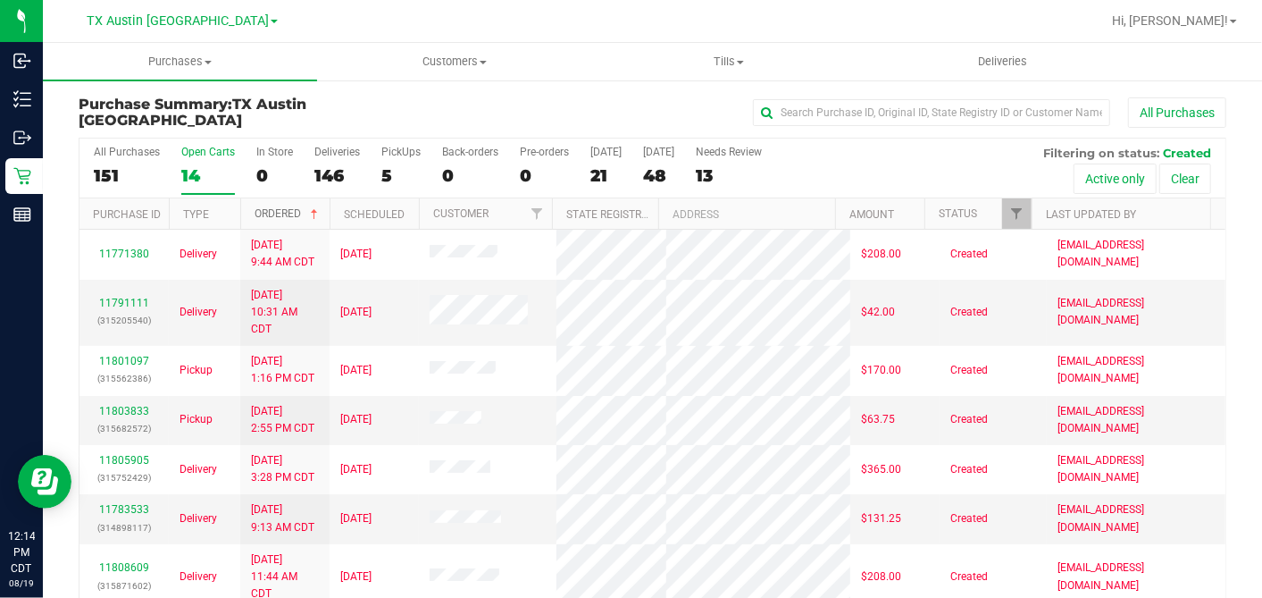
click at [314, 214] on span at bounding box center [314, 214] width 14 height 14
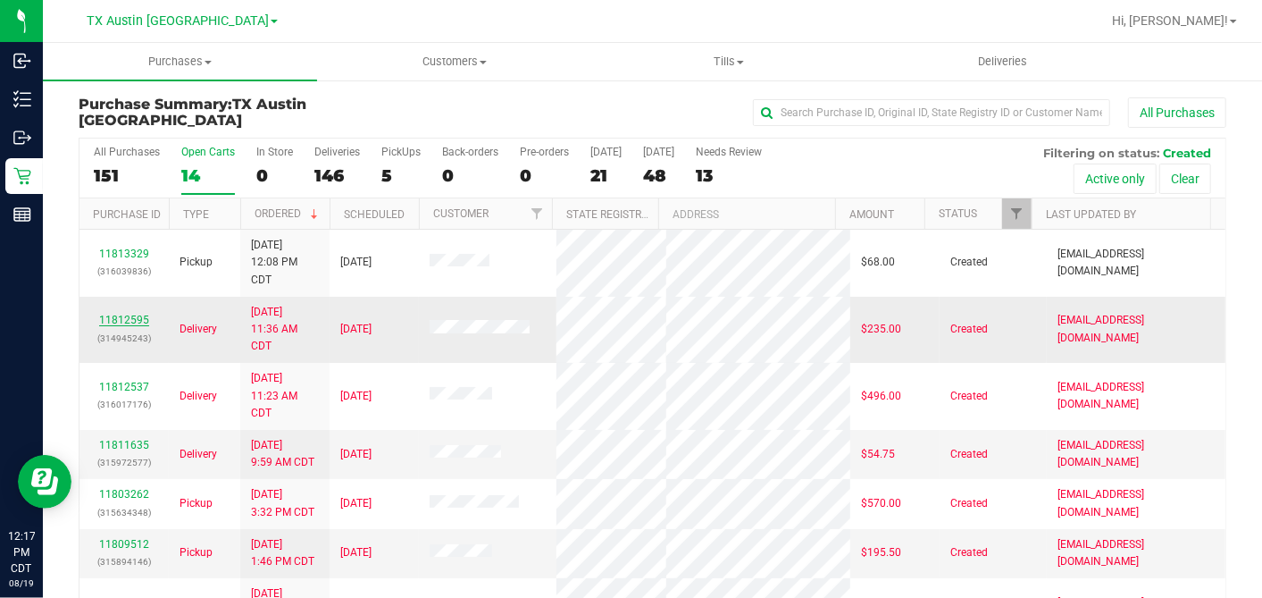
click at [119, 317] on link "11812595" at bounding box center [124, 320] width 50 height 13
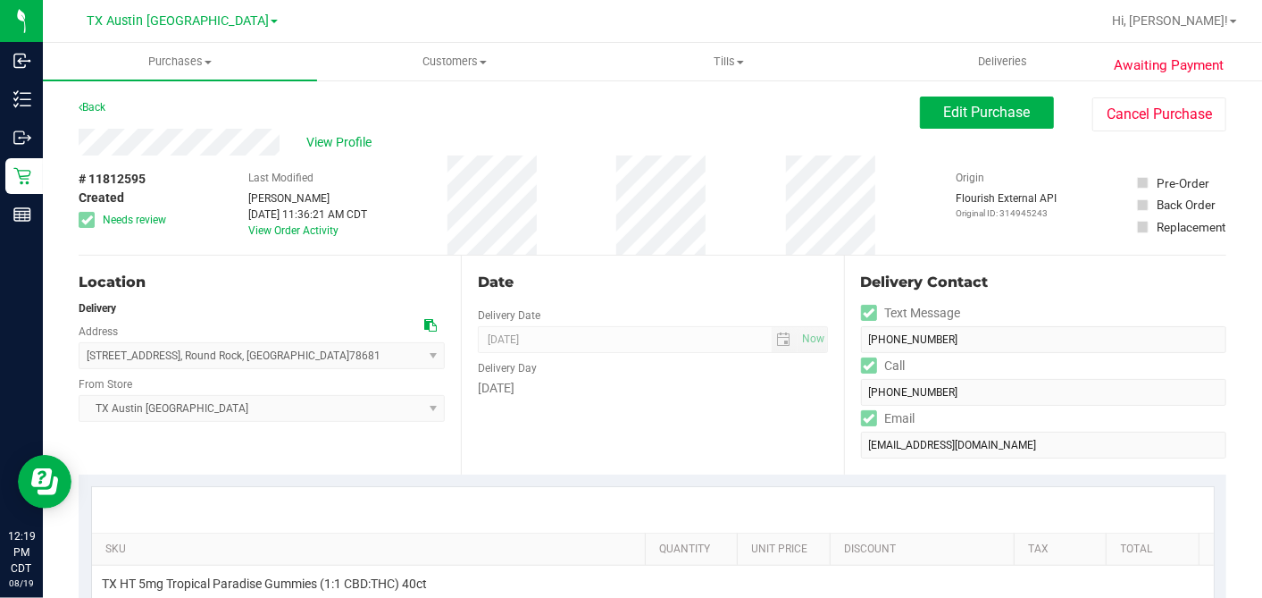
click at [688, 289] on div "Date" at bounding box center [652, 282] width 349 height 21
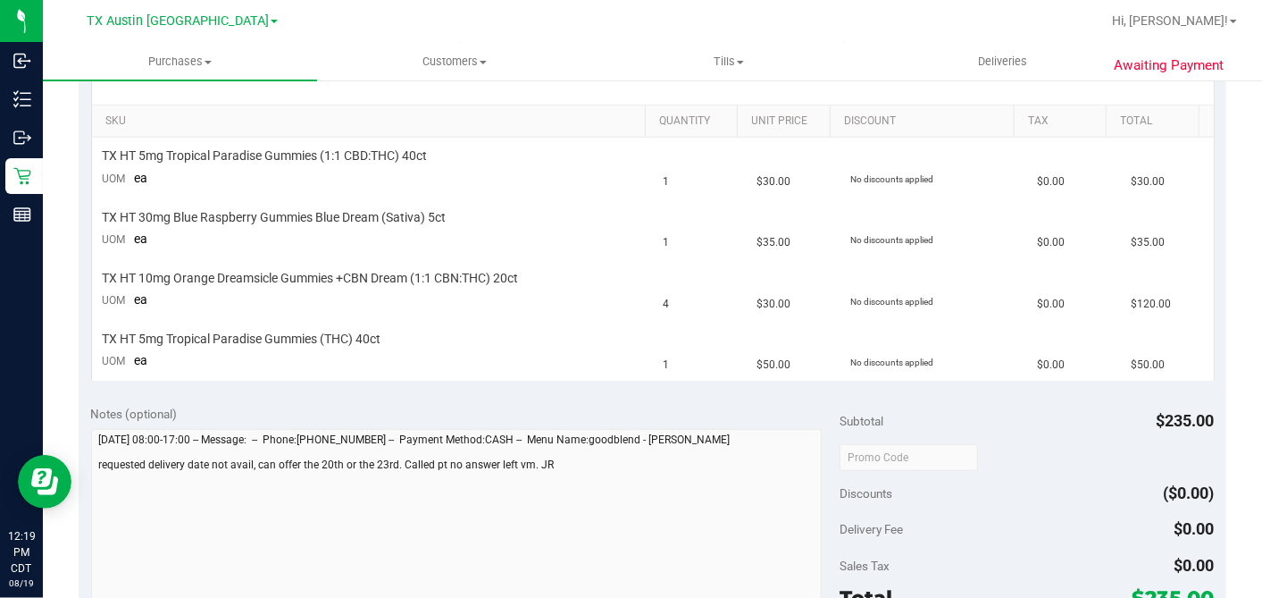
scroll to position [397, 0]
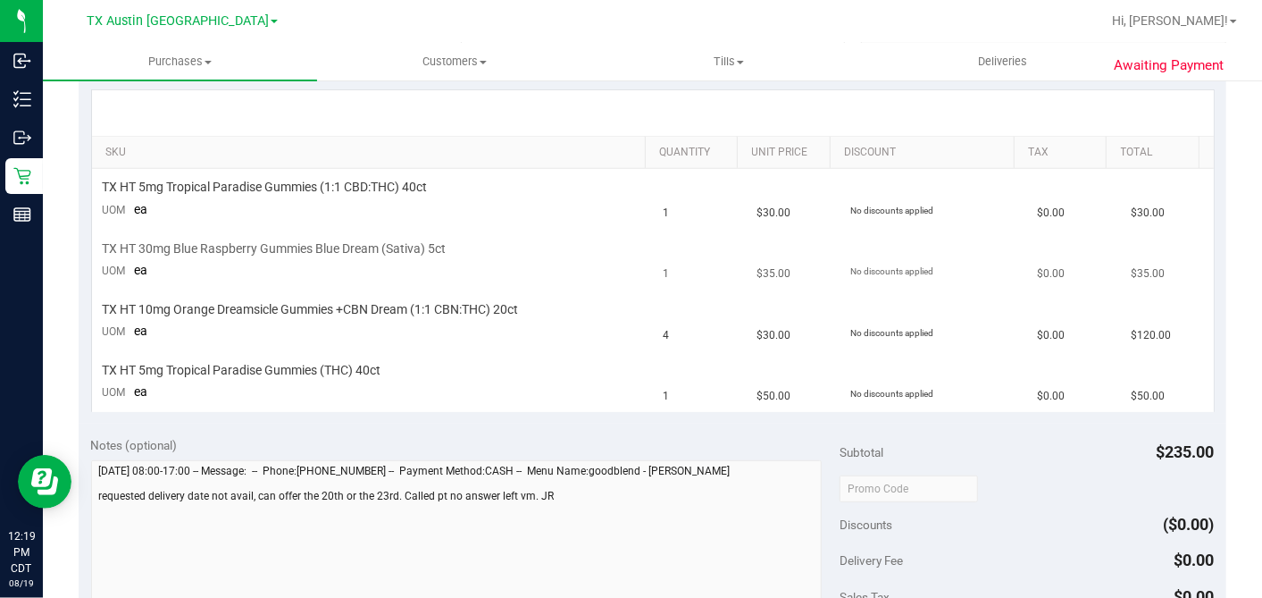
click at [619, 245] on div "TX HT 30mg Blue Raspberry Gummies Blue Dream (Sativa) 5ct" at bounding box center [373, 248] width 540 height 17
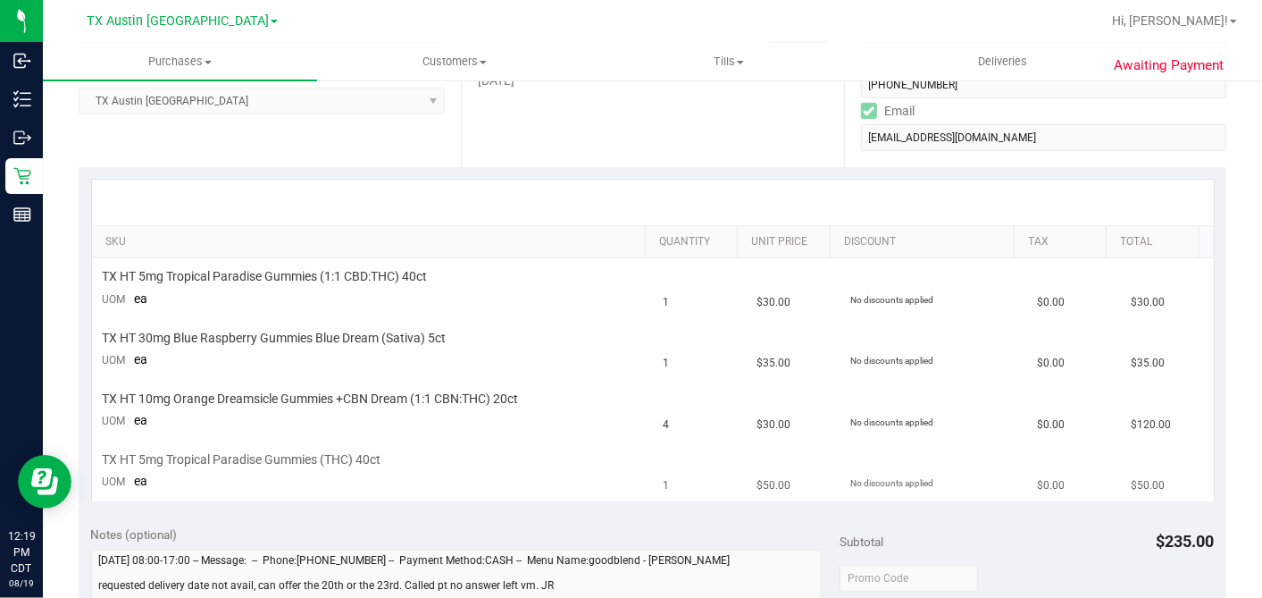
scroll to position [0, 0]
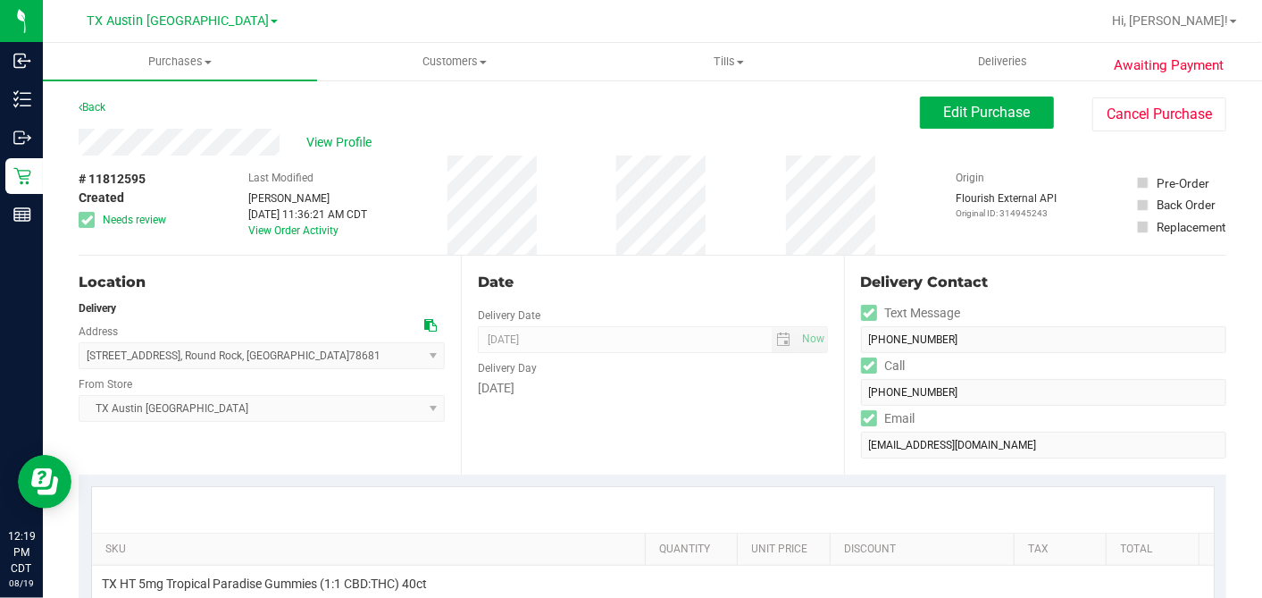
click at [629, 268] on div "Date Delivery Date [DATE] Now [DATE] 07:00 AM Now Delivery Day [DATE]" at bounding box center [652, 365] width 382 height 219
click at [738, 264] on div "Date Delivery Date [DATE] Now [DATE] 07:00 AM Now Delivery Day [DATE]" at bounding box center [652, 365] width 382 height 219
click at [962, 113] on span "Edit Purchase" at bounding box center [987, 112] width 87 height 17
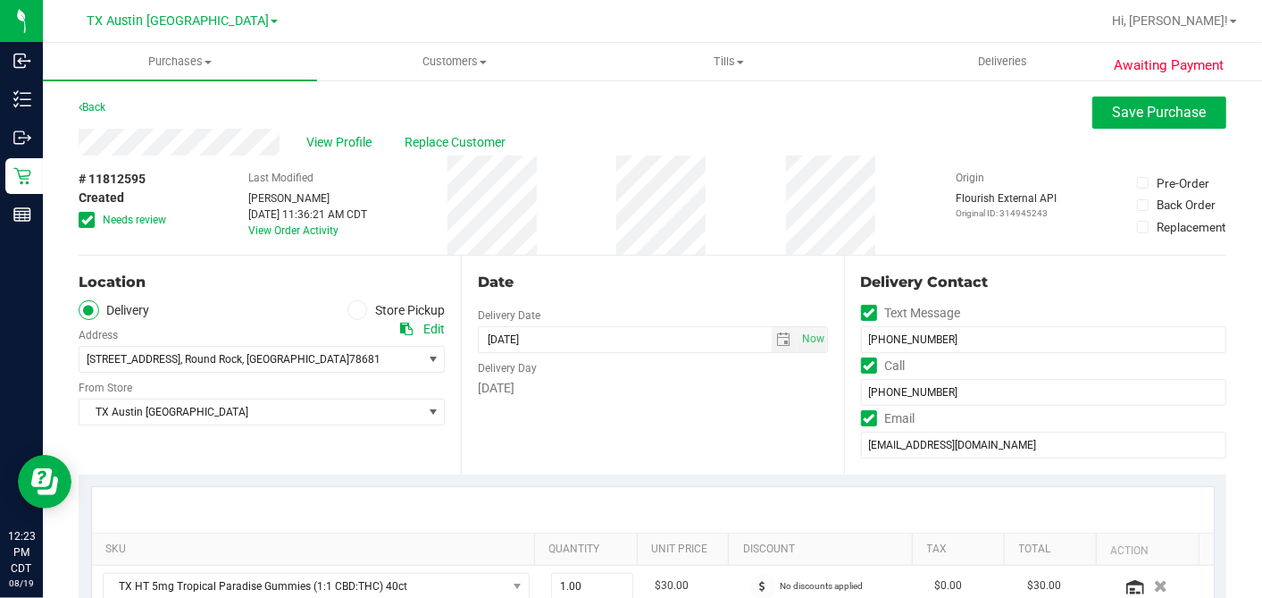
click at [90, 220] on icon at bounding box center [87, 220] width 12 height 0
click at [0, 0] on input "Needs review" at bounding box center [0, 0] width 0 height 0
click at [777, 340] on span "select" at bounding box center [784, 339] width 14 height 14
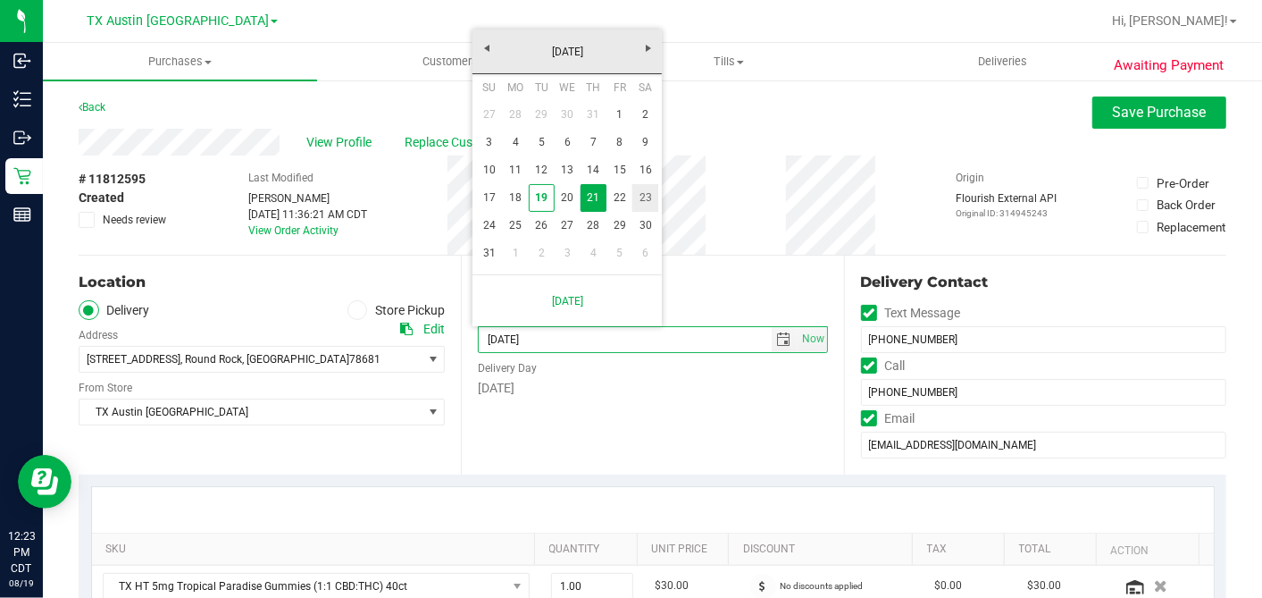
click at [649, 197] on link "23" at bounding box center [646, 198] width 26 height 28
type input "[DATE]"
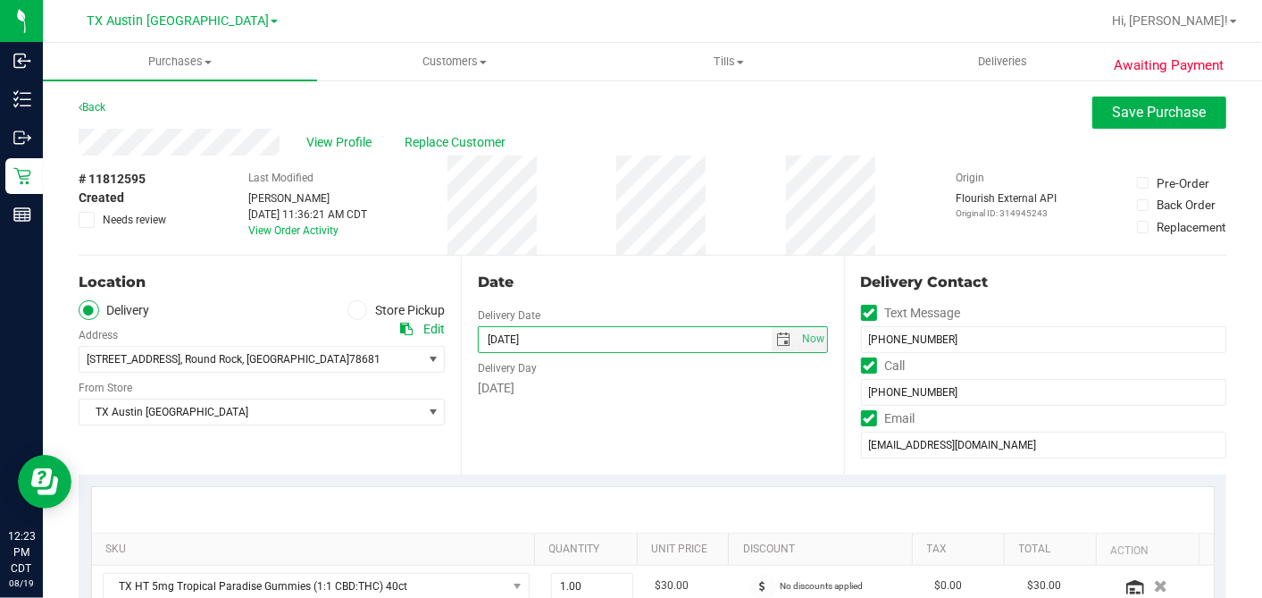
click at [664, 301] on div "Date Delivery Date [DATE] Now [DATE] 07:00 AM Now Delivery Day [DATE]" at bounding box center [652, 365] width 382 height 219
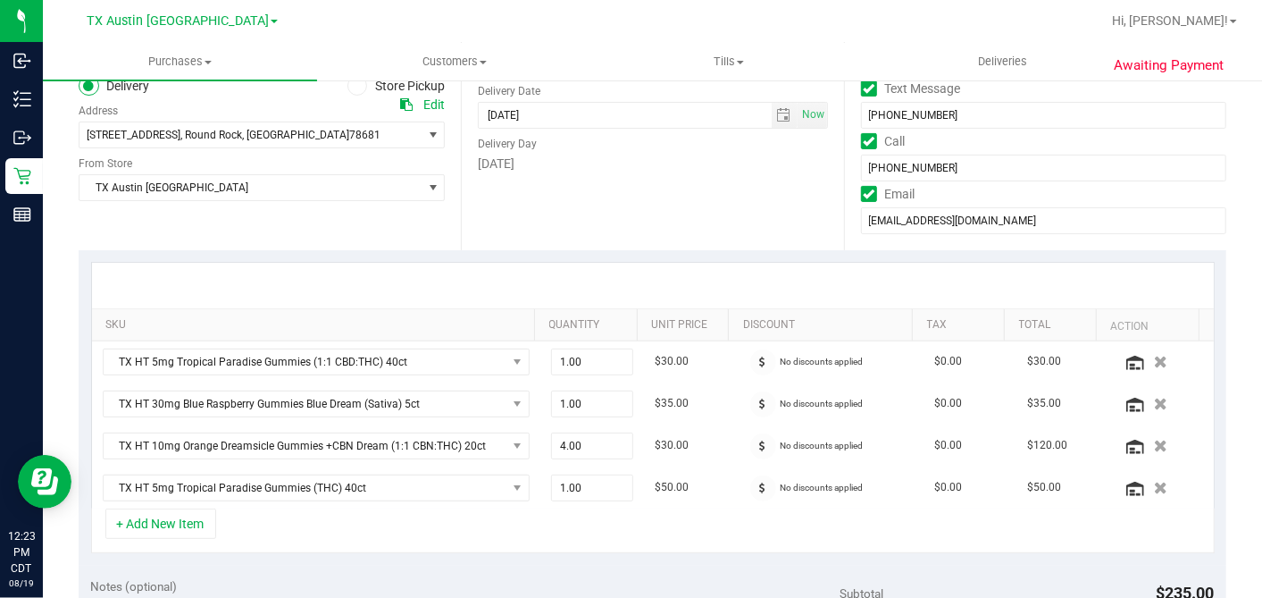
scroll to position [99, 0]
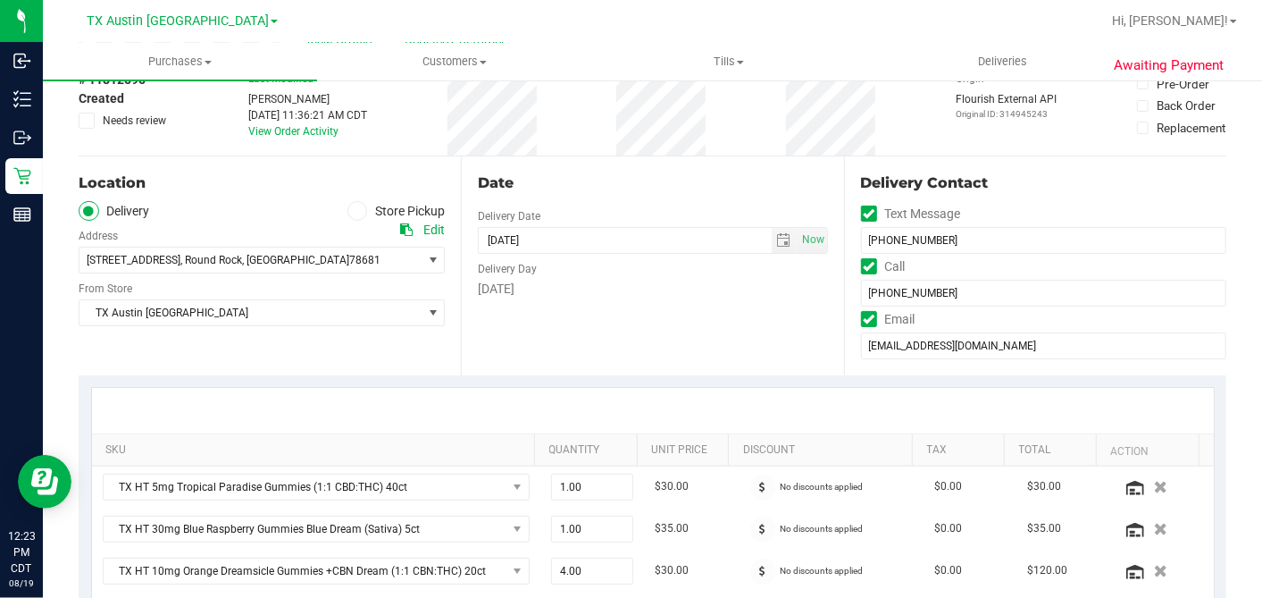
drag, startPoint x: 401, startPoint y: 230, endPoint x: 513, endPoint y: 275, distance: 120.6
click at [401, 230] on icon at bounding box center [406, 229] width 13 height 13
click at [260, 312] on span "TX Austin [GEOGRAPHIC_DATA]" at bounding box center [251, 312] width 342 height 25
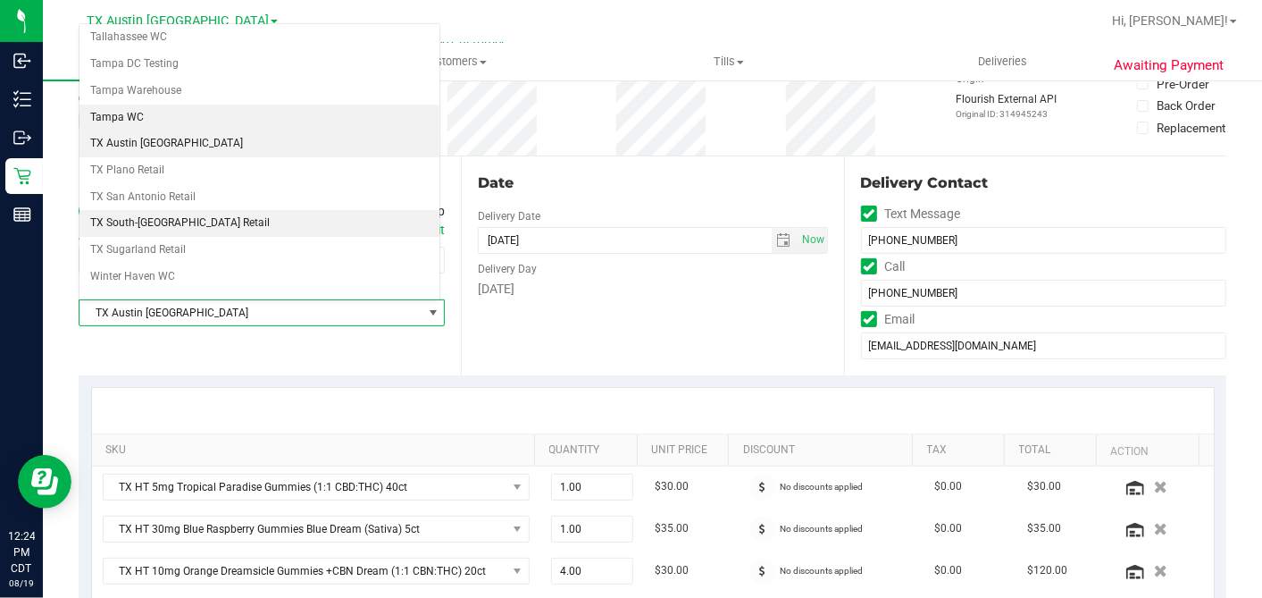
scroll to position [1271, 0]
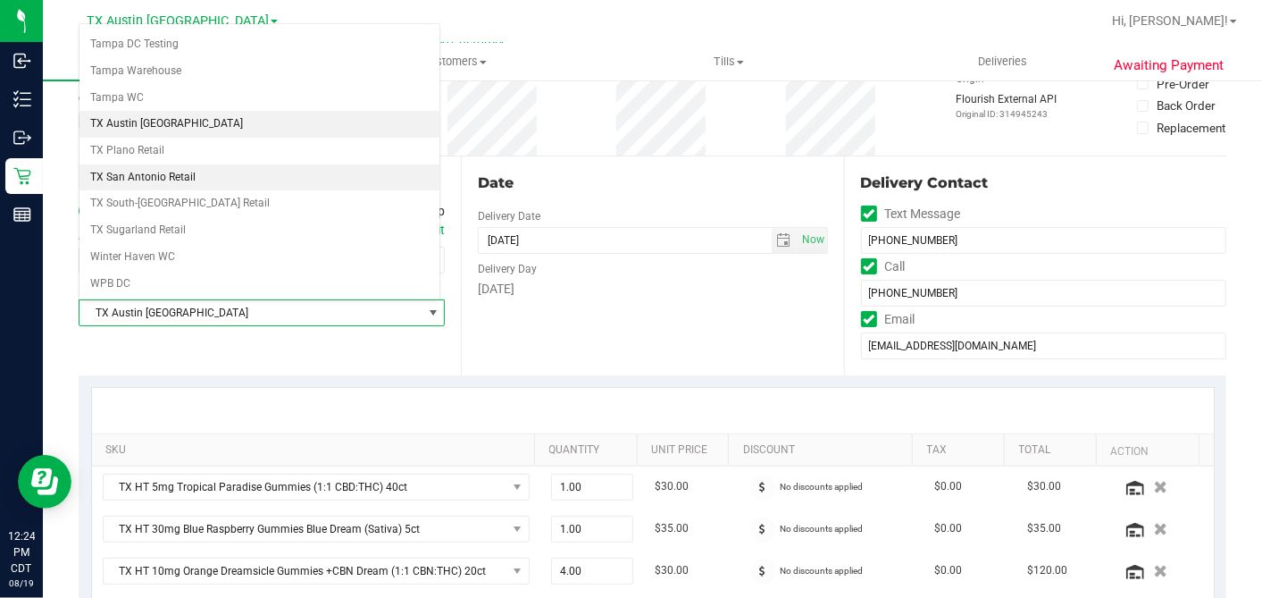
click at [188, 164] on li "TX San Antonio Retail" at bounding box center [260, 177] width 360 height 27
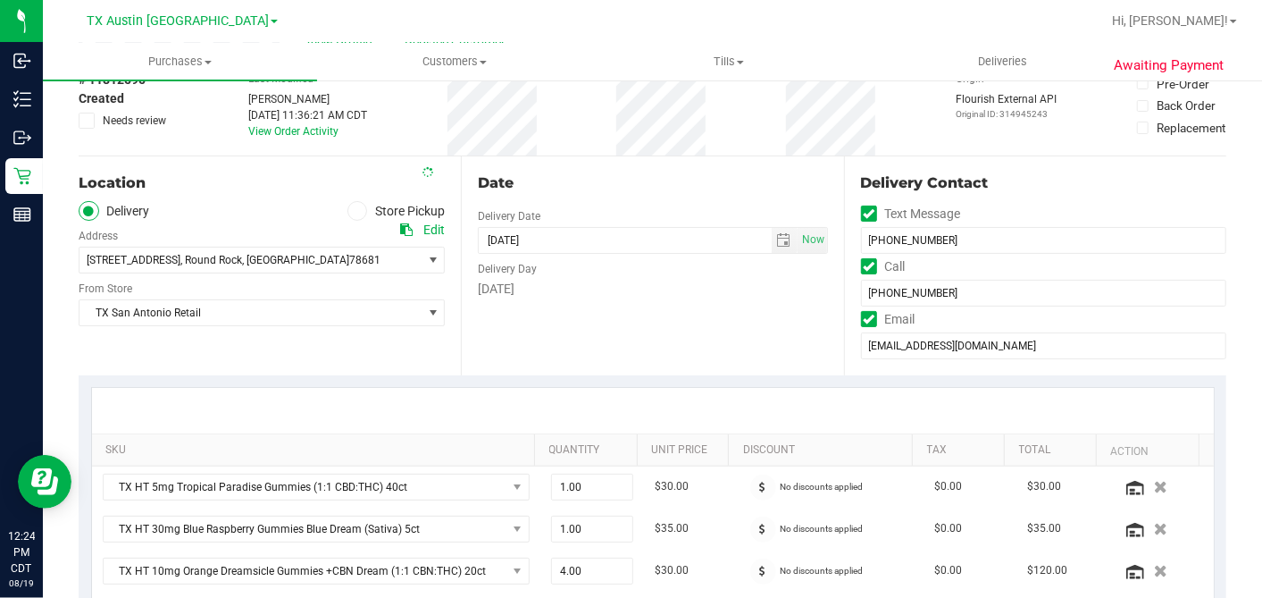
click at [604, 280] on div "[DATE]" at bounding box center [652, 289] width 349 height 19
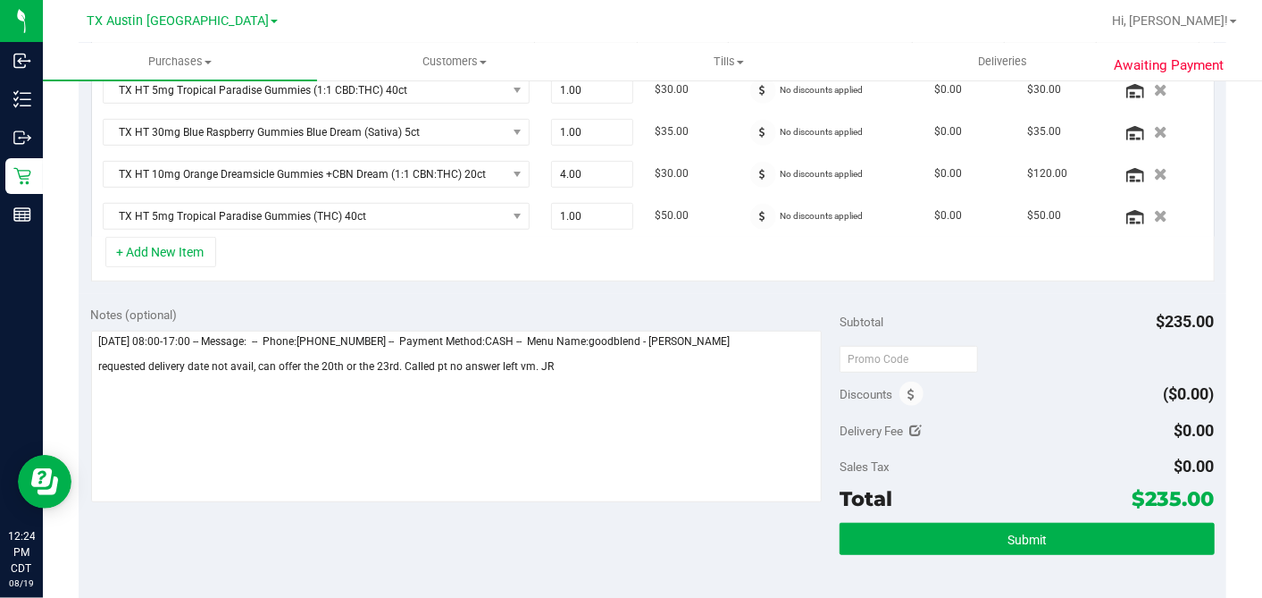
scroll to position [499, 0]
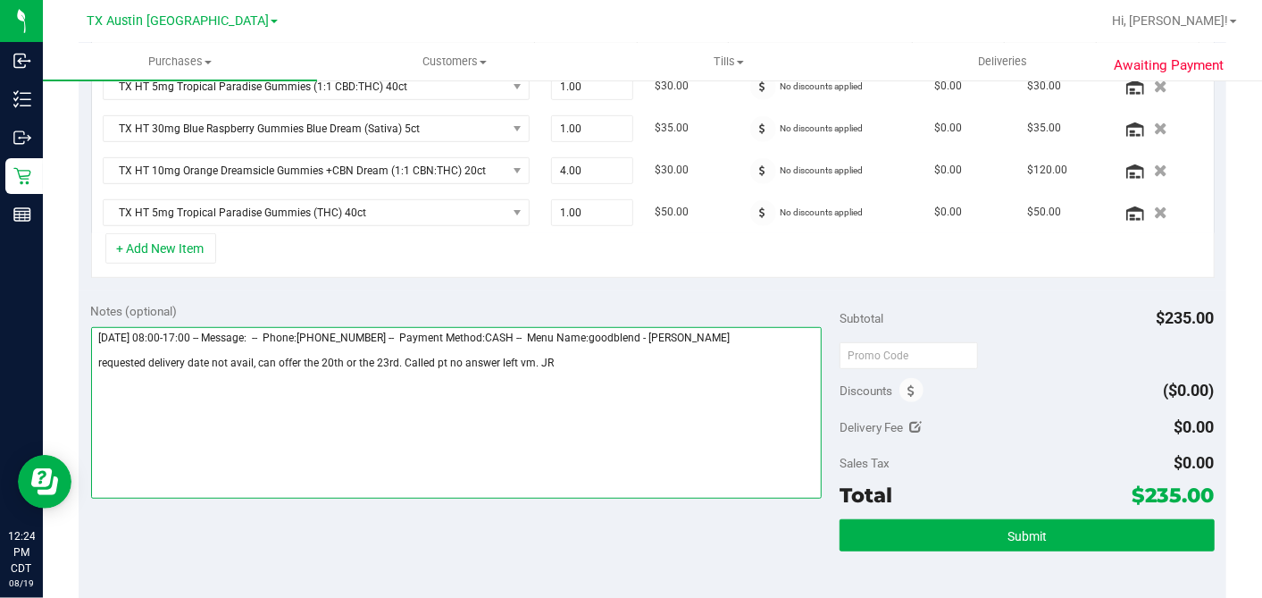
click at [571, 362] on textarea at bounding box center [457, 413] width 732 height 172
click at [96, 354] on textarea at bounding box center [457, 413] width 732 height 172
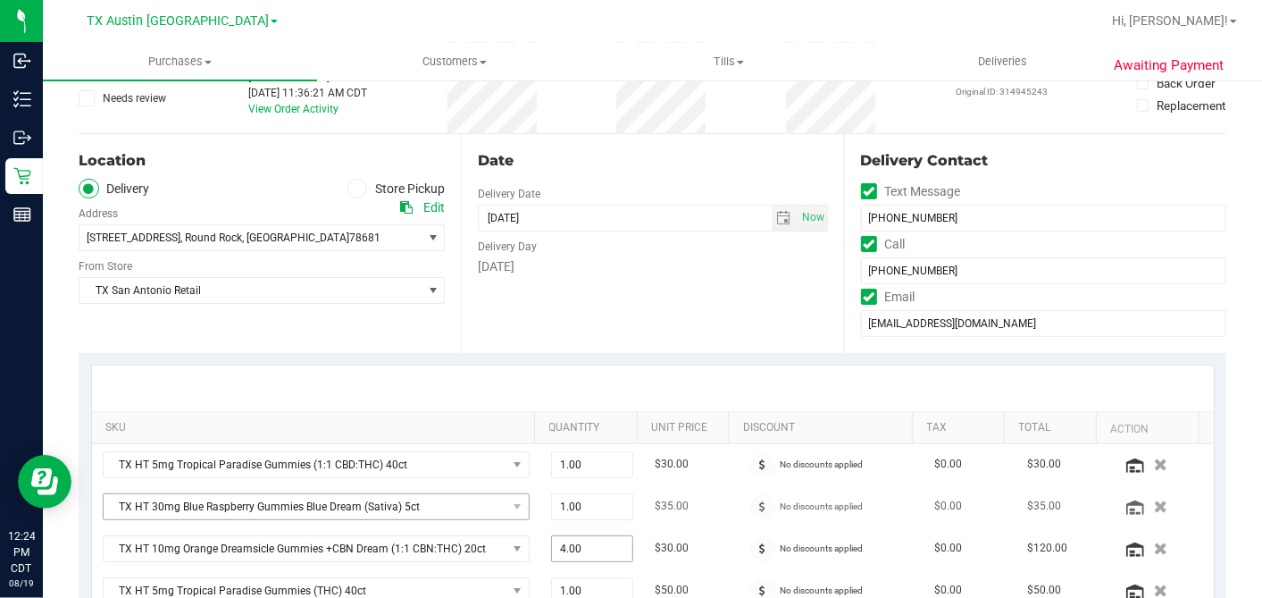
scroll to position [397, 0]
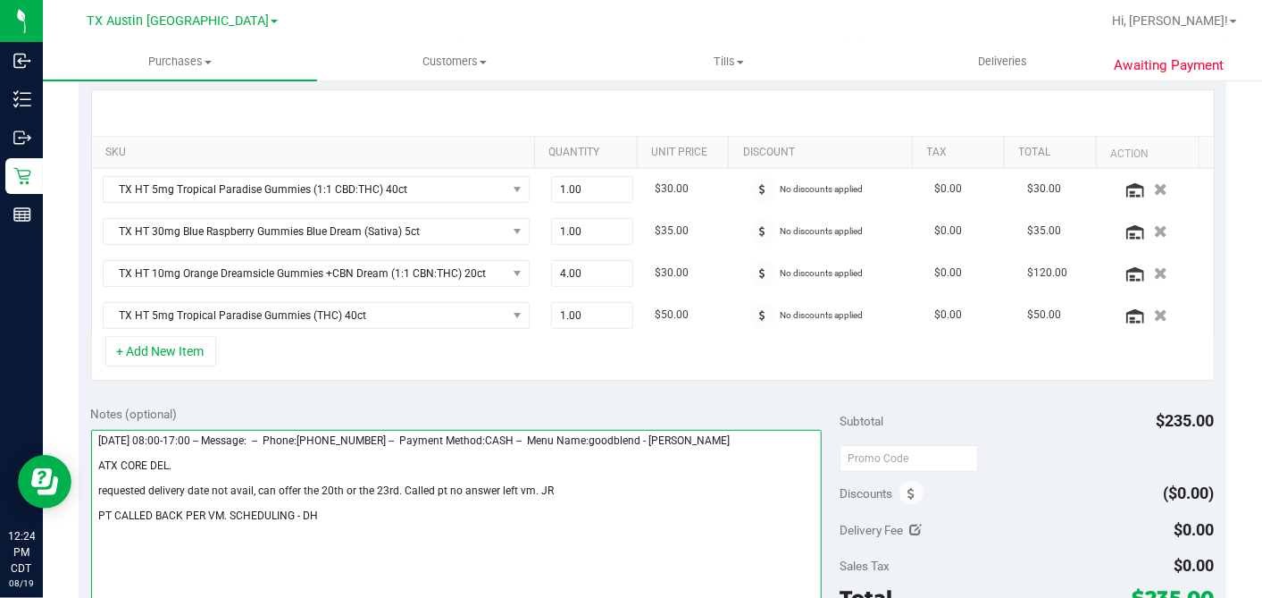
drag, startPoint x: 96, startPoint y: 459, endPoint x: 138, endPoint y: 451, distance: 41.9
click at [97, 458] on textarea at bounding box center [457, 516] width 732 height 172
click at [342, 452] on textarea at bounding box center [457, 516] width 732 height 172
click at [281, 462] on textarea at bounding box center [457, 516] width 732 height 172
type textarea "[DATE] 08:00-17:00 -- Message: -- Phone:[PHONE_NUMBER] -- Payment Method:CASH -…"
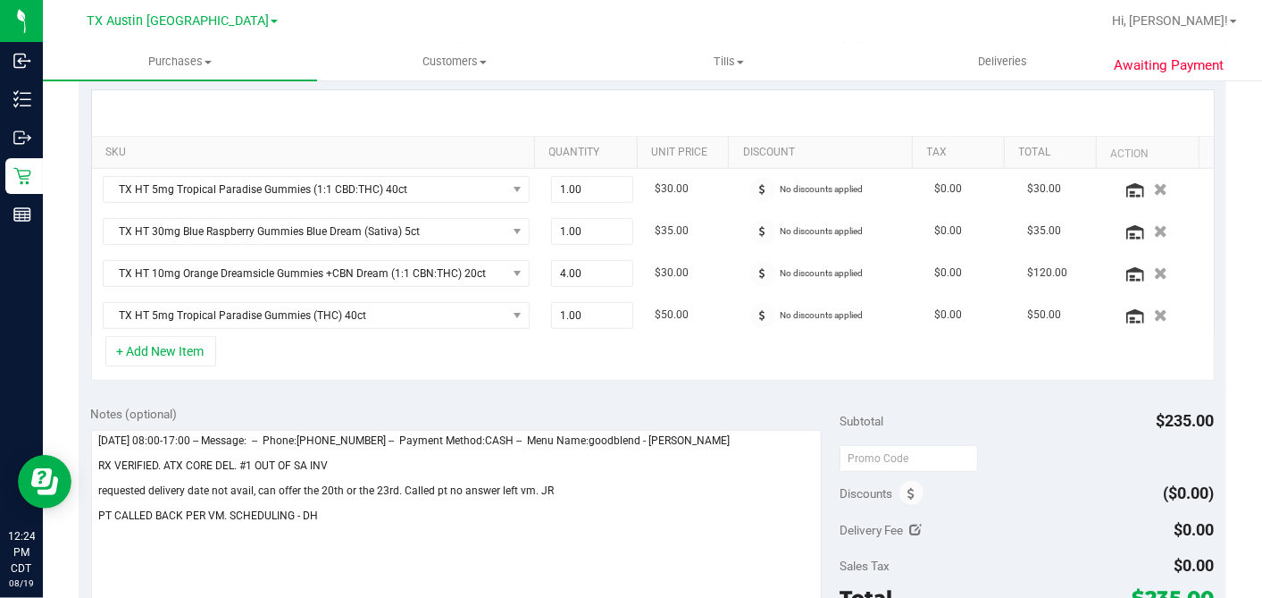
click at [1001, 413] on div "Subtotal $235.00" at bounding box center [1027, 421] width 374 height 32
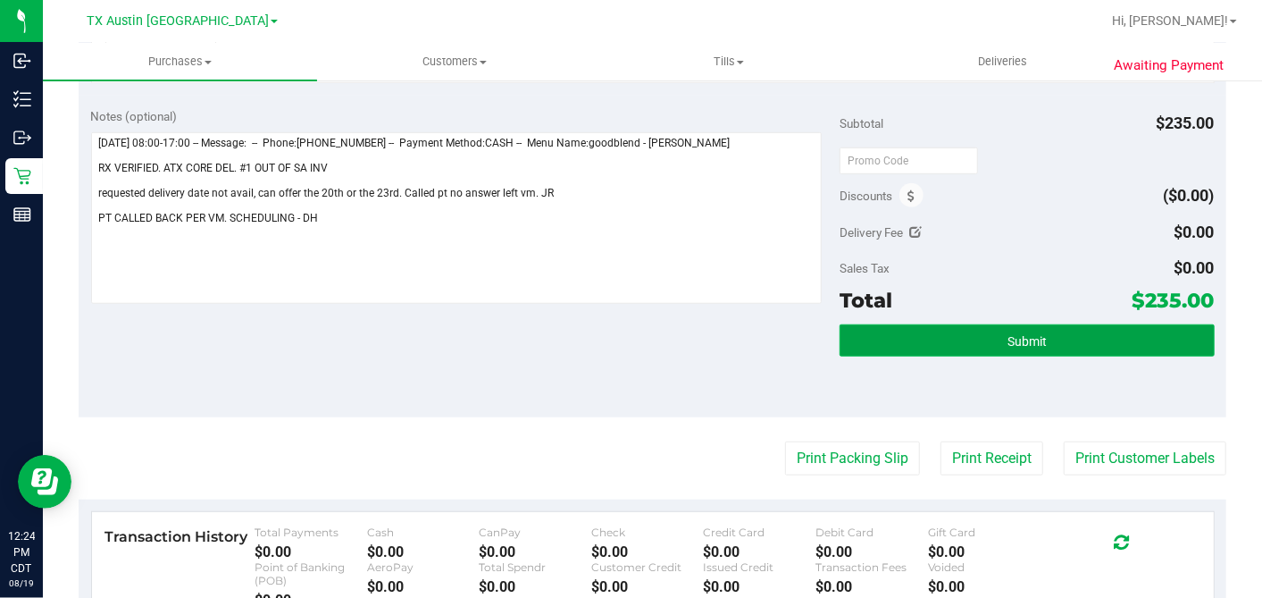
click at [1099, 332] on button "Submit" at bounding box center [1027, 340] width 374 height 32
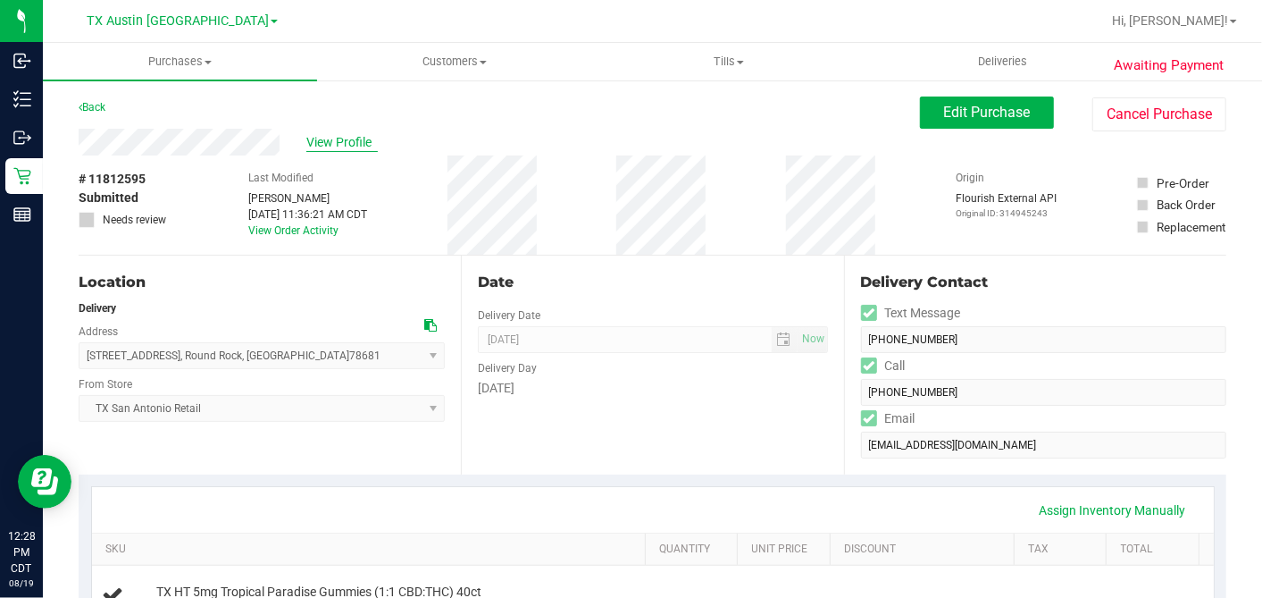
click at [356, 142] on span "View Profile" at bounding box center [341, 142] width 71 height 19
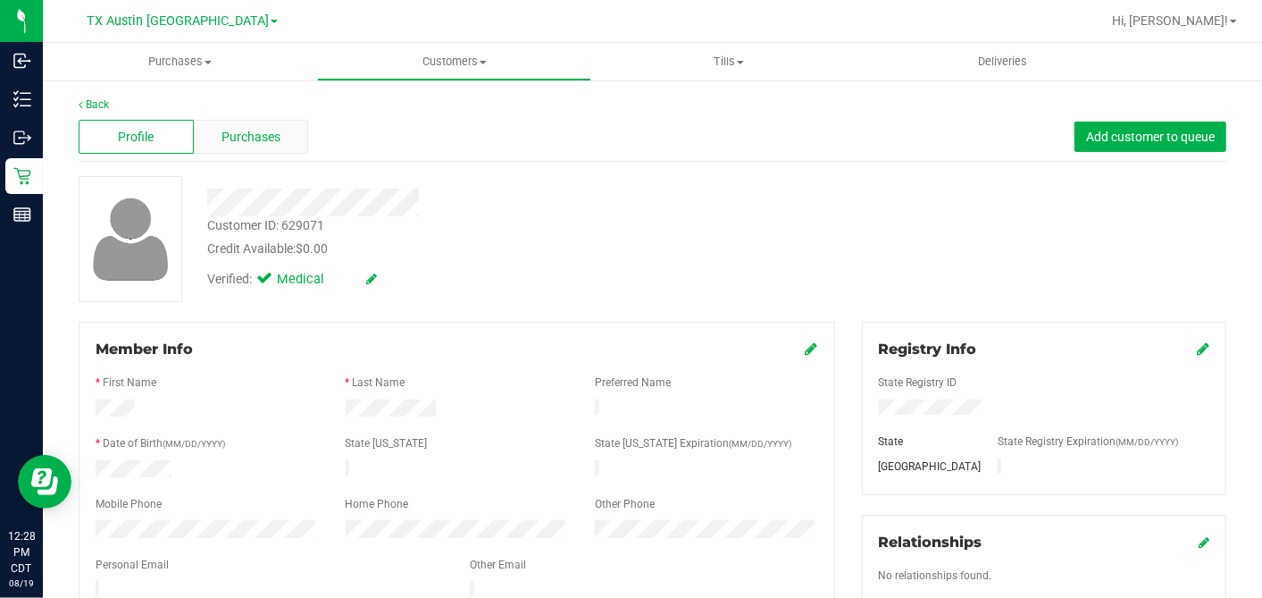
click at [288, 134] on div "Purchases" at bounding box center [251, 137] width 115 height 34
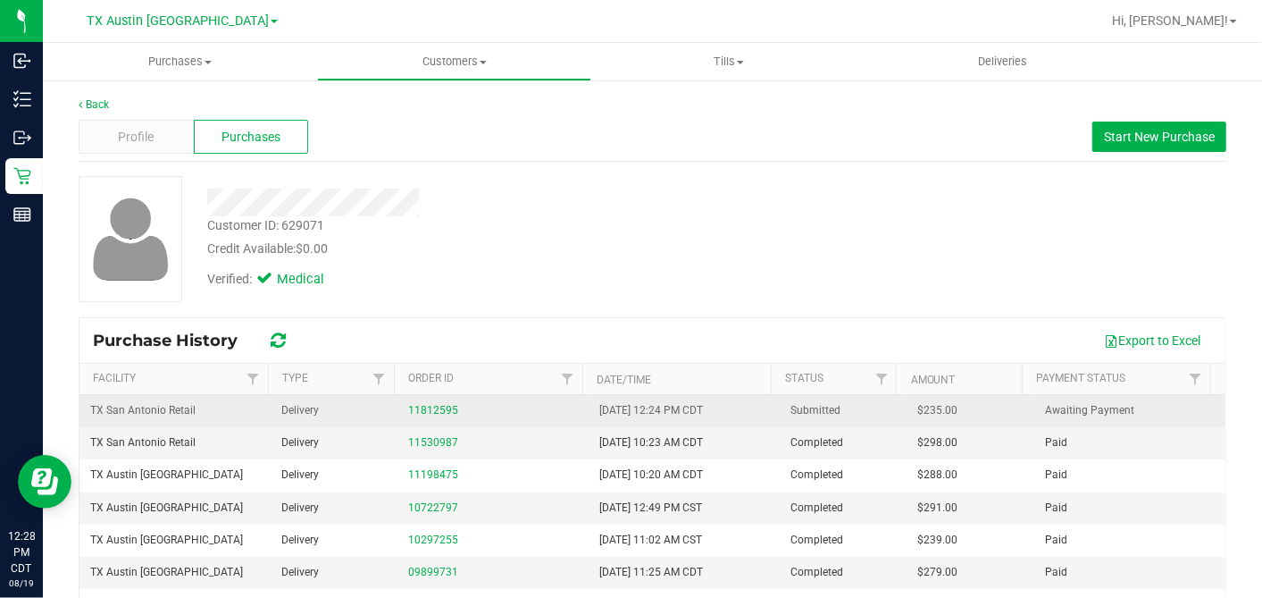
click at [918, 407] on span "$235.00" at bounding box center [938, 410] width 40 height 17
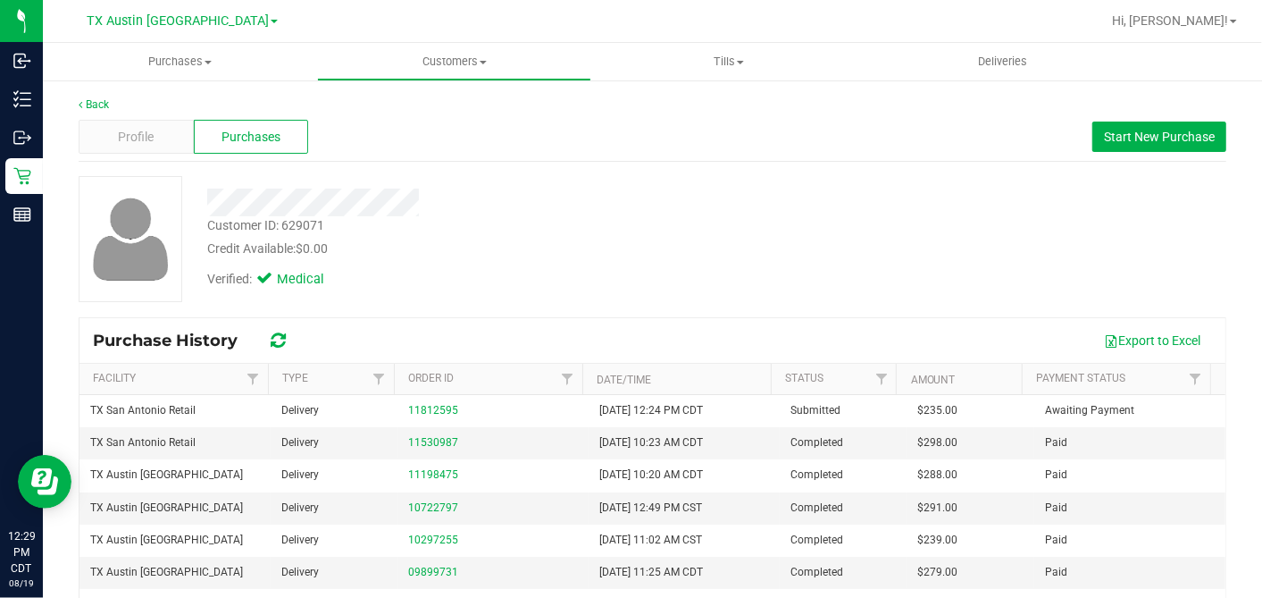
click at [740, 230] on div "Customer ID: 629071 Credit Available: $0.00" at bounding box center [488, 237] width 588 height 42
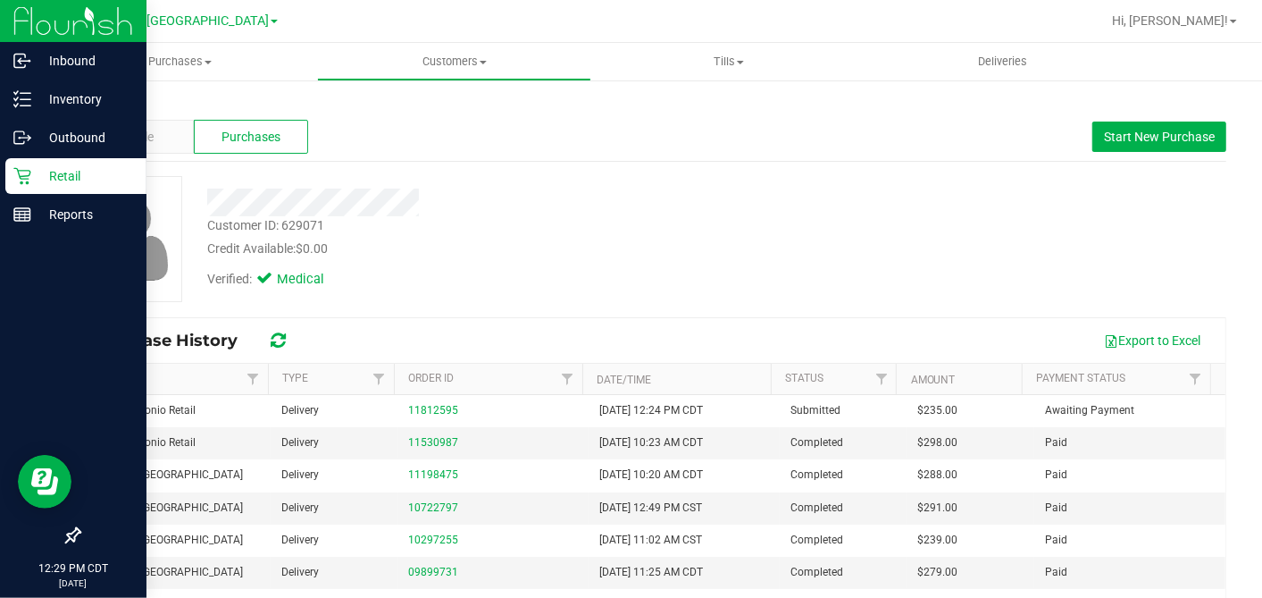
drag, startPoint x: 28, startPoint y: 183, endPoint x: 73, endPoint y: 180, distance: 45.7
click at [28, 183] on icon at bounding box center [21, 176] width 17 height 17
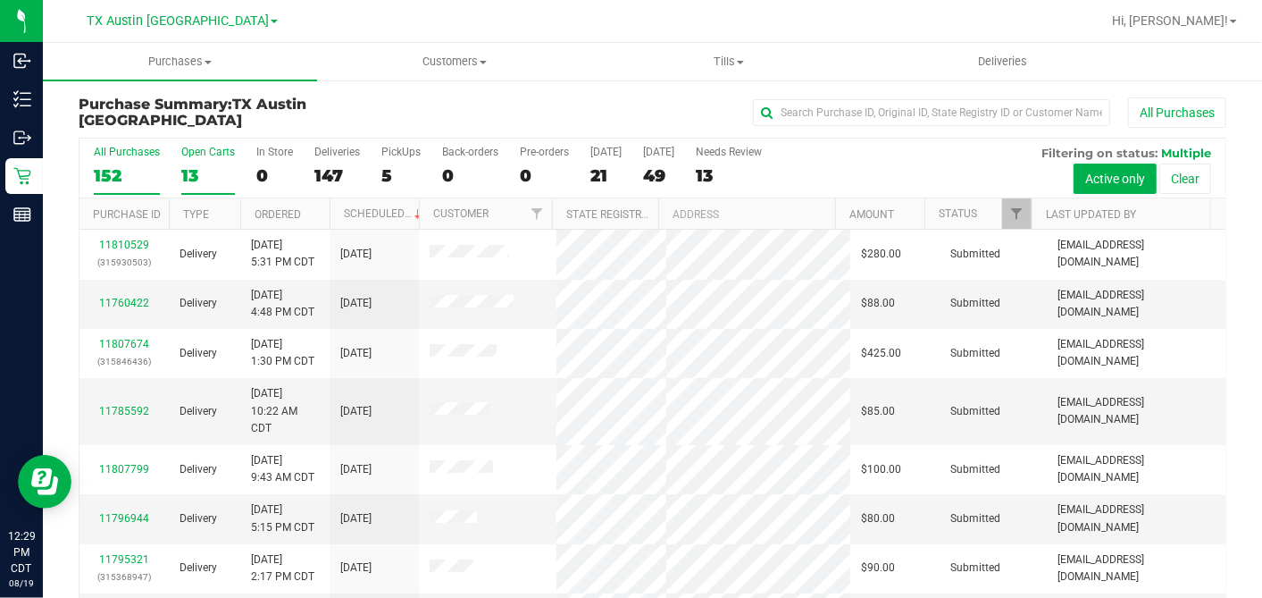
click at [209, 176] on div "13" at bounding box center [208, 175] width 54 height 21
click at [0, 0] on input "Open Carts 13" at bounding box center [0, 0] width 0 height 0
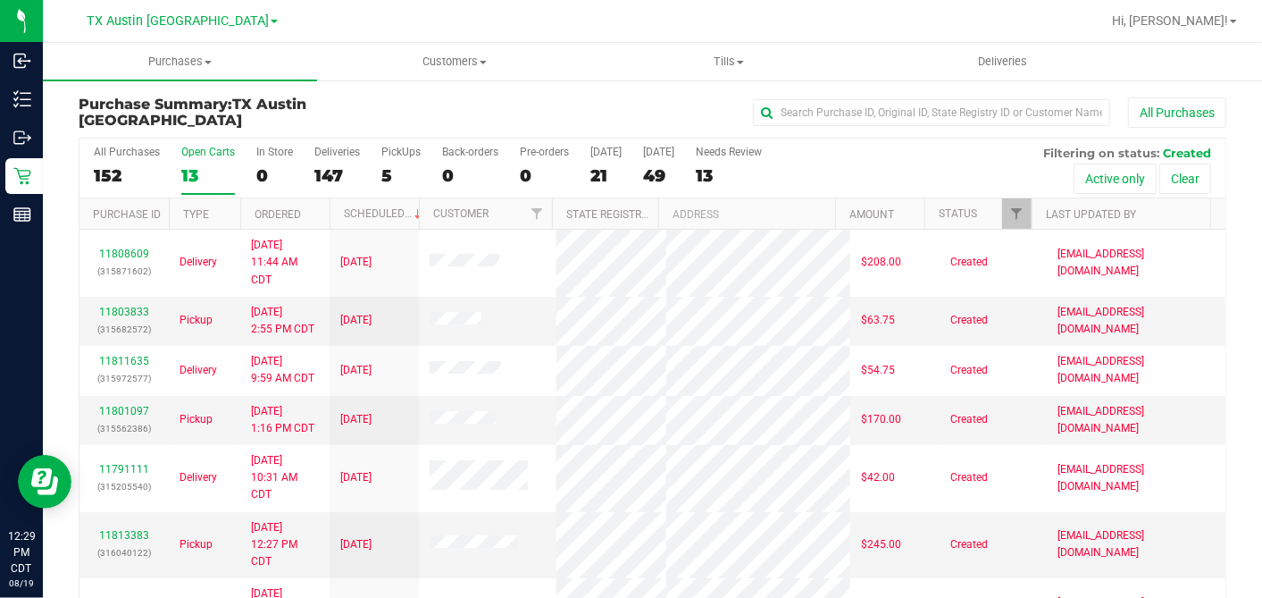
click at [316, 212] on th "Ordered" at bounding box center [284, 213] width 89 height 31
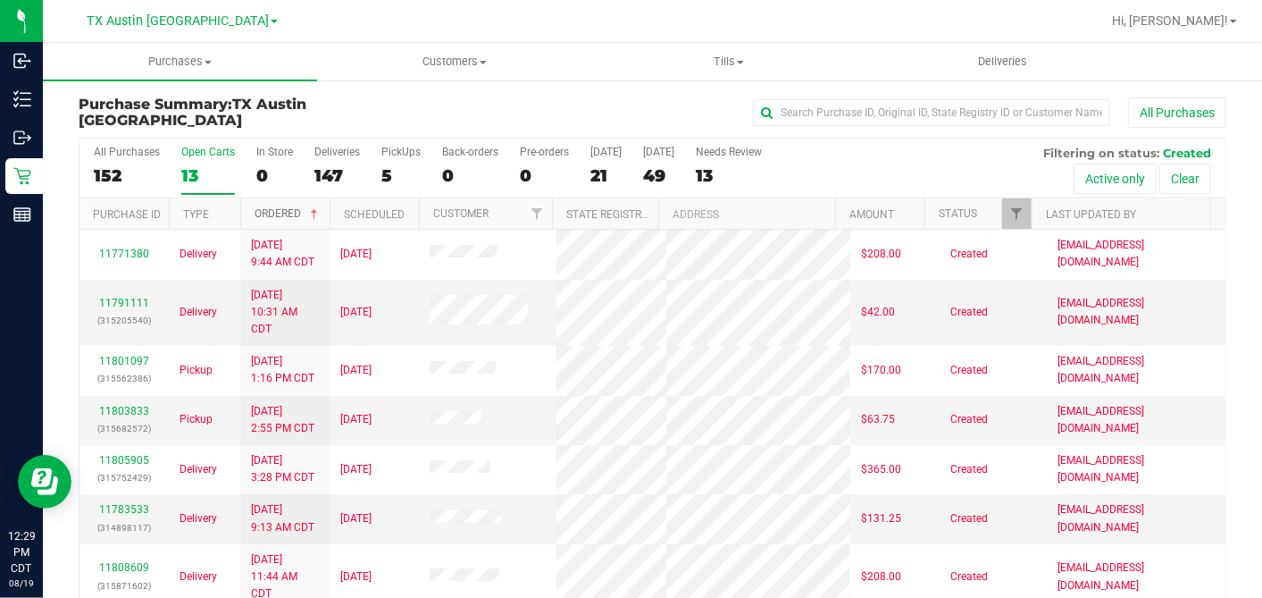
click at [317, 212] on span at bounding box center [314, 214] width 14 height 14
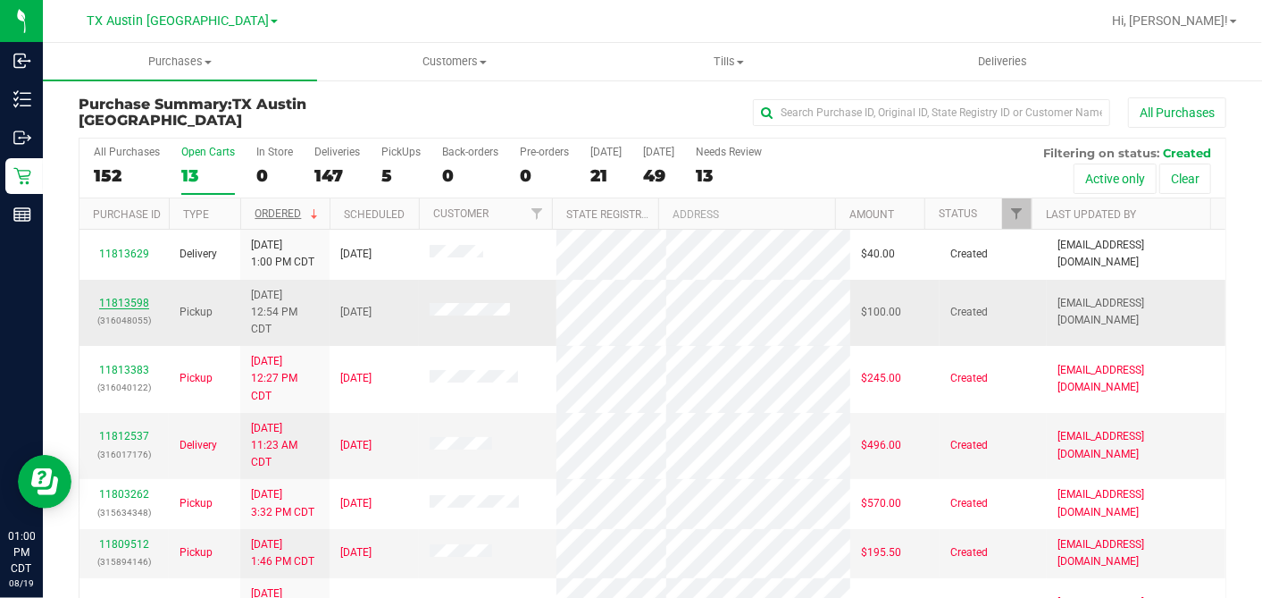
click at [135, 297] on link "11813598" at bounding box center [124, 303] width 50 height 13
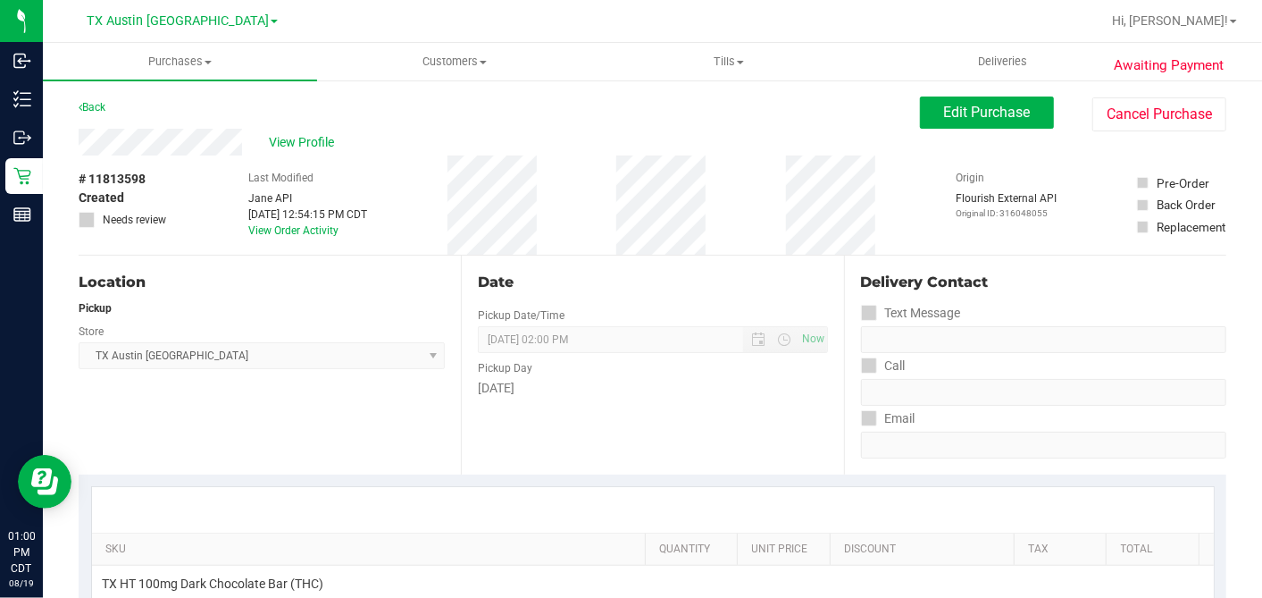
click at [247, 138] on div "View Profile" at bounding box center [500, 142] width 842 height 27
click at [944, 109] on span "Edit Purchase" at bounding box center [987, 112] width 87 height 17
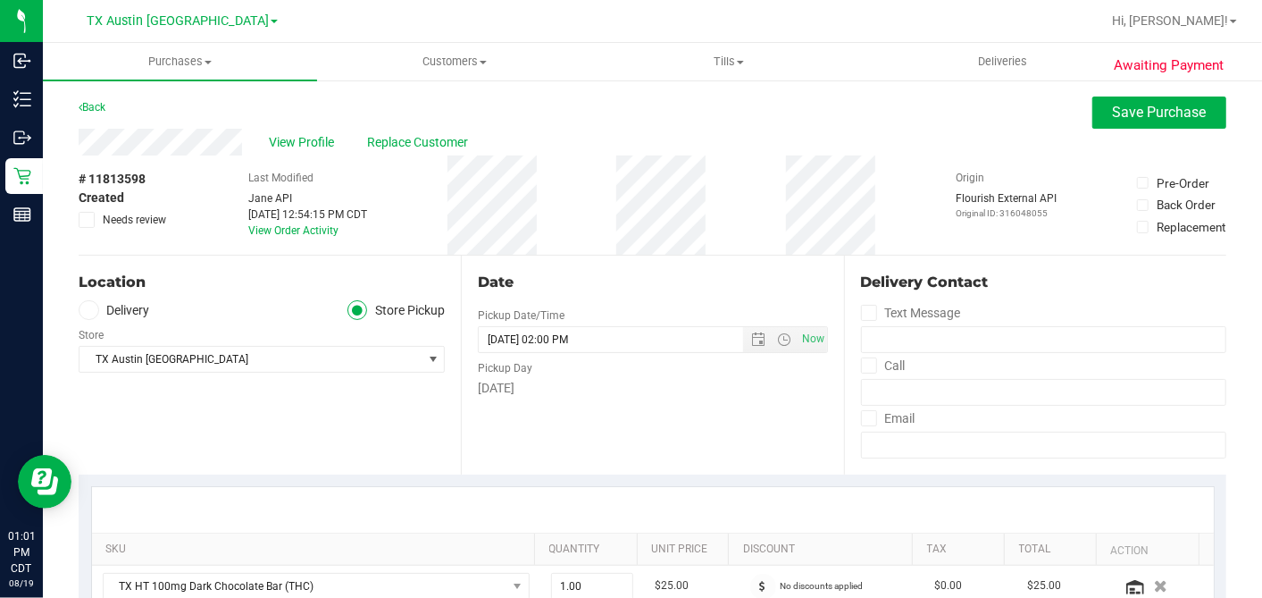
click at [93, 313] on span at bounding box center [89, 310] width 21 height 21
click at [0, 0] on input "Delivery" at bounding box center [0, 0] width 0 height 0
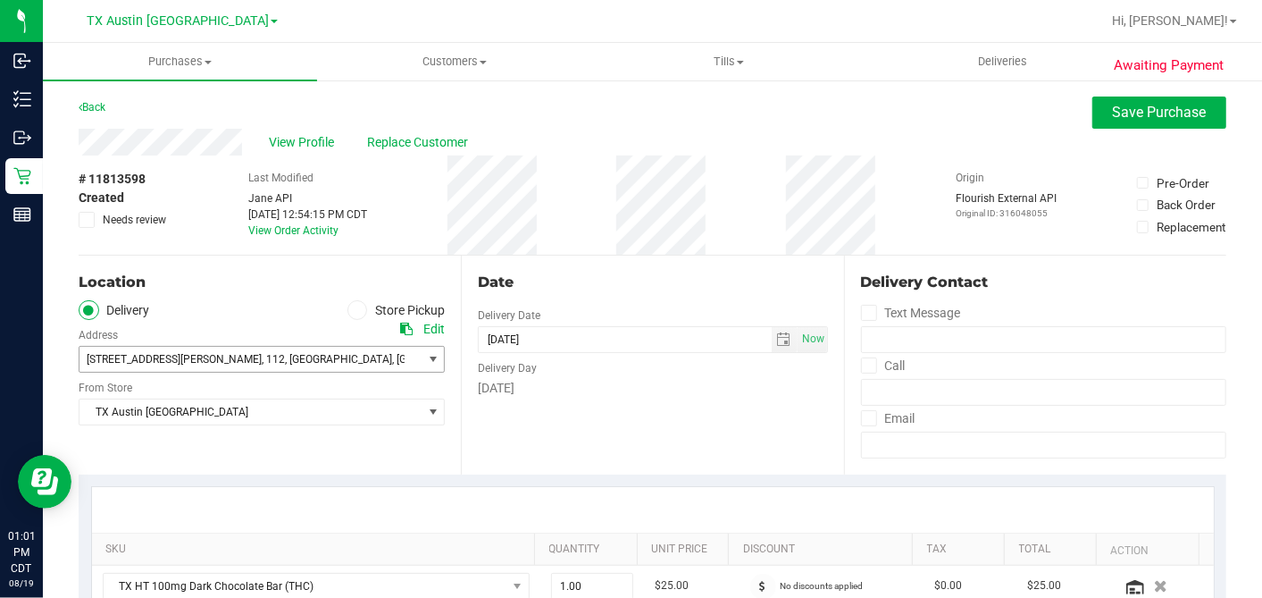
click at [201, 362] on span "[STREET_ADDRESS][PERSON_NAME] , 112 , [GEOGRAPHIC_DATA] , [GEOGRAPHIC_DATA] 761…" at bounding box center [242, 359] width 325 height 25
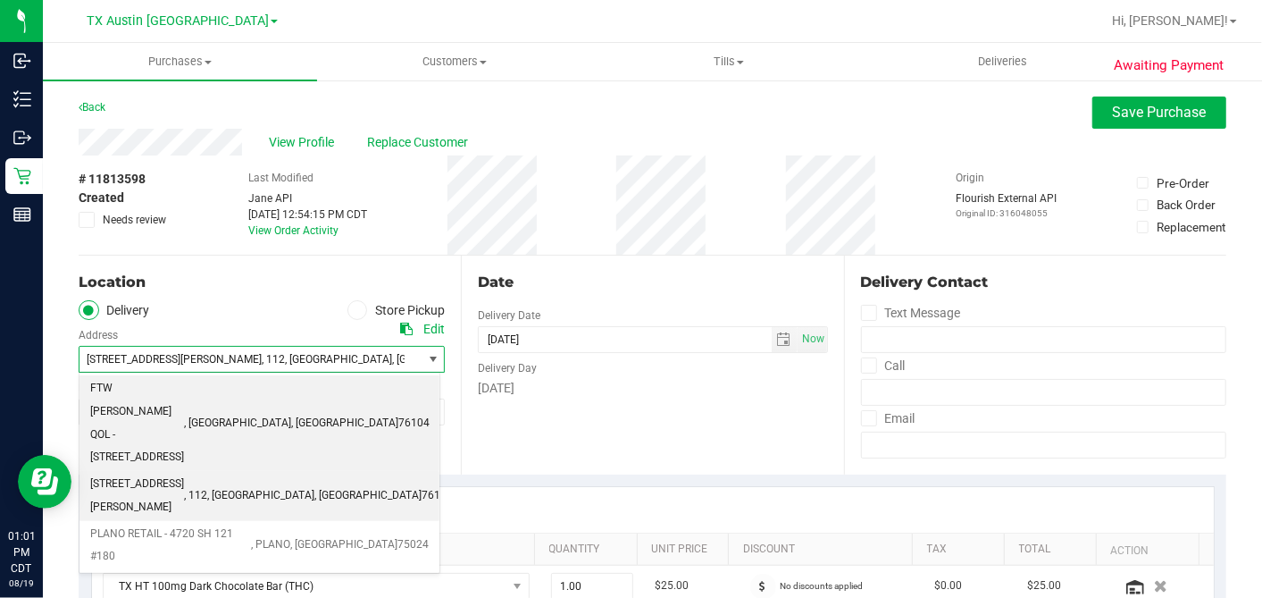
drag, startPoint x: 198, startPoint y: 382, endPoint x: 198, endPoint y: 395, distance: 12.5
click at [184, 383] on span "FTW [PERSON_NAME] QOL - [STREET_ADDRESS]" at bounding box center [137, 423] width 94 height 92
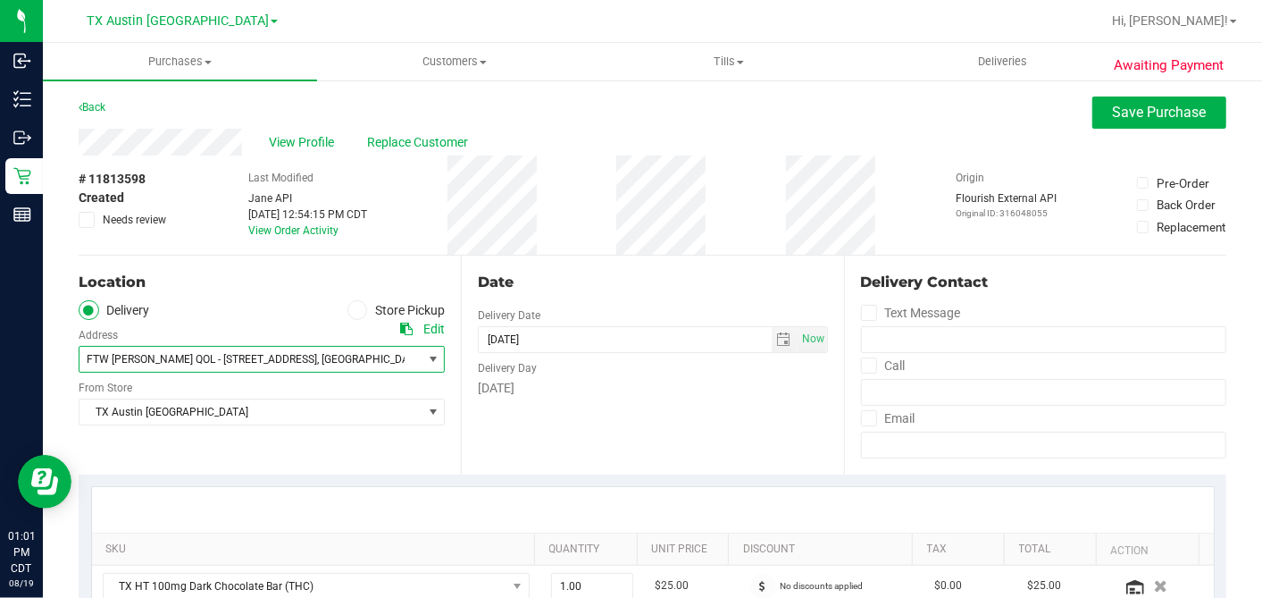
click at [561, 438] on div "Date Delivery Date [DATE] Now [DATE] 02:00 PM Now Delivery Day [DATE]" at bounding box center [652, 365] width 382 height 219
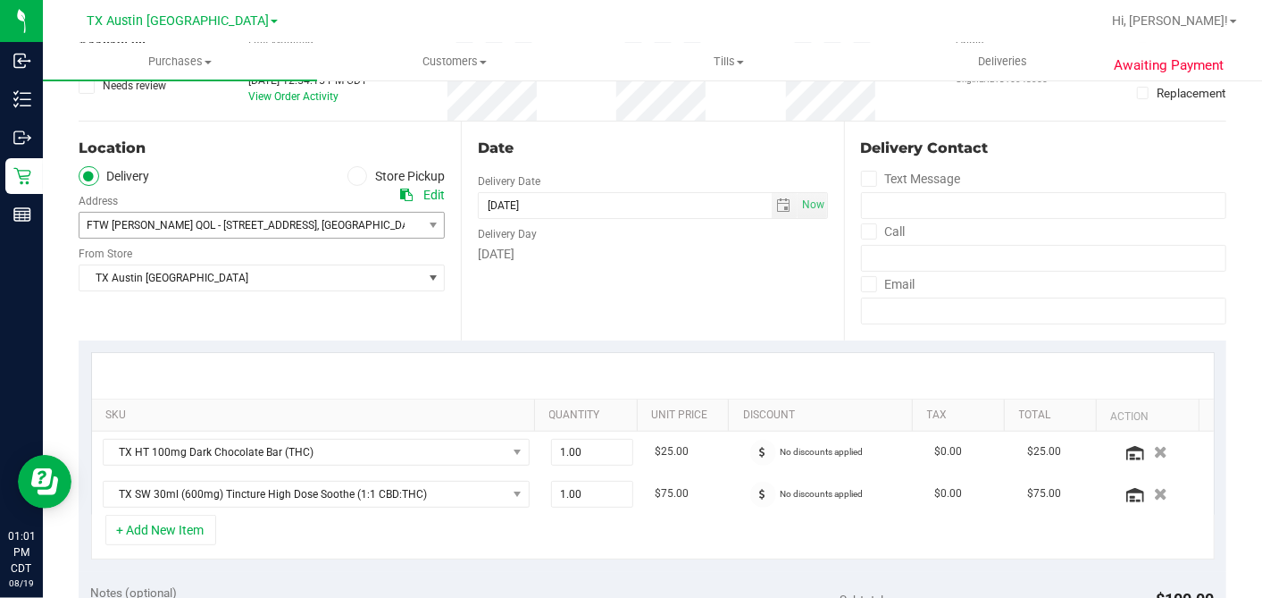
scroll to position [397, 0]
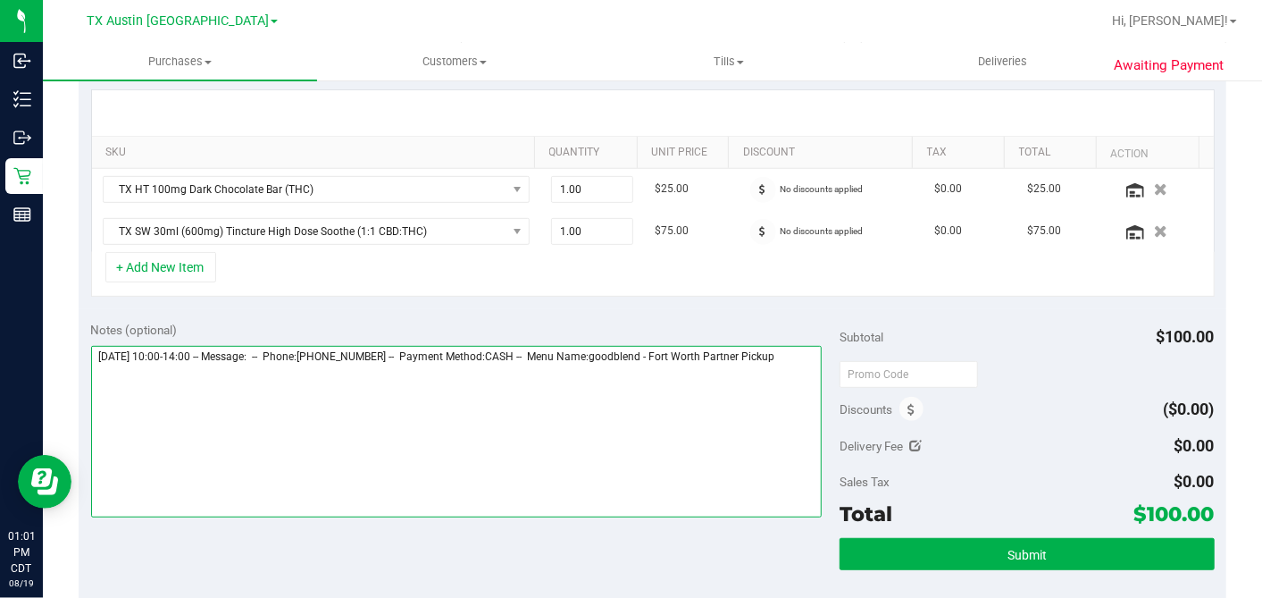
click at [663, 370] on textarea at bounding box center [457, 432] width 732 height 172
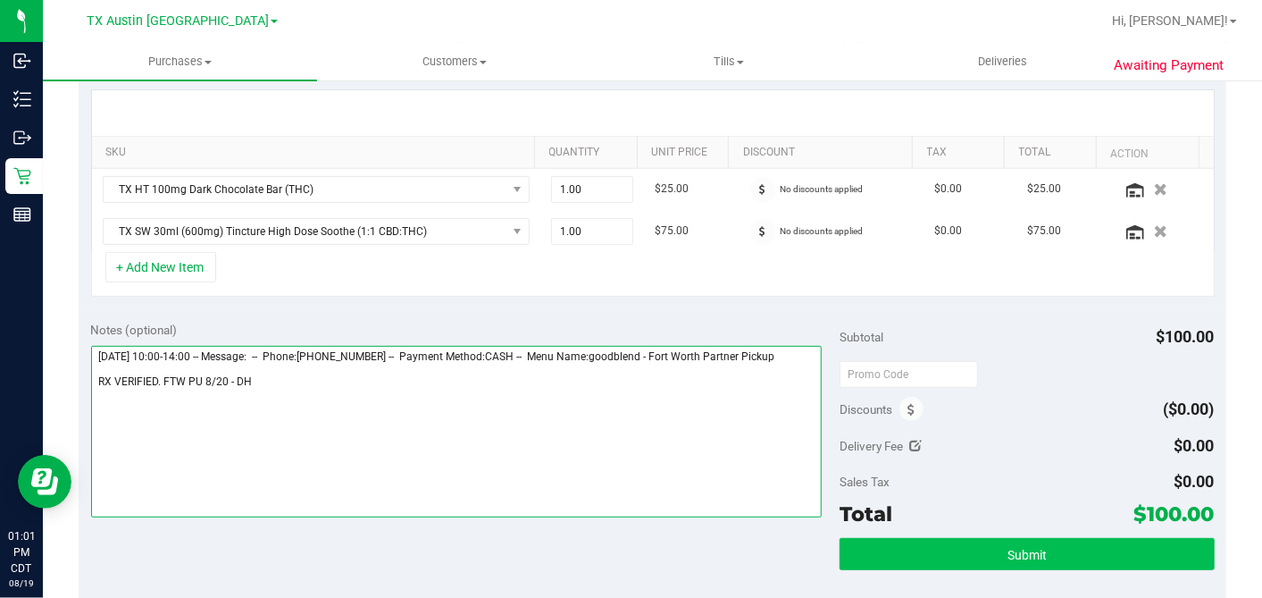
type textarea "[DATE] 10:00-14:00 -- Message: -- Phone:[PHONE_NUMBER] -- Payment Method:CASH -…"
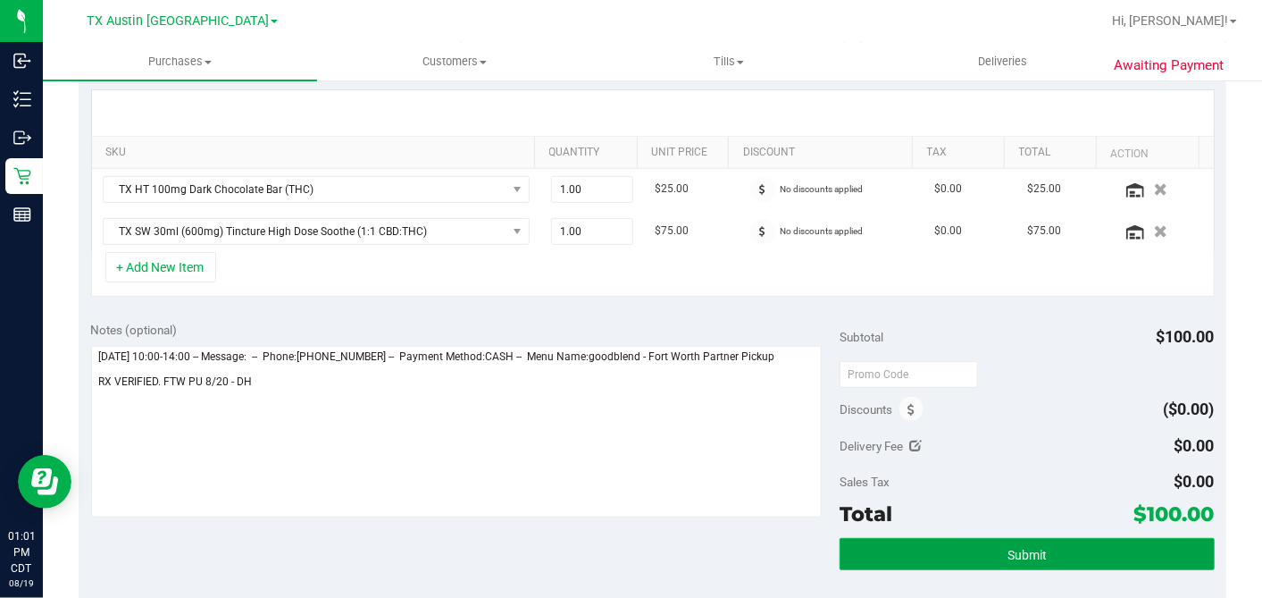
click at [985, 538] on button "Submit" at bounding box center [1027, 554] width 374 height 32
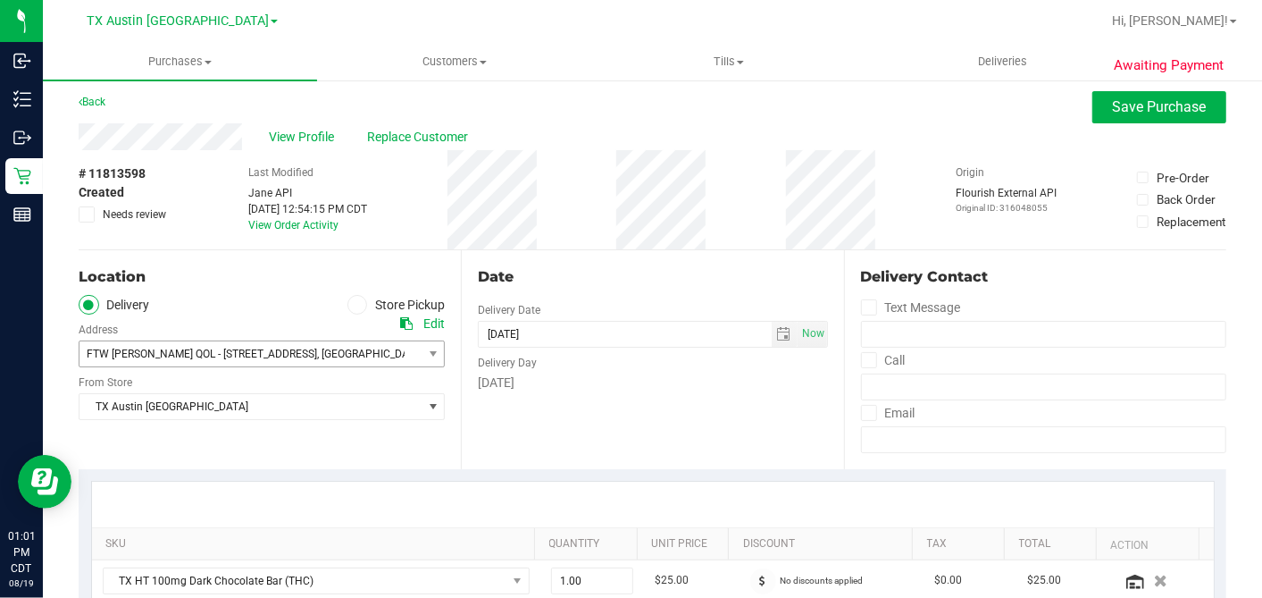
scroll to position [0, 0]
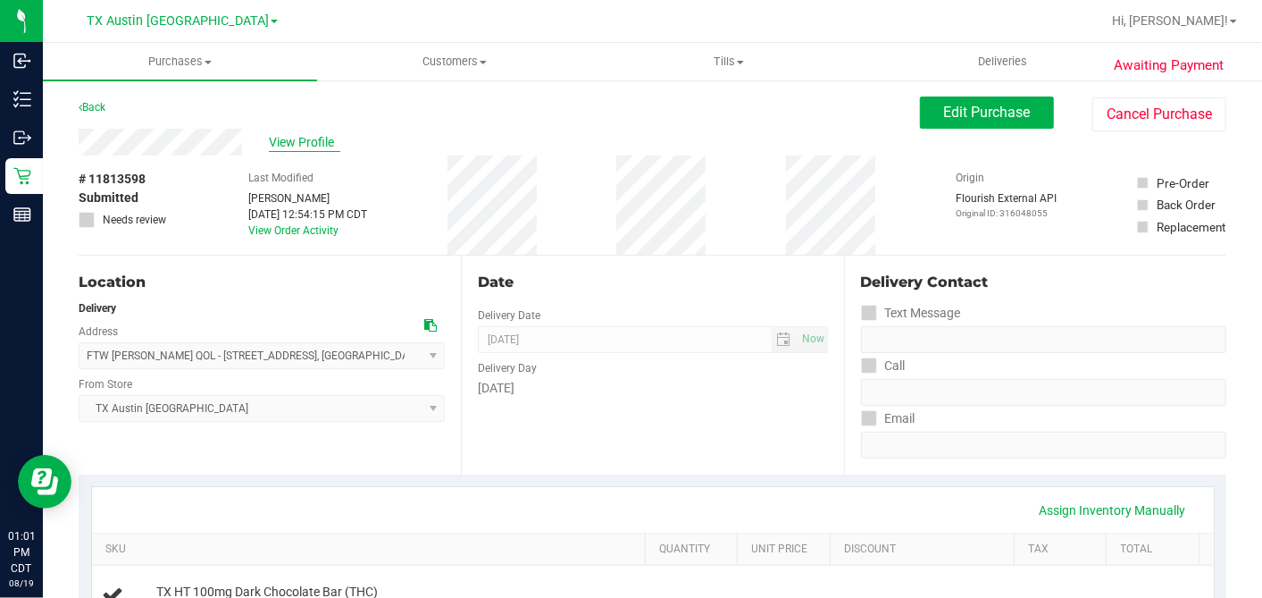
click at [314, 142] on span "View Profile" at bounding box center [304, 142] width 71 height 19
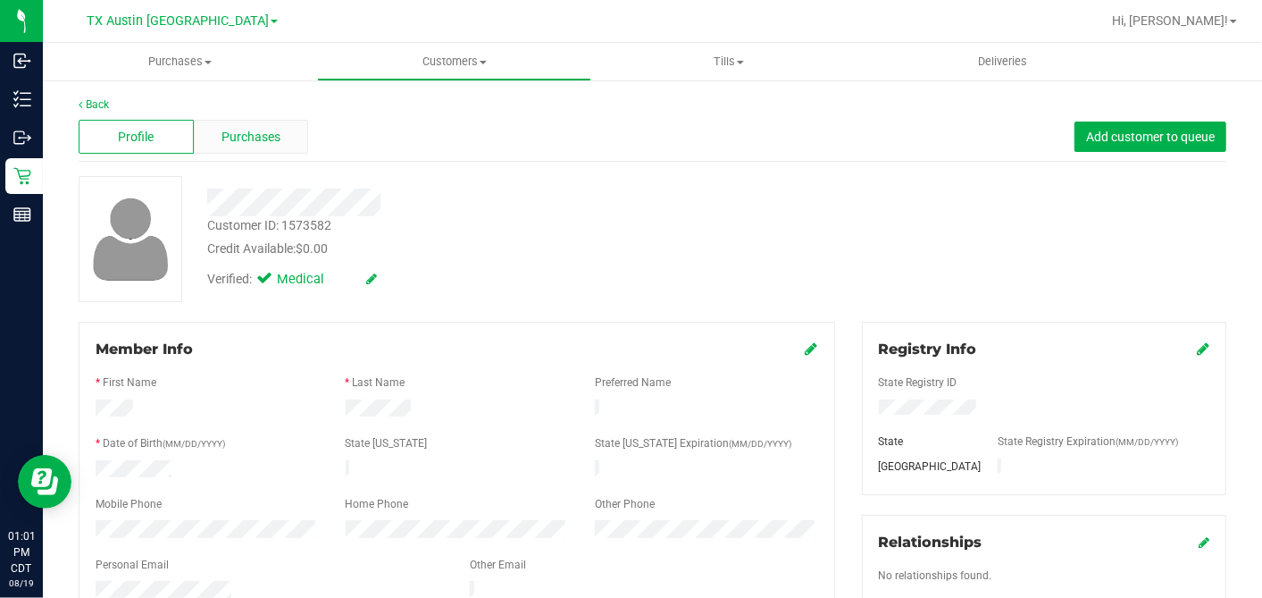
click at [278, 125] on div "Purchases" at bounding box center [251, 137] width 115 height 34
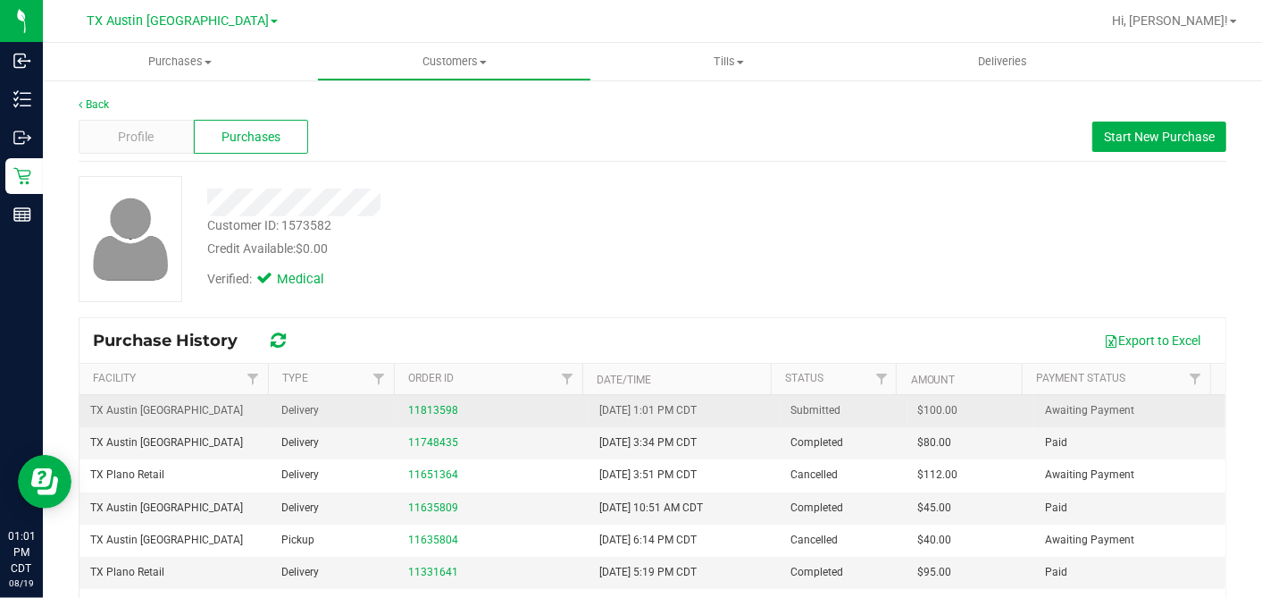
click at [918, 409] on span "$100.00" at bounding box center [938, 410] width 40 height 17
click at [444, 410] on link "11813598" at bounding box center [433, 410] width 50 height 13
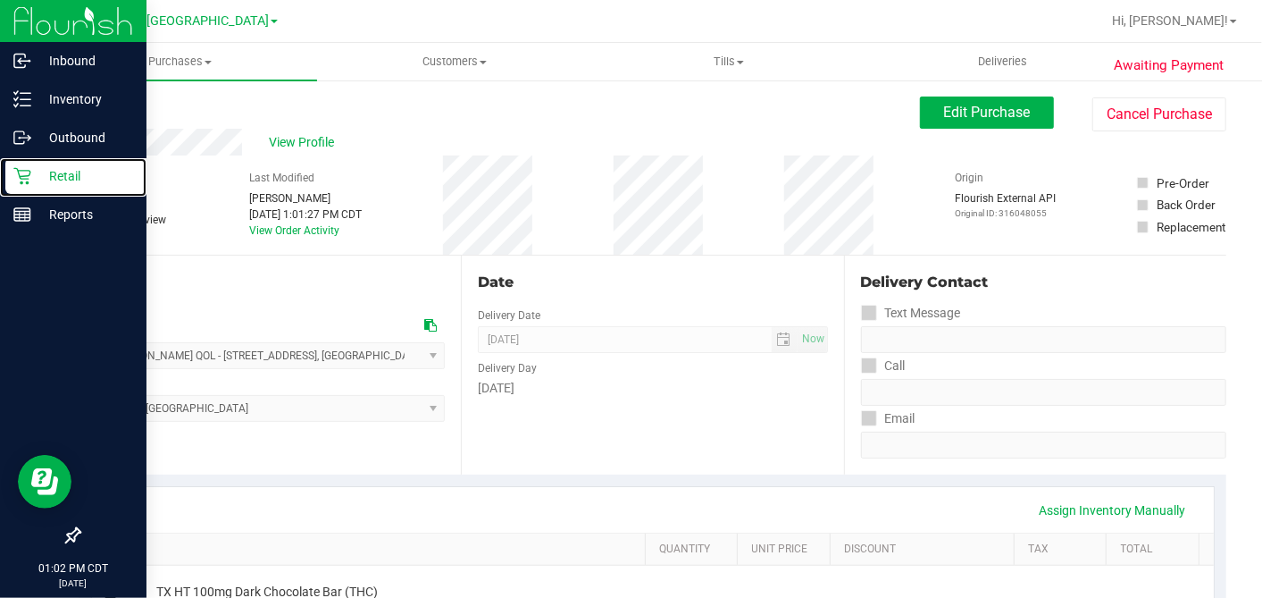
drag, startPoint x: 24, startPoint y: 183, endPoint x: 63, endPoint y: 234, distance: 64.3
click at [24, 183] on icon at bounding box center [22, 176] width 18 height 18
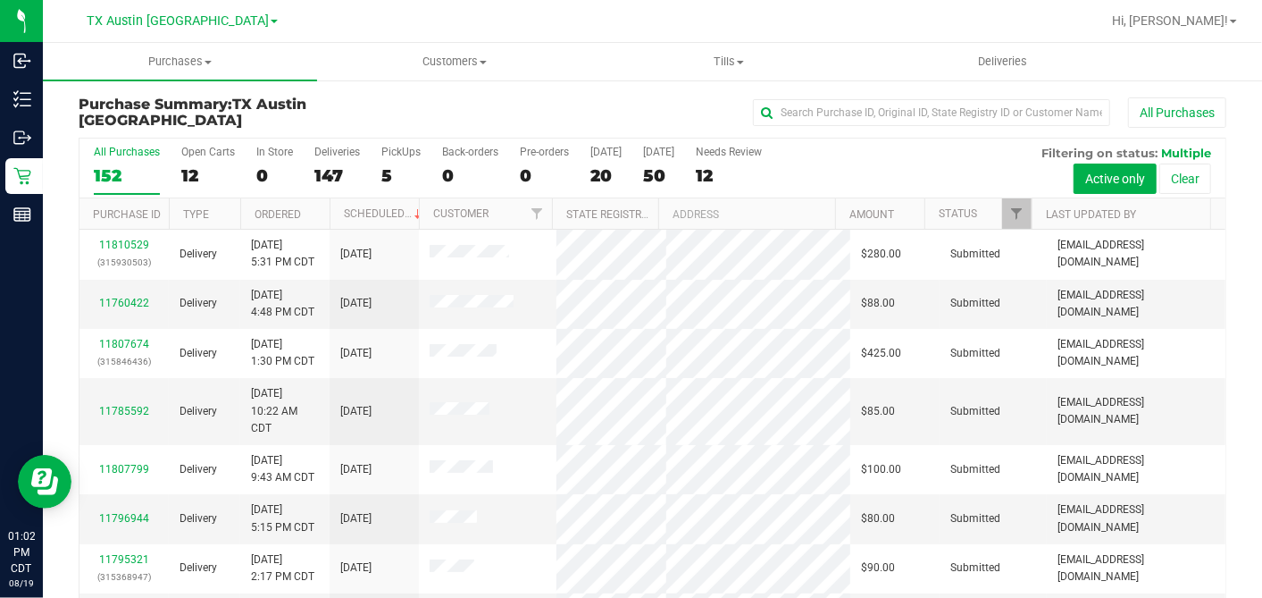
click at [194, 173] on div "12" at bounding box center [208, 175] width 54 height 21
click at [0, 0] on input "Open Carts 12" at bounding box center [0, 0] width 0 height 0
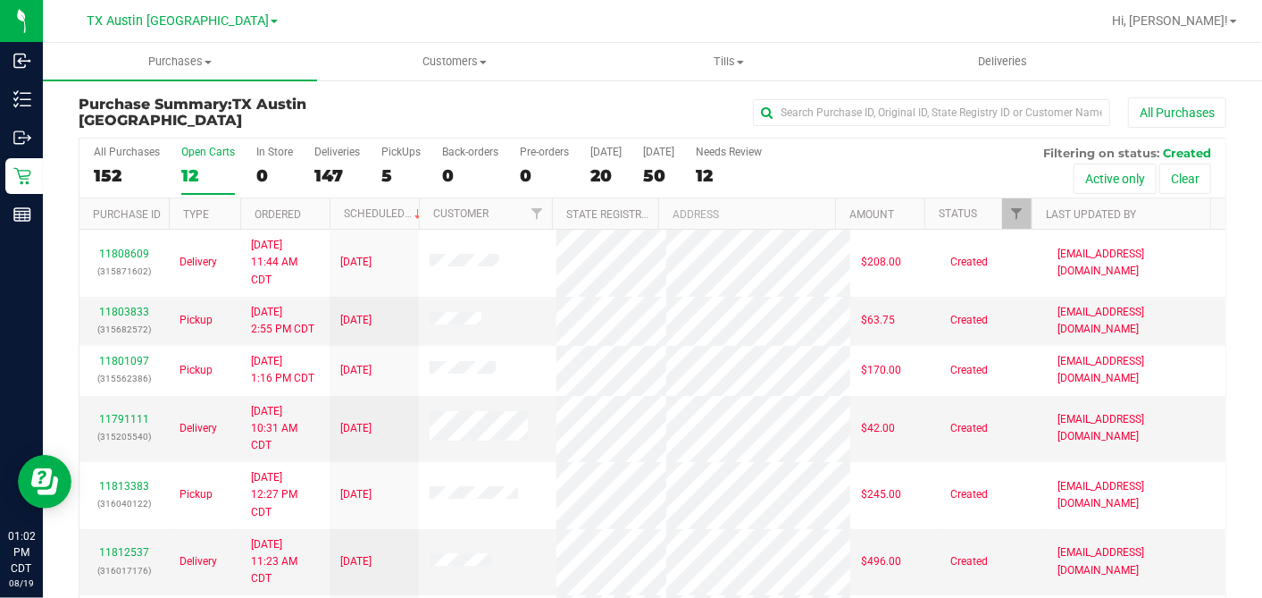
click at [316, 214] on th "Ordered" at bounding box center [284, 213] width 89 height 31
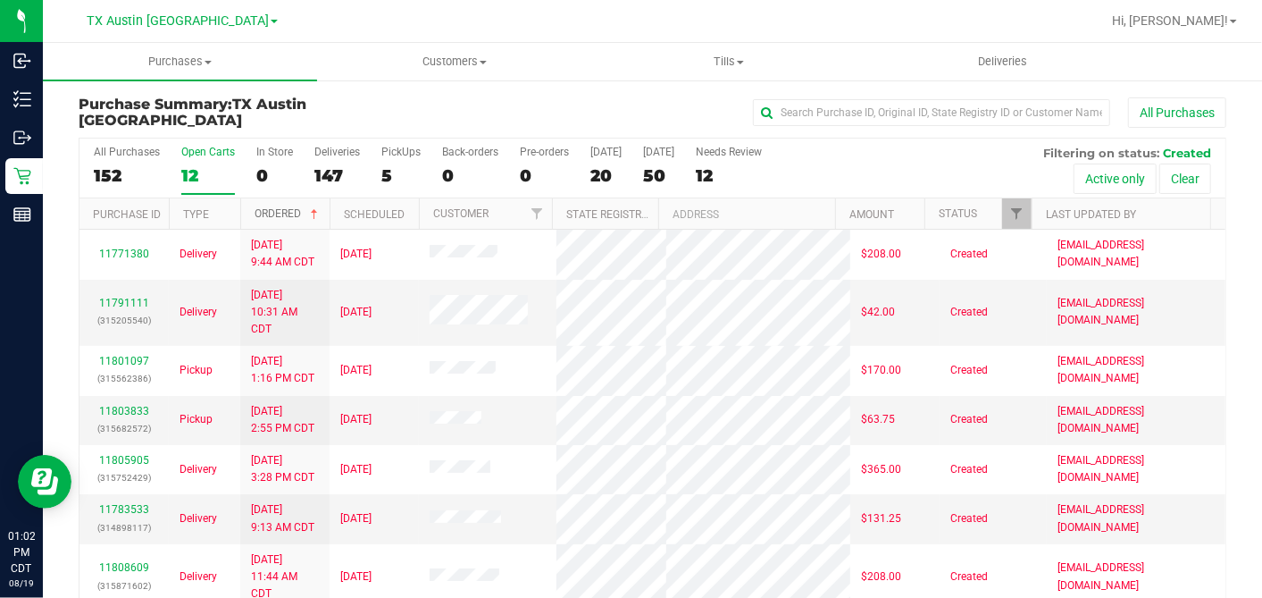
click at [316, 214] on span at bounding box center [314, 214] width 14 height 14
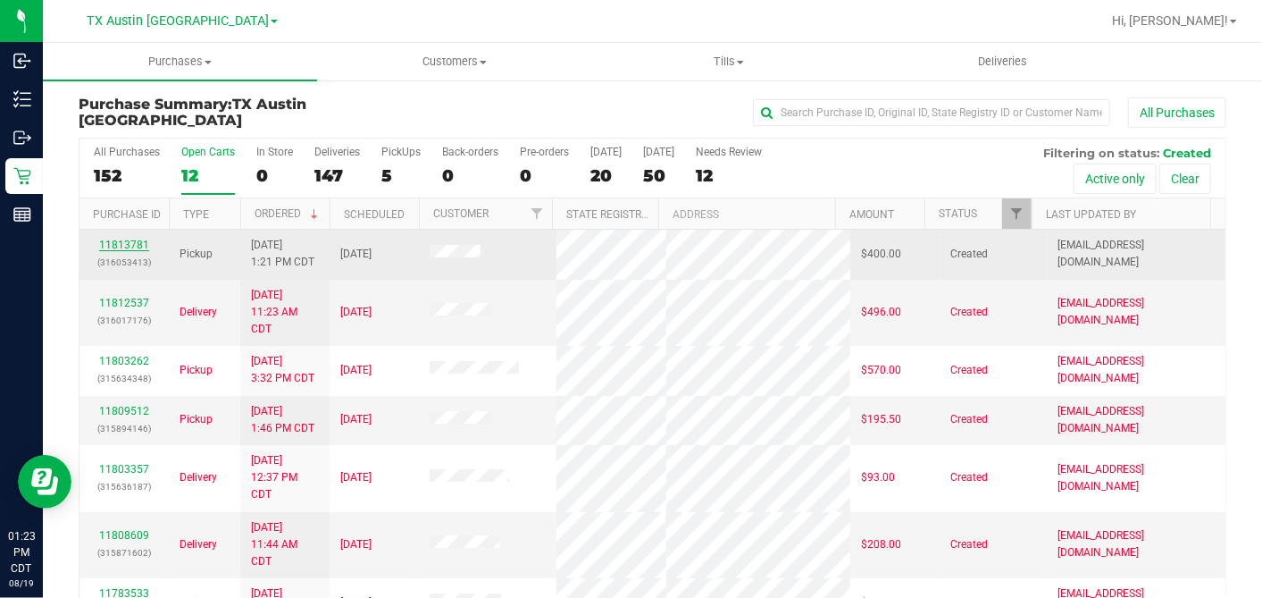
click at [119, 239] on link "11813781" at bounding box center [124, 245] width 50 height 13
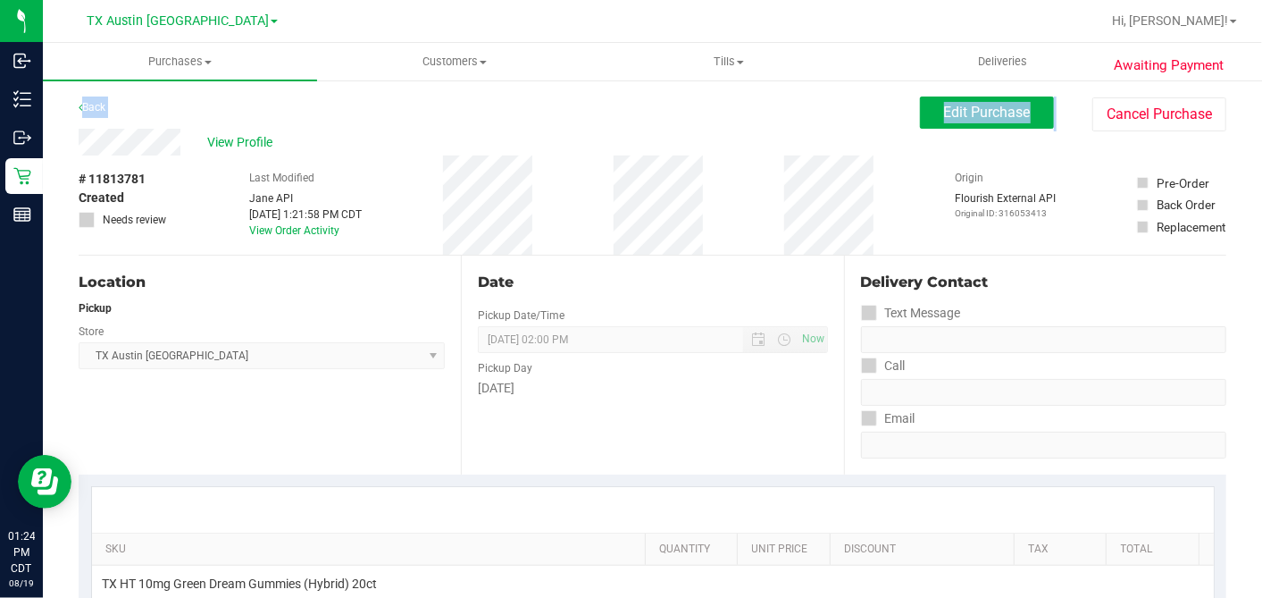
click at [169, 166] on div "# 11813781 Created Needs review Last Modified [PERSON_NAME] API [DATE] 1:21:58 …" at bounding box center [653, 204] width 1148 height 99
click at [715, 289] on div "Date" at bounding box center [652, 282] width 349 height 21
drag, startPoint x: 951, startPoint y: 120, endPoint x: 748, endPoint y: 170, distance: 208.9
click at [950, 121] on button "Edit Purchase" at bounding box center [987, 112] width 134 height 32
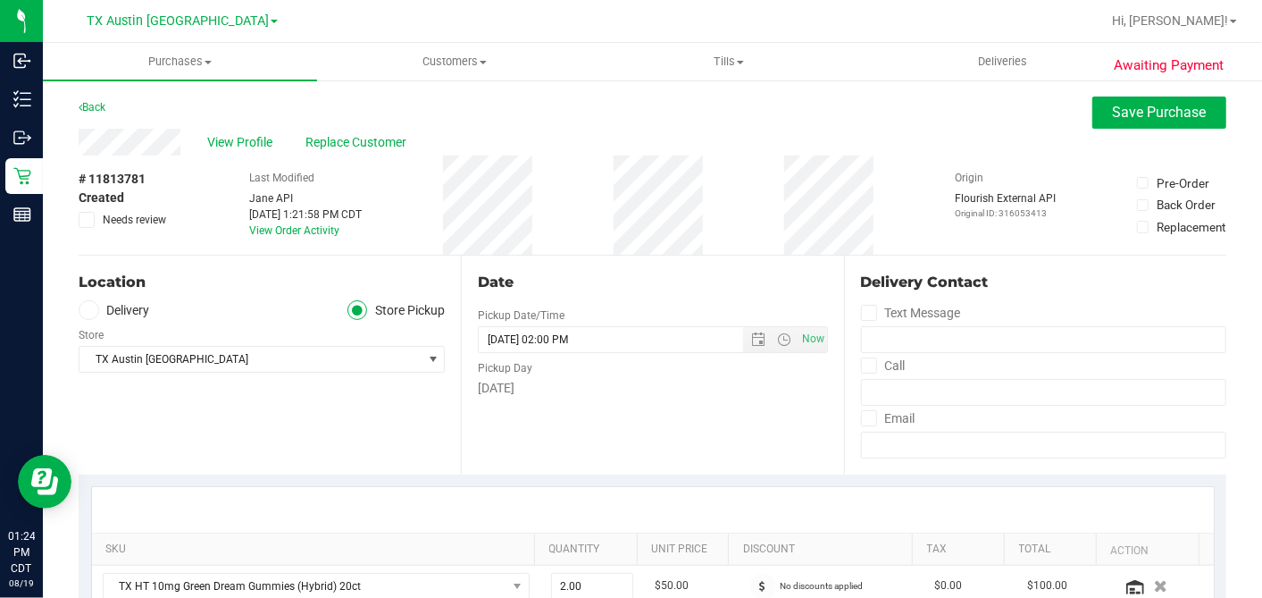
click at [105, 314] on label "Delivery" at bounding box center [114, 310] width 71 height 21
click at [0, 0] on input "Delivery" at bounding box center [0, 0] width 0 height 0
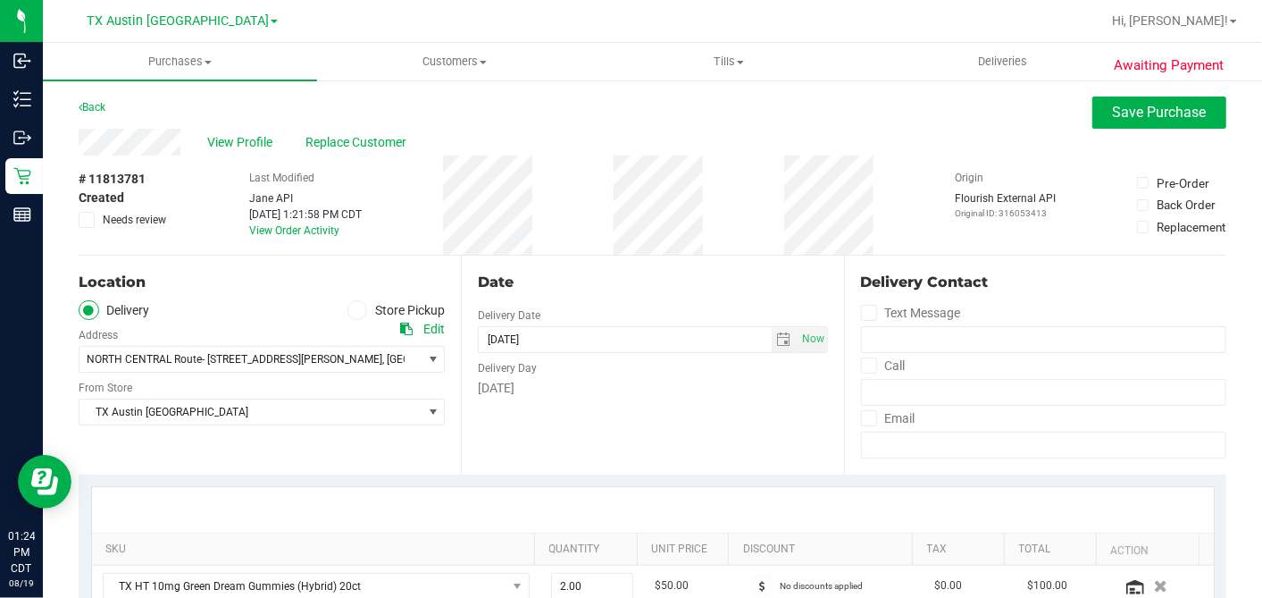
click at [237, 334] on div "NORTH CENTRAL Route- [STREET_ADDRESS][PERSON_NAME] , [GEOGRAPHIC_DATA] , [GEOGR…" at bounding box center [262, 346] width 366 height 53
click at [224, 353] on span "NORTH CENTRAL Route- [STREET_ADDRESS][PERSON_NAME]" at bounding box center [235, 359] width 296 height 13
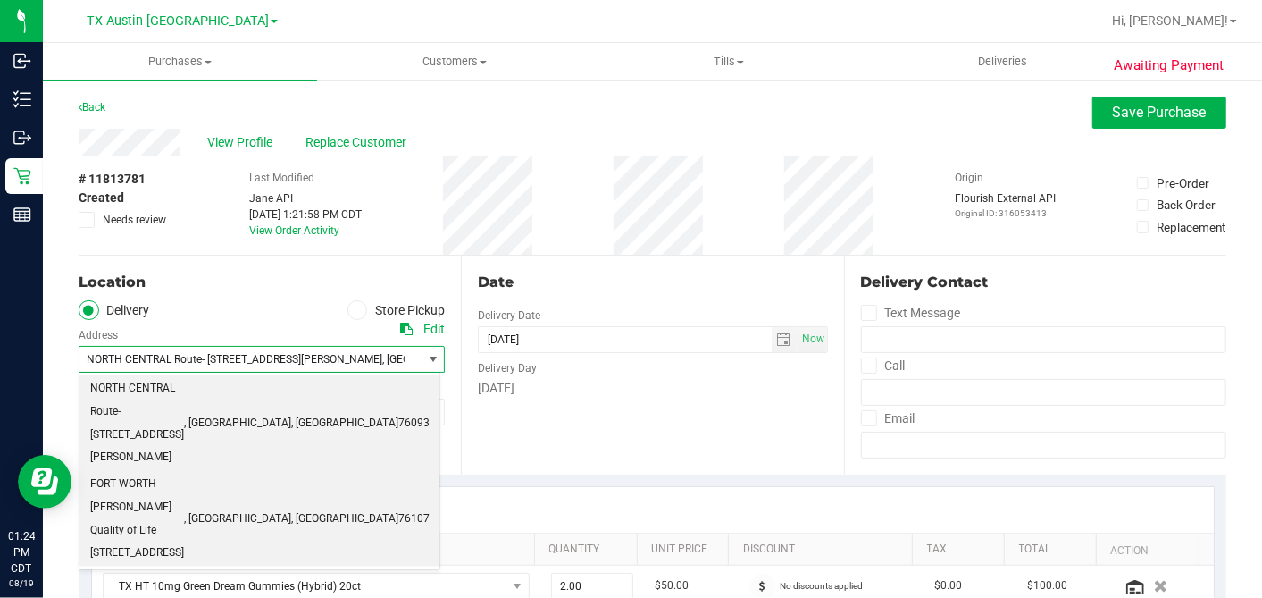
drag, startPoint x: 208, startPoint y: 422, endPoint x: 282, endPoint y: 418, distance: 74.2
click at [184, 473] on span "FORT WORTH-[PERSON_NAME] Quality of Life [STREET_ADDRESS]" at bounding box center [137, 519] width 94 height 92
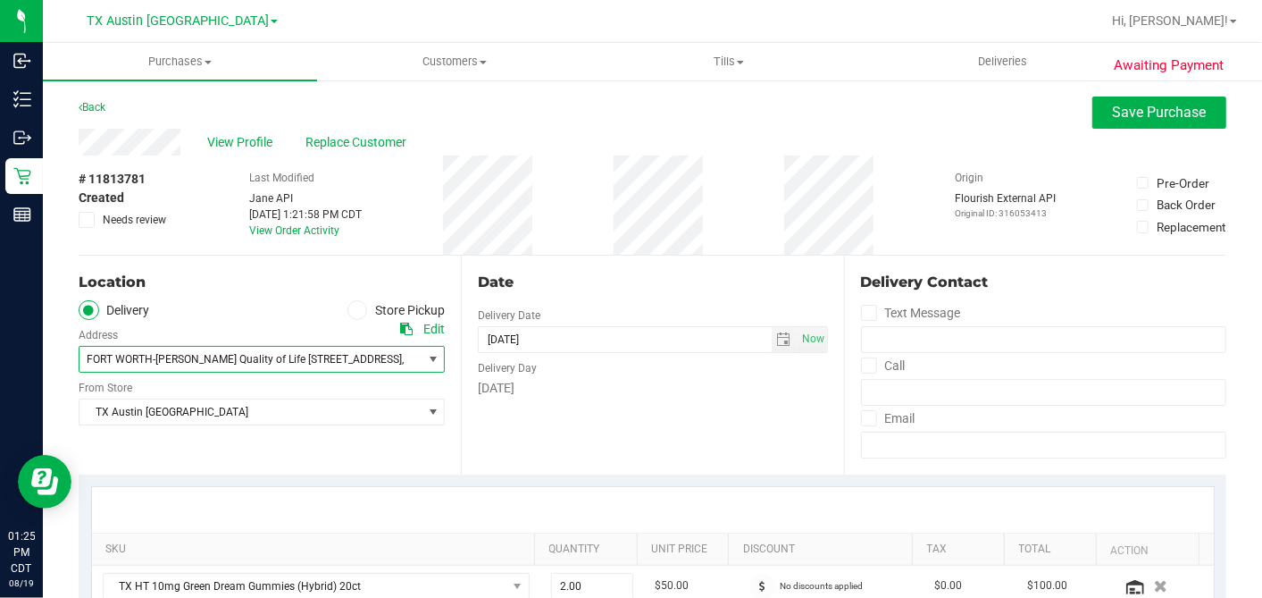
click at [556, 277] on div "Date" at bounding box center [652, 282] width 349 height 21
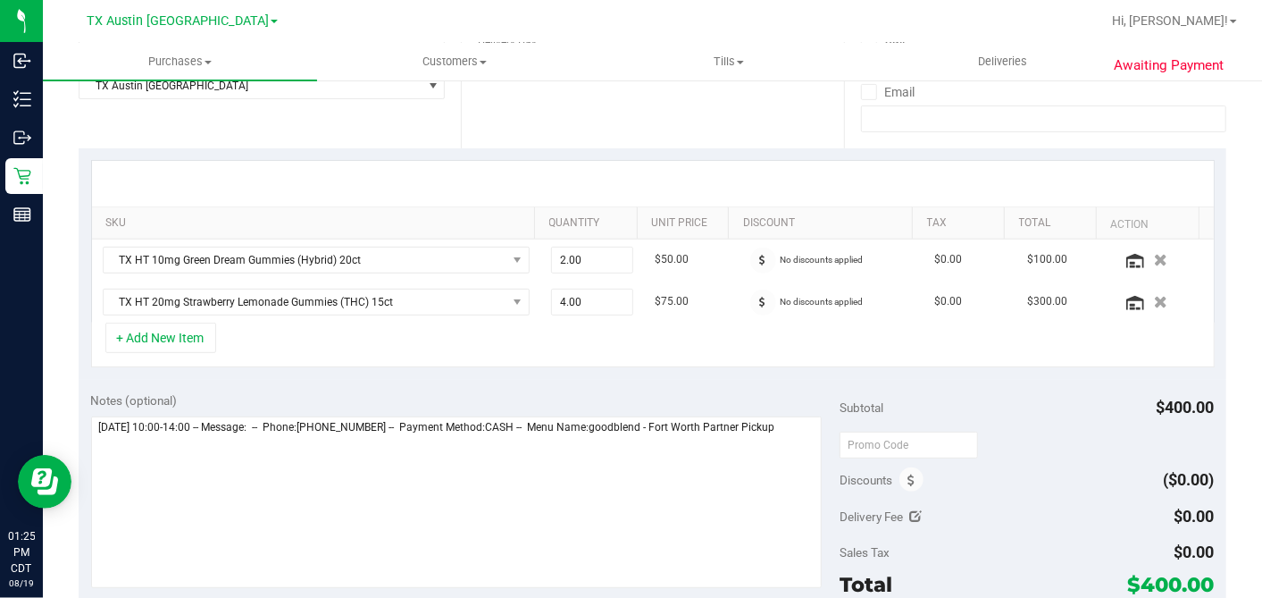
scroll to position [397, 0]
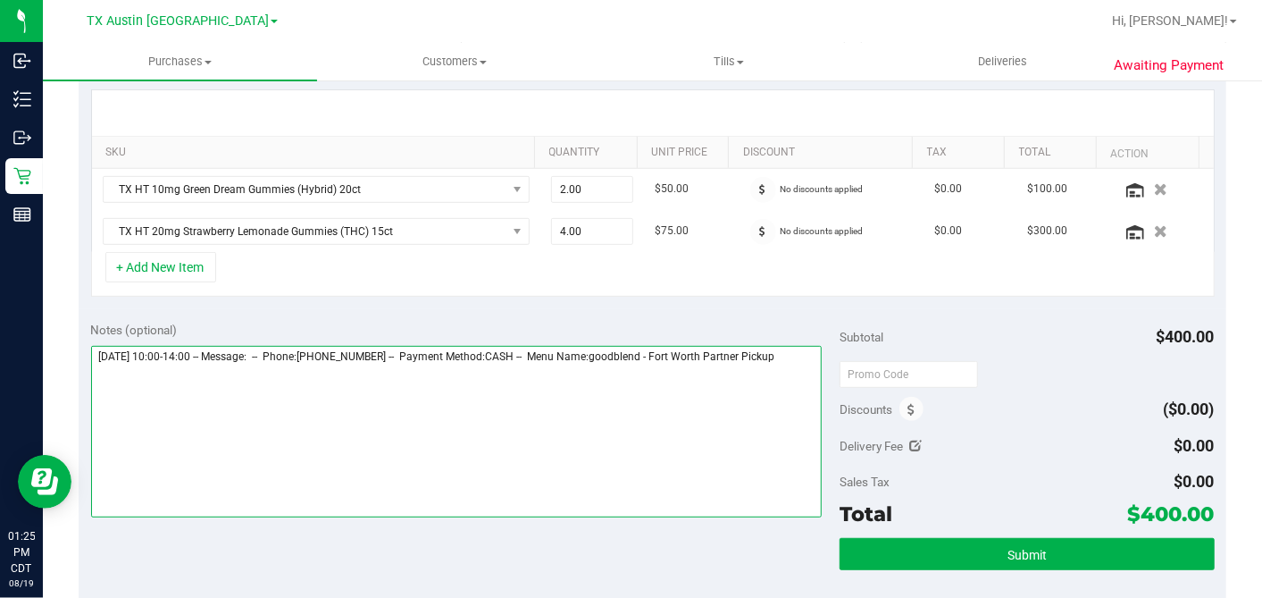
click at [528, 380] on textarea at bounding box center [457, 432] width 732 height 172
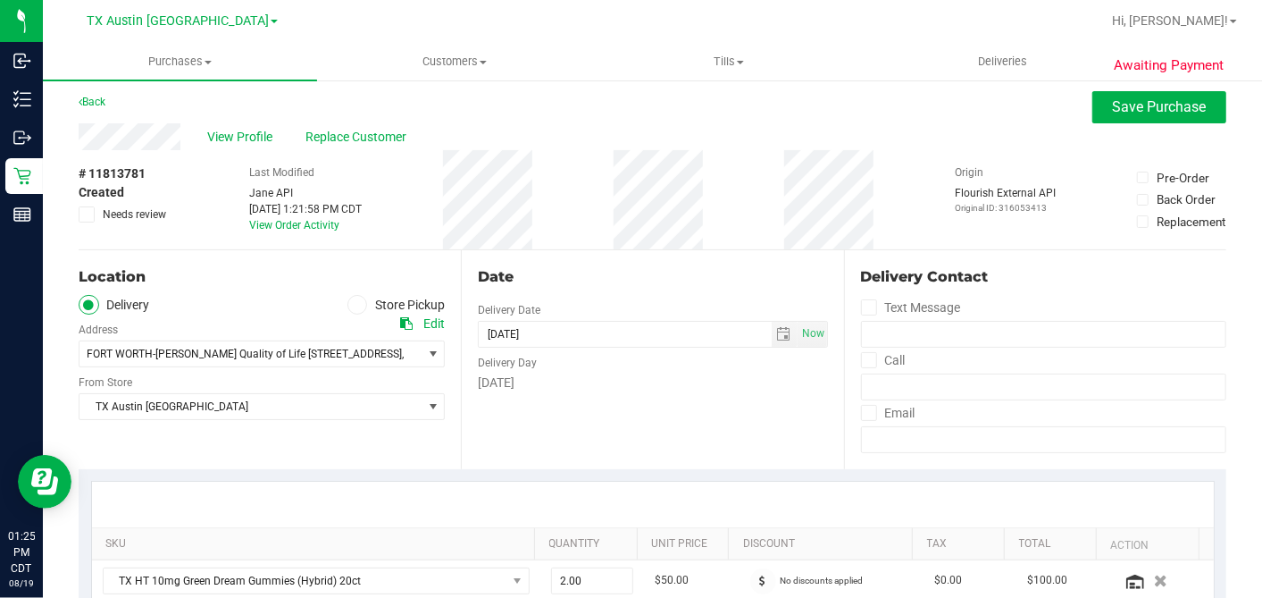
scroll to position [0, 0]
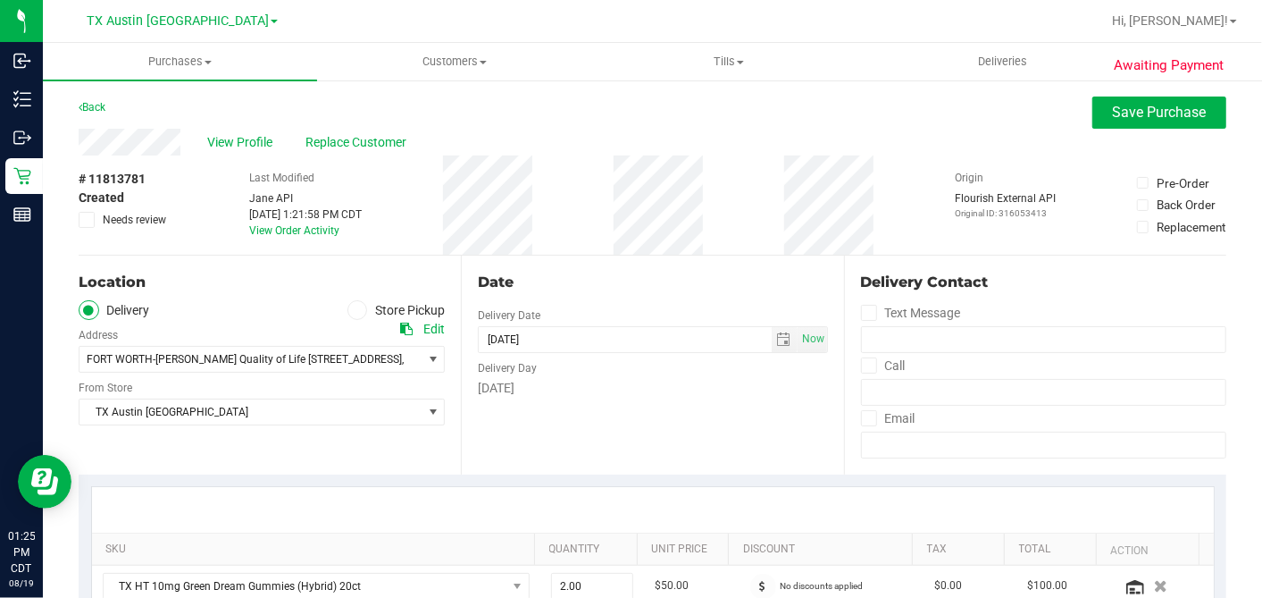
type textarea "[DATE] 10:00-14:00 -- Message: -- Phone:[PHONE_NUMBER] -- Payment Method:CASH -…"
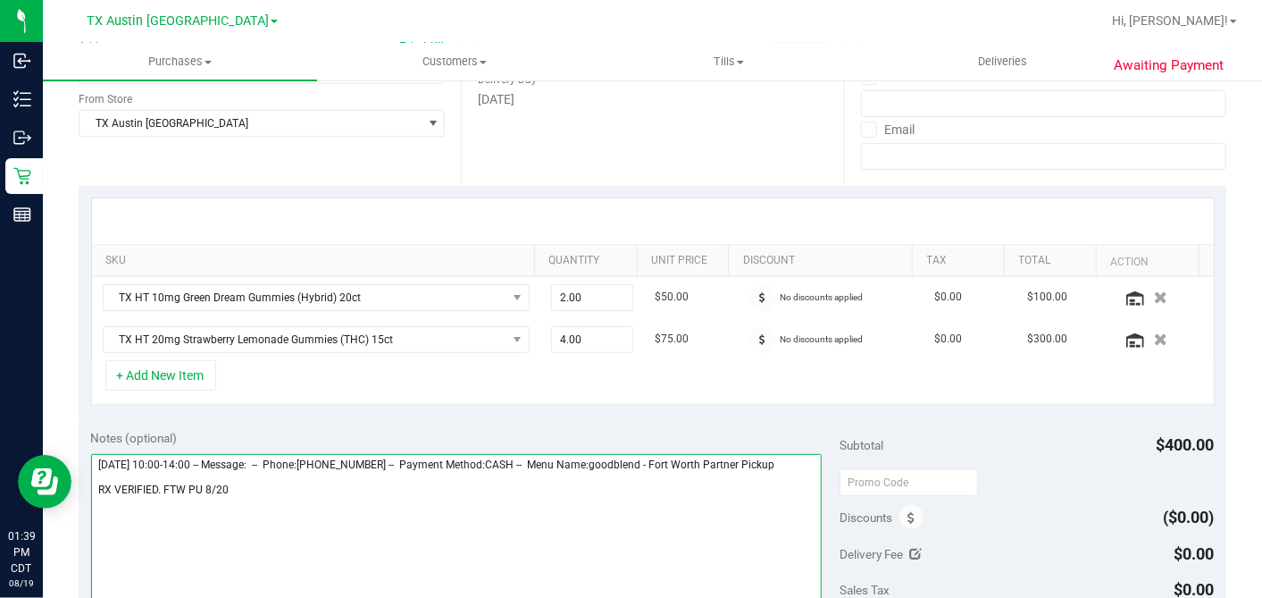
scroll to position [298, 0]
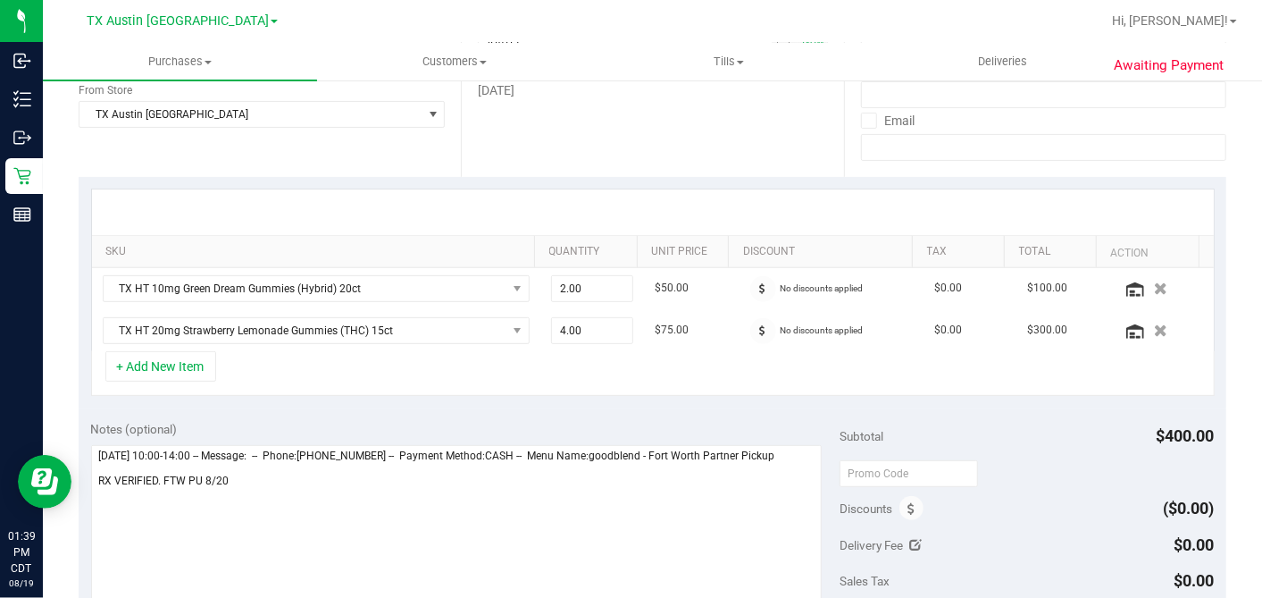
click at [702, 143] on div "Date Delivery Date [DATE] Now [DATE] 02:00 PM Now Delivery Day [DATE]" at bounding box center [652, 67] width 382 height 219
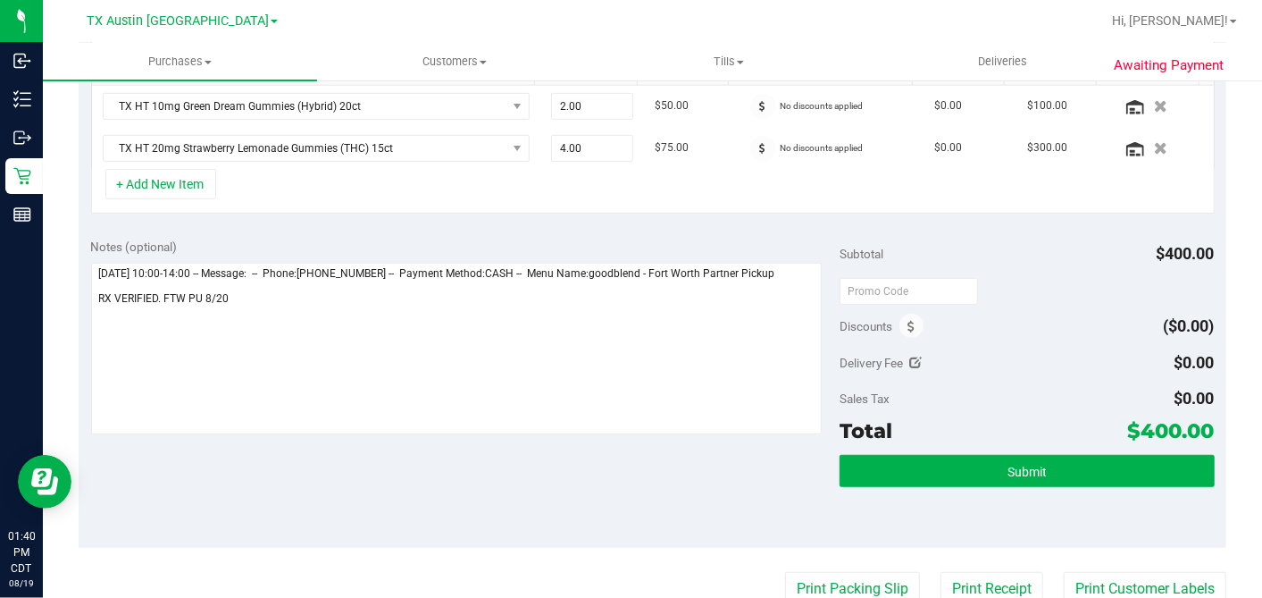
scroll to position [595, 0]
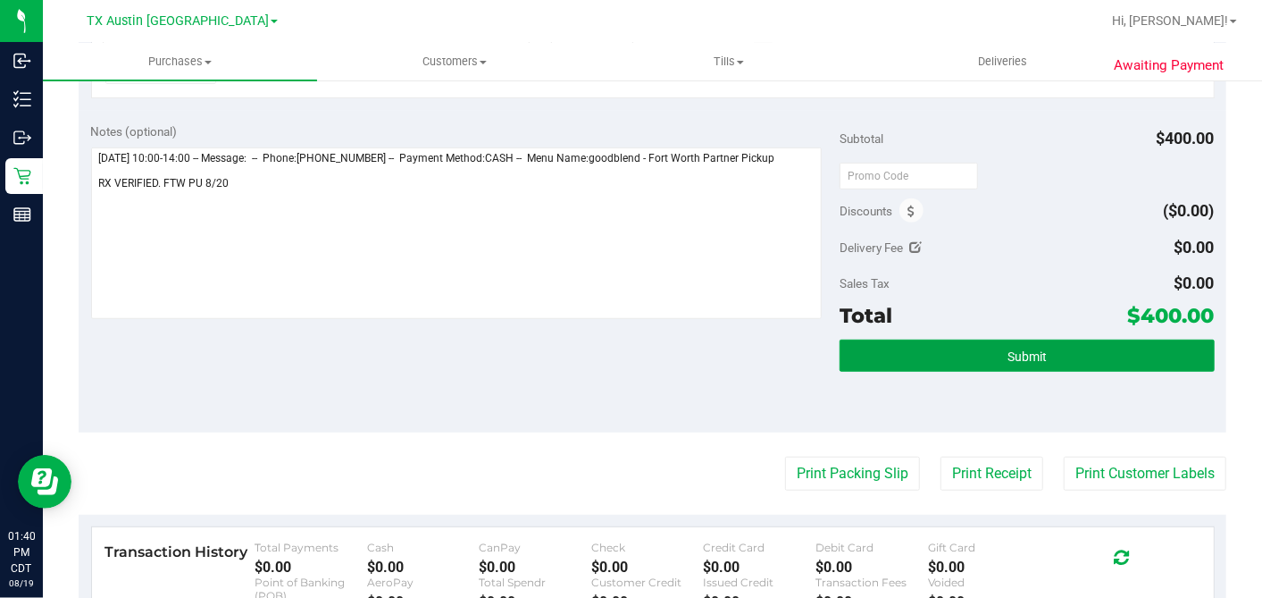
drag, startPoint x: 893, startPoint y: 350, endPoint x: 565, endPoint y: 417, distance: 335.6
click at [893, 351] on button "Submit" at bounding box center [1027, 356] width 374 height 32
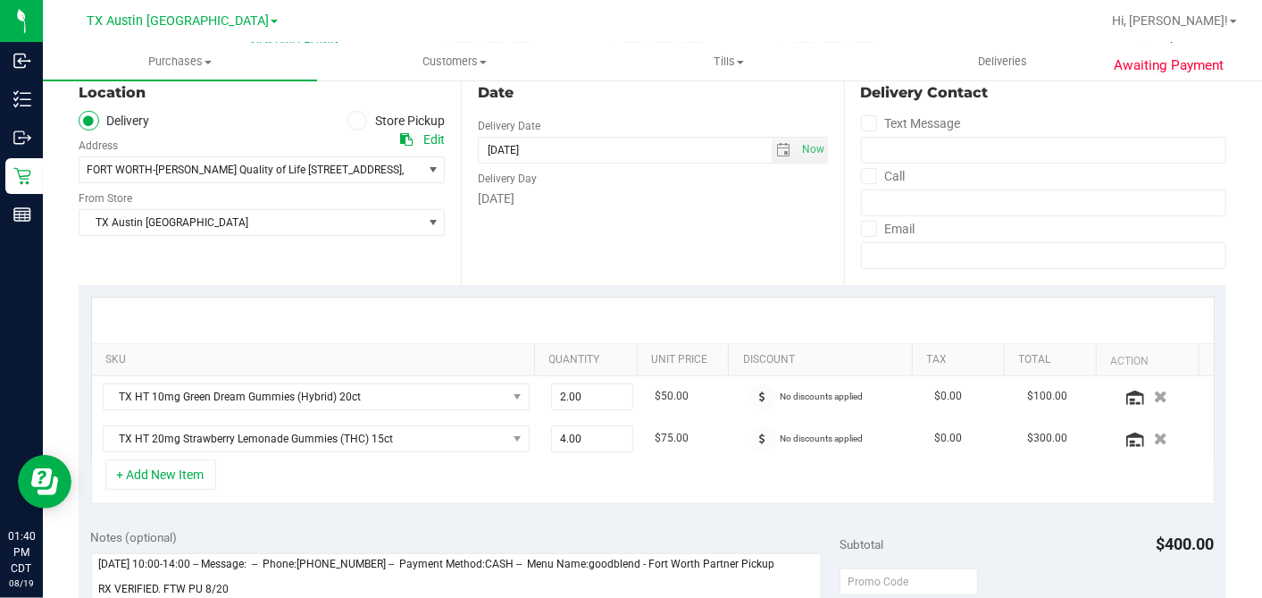
scroll to position [71, 0]
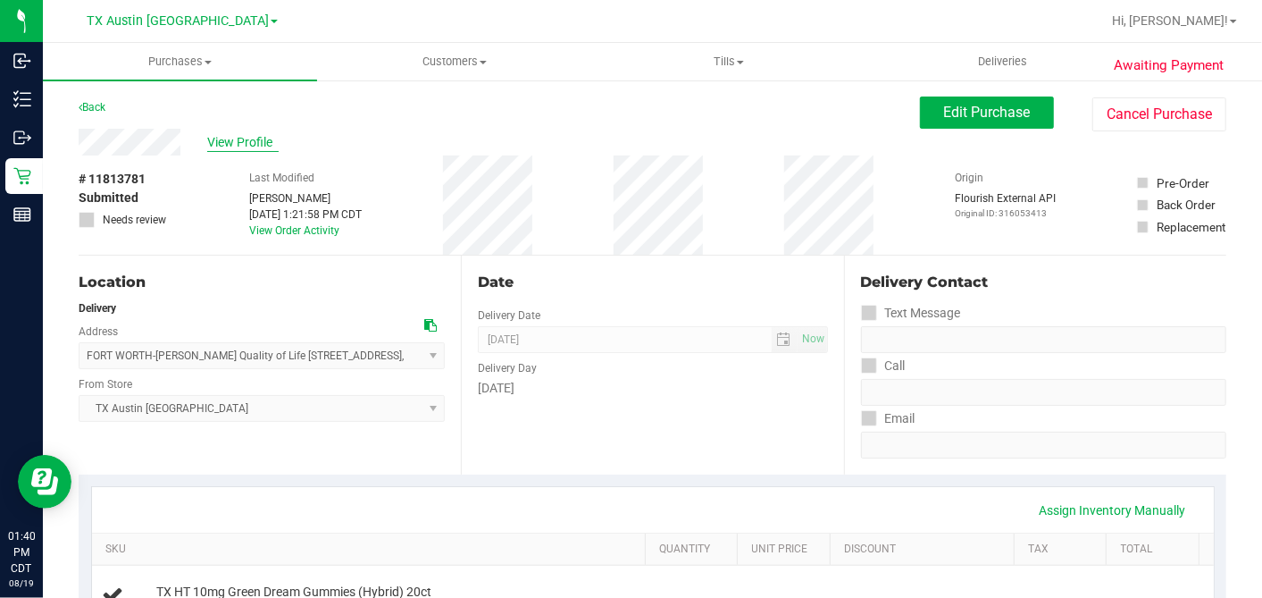
click at [266, 140] on span "View Profile" at bounding box center [242, 142] width 71 height 19
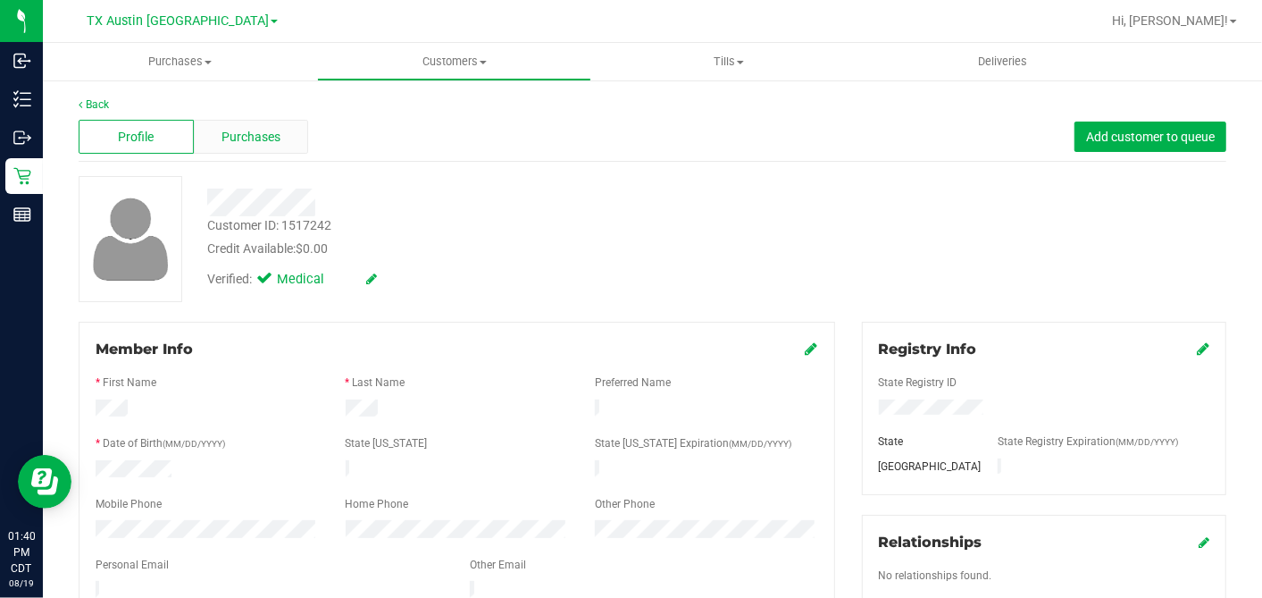
click at [244, 139] on span "Purchases" at bounding box center [251, 137] width 59 height 19
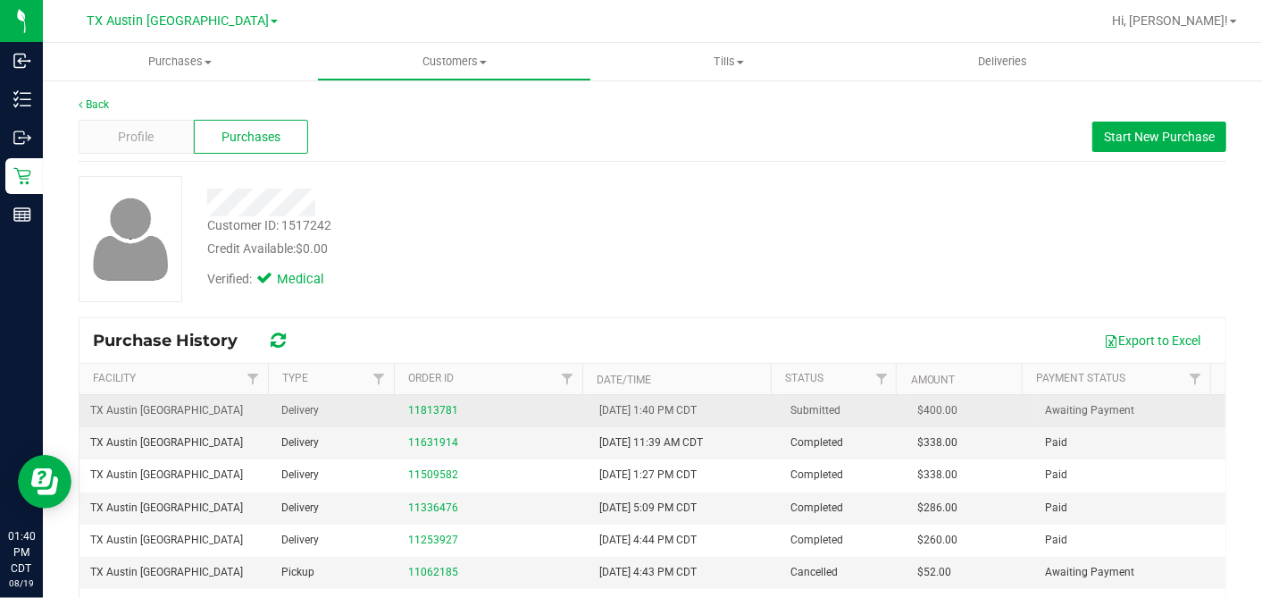
click at [918, 406] on span "$400.00" at bounding box center [938, 410] width 40 height 17
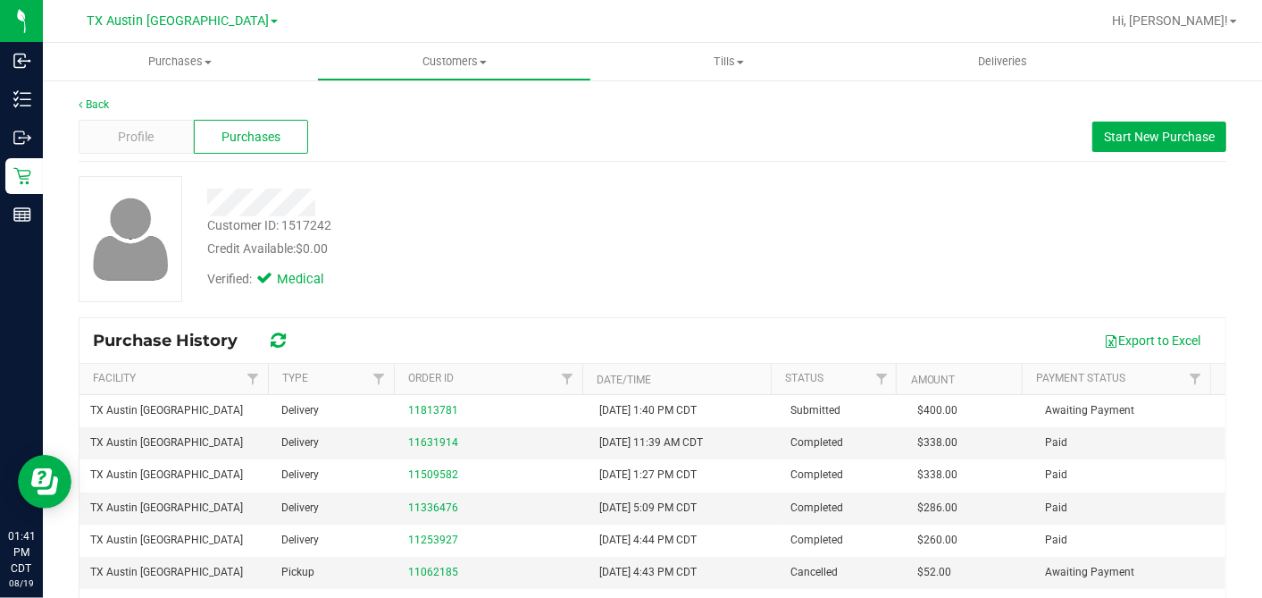
click at [574, 261] on div "Verified: Medical" at bounding box center [488, 277] width 588 height 39
click at [438, 264] on div "Verified: Medical" at bounding box center [488, 277] width 588 height 39
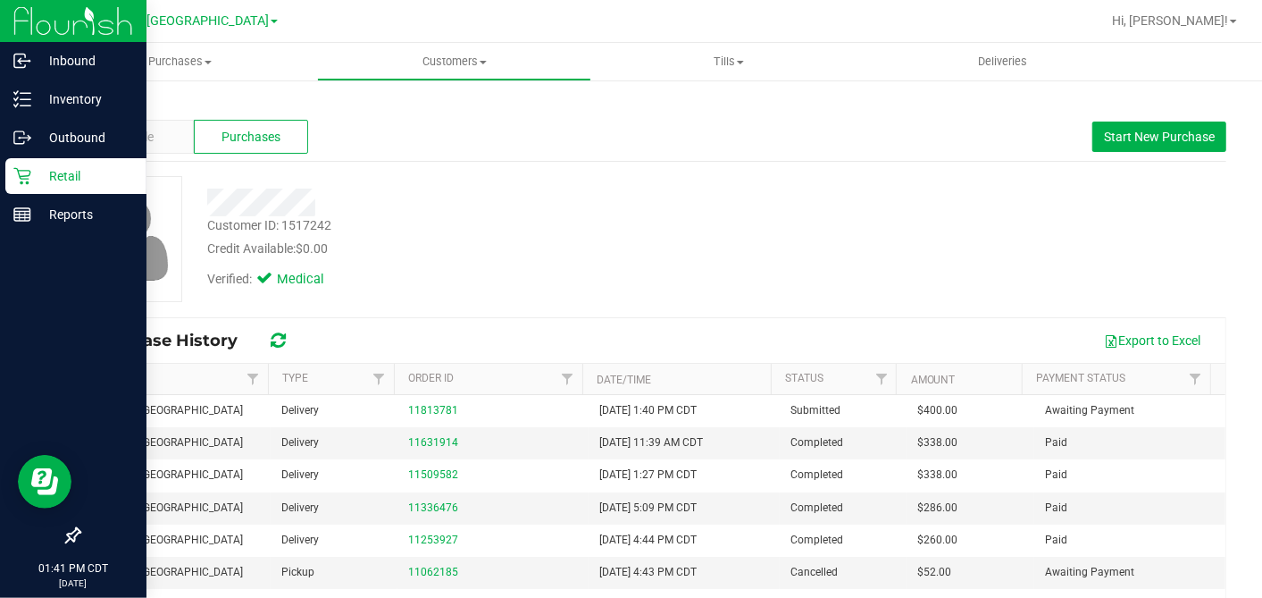
click at [38, 179] on p "Retail" at bounding box center [84, 175] width 107 height 21
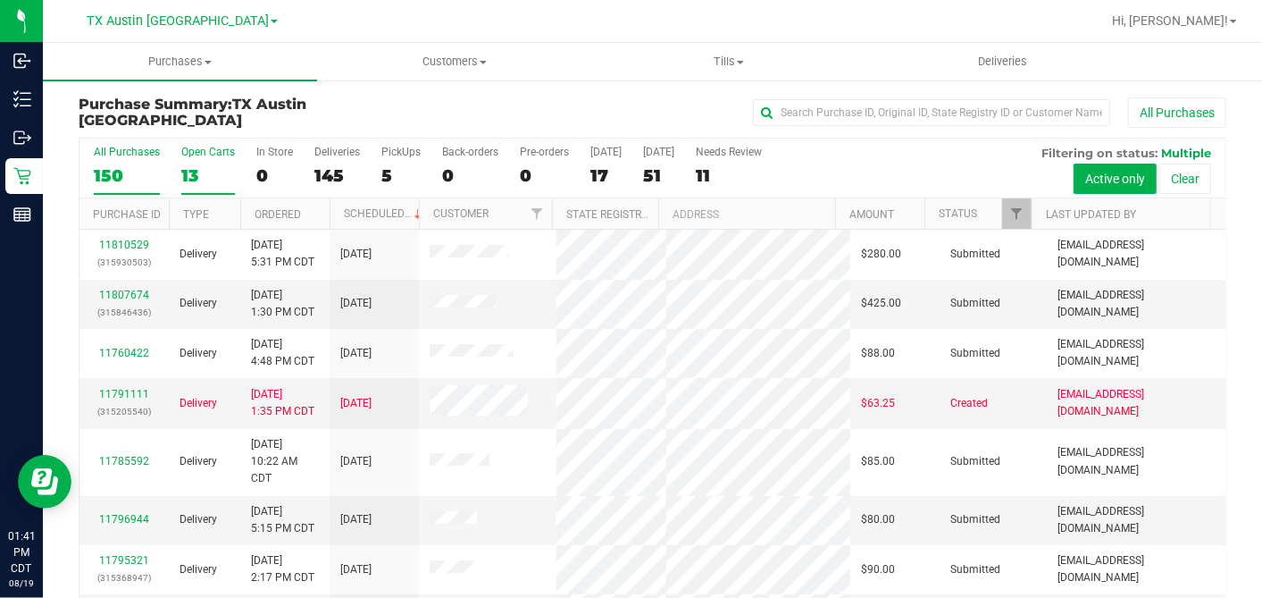
click at [223, 165] on div "13" at bounding box center [208, 175] width 54 height 21
click at [0, 0] on input "Open Carts 13" at bounding box center [0, 0] width 0 height 0
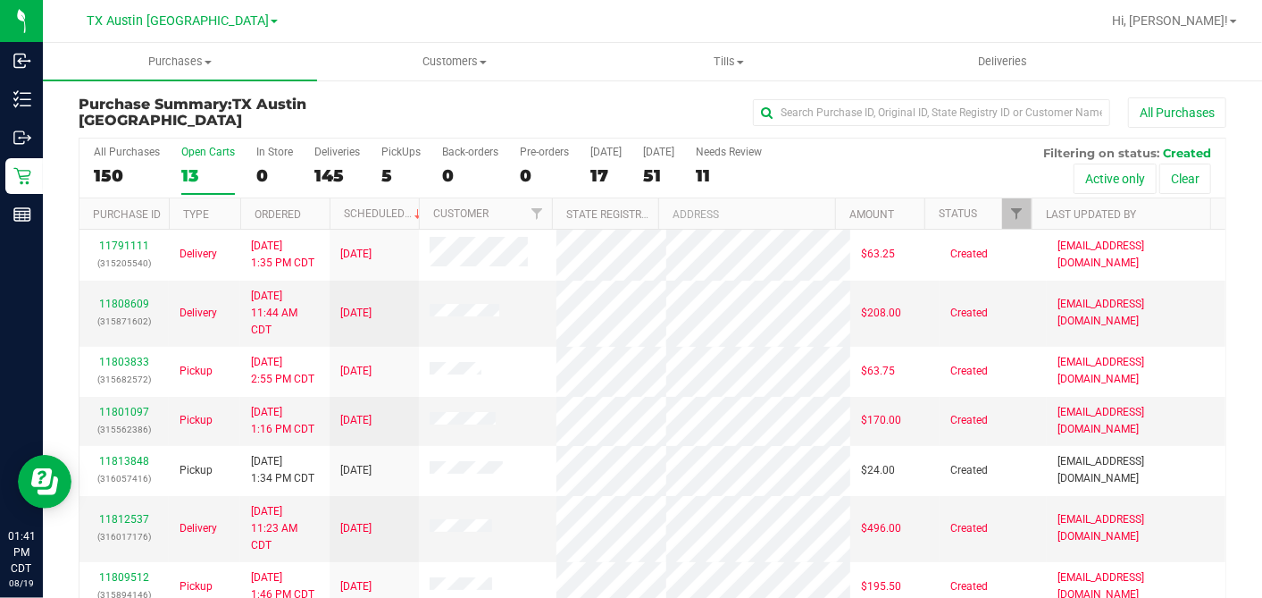
click at [323, 210] on th "Ordered" at bounding box center [284, 213] width 89 height 31
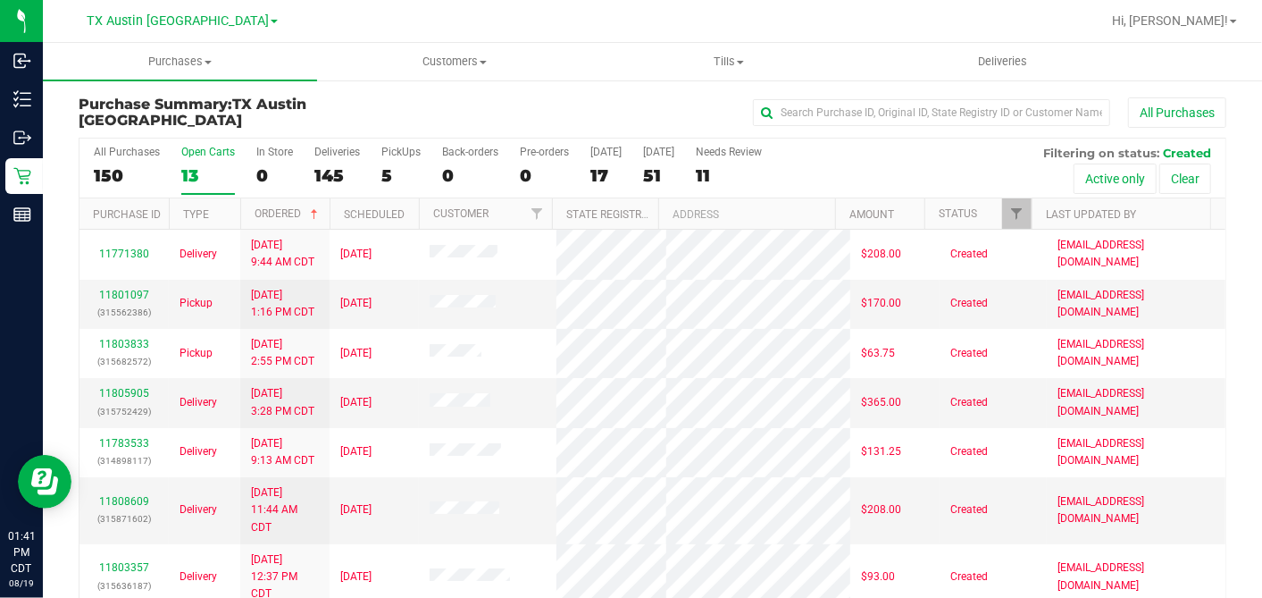
click at [323, 210] on th "Ordered" at bounding box center [284, 213] width 89 height 31
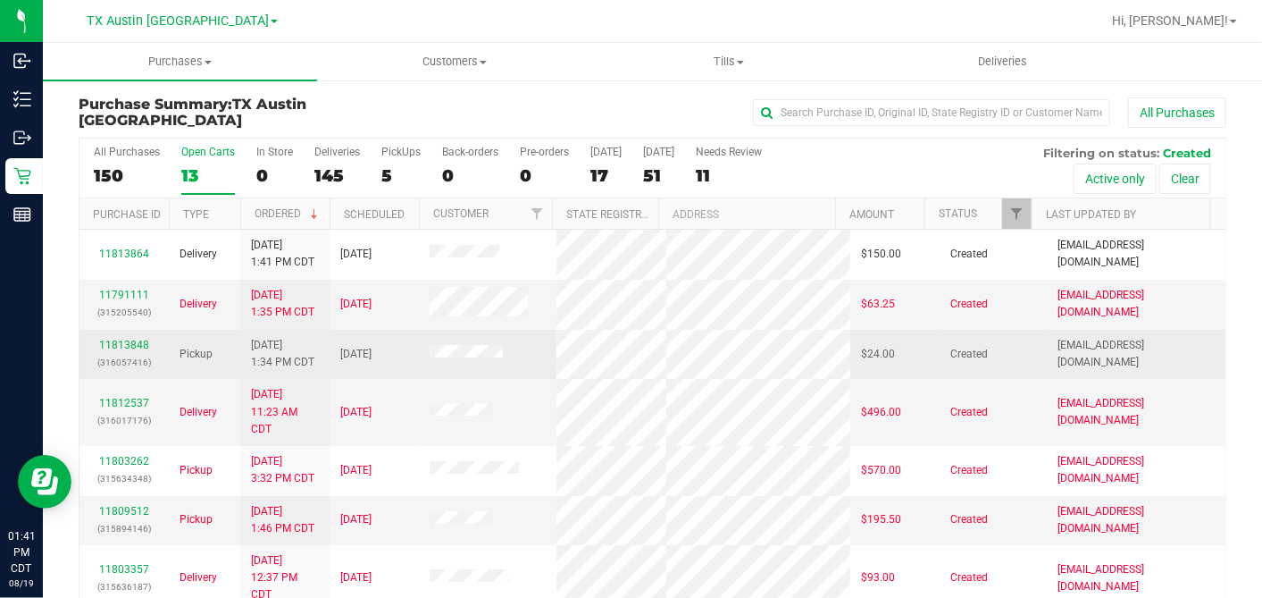
click at [113, 337] on div "11813848 (316057416)" at bounding box center [124, 354] width 68 height 34
click at [116, 342] on link "11813848" at bounding box center [124, 345] width 50 height 13
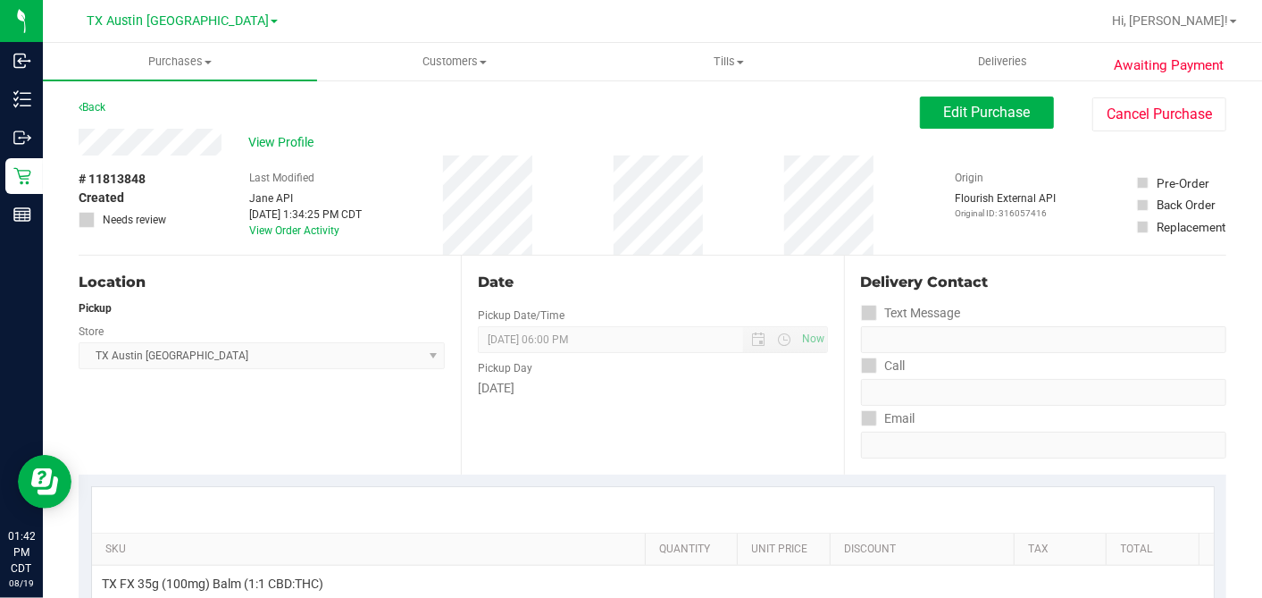
click at [518, 132] on div "View Profile" at bounding box center [500, 142] width 842 height 27
click at [388, 174] on div "# 11813848 Created Needs review Last Modified [PERSON_NAME] API [DATE] 1:34:25 …" at bounding box center [653, 204] width 1148 height 99
click at [186, 115] on div "Back Edit Purchase Cancel Purchase" at bounding box center [653, 112] width 1148 height 32
drag, startPoint x: 186, startPoint y: 174, endPoint x: 185, endPoint y: 159, distance: 15.2
click at [186, 173] on div "# 11813848 Created Needs review Last Modified [PERSON_NAME] API [DATE] 1:34:25 …" at bounding box center [653, 204] width 1148 height 99
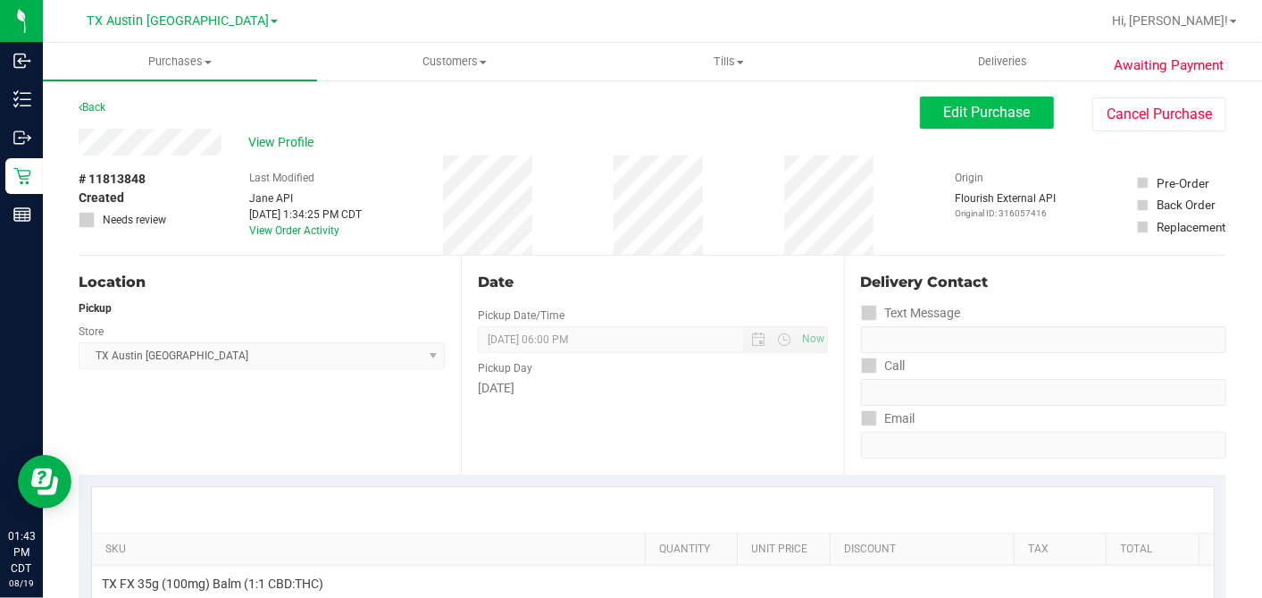
click at [920, 97] on button "Edit Purchase" at bounding box center [987, 112] width 134 height 32
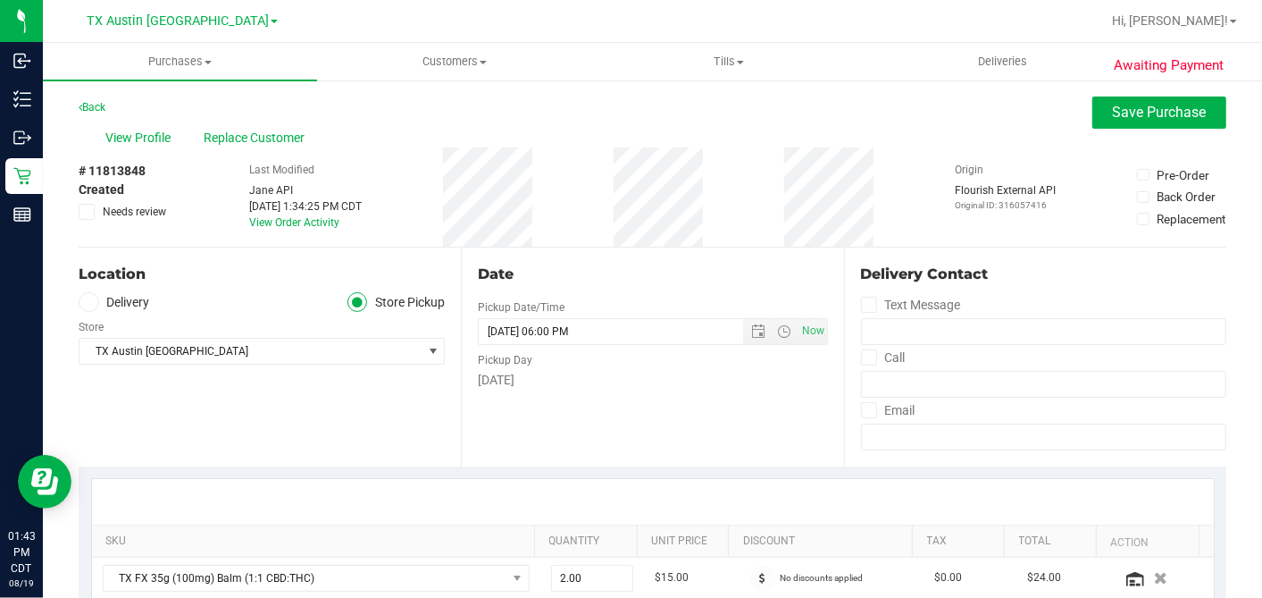
click at [93, 313] on span at bounding box center [89, 302] width 21 height 21
click at [0, 0] on input "Delivery" at bounding box center [0, 0] width 0 height 0
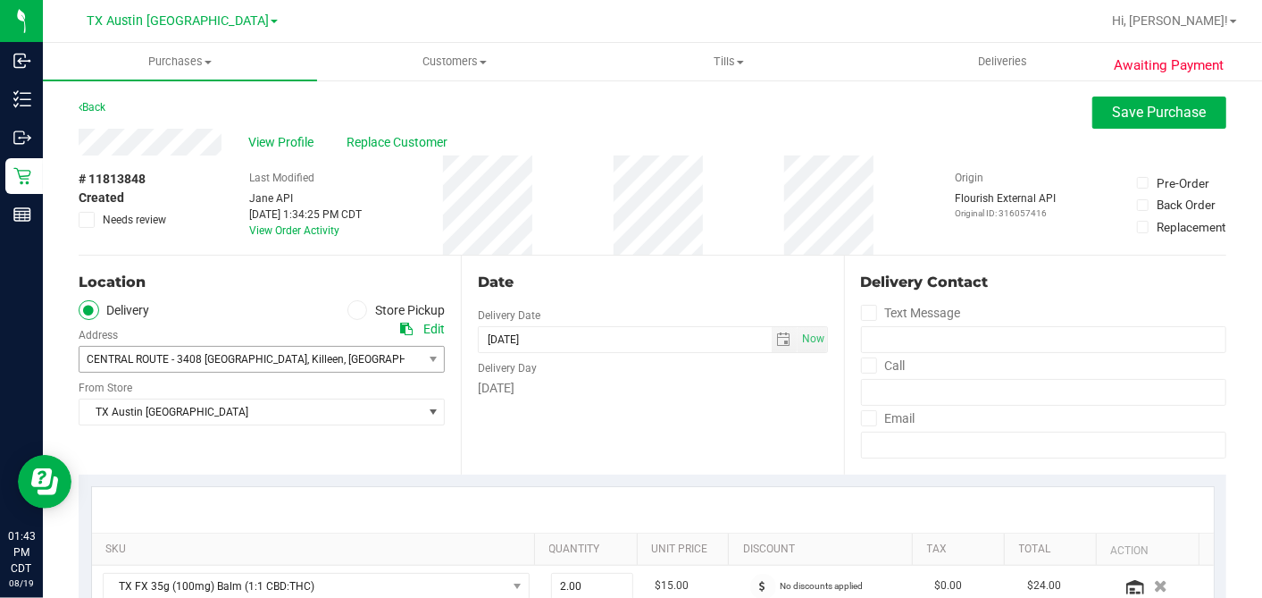
click at [186, 365] on span "CENTRAL ROUTE - 3408 [GEOGRAPHIC_DATA] , [GEOGRAPHIC_DATA] , [GEOGRAPHIC_DATA] …" at bounding box center [242, 359] width 325 height 25
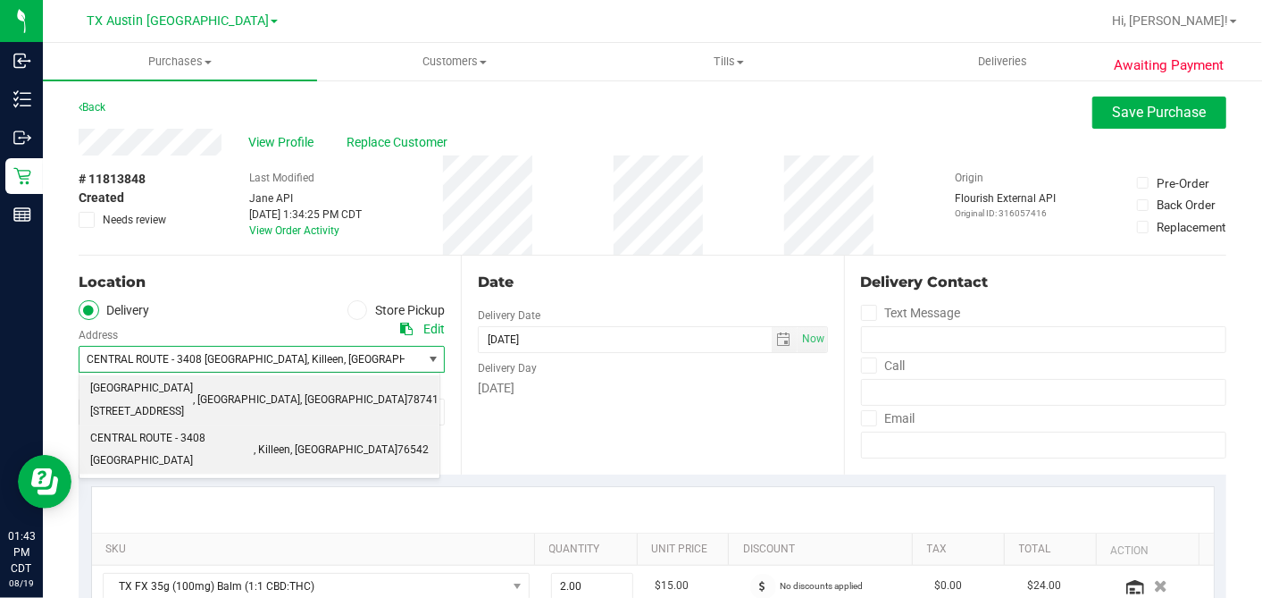
click at [179, 380] on span "[GEOGRAPHIC_DATA] [STREET_ADDRESS]" at bounding box center [141, 400] width 103 height 46
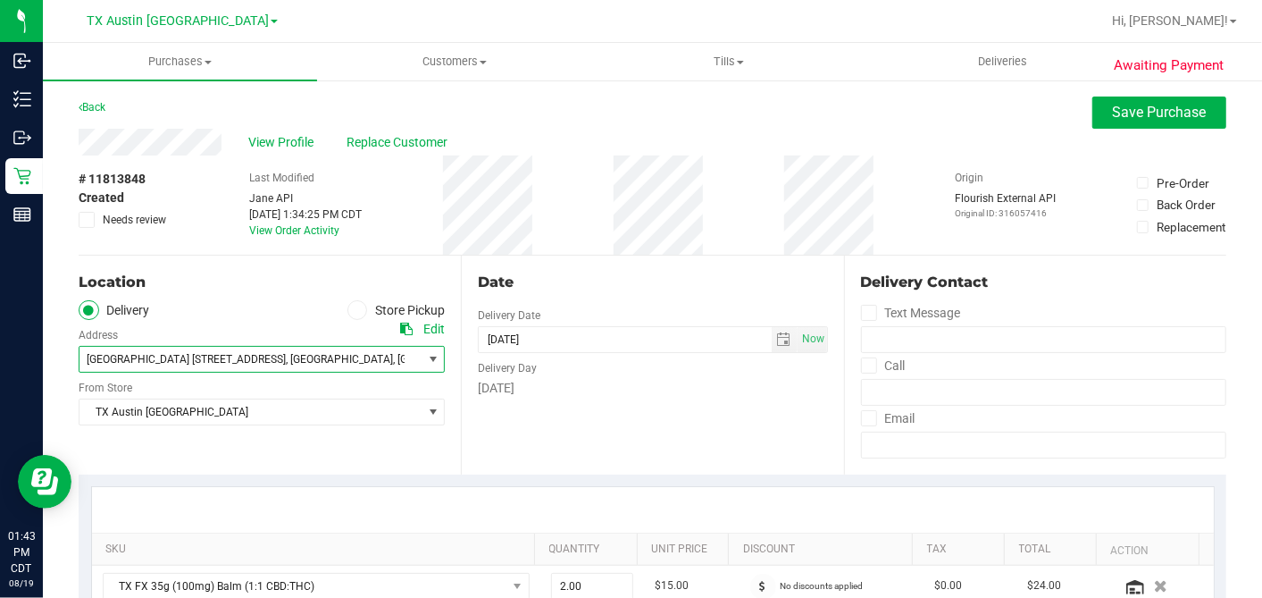
click at [179, 395] on div "[GEOGRAPHIC_DATA] [GEOGRAPHIC_DATA] [GEOGRAPHIC_DATA] Select Store [PERSON_NAME…" at bounding box center [262, 399] width 366 height 53
click at [182, 408] on span "TX Austin [GEOGRAPHIC_DATA]" at bounding box center [251, 411] width 342 height 25
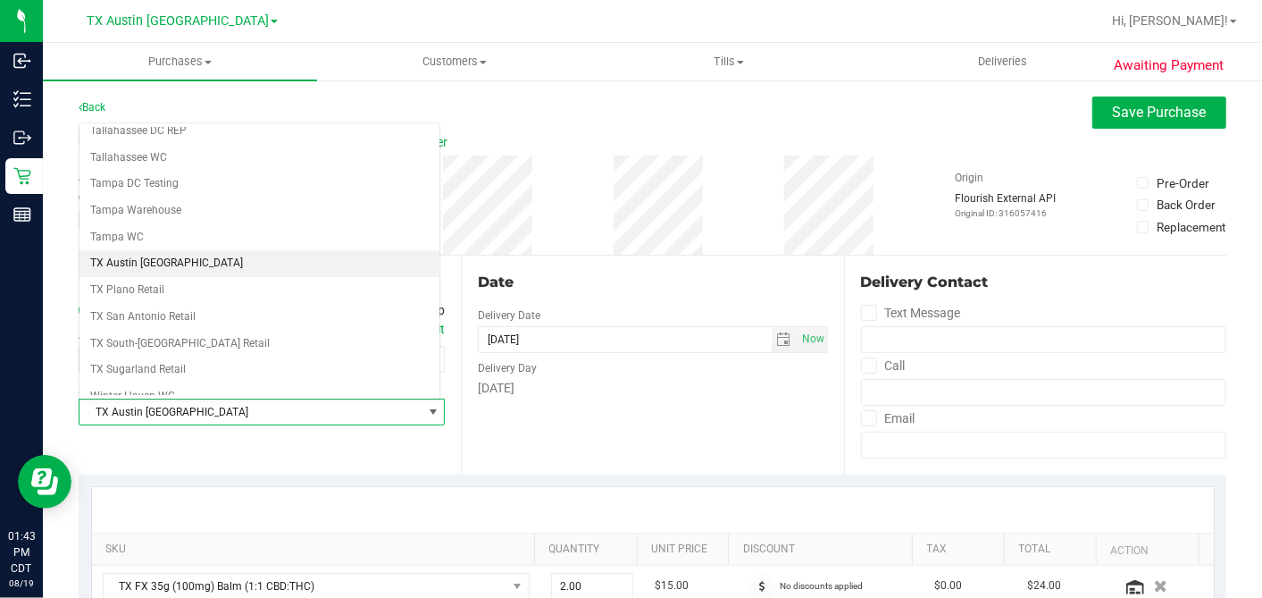
scroll to position [1271, 0]
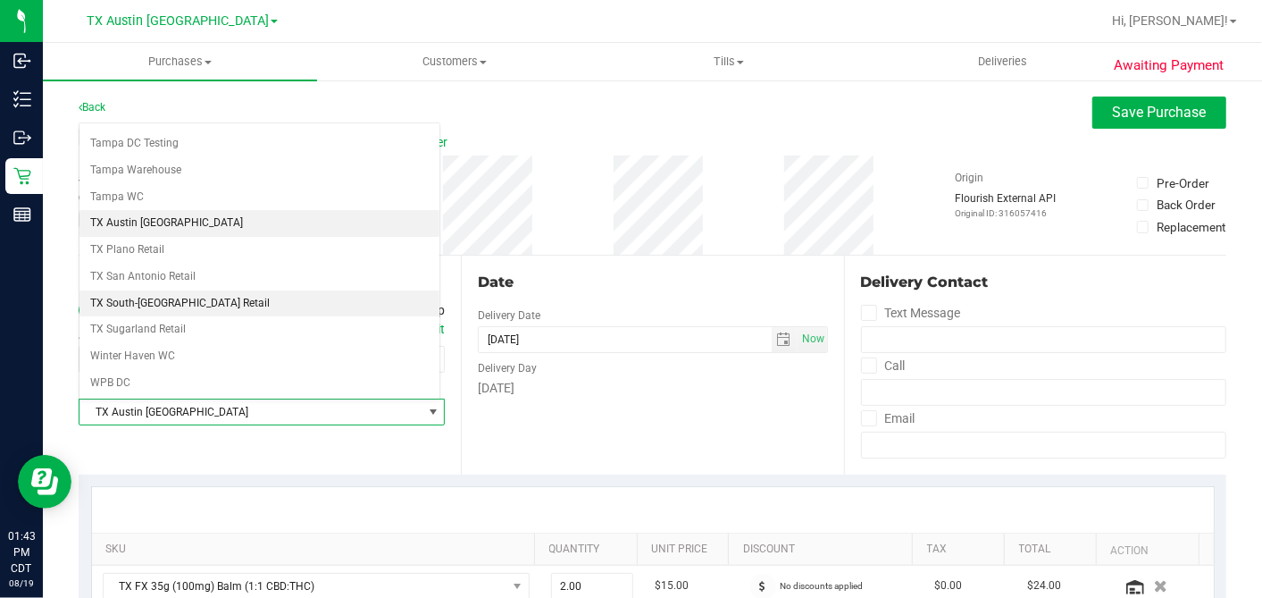
click at [148, 290] on li "TX South-[GEOGRAPHIC_DATA] Retail" at bounding box center [260, 303] width 360 height 27
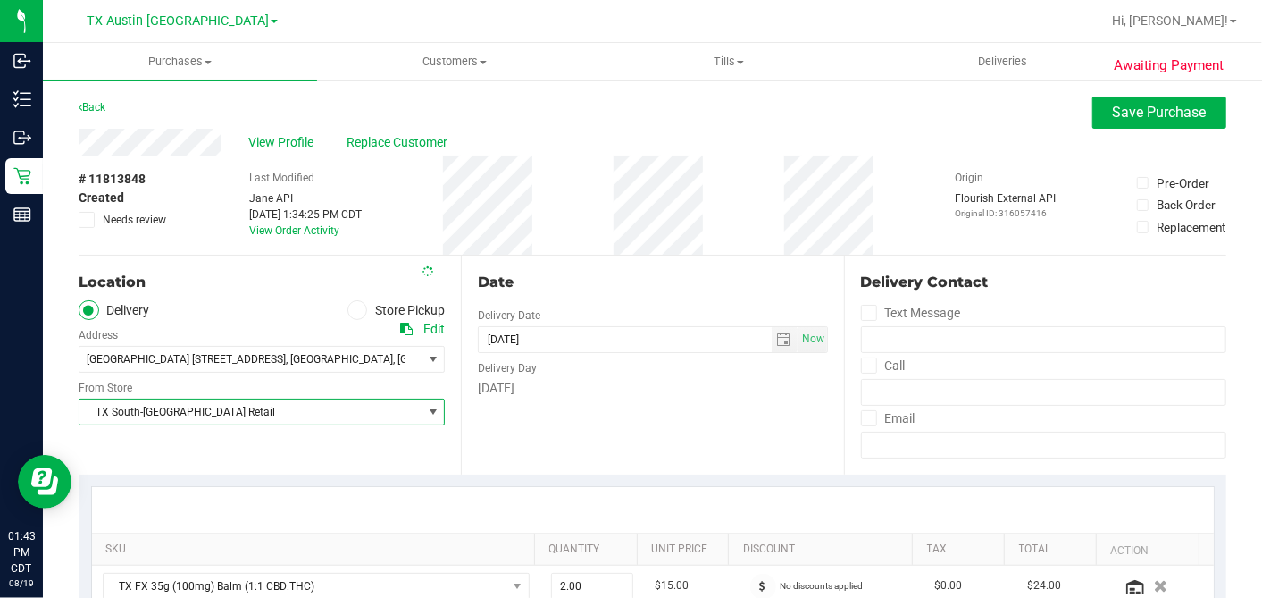
drag, startPoint x: 613, startPoint y: 300, endPoint x: 640, endPoint y: 293, distance: 27.7
click at [614, 299] on div "Date Delivery Date [DATE] Now [DATE] 06:00 PM Now Delivery Day [DATE]" at bounding box center [652, 365] width 382 height 219
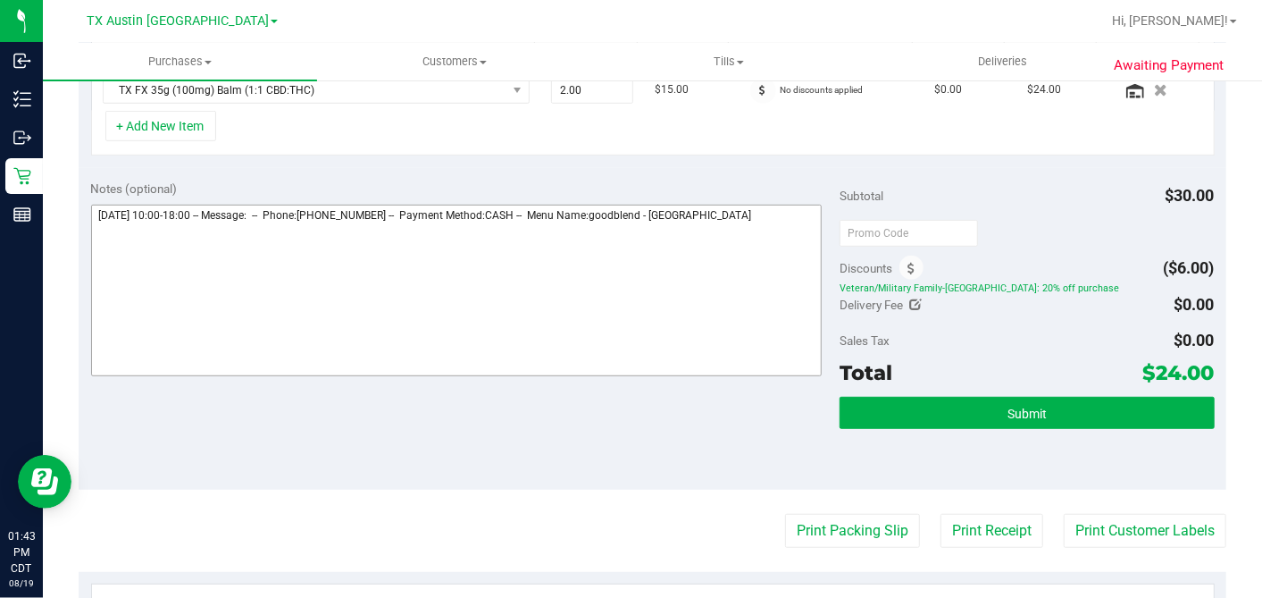
scroll to position [499, 0]
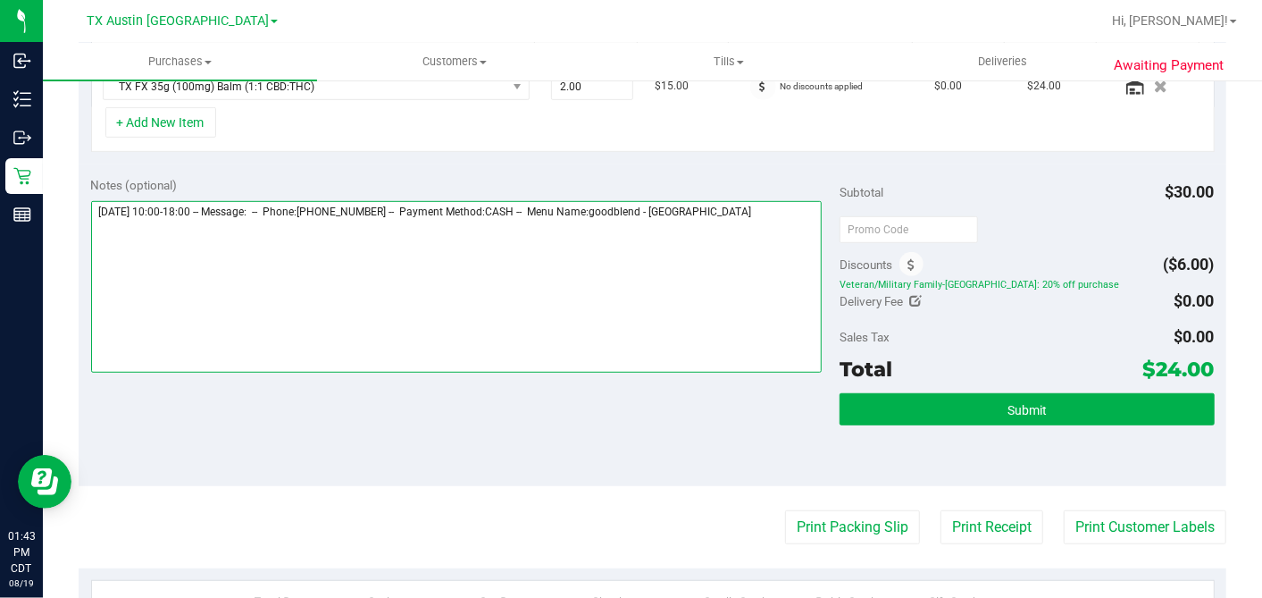
click at [784, 201] on textarea at bounding box center [457, 287] width 732 height 172
type textarea "[DATE] 10:00-18:00 -- Message: -- Phone:[PHONE_NUMBER] -- Payment Method:CASH -…"
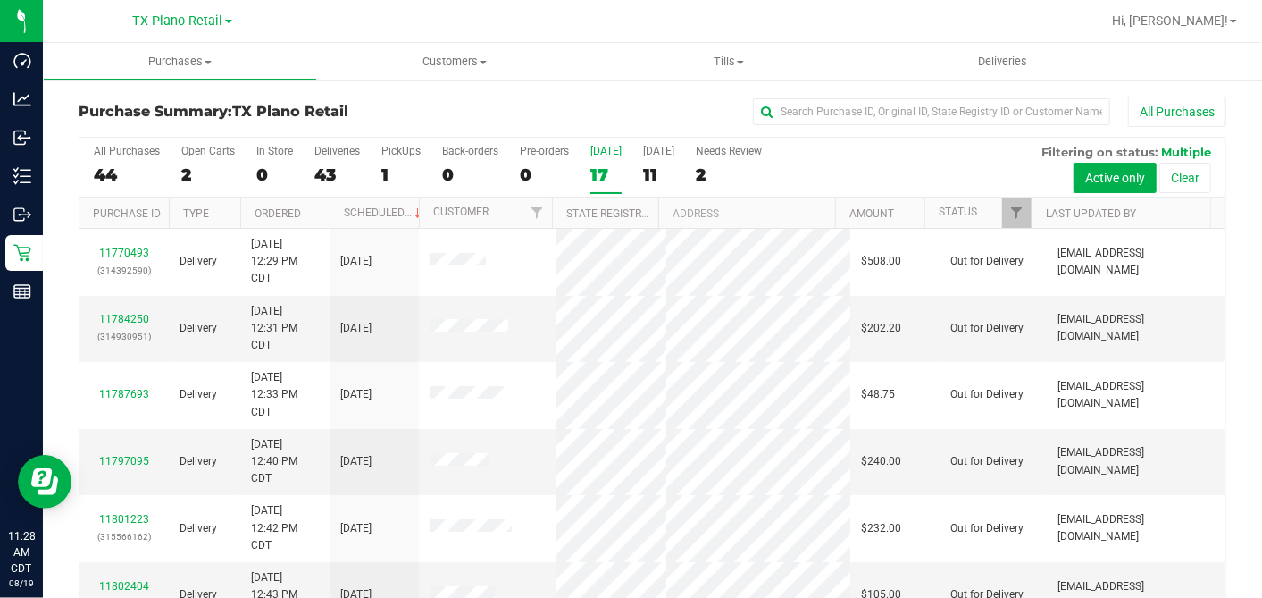
click at [606, 164] on div "17" at bounding box center [606, 174] width 31 height 21
click at [0, 0] on input "Today 17" at bounding box center [0, 0] width 0 height 0
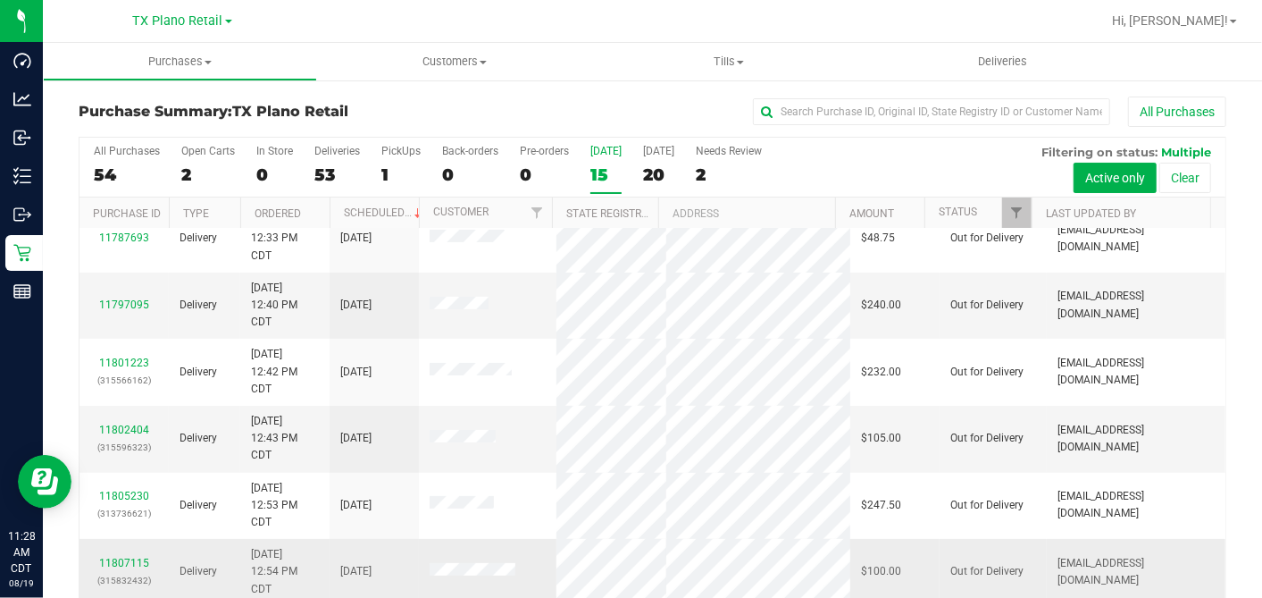
scroll to position [298, 0]
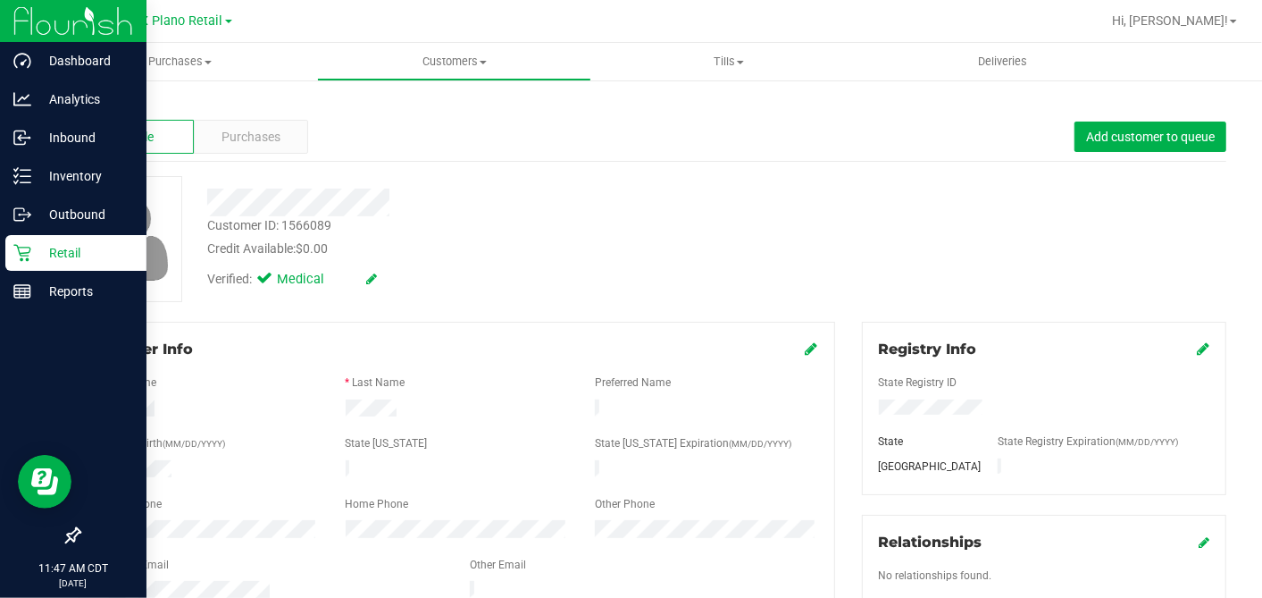
click at [36, 251] on p "Retail" at bounding box center [84, 252] width 107 height 21
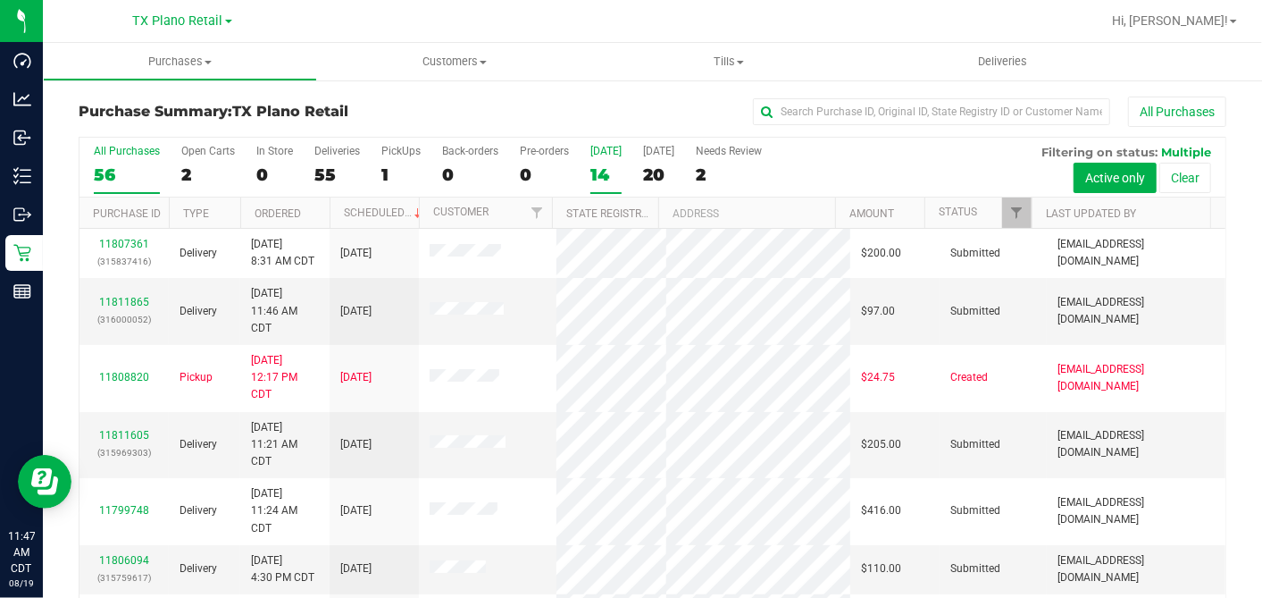
click at [604, 176] on div "14" at bounding box center [606, 174] width 31 height 21
click at [0, 0] on input "Today 14" at bounding box center [0, 0] width 0 height 0
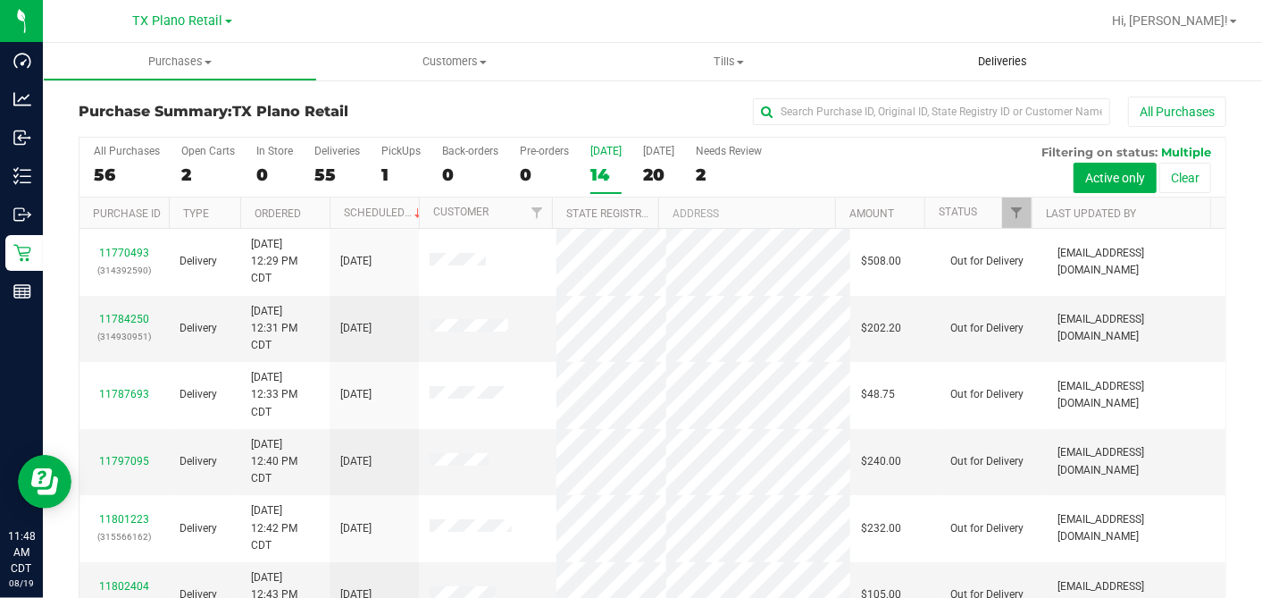
click at [1015, 53] on uib-tab-heading "Deliveries" at bounding box center [1003, 62] width 274 height 38
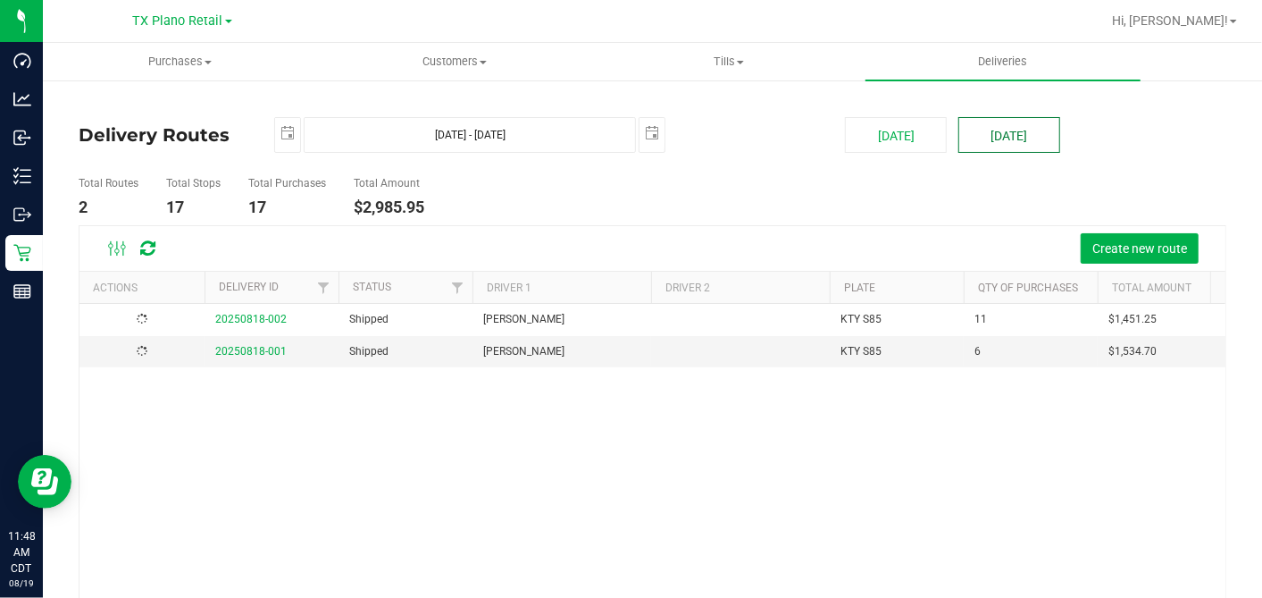
click at [1012, 132] on button "[DATE]" at bounding box center [1010, 135] width 102 height 36
type input "Aug 20, 2025 - Aug 20, 2025"
type input "2025-08-20"
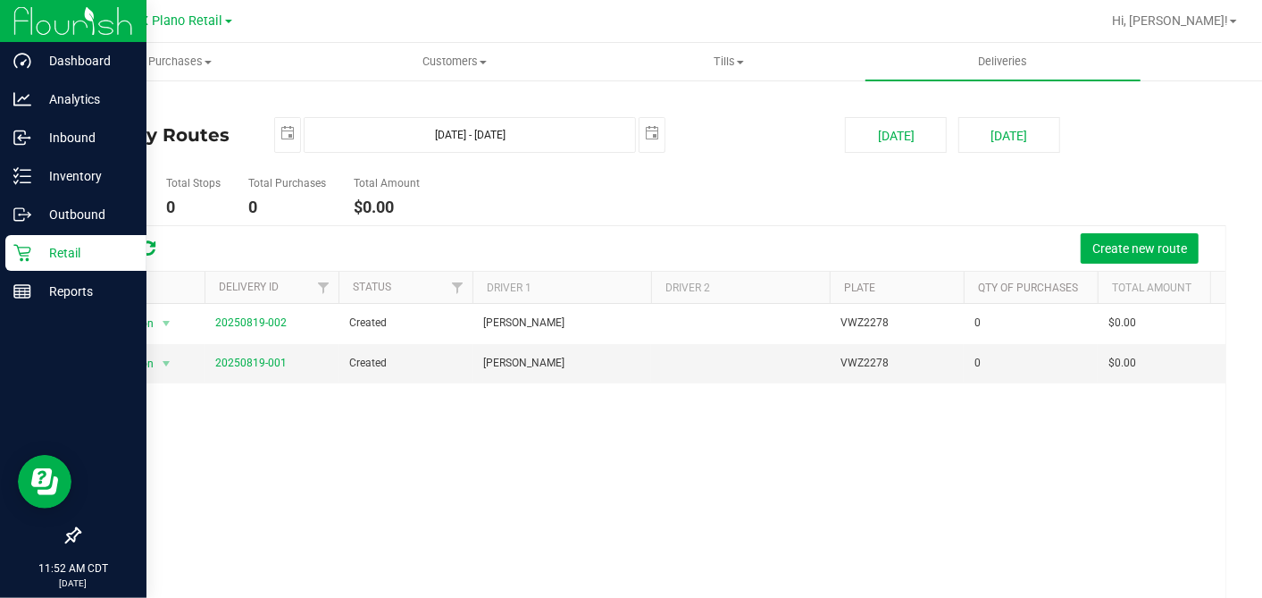
click at [31, 257] on p "Retail" at bounding box center [84, 252] width 107 height 21
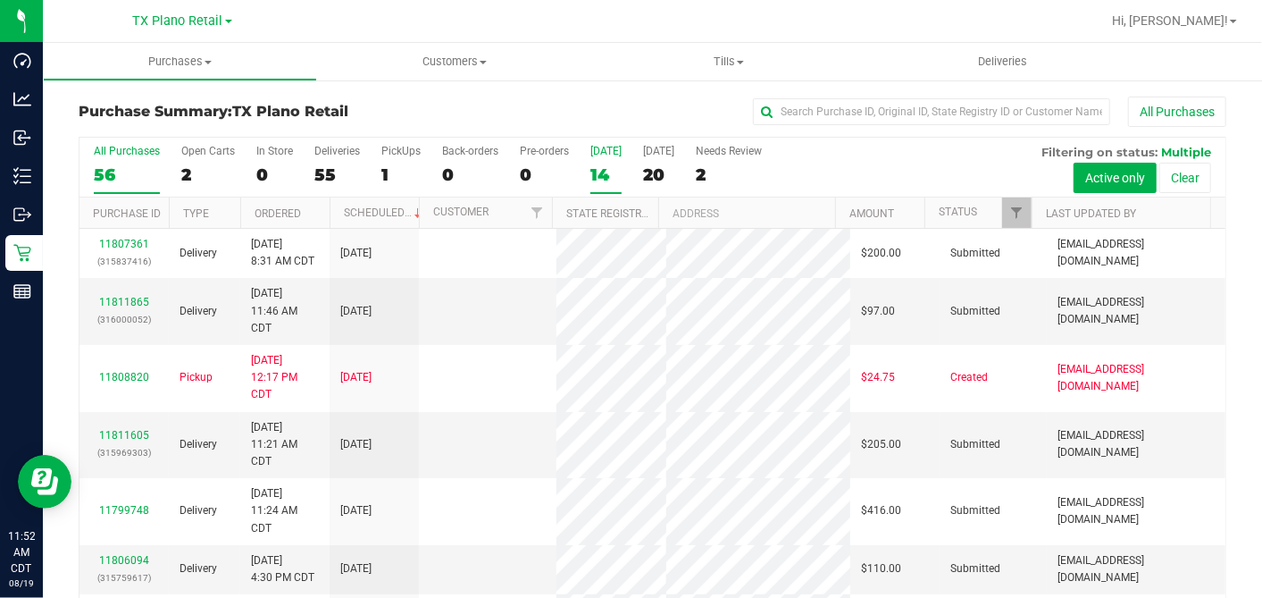
click at [616, 150] on div "[DATE]" at bounding box center [606, 151] width 31 height 13
click at [0, 0] on input "Today 14" at bounding box center [0, 0] width 0 height 0
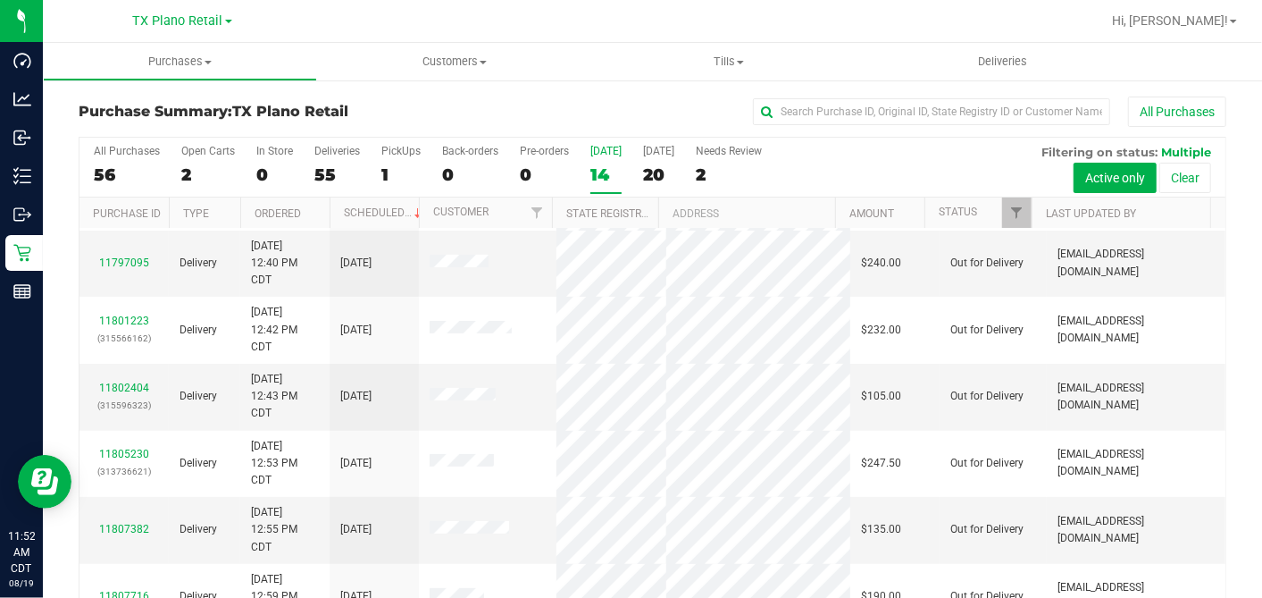
scroll to position [397, 0]
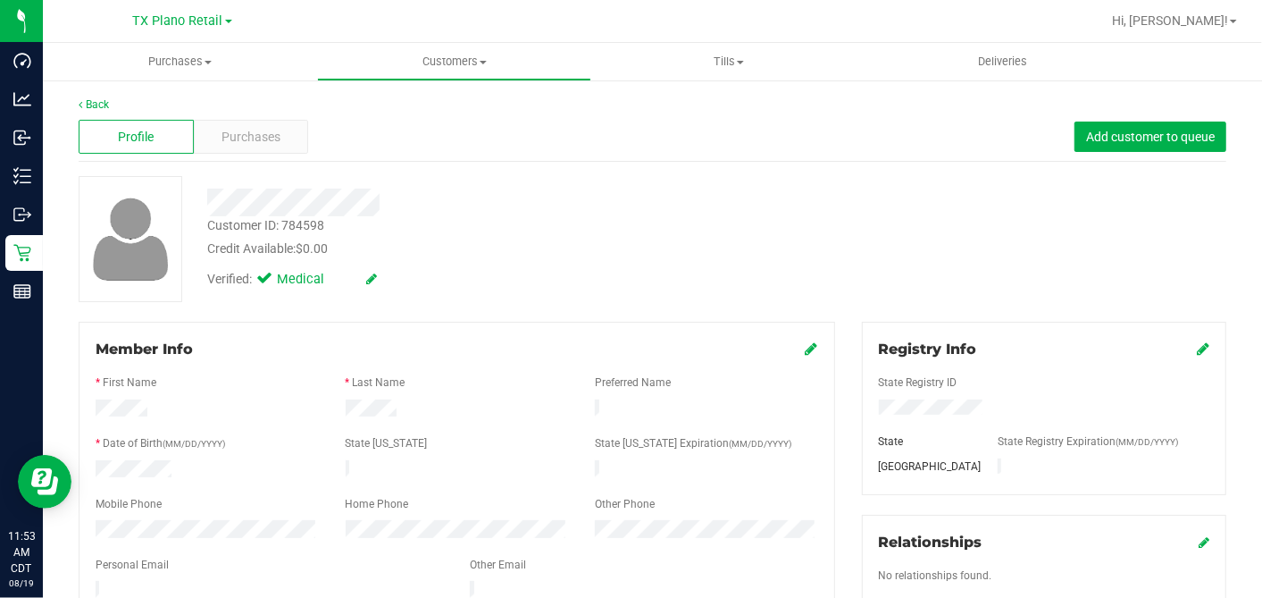
click at [699, 222] on div "Customer ID: 784598 Credit Available: $0.00" at bounding box center [488, 237] width 588 height 42
click at [418, 178] on div at bounding box center [488, 196] width 588 height 40
click at [247, 125] on div "Purchases" at bounding box center [251, 137] width 115 height 34
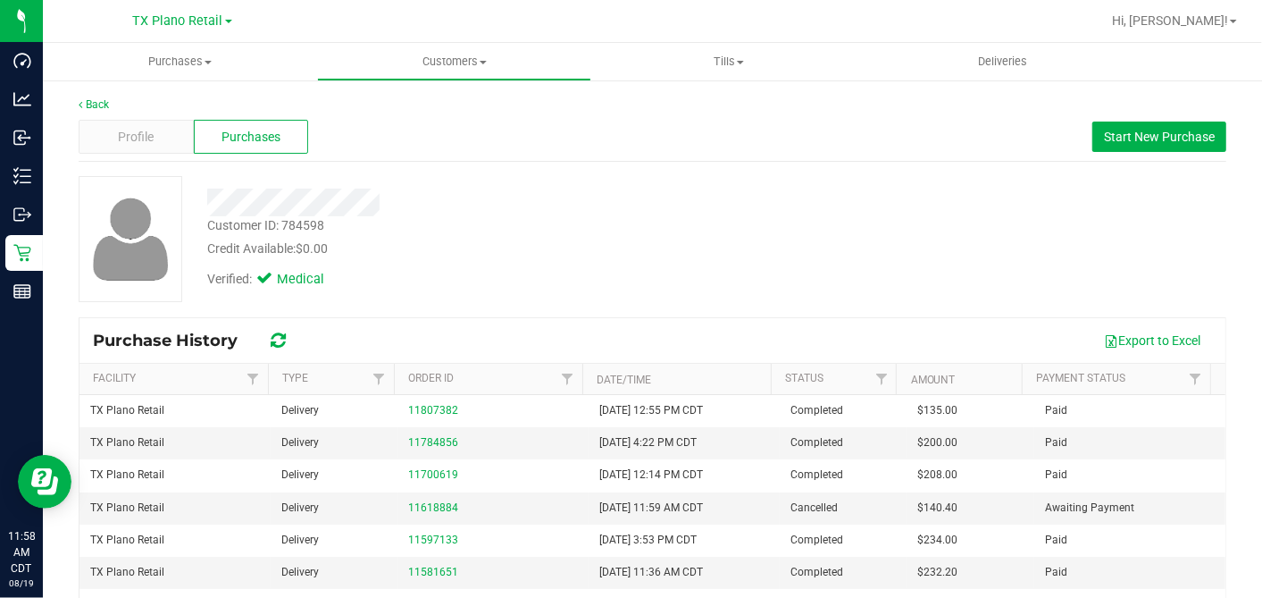
click at [451, 221] on div "Customer ID: 784598 Credit Available: $0.00" at bounding box center [488, 237] width 588 height 42
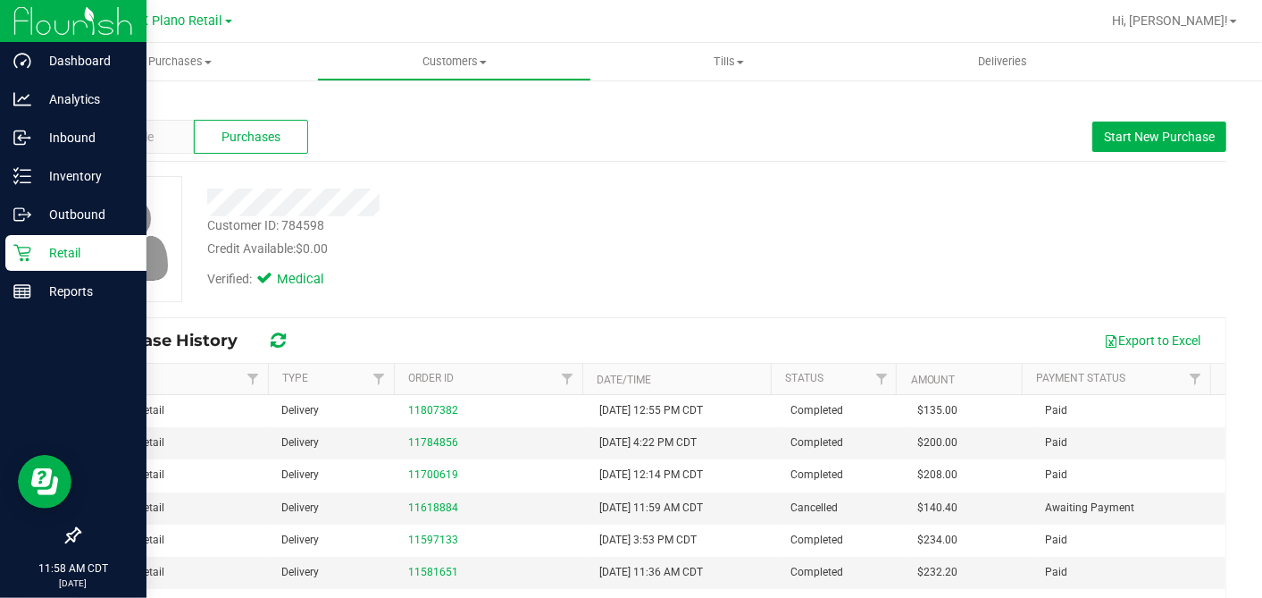
drag, startPoint x: 36, startPoint y: 247, endPoint x: 138, endPoint y: 251, distance: 101.9
click at [36, 247] on p "Retail" at bounding box center [84, 252] width 107 height 21
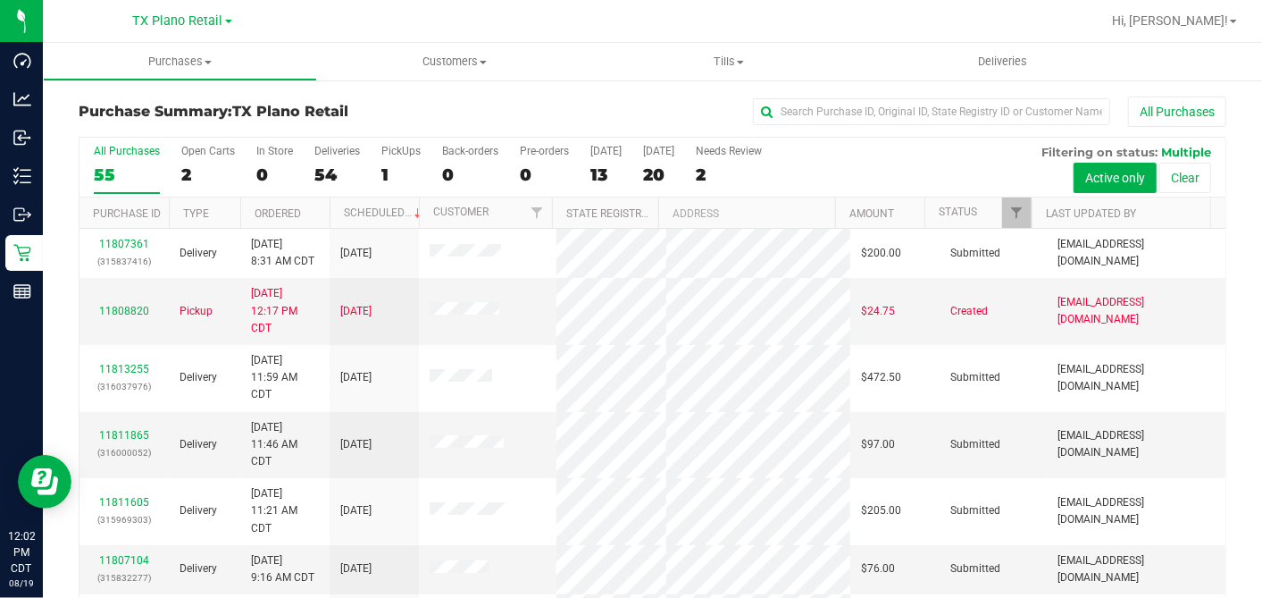
click at [518, 112] on div "All Purchases" at bounding box center [844, 111] width 766 height 30
click at [503, 112] on div "All Purchases" at bounding box center [844, 111] width 766 height 30
drag, startPoint x: 436, startPoint y: 58, endPoint x: 407, endPoint y: 96, distance: 48.4
click at [436, 58] on span "Customers" at bounding box center [454, 62] width 273 height 16
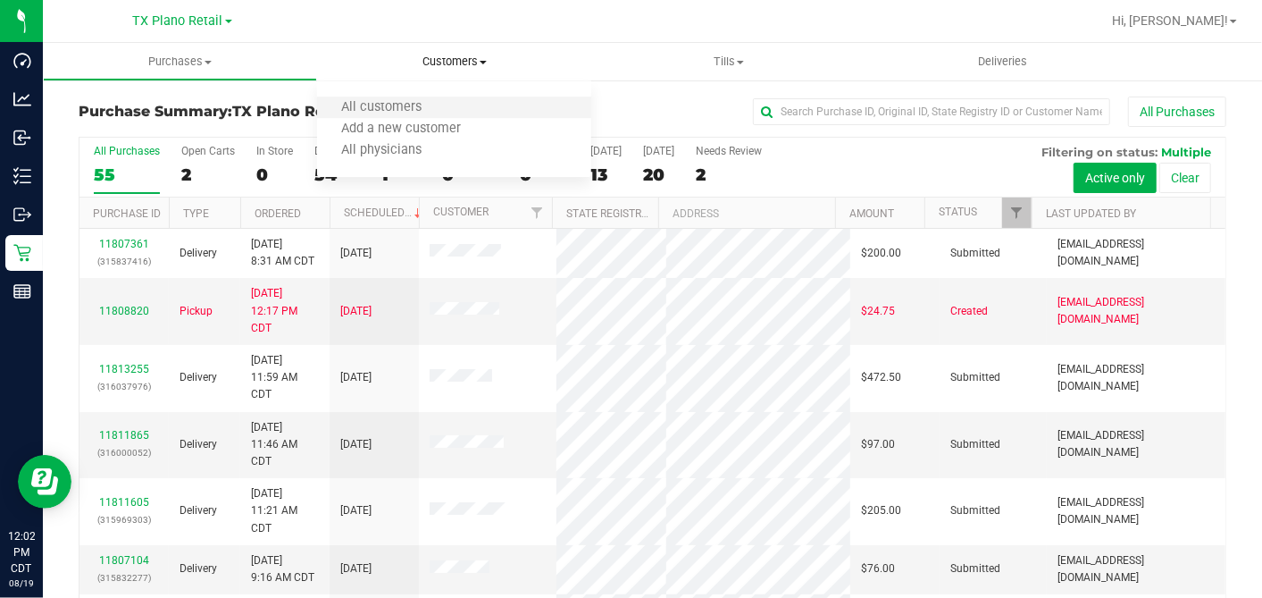
click at [368, 97] on li "All customers" at bounding box center [454, 107] width 274 height 21
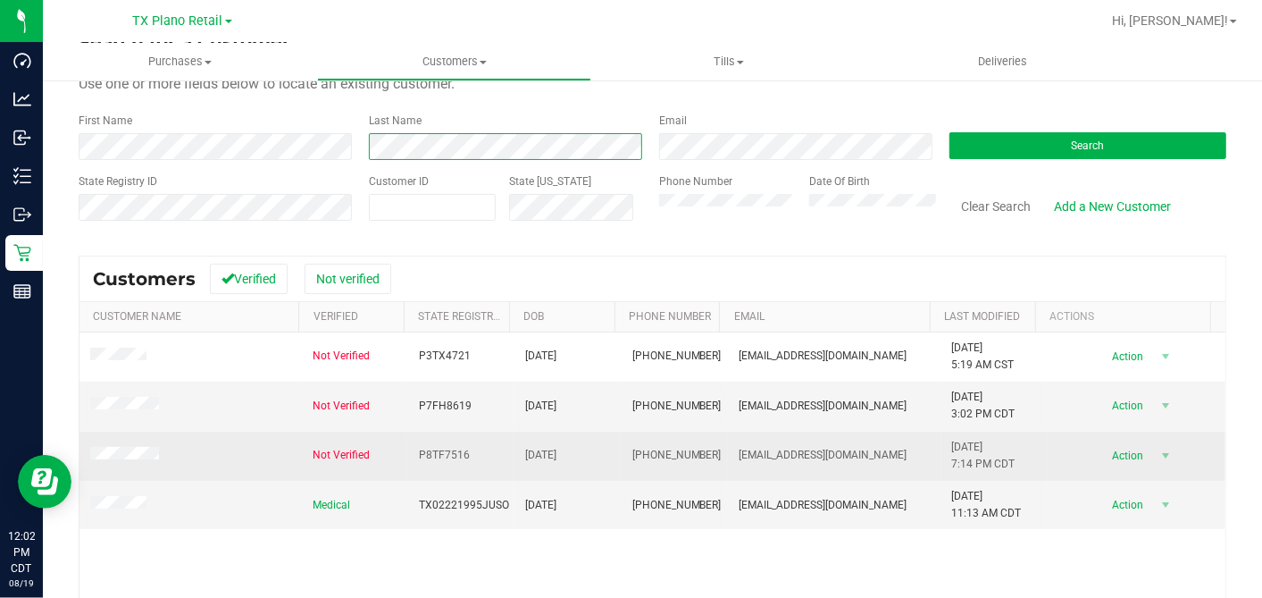
scroll to position [99, 0]
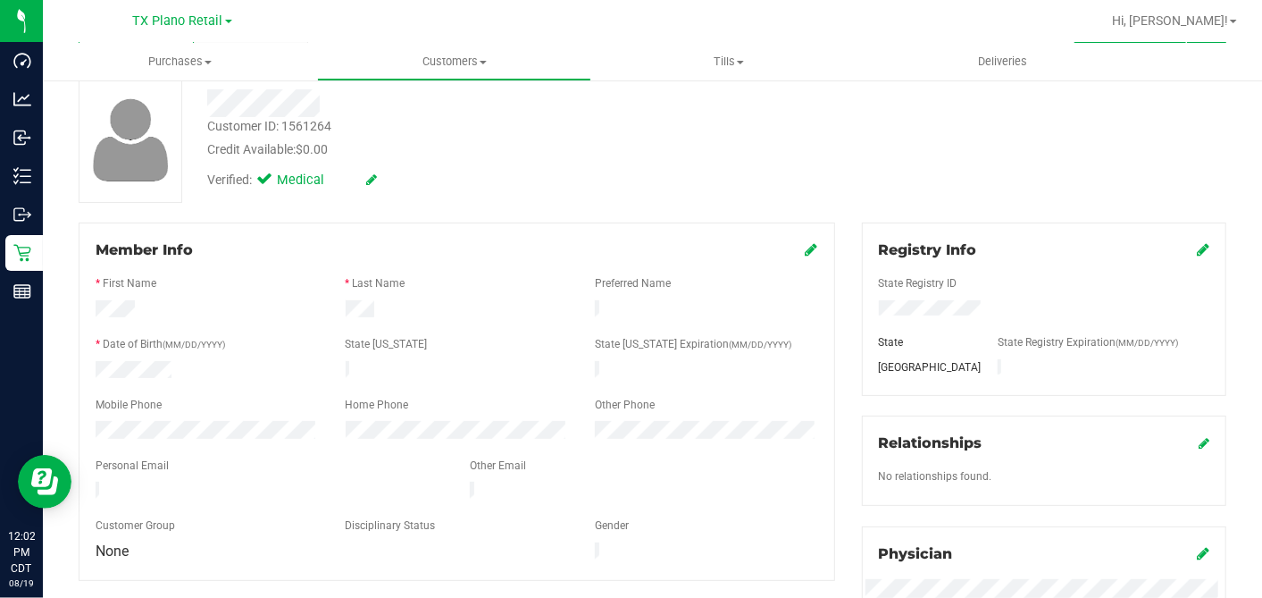
click at [358, 298] on div at bounding box center [457, 298] width 723 height 4
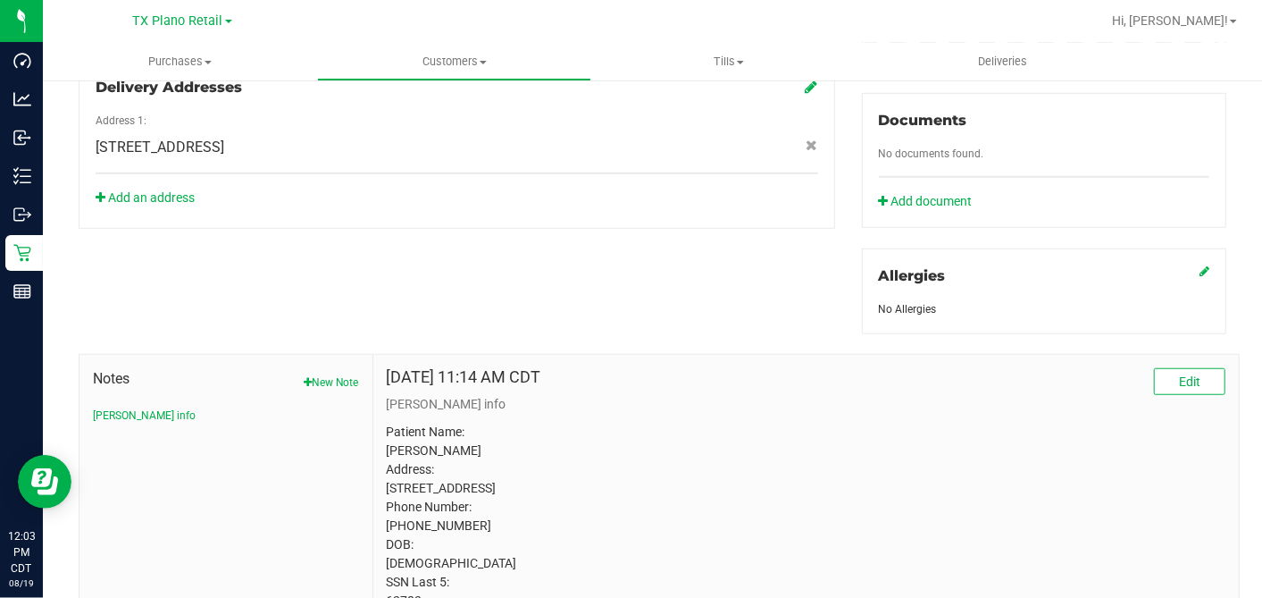
scroll to position [738, 0]
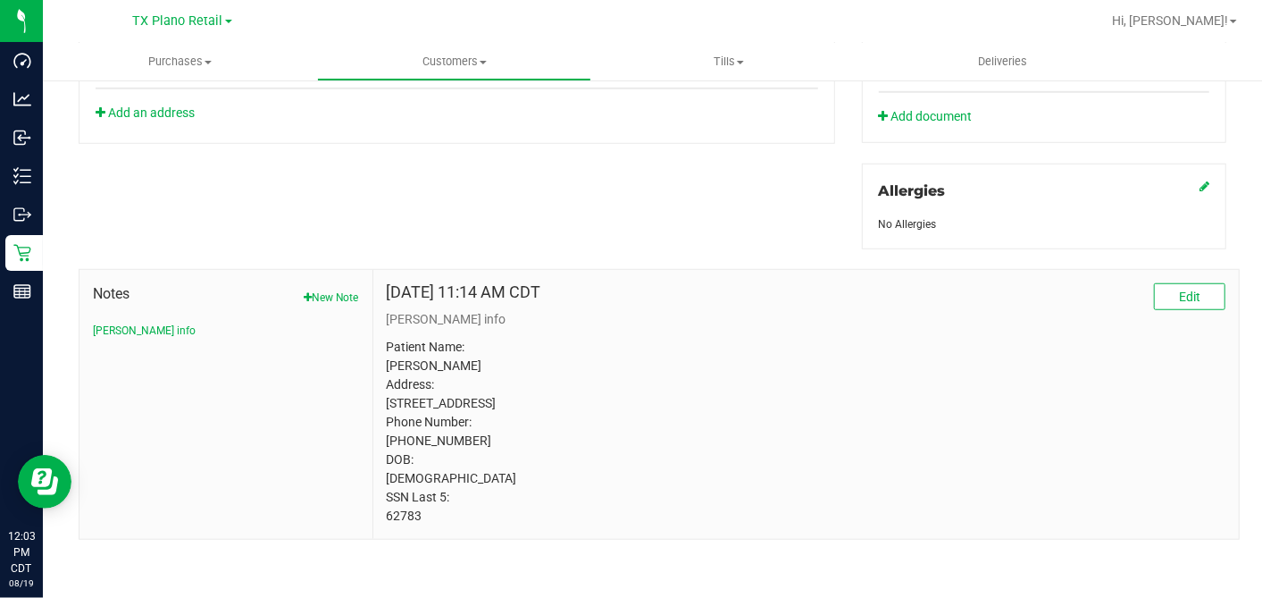
click at [411, 518] on p "Patient Name: Justin Soto Address: 686 Pepperbark Loop Buda, TX, 78610 Phone Nu…" at bounding box center [806, 432] width 839 height 188
copy p "62783"
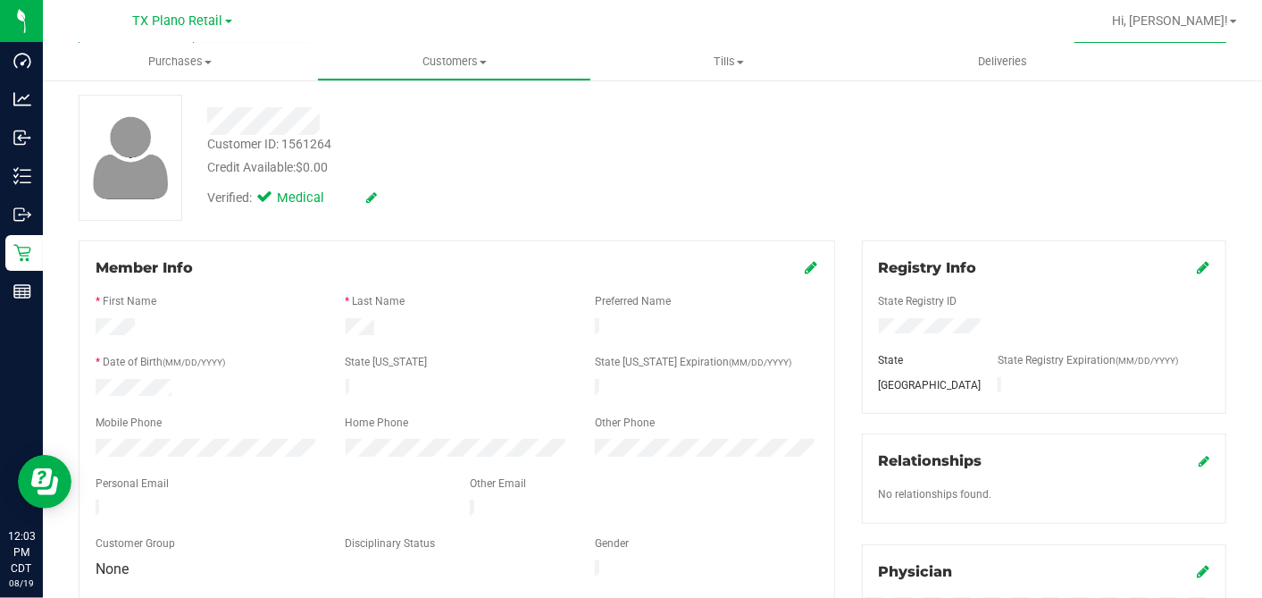
scroll to position [0, 0]
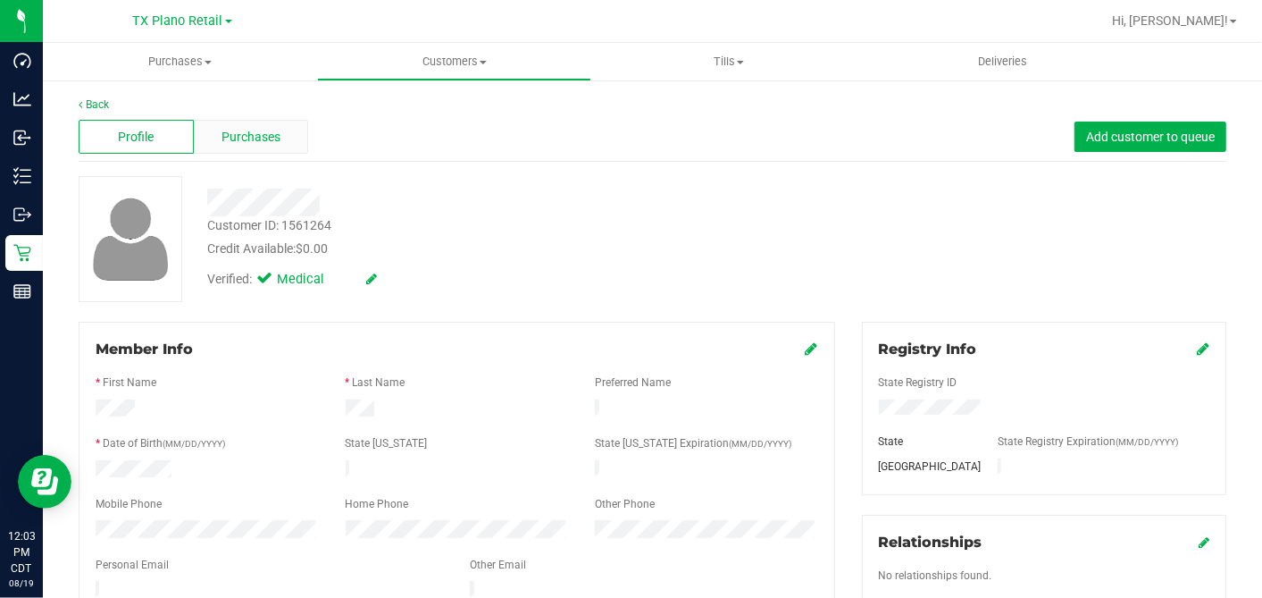
click at [254, 141] on span "Purchases" at bounding box center [251, 137] width 59 height 19
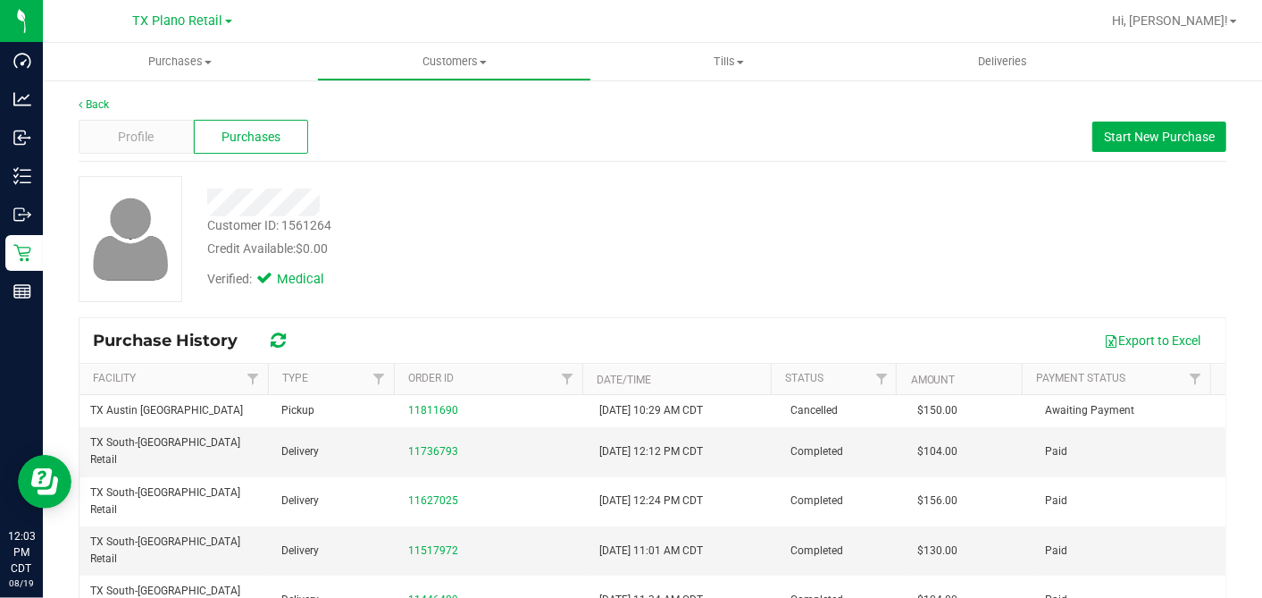
click at [641, 282] on div "Verified: Medical" at bounding box center [488, 277] width 588 height 39
click at [710, 268] on div "Verified: Medical" at bounding box center [488, 277] width 588 height 39
click at [642, 243] on div "Credit Available: $0.00" at bounding box center [487, 248] width 561 height 19
click at [119, 138] on span "Profile" at bounding box center [136, 137] width 36 height 19
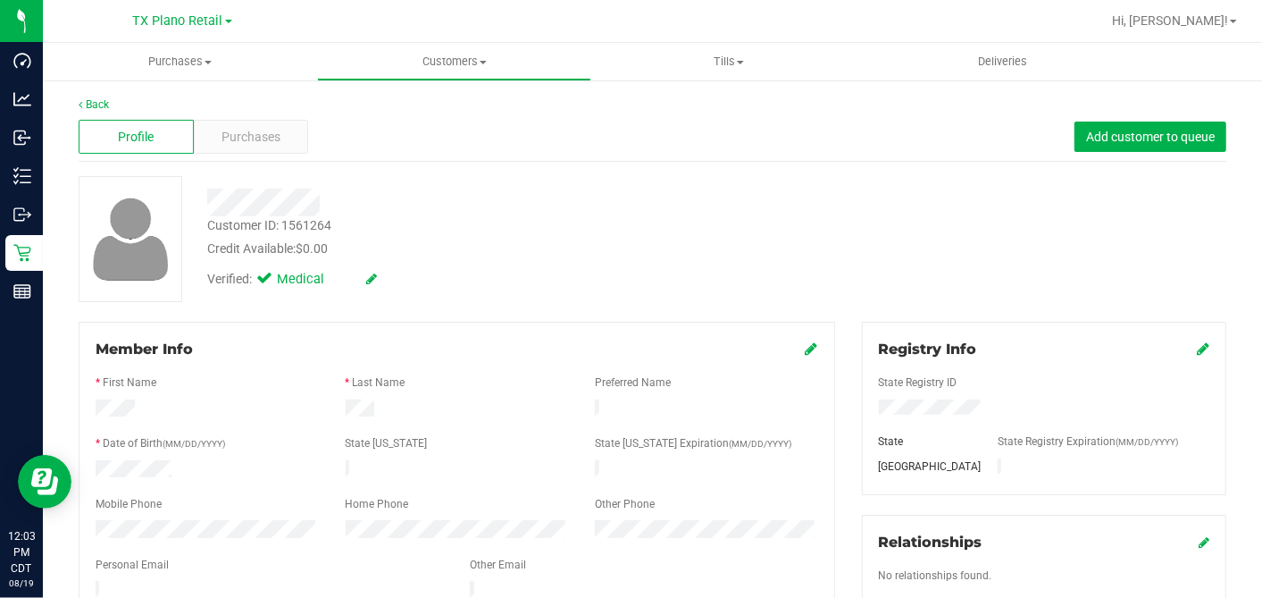
click at [468, 250] on div "Credit Available: $0.00" at bounding box center [487, 248] width 561 height 19
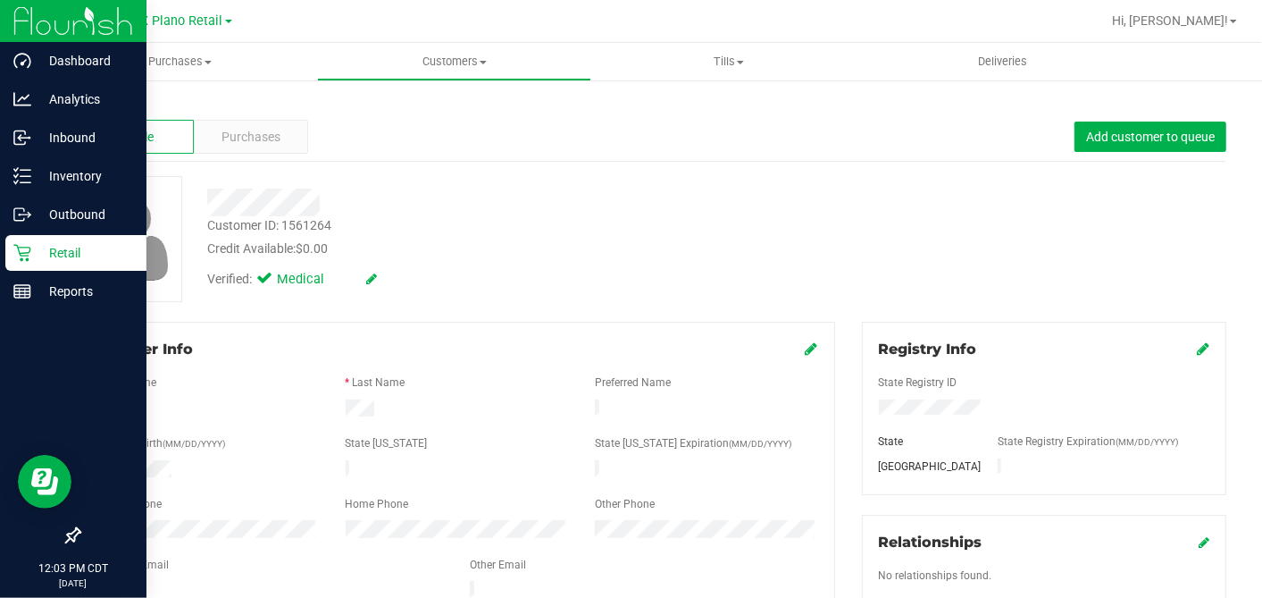
click at [55, 256] on p "Retail" at bounding box center [84, 252] width 107 height 21
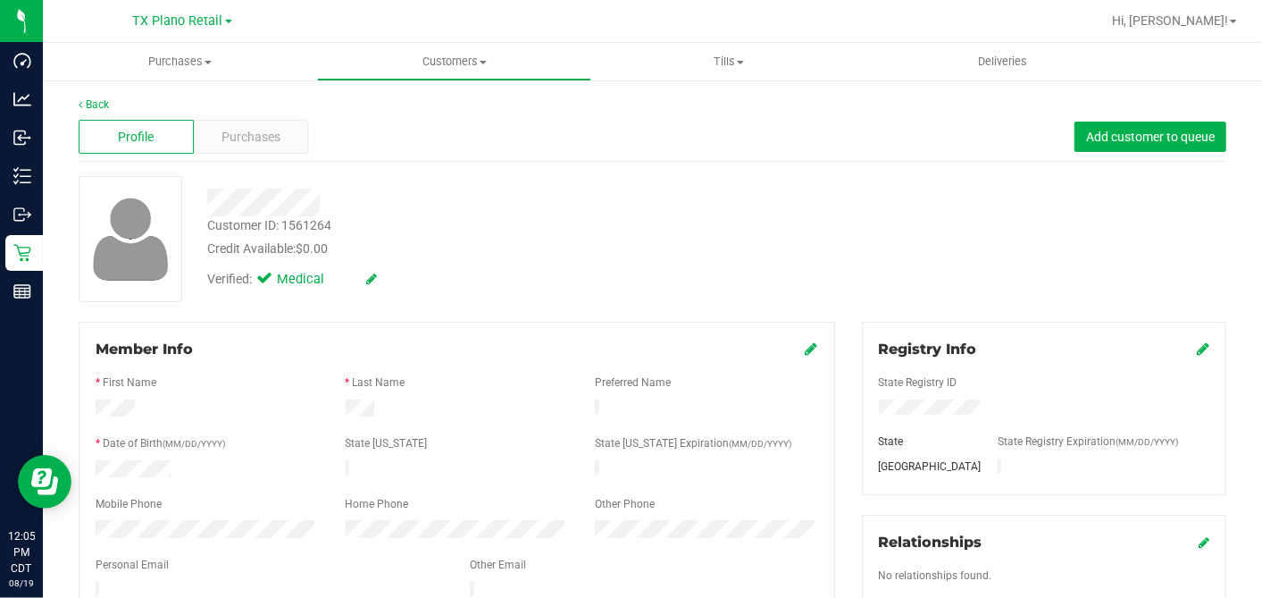
click at [465, 234] on div "Customer ID: 1561264 Credit Available: $0.00" at bounding box center [488, 237] width 588 height 42
click at [267, 142] on span "Purchases" at bounding box center [251, 137] width 59 height 19
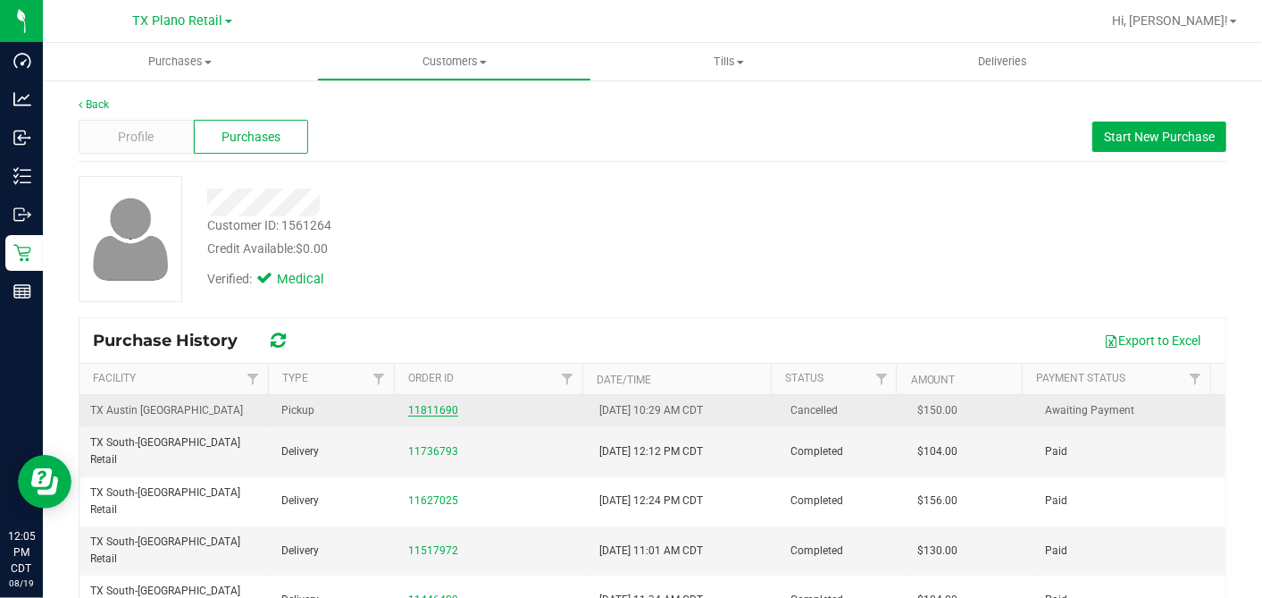
click at [435, 406] on link "11811690" at bounding box center [433, 410] width 50 height 13
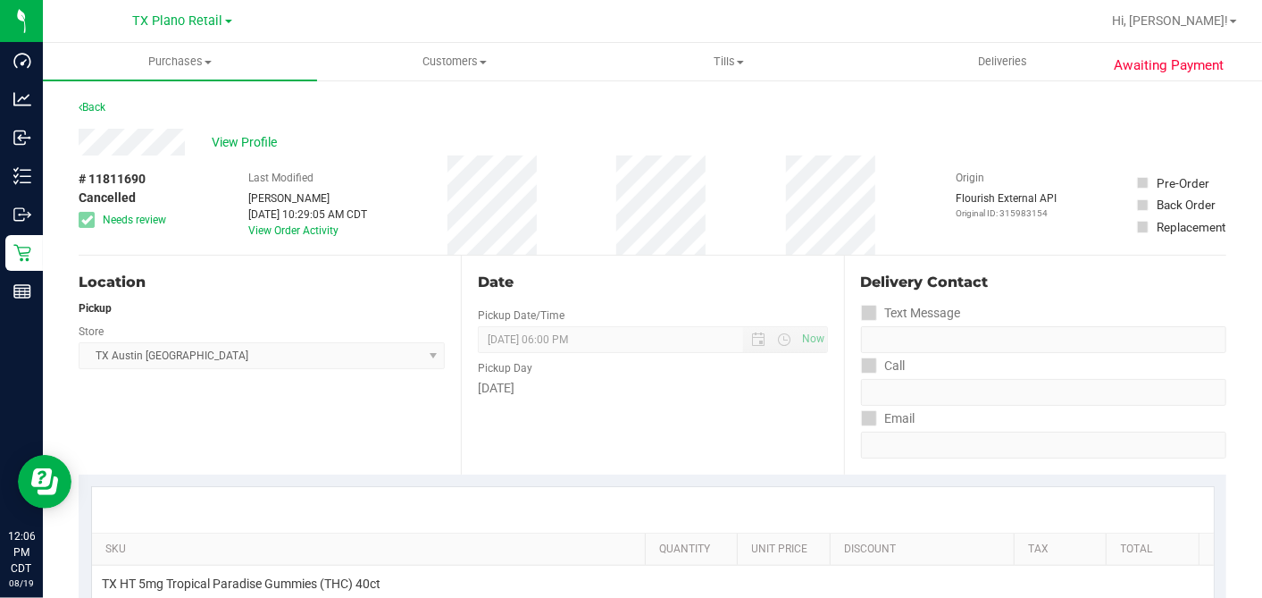
click at [664, 276] on div "Date" at bounding box center [652, 282] width 349 height 21
click at [105, 102] on link "Back" at bounding box center [92, 107] width 27 height 13
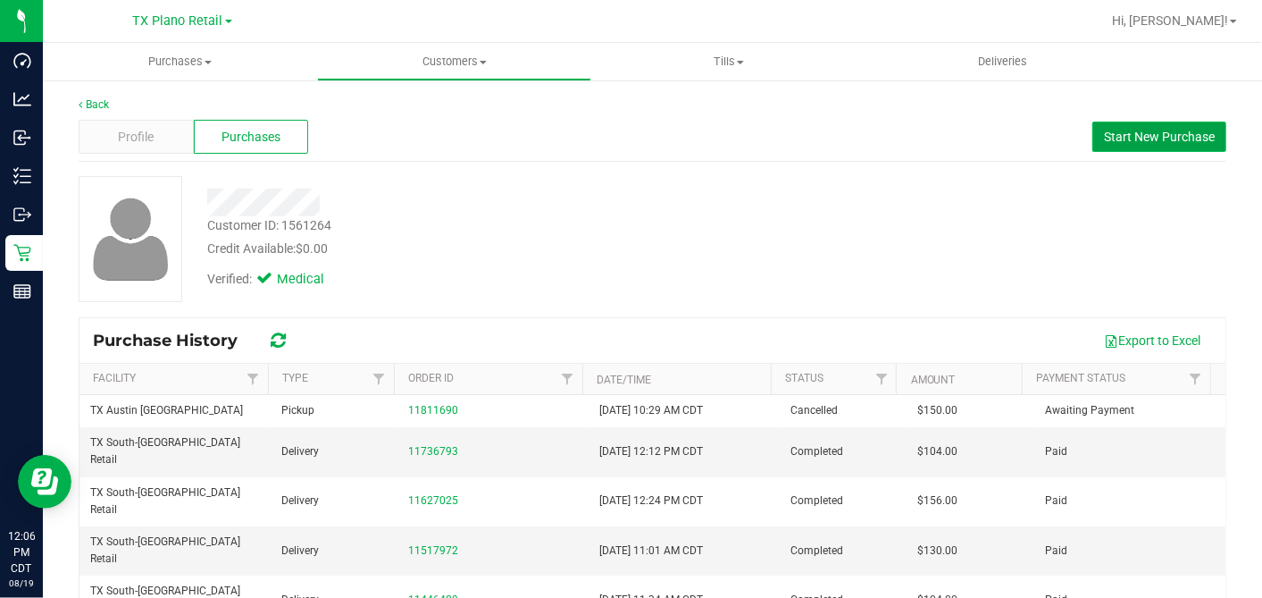
click at [1093, 122] on button "Start New Purchase" at bounding box center [1160, 137] width 134 height 30
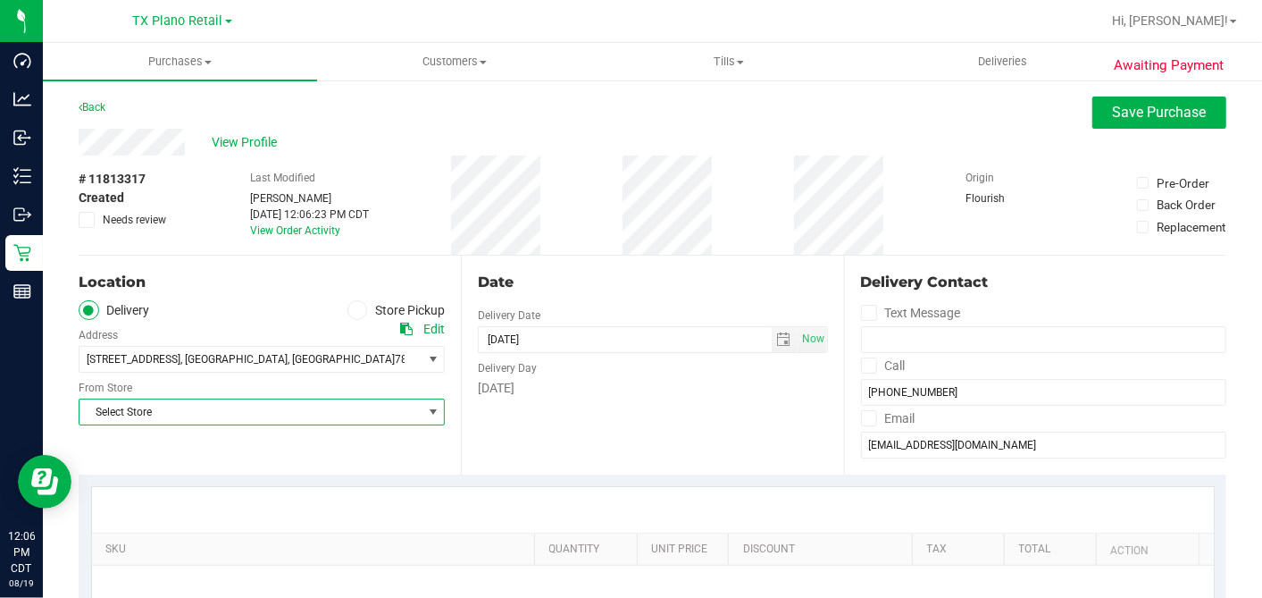
click at [198, 408] on span "Select Store" at bounding box center [251, 411] width 342 height 25
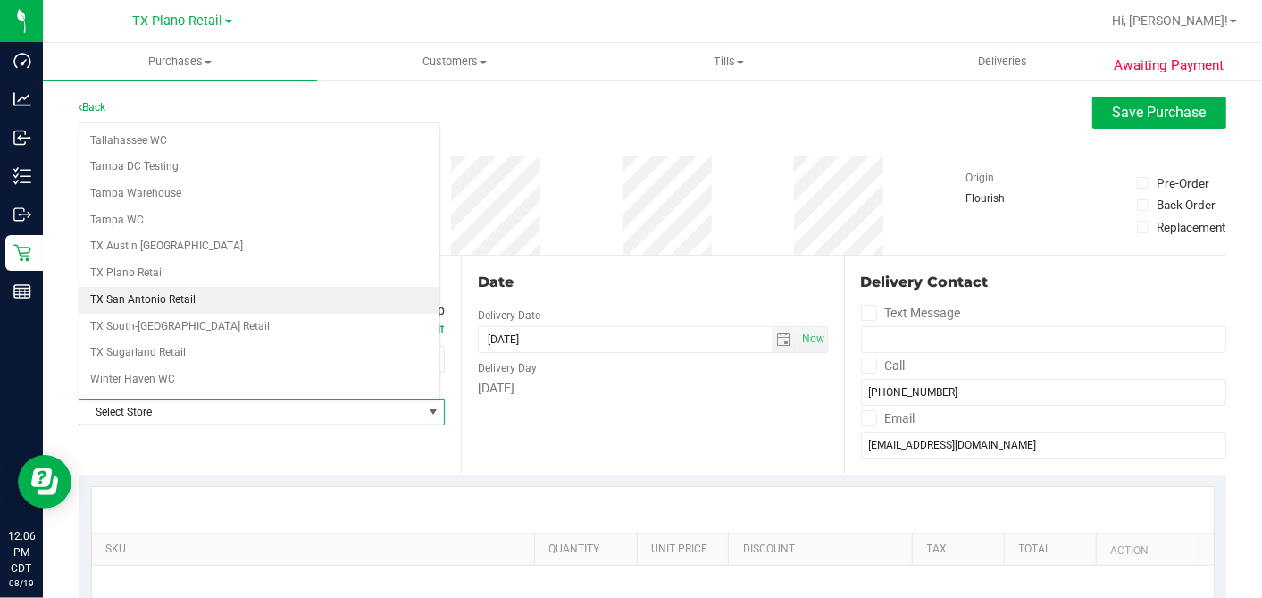
scroll to position [1271, 0]
click at [165, 290] on li "TX South-[GEOGRAPHIC_DATA] Retail" at bounding box center [260, 303] width 360 height 27
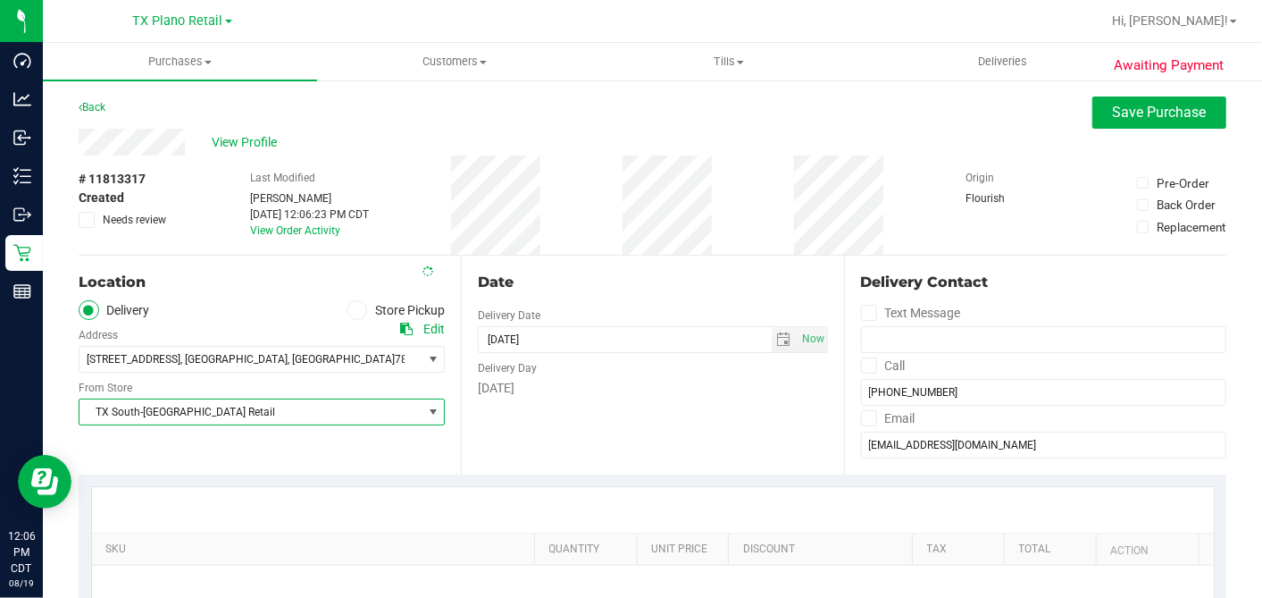
click at [722, 277] on div "Date" at bounding box center [652, 282] width 349 height 21
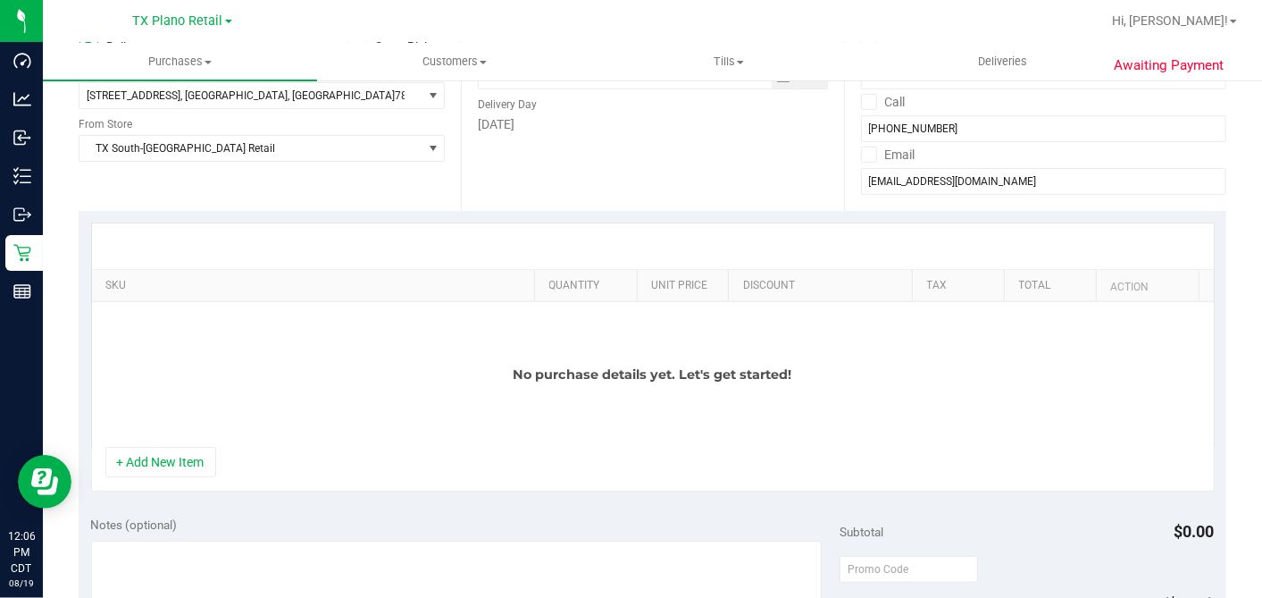
scroll to position [397, 0]
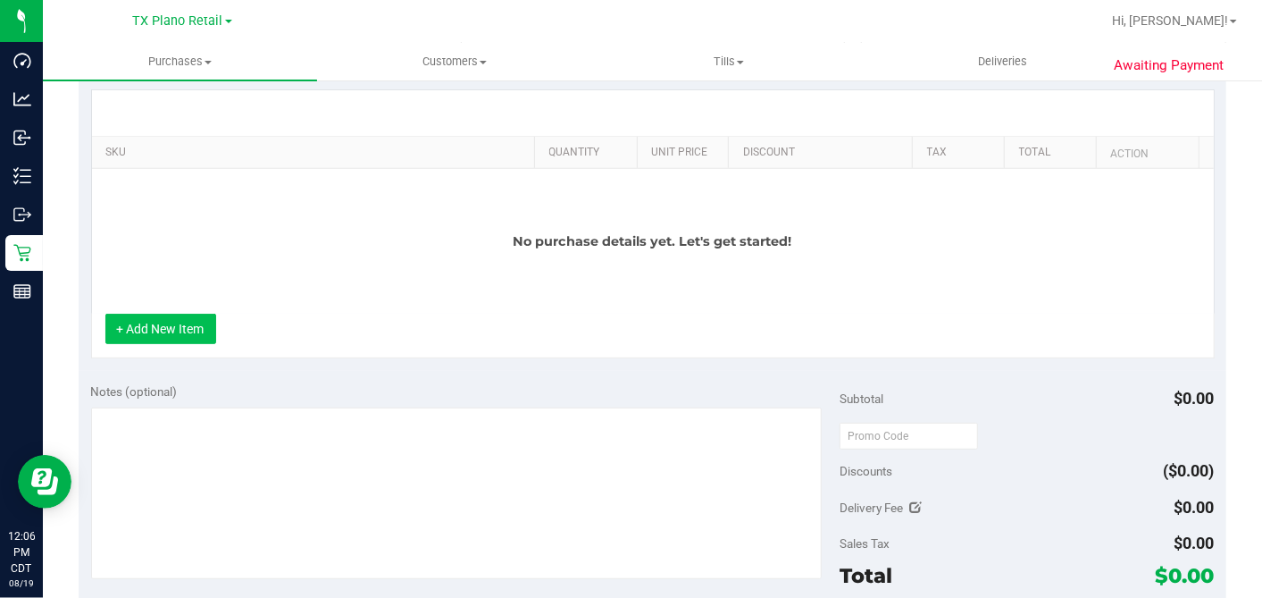
click at [198, 319] on button "+ Add New Item" at bounding box center [160, 329] width 111 height 30
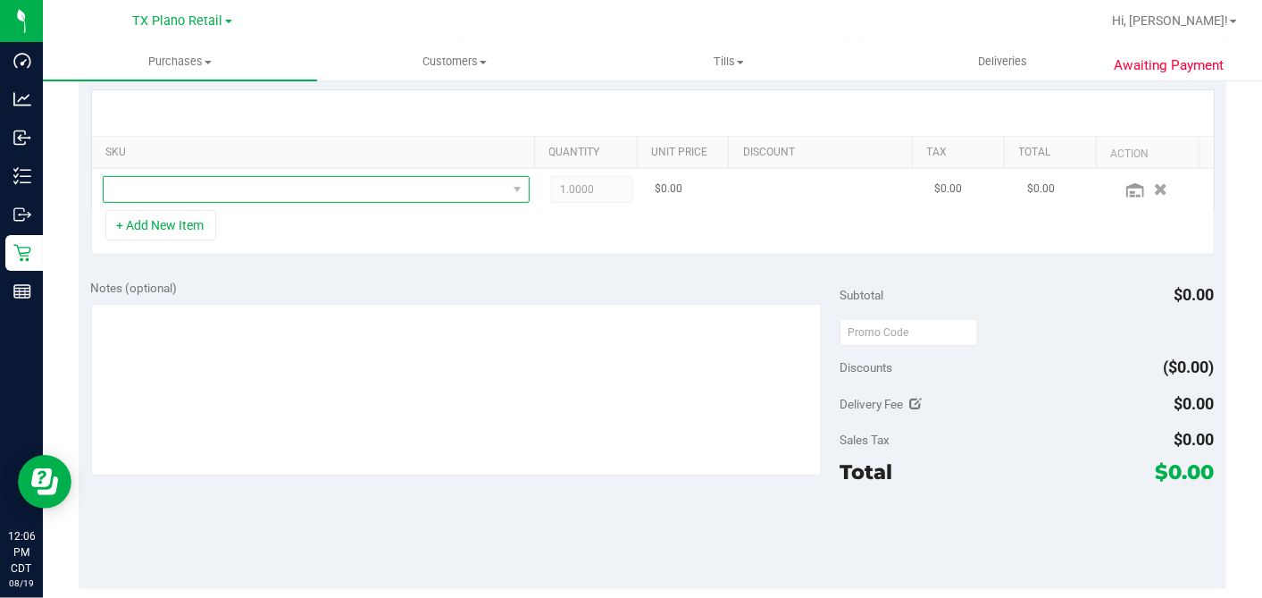
click at [264, 193] on span "NO DATA FOUND" at bounding box center [305, 189] width 403 height 25
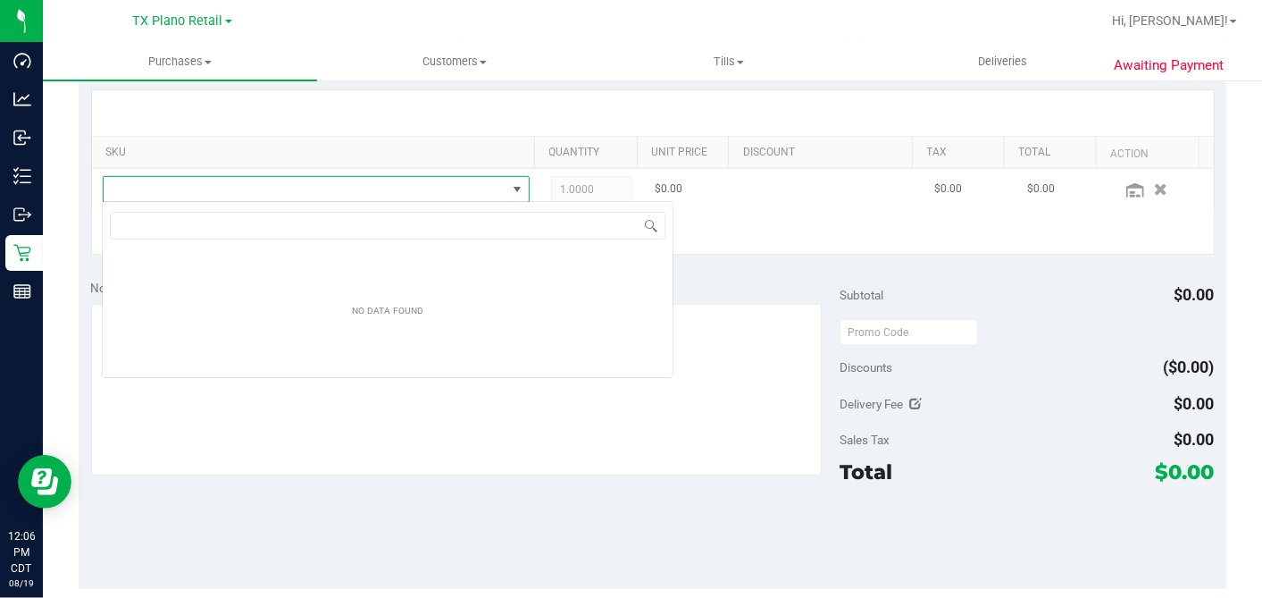
scroll to position [26, 415]
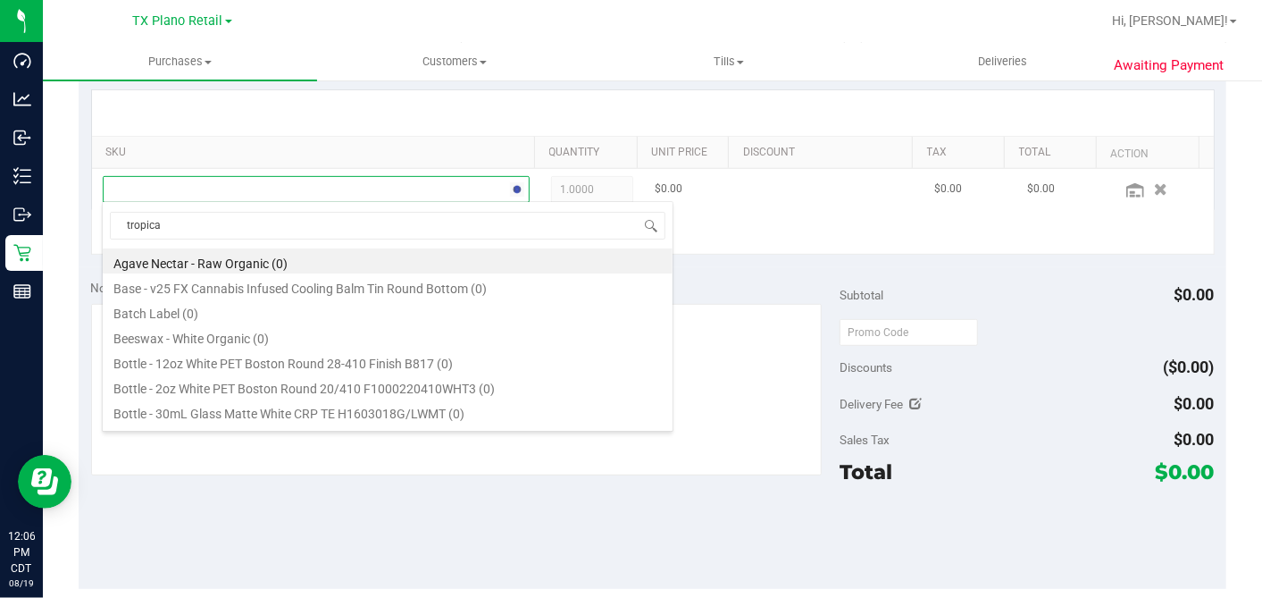
type input "tropical"
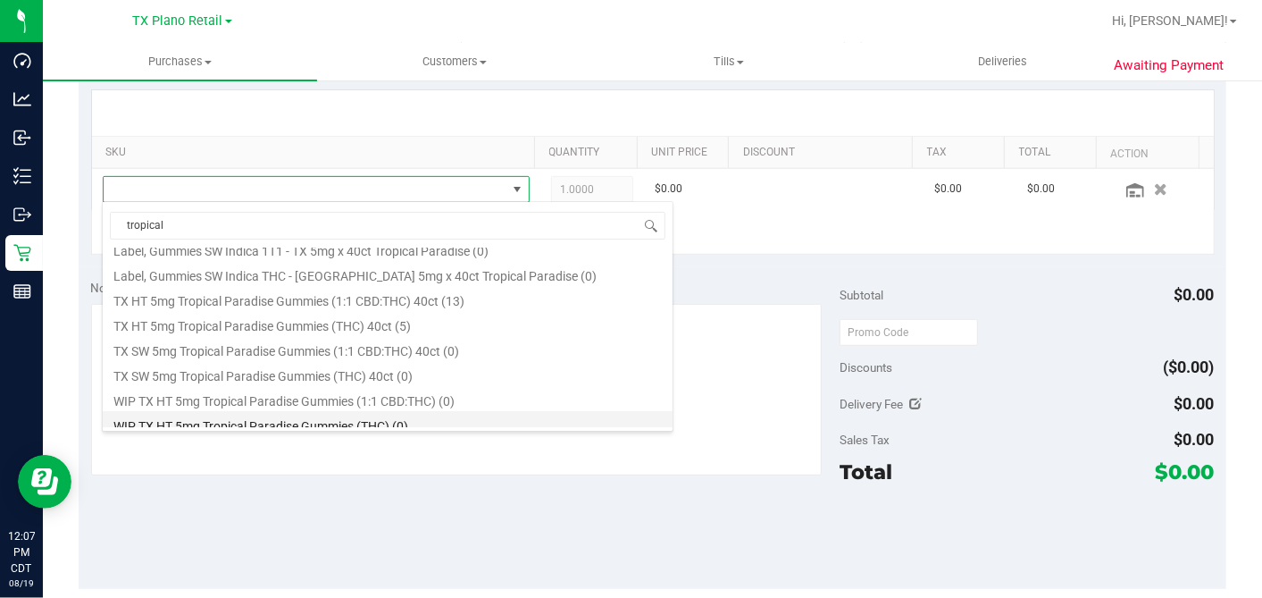
scroll to position [322, 0]
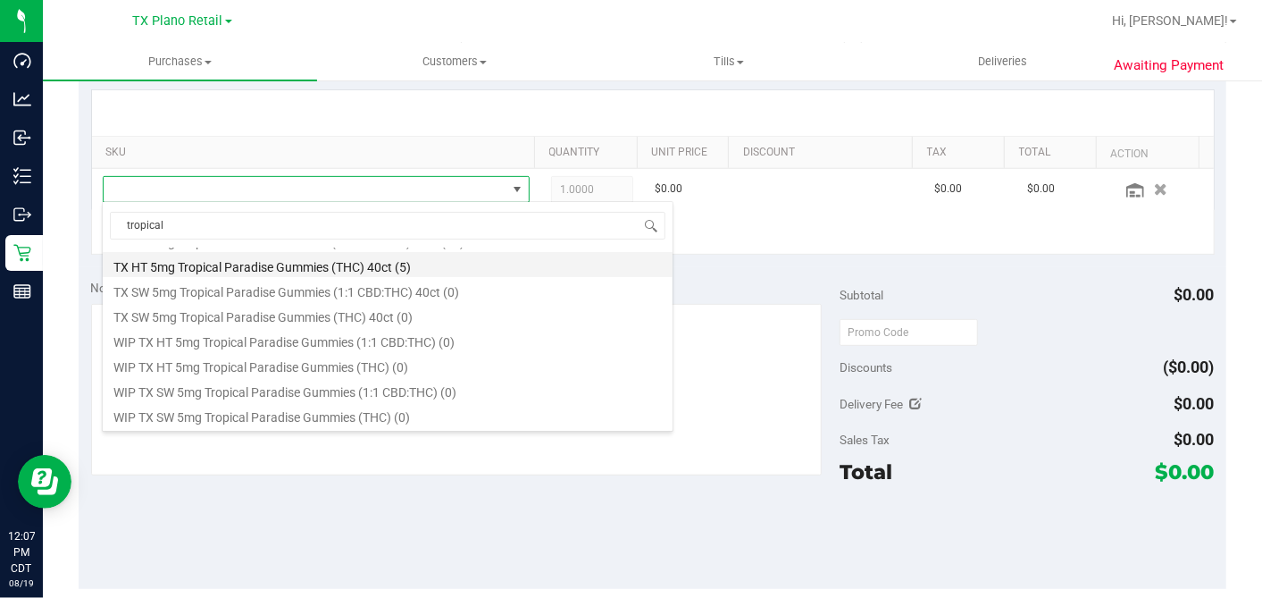
click at [344, 267] on li "TX HT 5mg Tropical Paradise Gummies (THC) 40ct (5)" at bounding box center [388, 264] width 570 height 25
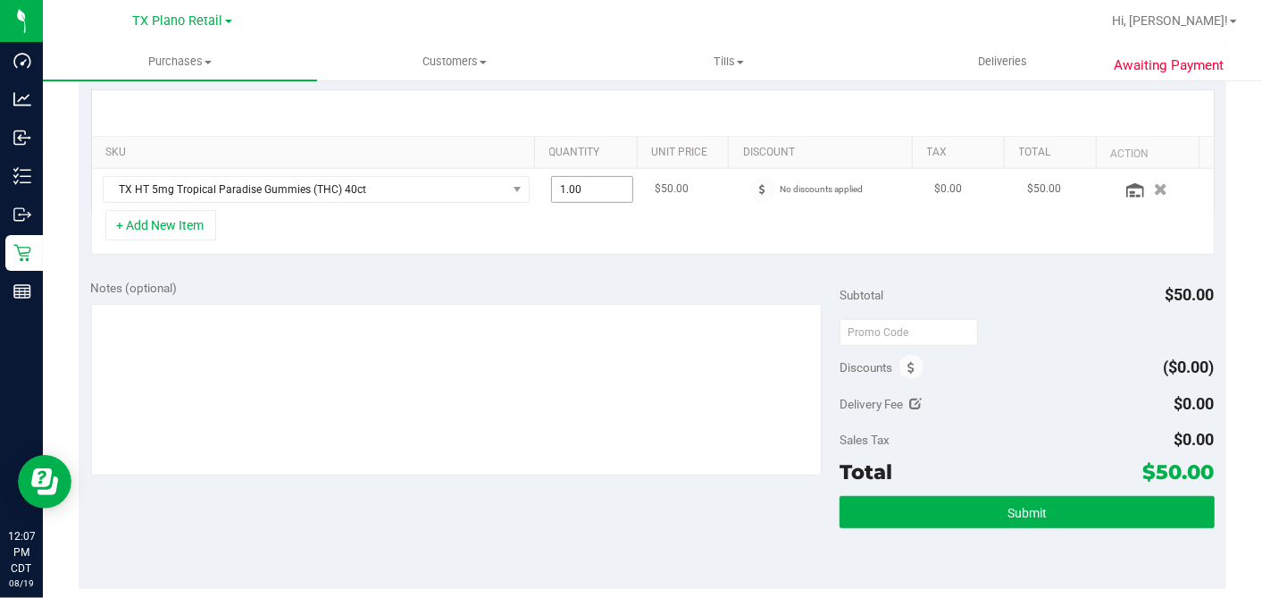
click at [577, 189] on span "1.00 1" at bounding box center [592, 189] width 82 height 27
click at [477, 189] on tr "TX HT 5mg Tropical Paradise Gummies (THC) 40ct 1.00 1 $50.00 No discounts appli…" at bounding box center [653, 189] width 1122 height 41
type input "3"
type input "3.00"
drag, startPoint x: 490, startPoint y: 231, endPoint x: 826, endPoint y: 200, distance: 338.2
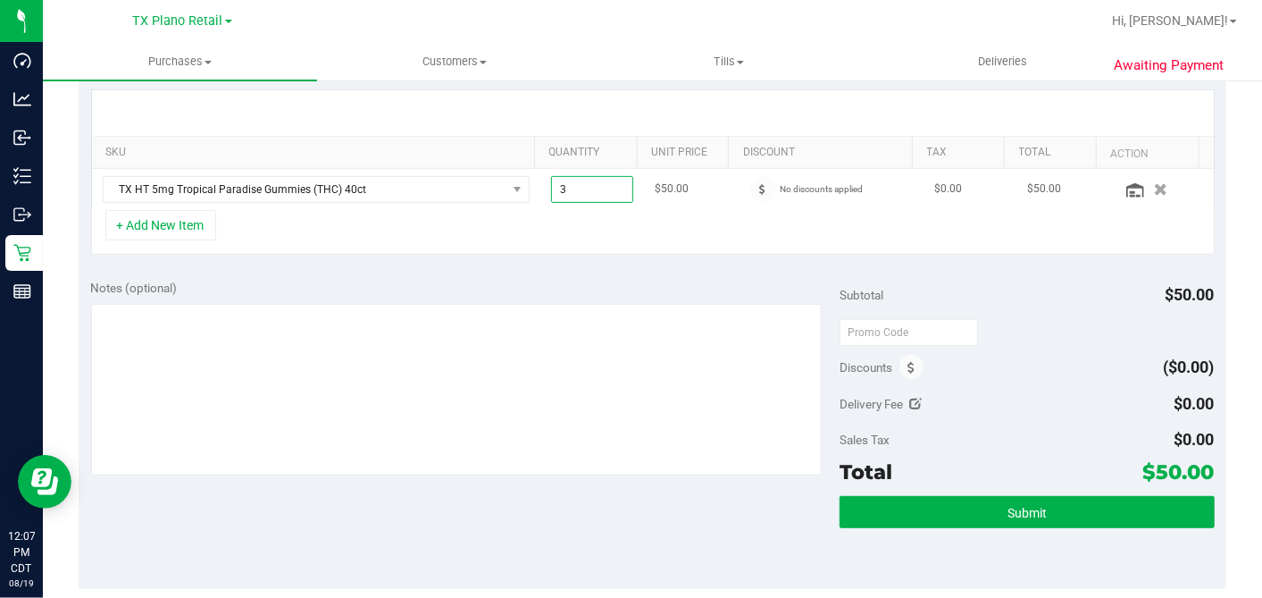
click at [490, 231] on div "+ Add New Item" at bounding box center [653, 232] width 1124 height 45
click at [699, 234] on div "+ Add New Item" at bounding box center [653, 232] width 1124 height 45
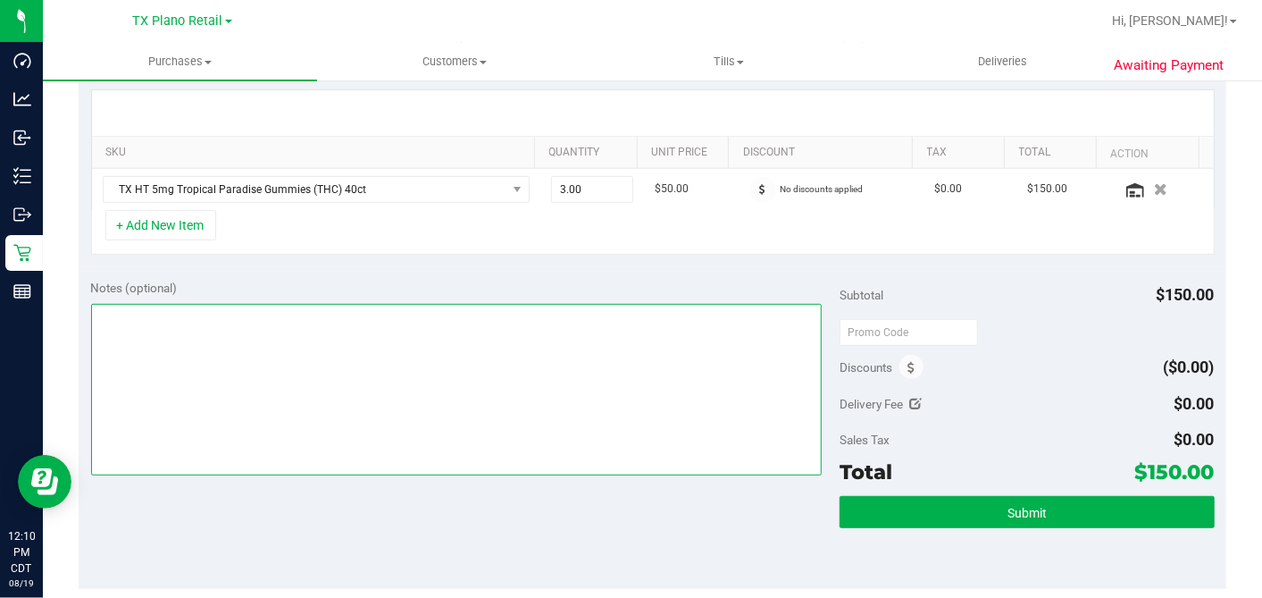
click at [436, 347] on textarea at bounding box center [457, 390] width 732 height 172
type textarea "s"
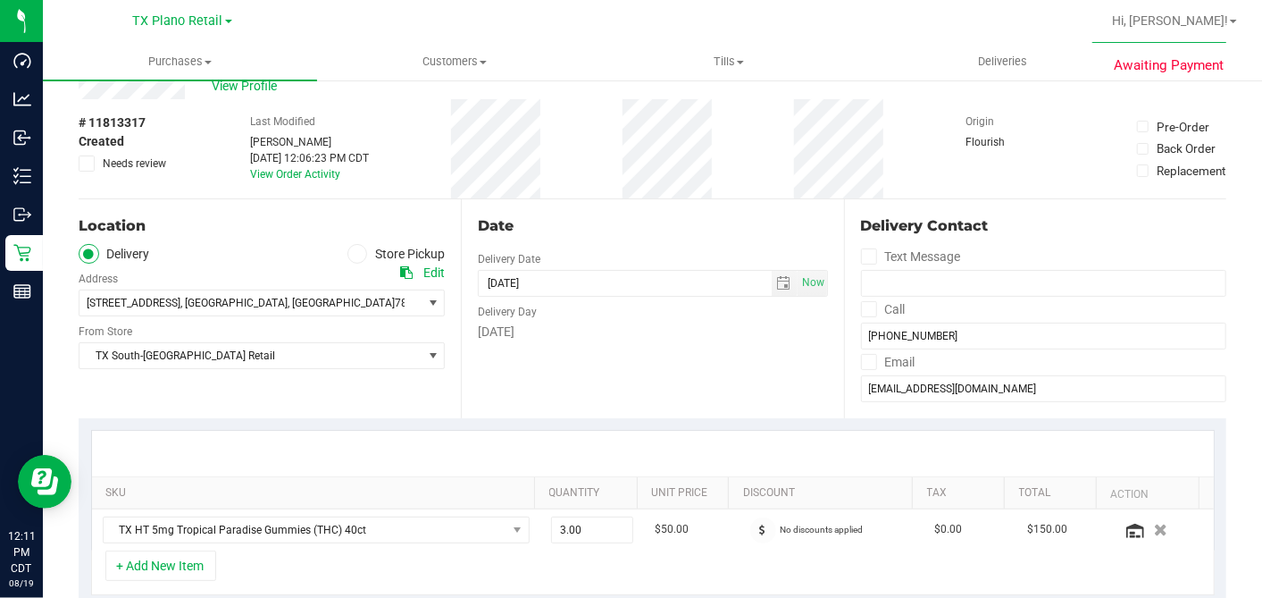
scroll to position [0, 0]
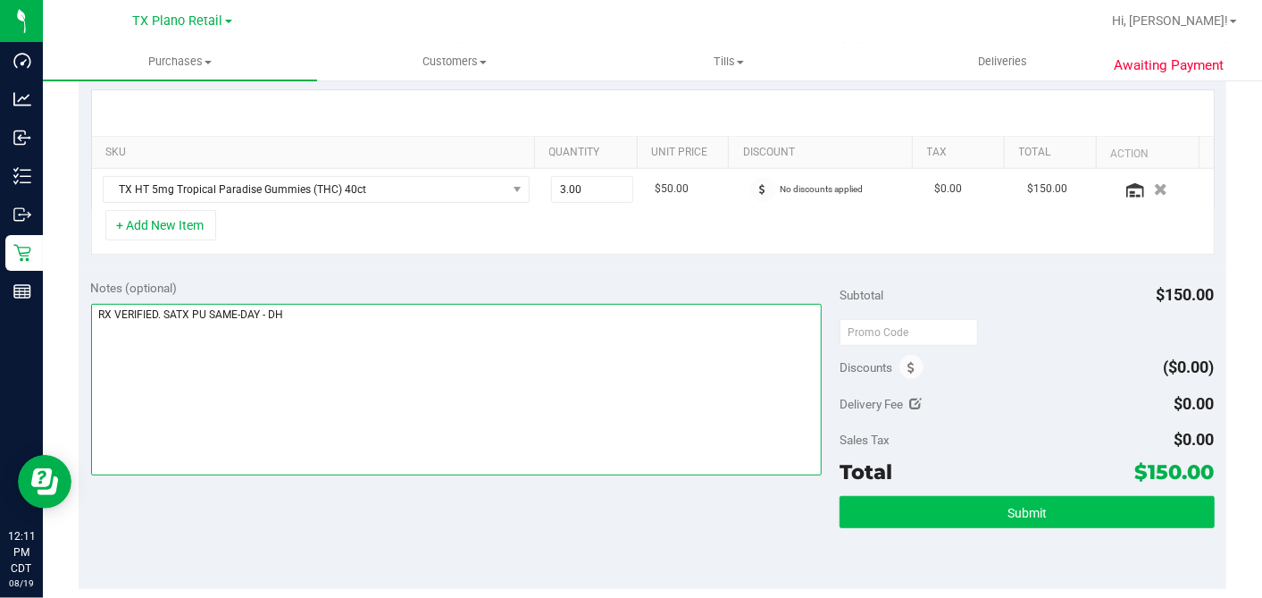
type textarea "RX VERIFIED. SATX PU SAME-DAY - DH"
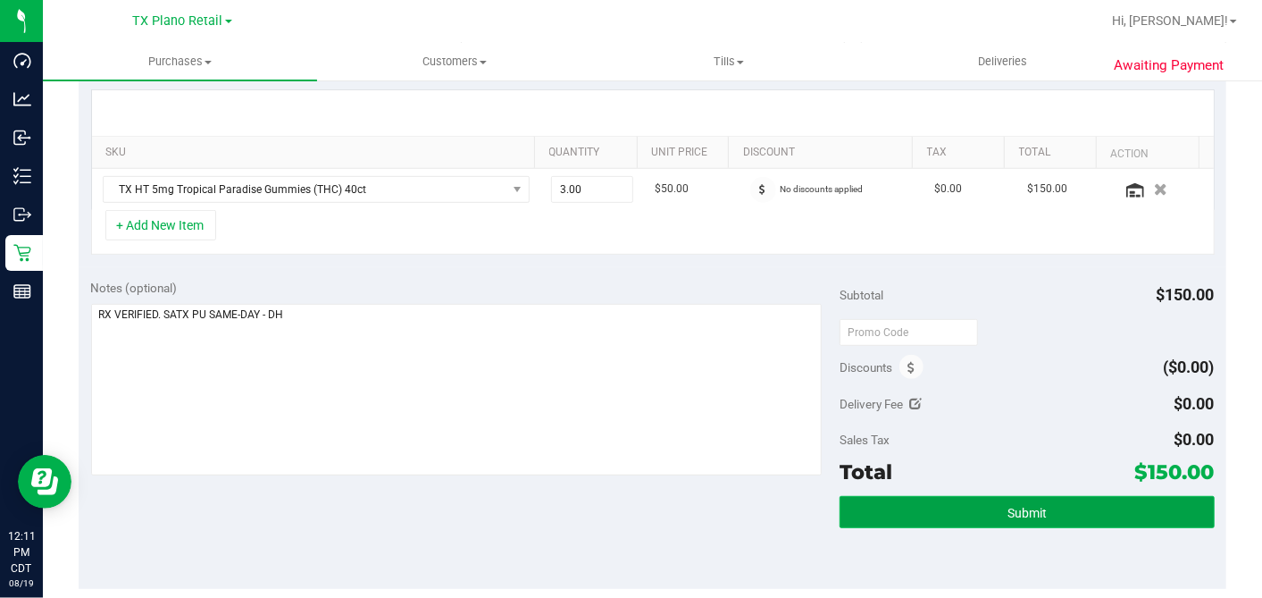
click at [948, 520] on button "Submit" at bounding box center [1027, 512] width 374 height 32
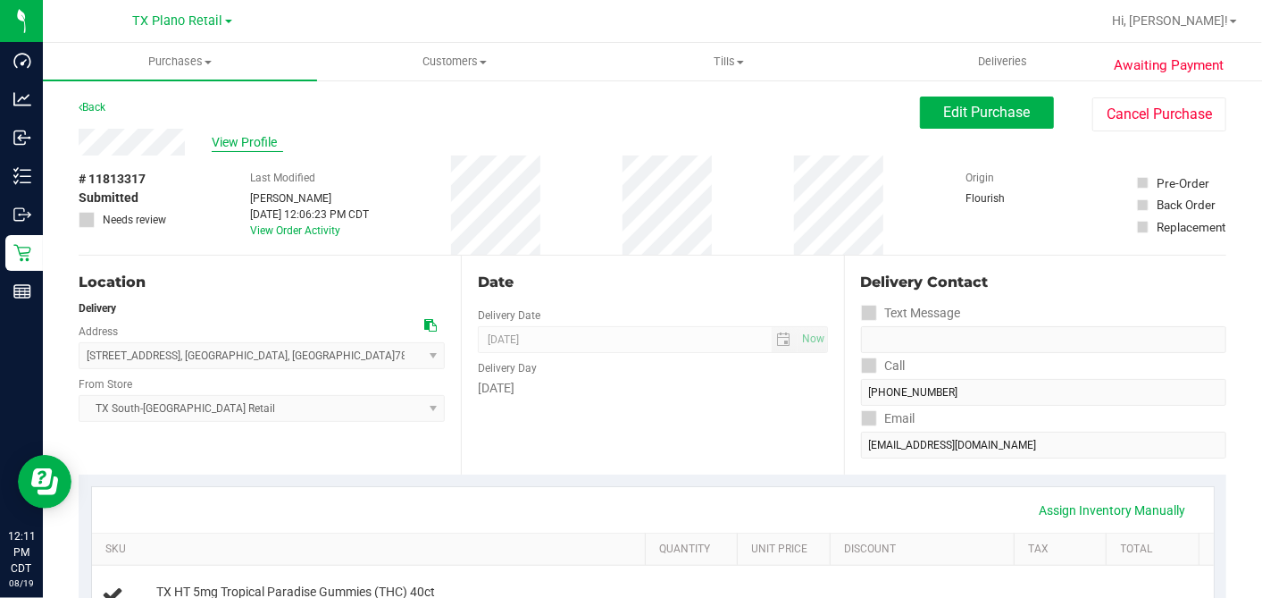
click at [222, 140] on span "View Profile" at bounding box center [247, 142] width 71 height 19
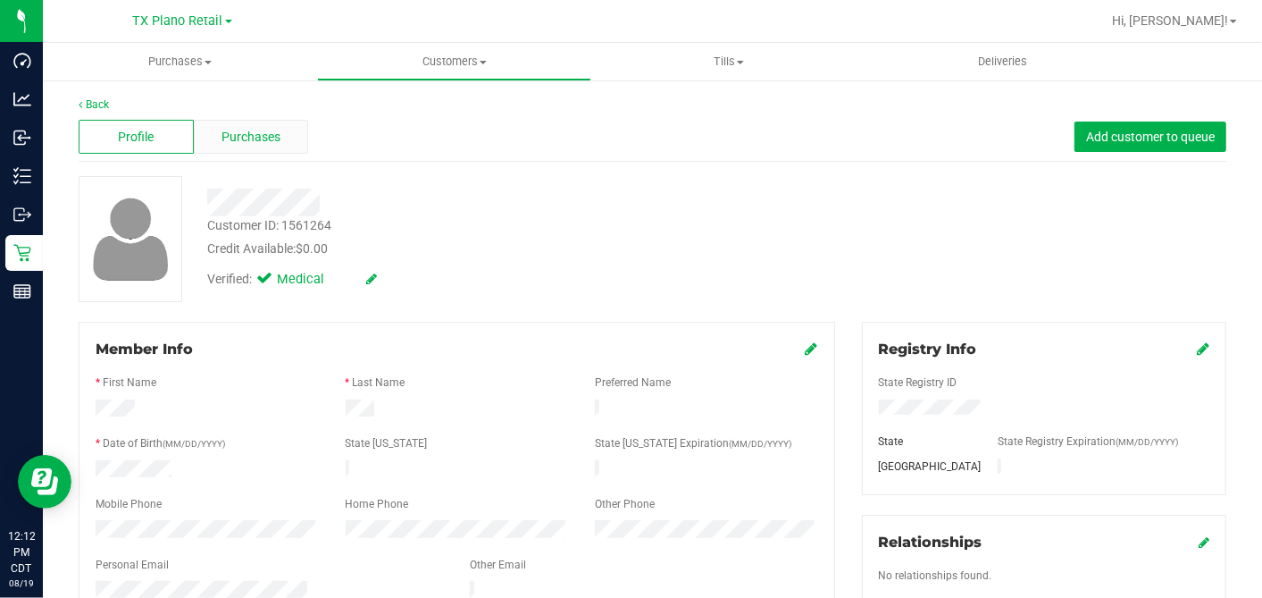
click at [289, 143] on div "Purchases" at bounding box center [251, 137] width 115 height 34
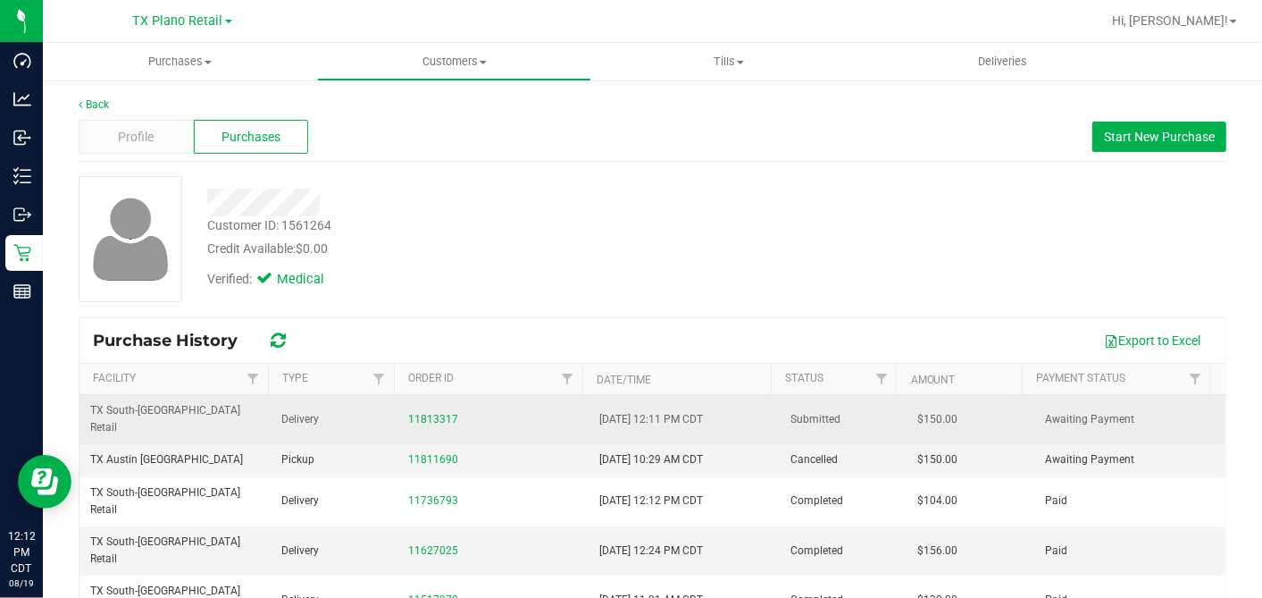
click at [918, 411] on span "$150.00" at bounding box center [938, 419] width 40 height 17
copy span "150.00"
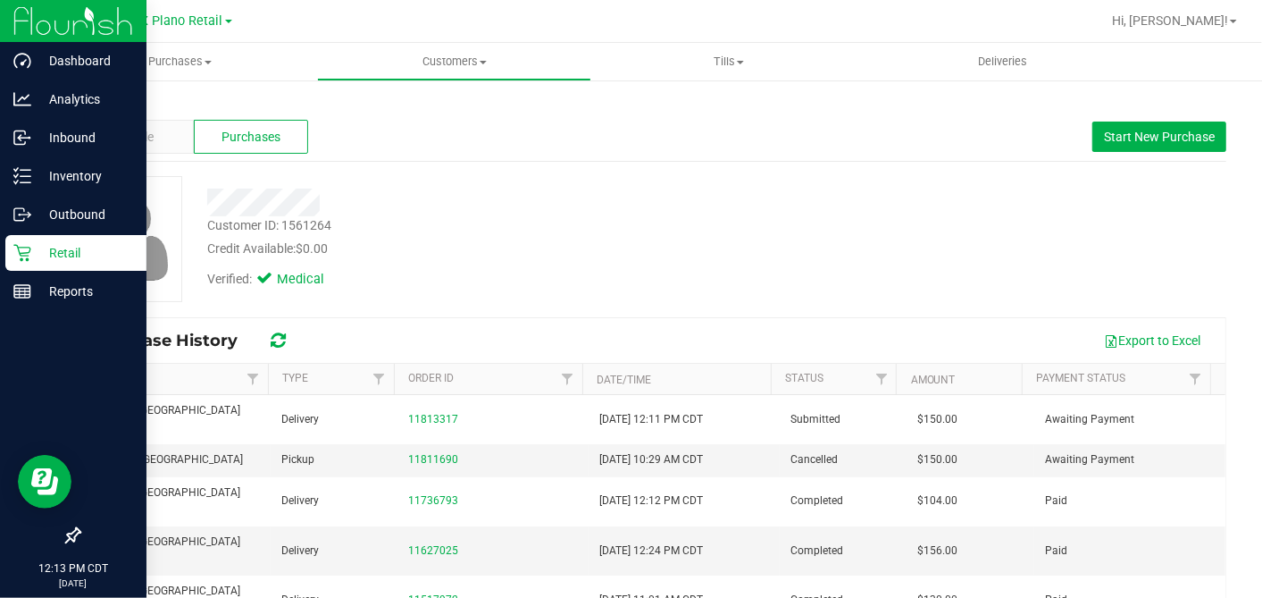
click at [36, 245] on p "Retail" at bounding box center [84, 252] width 107 height 21
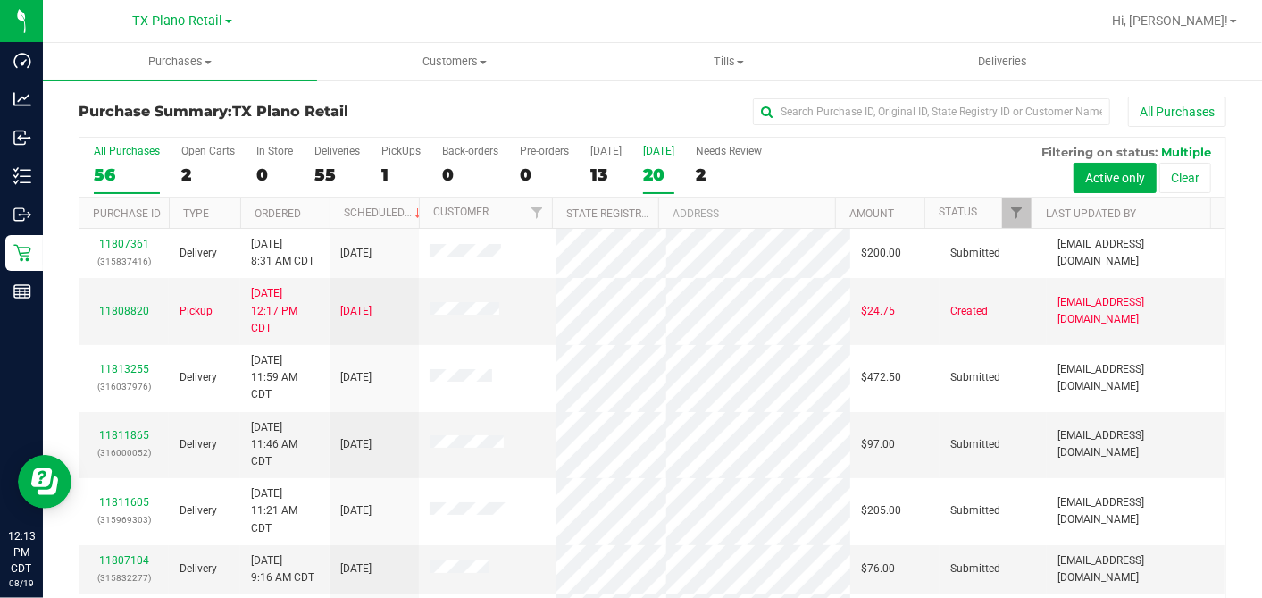
click at [645, 176] on div "20" at bounding box center [658, 174] width 31 height 21
click at [0, 0] on input "Tomorrow 20" at bounding box center [0, 0] width 0 height 0
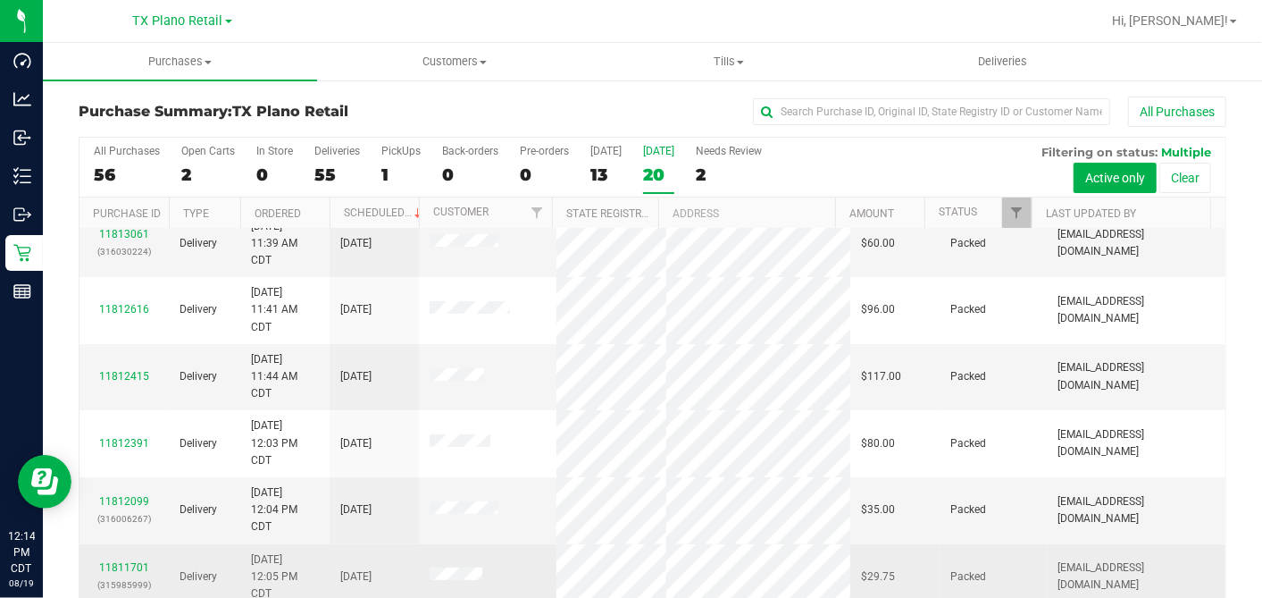
scroll to position [198, 0]
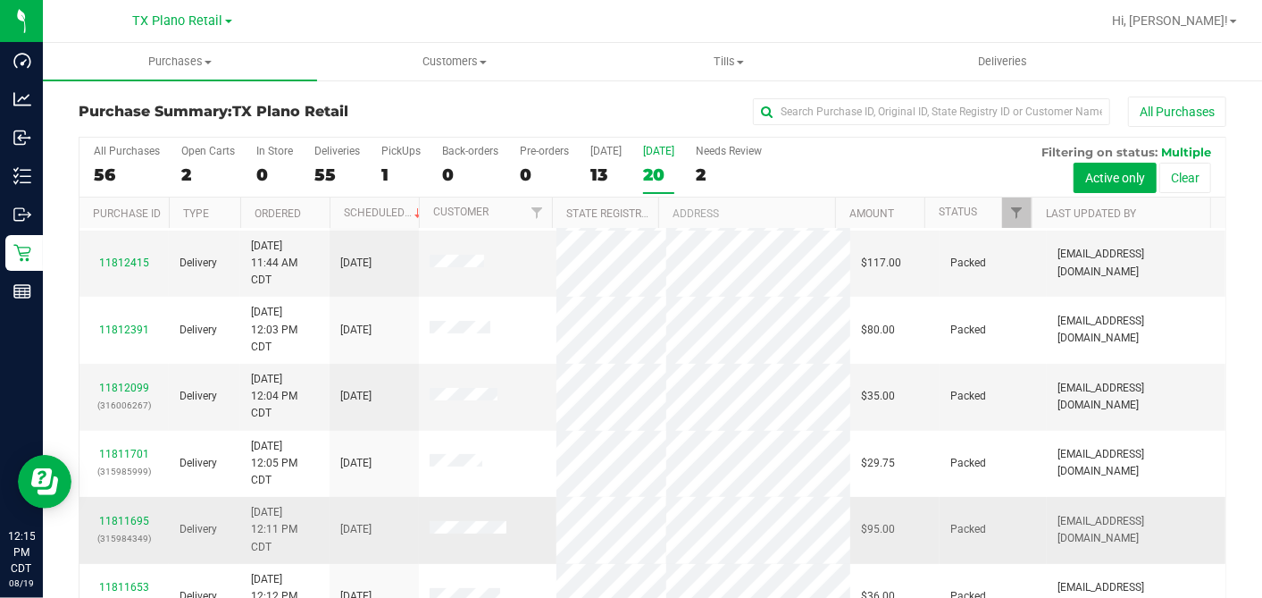
click at [122, 513] on div "11811695 (315984349)" at bounding box center [124, 530] width 68 height 34
click at [122, 515] on link "11811695" at bounding box center [124, 521] width 50 height 13
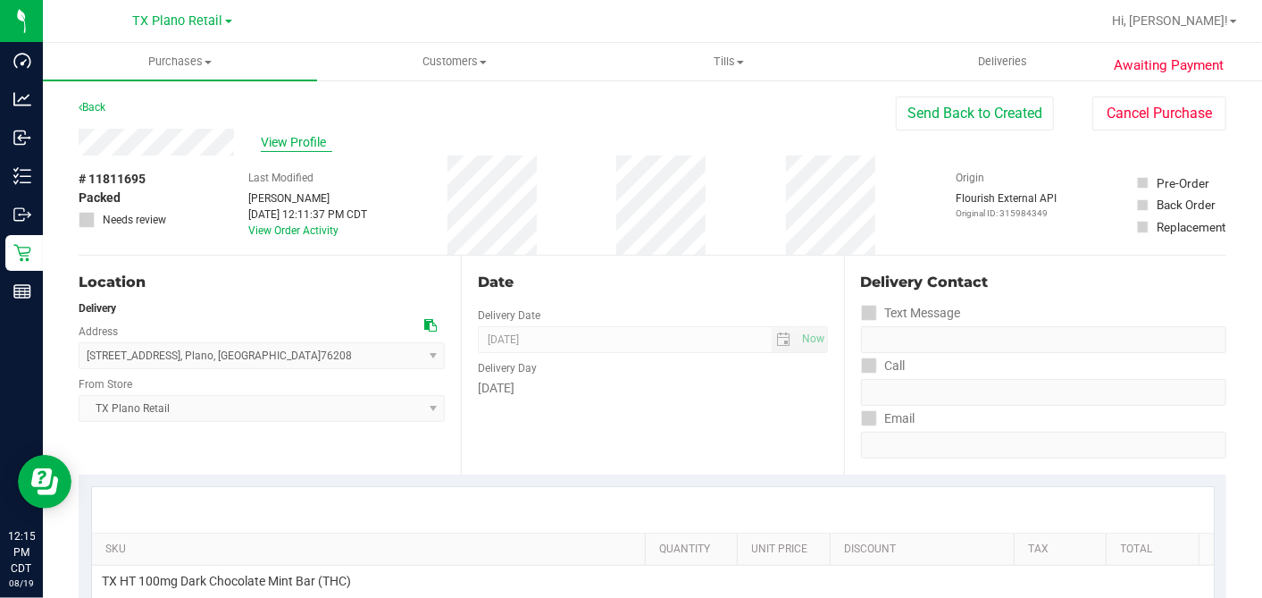
click at [314, 149] on span "View Profile" at bounding box center [296, 142] width 71 height 19
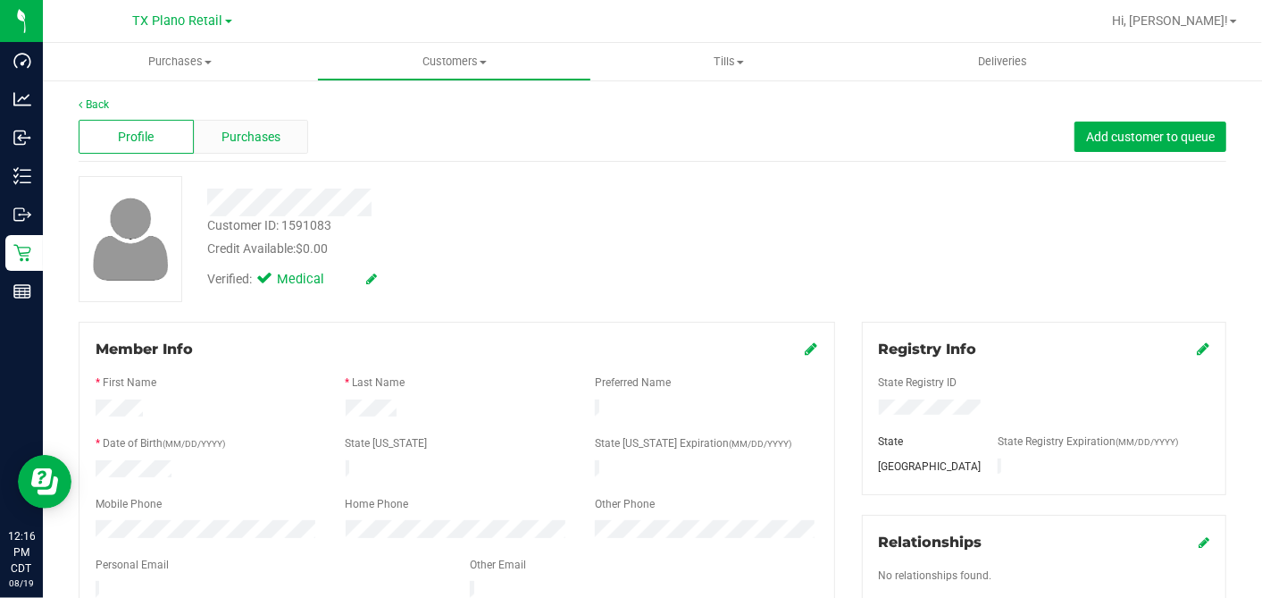
click at [259, 128] on span "Purchases" at bounding box center [251, 137] width 59 height 19
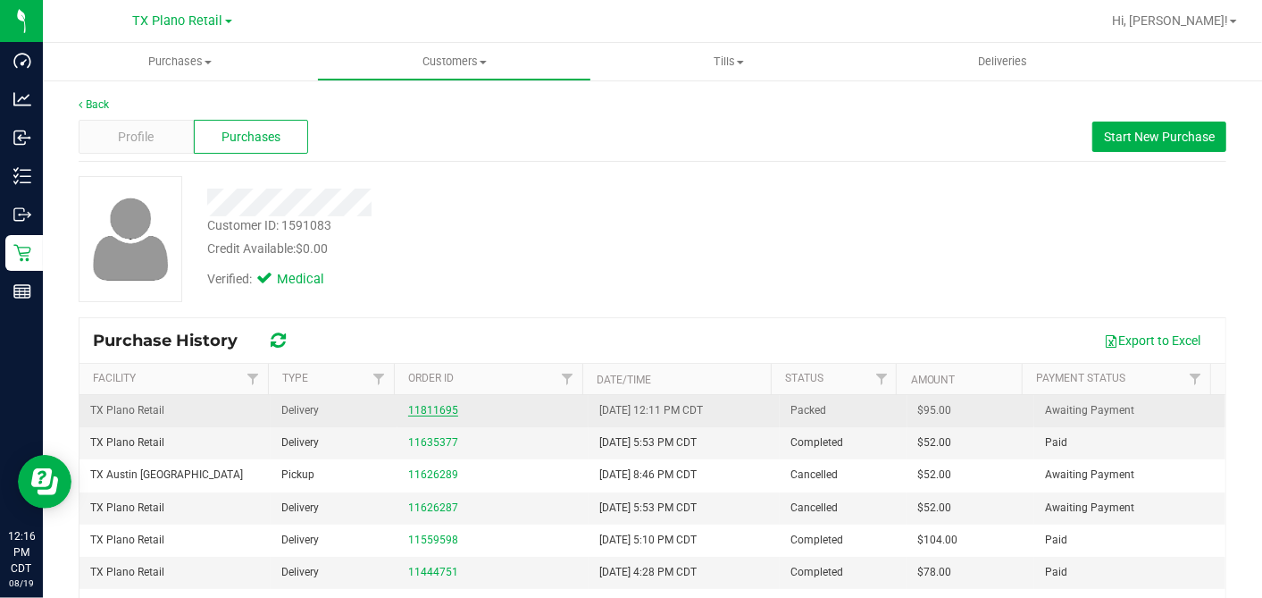
click at [440, 409] on link "11811695" at bounding box center [433, 410] width 50 height 13
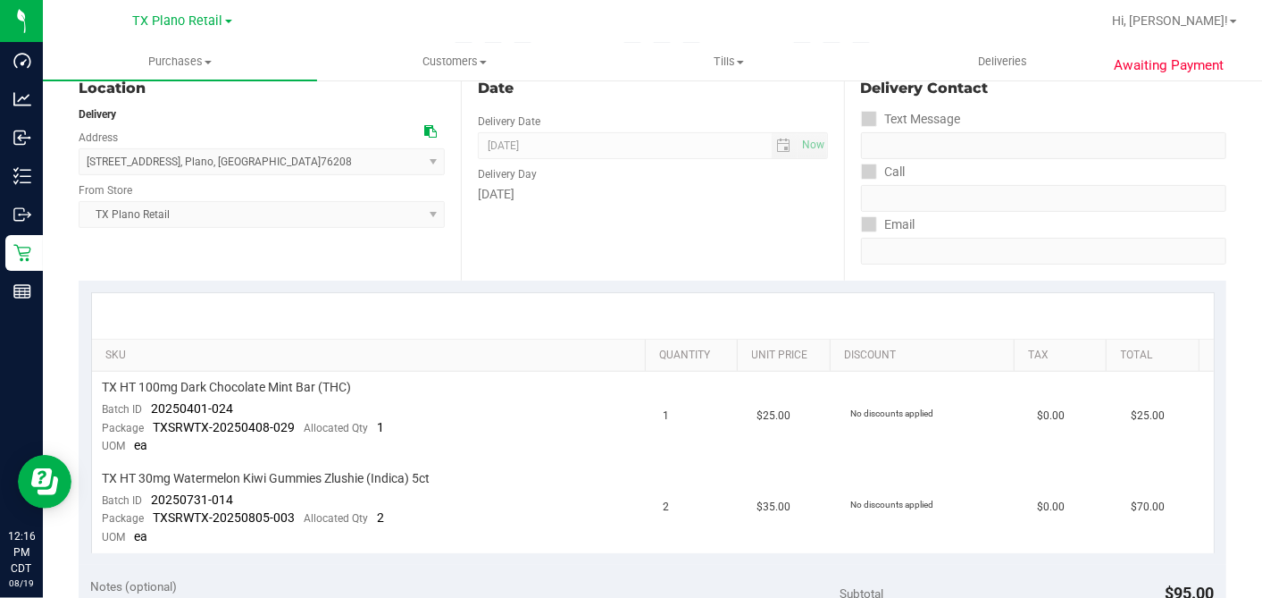
scroll to position [298, 0]
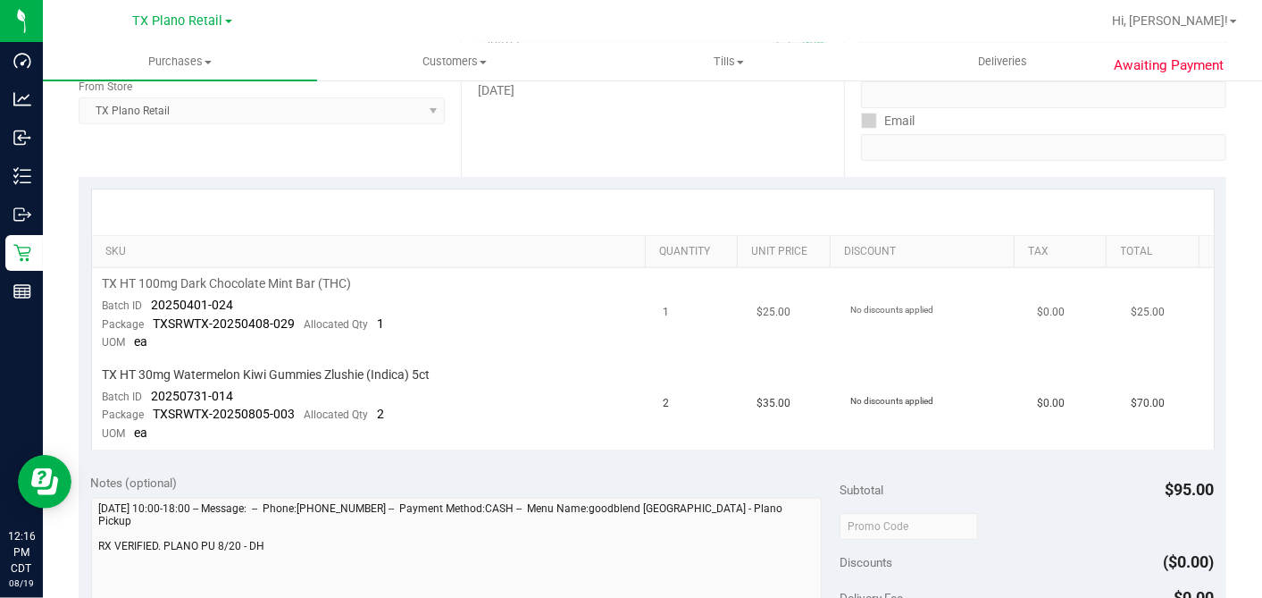
click at [582, 330] on td "TX HT 100mg Dark Chocolate Mint Bar (THC) Batch ID 20250401-024 Package TXSRWTX…" at bounding box center [372, 313] width 561 height 91
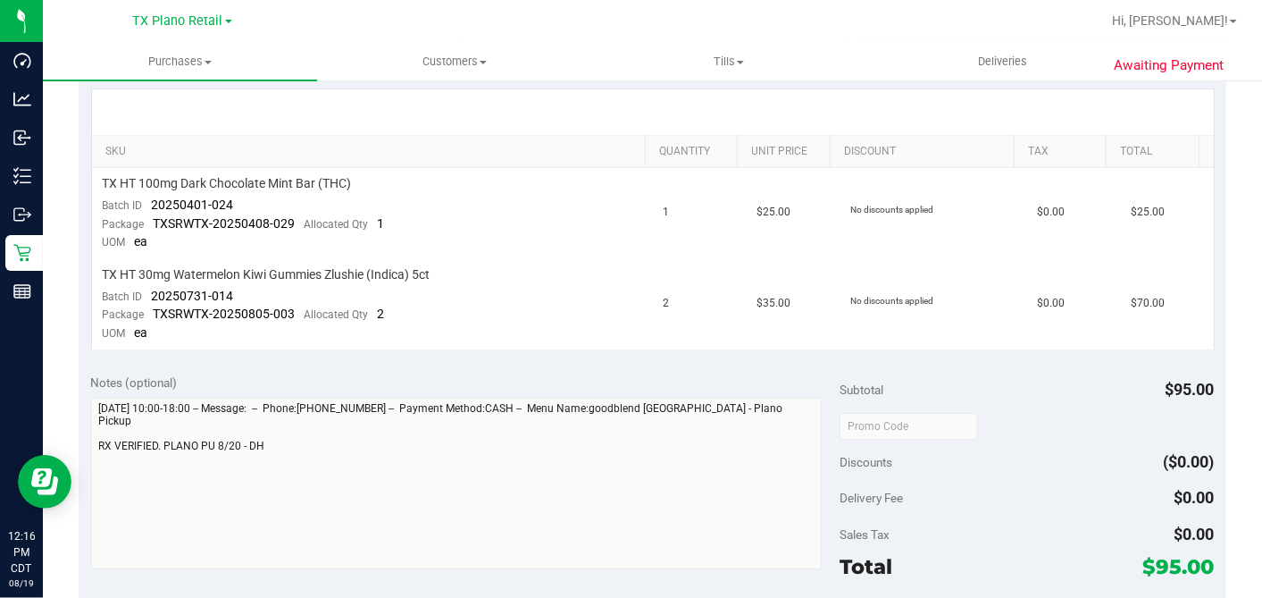
scroll to position [0, 0]
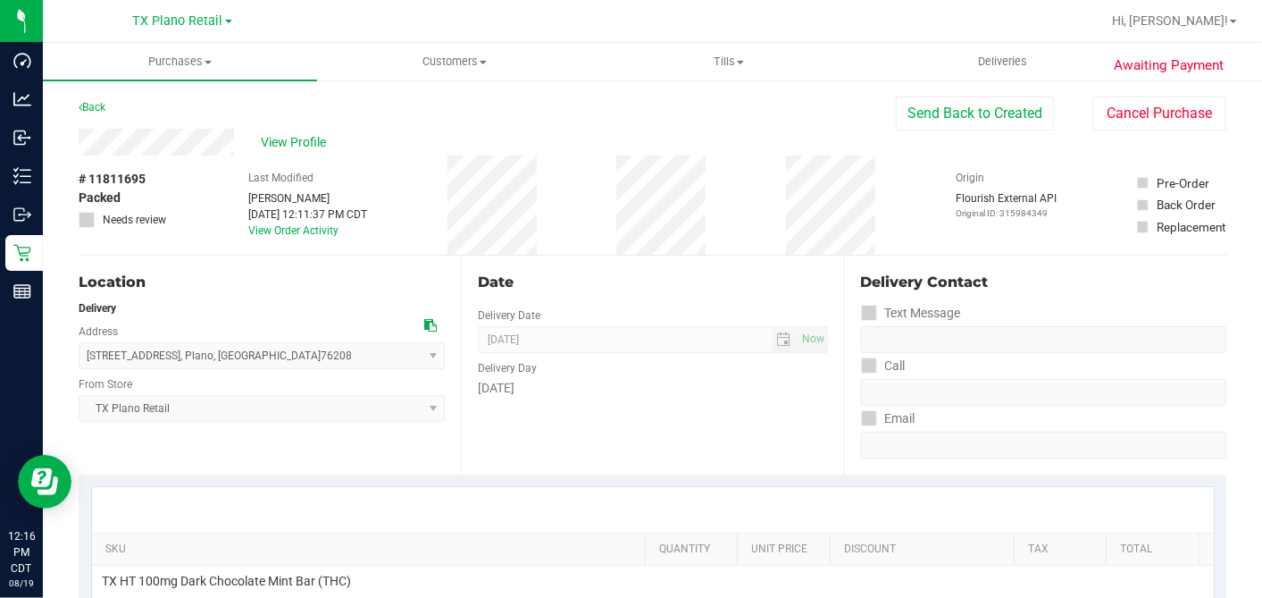
click at [600, 265] on div "Date Delivery Date [DATE] Now [DATE] 07:00 AM Now Delivery Day [DATE]" at bounding box center [652, 365] width 382 height 219
click at [617, 269] on div "Date Delivery Date [DATE] Now [DATE] 07:00 AM Now Delivery Day [DATE]" at bounding box center [652, 365] width 382 height 219
click at [582, 265] on div "Date Delivery Date [DATE] Now [DATE] 07:00 AM Now Delivery Day [DATE]" at bounding box center [652, 365] width 382 height 219
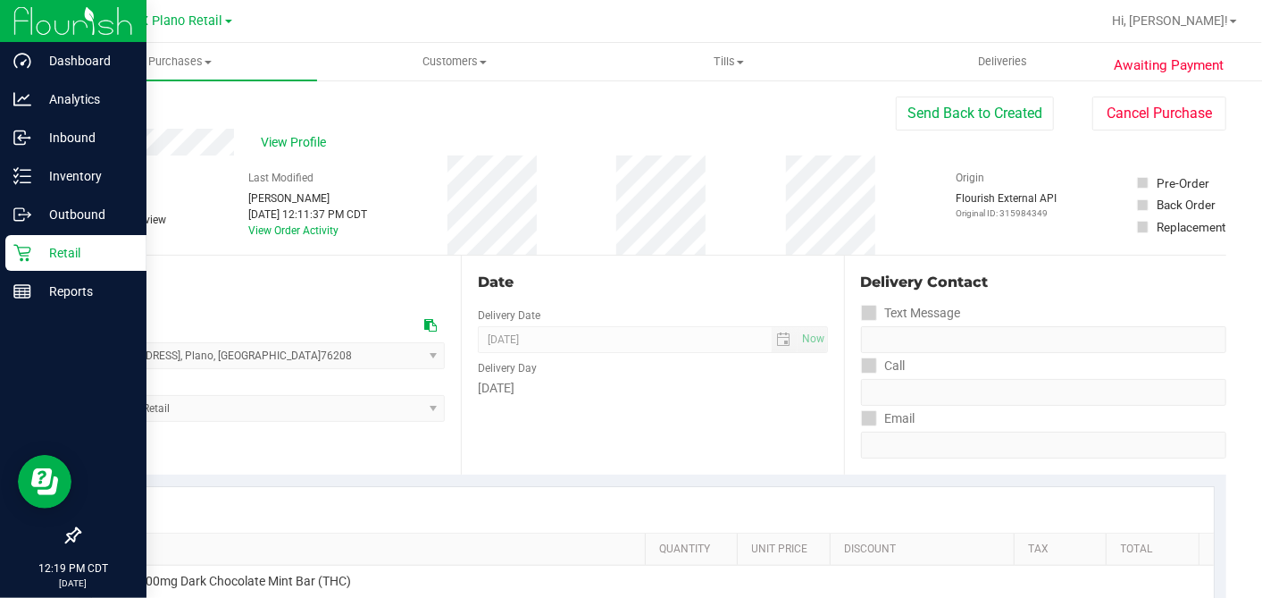
click at [34, 255] on p "Retail" at bounding box center [84, 252] width 107 height 21
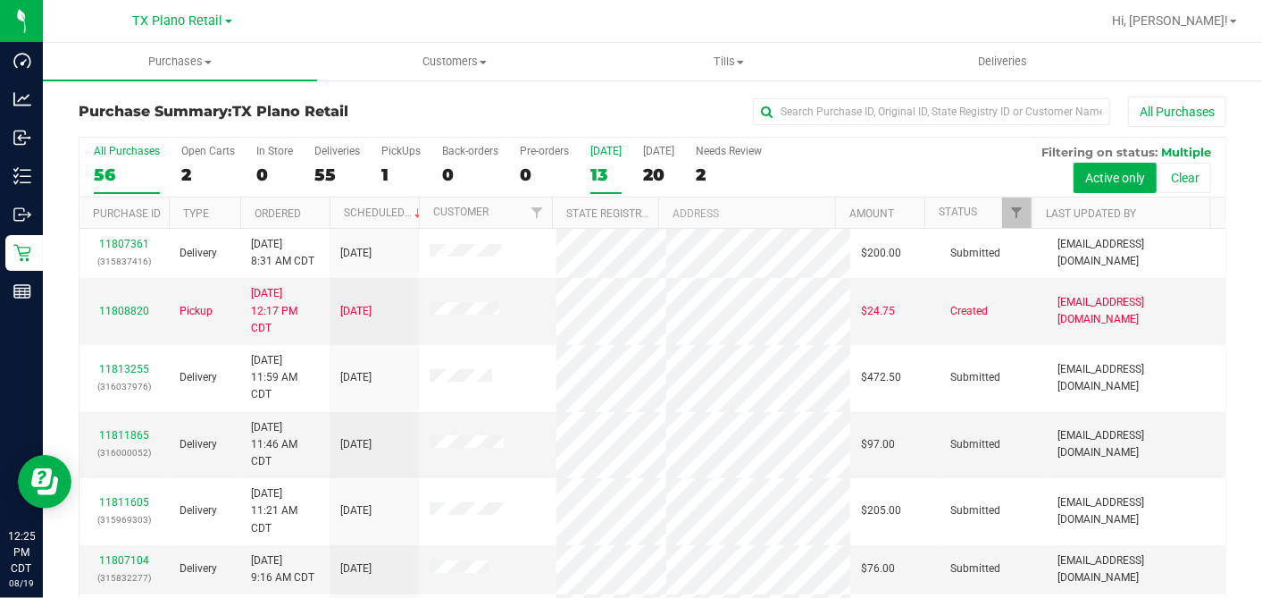
click at [593, 158] on label "Today 13" at bounding box center [606, 169] width 31 height 49
click at [0, 0] on input "Today 13" at bounding box center [0, 0] width 0 height 0
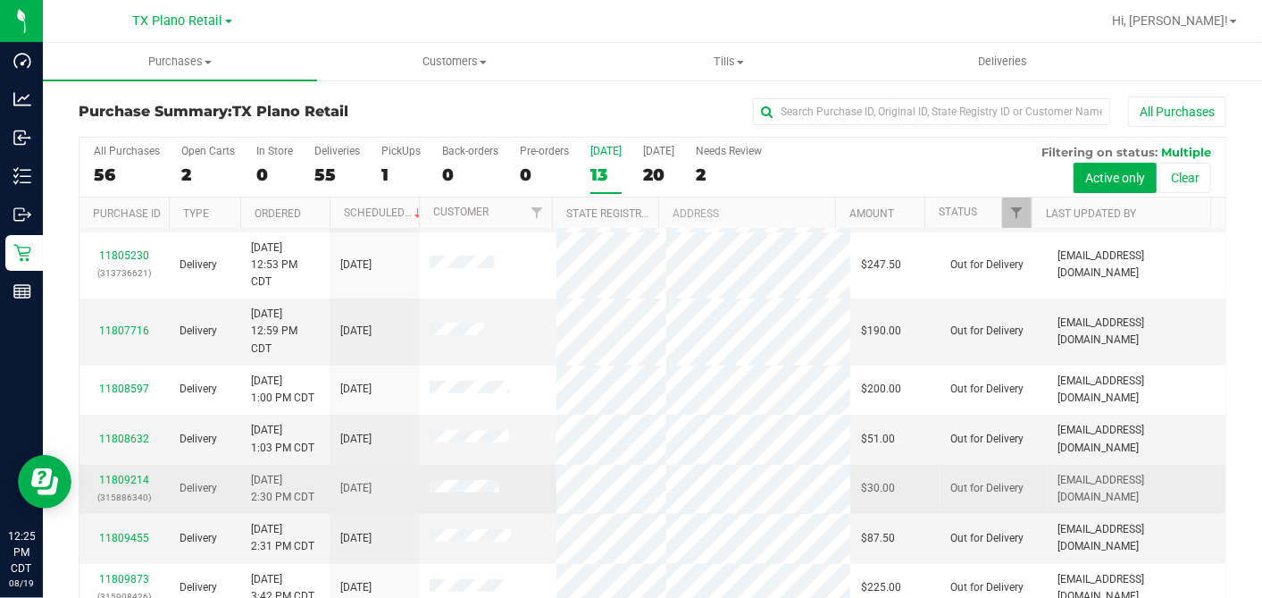
scroll to position [434, 0]
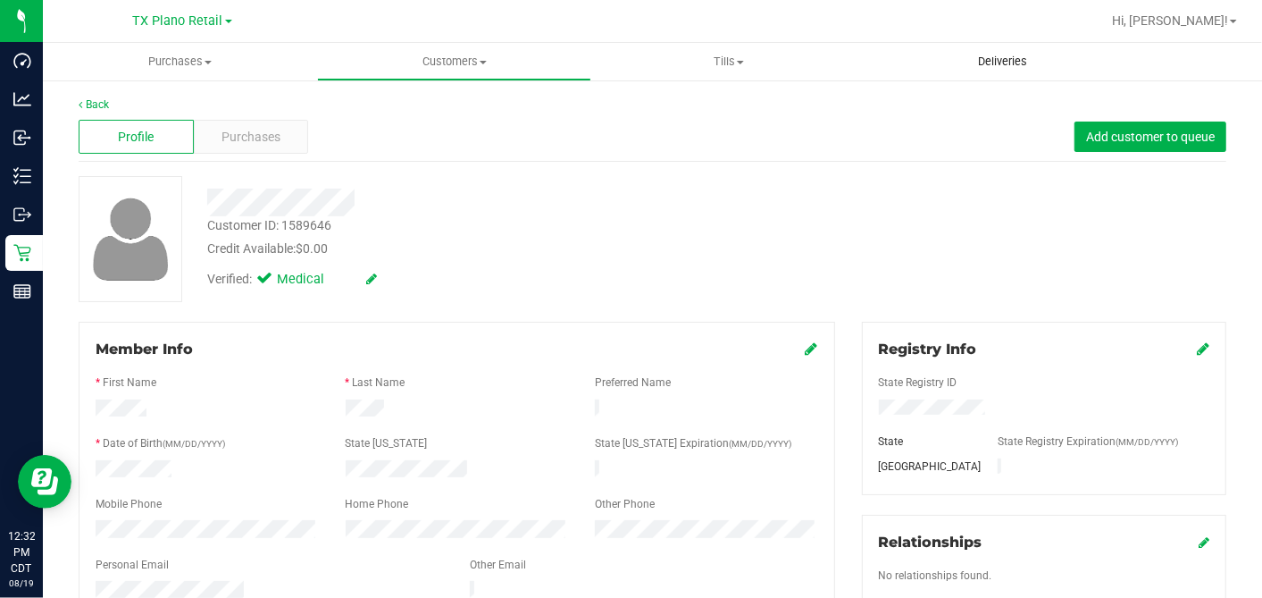
click at [1002, 55] on span "Deliveries" at bounding box center [1002, 62] width 97 height 16
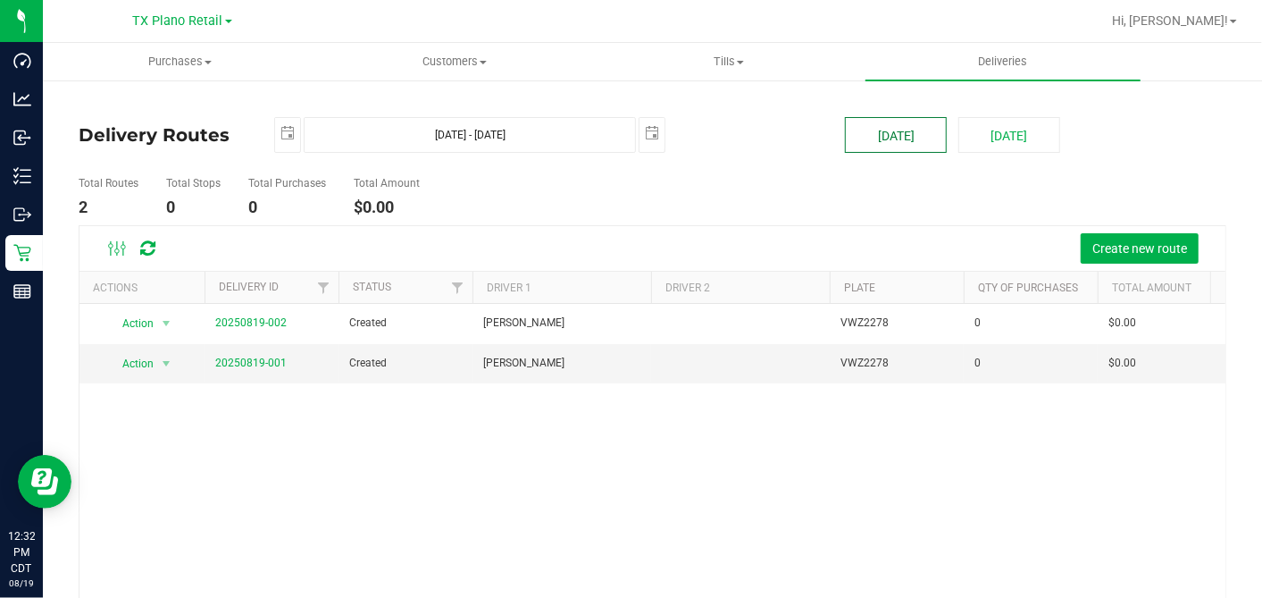
click at [881, 135] on button "[DATE]" at bounding box center [896, 135] width 102 height 36
type input "Aug 19, 2025 - Aug 19, 2025"
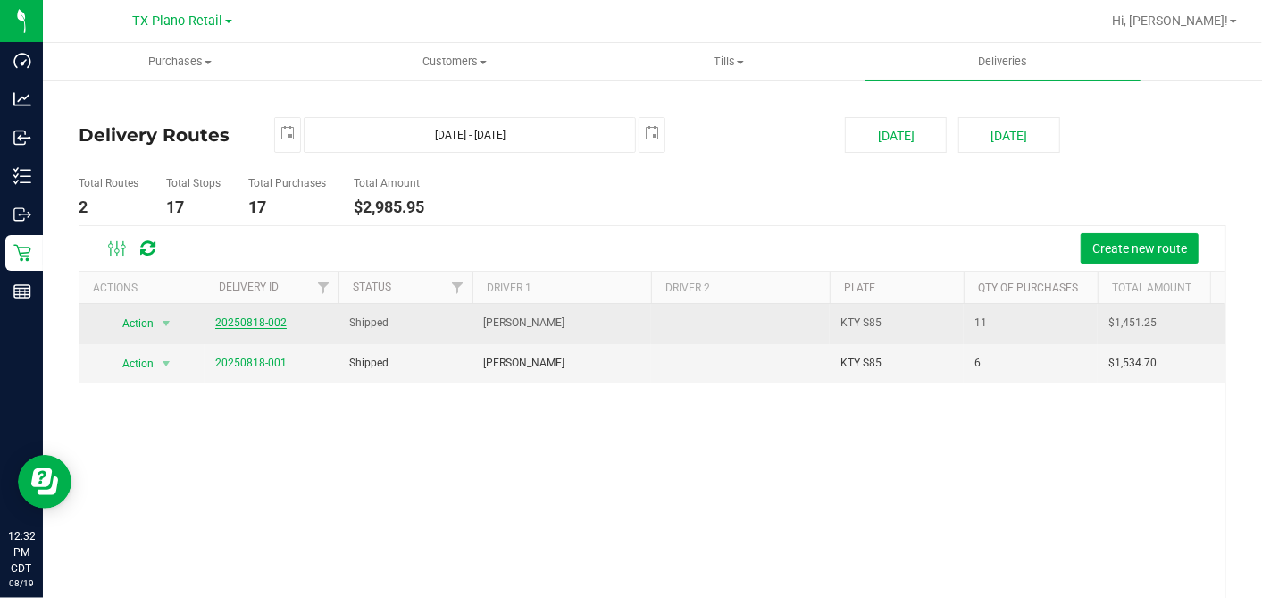
click at [264, 318] on link "20250818-002" at bounding box center [250, 322] width 71 height 13
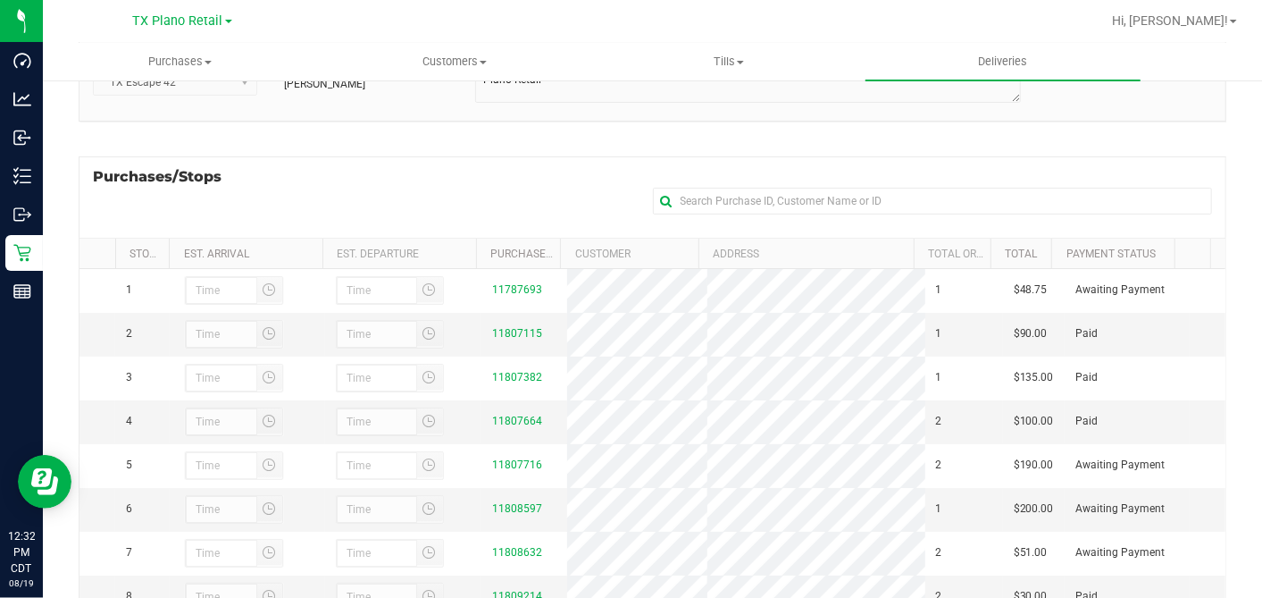
scroll to position [319, 0]
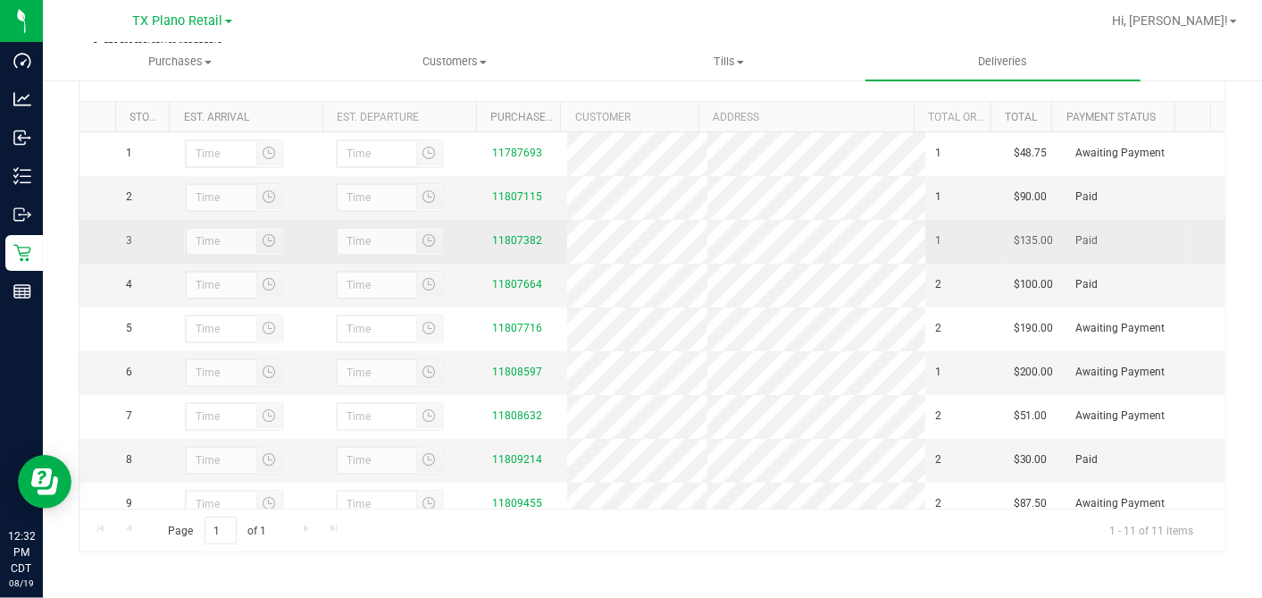
click at [489, 237] on td "11807382" at bounding box center [525, 242] width 86 height 44
click at [502, 247] on link "11807382" at bounding box center [517, 240] width 50 height 13
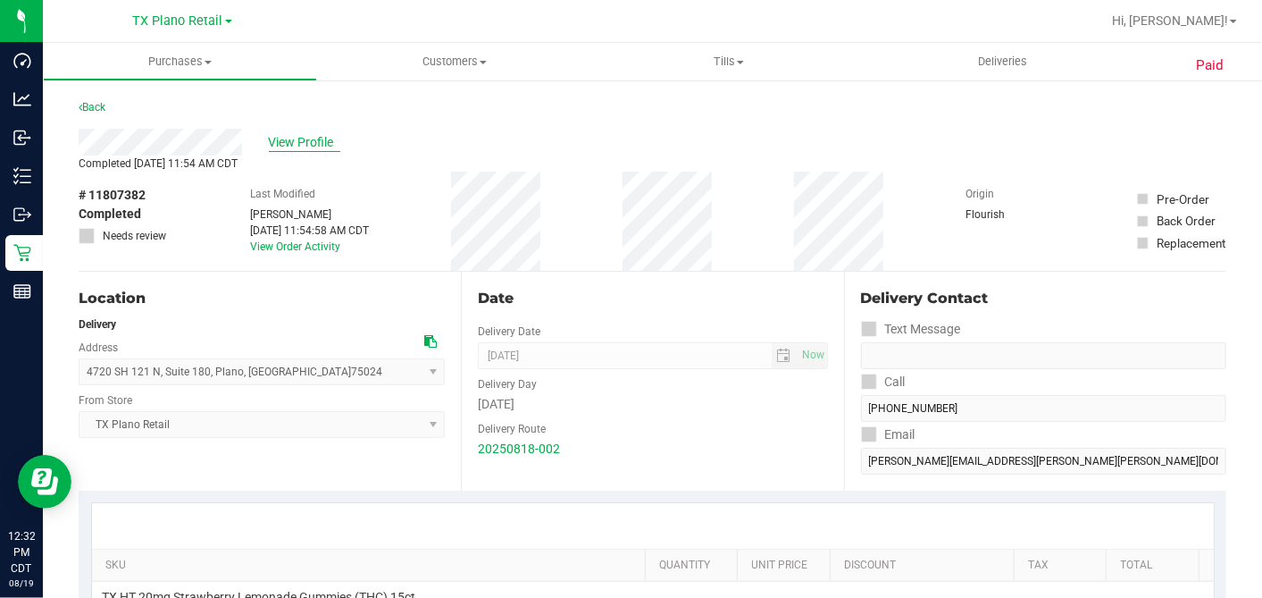
click at [298, 143] on span "View Profile" at bounding box center [304, 142] width 71 height 19
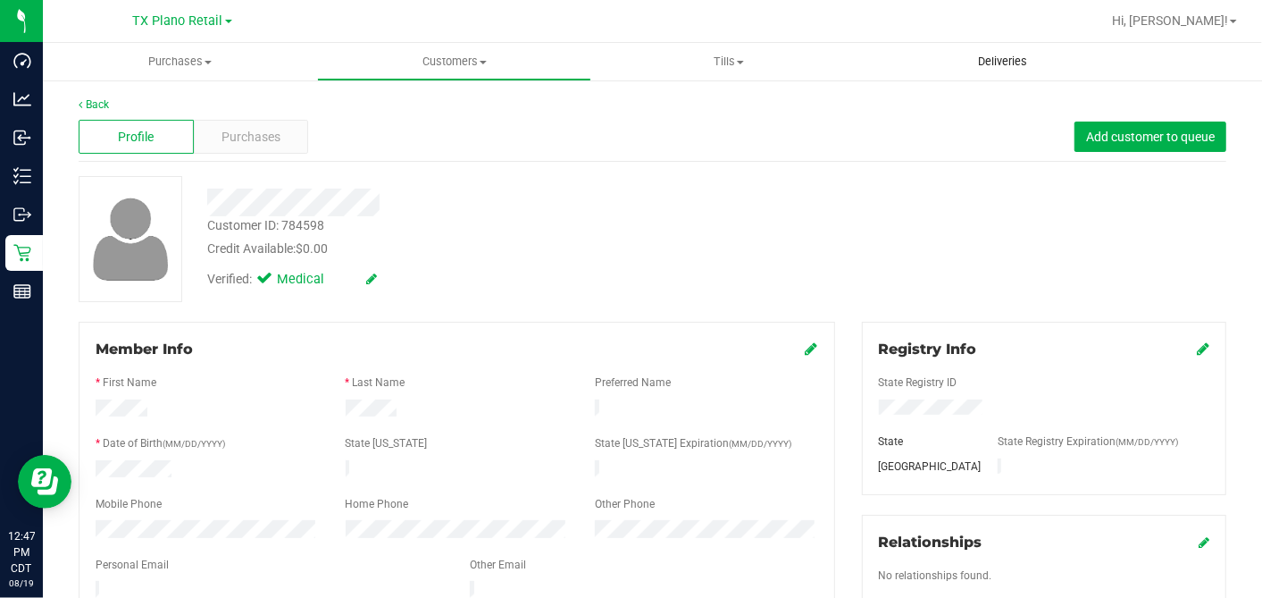
click at [984, 74] on uib-tab-heading "Deliveries" at bounding box center [1003, 62] width 274 height 38
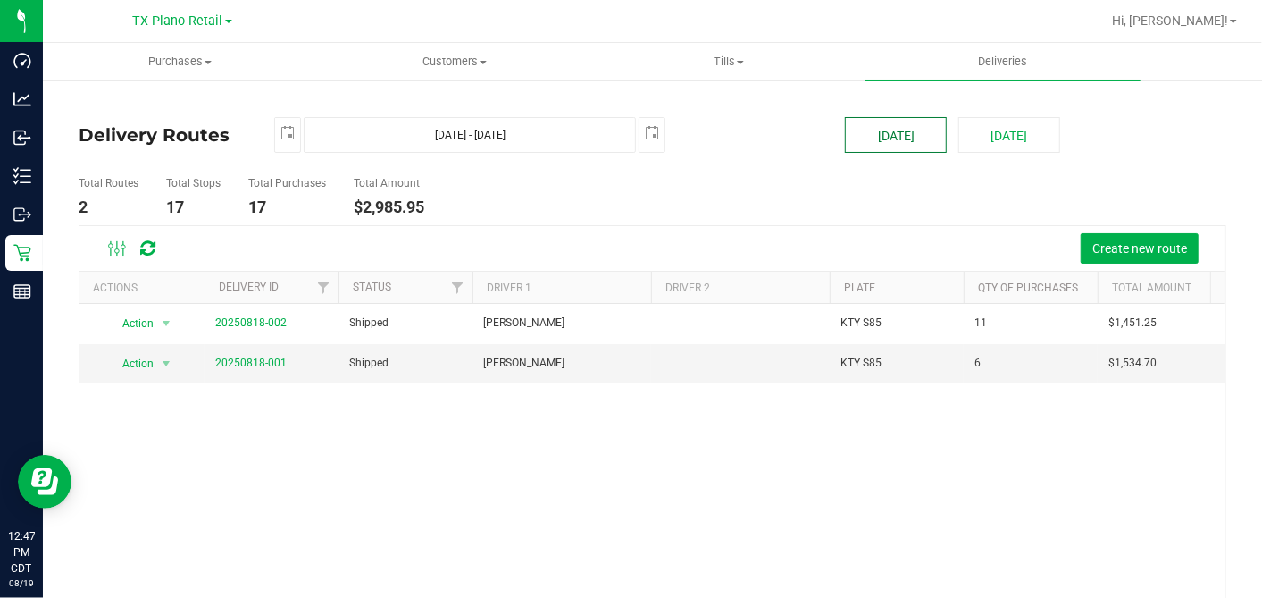
click at [897, 152] on button "[DATE]" at bounding box center [896, 135] width 102 height 36
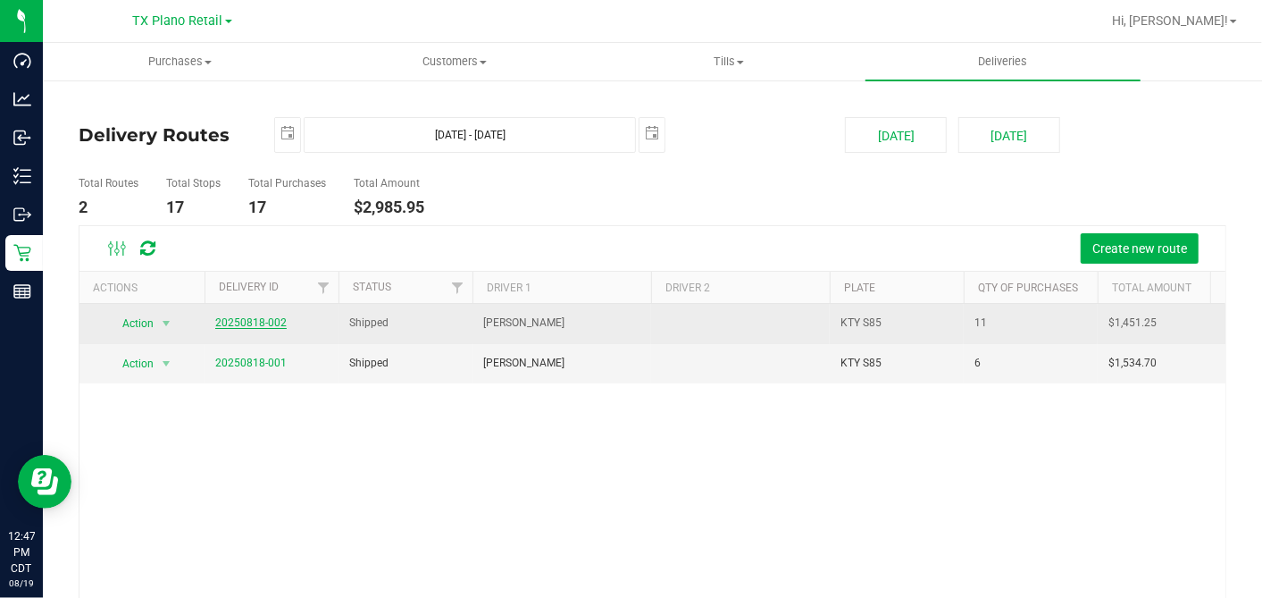
click at [235, 322] on link "20250818-002" at bounding box center [250, 322] width 71 height 13
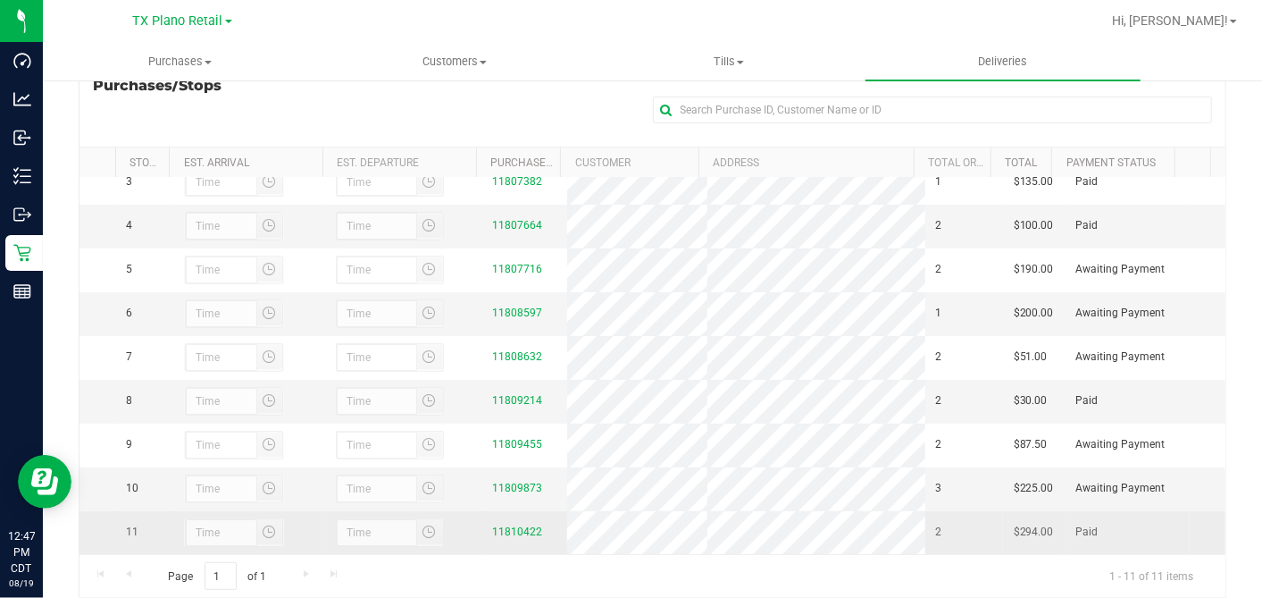
scroll to position [319, 0]
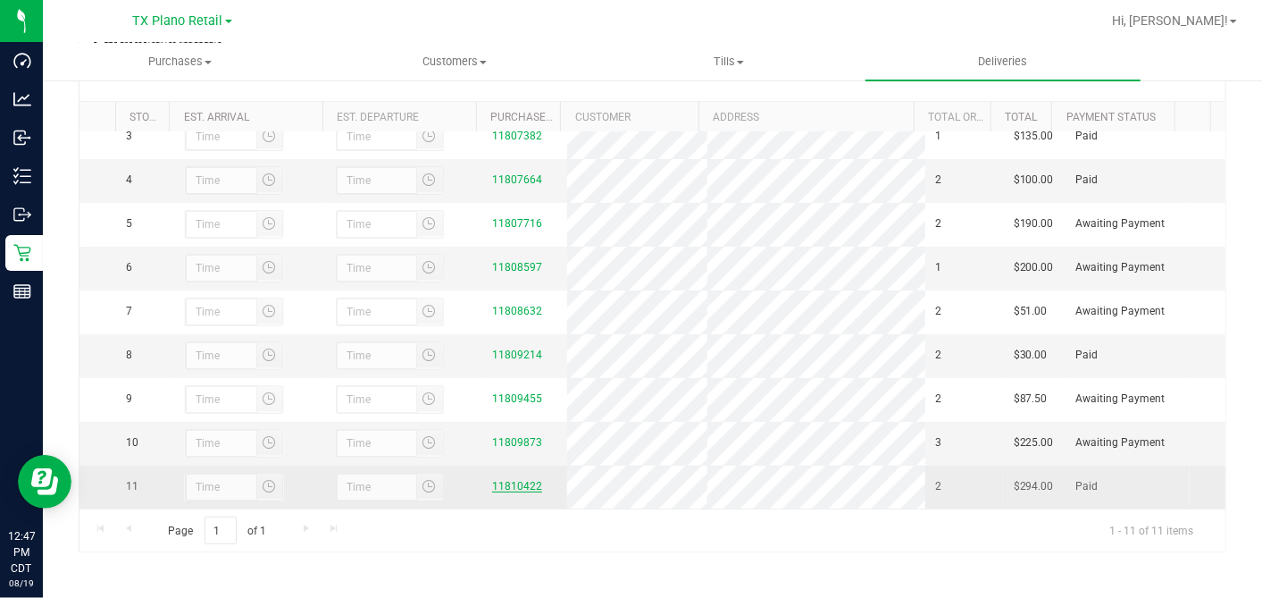
click at [499, 491] on link "11810422" at bounding box center [517, 486] width 50 height 13
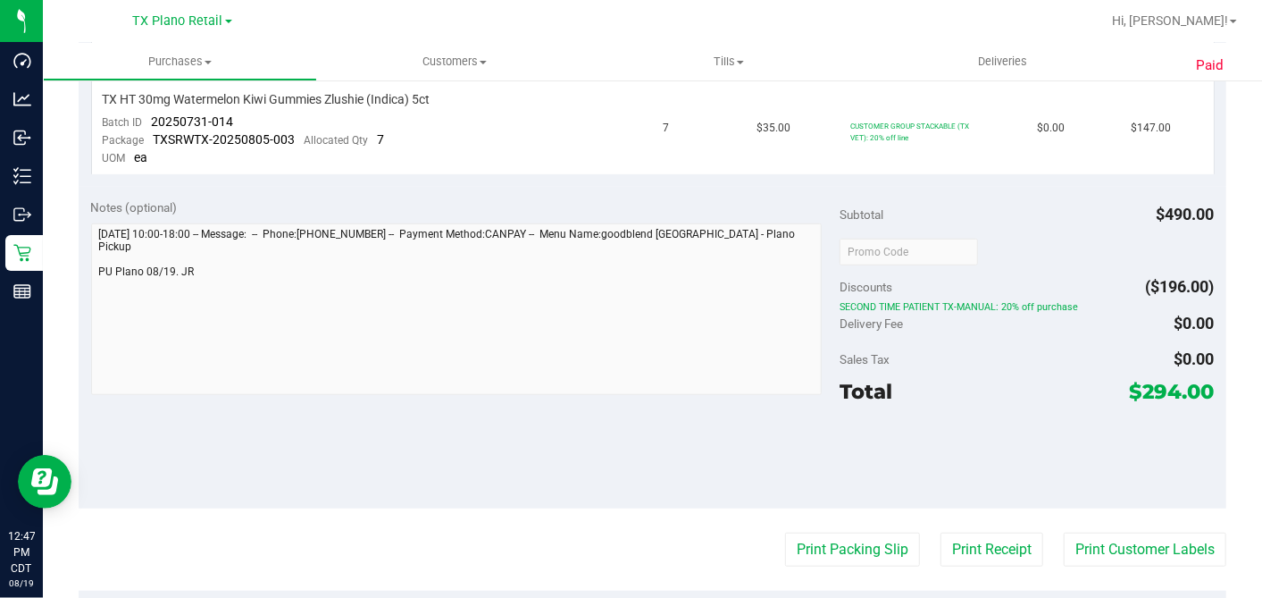
scroll to position [947, 0]
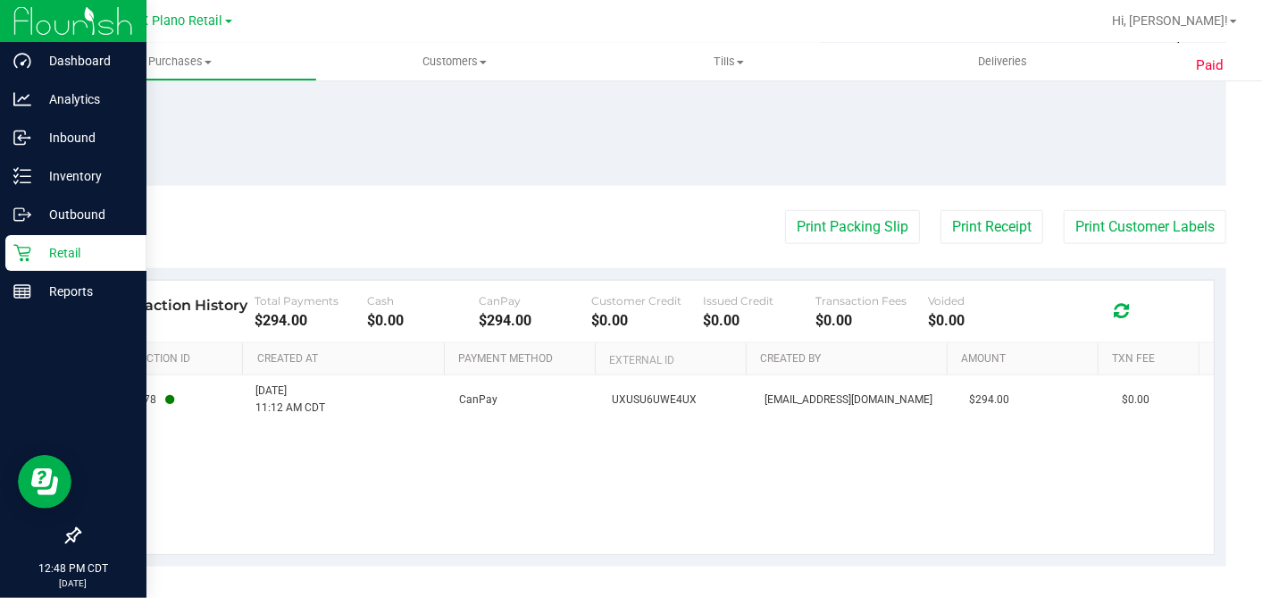
click at [57, 252] on p "Retail" at bounding box center [84, 252] width 107 height 21
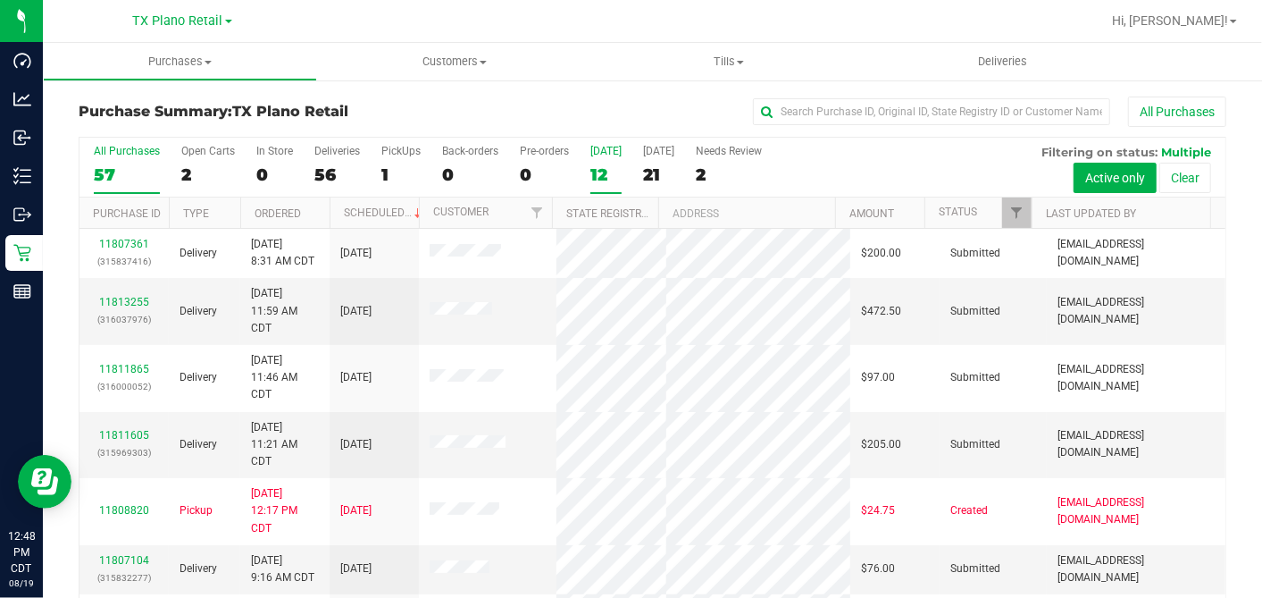
click at [604, 163] on label "Today 12" at bounding box center [606, 169] width 31 height 49
click at [0, 0] on input "Today 12" at bounding box center [0, 0] width 0 height 0
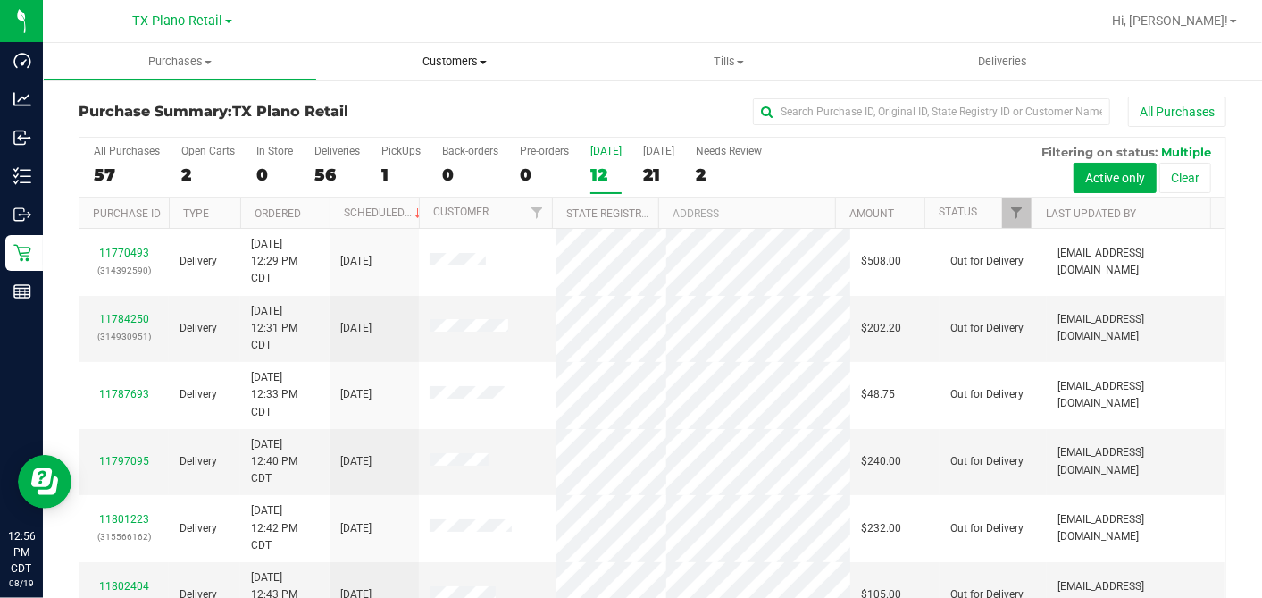
click at [452, 61] on span "Customers" at bounding box center [454, 62] width 273 height 16
click at [403, 95] on ul "All customers Add a new customer All physicians" at bounding box center [454, 129] width 274 height 96
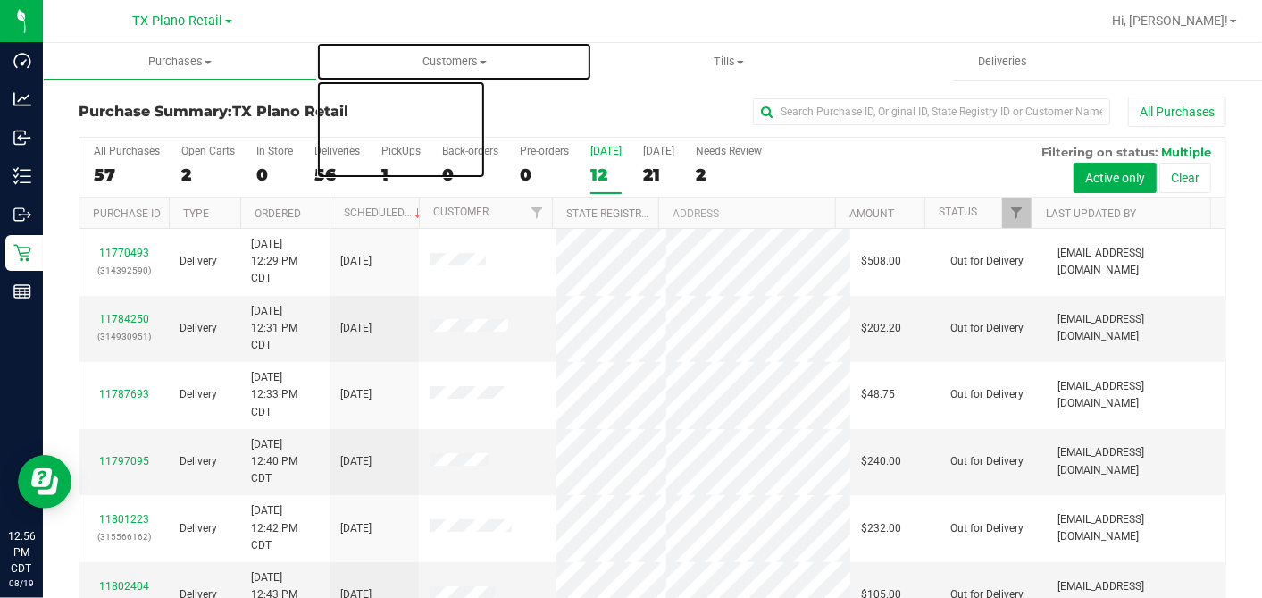
click at [405, 109] on retail "Purchases Summary of purchases Fulfillment All purchases Customers All customer…" at bounding box center [653, 355] width 1220 height 624
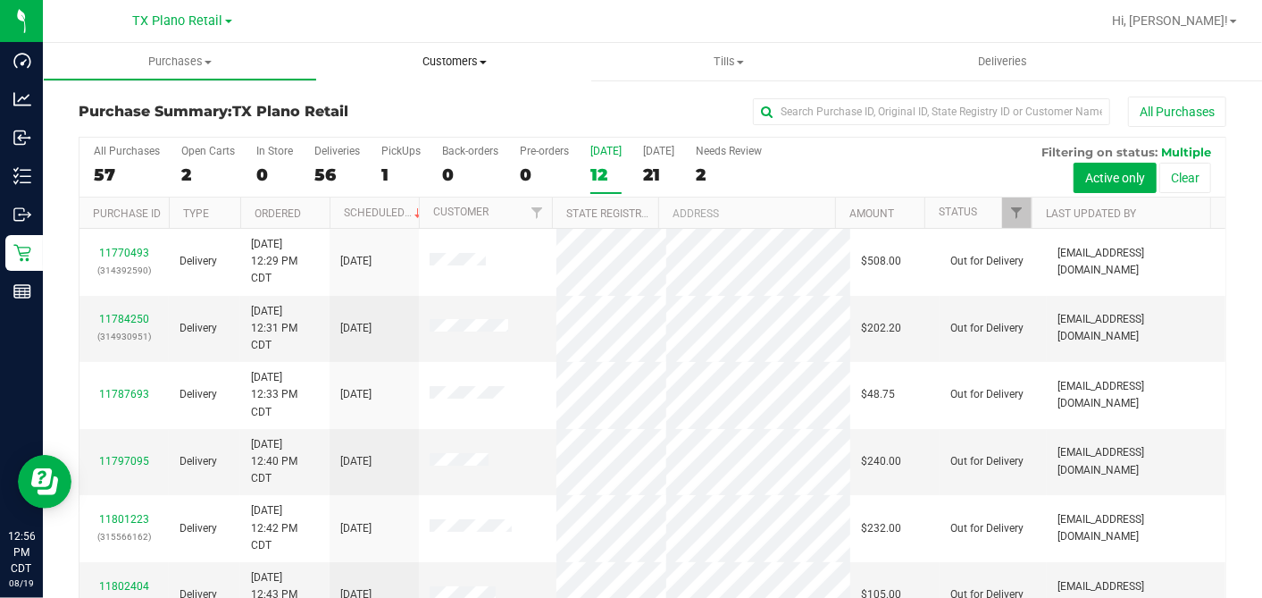
click at [445, 56] on span "Customers" at bounding box center [454, 62] width 274 height 16
click at [396, 95] on ul "All customers Add a new customer All physicians" at bounding box center [454, 129] width 274 height 96
click at [392, 105] on span "All customers" at bounding box center [381, 107] width 129 height 15
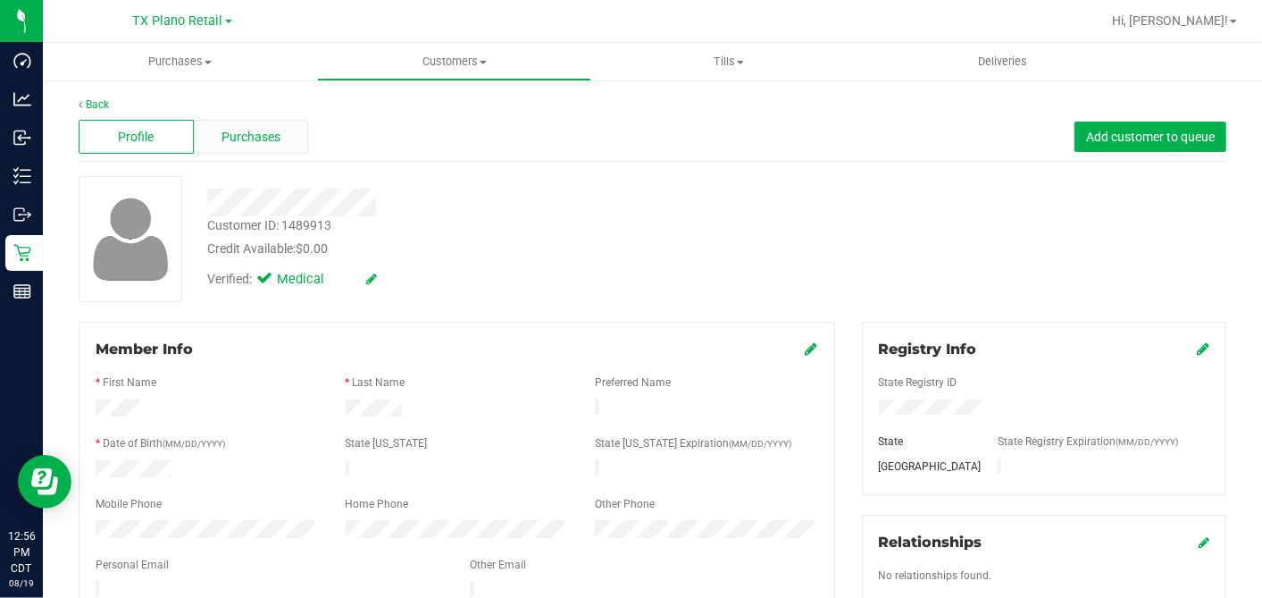
click at [276, 125] on div "Purchases" at bounding box center [251, 137] width 115 height 34
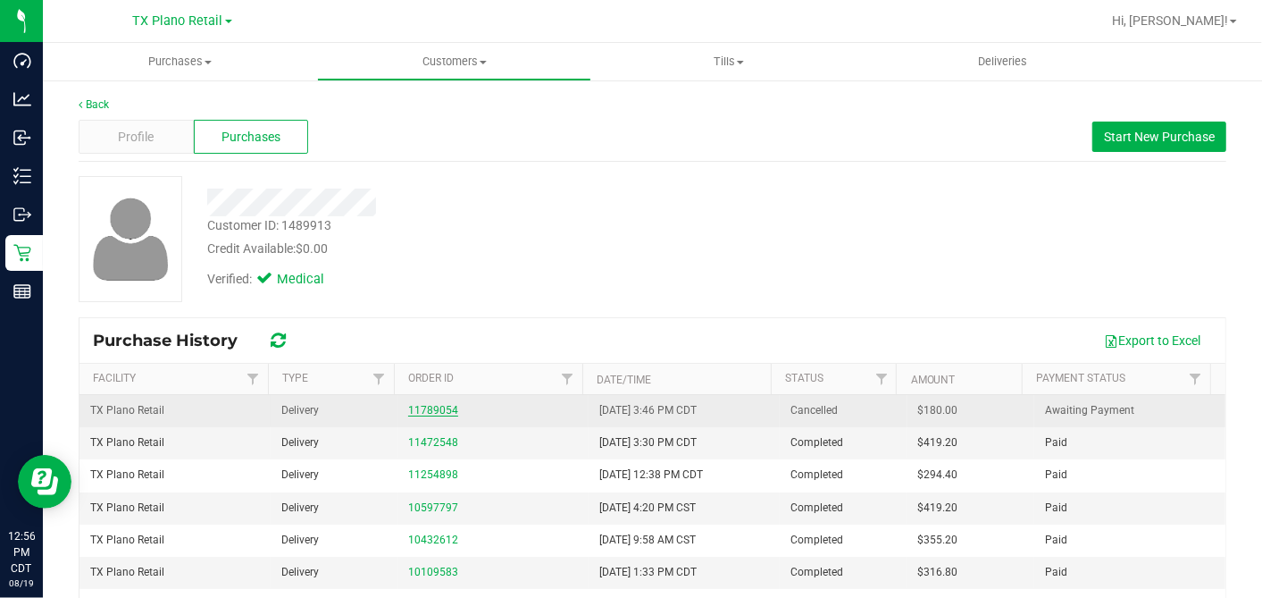
click at [423, 404] on link "11789054" at bounding box center [433, 410] width 50 height 13
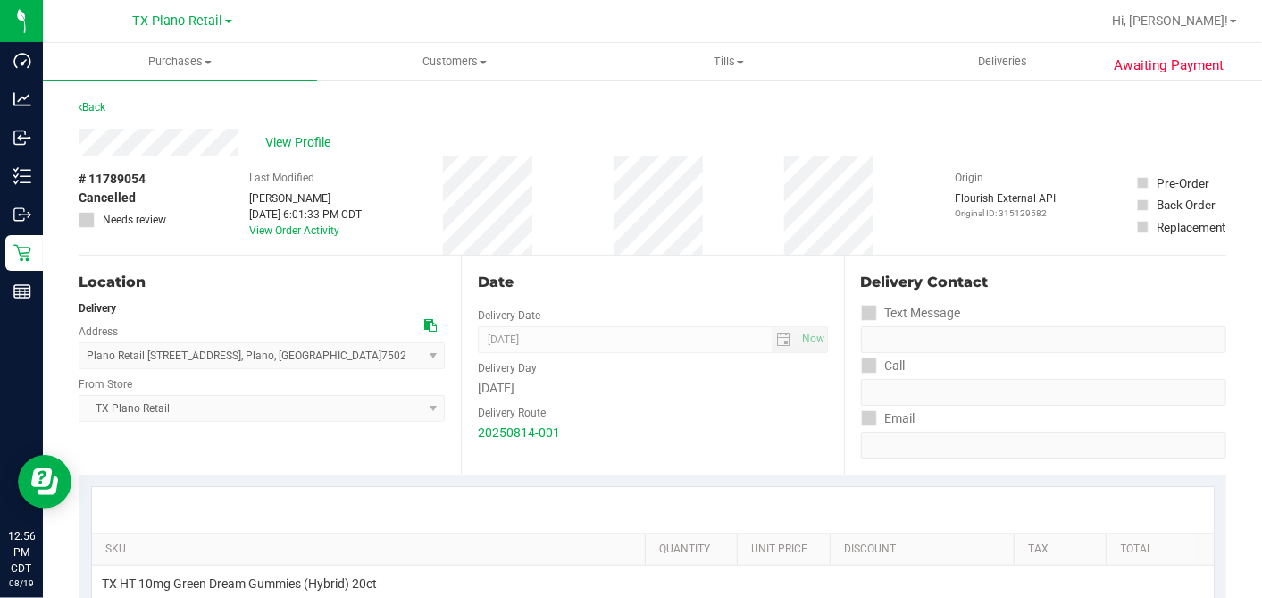
click at [608, 273] on div "Date" at bounding box center [652, 282] width 349 height 21
click at [674, 264] on div "Date Delivery Date 08/15/2025 Now 08/15/2025 07:00 AM Now Delivery Day Friday D…" at bounding box center [652, 365] width 382 height 219
click at [661, 278] on div "Date" at bounding box center [652, 282] width 349 height 21
click at [663, 288] on div "Date" at bounding box center [652, 282] width 349 height 21
click at [301, 140] on span "View Profile" at bounding box center [300, 142] width 71 height 19
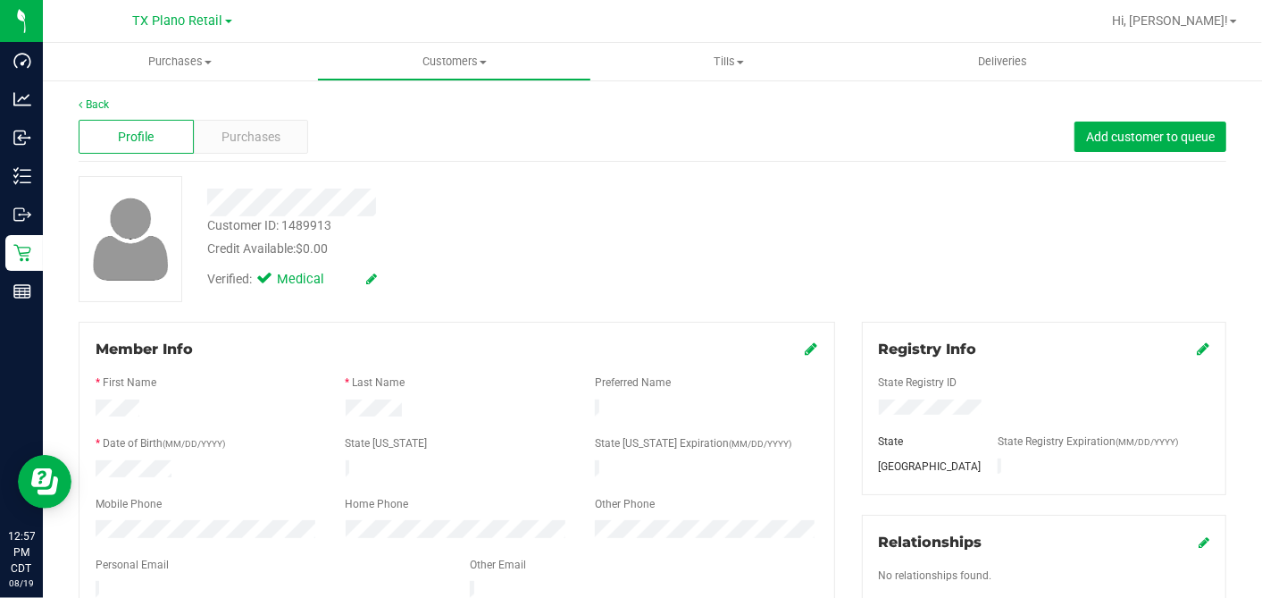
click at [692, 234] on div "Customer ID: 1489913 Credit Available: $0.00" at bounding box center [488, 237] width 588 height 42
click at [287, 122] on div "Purchases" at bounding box center [251, 137] width 115 height 34
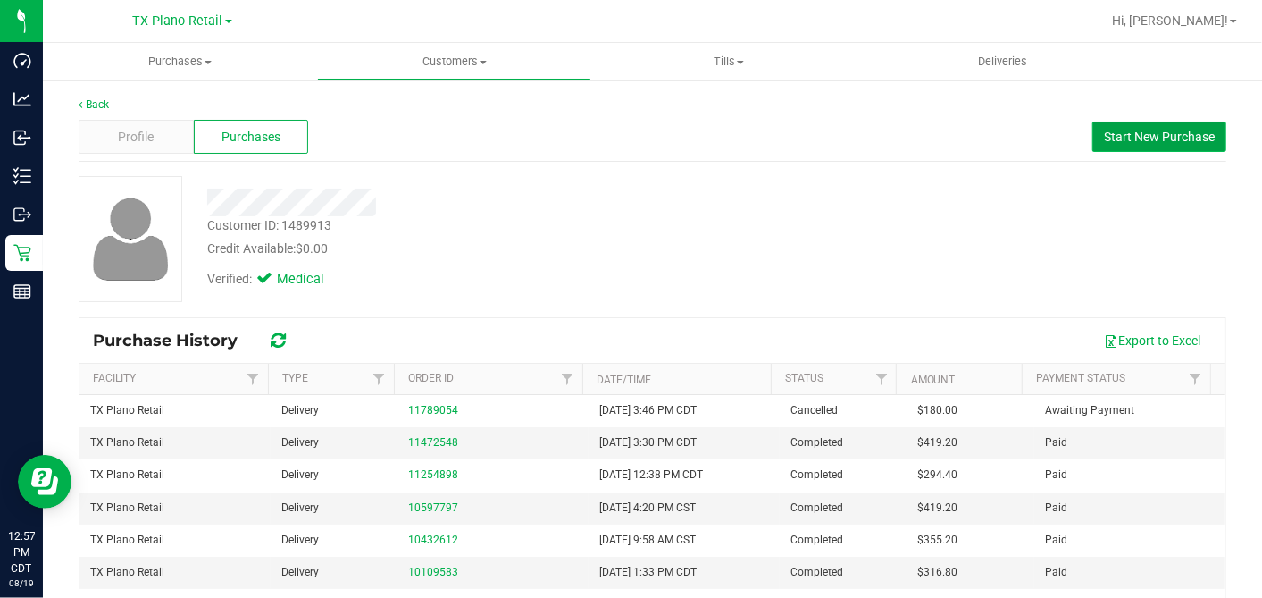
click at [1139, 144] on button "Start New Purchase" at bounding box center [1160, 137] width 134 height 30
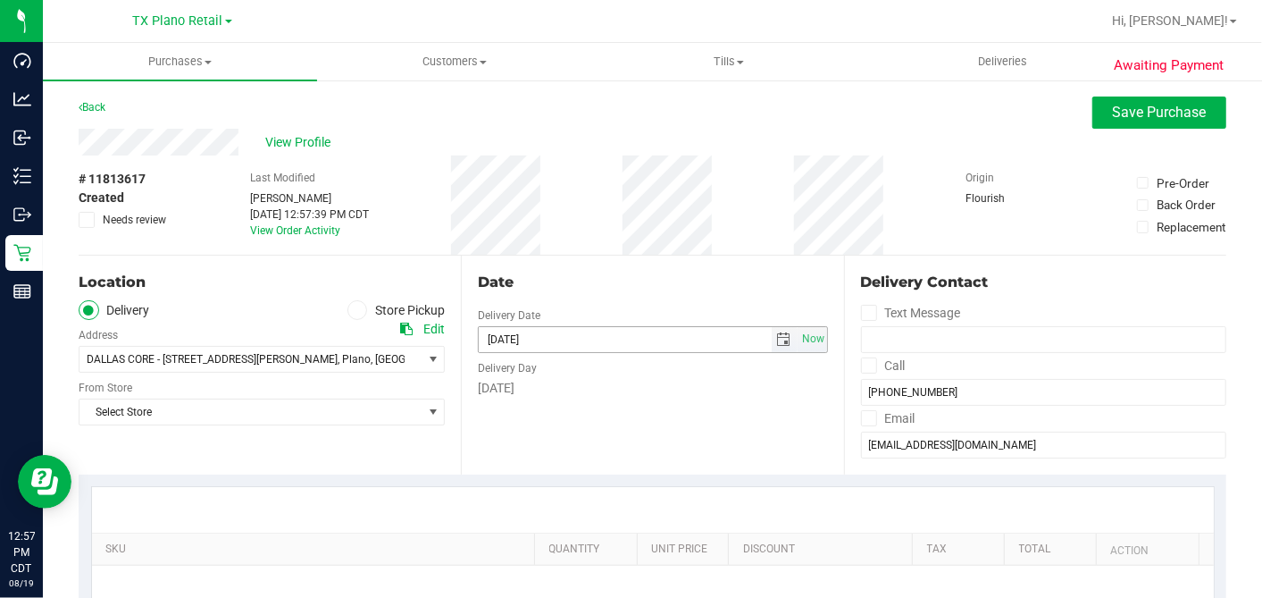
click at [777, 334] on span "select" at bounding box center [784, 339] width 14 height 14
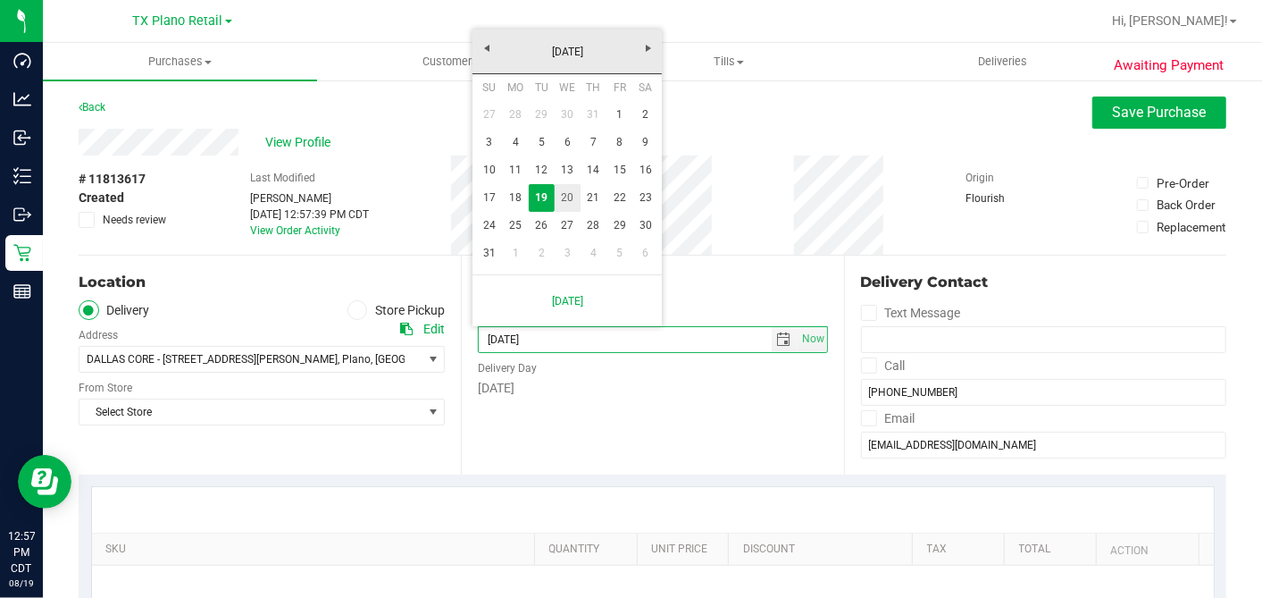
click at [572, 201] on link "20" at bounding box center [568, 198] width 26 height 28
type input "[DATE]"
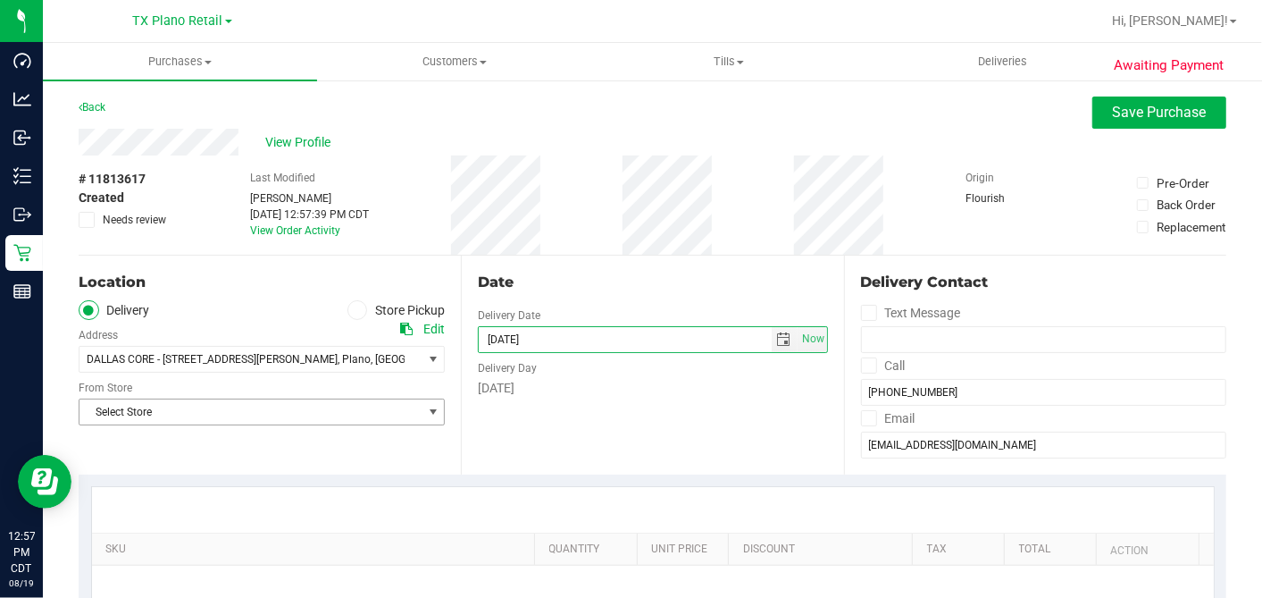
drag, startPoint x: 583, startPoint y: 431, endPoint x: 431, endPoint y: 411, distance: 154.0
click at [583, 431] on div "Date Delivery Date 08/20/2025 Now 08/20/2025 12:57 PM Now Delivery Day Wednesday" at bounding box center [652, 365] width 382 height 219
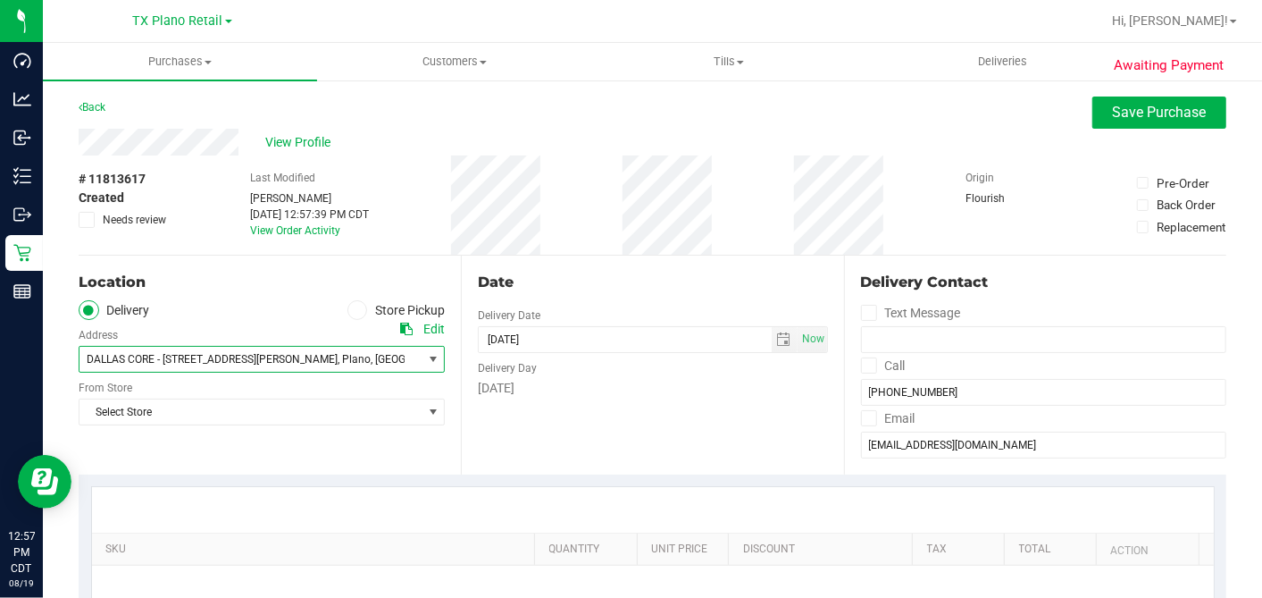
click at [227, 359] on span "DALLAS CORE - 1429 Alberti Ave" at bounding box center [212, 359] width 251 height 13
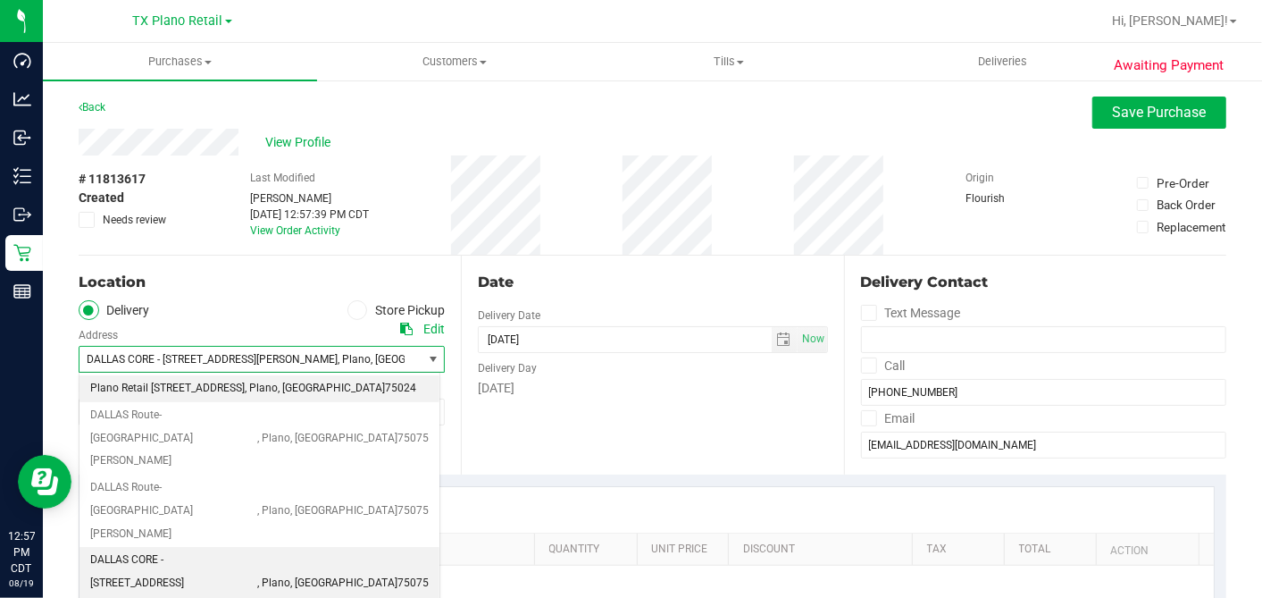
click at [197, 385] on span "Plano Retail 4720 State Hwy 121, Plano, TX 75024" at bounding box center [167, 388] width 155 height 23
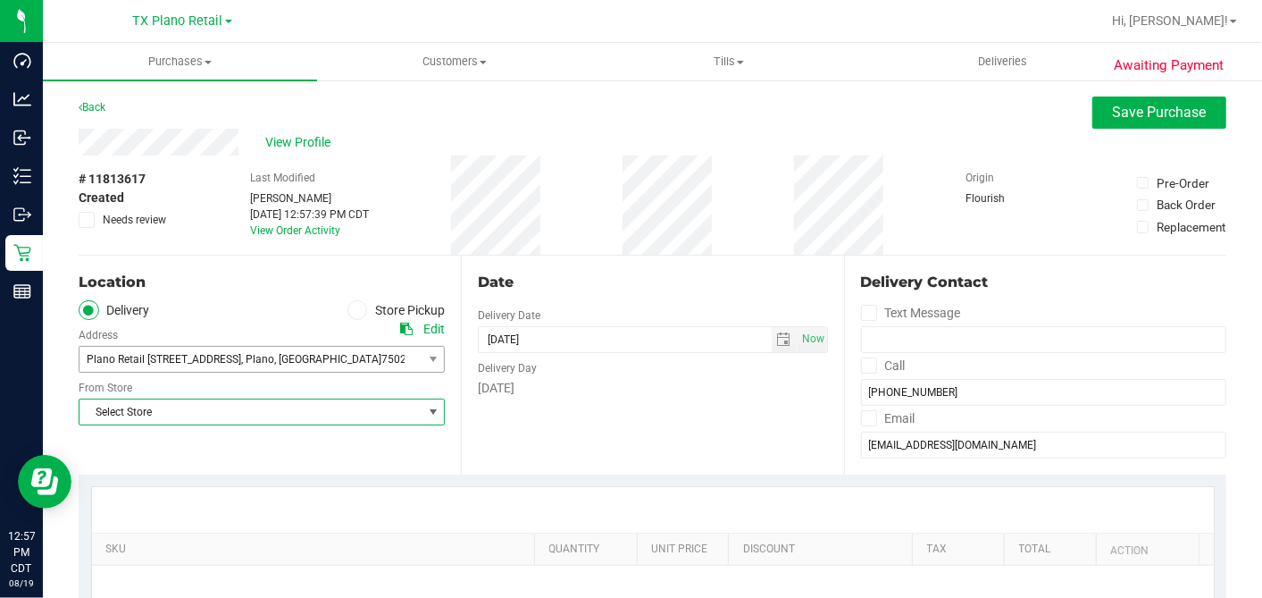
click at [190, 415] on span "Select Store" at bounding box center [251, 411] width 342 height 25
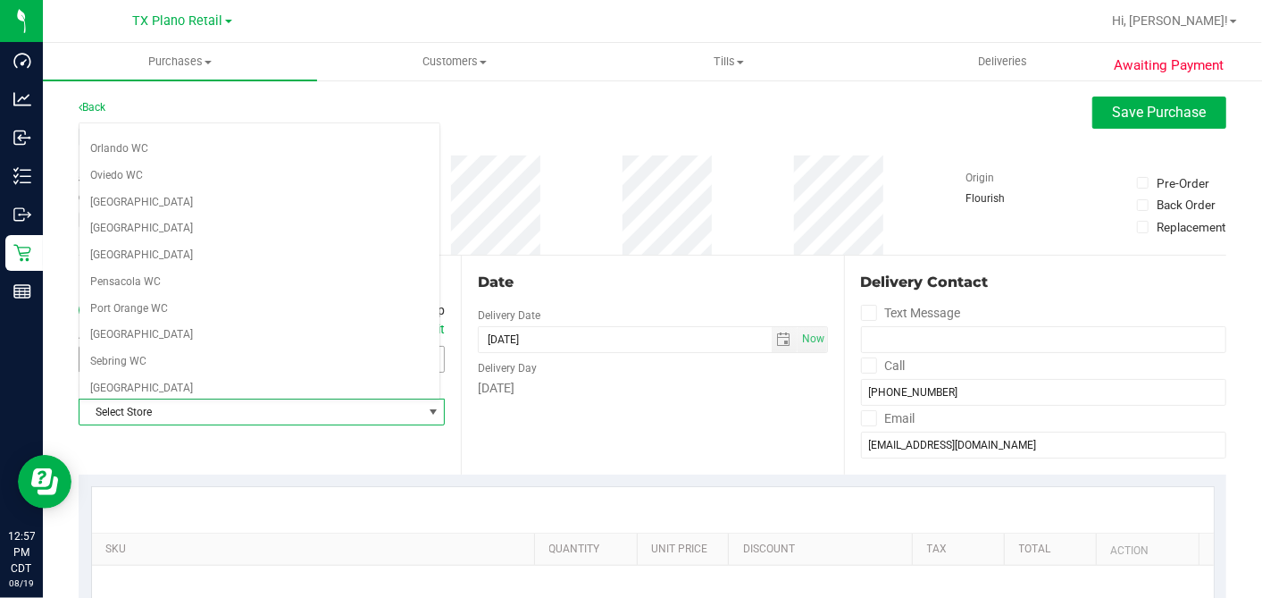
scroll to position [1271, 0]
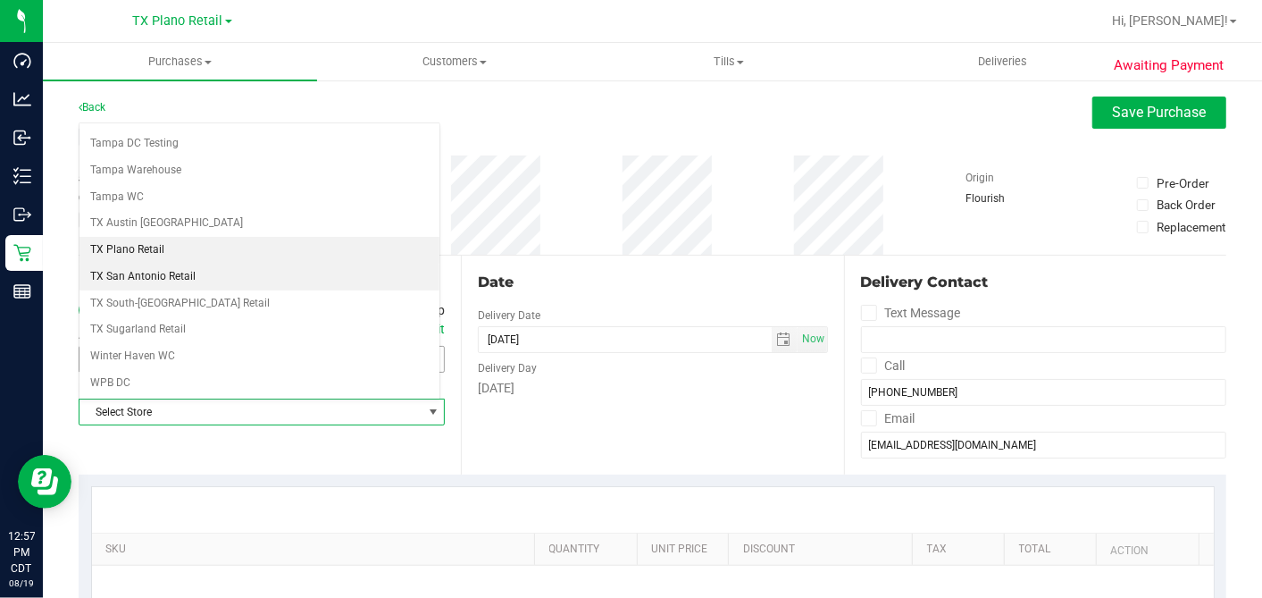
click at [167, 237] on li "TX Plano Retail" at bounding box center [260, 250] width 360 height 27
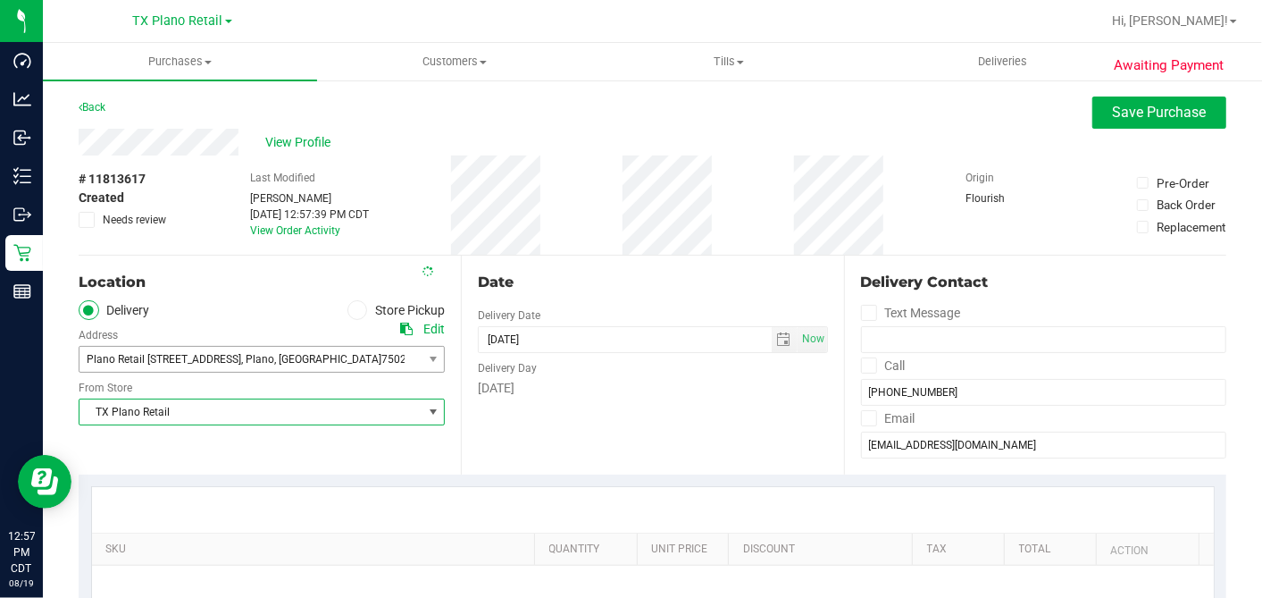
click at [590, 272] on div "Date" at bounding box center [652, 282] width 349 height 21
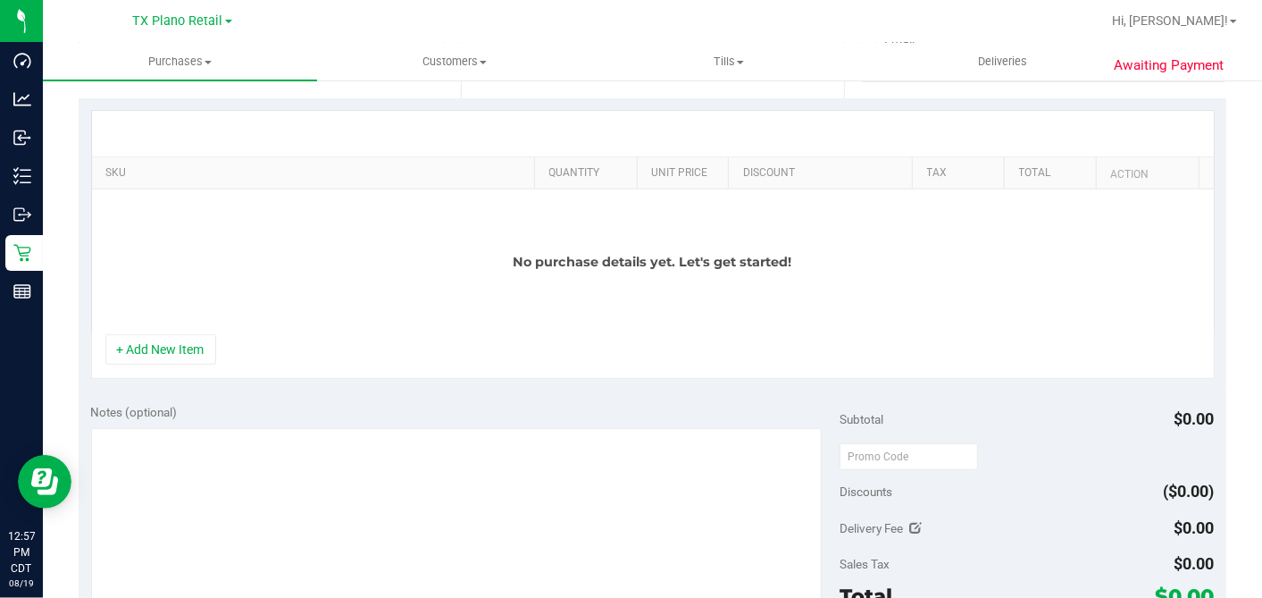
scroll to position [496, 0]
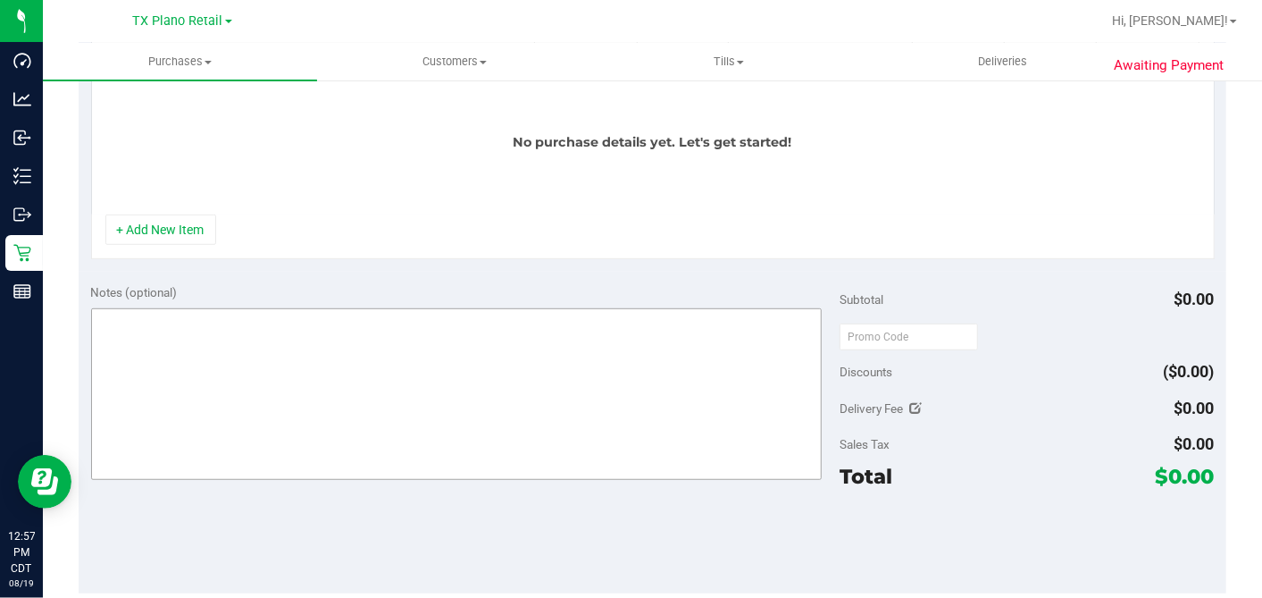
click at [183, 222] on button "+ Add New Item" at bounding box center [160, 229] width 111 height 30
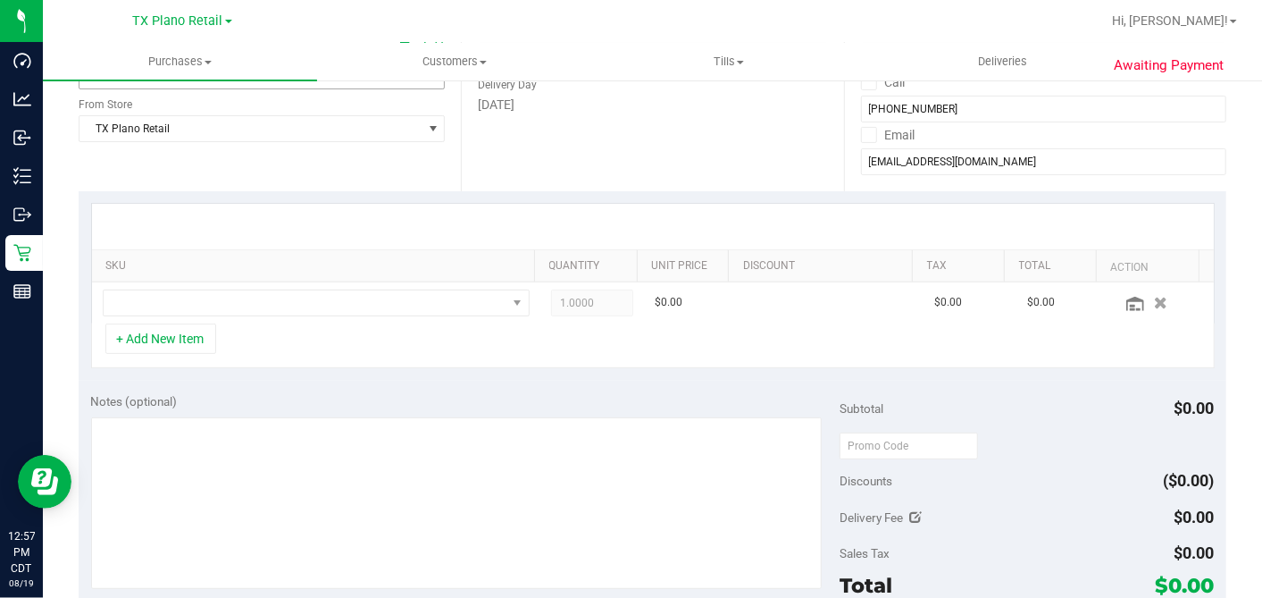
scroll to position [198, 0]
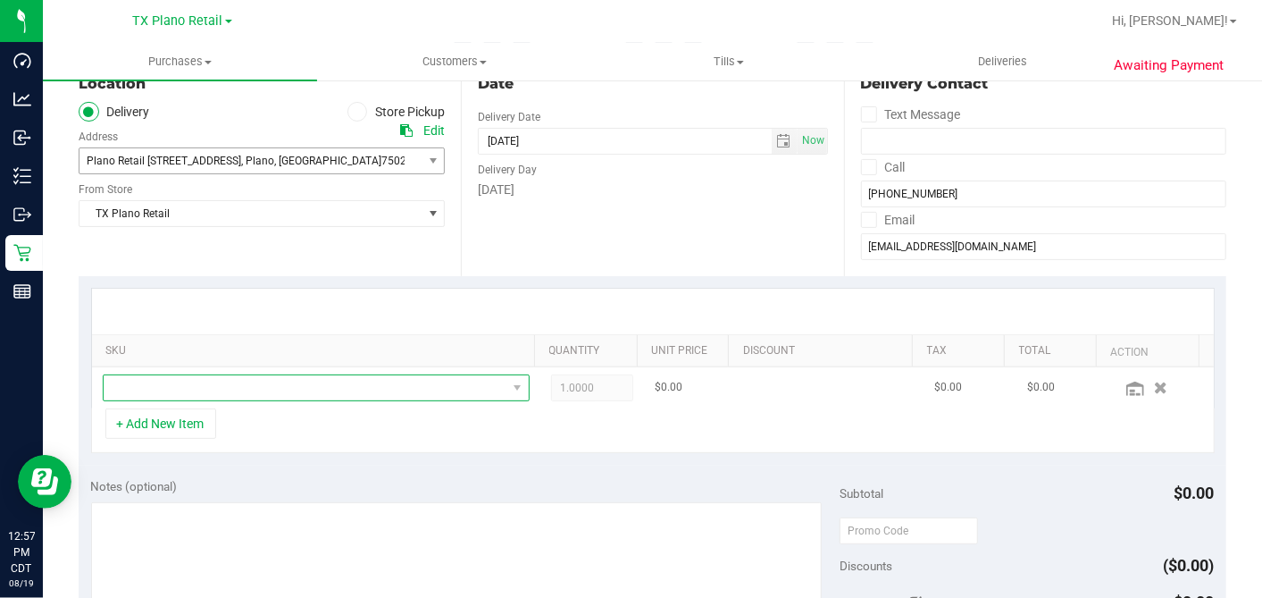
click at [314, 379] on span "NO DATA FOUND" at bounding box center [305, 387] width 403 height 25
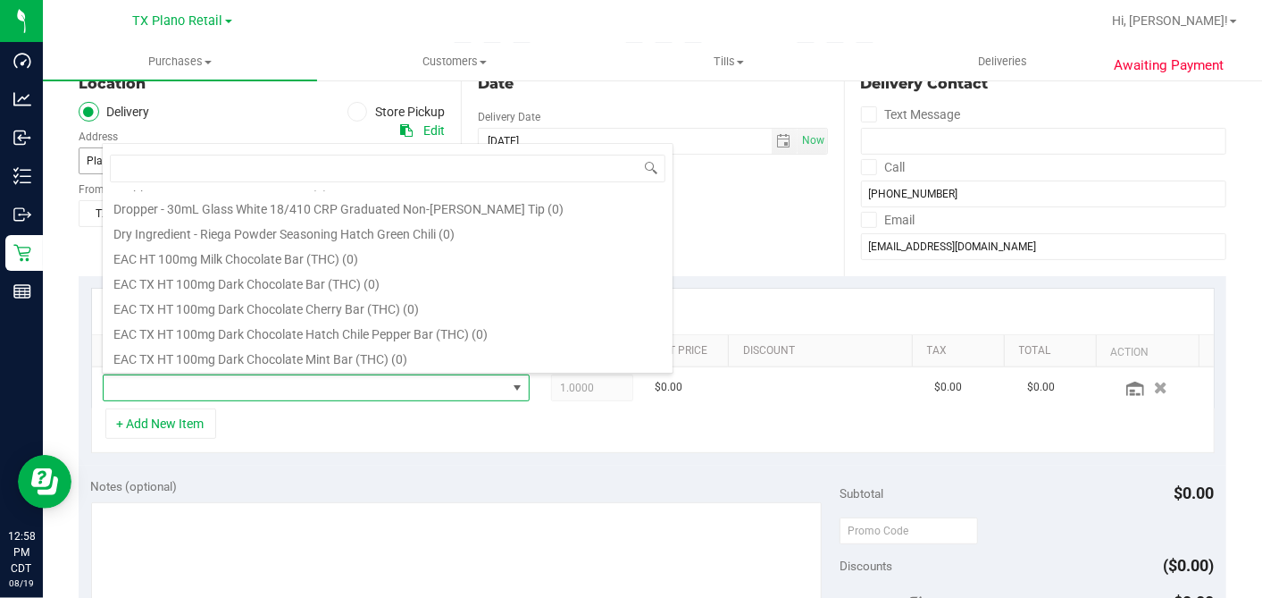
scroll to position [1072, 0]
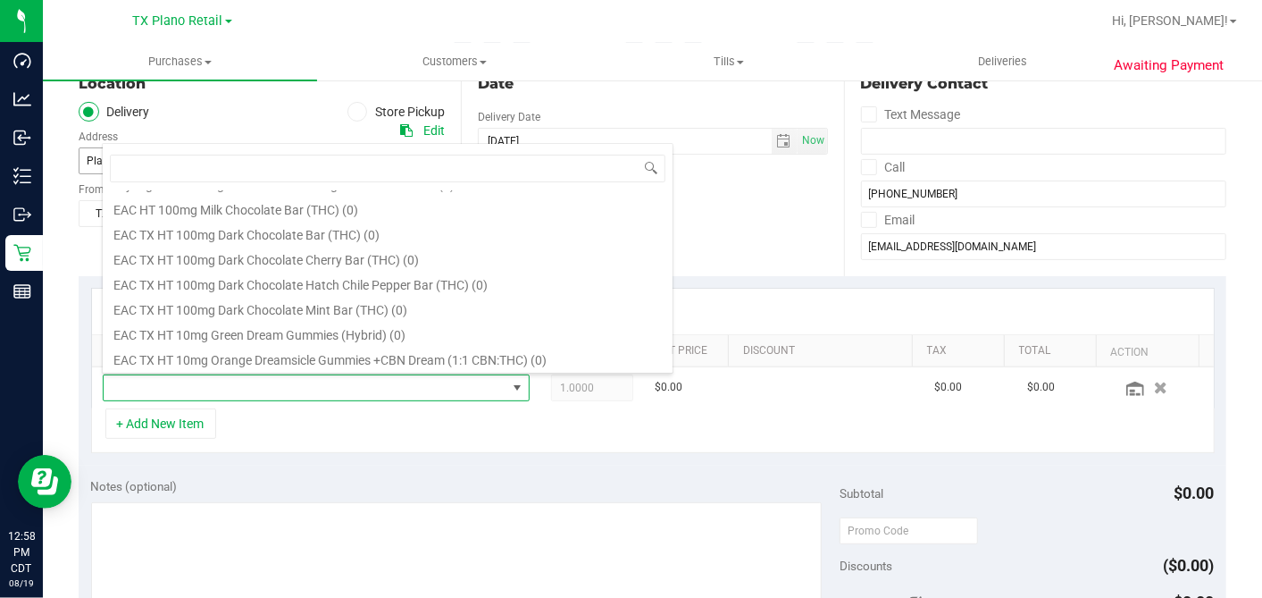
click at [767, 222] on div "Date Delivery Date 08/20/2025 Now 08/20/2025 12:57 PM Now Delivery Day Wednesday" at bounding box center [652, 166] width 382 height 219
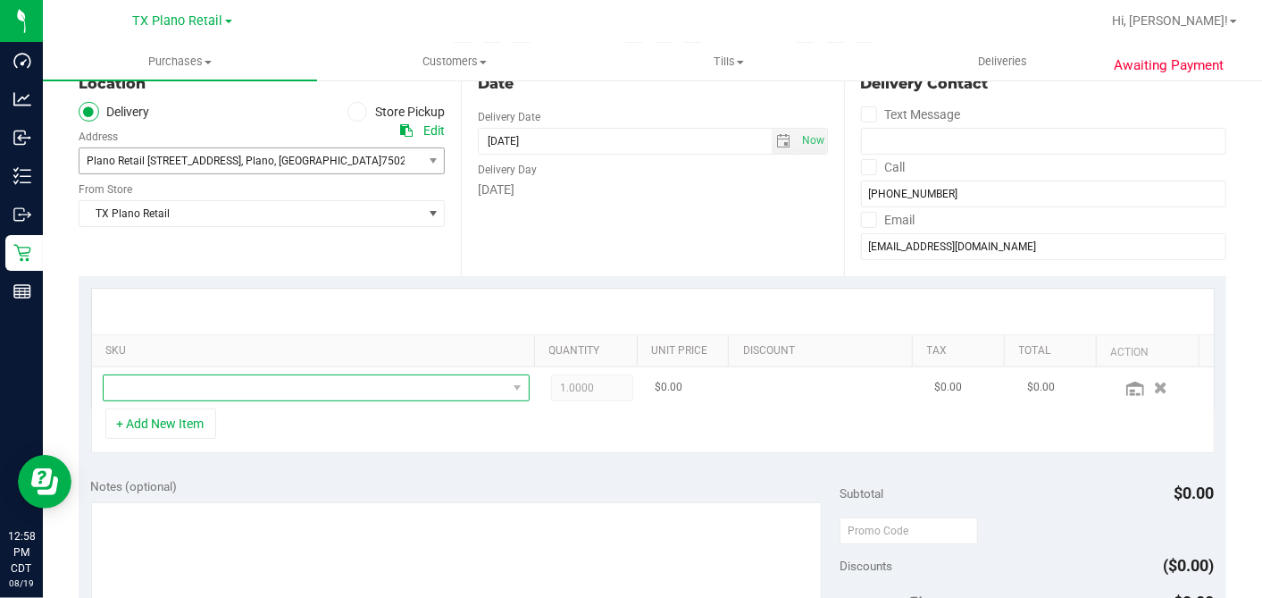
click at [270, 375] on span "NO DATA FOUND" at bounding box center [305, 387] width 403 height 25
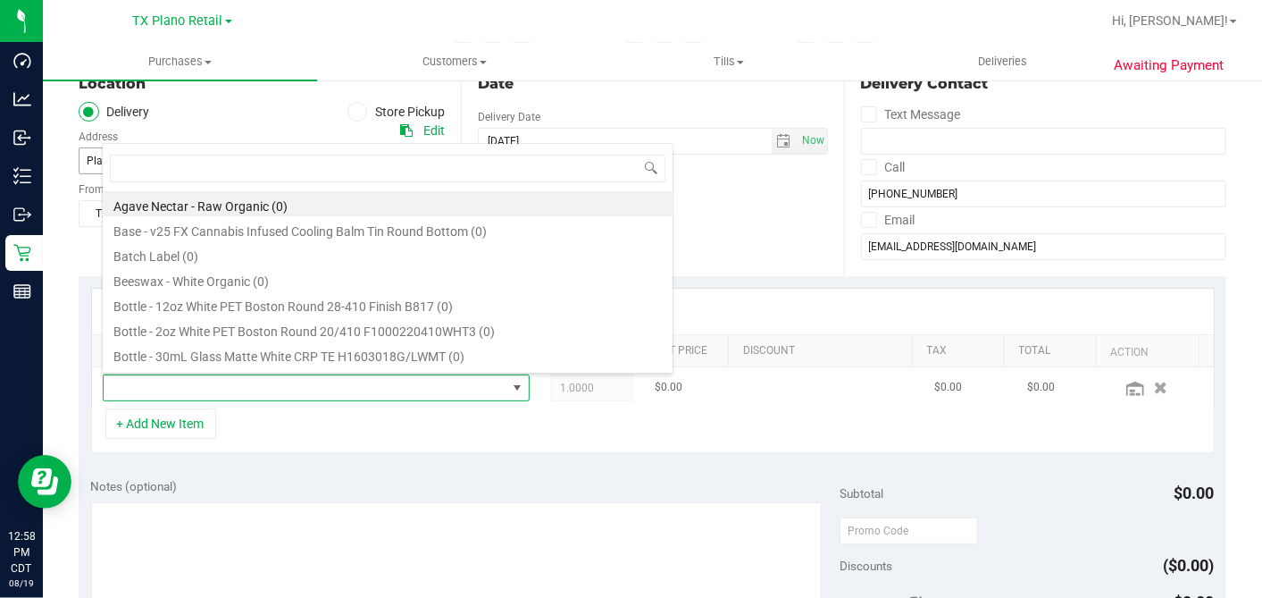
scroll to position [26, 409]
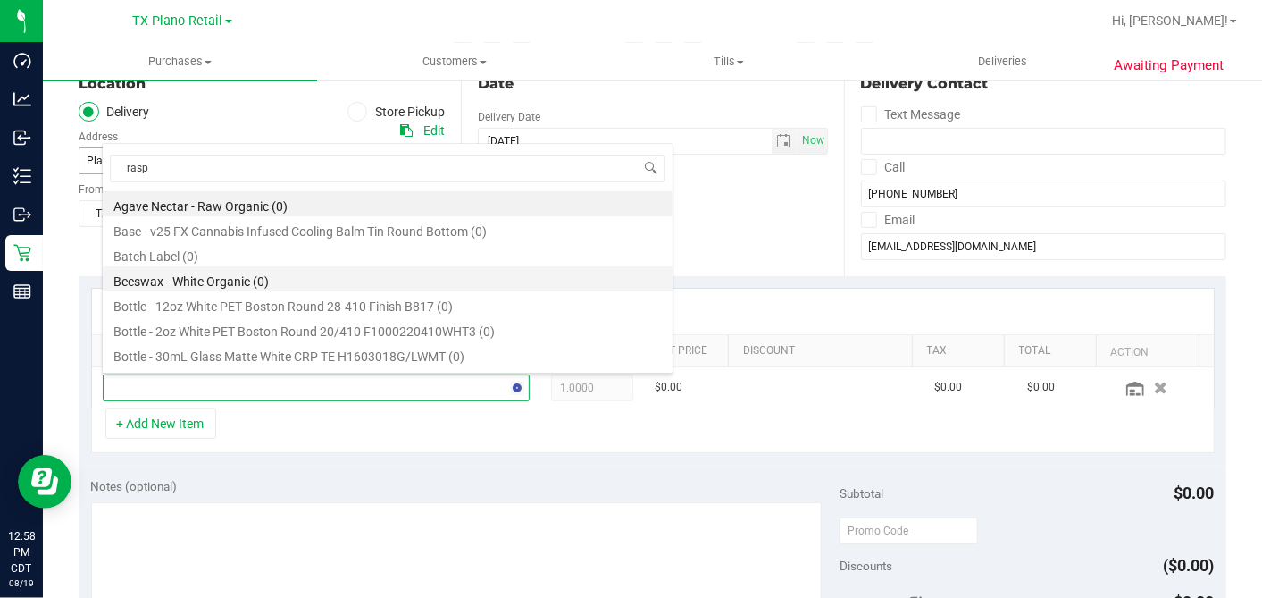
type input "raspb"
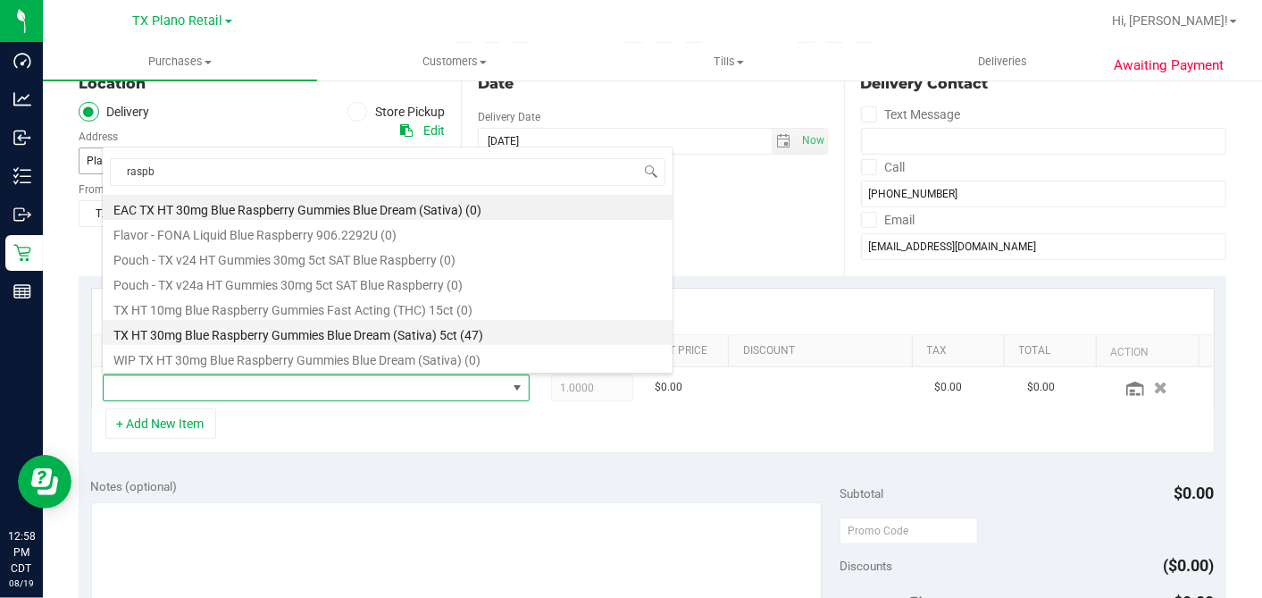
click at [263, 329] on li "TX HT 30mg Blue Raspberry Gummies Blue Dream (Sativa) 5ct (47)" at bounding box center [388, 332] width 570 height 25
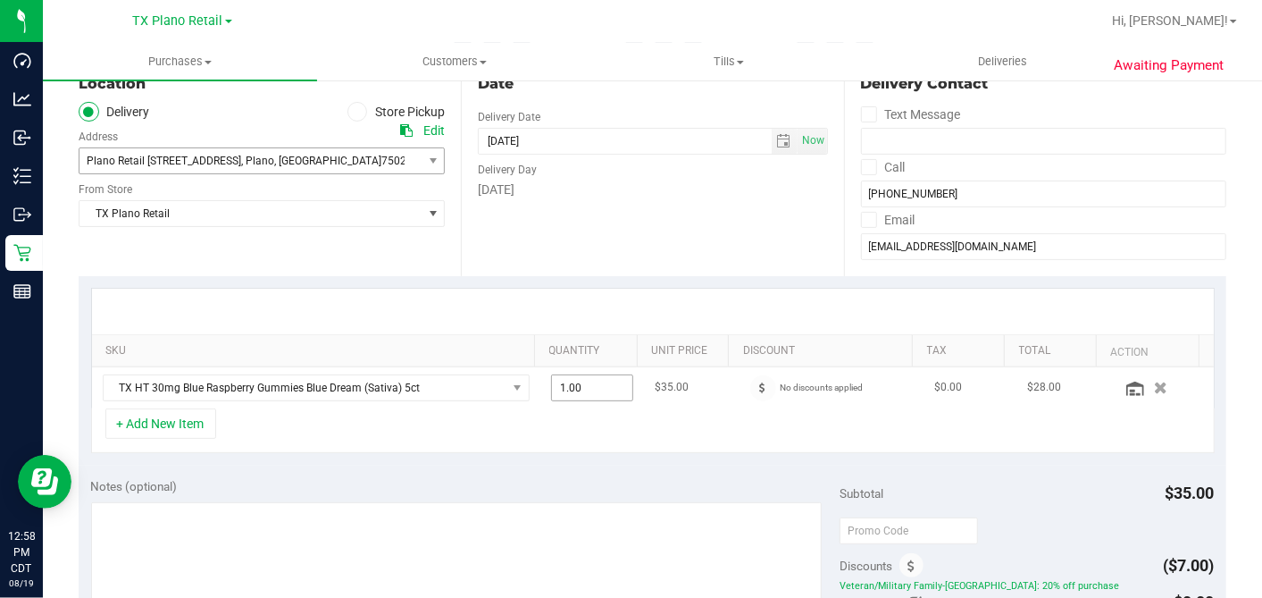
click at [585, 393] on span "1.00 1" at bounding box center [592, 387] width 82 height 27
drag, startPoint x: 576, startPoint y: 388, endPoint x: 356, endPoint y: 381, distance: 219.9
click at [554, 387] on input "1" at bounding box center [592, 387] width 80 height 25
type input "15"
type input "15.00"
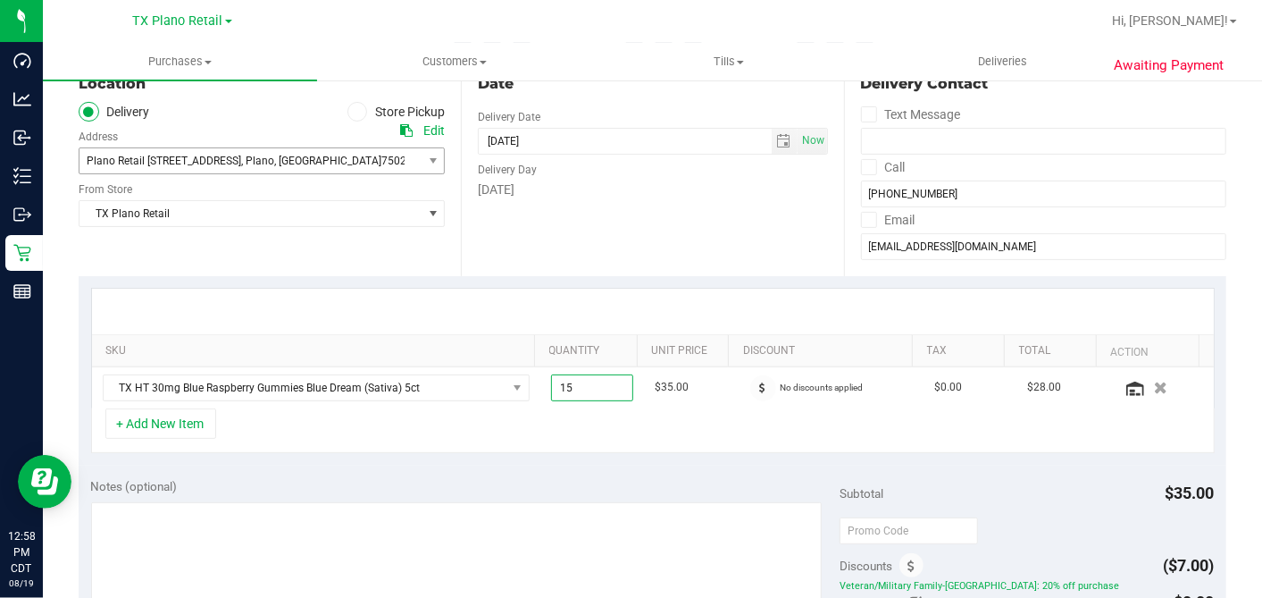
click at [398, 429] on div "+ Add New Item" at bounding box center [653, 430] width 1124 height 45
click at [569, 380] on span "15.00 15" at bounding box center [592, 387] width 82 height 27
drag, startPoint x: 543, startPoint y: 385, endPoint x: 390, endPoint y: 386, distance: 152.8
click at [390, 385] on tr "TX HT 30mg Blue Raspberry Gummies Blue Dream (Sativa) 5ct 15.00 15 $35.00 No di…" at bounding box center [653, 387] width 1122 height 41
type input "5"
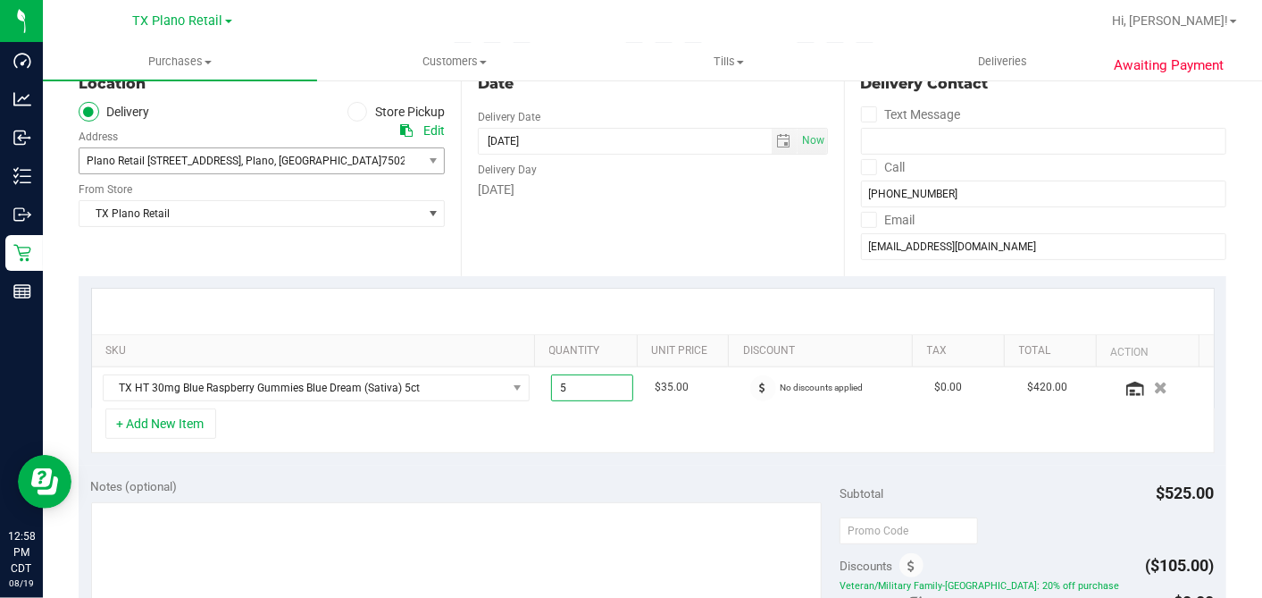
type input "5.00"
click at [580, 436] on div "+ Add New Item" at bounding box center [653, 430] width 1124 height 45
click at [180, 425] on button "+ Add New Item" at bounding box center [160, 423] width 111 height 30
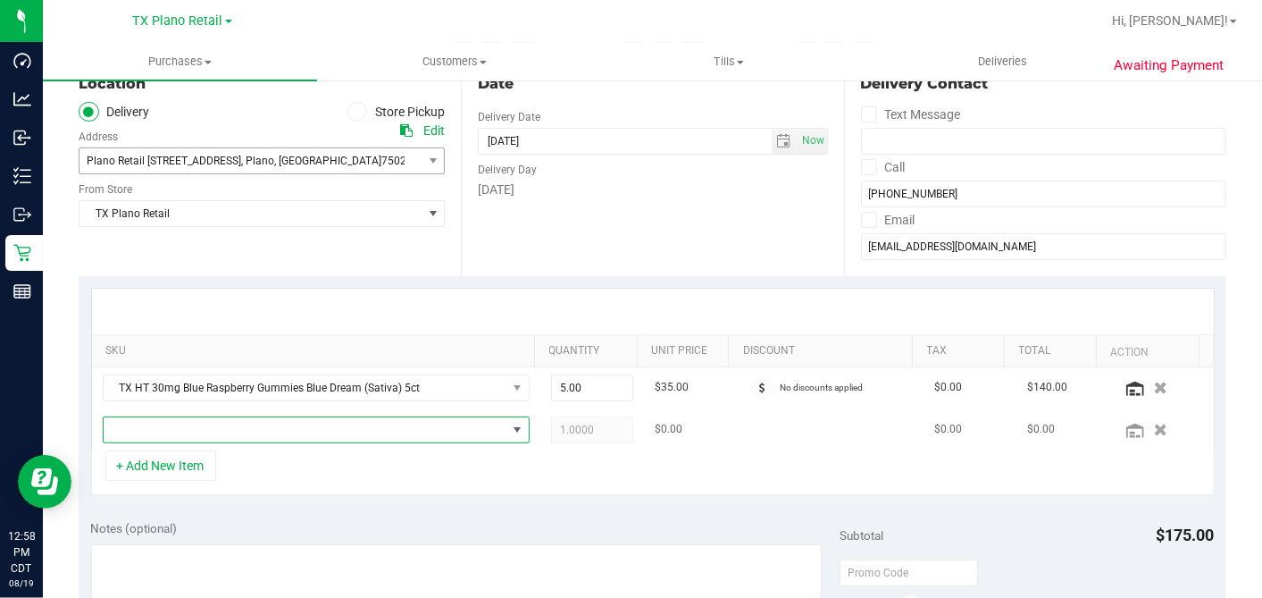
click at [281, 429] on span "NO DATA FOUND" at bounding box center [305, 429] width 403 height 25
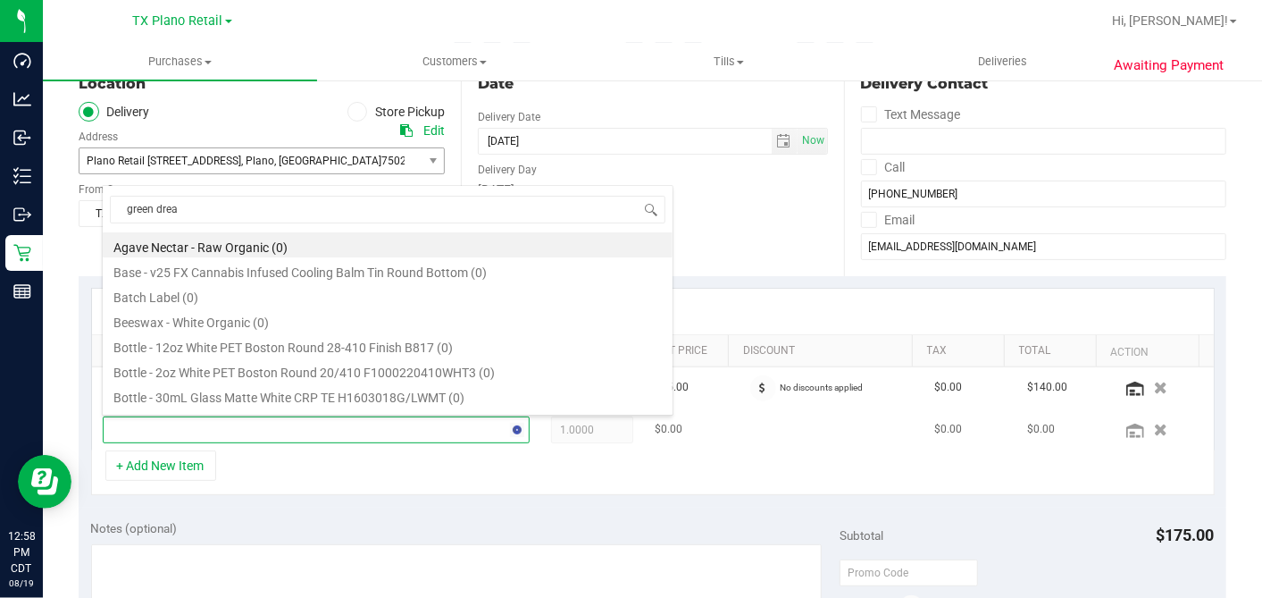
type input "green dream"
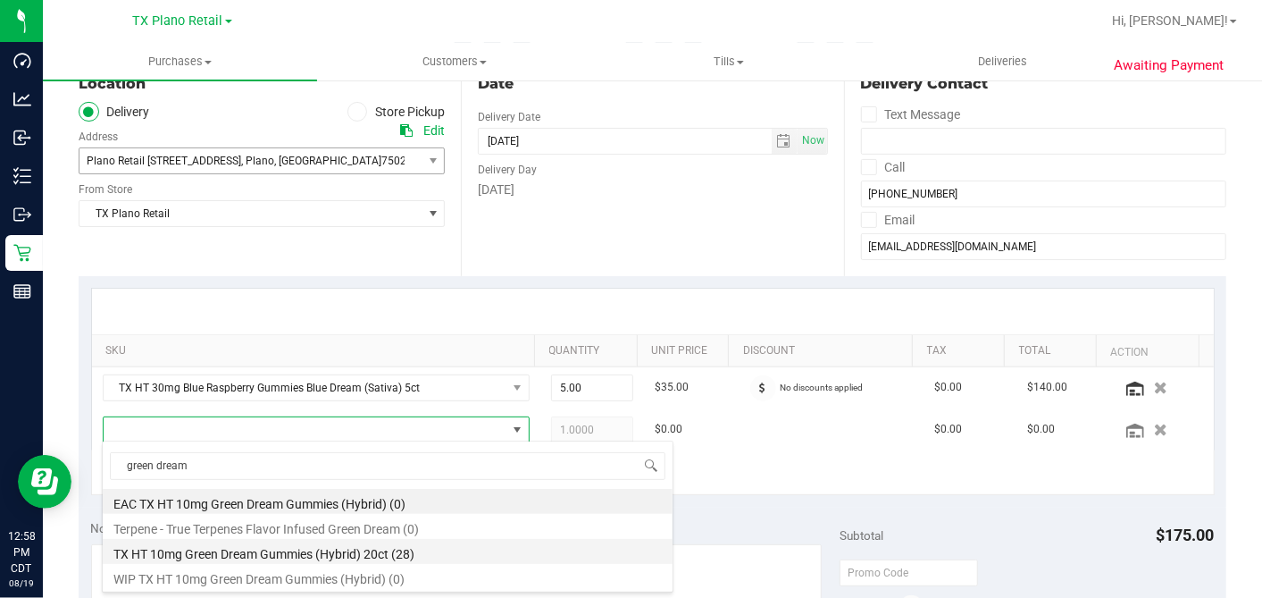
click at [329, 552] on li "TX HT 10mg Green Dream Gummies (Hybrid) 20ct (28)" at bounding box center [388, 551] width 570 height 25
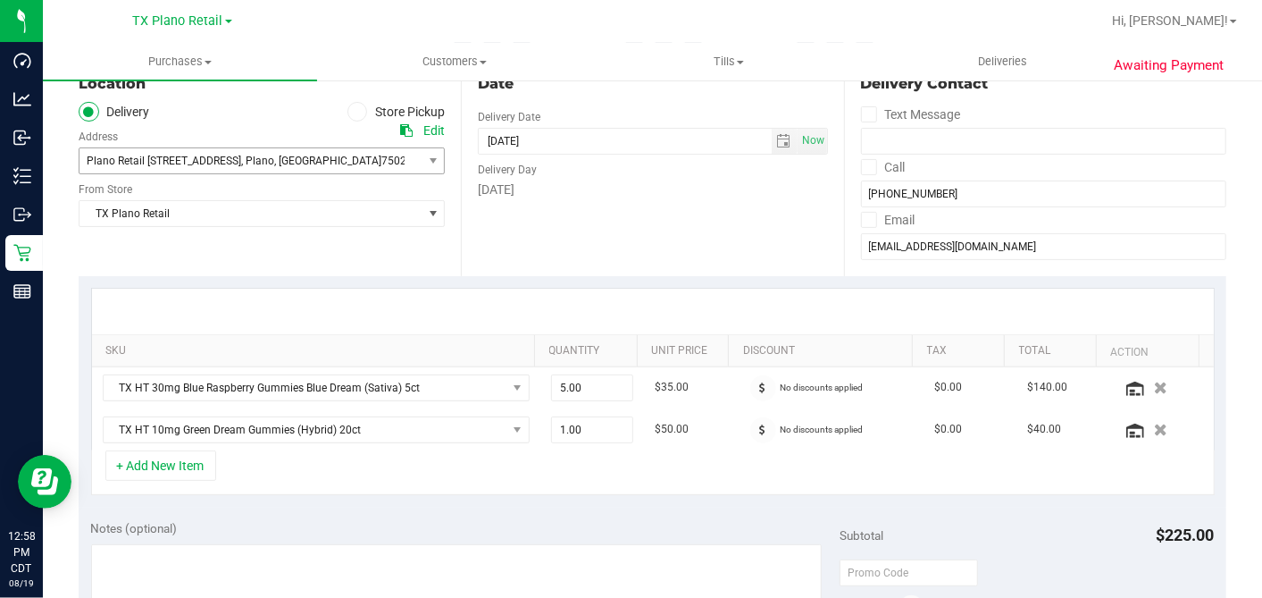
click at [722, 474] on div "+ Add New Item" at bounding box center [653, 472] width 1124 height 45
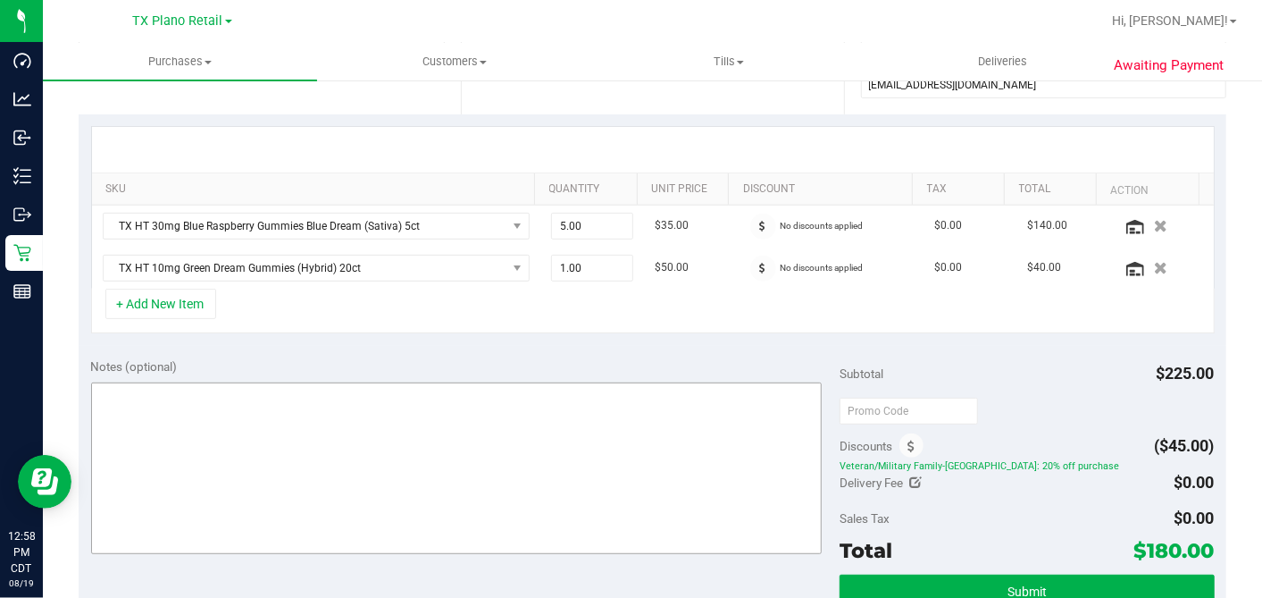
scroll to position [397, 0]
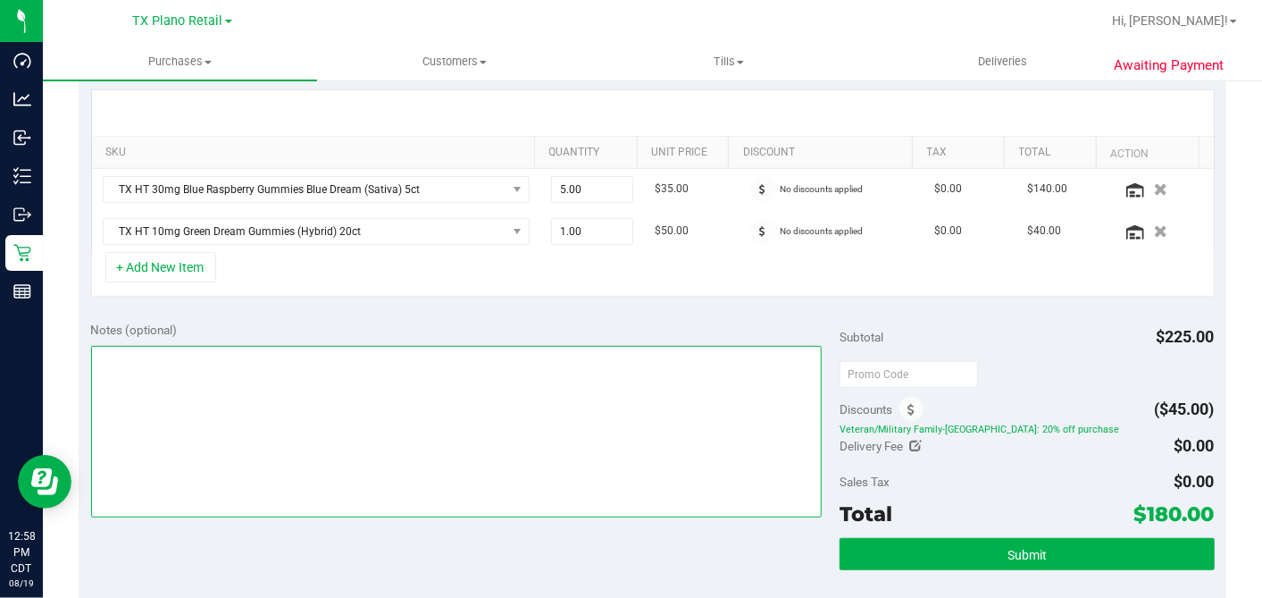
click at [446, 373] on textarea at bounding box center [457, 432] width 732 height 172
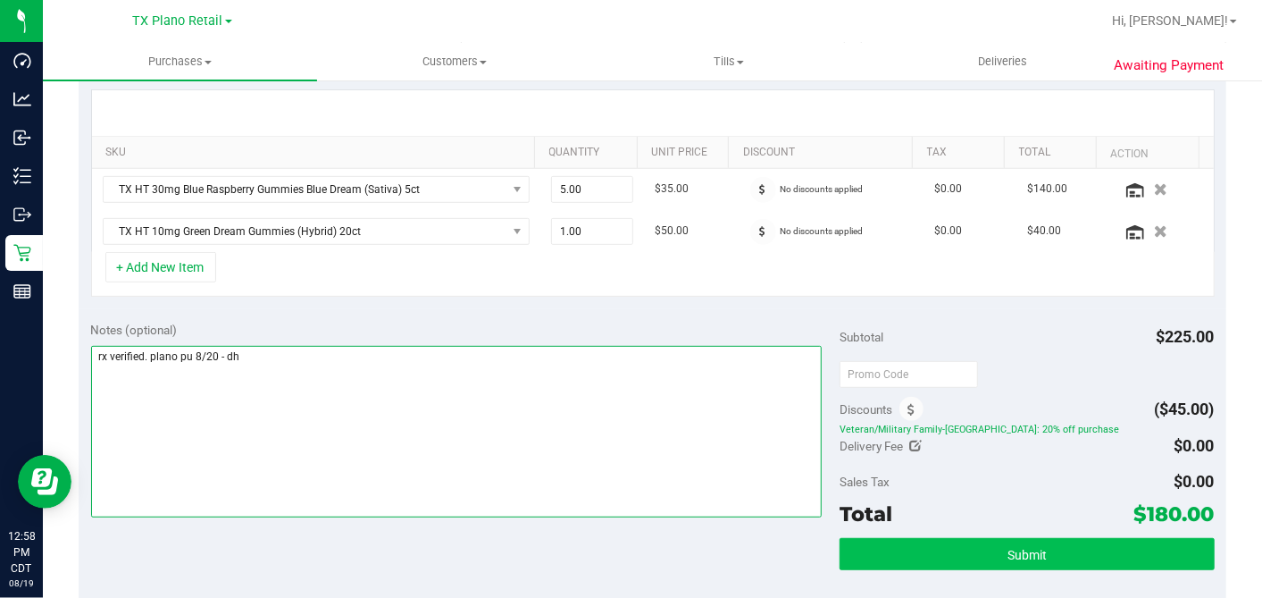
type textarea "rx verified. plano pu 8/20 - dh"
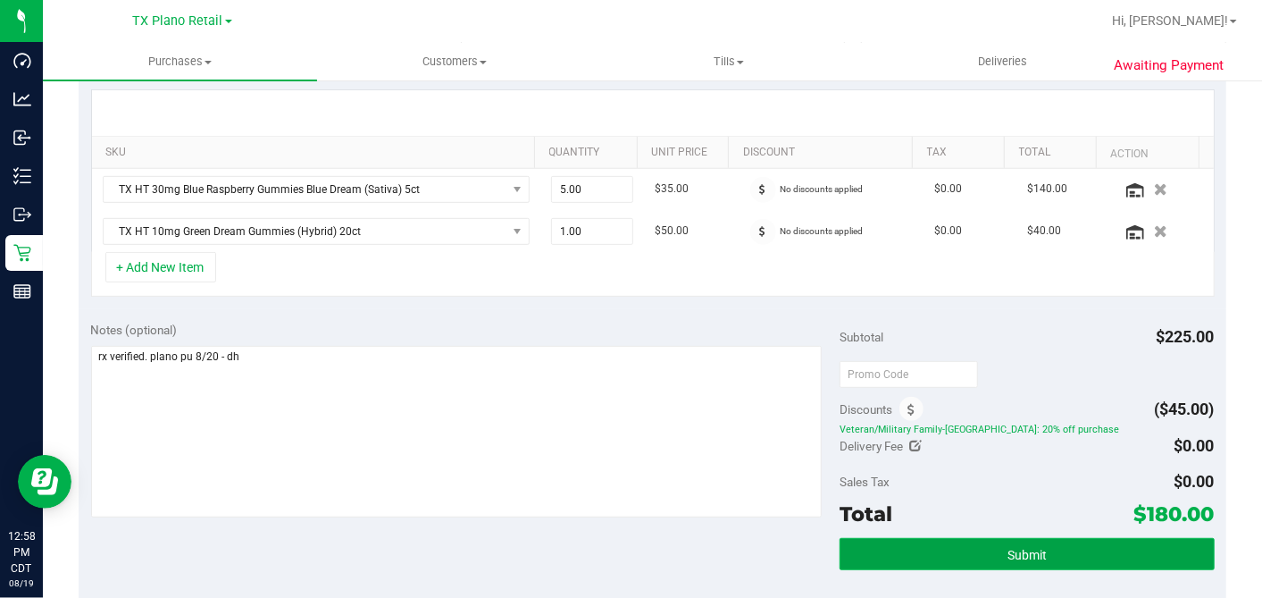
click at [1061, 554] on button "Submit" at bounding box center [1027, 554] width 374 height 32
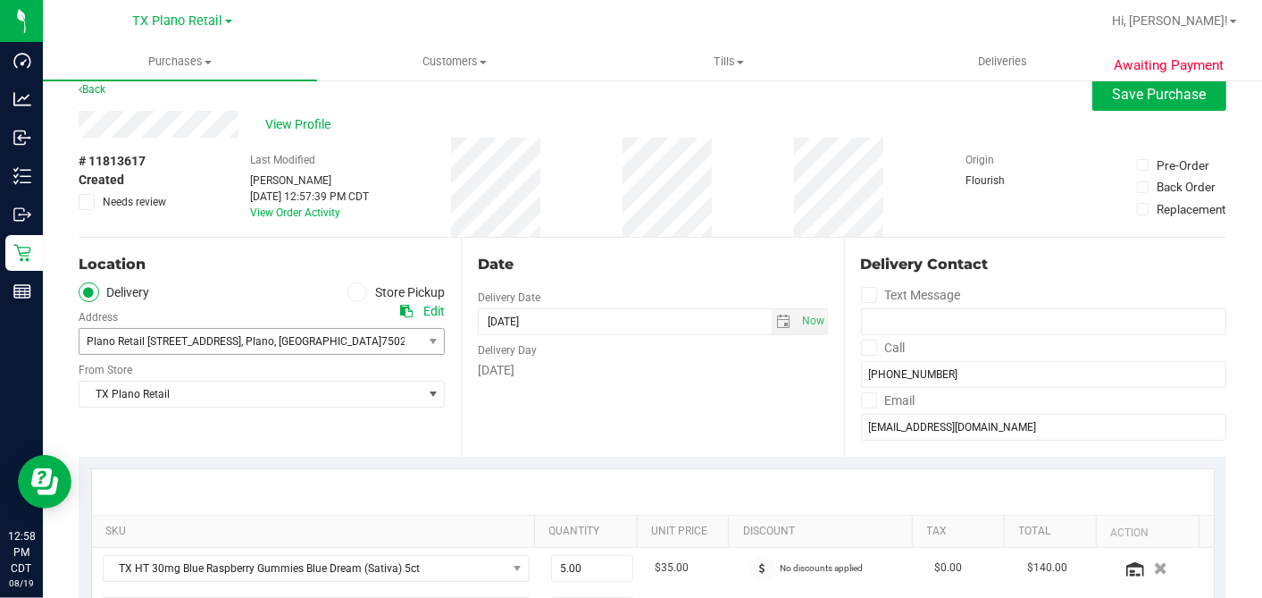
scroll to position [0, 0]
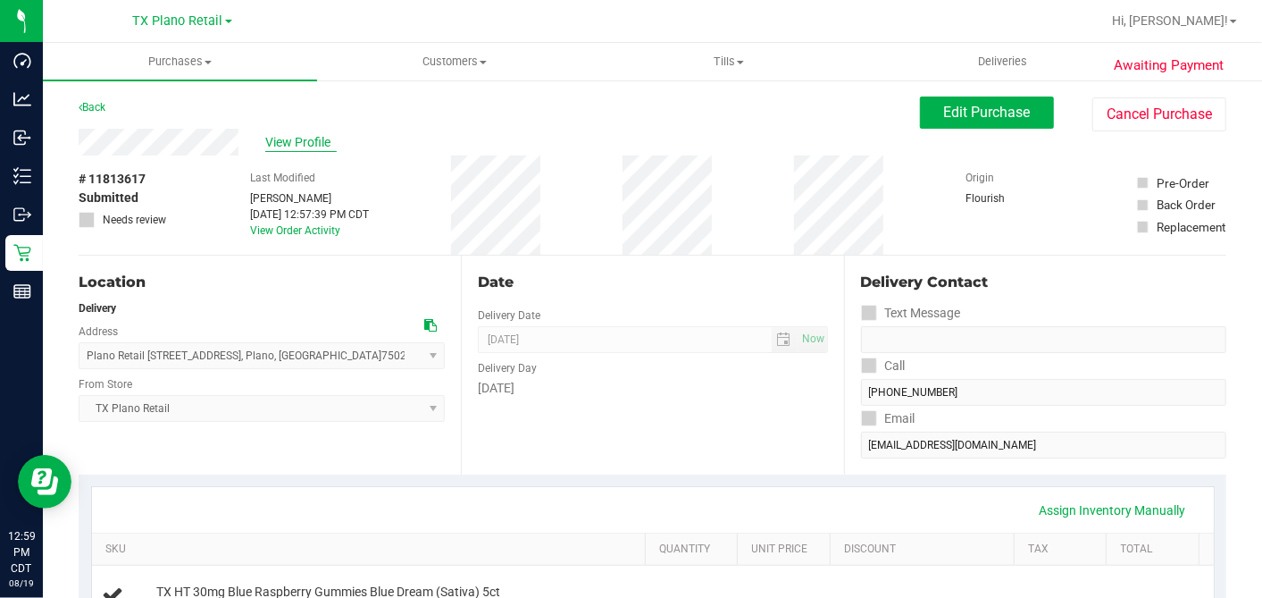
click at [295, 145] on span "View Profile" at bounding box center [300, 142] width 71 height 19
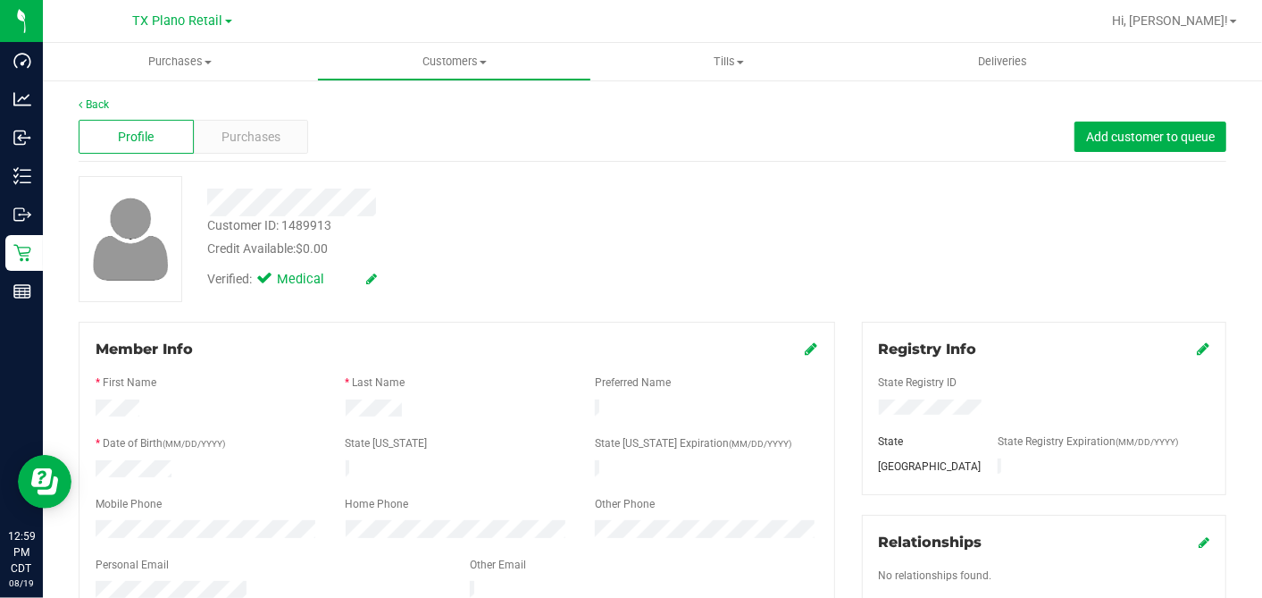
click at [232, 117] on div "Profile Purchases Add customer to queue" at bounding box center [653, 137] width 1148 height 49
click at [241, 138] on span "Purchases" at bounding box center [251, 137] width 59 height 19
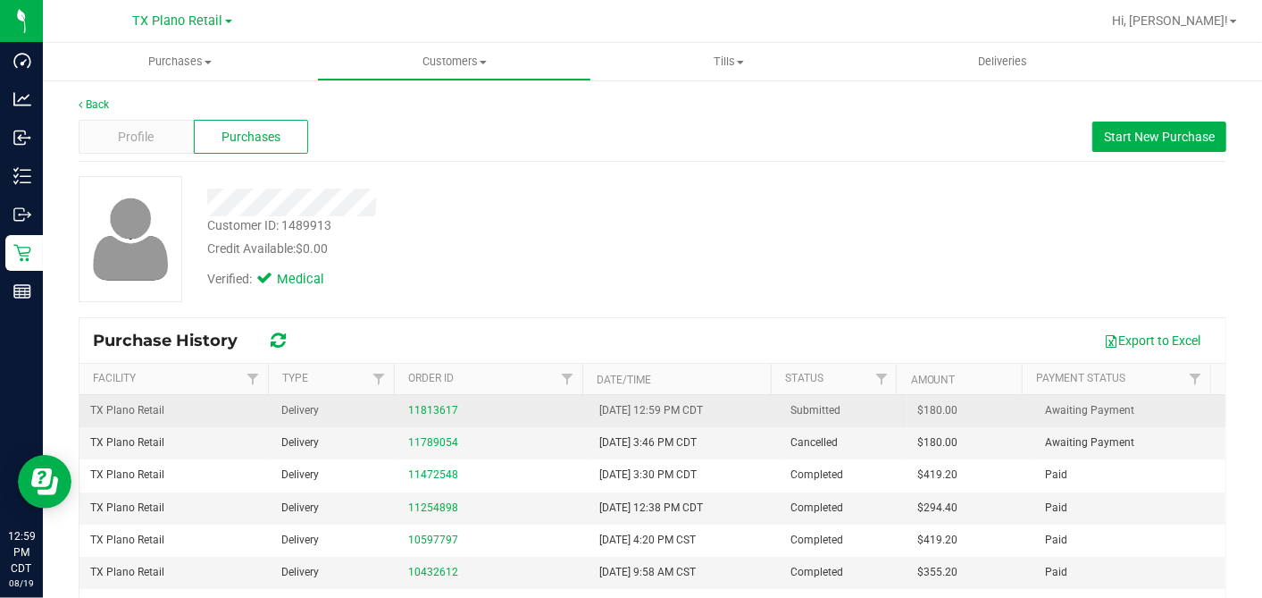
click at [918, 407] on span "$180.00" at bounding box center [938, 410] width 40 height 17
copy span "180.00"
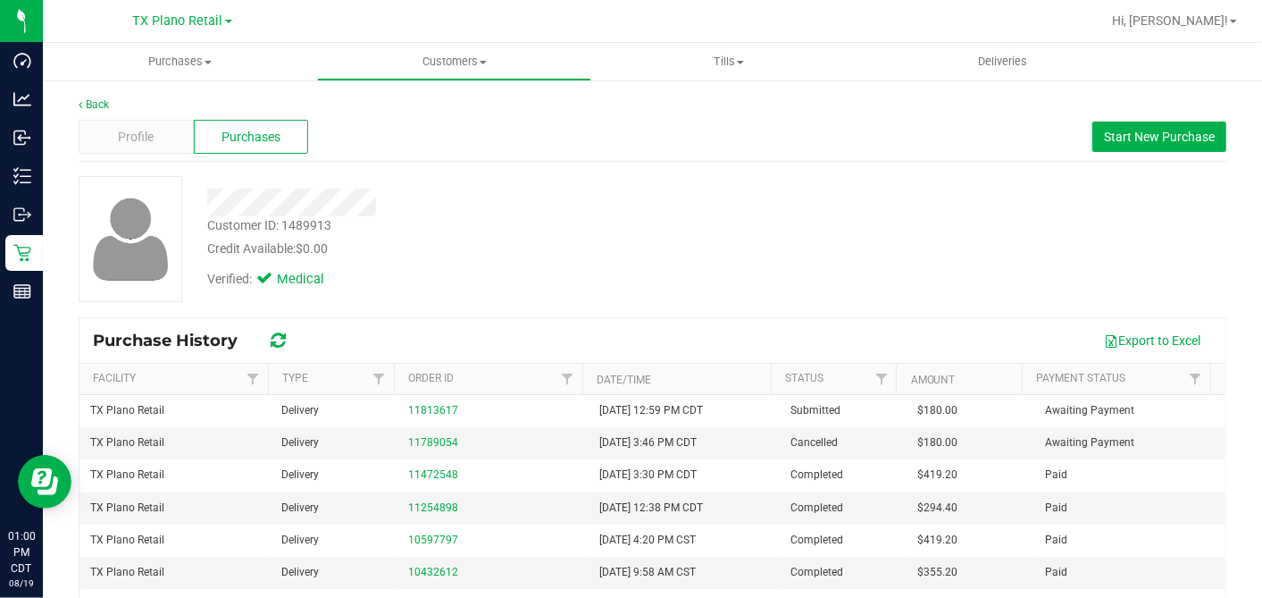
click at [473, 221] on div "Customer ID: 1489913 Credit Available: $0.00" at bounding box center [488, 237] width 588 height 42
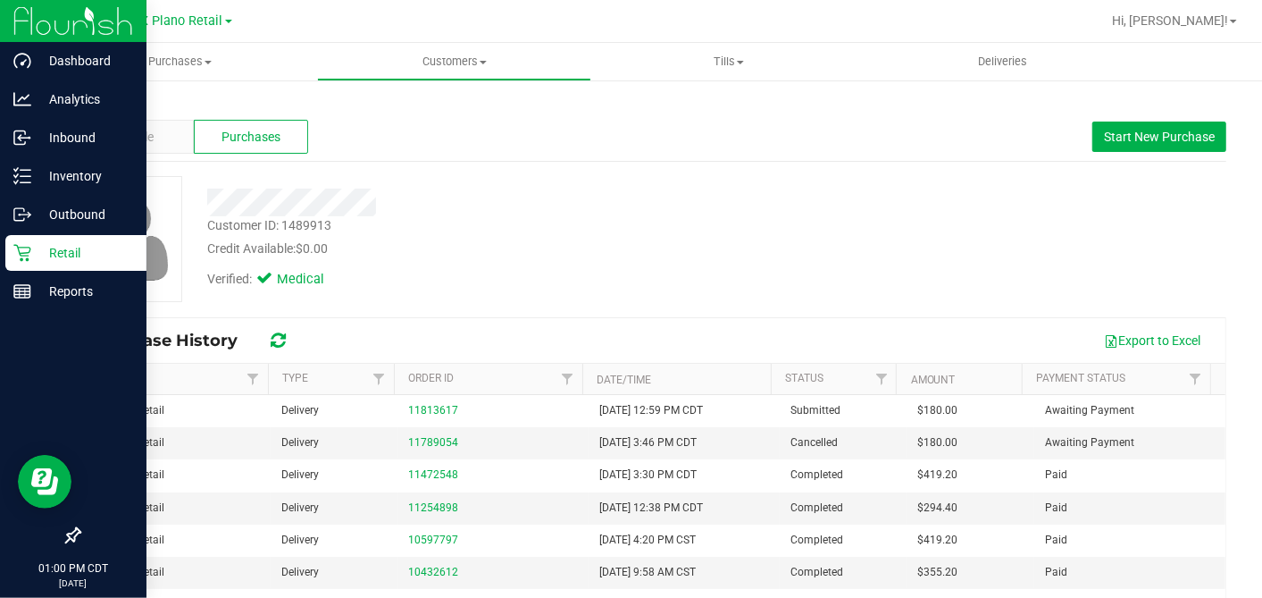
click at [29, 256] on icon at bounding box center [22, 253] width 18 height 18
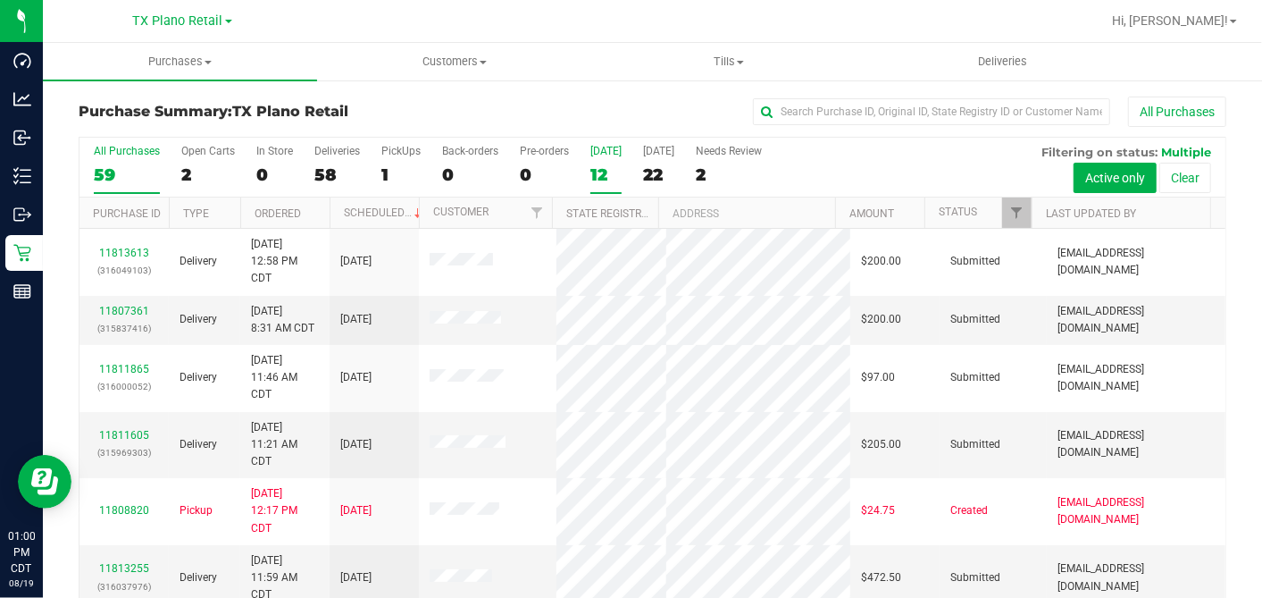
click at [608, 172] on div "12" at bounding box center [606, 174] width 31 height 21
click at [0, 0] on input "Today 12" at bounding box center [0, 0] width 0 height 0
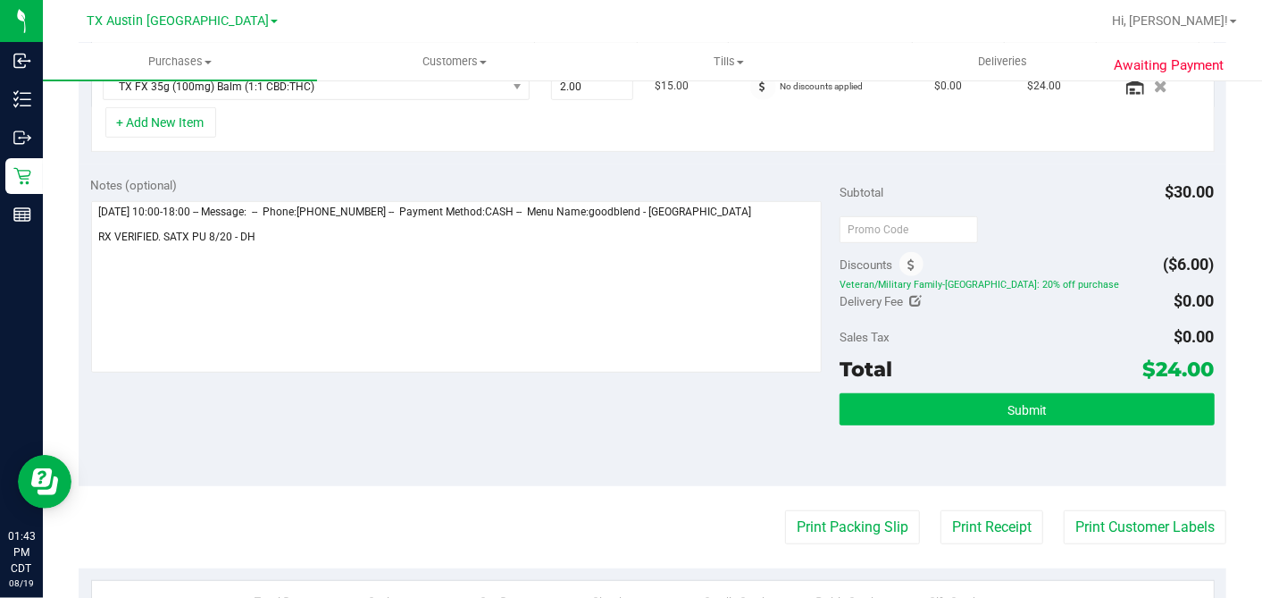
type textarea "[DATE] 10:00-18:00 -- Message: -- Phone:[PHONE_NUMBER] -- Payment Method:CASH -…"
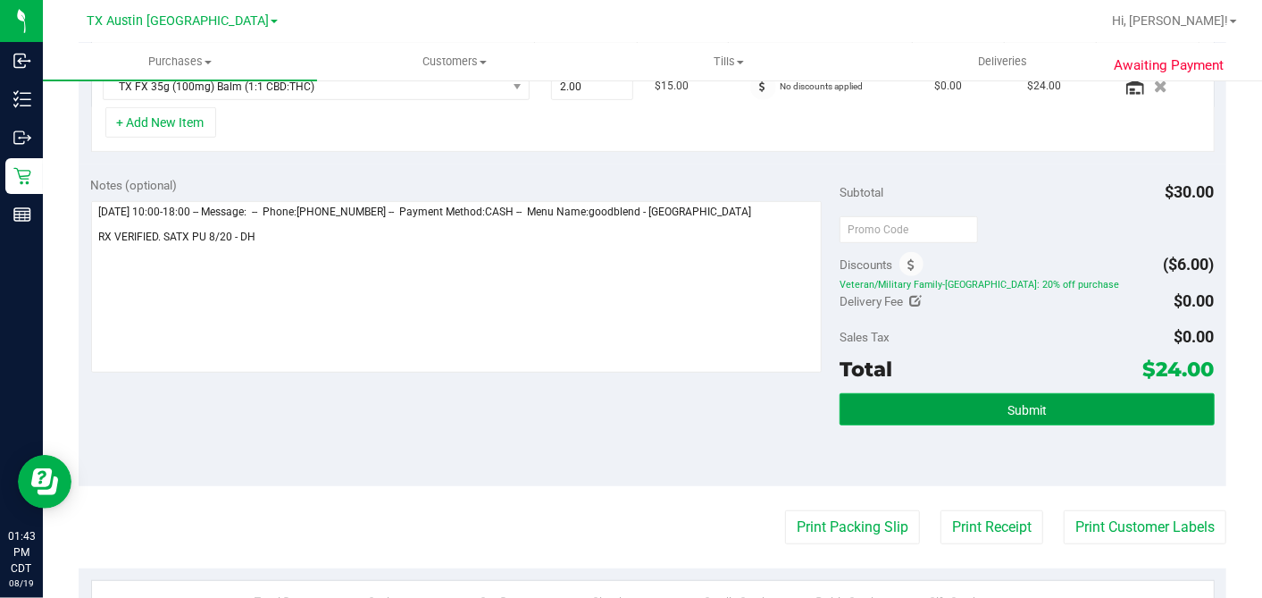
click at [1010, 403] on span "Submit" at bounding box center [1027, 410] width 39 height 14
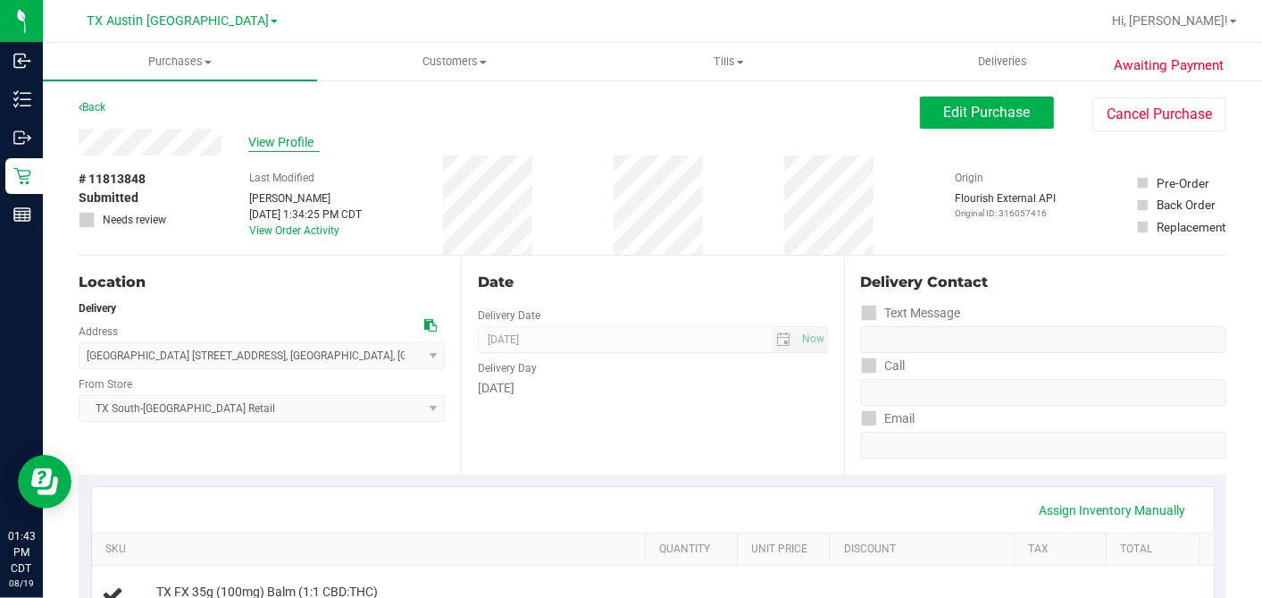
click at [294, 145] on span "View Profile" at bounding box center [283, 142] width 71 height 19
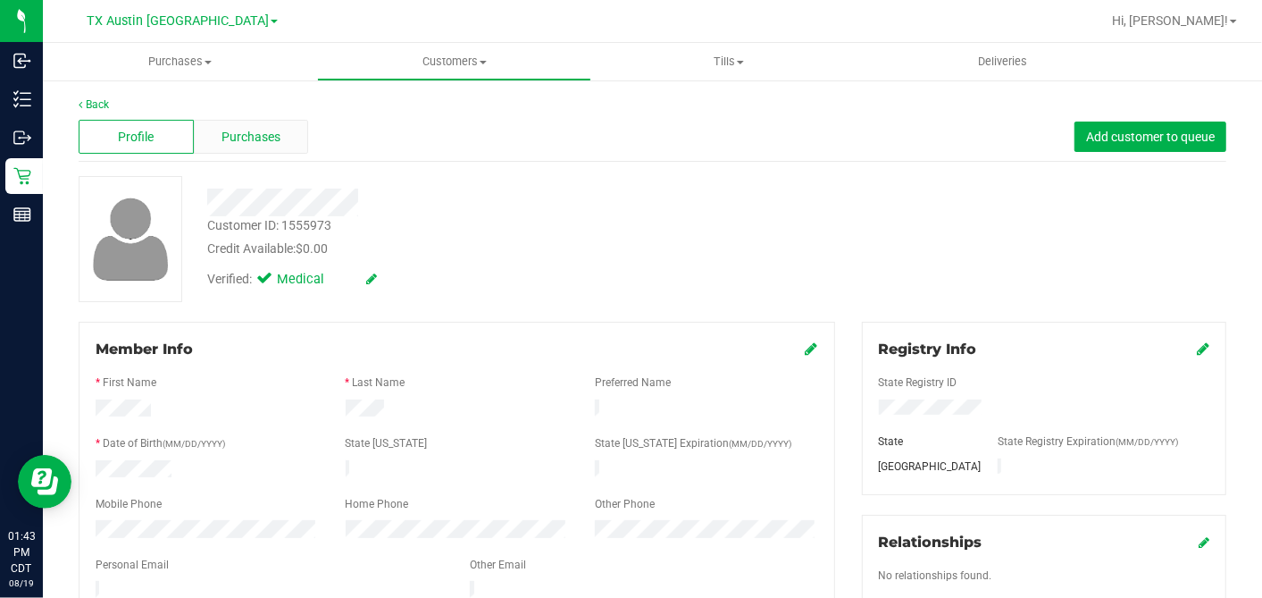
click at [265, 130] on span "Purchases" at bounding box center [251, 137] width 59 height 19
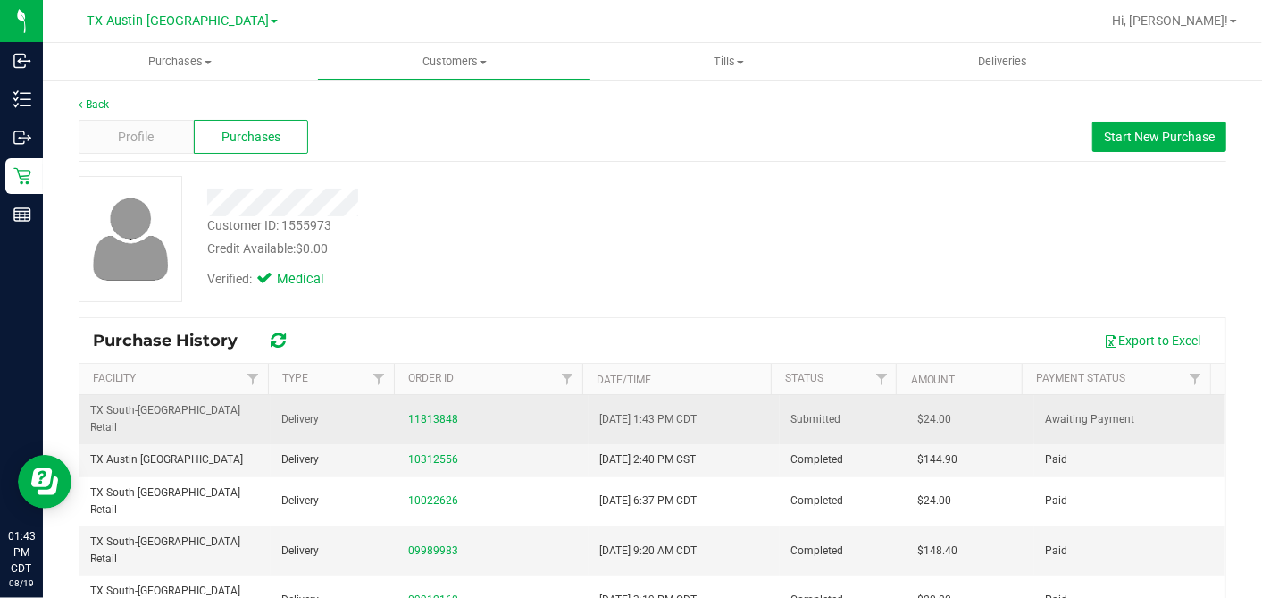
click at [918, 411] on span "$24.00" at bounding box center [935, 419] width 34 height 17
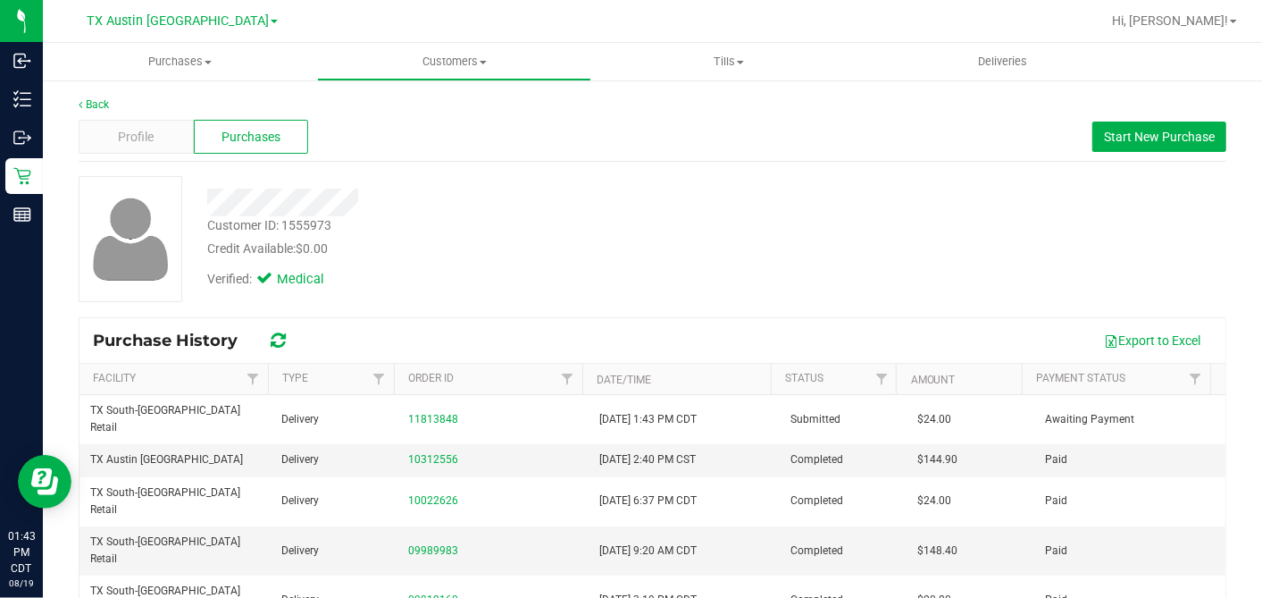
copy span "24.00"
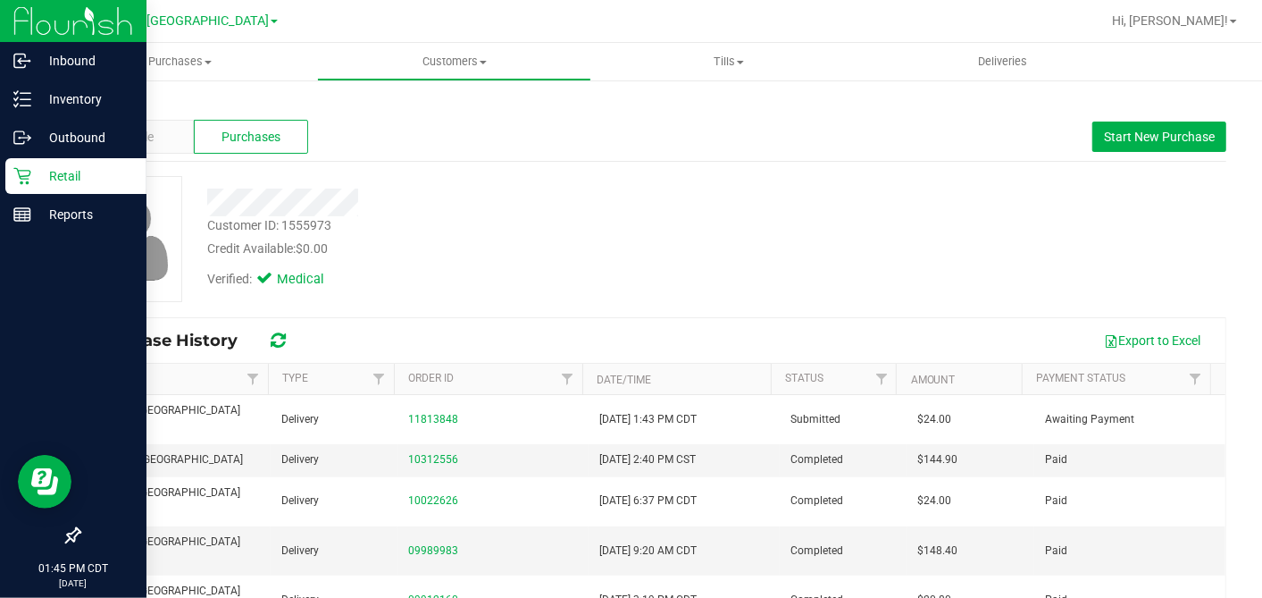
drag, startPoint x: 19, startPoint y: 173, endPoint x: 48, endPoint y: 186, distance: 32.0
click at [19, 173] on icon at bounding box center [21, 176] width 17 height 17
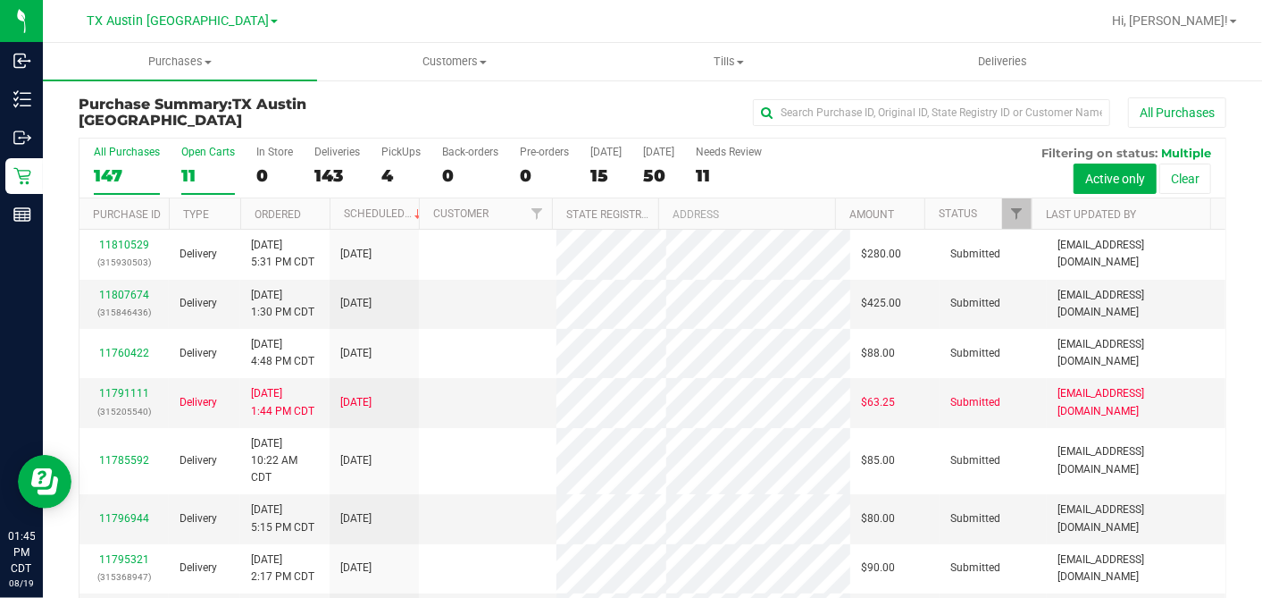
click at [192, 169] on div "11" at bounding box center [208, 175] width 54 height 21
click at [0, 0] on input "Open Carts 11" at bounding box center [0, 0] width 0 height 0
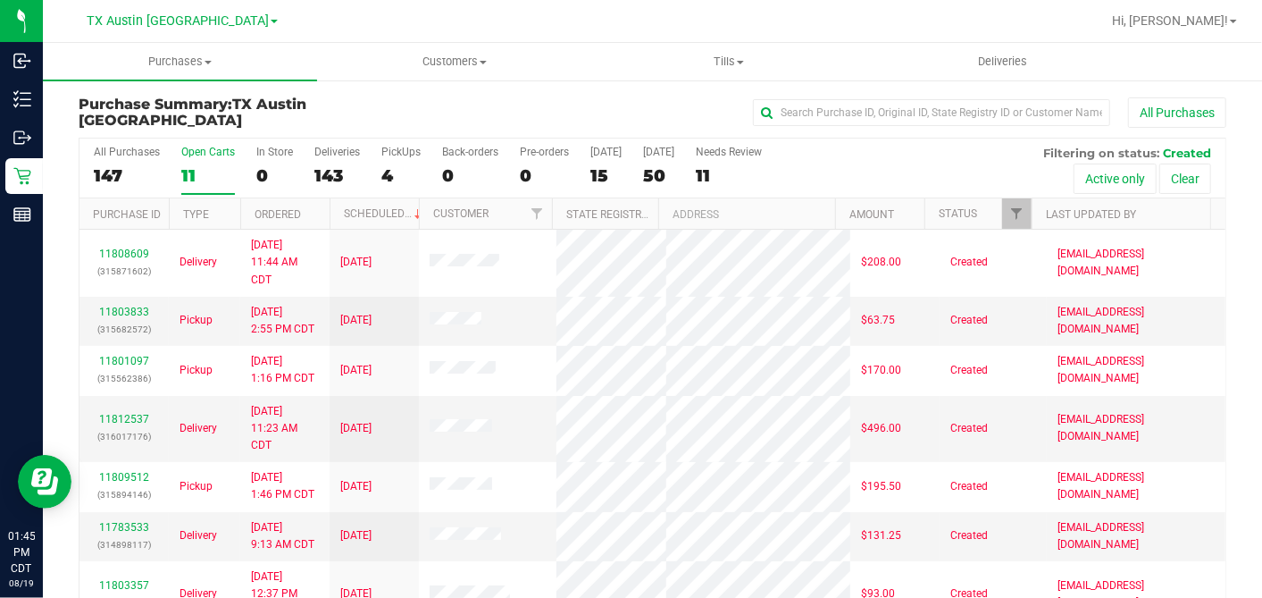
click at [315, 212] on th "Ordered" at bounding box center [284, 213] width 89 height 31
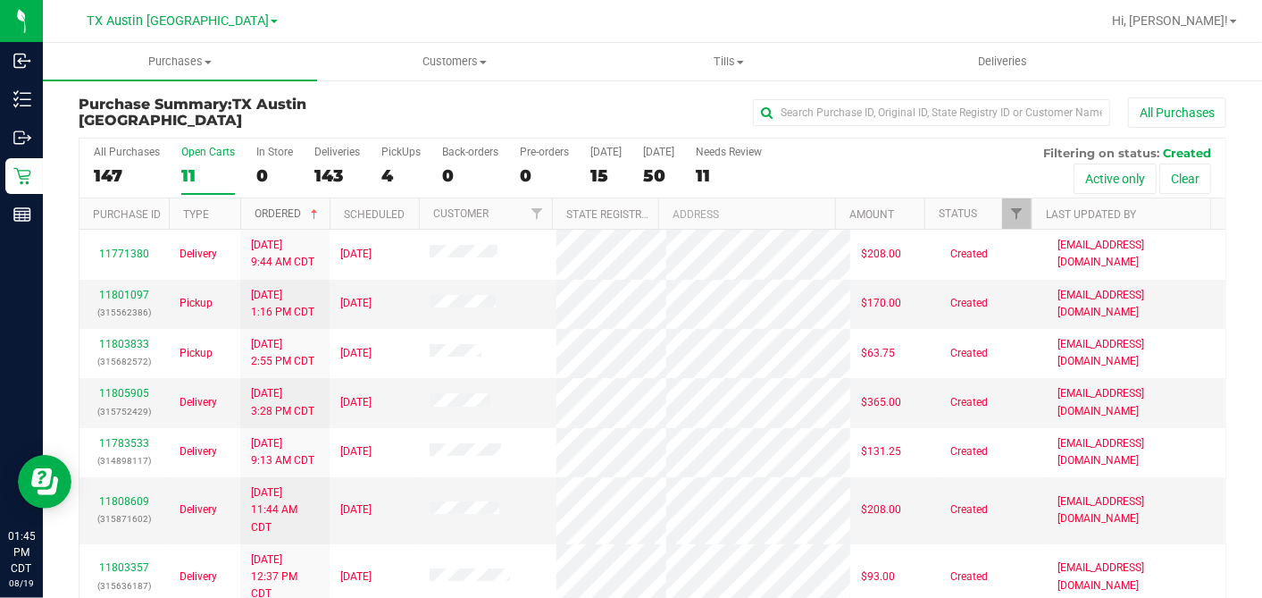
click at [322, 209] on span at bounding box center [314, 214] width 14 height 14
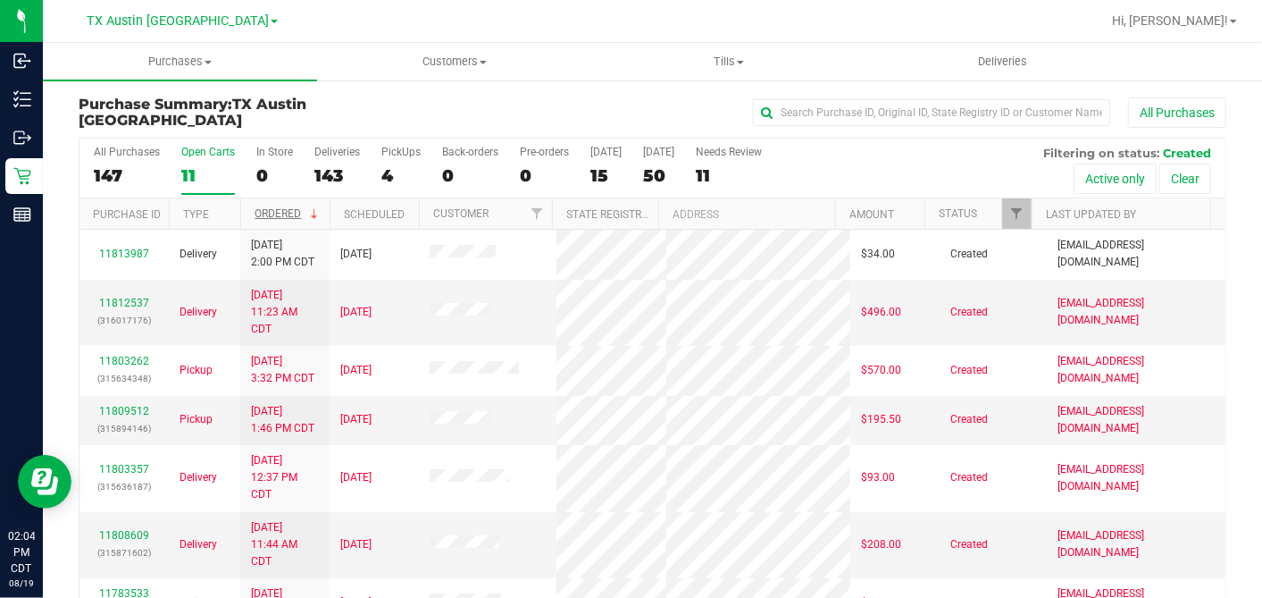
click at [558, 102] on div "All Purchases" at bounding box center [844, 112] width 766 height 30
